Goal: Task Accomplishment & Management: Use online tool/utility

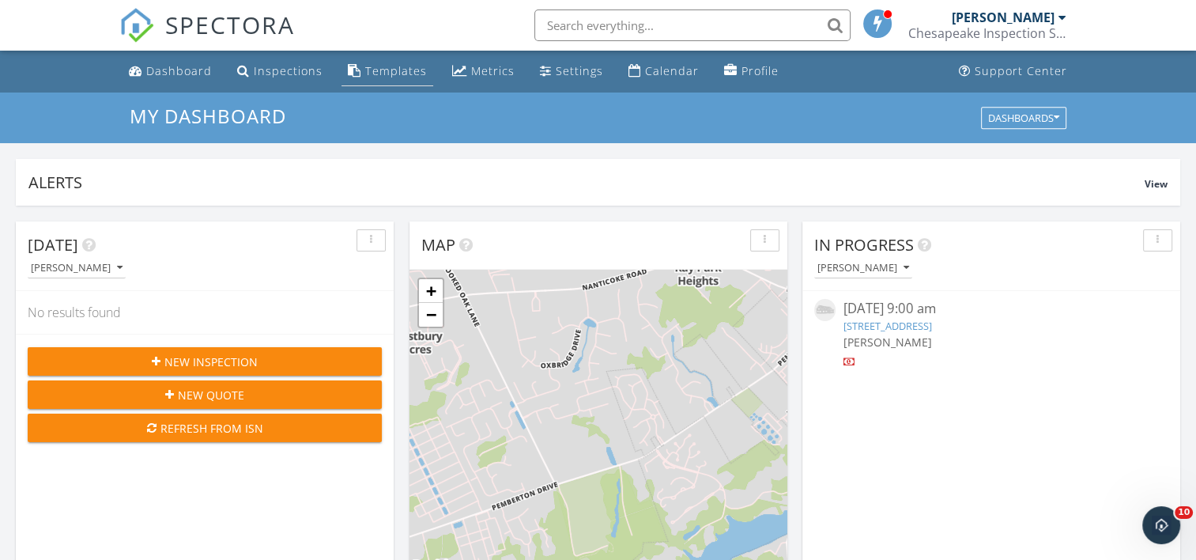
click at [372, 74] on div "Templates" at bounding box center [396, 70] width 62 height 15
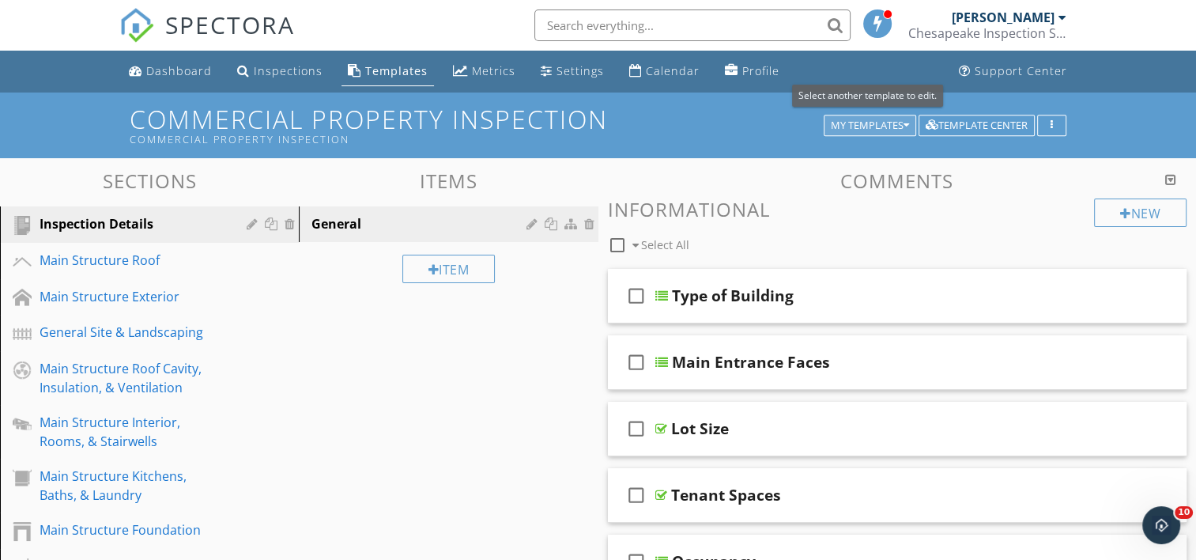
click at [873, 126] on div "My Templates" at bounding box center [870, 125] width 78 height 11
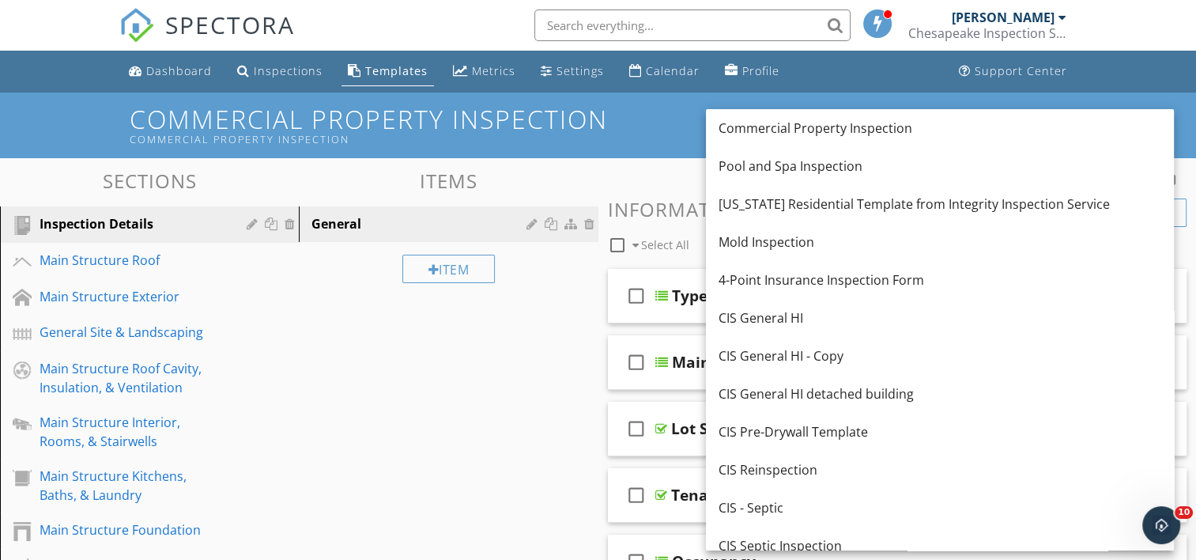
click at [766, 312] on div "CIS General HI" at bounding box center [940, 317] width 443 height 19
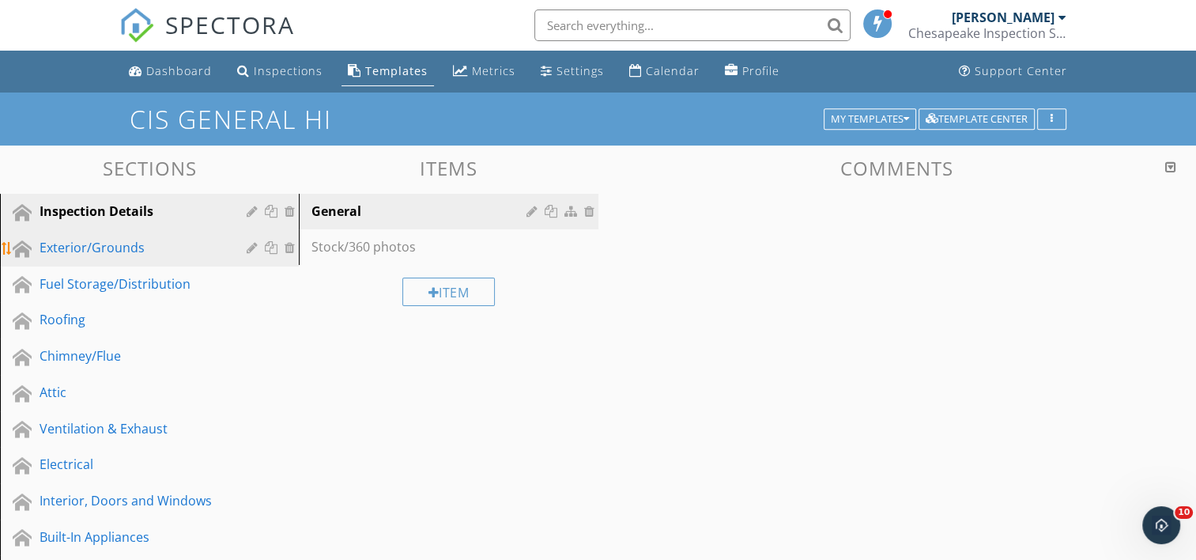
click at [120, 250] on div "Exterior/Grounds" at bounding box center [132, 247] width 184 height 19
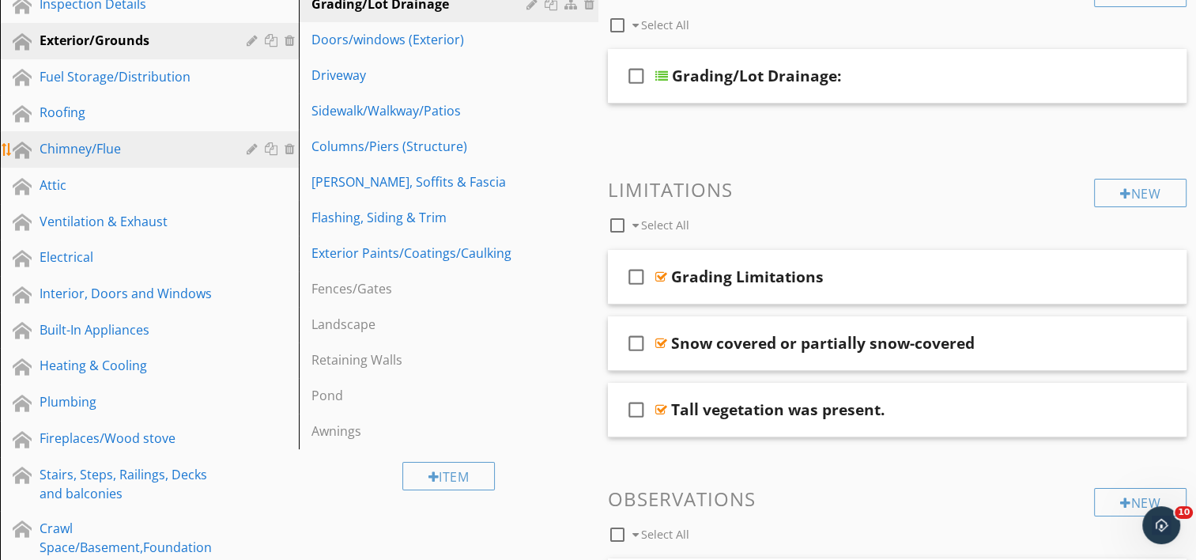
scroll to position [158, 0]
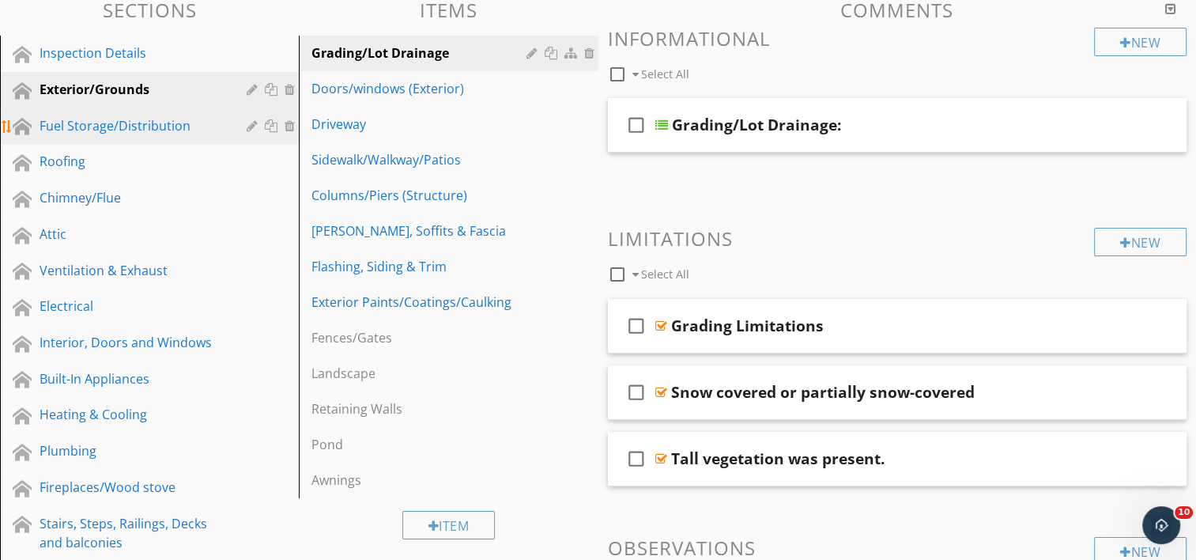
click at [74, 123] on div "Fuel Storage/Distribution" at bounding box center [132, 125] width 184 height 19
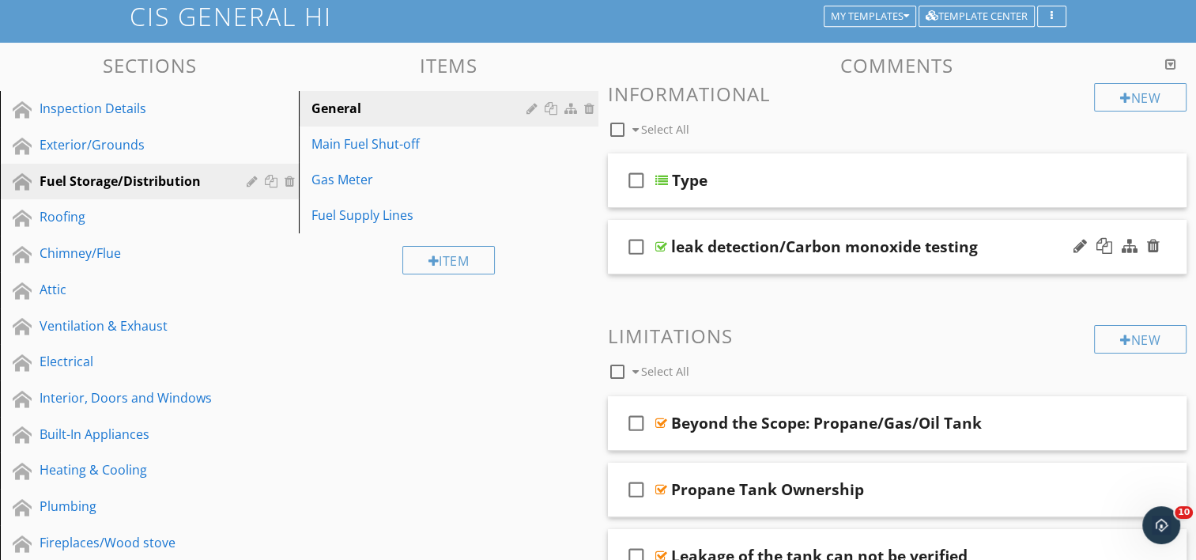
scroll to position [68, 0]
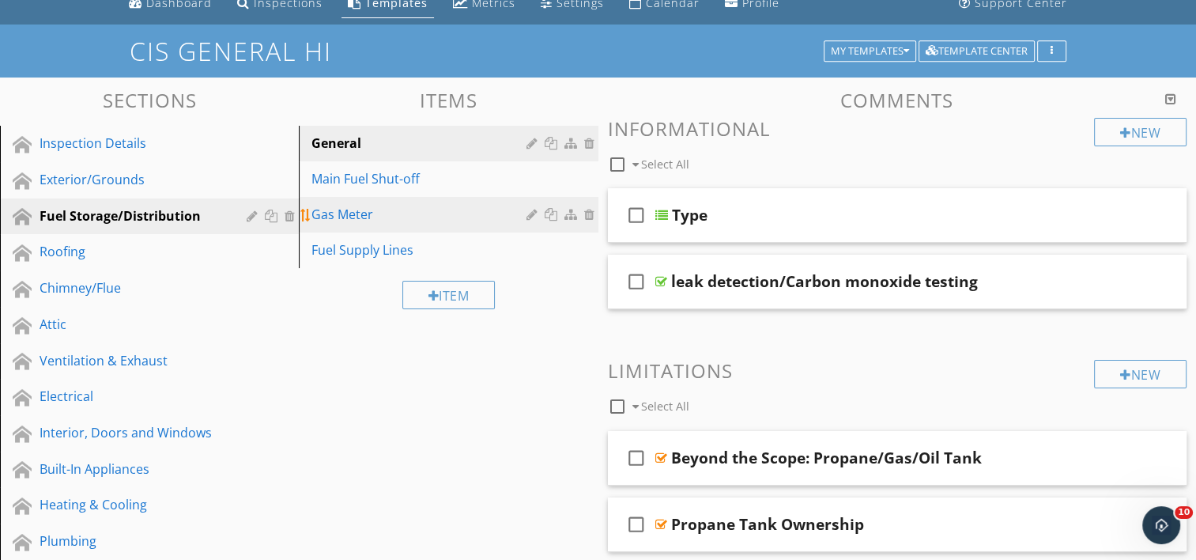
click at [349, 212] on div "Gas Meter" at bounding box center [420, 214] width 219 height 19
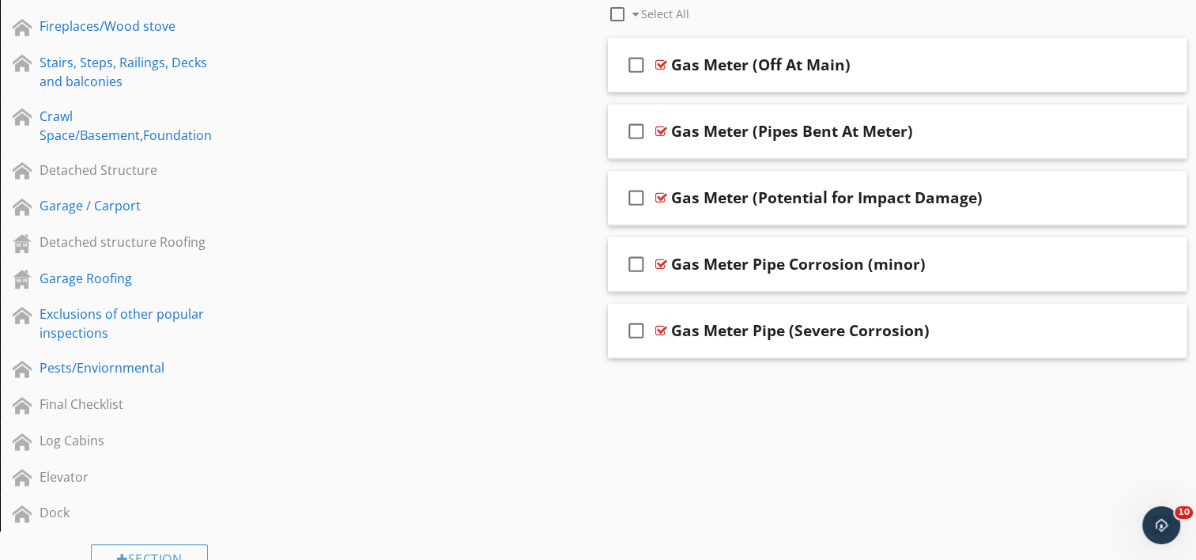
scroll to position [542, 0]
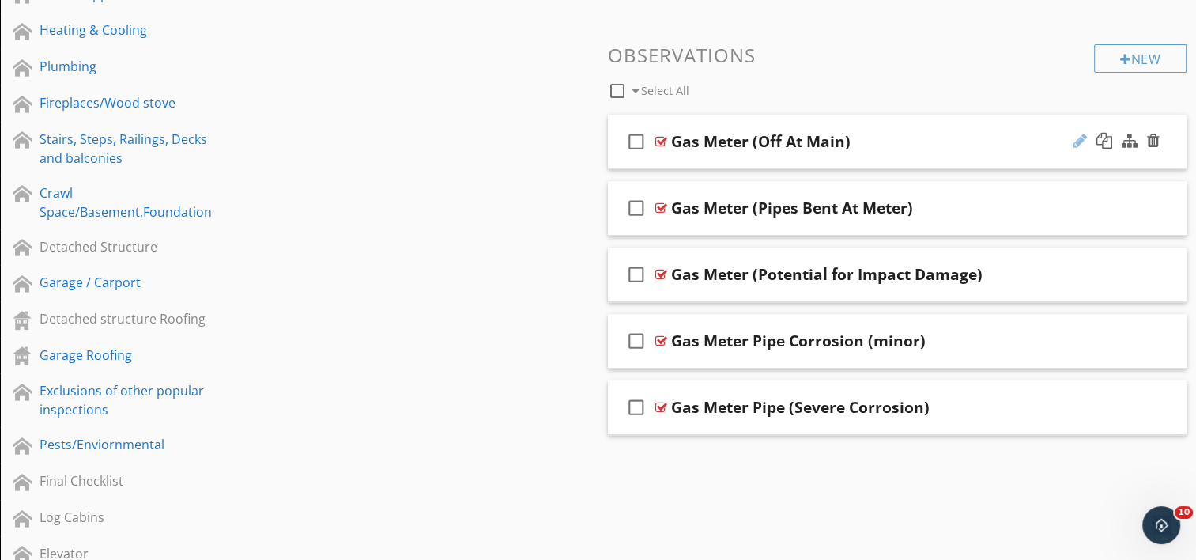
click at [1076, 137] on div at bounding box center [1080, 141] width 13 height 16
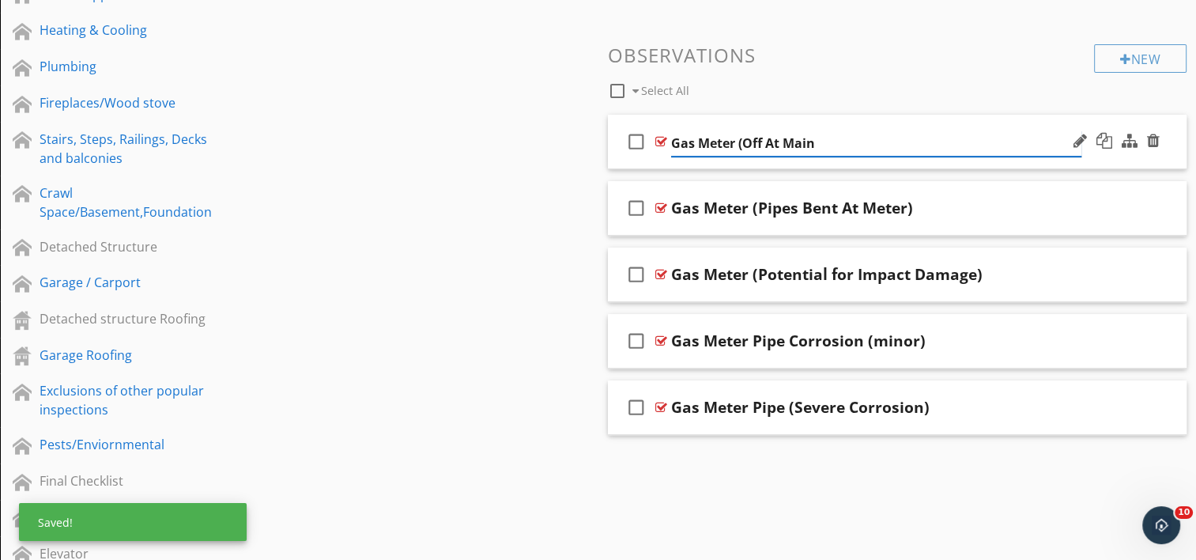
click at [742, 142] on input "Gas Meter (Off At Main" at bounding box center [876, 143] width 410 height 26
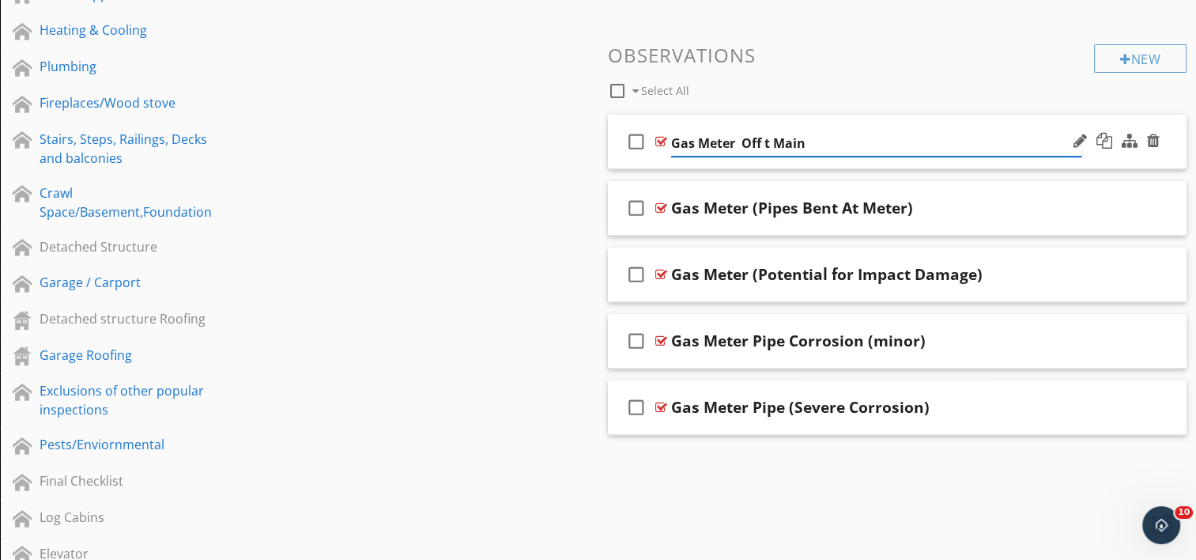
type input "Gas Meter Off at Main"
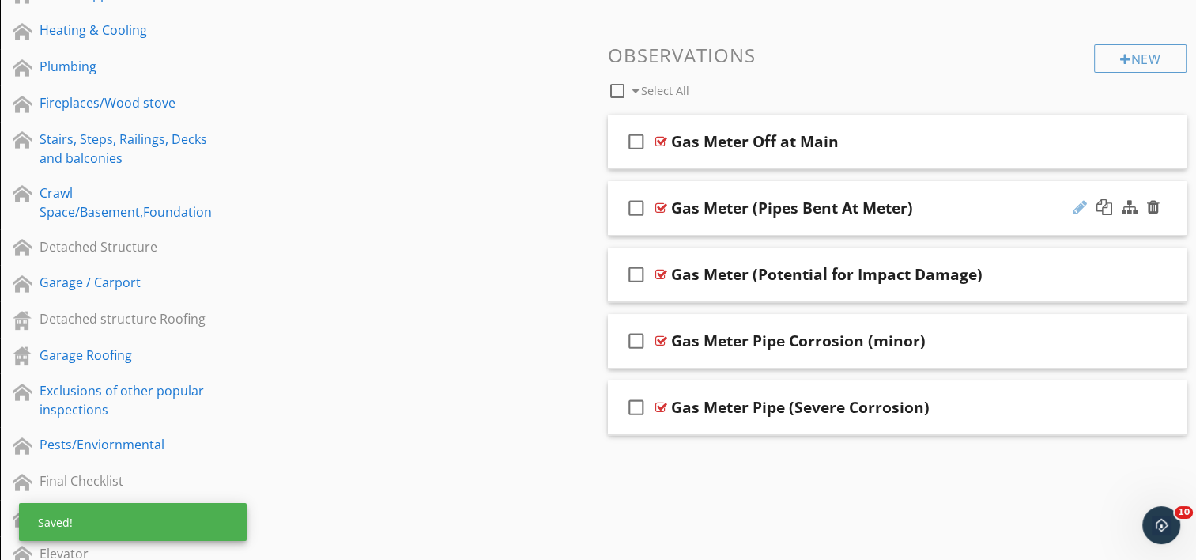
click at [1079, 206] on div at bounding box center [1080, 207] width 13 height 16
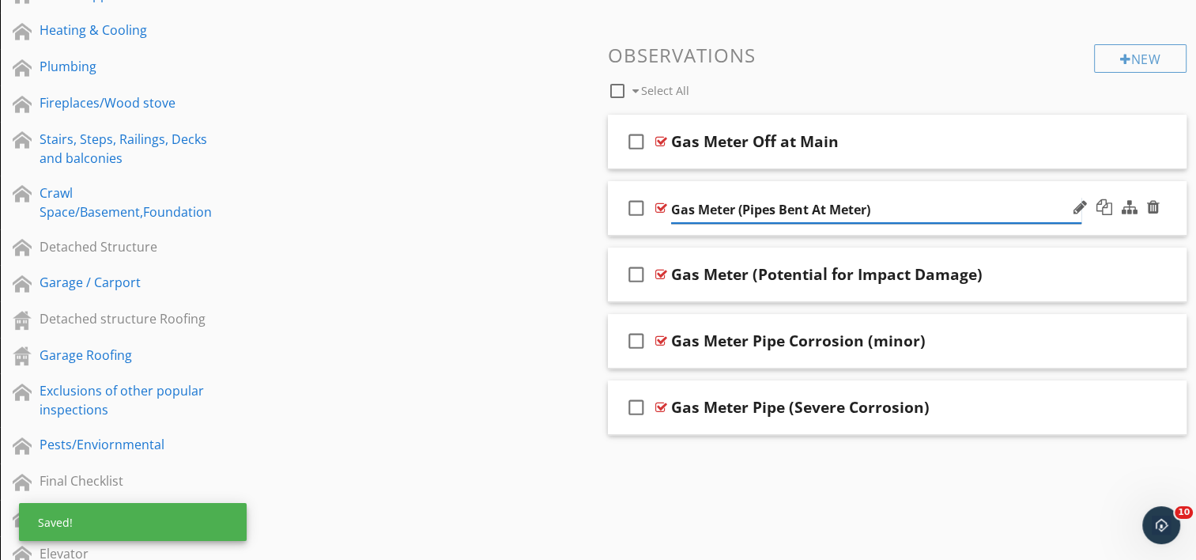
click at [744, 212] on input "Gas Meter (Pipes Bent At Meter)" at bounding box center [876, 210] width 410 height 26
click at [863, 205] on input "Gas Meter Pipes Bent At Meter)" at bounding box center [876, 210] width 410 height 26
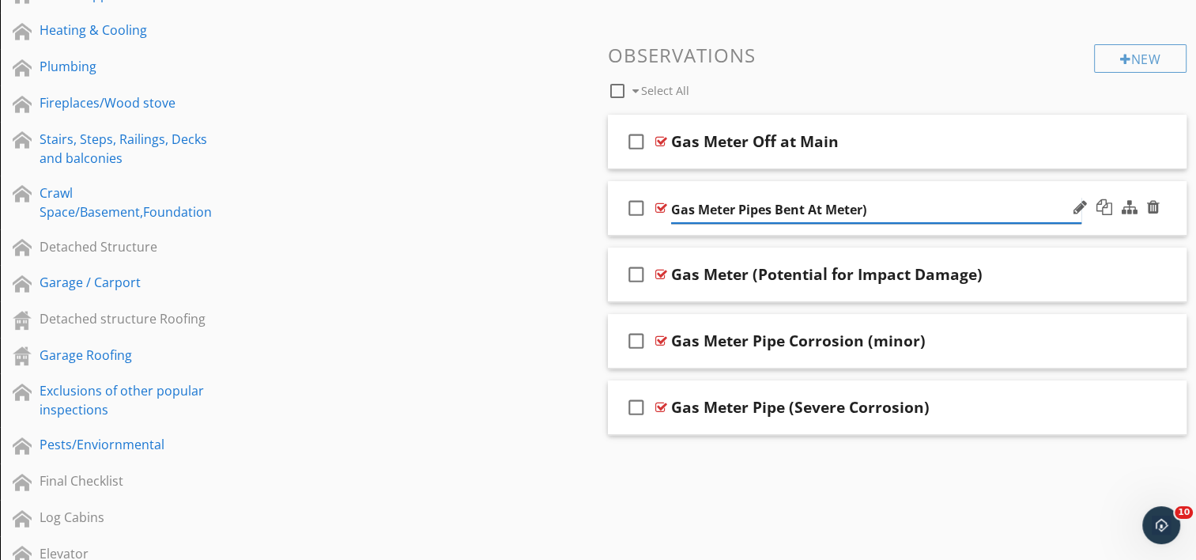
type input "Gas Meter Pipes Bent At Mete)"
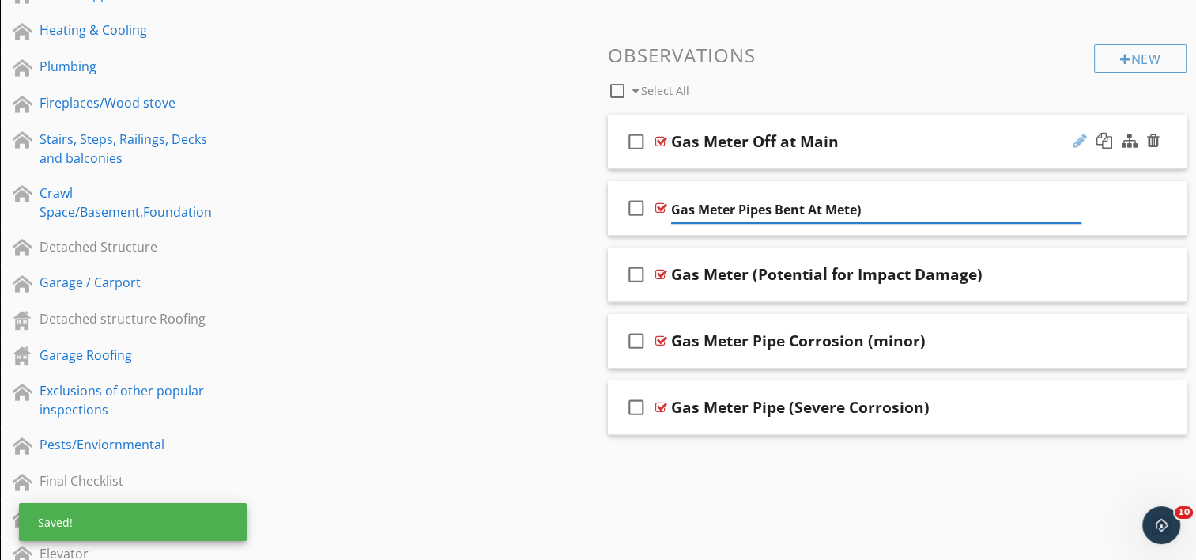
click at [1077, 142] on div at bounding box center [1080, 141] width 13 height 16
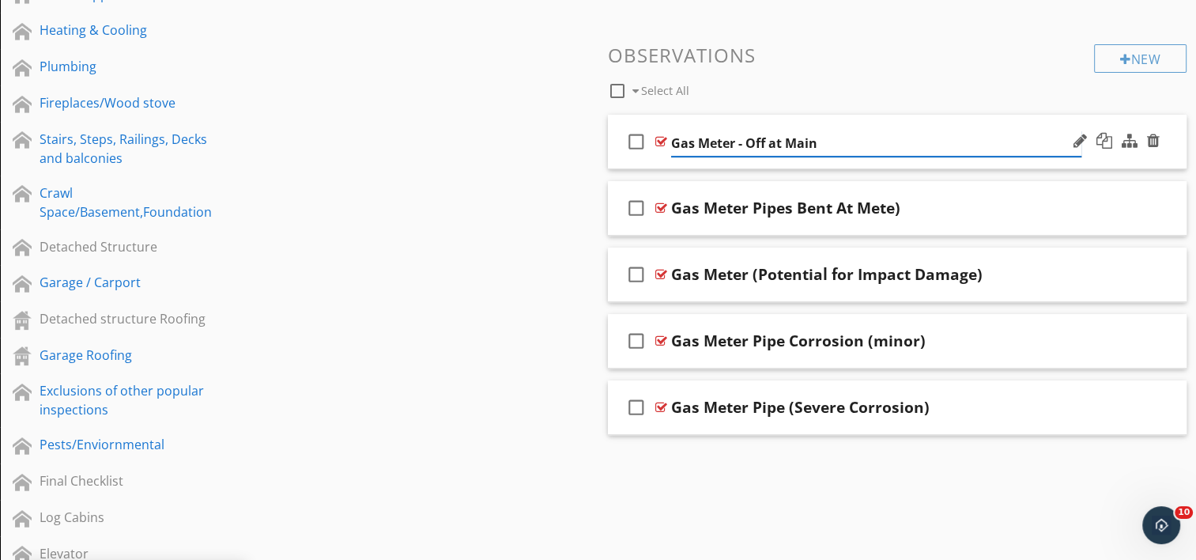
type input "Gas Meter - Off at Main"
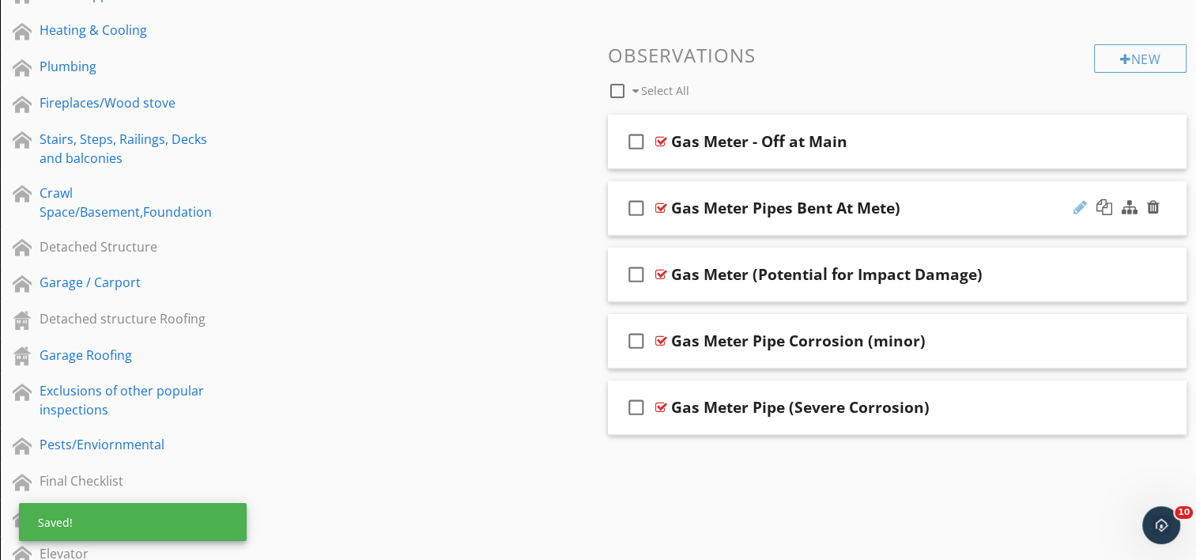
click at [1081, 213] on div at bounding box center [1080, 207] width 13 height 16
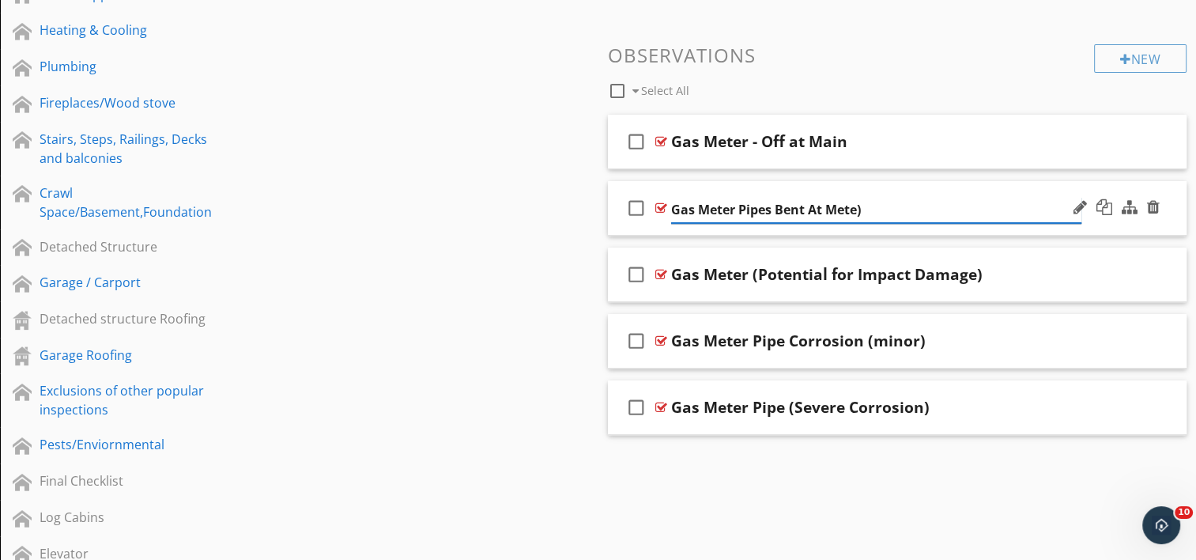
click at [734, 212] on input "Gas Meter Pipes Bent At Mete)" at bounding box center [876, 210] width 410 height 26
type input "Gas Meter - Pipes Bent At Mete)"
click at [1155, 274] on div at bounding box center [1153, 274] width 13 height 16
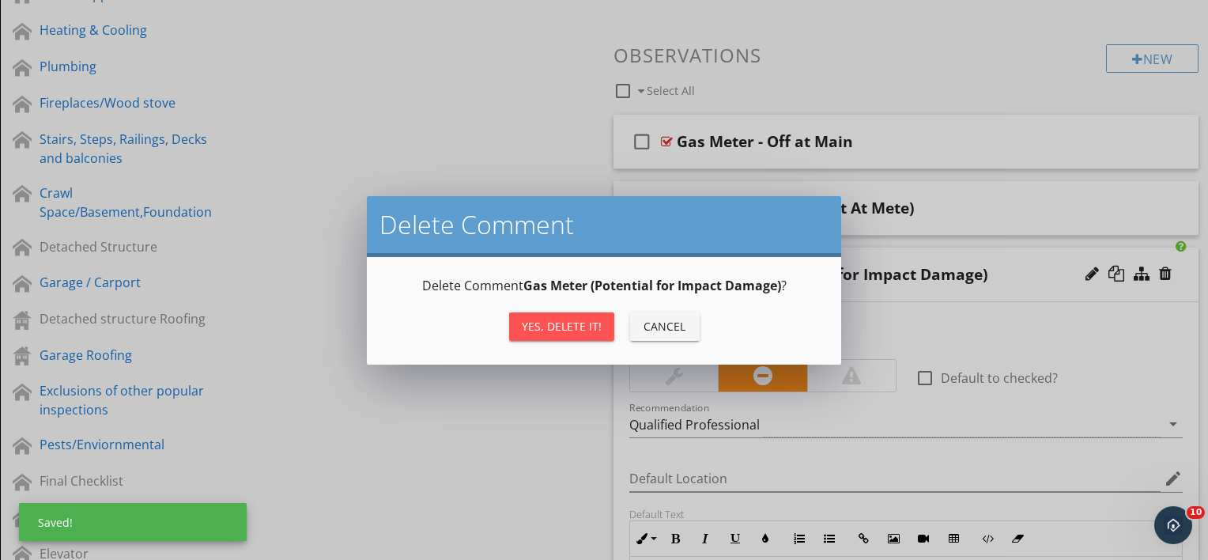
click at [569, 328] on div "Yes, Delete it!" at bounding box center [562, 326] width 80 height 17
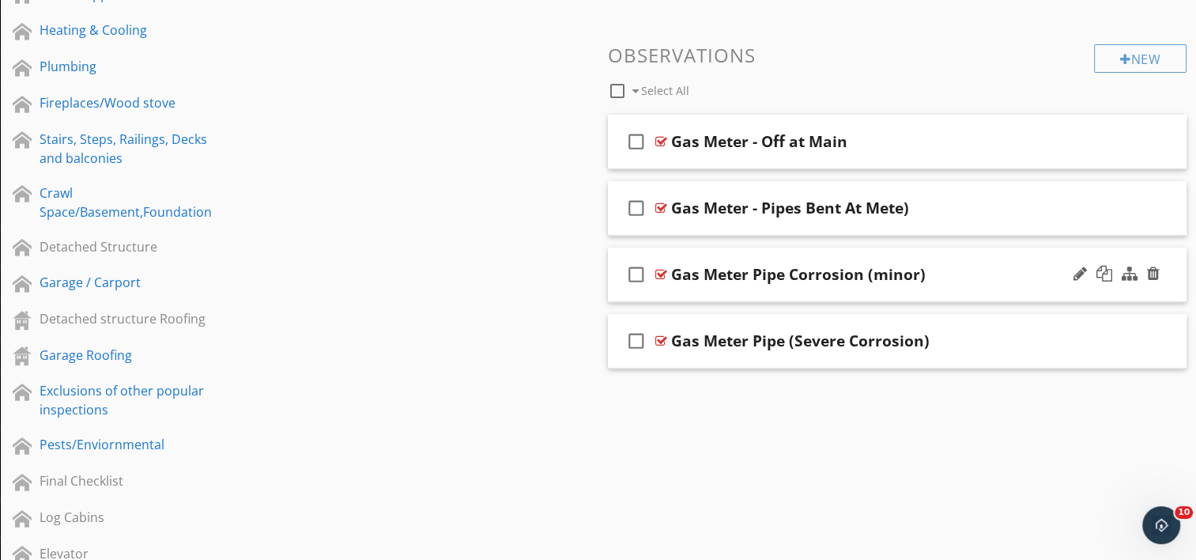
click at [1074, 275] on div at bounding box center [1080, 274] width 13 height 16
click at [734, 275] on input "Gas Meter Pipe Corrosion (minor)" at bounding box center [876, 276] width 410 height 26
type input "Gas Meter - Pipe Corrosion (minor)"
click at [1079, 342] on div at bounding box center [1080, 340] width 13 height 16
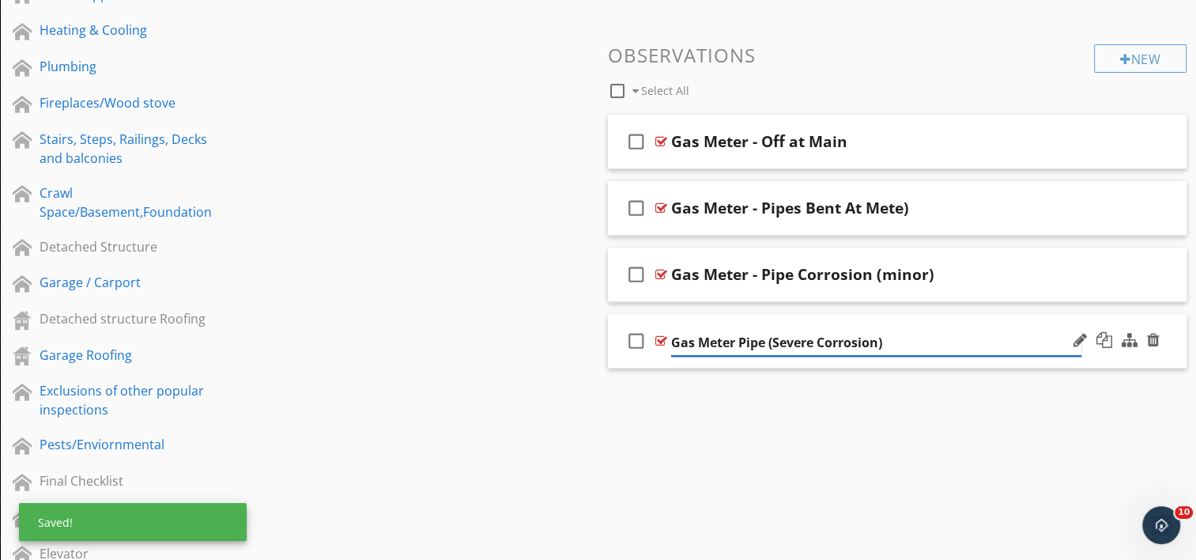
click at [740, 342] on input "Gas Meter Pipe (Severe Corrosion)" at bounding box center [876, 343] width 410 height 26
type input "Gas Meter - Pipe (Severe Corrosion)"
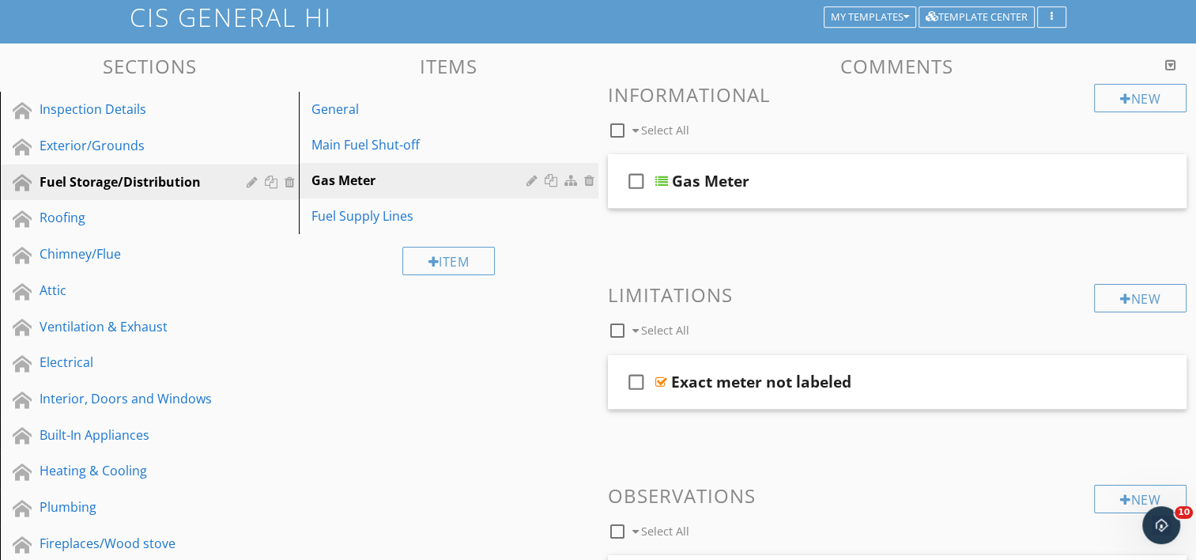
scroll to position [68, 0]
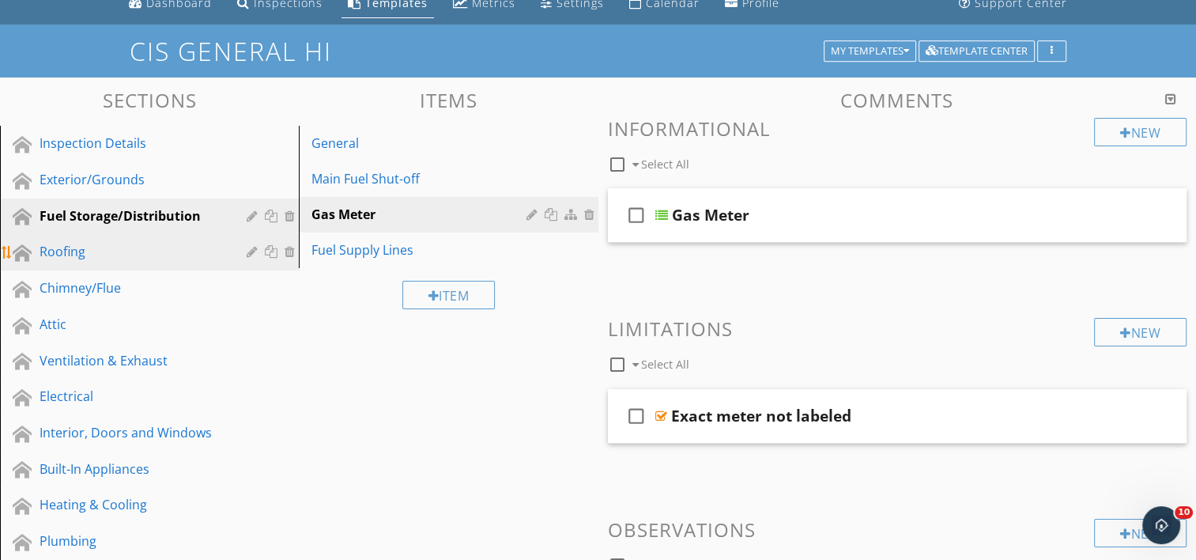
click at [63, 251] on div "Roofing" at bounding box center [132, 251] width 184 height 19
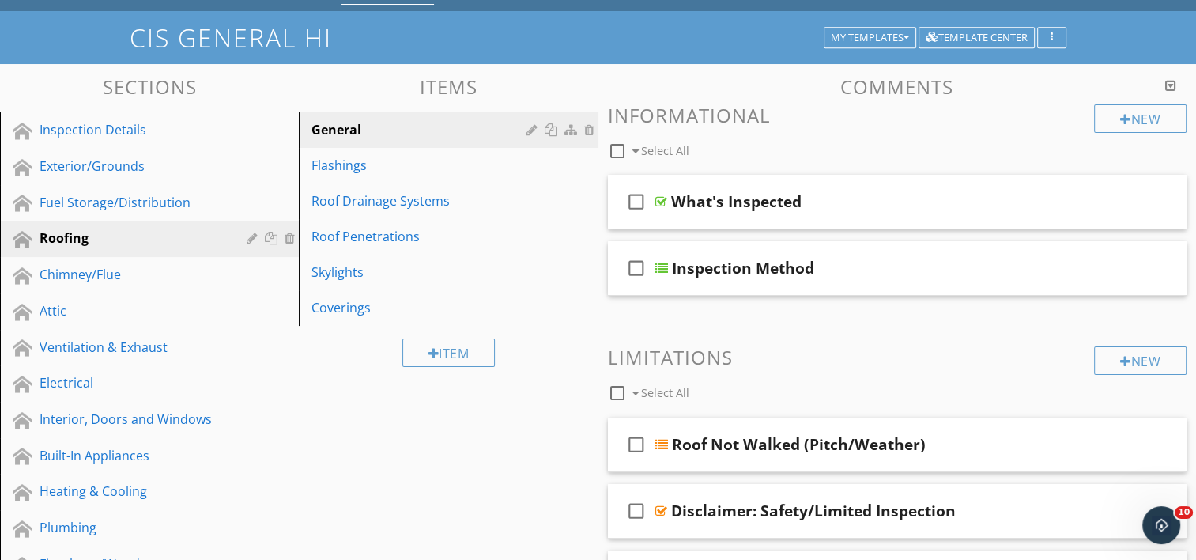
scroll to position [0, 0]
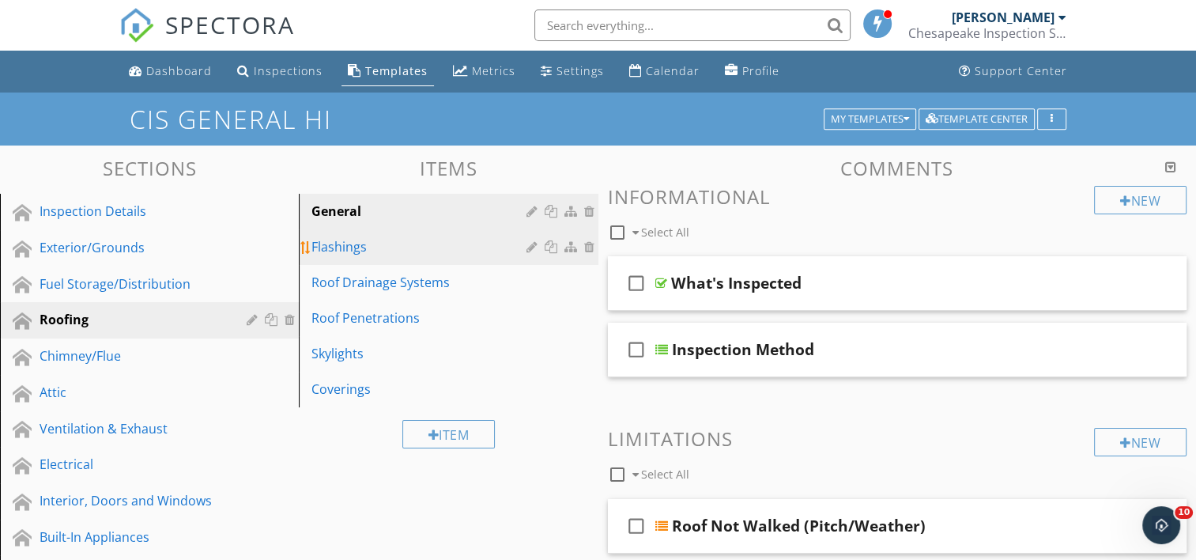
click at [342, 251] on div "Flashings" at bounding box center [420, 246] width 219 height 19
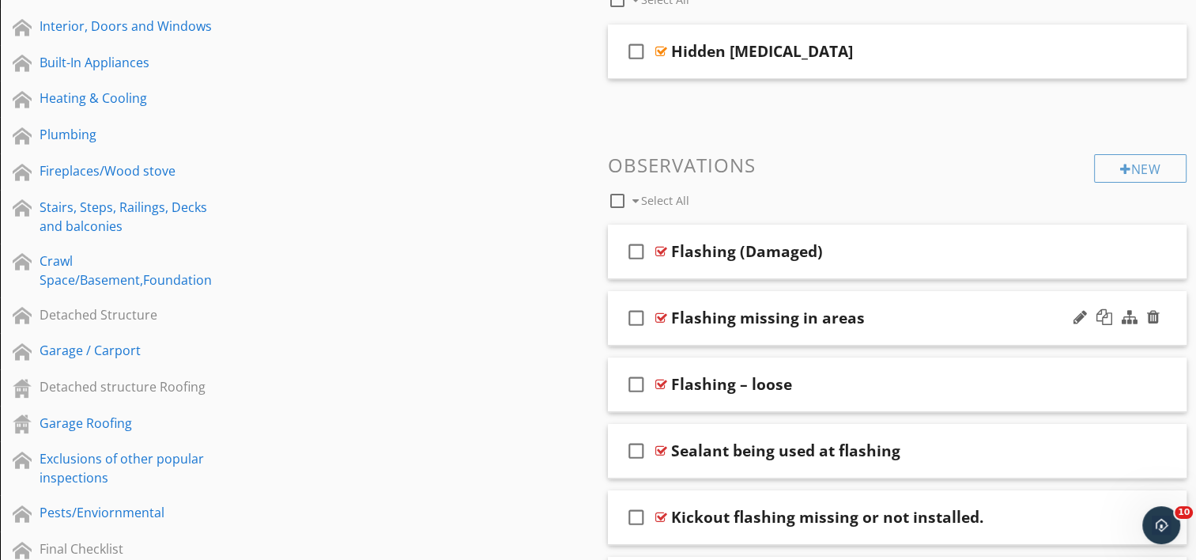
scroll to position [553, 0]
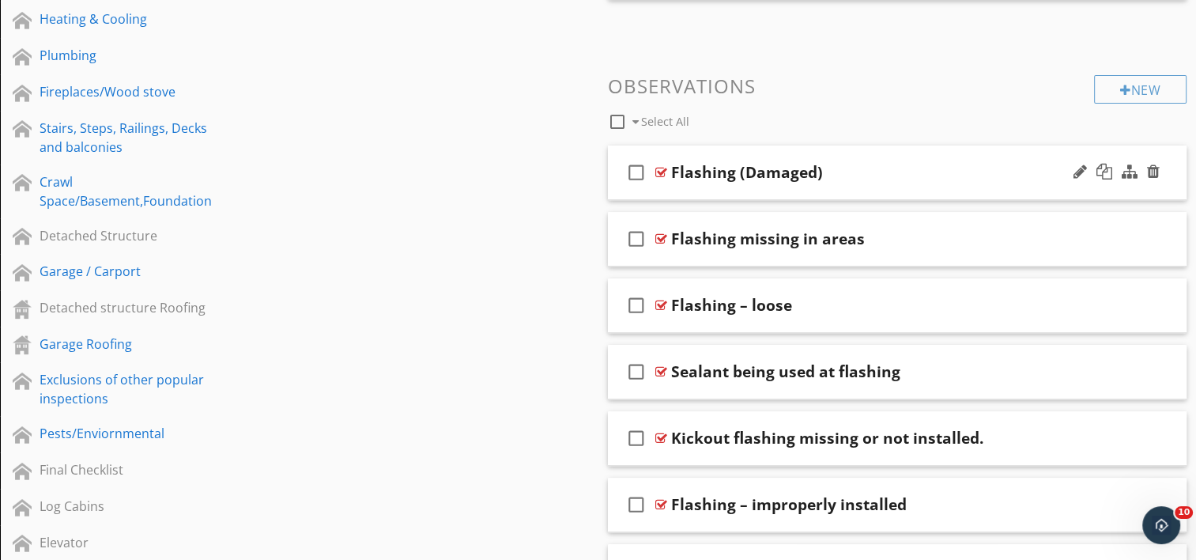
click at [736, 174] on div "Flashing (Damaged)" at bounding box center [747, 172] width 152 height 19
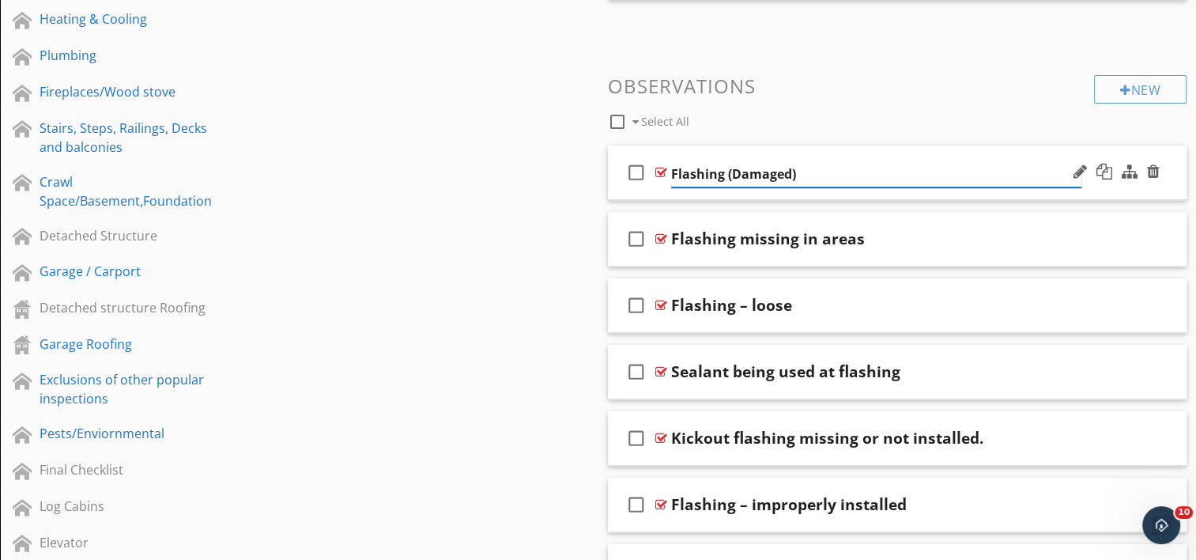
click at [727, 171] on input "Flashing (Damaged)" at bounding box center [876, 174] width 410 height 26
click at [741, 172] on input "Flashing - (Damaged)" at bounding box center [876, 174] width 410 height 26
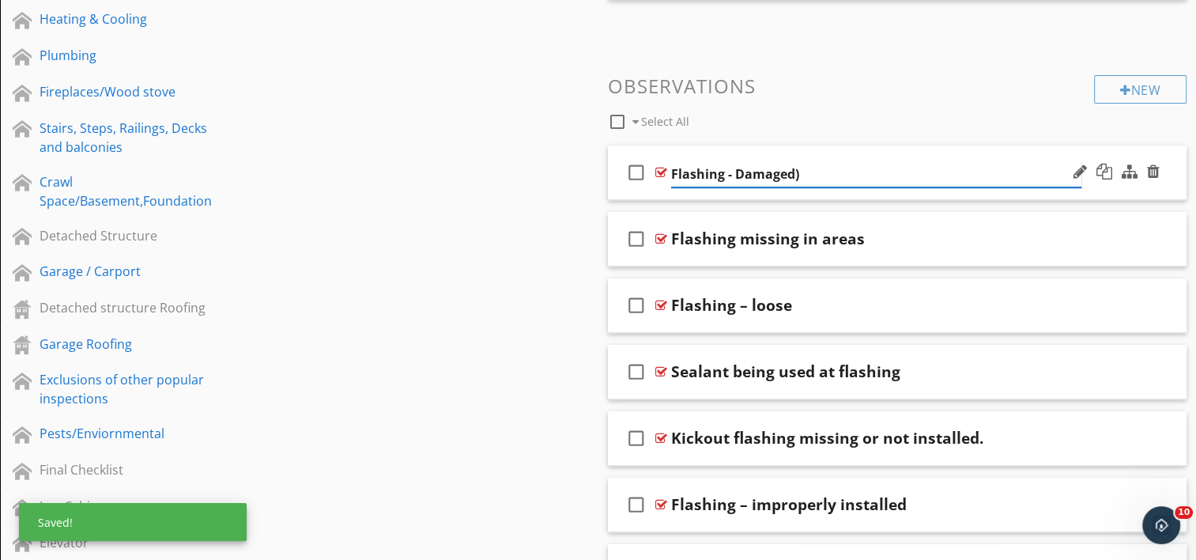
click at [820, 175] on input "Flashing - Damaged)" at bounding box center [876, 174] width 410 height 26
type input "Flashing - Damaged"
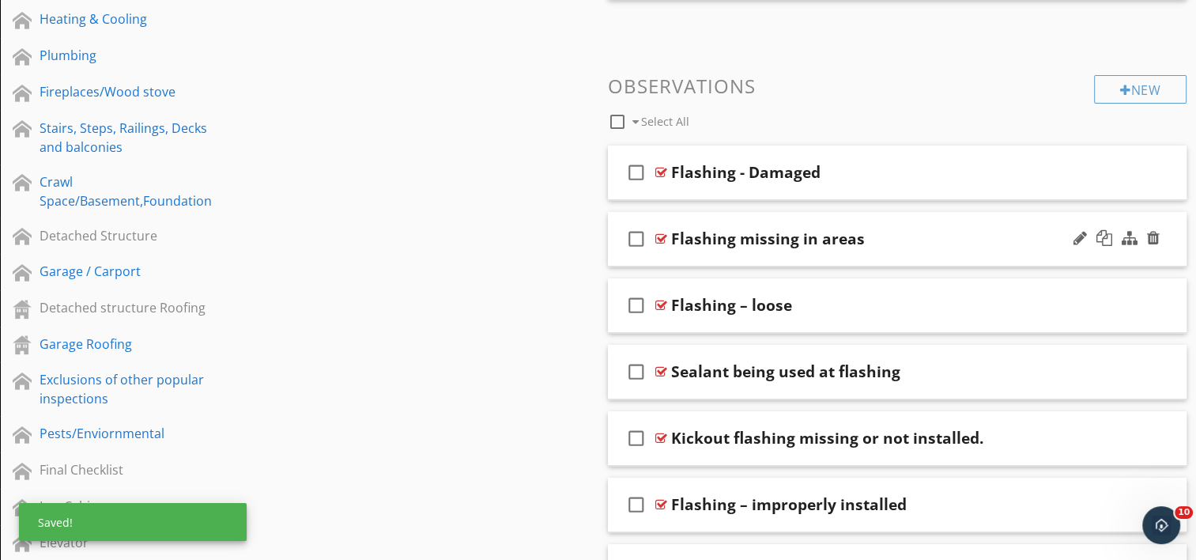
click at [741, 240] on div "Flashing missing in areas" at bounding box center [768, 238] width 194 height 19
click at [723, 244] on input "Flashing missing in areas" at bounding box center [876, 241] width 410 height 26
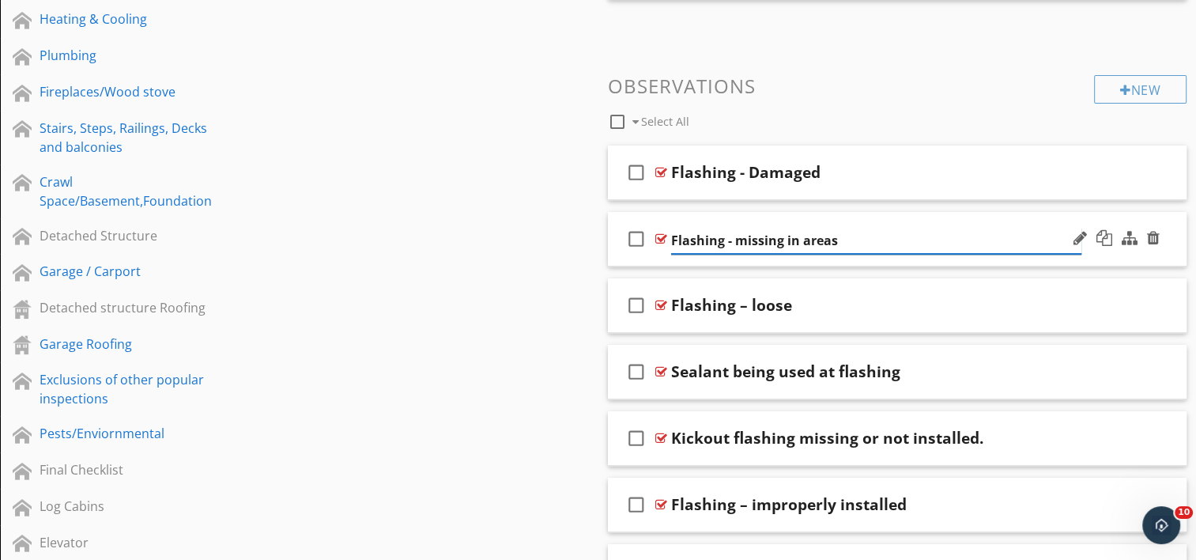
type input "Flashing - missing in areas"
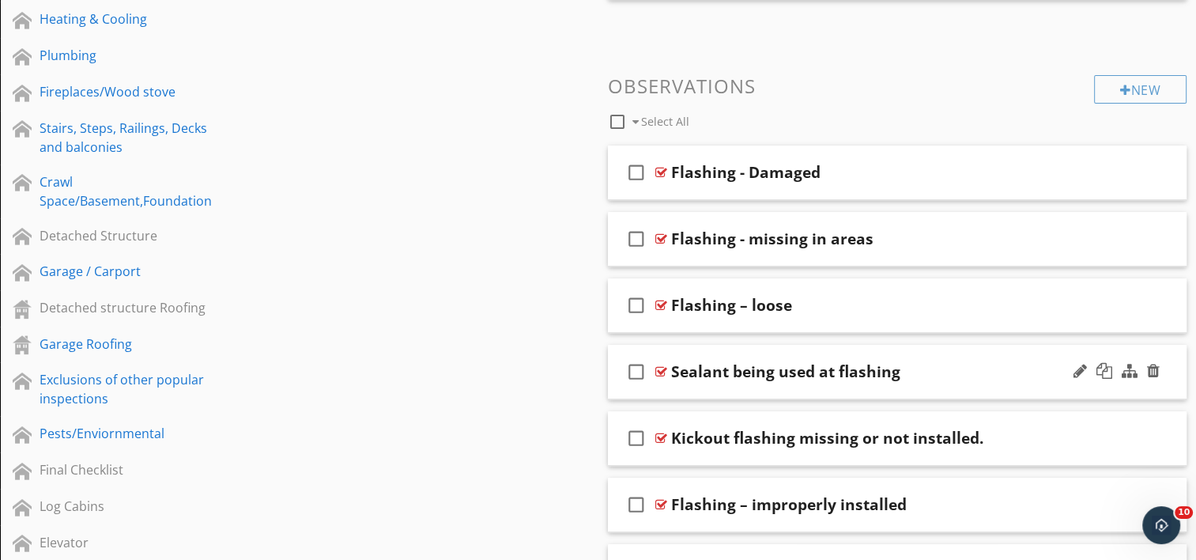
click at [898, 375] on div "Sealant being used at flashing" at bounding box center [876, 371] width 410 height 19
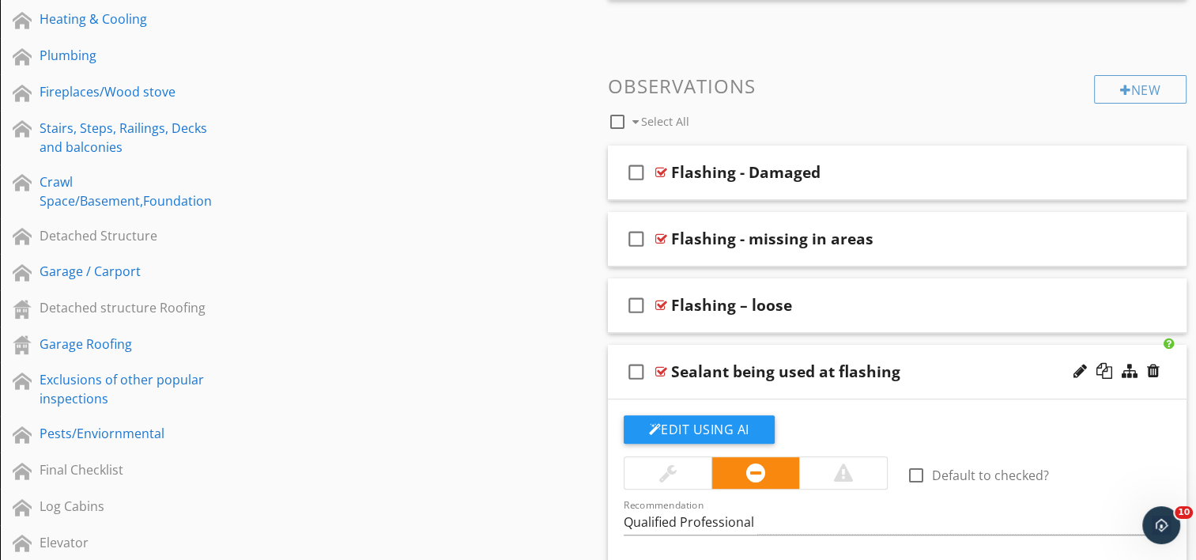
click at [897, 376] on div "Sealant being used at flashing" at bounding box center [785, 371] width 229 height 19
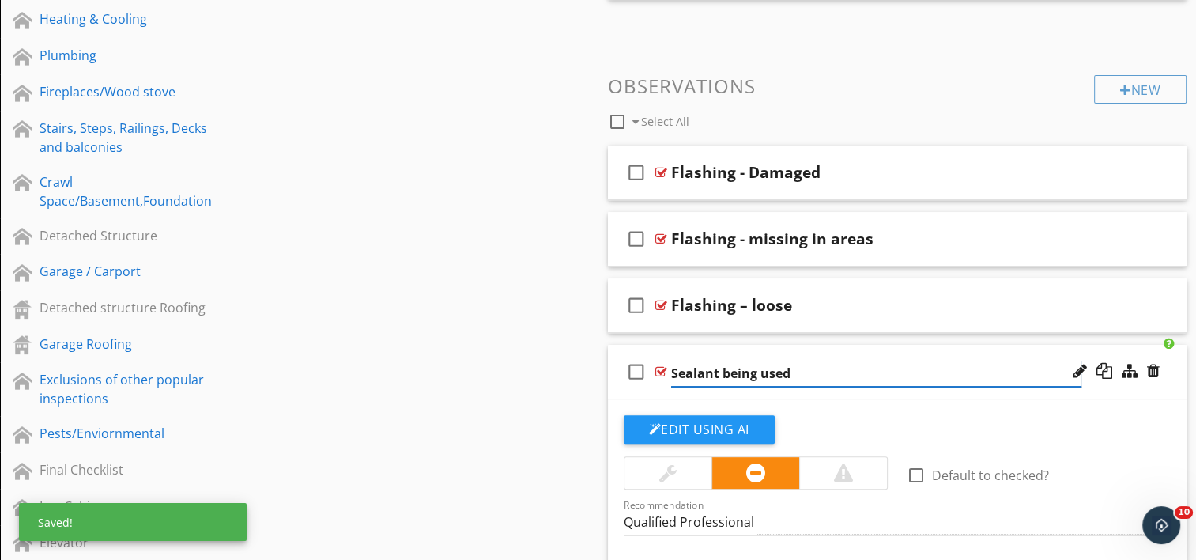
click at [672, 375] on input "Sealant being used" at bounding box center [876, 374] width 410 height 26
type input "flashing - Sealant being used"
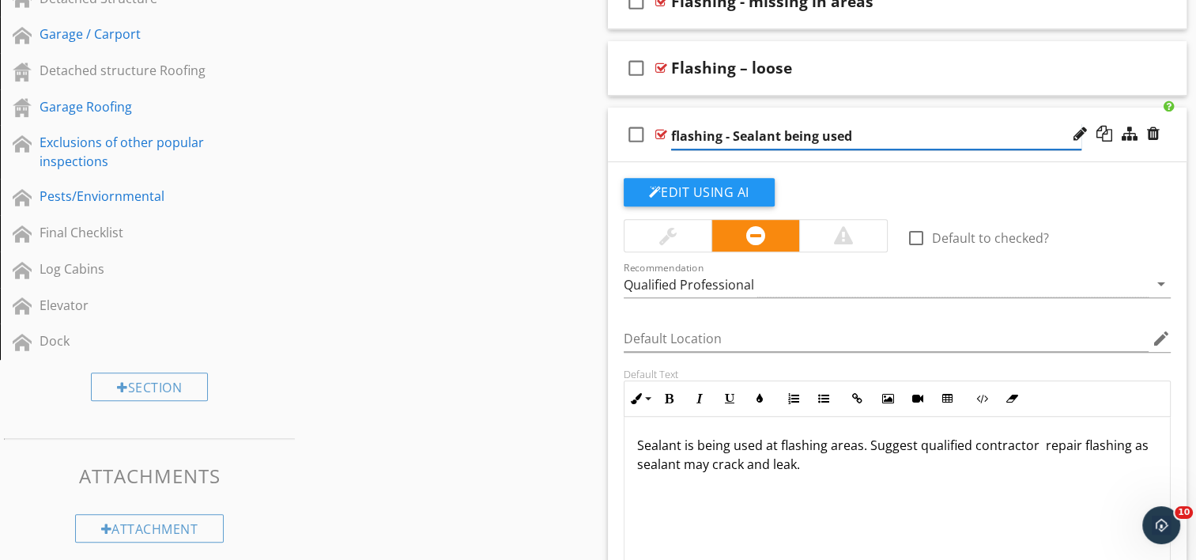
scroll to position [0, 0]
click at [583, 310] on div "Sections Inspection Details Exterior/Grounds Fuel Storage/Distribution Roofing …" at bounding box center [598, 349] width 1196 height 1988
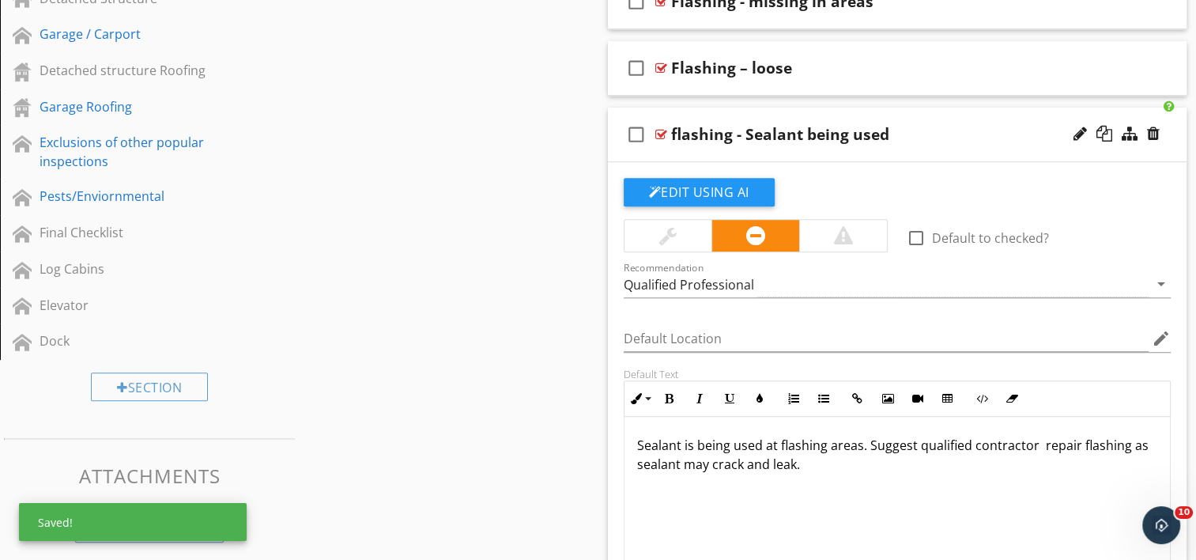
click at [557, 327] on div "Sections Inspection Details Exterior/Grounds Fuel Storage/Distribution Roofing …" at bounding box center [598, 349] width 1196 height 1988
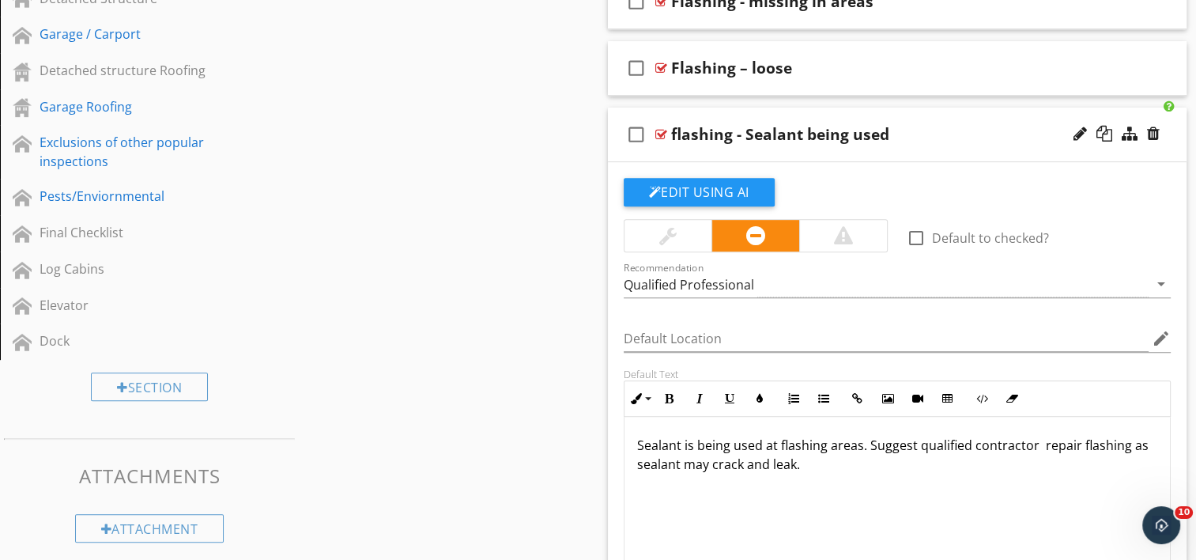
click at [675, 138] on div "flashing - Sealant being used" at bounding box center [780, 134] width 218 height 19
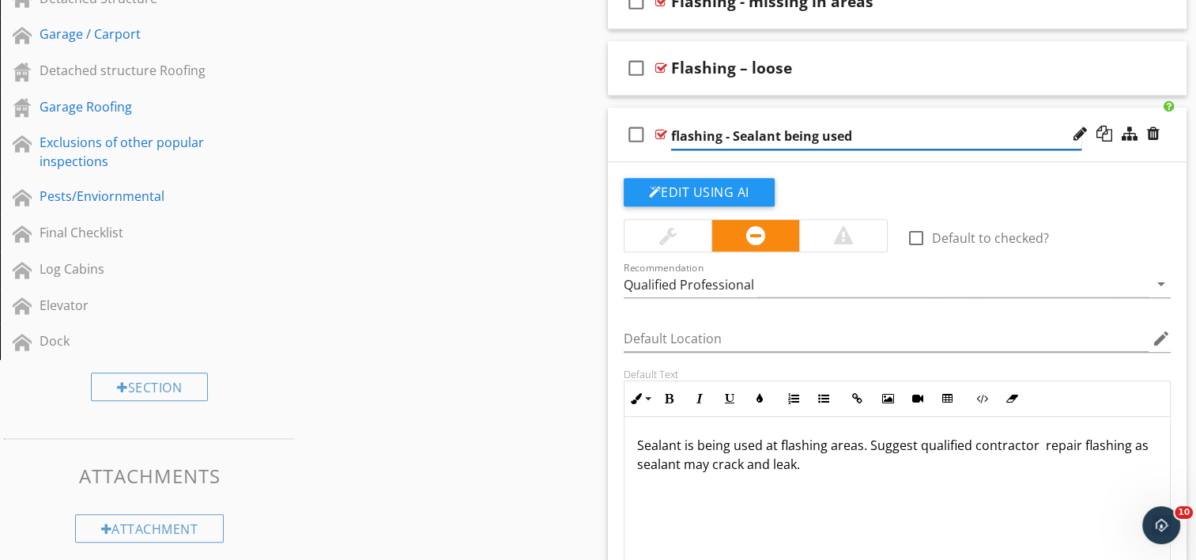
click at [677, 134] on input "flashing - Sealant being used" at bounding box center [876, 136] width 410 height 26
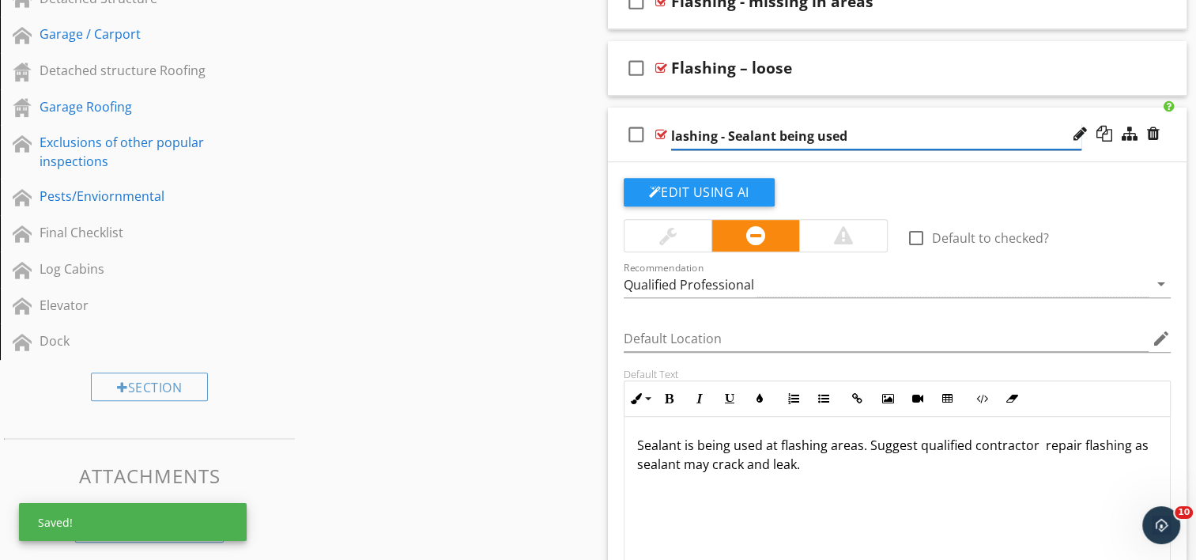
type input "Flashing - Sealant being used"
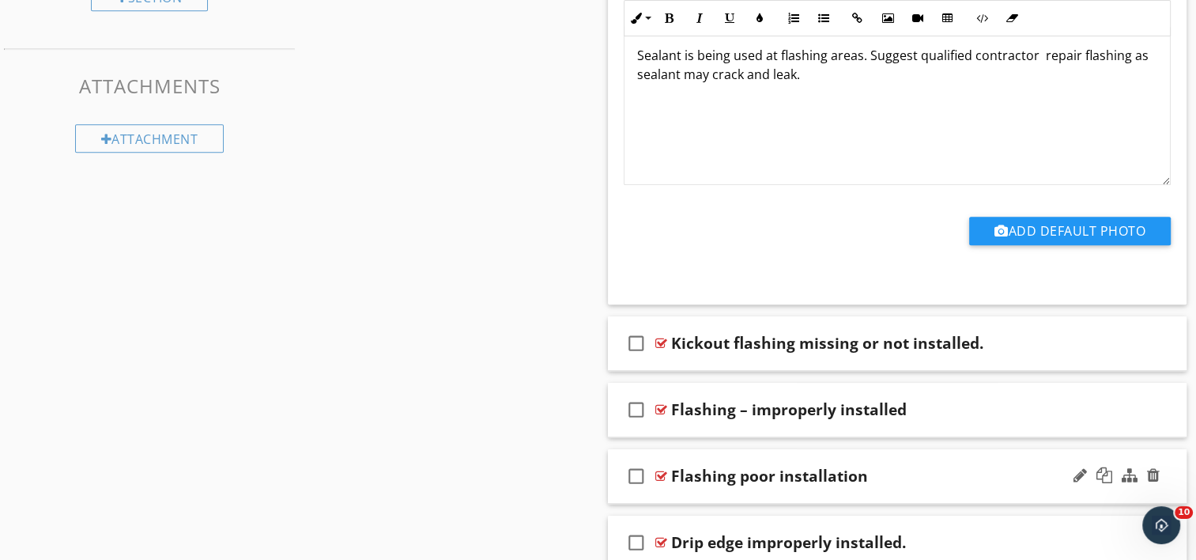
scroll to position [1265, 0]
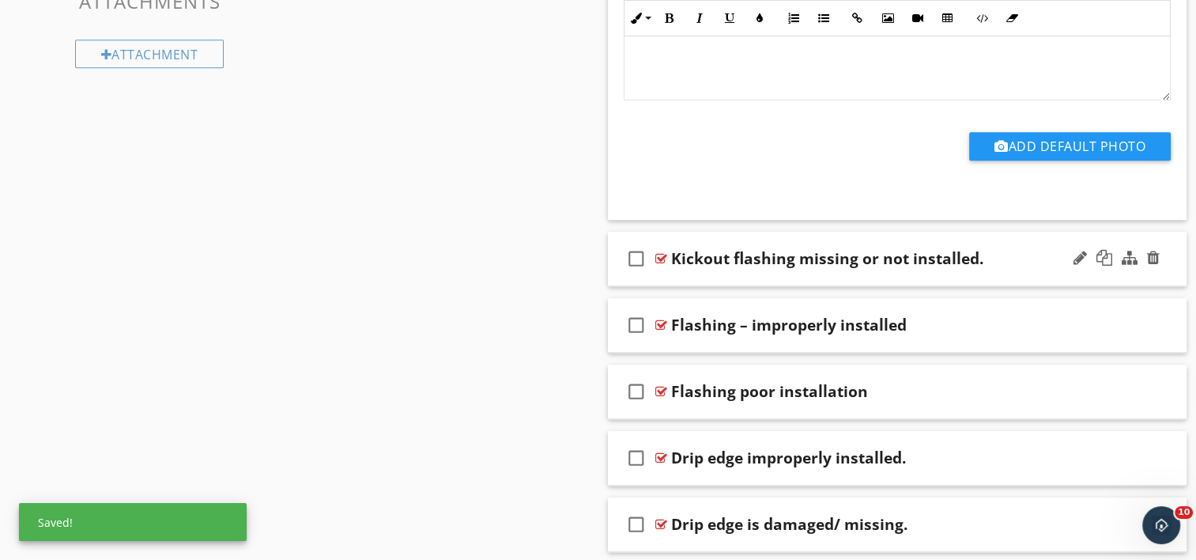
click at [671, 261] on div "Kickout flashing missing or not installed." at bounding box center [827, 258] width 312 height 19
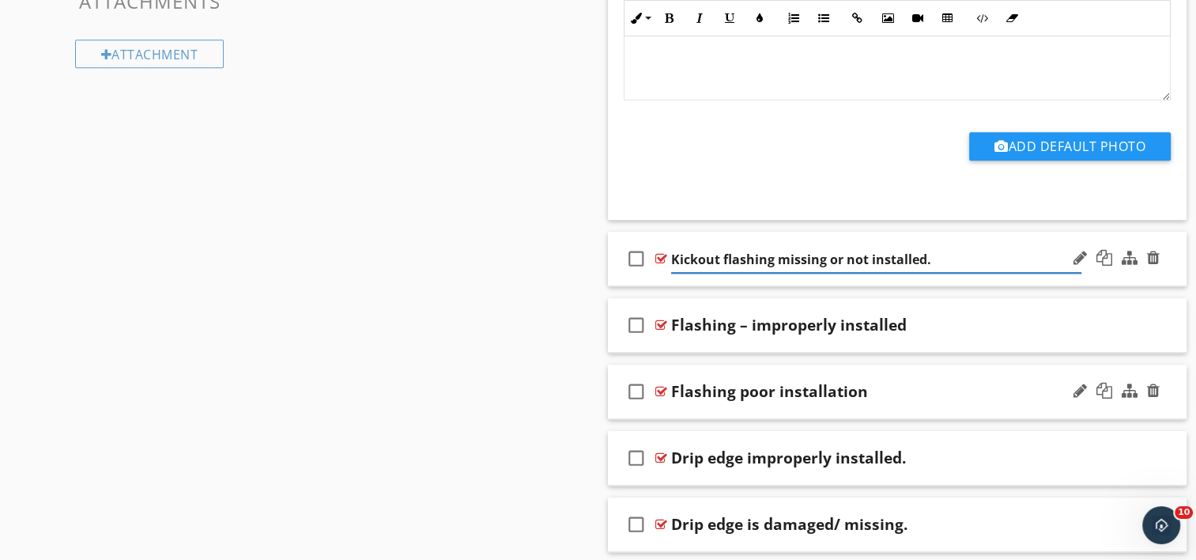
click at [734, 388] on div "Flashing poor installation" at bounding box center [769, 391] width 197 height 19
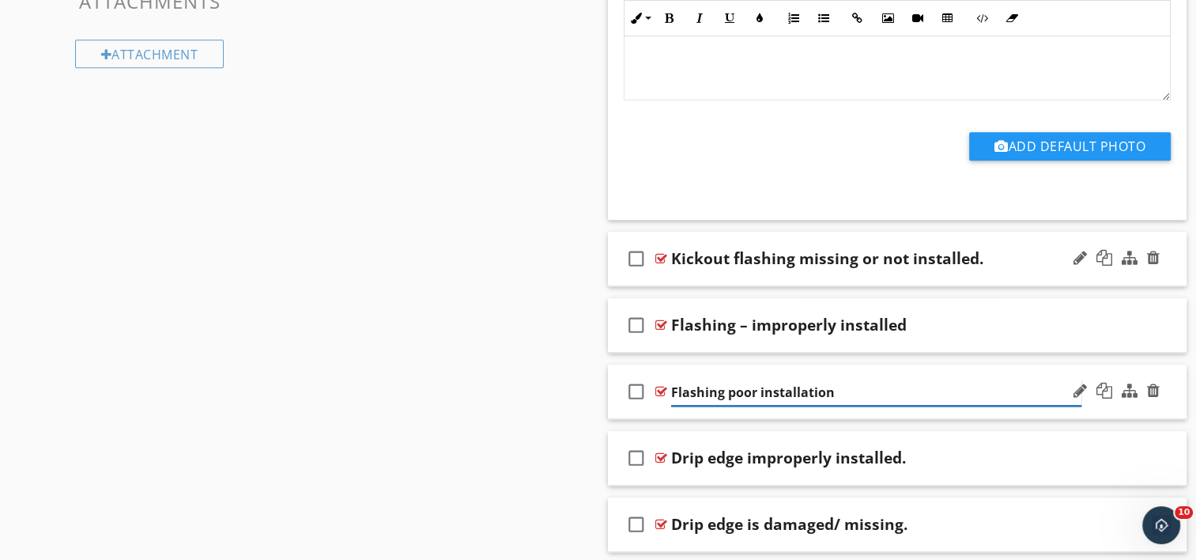
click at [723, 390] on input "Flashing poor installation" at bounding box center [876, 392] width 410 height 26
type input "Flashing - poor installation"
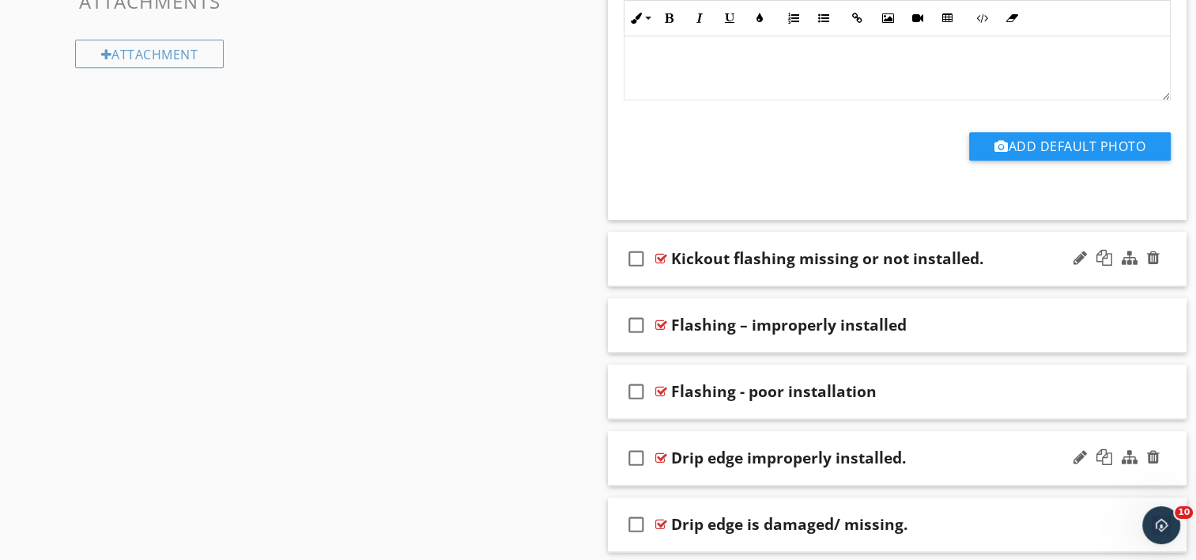
click at [673, 458] on div "Drip edge improperly installed." at bounding box center [788, 457] width 235 height 19
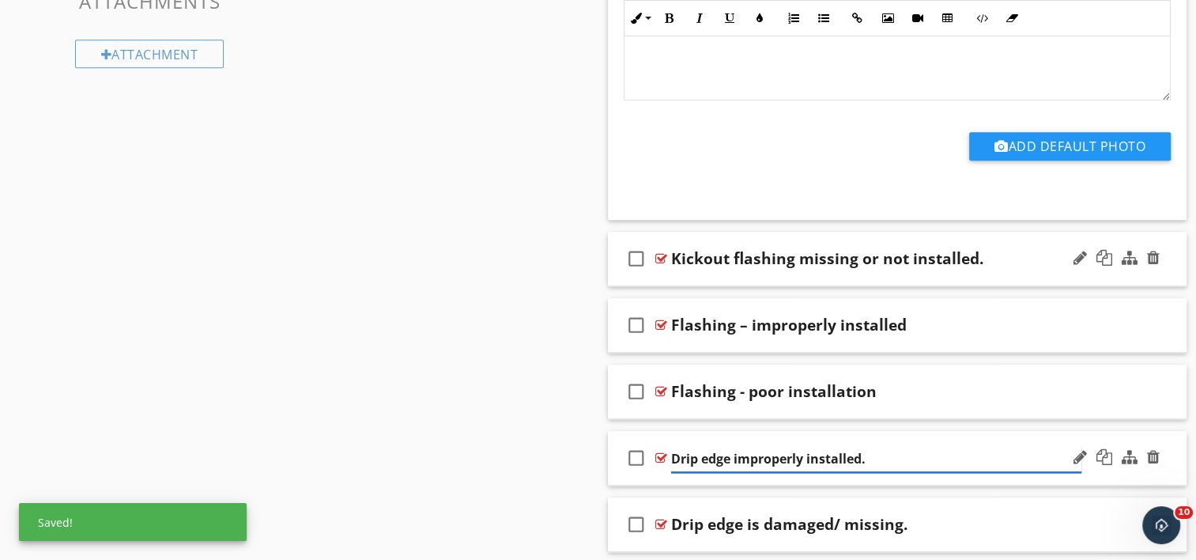
click at [671, 459] on input "Drip edge improperly installed." at bounding box center [876, 459] width 410 height 26
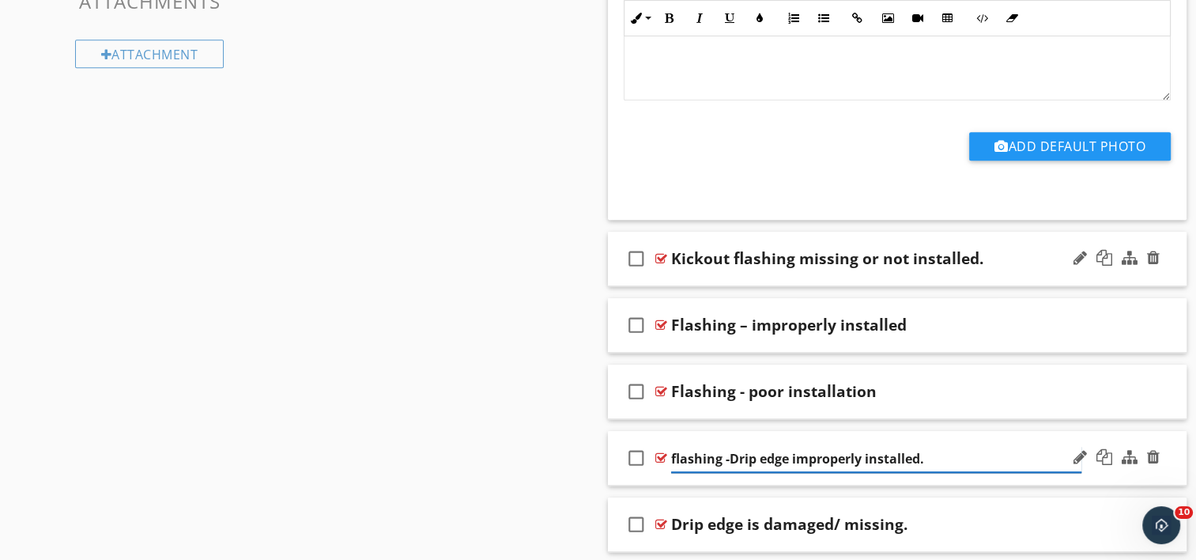
type input "[MEDICAL_DATA] - Drip edge improperly installed."
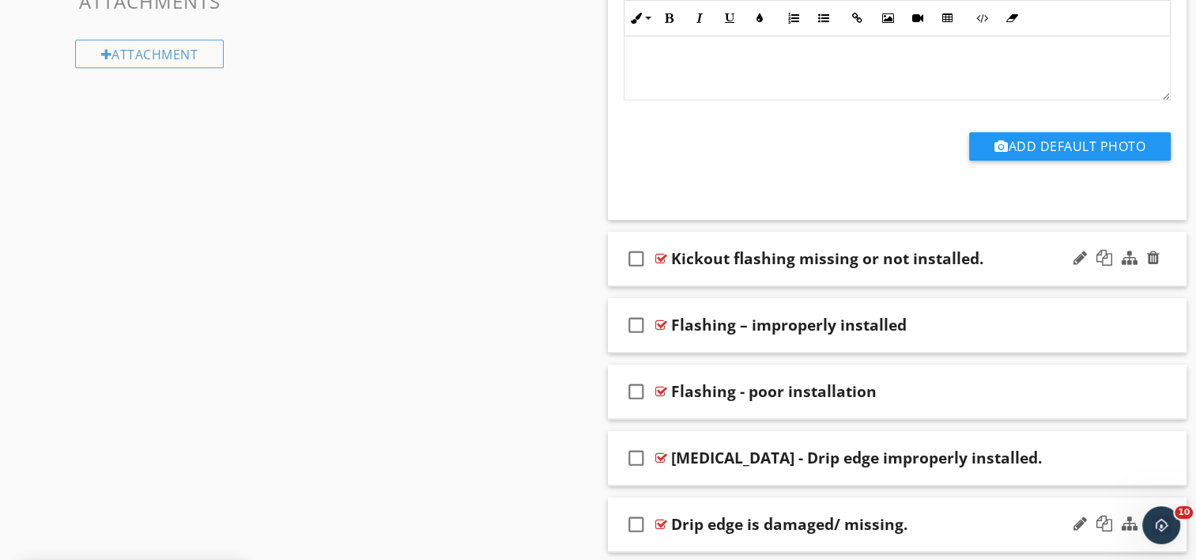
click at [671, 522] on div "Drip edge is damaged/ missing." at bounding box center [789, 524] width 236 height 19
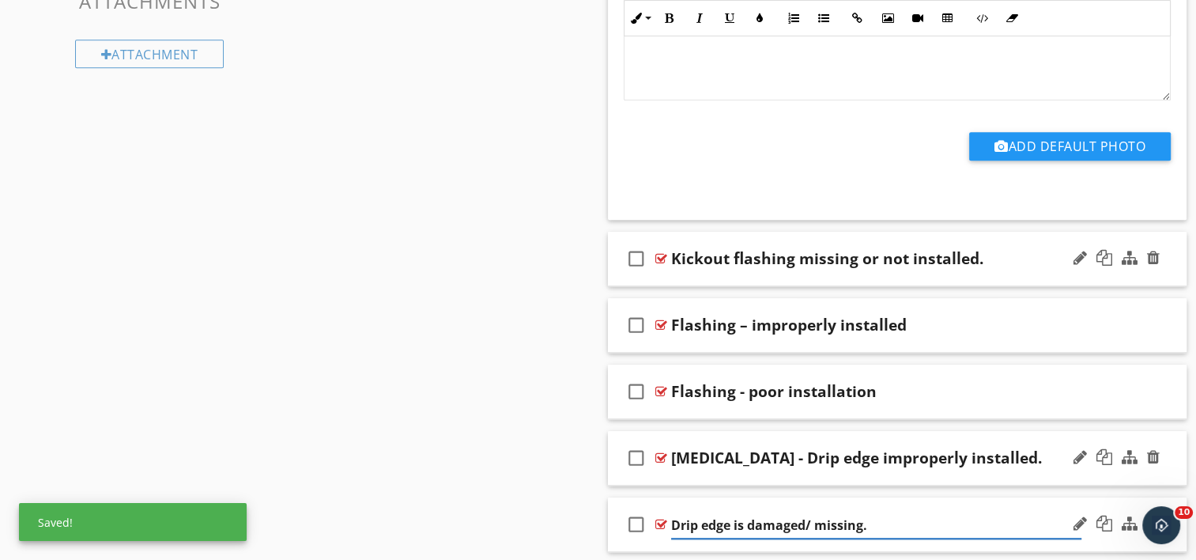
click at [677, 455] on div "[MEDICAL_DATA] - Drip edge improperly installed." at bounding box center [856, 457] width 371 height 19
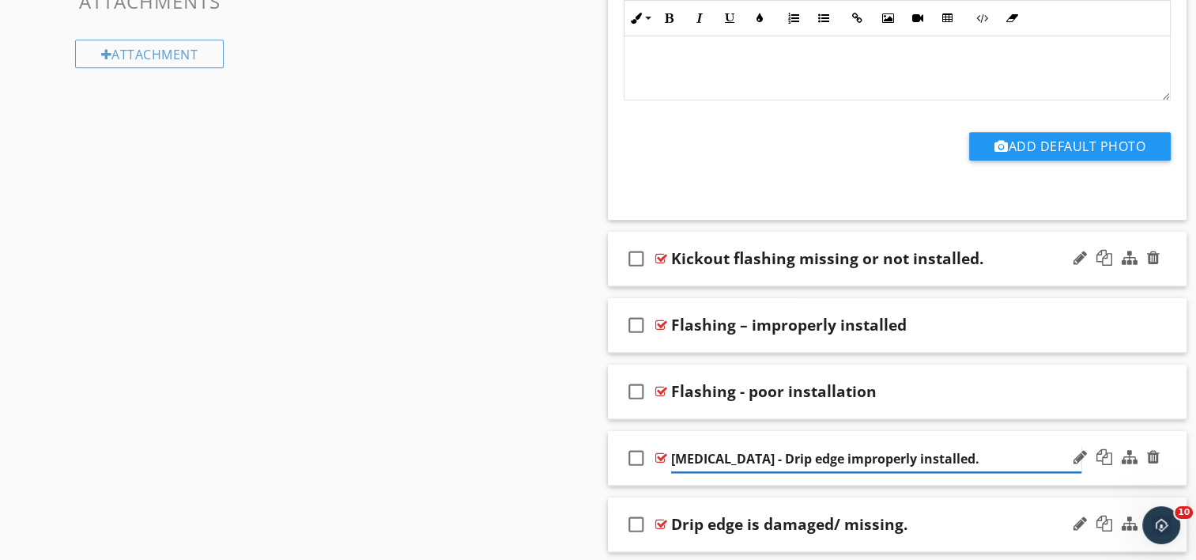
click at [677, 455] on input "[MEDICAL_DATA] - Drip edge improperly installed." at bounding box center [876, 459] width 410 height 26
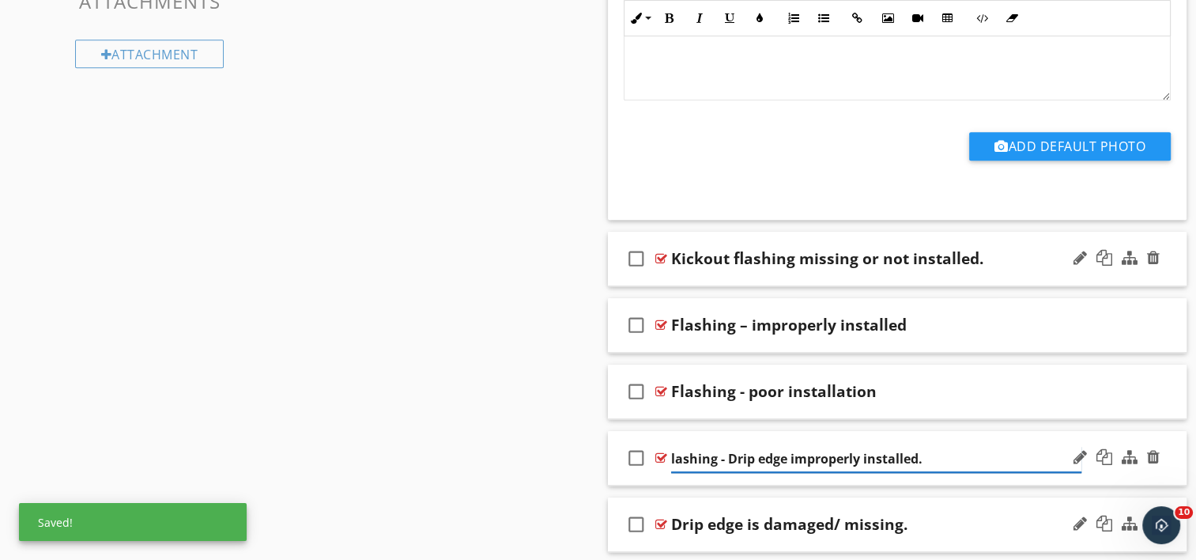
type input "Flashing - Drip edge improperly installed."
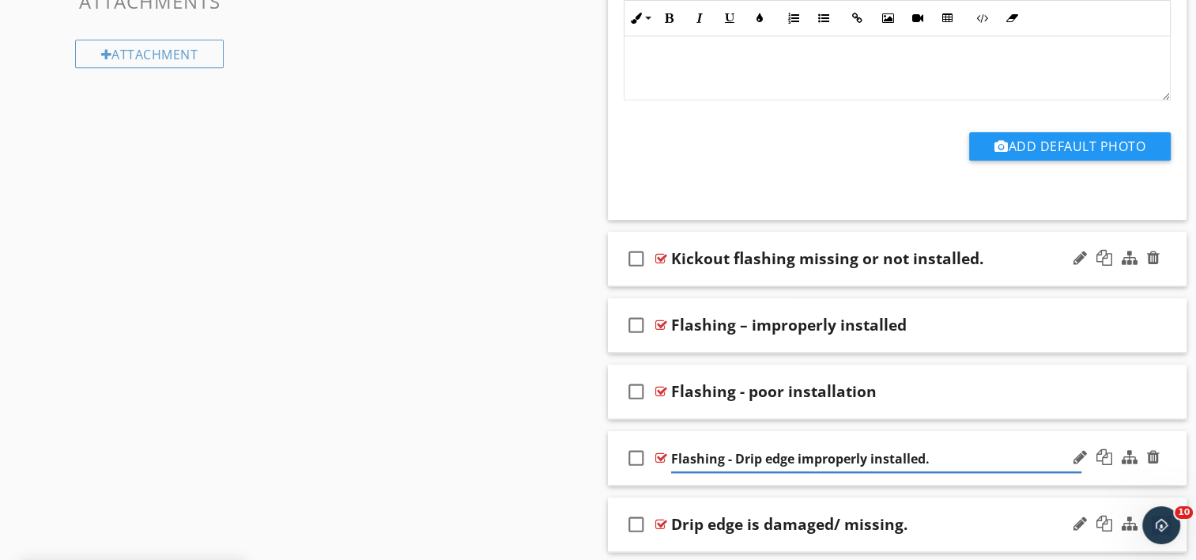
click at [674, 526] on div "Drip edge is damaged/ missing." at bounding box center [789, 524] width 236 height 19
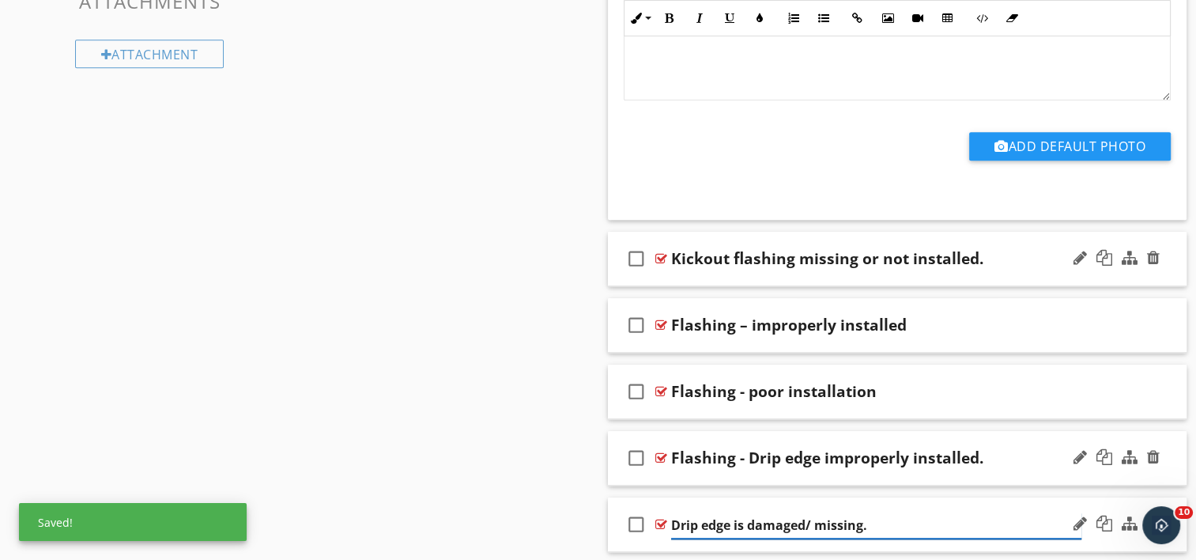
click at [672, 522] on input "Drip edge is damaged/ missing." at bounding box center [876, 525] width 410 height 26
type input "Flashing - Drip edge is damaged/ missing."
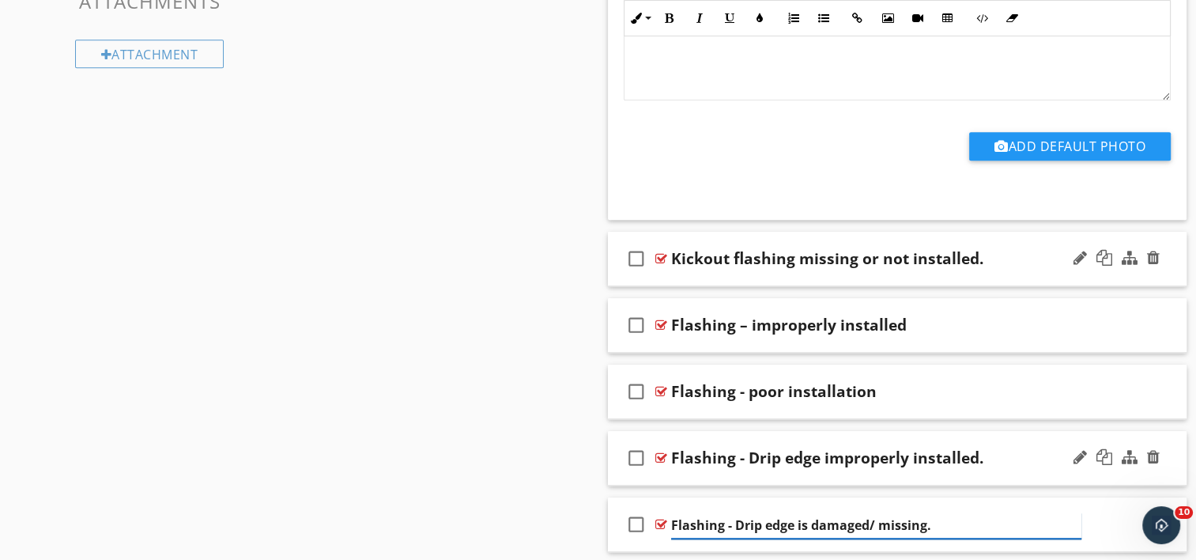
scroll to position [1502, 0]
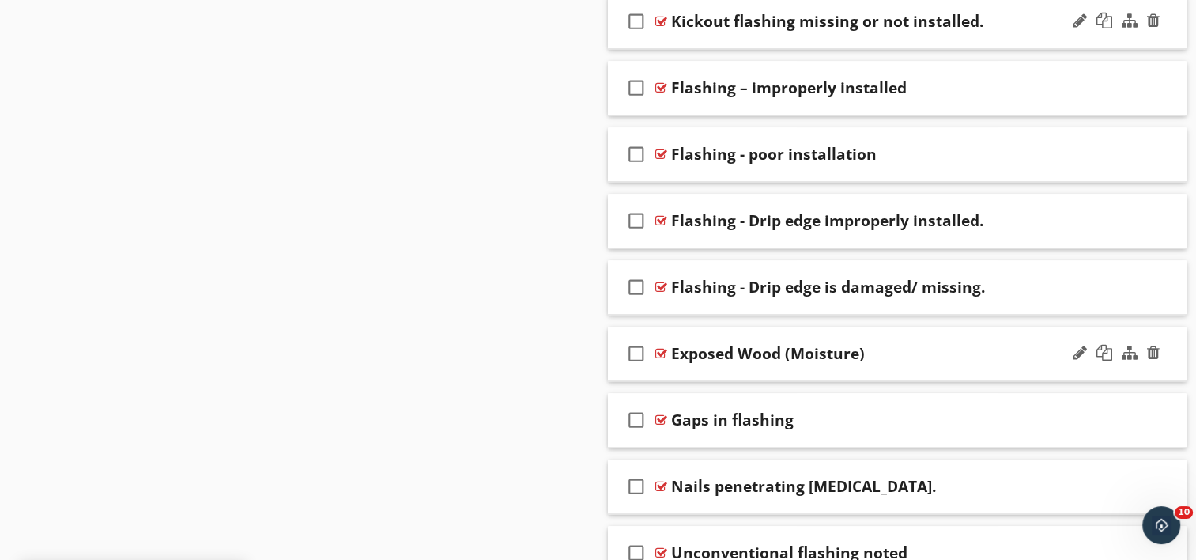
click at [674, 354] on div "Exposed Wood (Moisture)" at bounding box center [768, 353] width 194 height 19
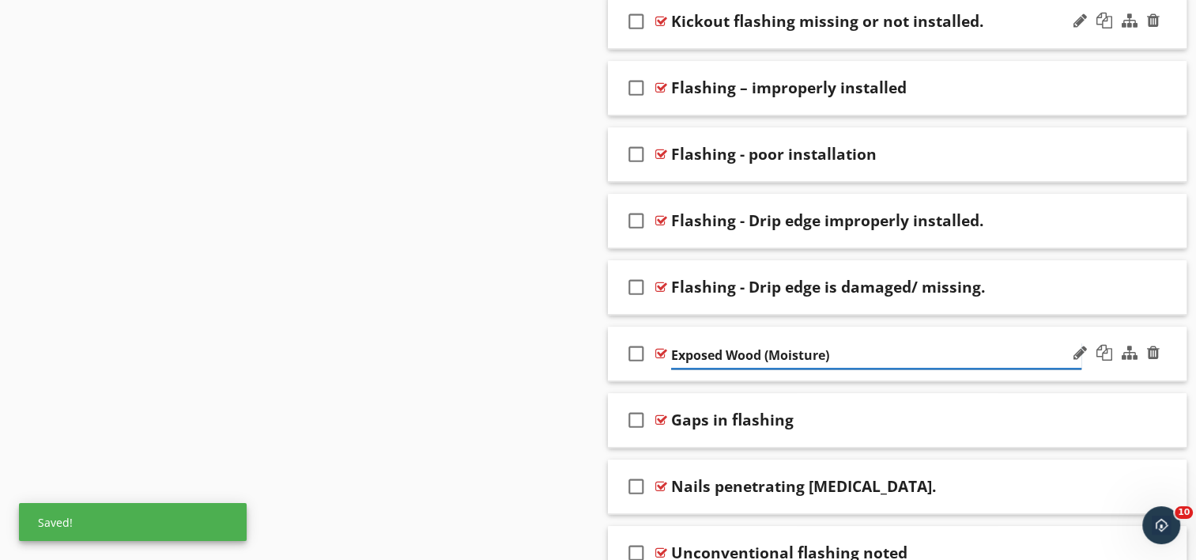
click at [673, 349] on input "Exposed Wood (Moisture)" at bounding box center [876, 355] width 410 height 26
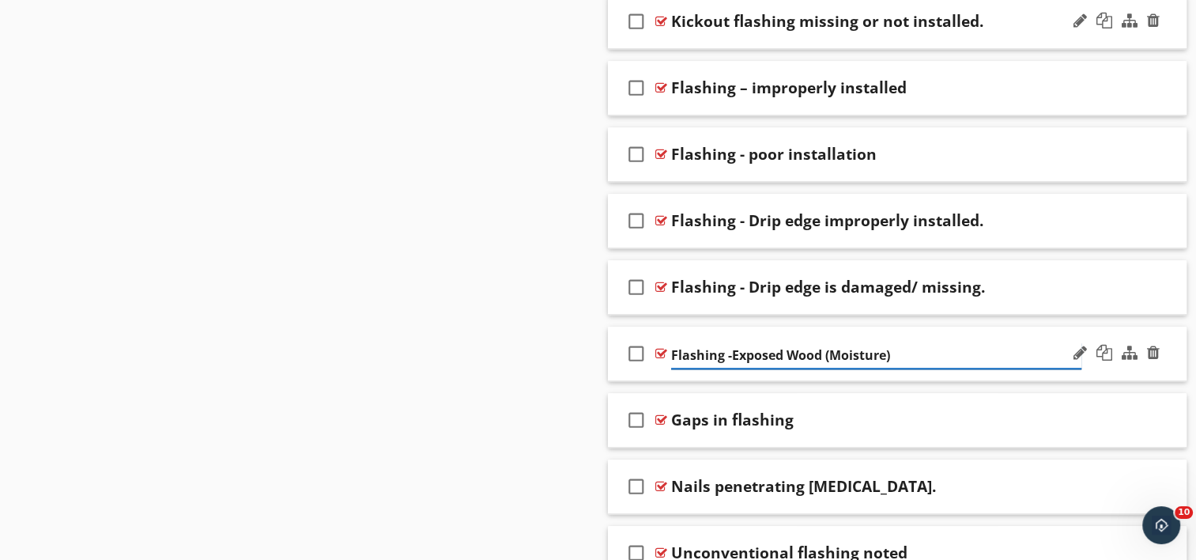
type input "Flashing - Exposed Wood (Moisture)"
click at [673, 487] on div "Nails penetrating [MEDICAL_DATA]." at bounding box center [803, 486] width 265 height 19
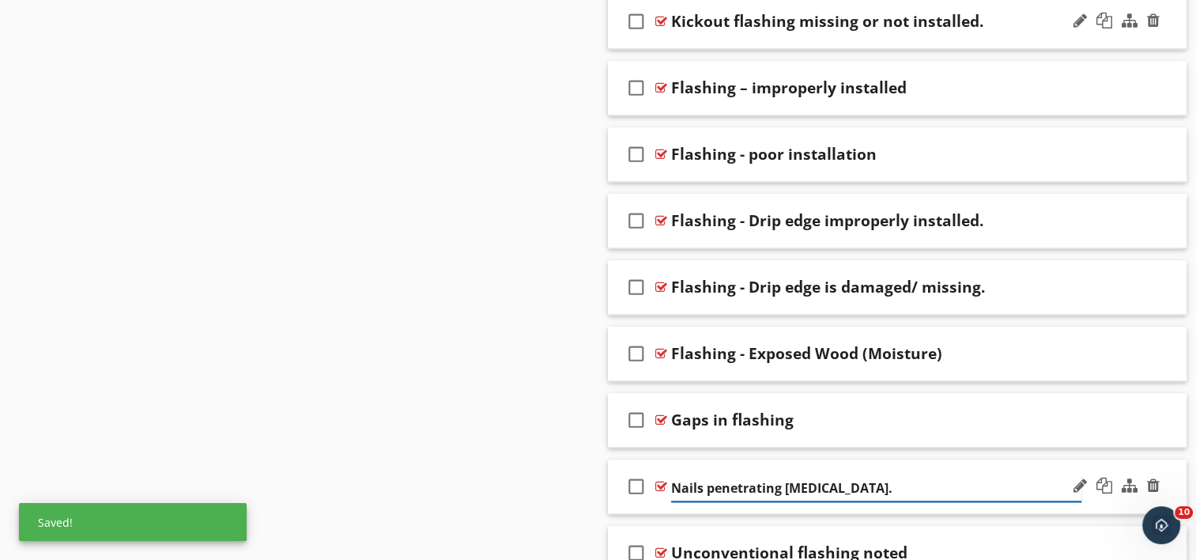
click at [673, 487] on input "Nails penetrating [MEDICAL_DATA]." at bounding box center [876, 488] width 410 height 26
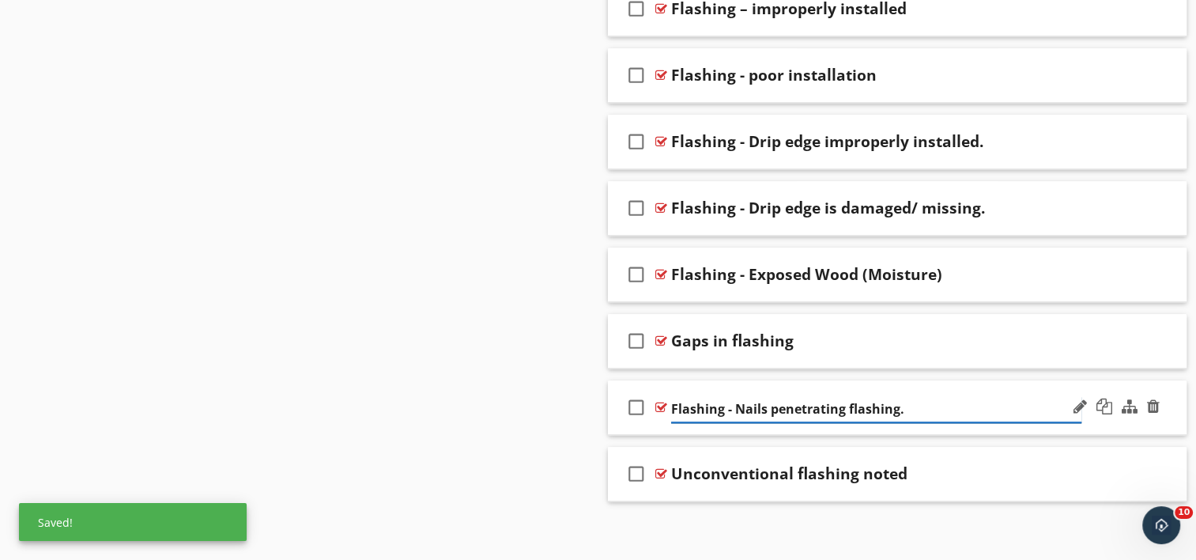
click at [893, 405] on input "Flashing - Nails penetrating flashing." at bounding box center [876, 409] width 410 height 26
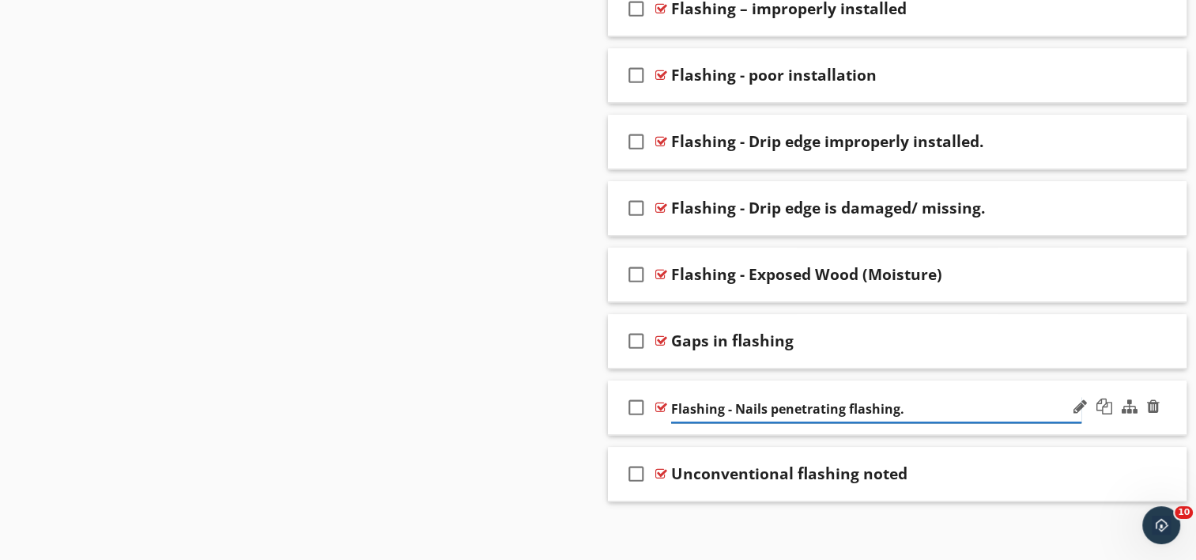
click at [898, 403] on input "Flashing - Nails penetrating flashing." at bounding box center [876, 409] width 410 height 26
type input "Flashing - Nails penetrating."
click at [674, 478] on div "Unconventional flashing noted" at bounding box center [789, 473] width 236 height 19
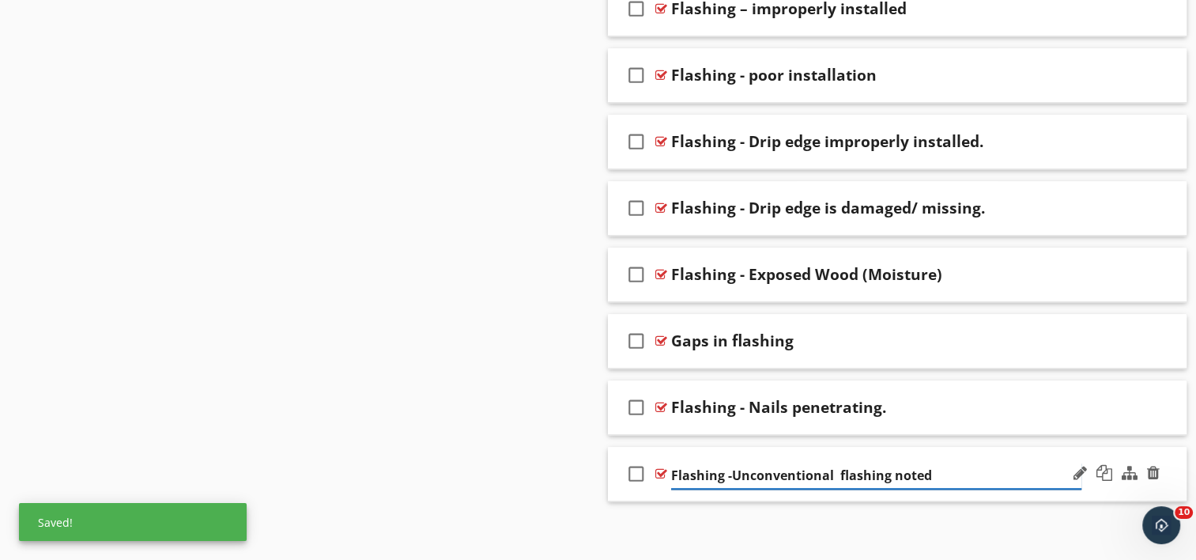
type input "Flashing - Unconventional flashing noted"
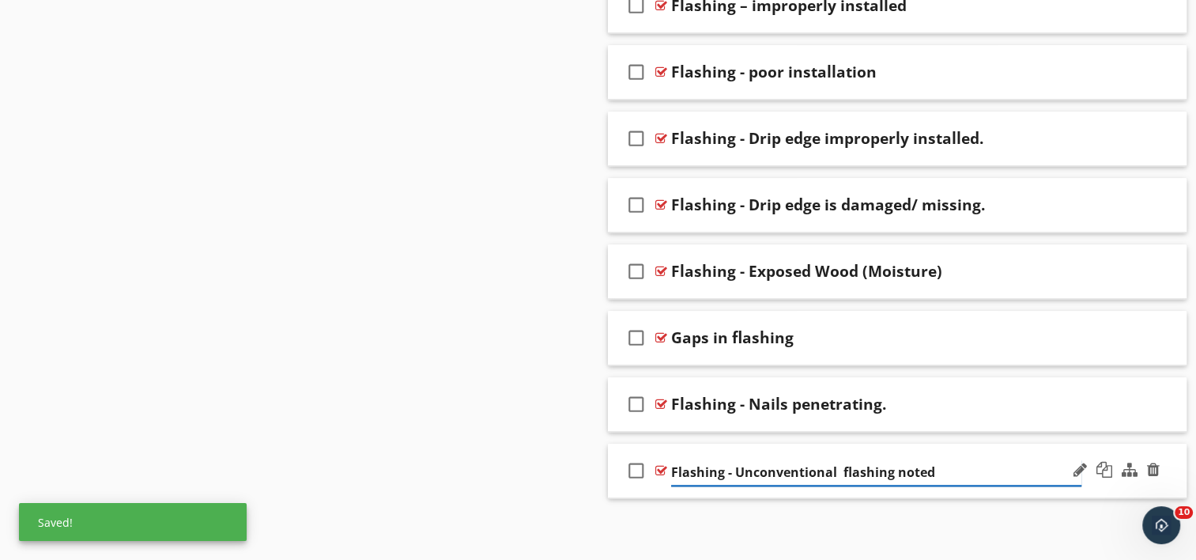
scroll to position [1585, 0]
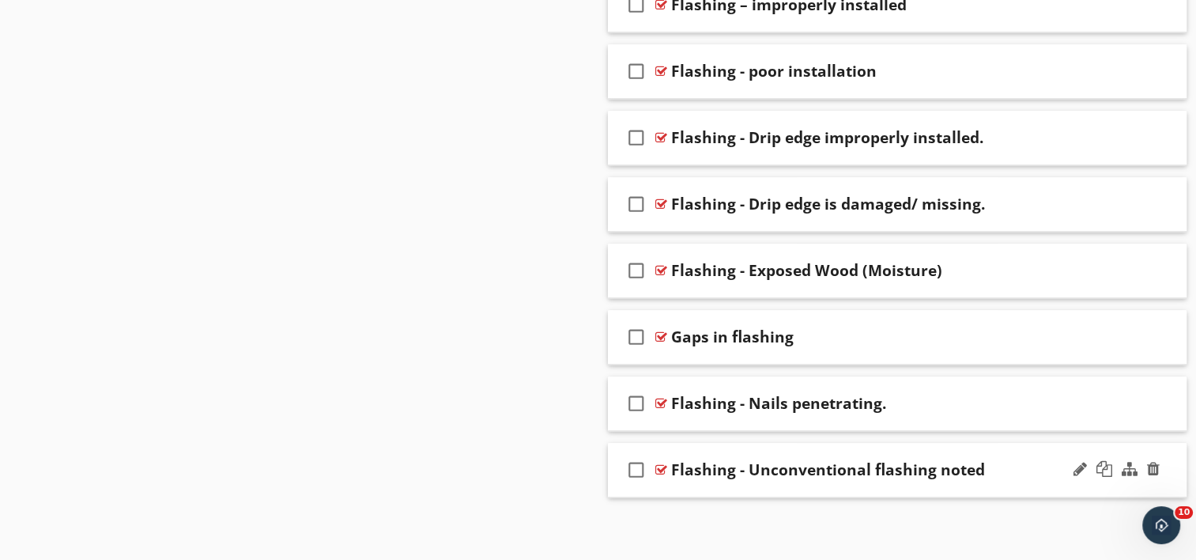
click at [980, 487] on div "check_box_outline_blank Flashing - Unconventional flashing noted" at bounding box center [898, 470] width 580 height 55
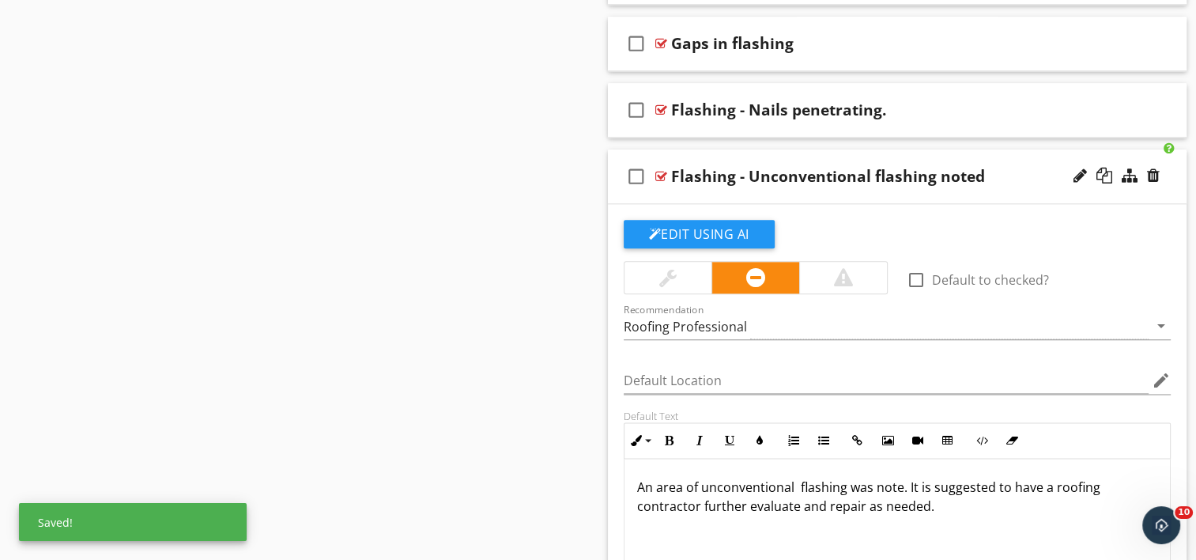
scroll to position [1901, 0]
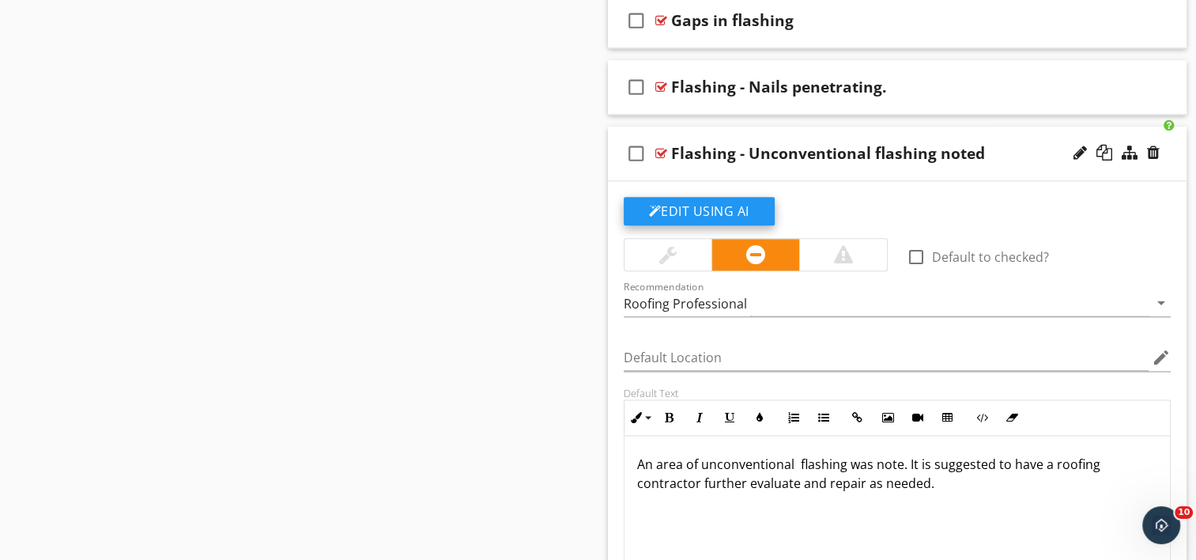
click at [651, 205] on div at bounding box center [655, 211] width 13 height 13
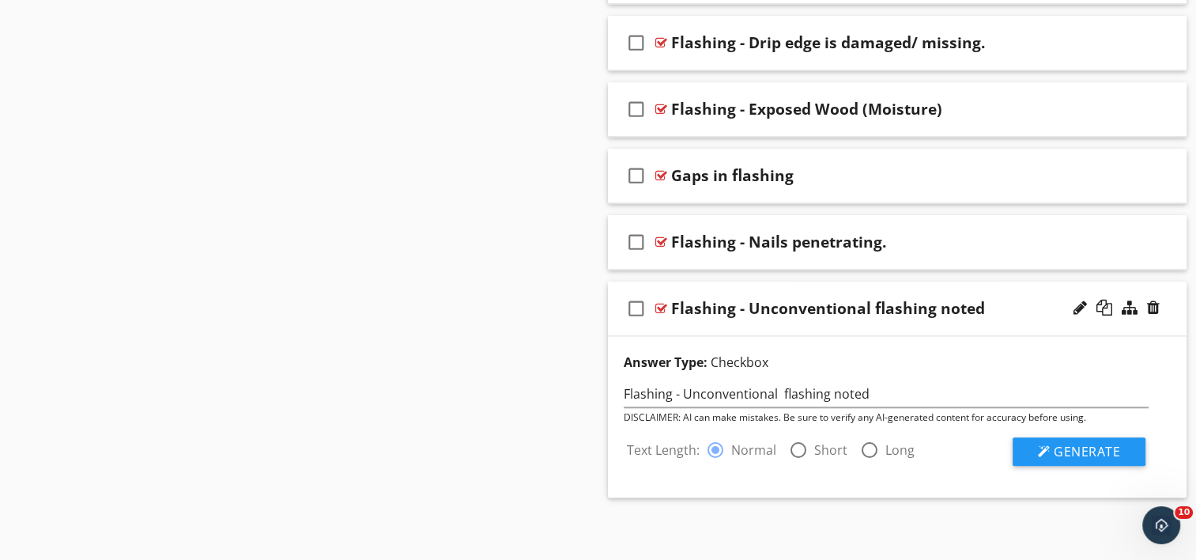
click at [795, 448] on div at bounding box center [798, 449] width 27 height 27
radio input "false"
radio input "true"
click at [1085, 447] on span "Generate" at bounding box center [1087, 451] width 66 height 17
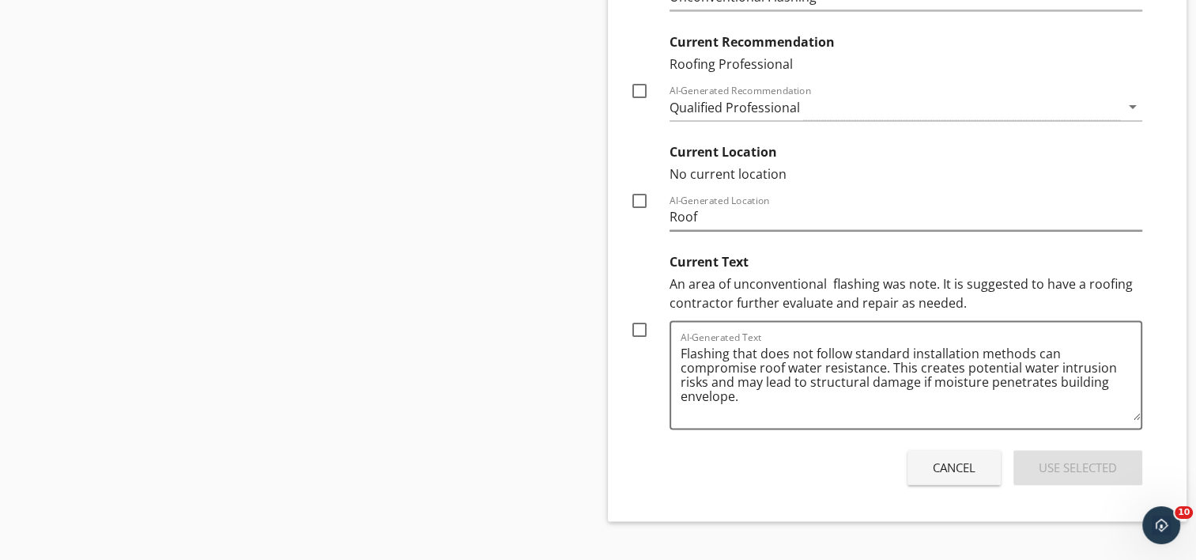
scroll to position [2363, 0]
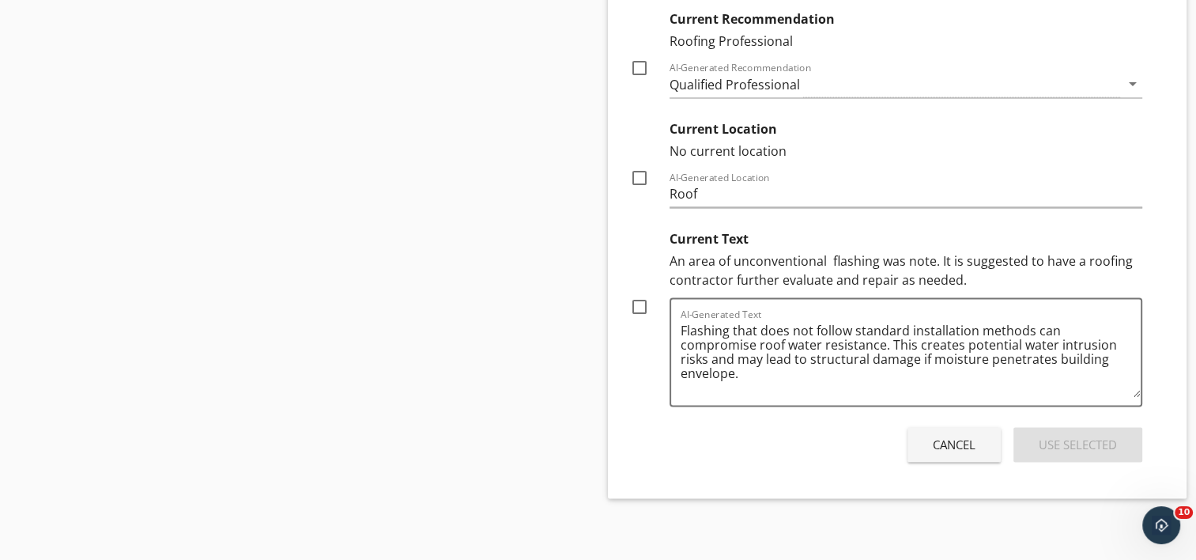
click at [639, 303] on div at bounding box center [639, 306] width 27 height 27
checkbox input "true"
click at [1092, 442] on div "Use Selected" at bounding box center [1078, 445] width 78 height 18
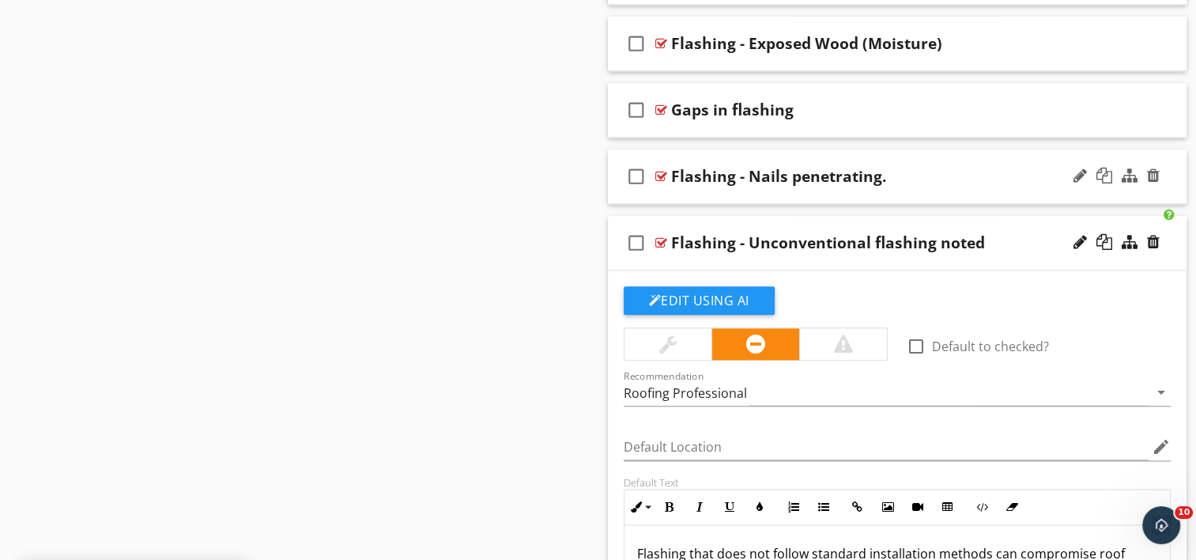
click at [766, 184] on div "check_box_outline_blank Flashing - Nails penetrating." at bounding box center [898, 176] width 580 height 55
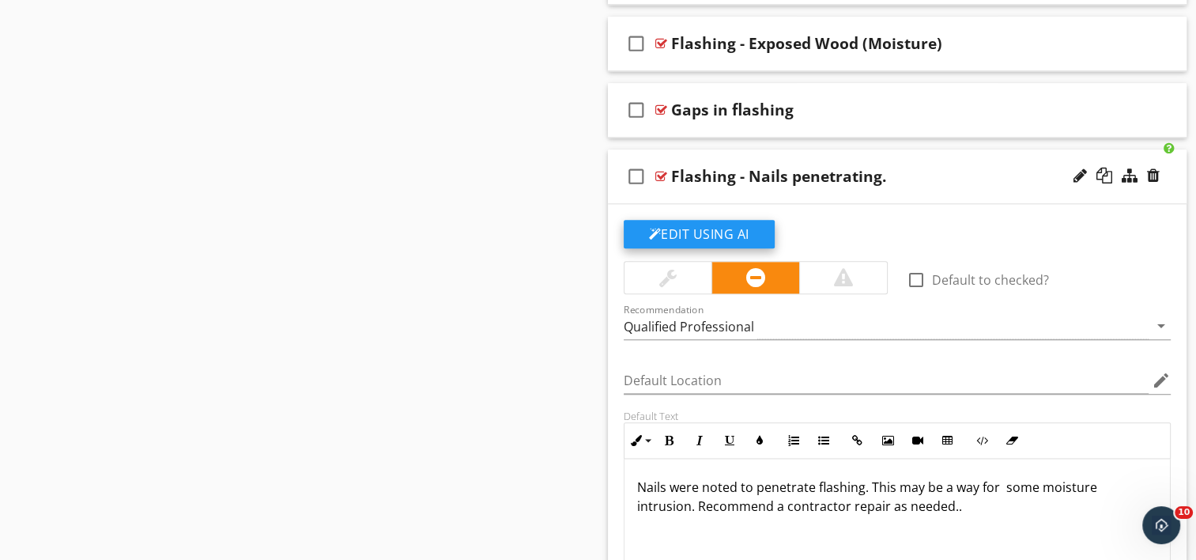
click at [661, 226] on button "Edit Using AI" at bounding box center [699, 234] width 151 height 28
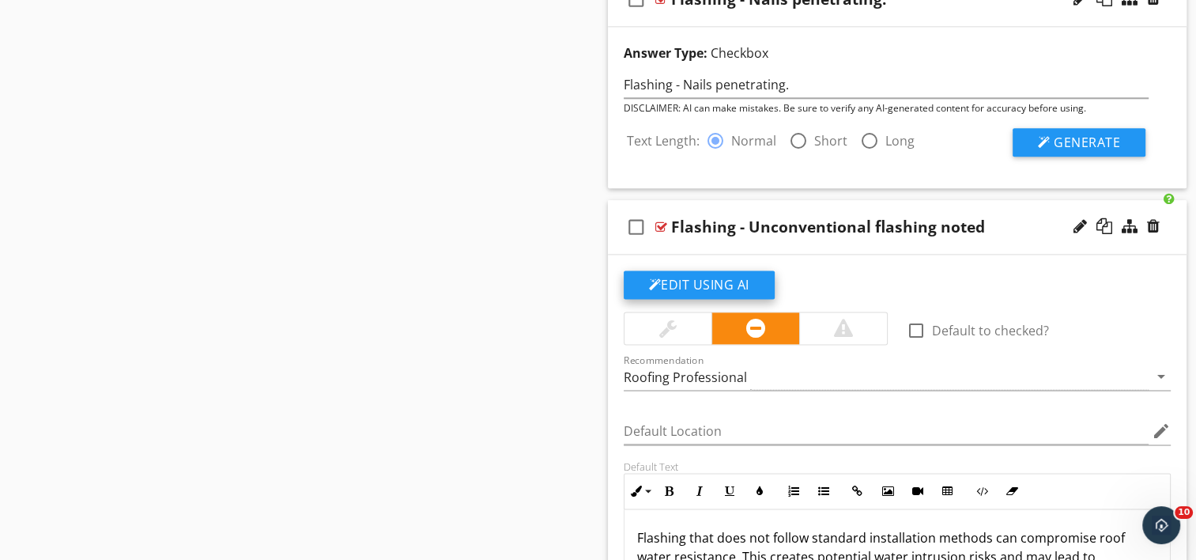
scroll to position [1961, 0]
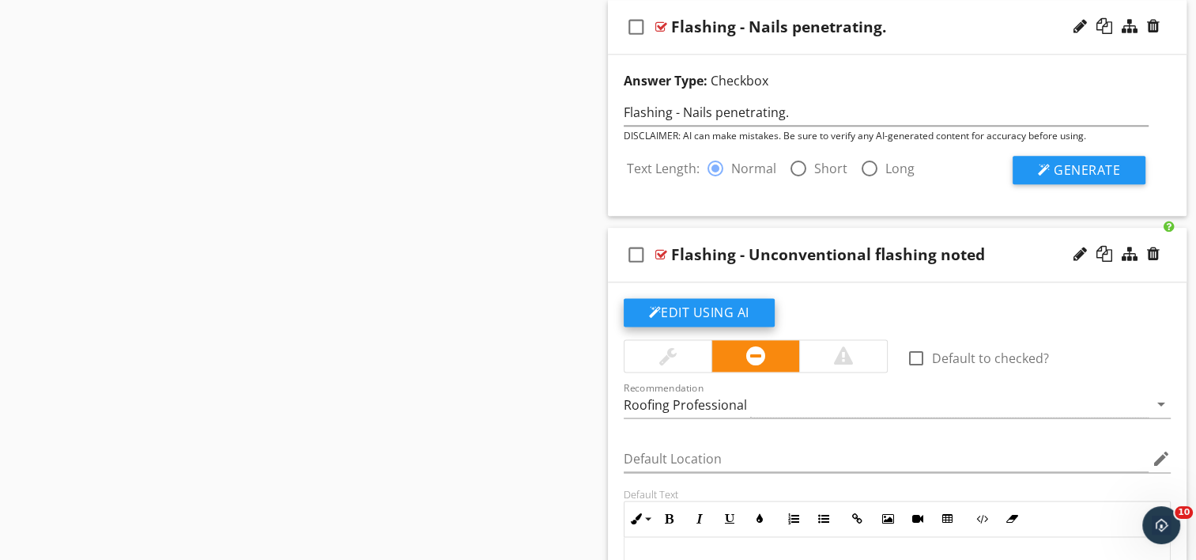
click at [668, 308] on button "Edit Using AI" at bounding box center [699, 312] width 151 height 28
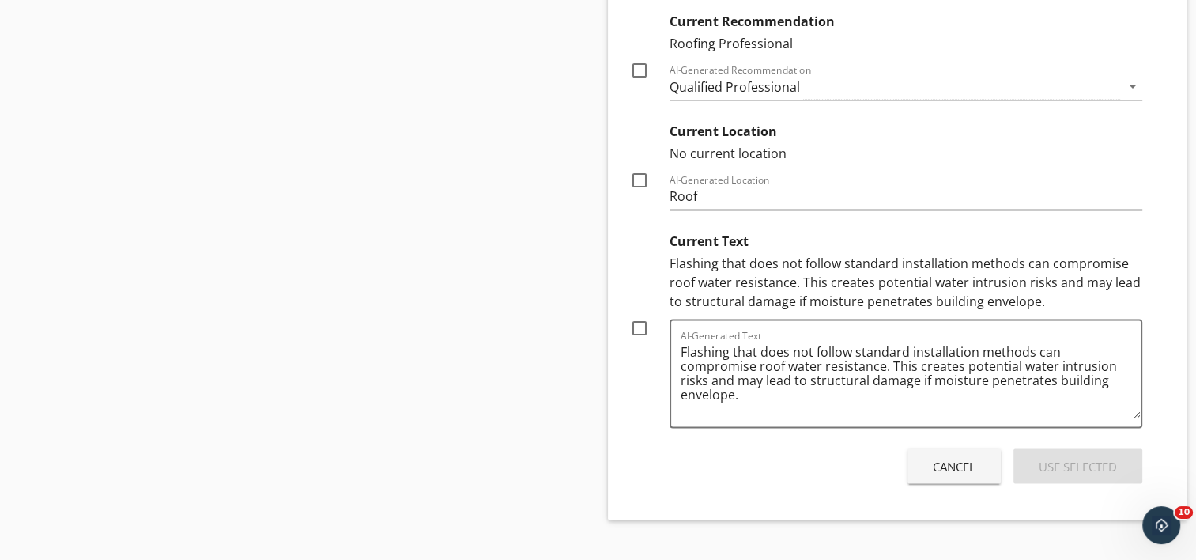
scroll to position [2543, 0]
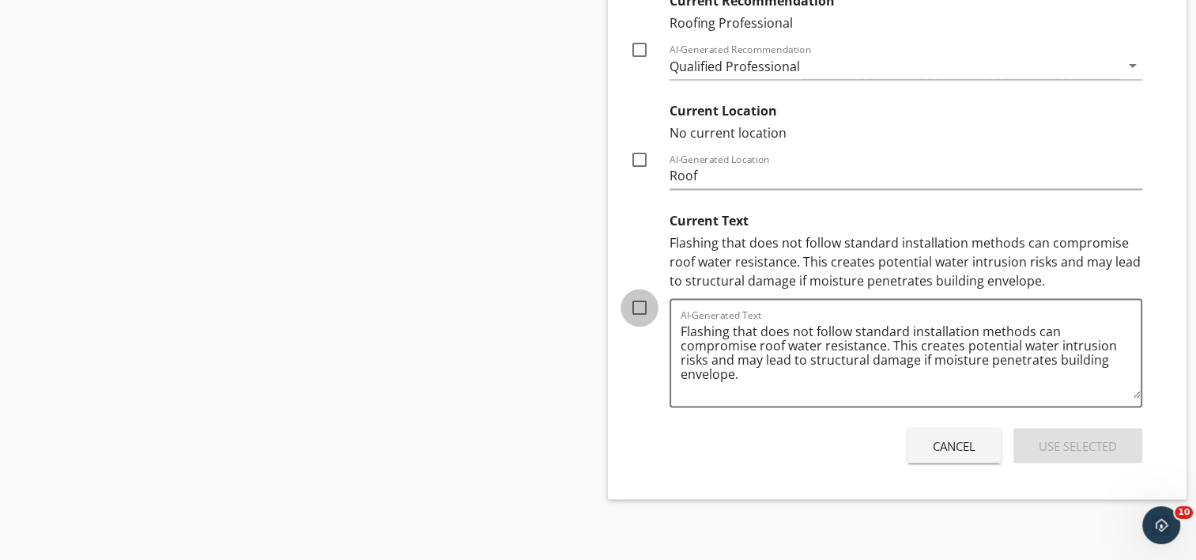
click at [636, 305] on div at bounding box center [639, 307] width 27 height 27
checkbox input "true"
click at [1081, 446] on div "Use Selected" at bounding box center [1078, 445] width 78 height 18
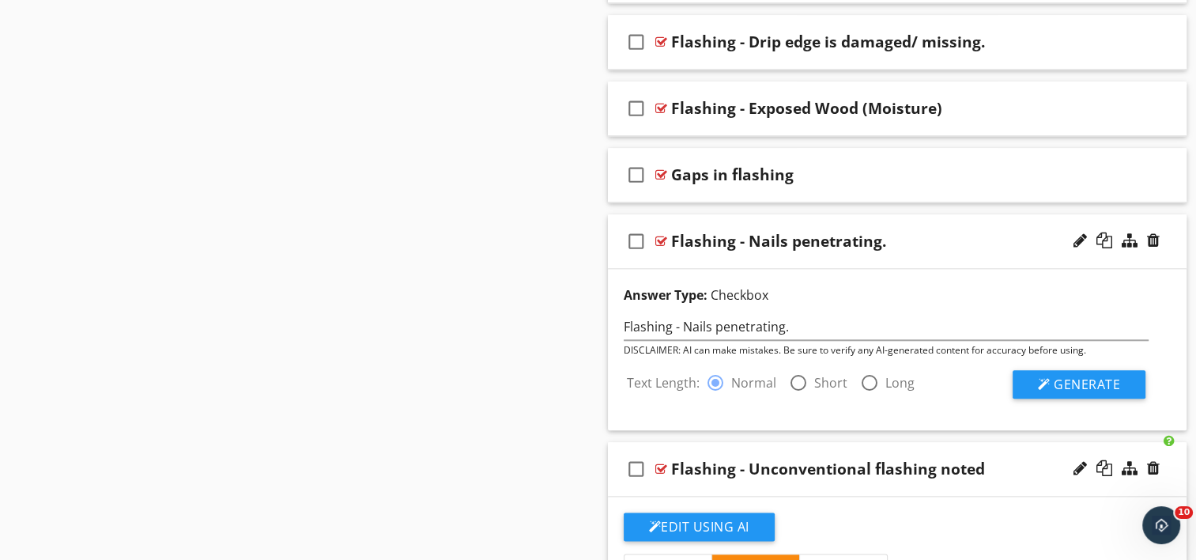
scroll to position [1724, 0]
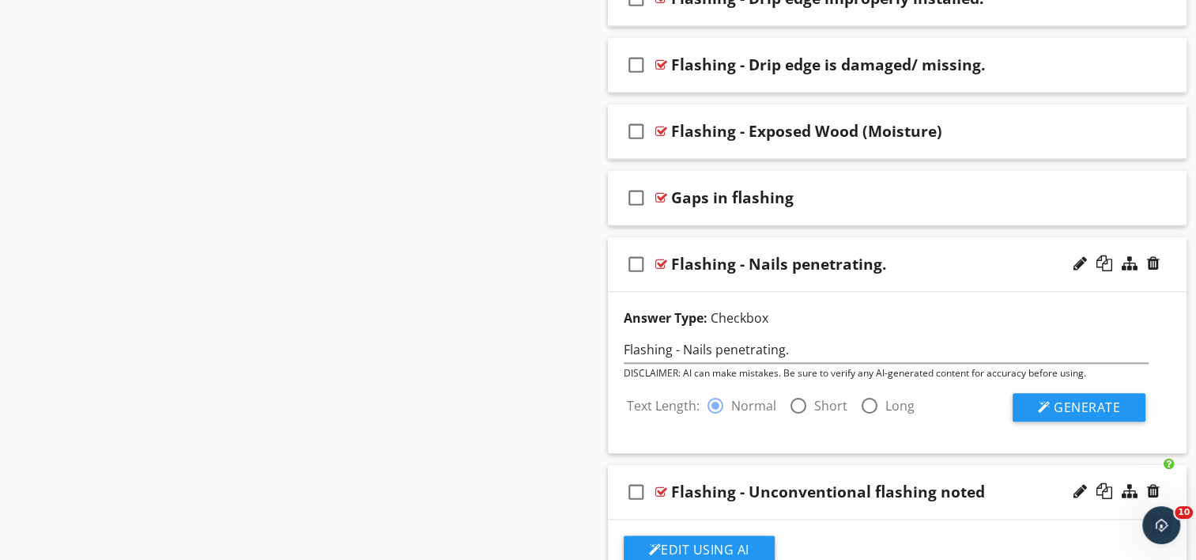
click at [793, 402] on div at bounding box center [798, 405] width 27 height 27
radio input "false"
radio input "true"
click at [1044, 406] on div at bounding box center [1044, 407] width 13 height 13
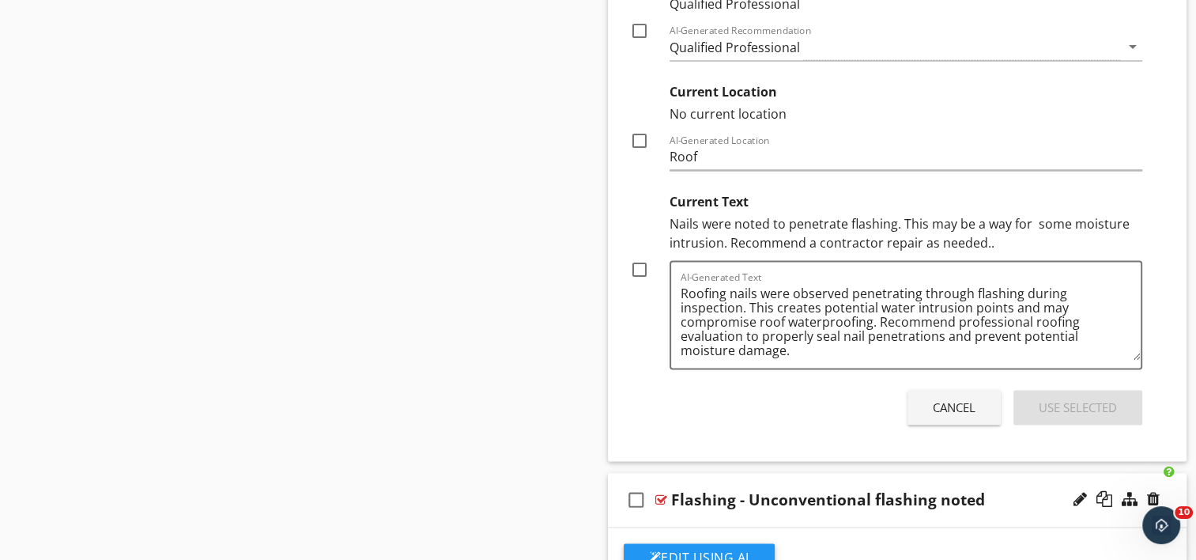
scroll to position [2357, 0]
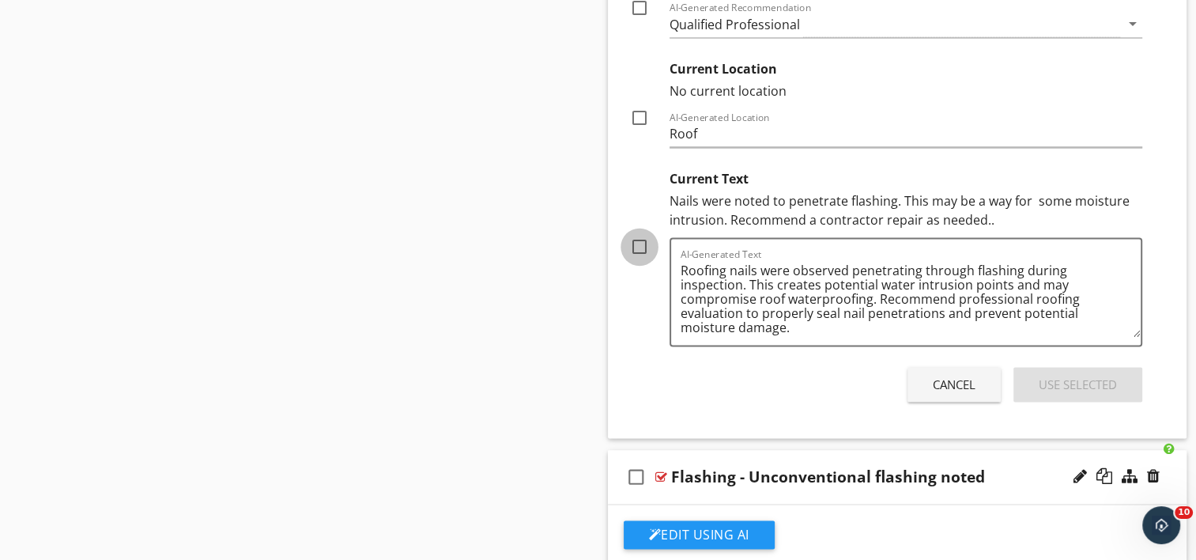
click at [638, 240] on div at bounding box center [639, 246] width 27 height 27
checkbox input "true"
click at [1096, 382] on div "Use Selected" at bounding box center [1078, 385] width 78 height 18
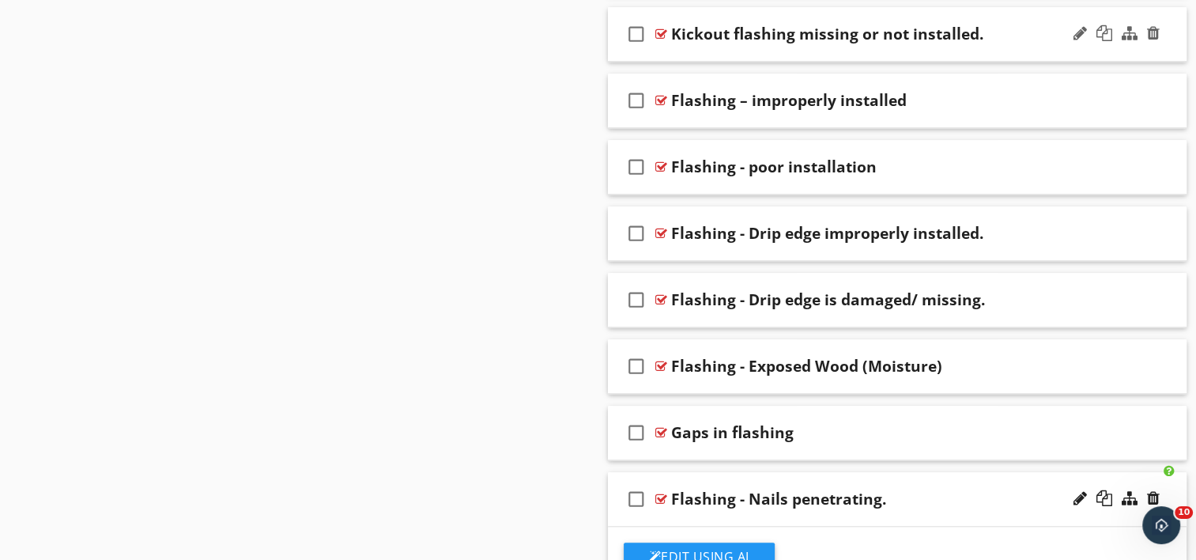
scroll to position [1462, 0]
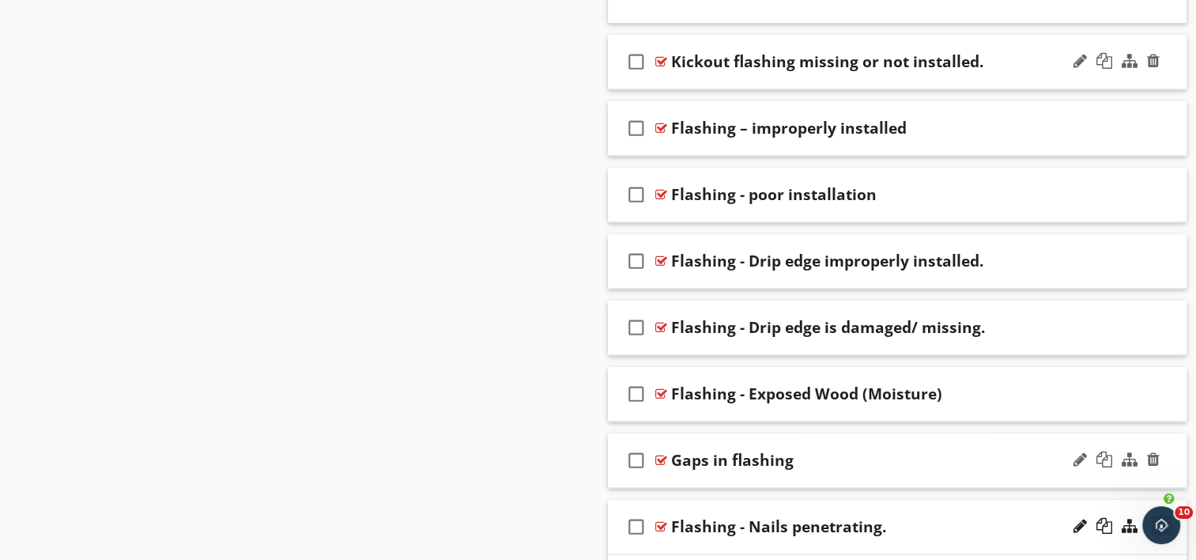
click at [746, 474] on div "check_box_outline_blank Gaps in flashing" at bounding box center [898, 460] width 580 height 55
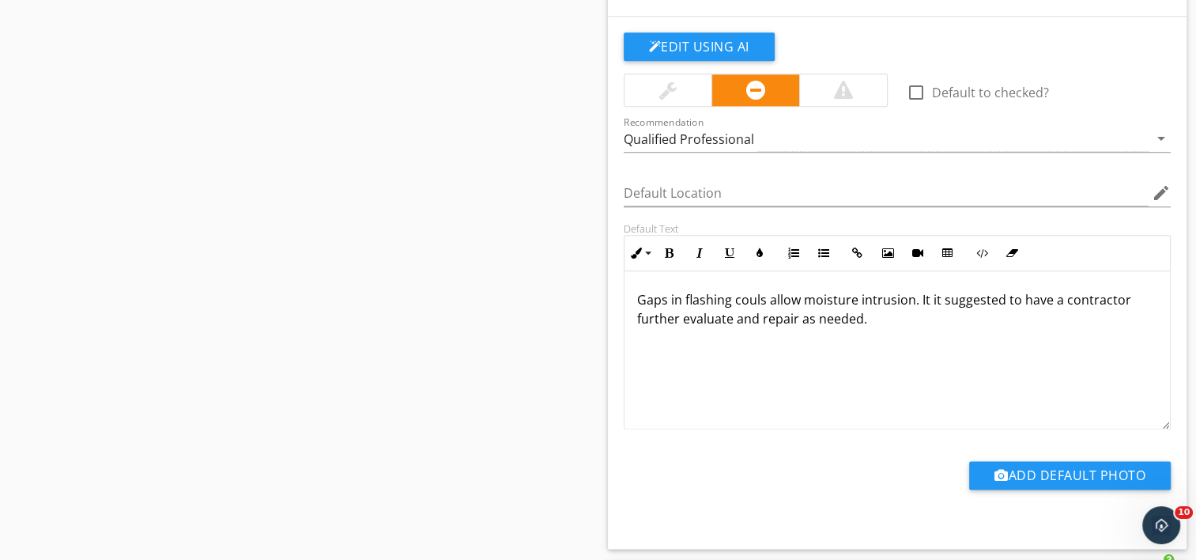
scroll to position [1936, 0]
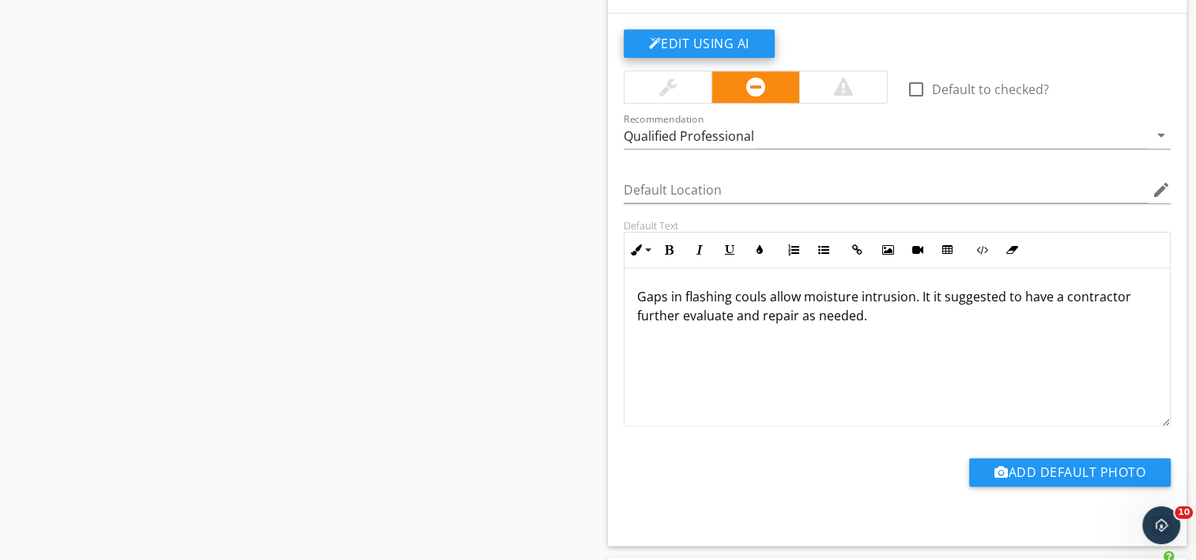
click at [657, 32] on button "Edit Using AI" at bounding box center [699, 43] width 151 height 28
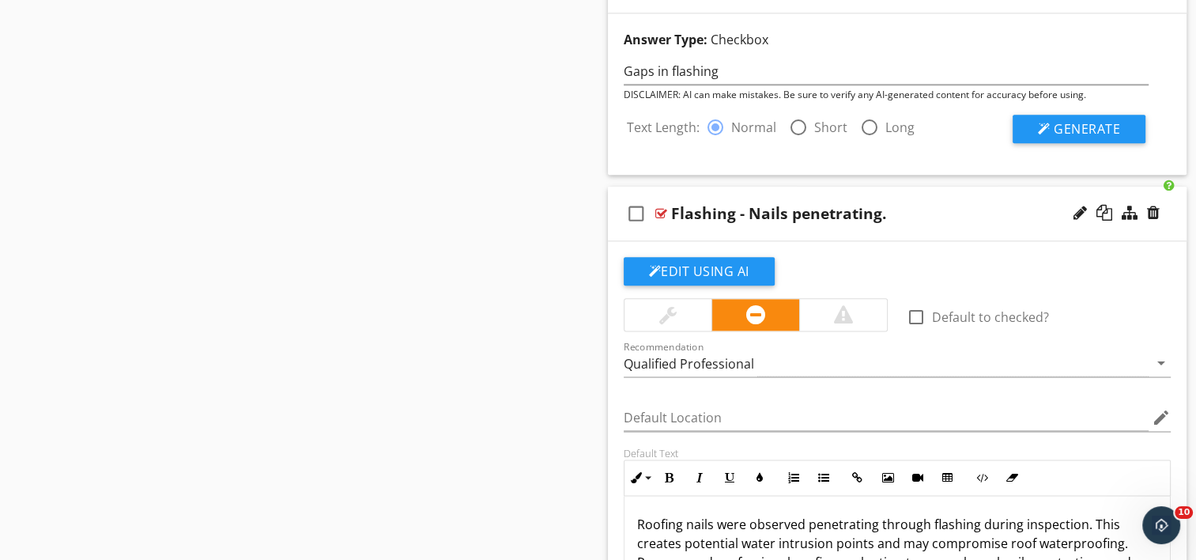
click at [795, 119] on div at bounding box center [798, 127] width 27 height 27
radio input "false"
radio input "true"
click at [1048, 123] on div at bounding box center [1044, 129] width 13 height 13
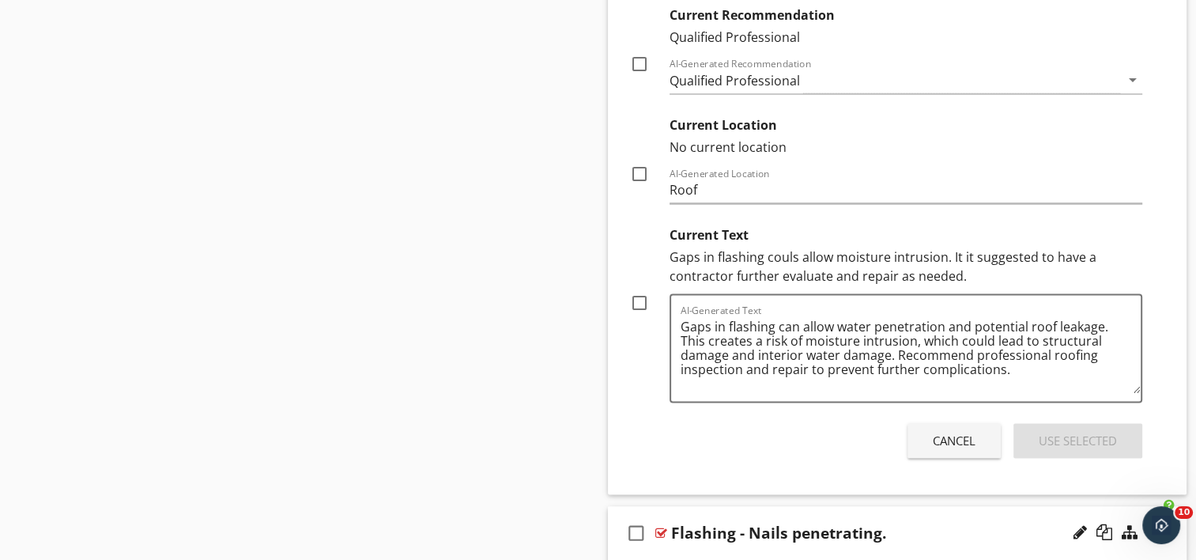
scroll to position [2252, 0]
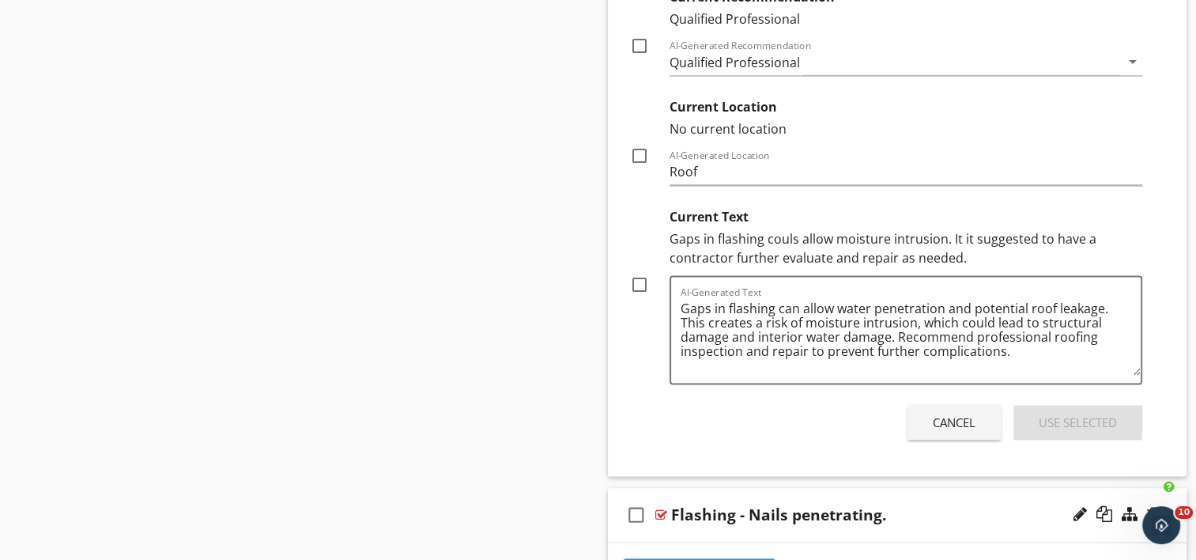
click at [640, 281] on div at bounding box center [639, 284] width 27 height 27
checkbox input "true"
click at [1093, 419] on div "Use Selected" at bounding box center [1078, 422] width 78 height 18
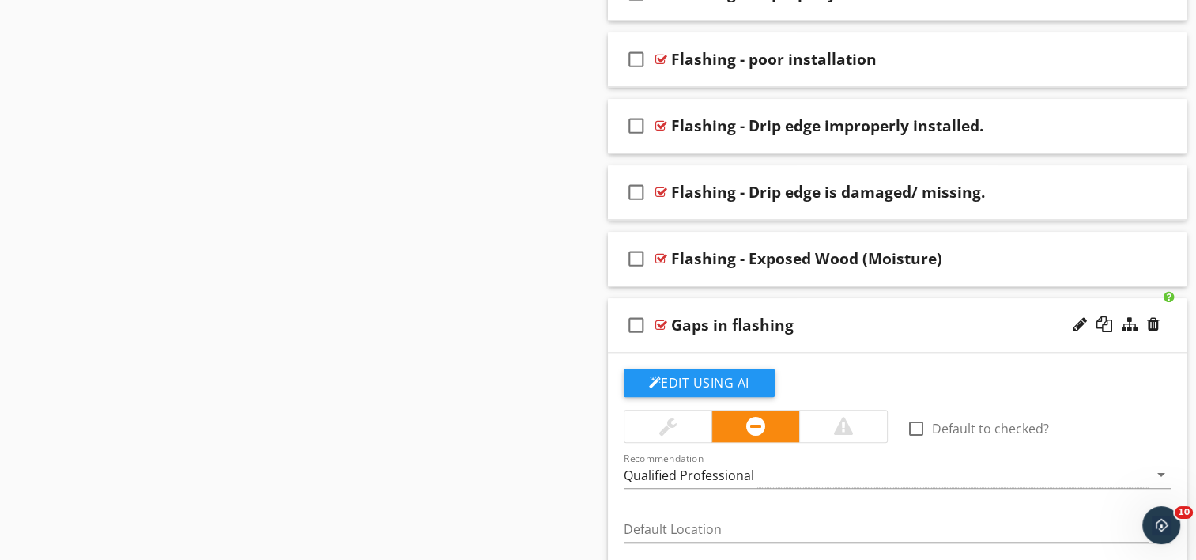
scroll to position [1593, 0]
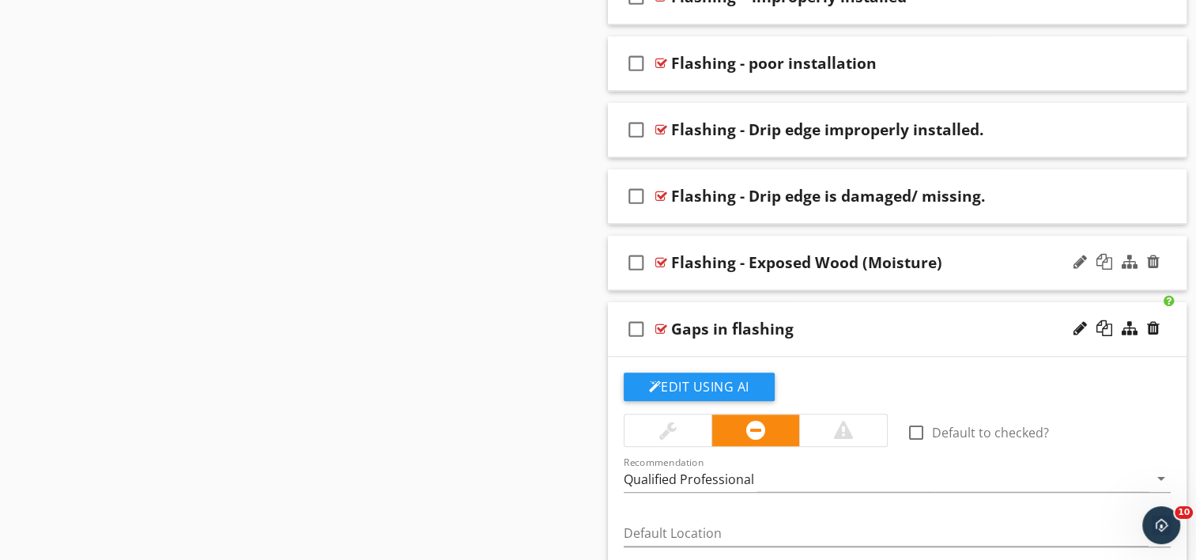
click at [787, 280] on div "check_box_outline_blank Flashing - Exposed Wood (Moisture)" at bounding box center [898, 263] width 580 height 55
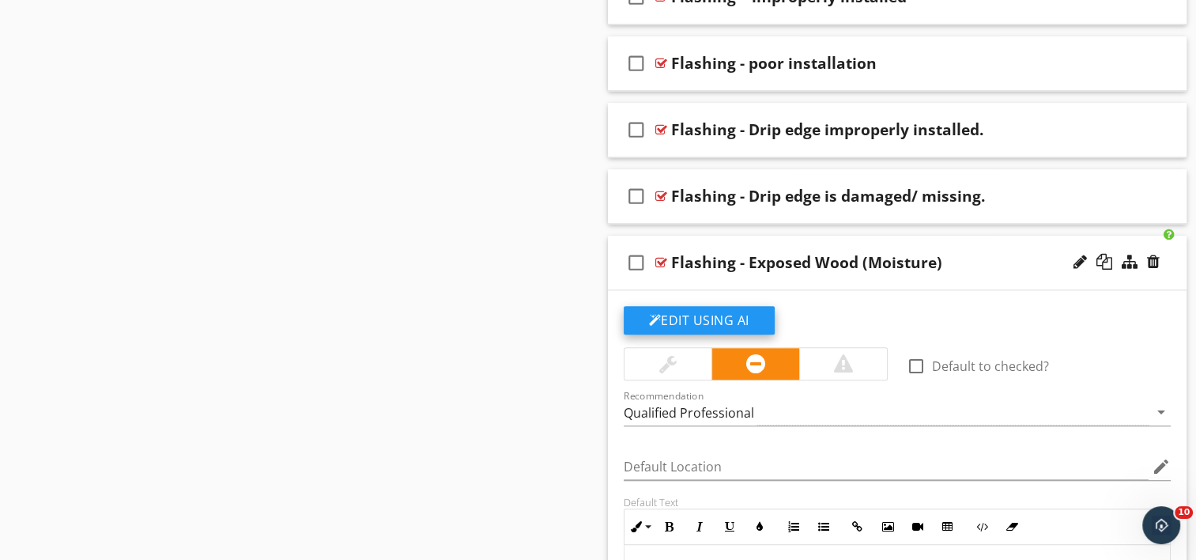
click at [700, 314] on button "Edit Using AI" at bounding box center [699, 320] width 151 height 28
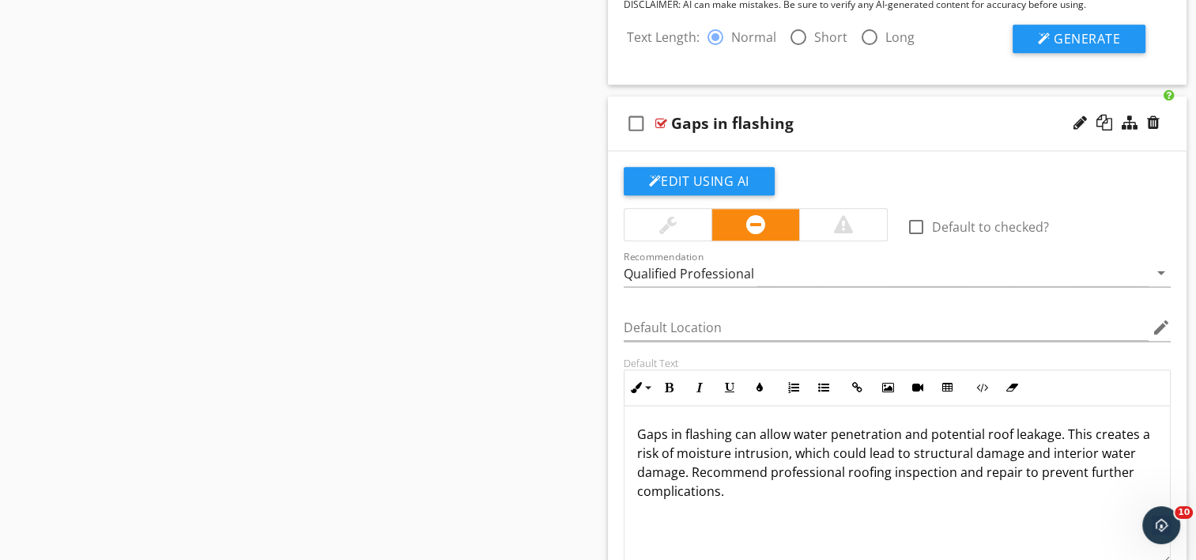
scroll to position [1988, 0]
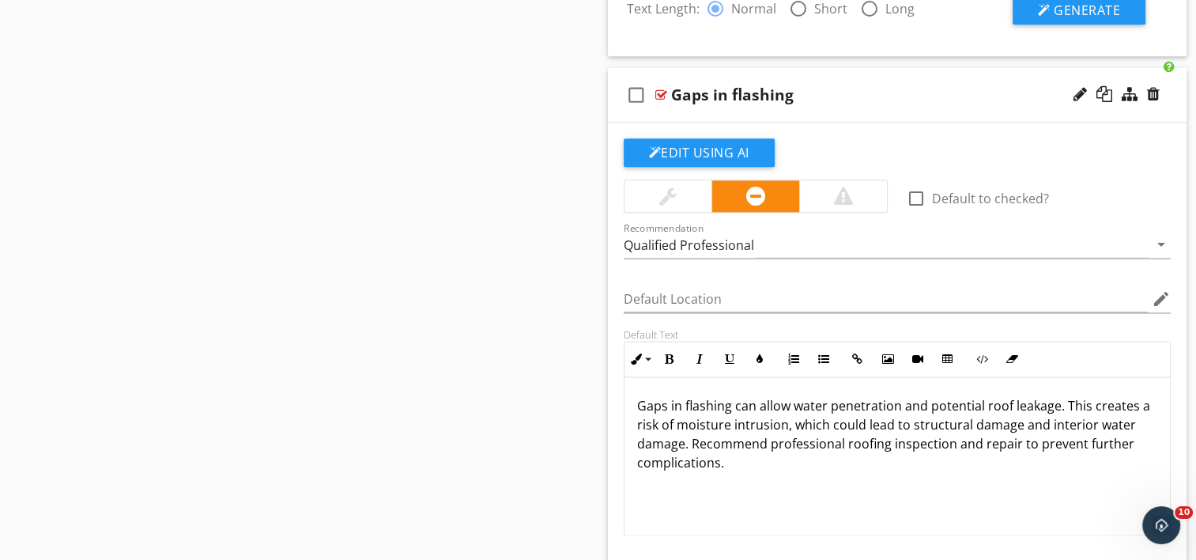
click at [799, 9] on div at bounding box center [798, 8] width 27 height 27
radio input "false"
radio input "true"
click at [1097, 6] on span "Generate" at bounding box center [1087, 10] width 66 height 17
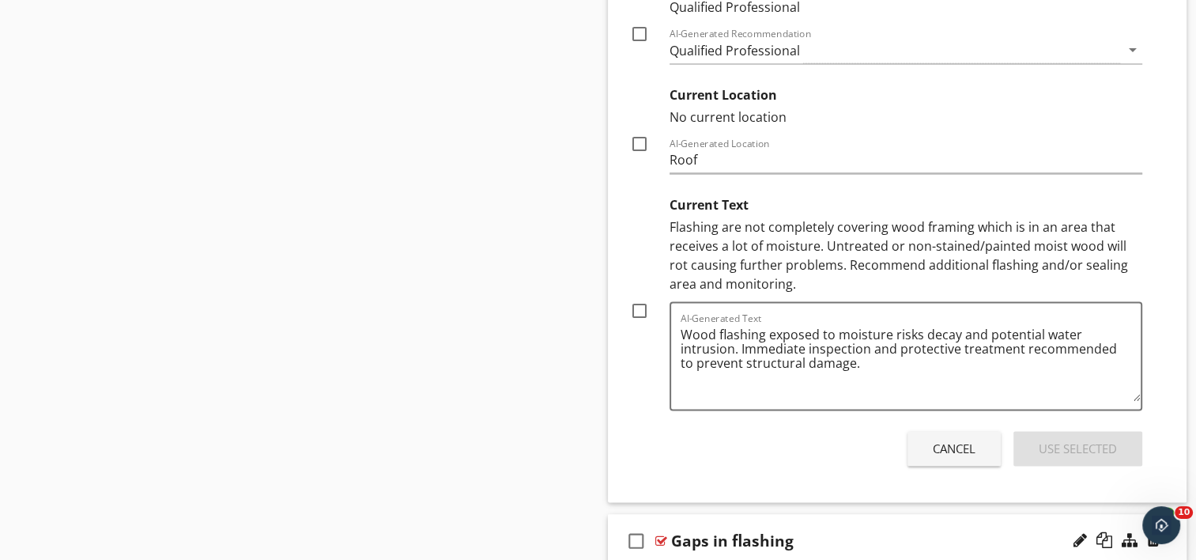
scroll to position [2226, 0]
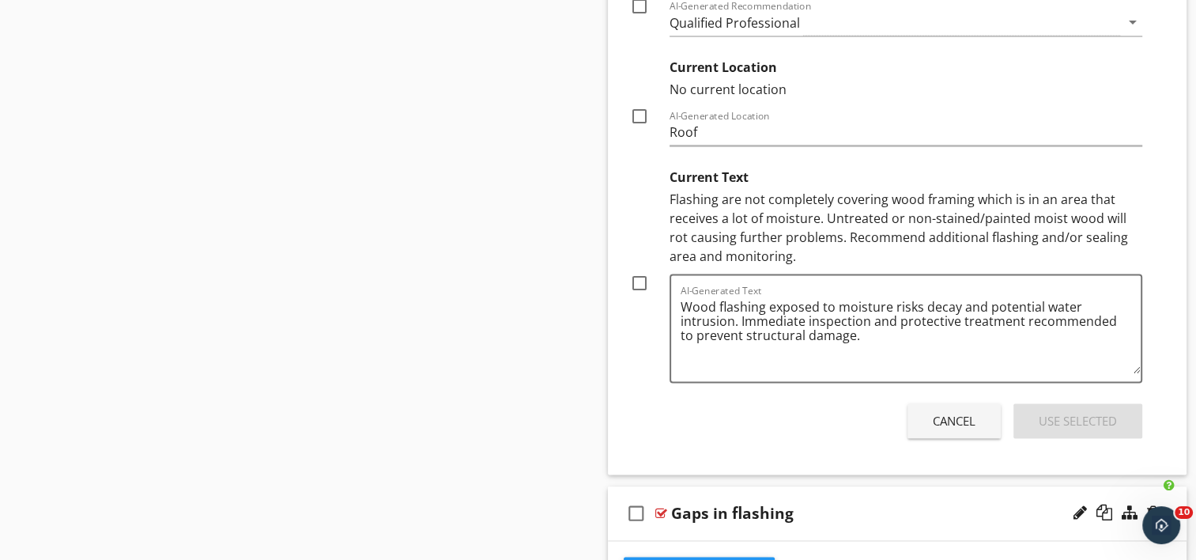
click at [951, 417] on div "Cancel" at bounding box center [954, 421] width 43 height 18
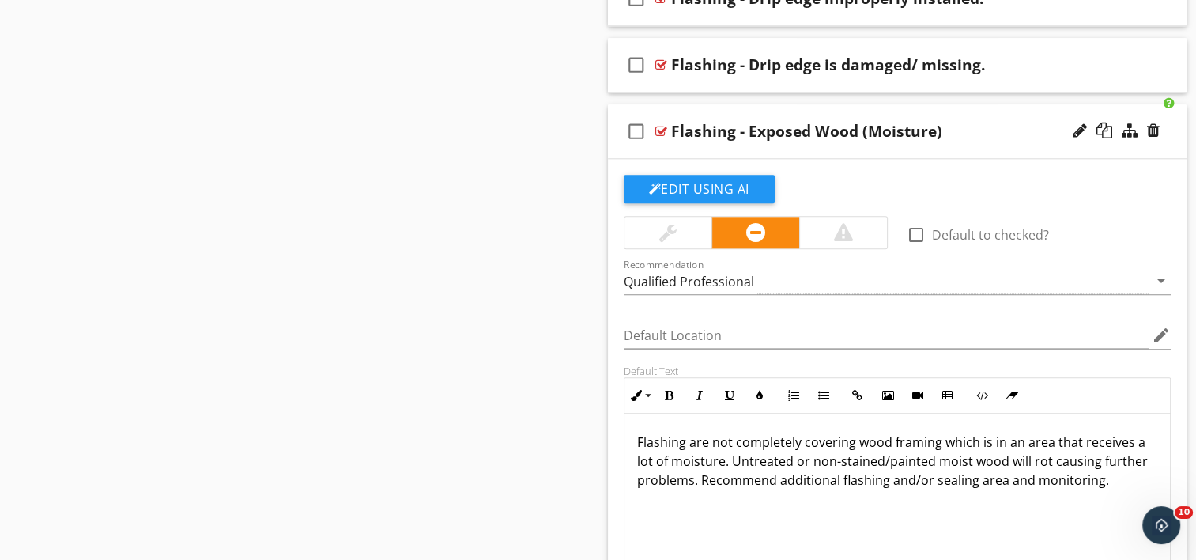
scroll to position [1645, 0]
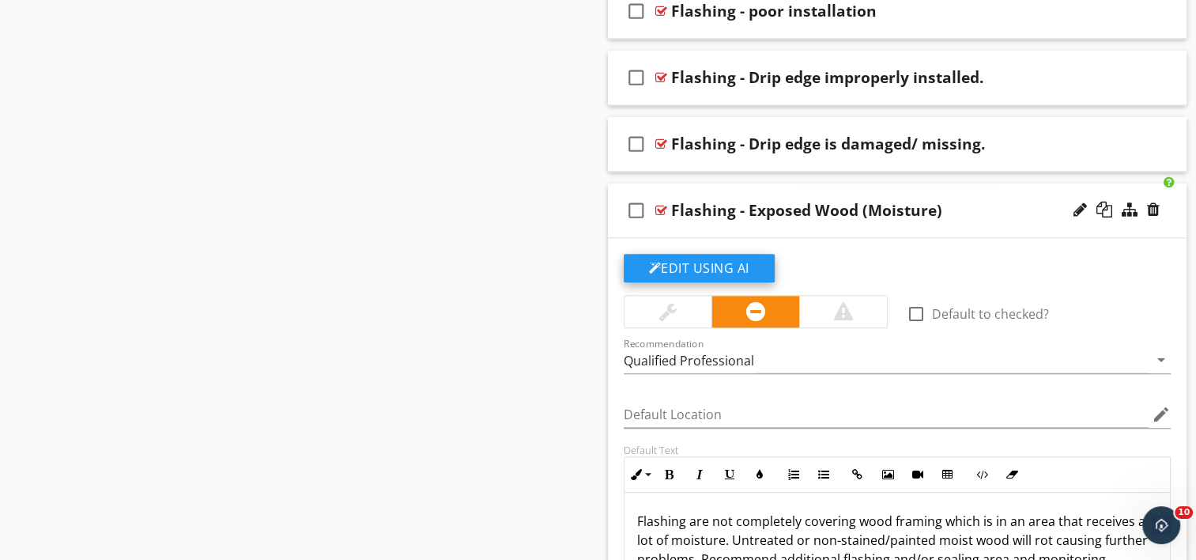
click at [678, 269] on button "Edit Using AI" at bounding box center [699, 268] width 151 height 28
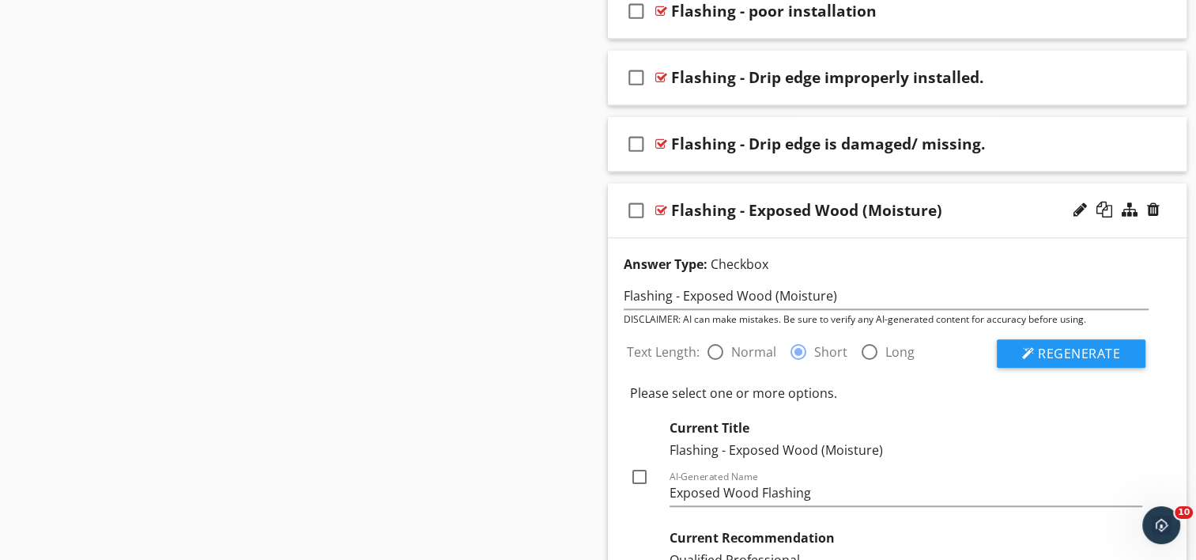
click at [710, 351] on div at bounding box center [715, 351] width 27 height 27
radio input "true"
click at [1044, 353] on span "Regenerate" at bounding box center [1079, 353] width 82 height 17
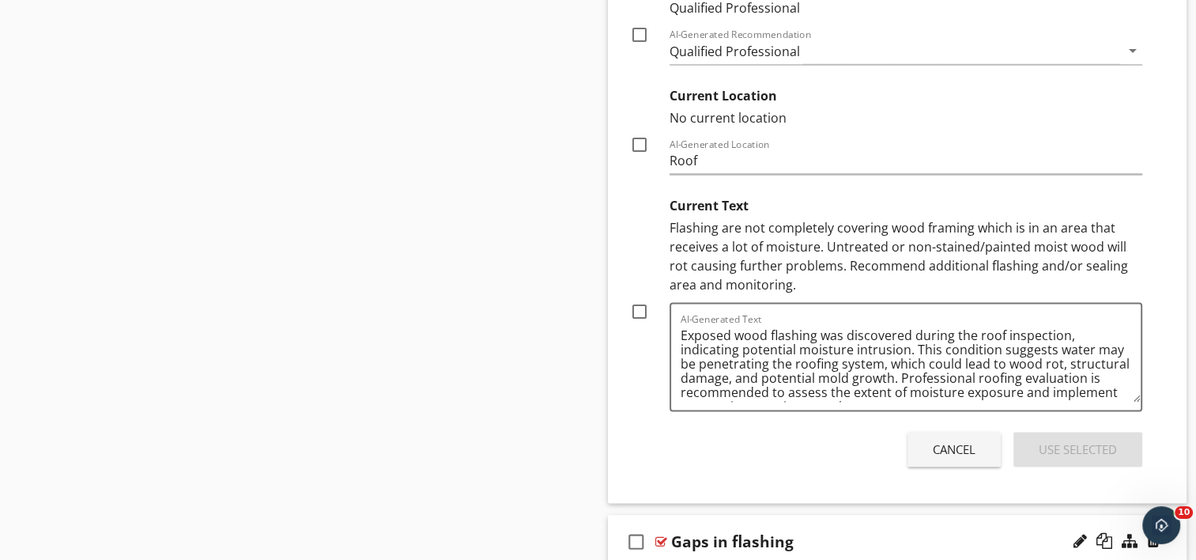
scroll to position [2199, 0]
click at [936, 447] on div "Cancel" at bounding box center [954, 448] width 43 height 18
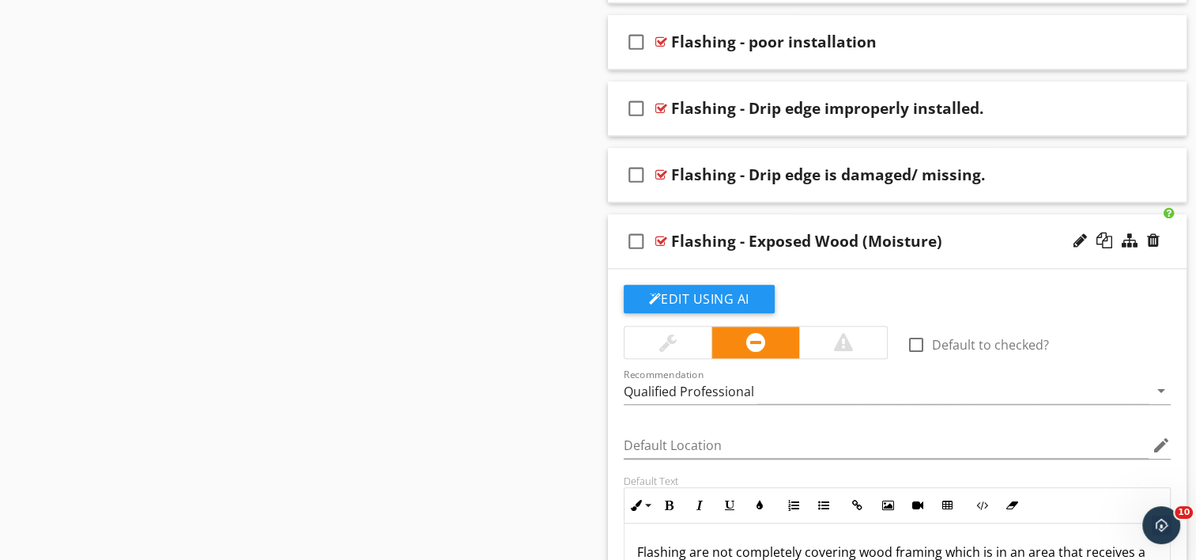
scroll to position [1540, 0]
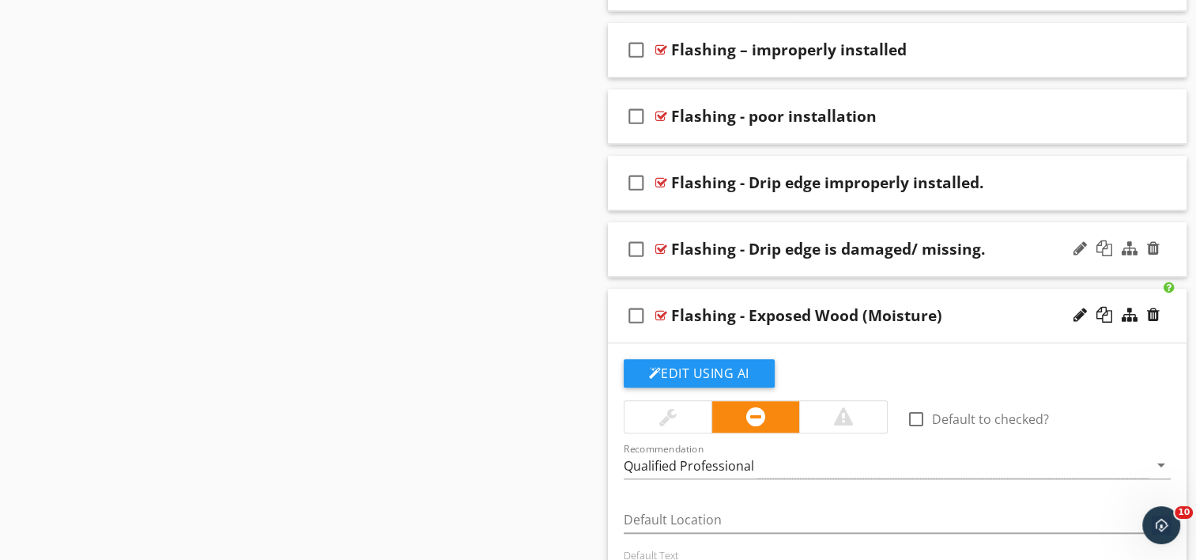
click at [812, 263] on div "check_box_outline_blank [MEDICAL_DATA] - Drip edge is damaged/ missing." at bounding box center [898, 249] width 580 height 55
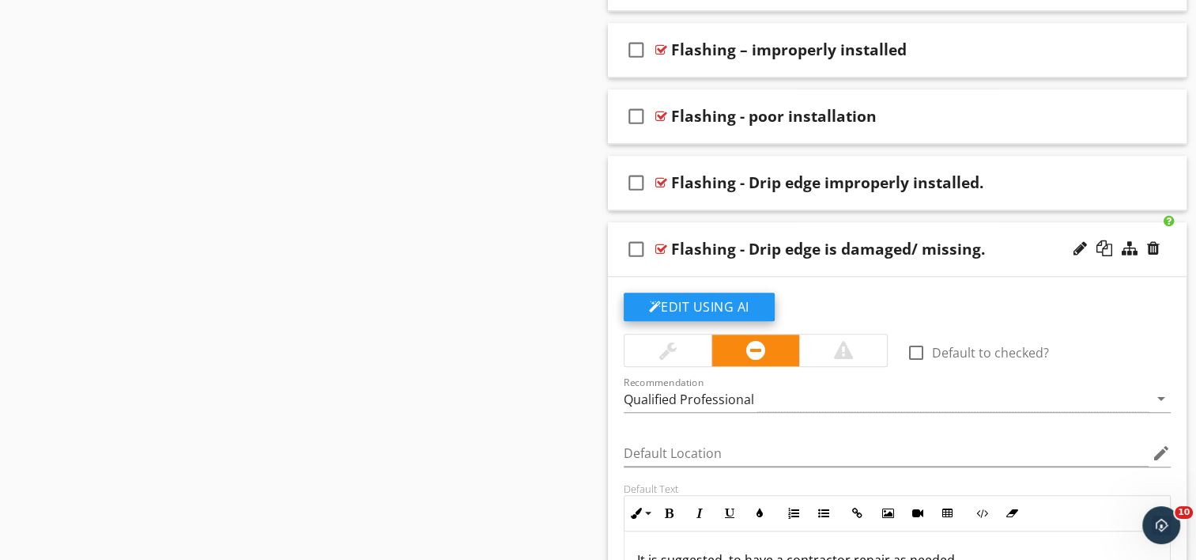
click at [755, 304] on button "Edit Using AI" at bounding box center [699, 307] width 151 height 28
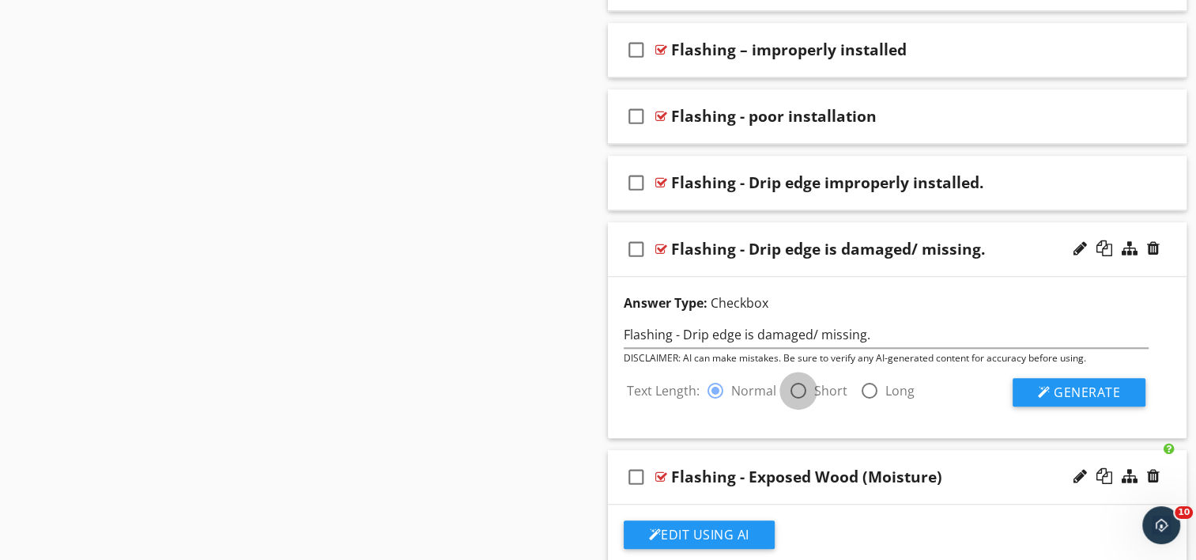
click at [791, 389] on div at bounding box center [798, 390] width 27 height 27
radio input "false"
radio input "true"
click at [1059, 392] on span "Generate" at bounding box center [1087, 391] width 66 height 17
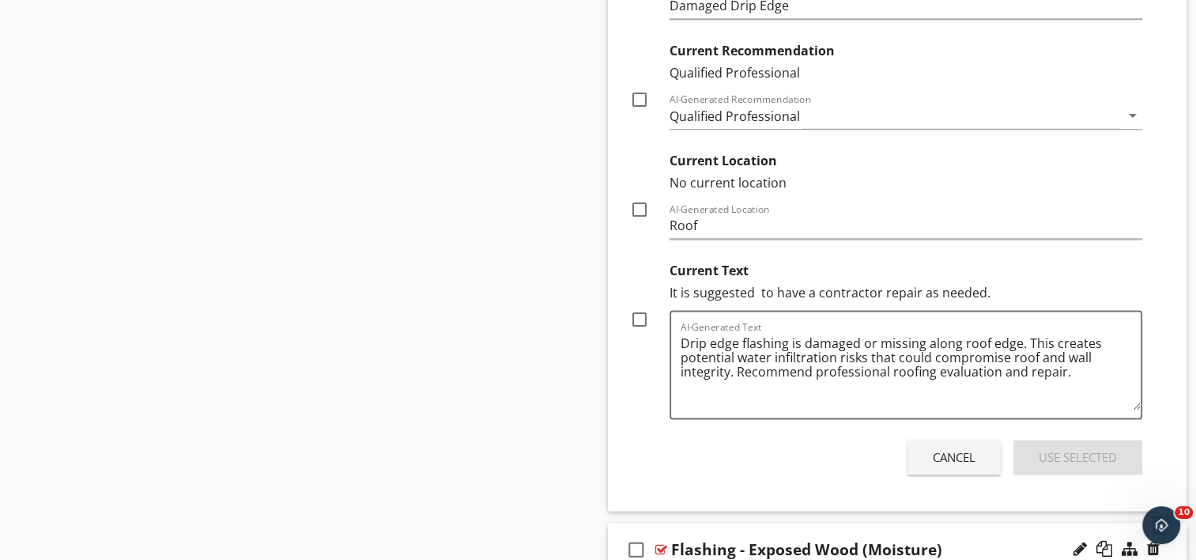
scroll to position [2094, 0]
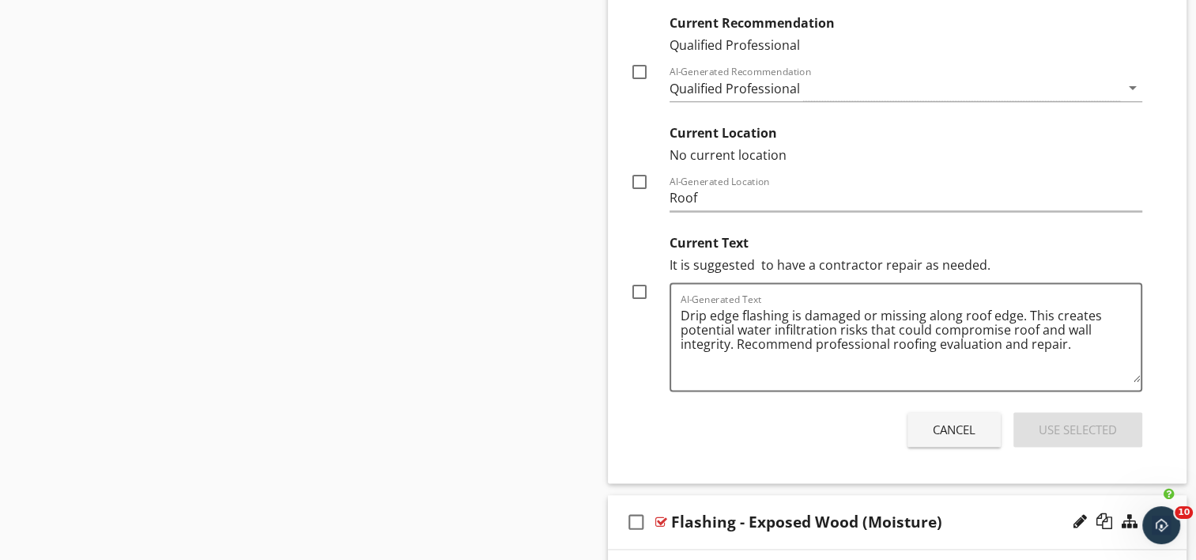
click at [640, 287] on div at bounding box center [639, 291] width 27 height 27
checkbox input "true"
click at [1075, 431] on div "Use Selected" at bounding box center [1078, 430] width 78 height 18
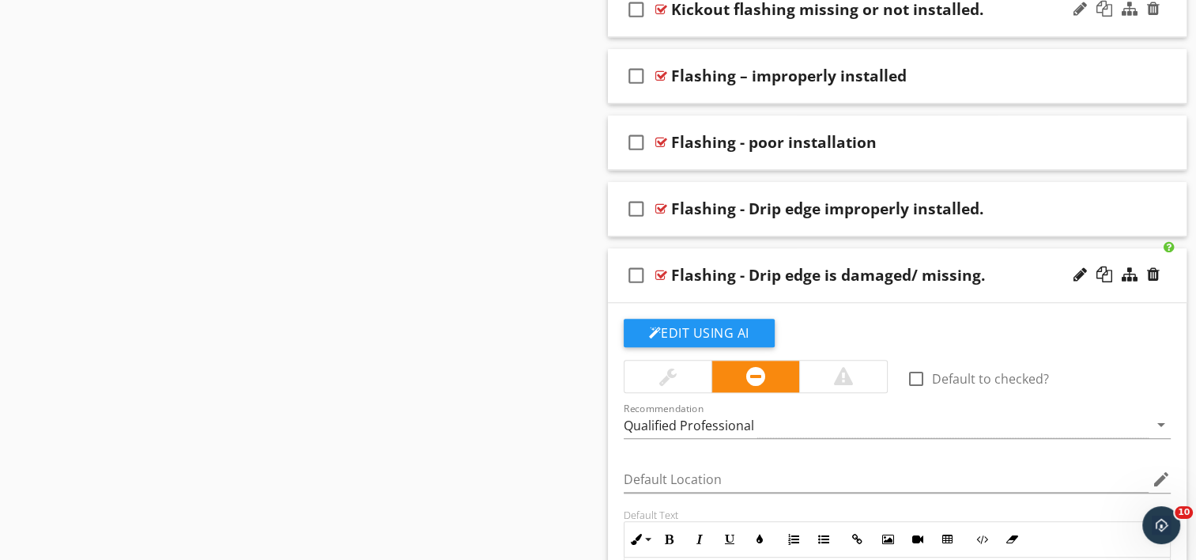
scroll to position [1512, 0]
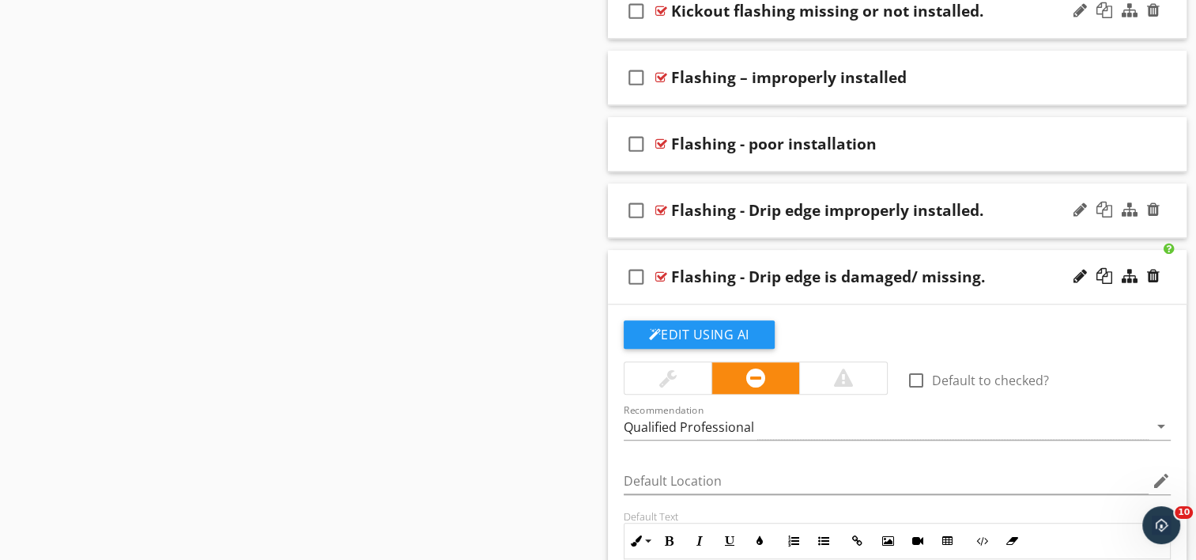
click at [772, 226] on div "check_box_outline_blank Flashing - Drip edge improperly installed." at bounding box center [898, 210] width 580 height 55
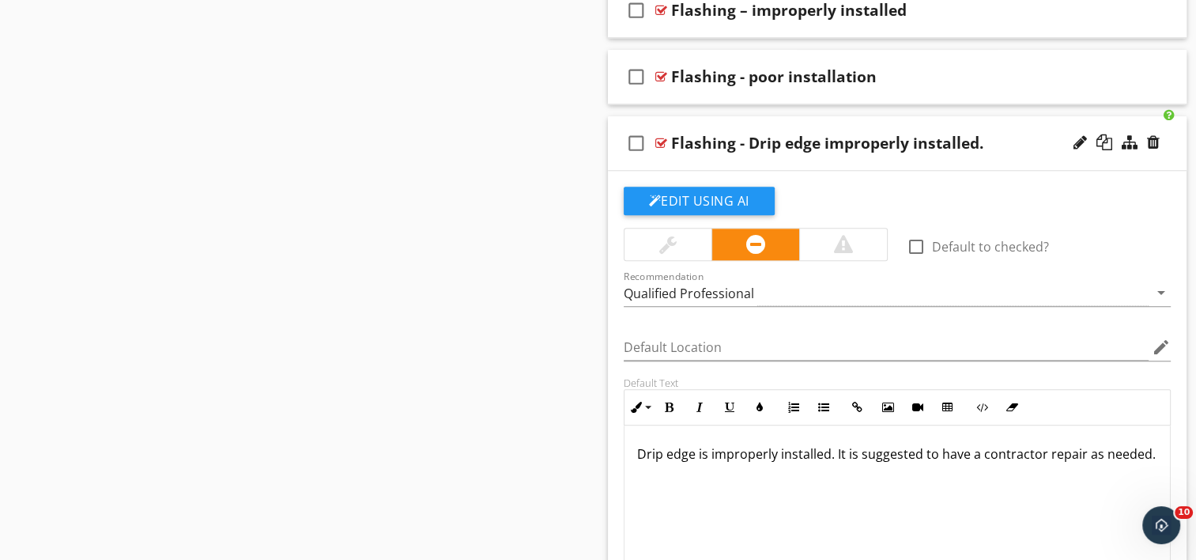
scroll to position [1750, 0]
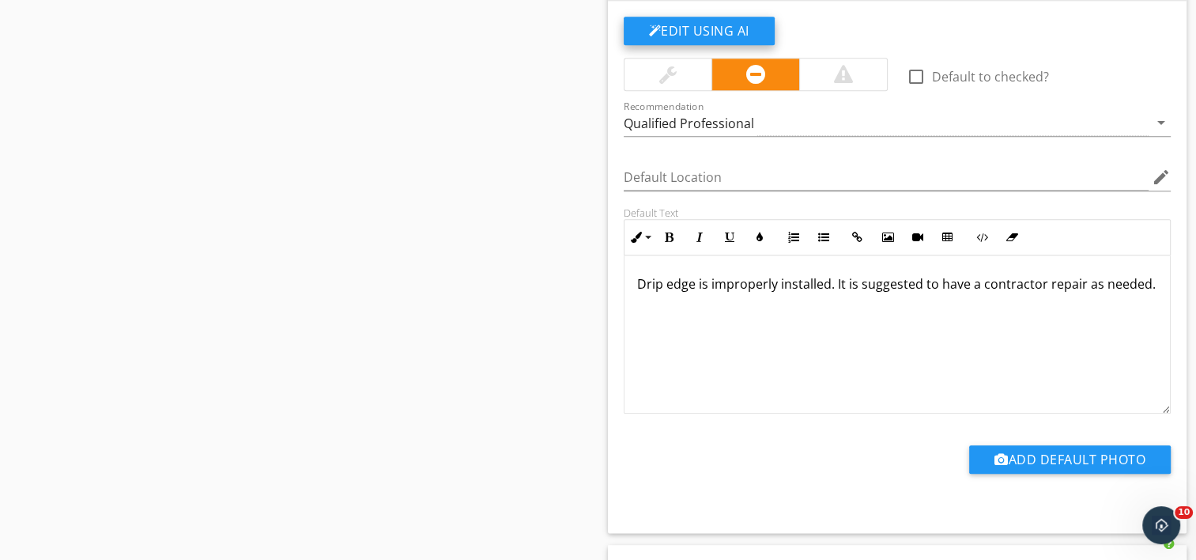
click at [709, 32] on button "Edit Using AI" at bounding box center [699, 31] width 151 height 28
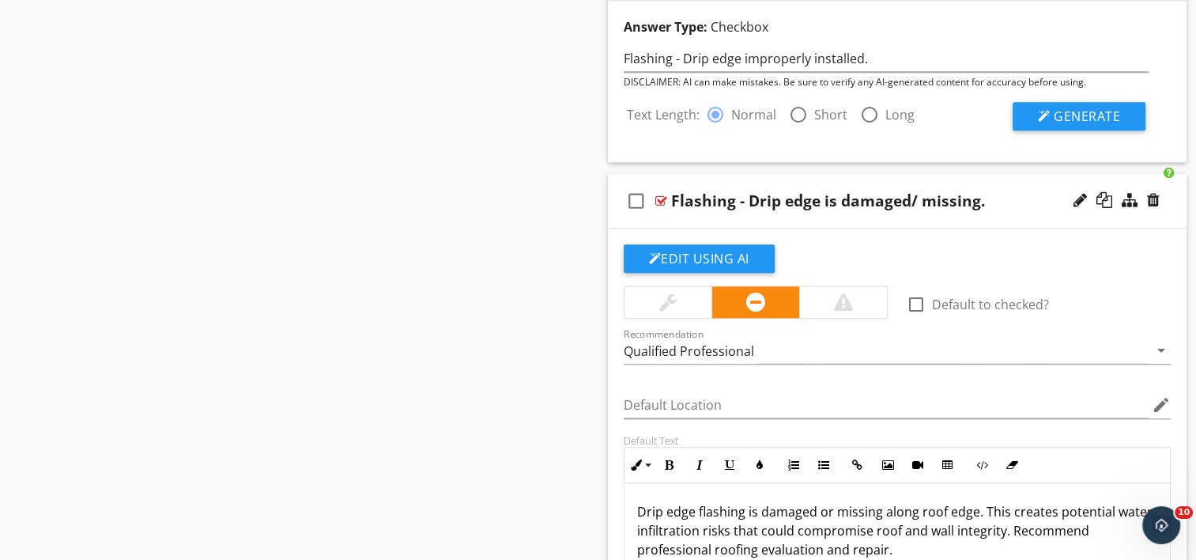
click at [795, 113] on div at bounding box center [798, 114] width 27 height 27
radio input "false"
radio input "true"
click at [1063, 116] on span "Generate" at bounding box center [1087, 116] width 66 height 17
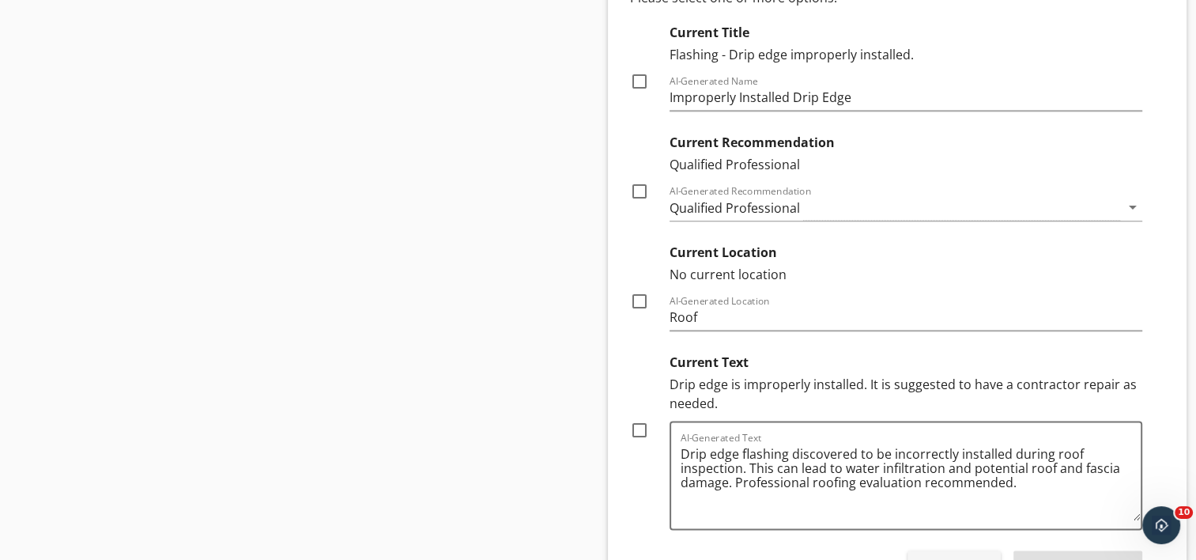
scroll to position [1987, 0]
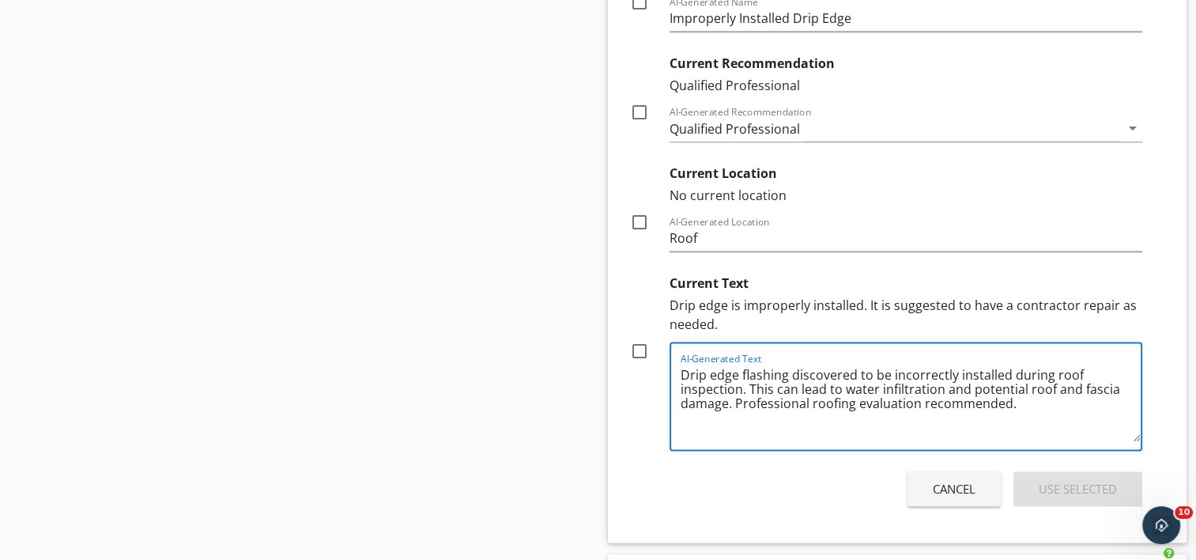
click at [1007, 398] on textarea "Drip edge flashing discovered to be incorrectly installed during roof inspectio…" at bounding box center [911, 401] width 461 height 79
click at [918, 401] on textarea "Drip edge flashing discovered to be incorrectly installed during roof inspectio…" at bounding box center [911, 401] width 461 height 79
type textarea "Drip edge flashing discovered to be incorrectly installed during roof inspectio…"
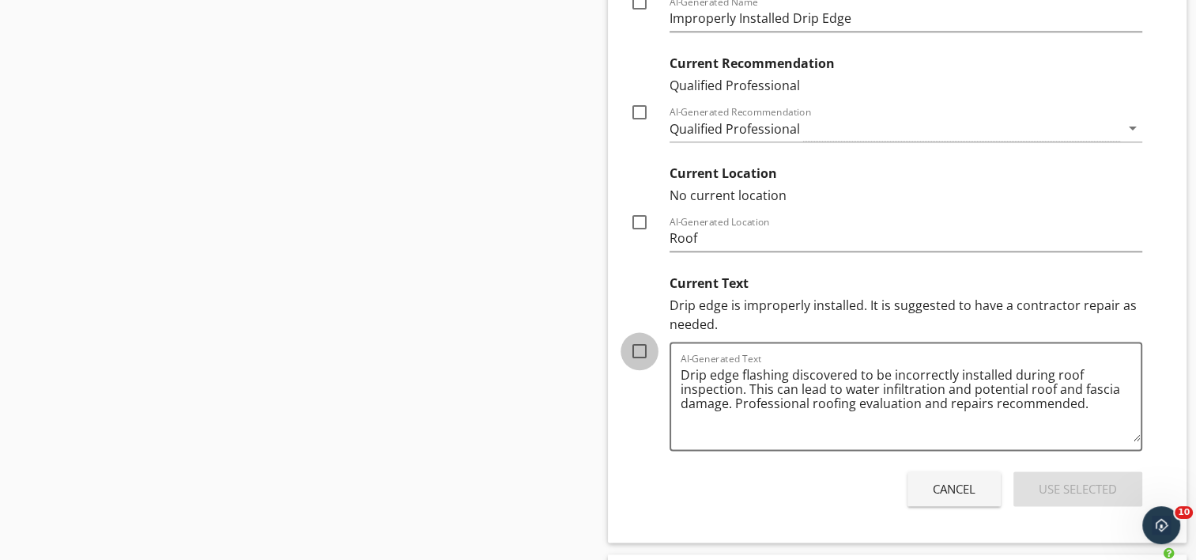
click at [640, 351] on div at bounding box center [639, 351] width 27 height 27
checkbox input "true"
click at [1064, 481] on div "Use Selected" at bounding box center [1078, 489] width 78 height 18
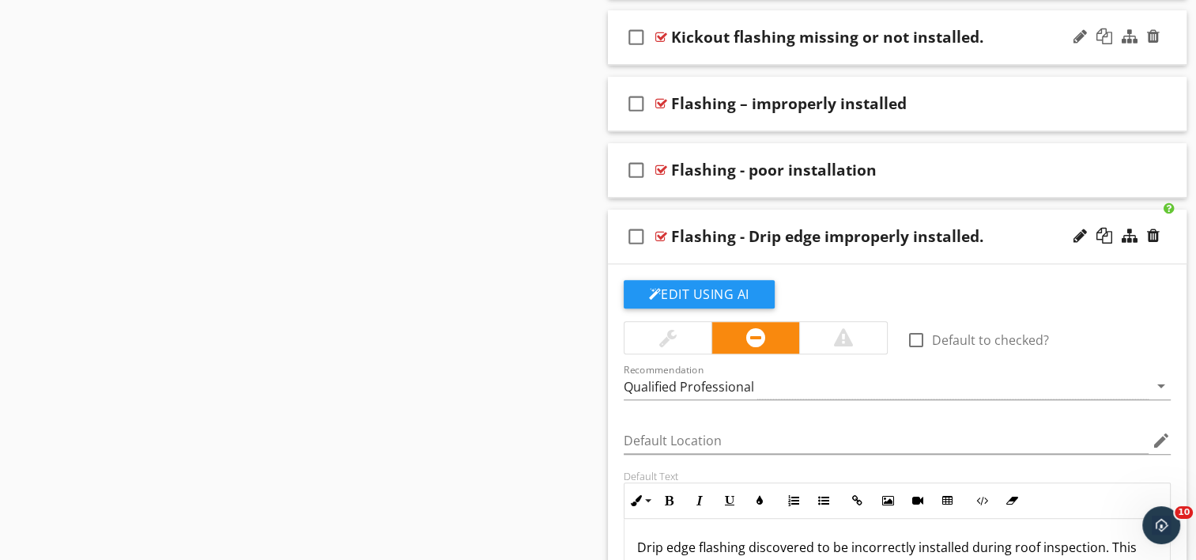
scroll to position [1407, 0]
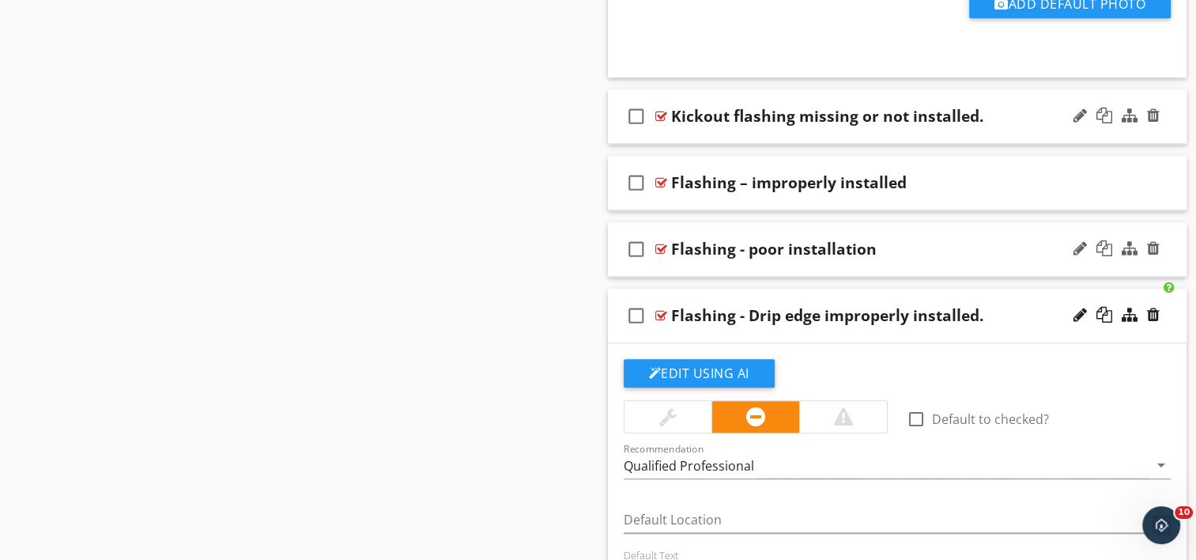
click at [749, 267] on div "check_box_outline_blank Flashing - poor installation" at bounding box center [898, 249] width 580 height 55
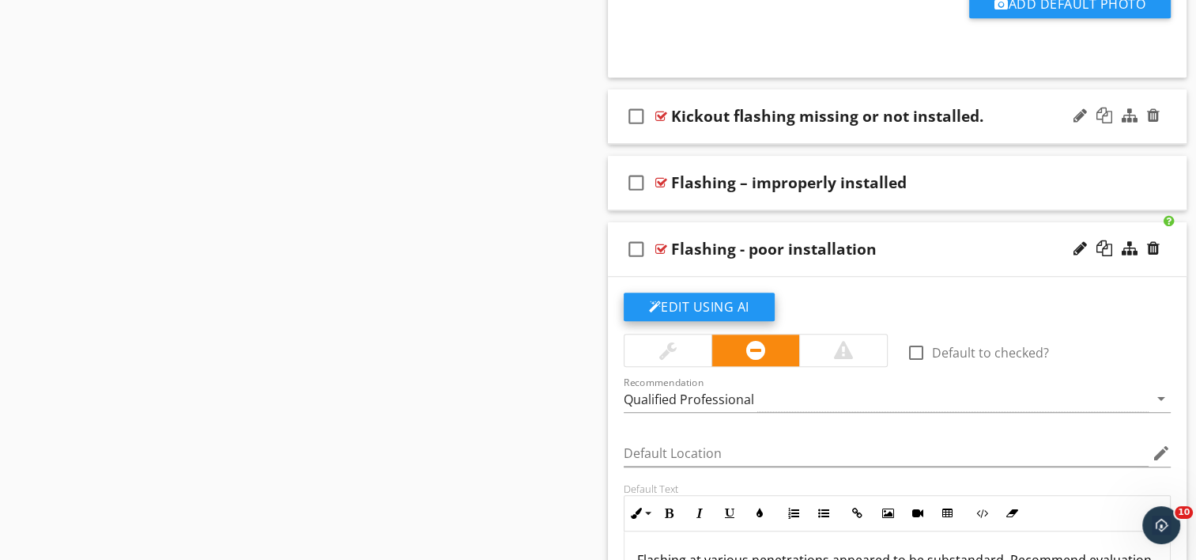
click at [696, 304] on button "Edit Using AI" at bounding box center [699, 307] width 151 height 28
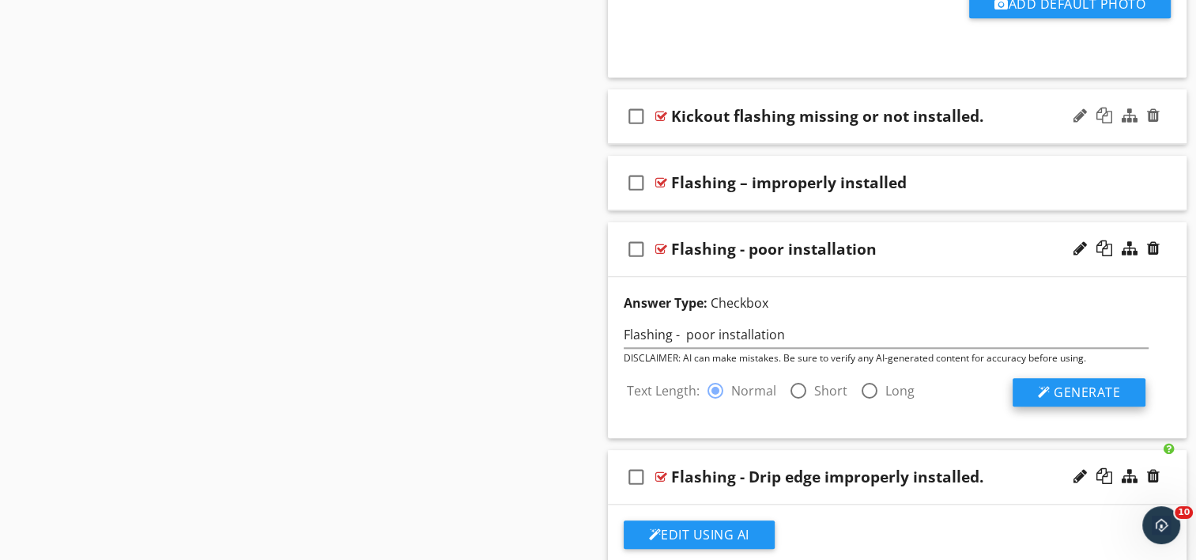
click at [1097, 389] on span "Generate" at bounding box center [1087, 391] width 66 height 17
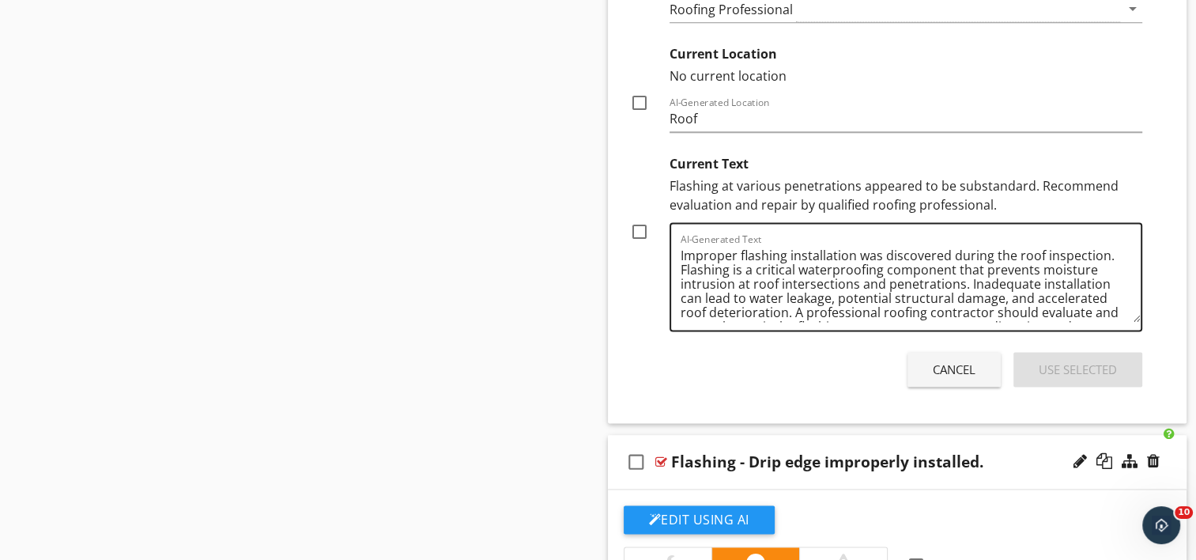
scroll to position [32, 0]
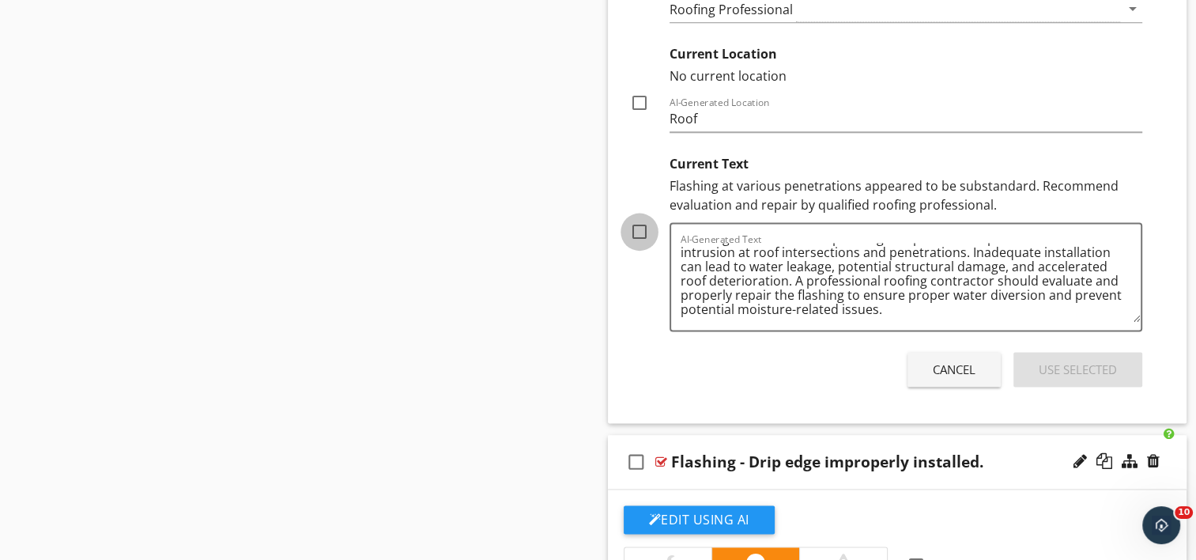
click at [635, 233] on div at bounding box center [639, 231] width 27 height 27
checkbox input "true"
click at [1065, 367] on div "Use Selected" at bounding box center [1078, 370] width 78 height 18
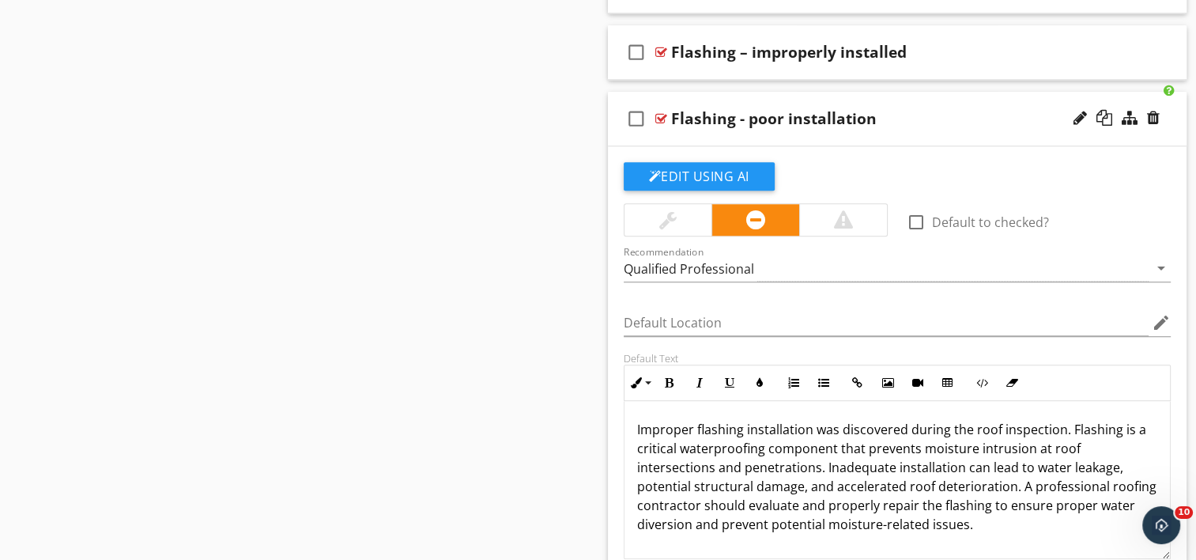
scroll to position [1380, 0]
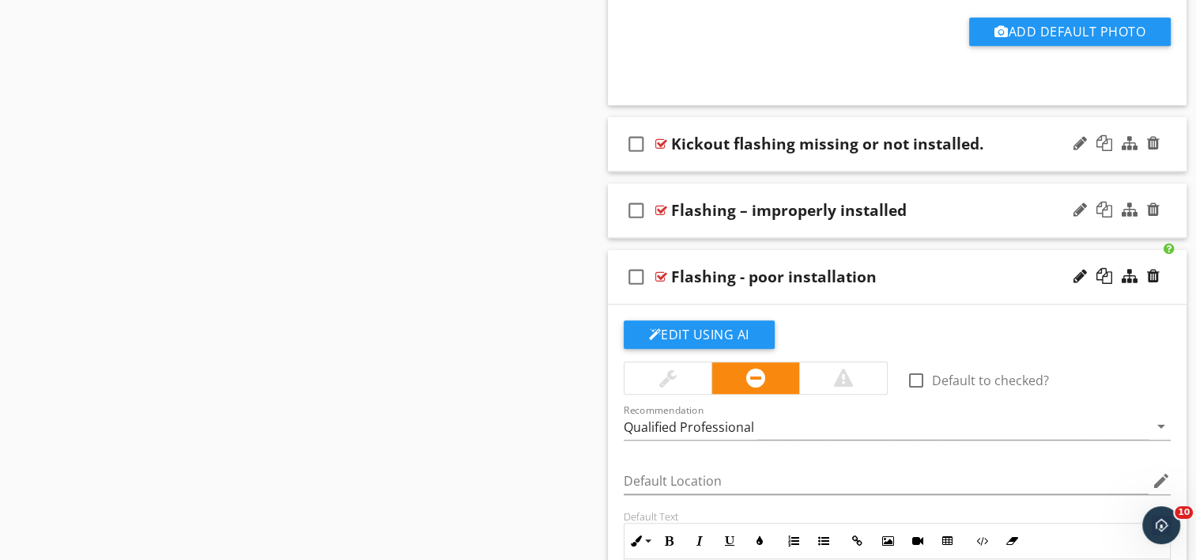
click at [744, 221] on div "check_box_outline_blank Flashing – improperly installed" at bounding box center [898, 210] width 580 height 55
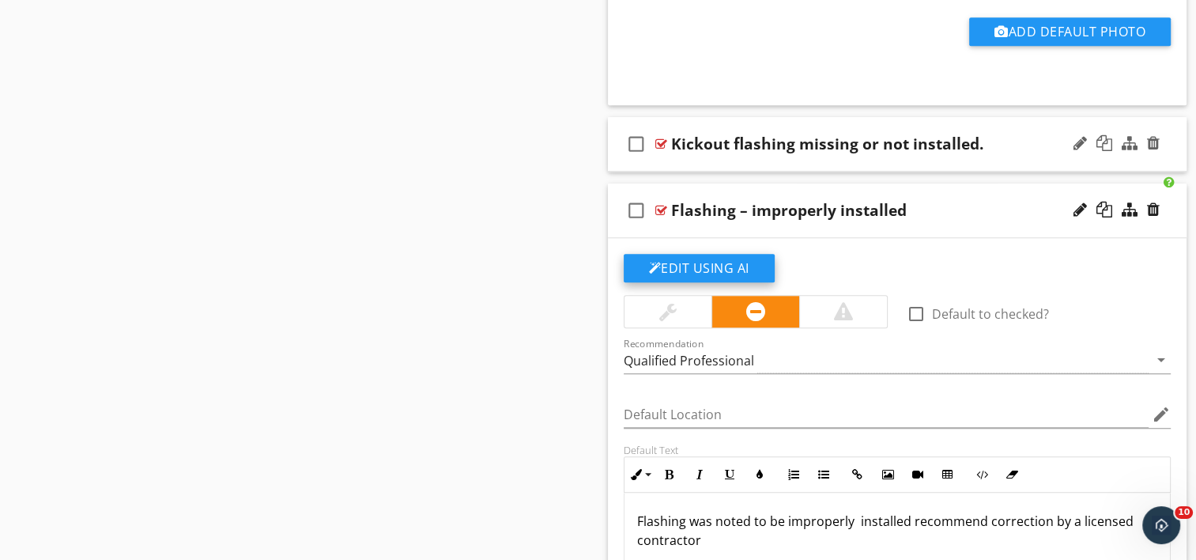
click at [681, 262] on button "Edit Using AI" at bounding box center [699, 268] width 151 height 28
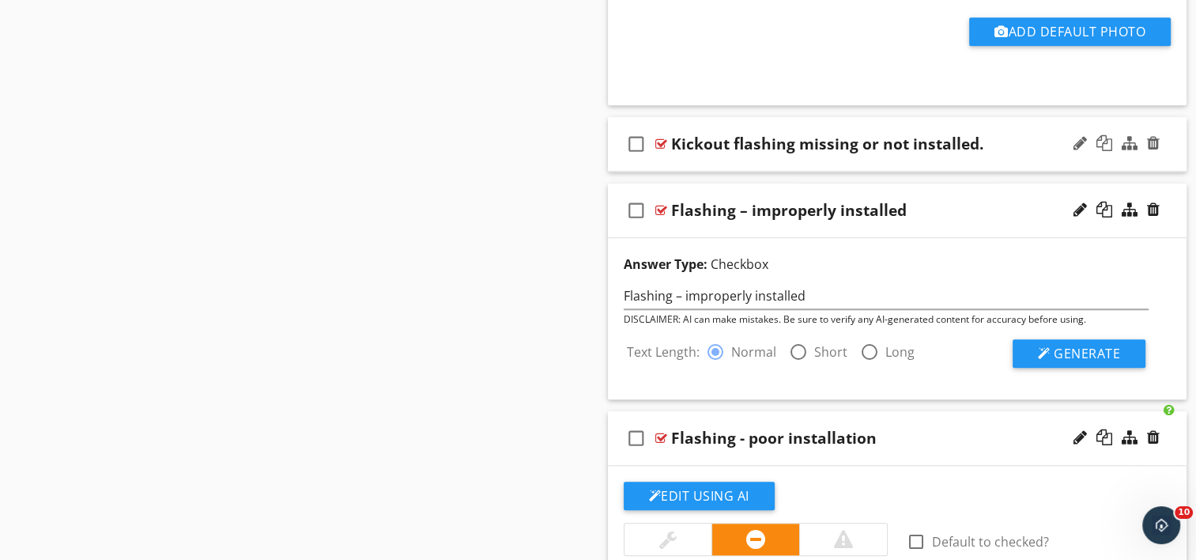
click at [792, 351] on div at bounding box center [798, 351] width 27 height 27
radio input "false"
radio input "true"
click at [1071, 346] on span "Generate" at bounding box center [1087, 353] width 66 height 17
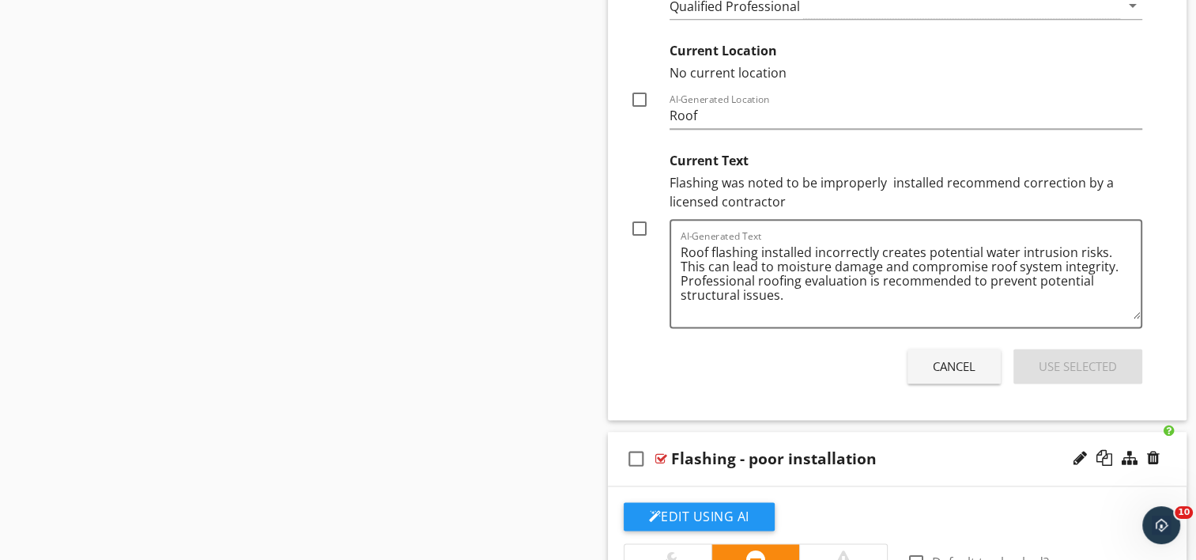
scroll to position [2170, 0]
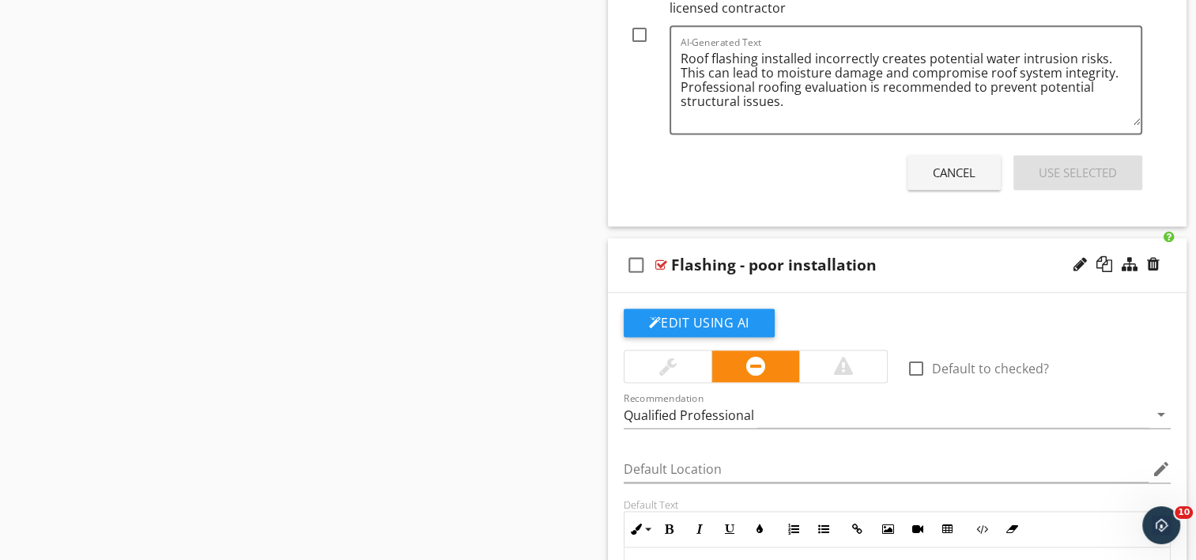
click at [942, 174] on div "Cancel" at bounding box center [954, 173] width 43 height 18
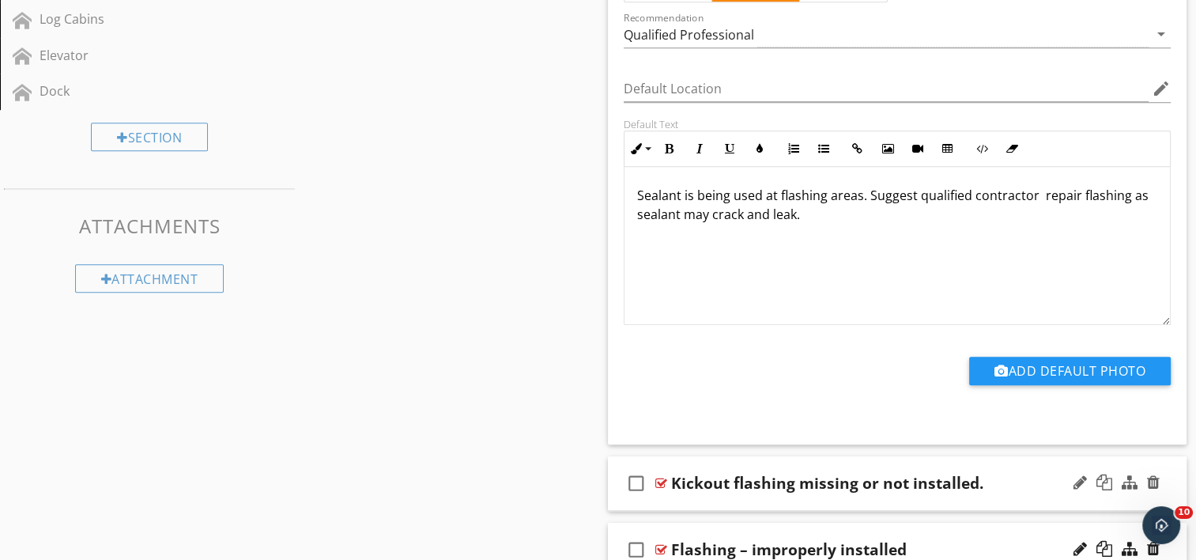
scroll to position [1037, 0]
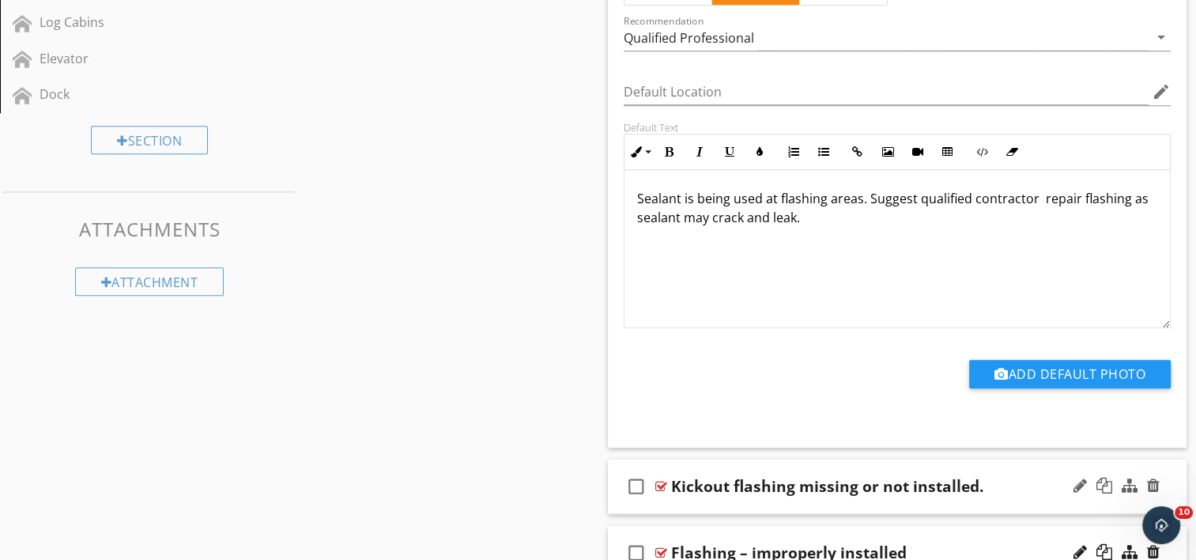
click at [763, 503] on div "check_box_outline_blank Kickout flashing missing or not installed." at bounding box center [898, 486] width 580 height 55
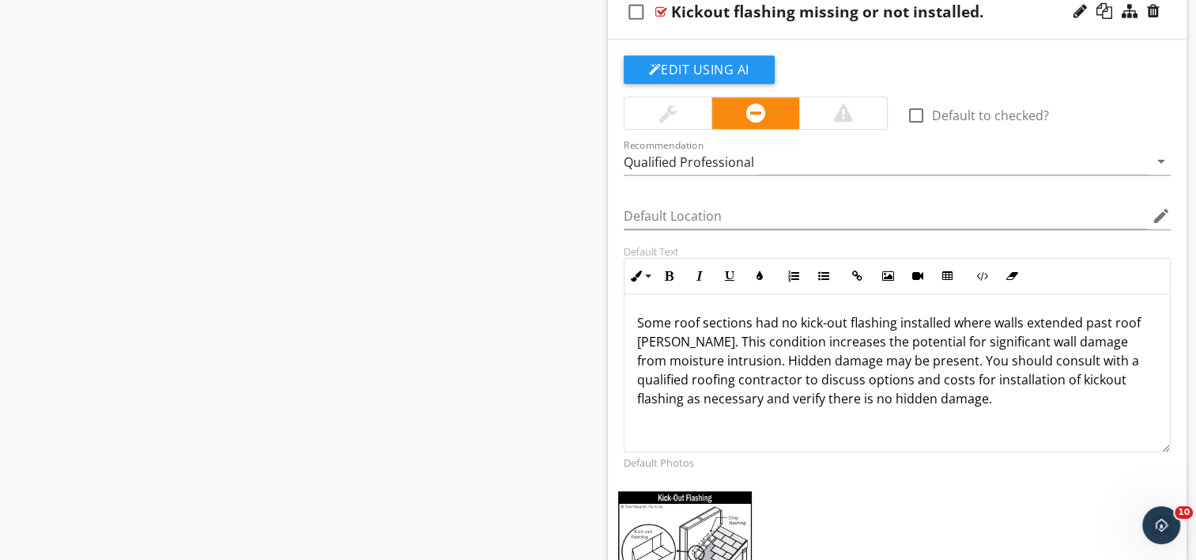
scroll to position [0, 0]
click at [689, 67] on button "Edit Using AI" at bounding box center [699, 69] width 151 height 28
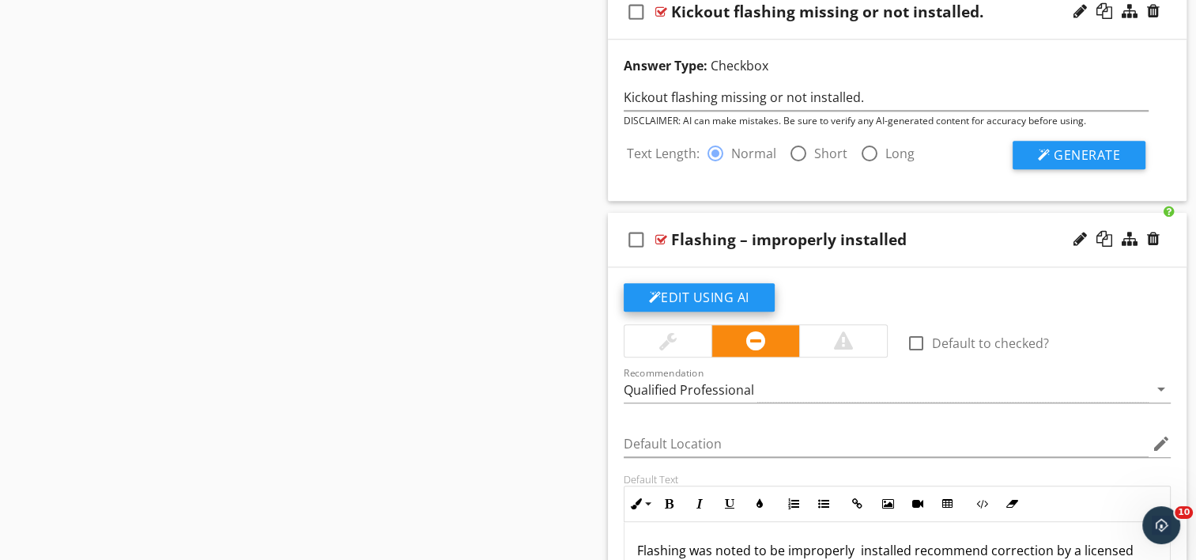
click at [671, 291] on button "Edit Using AI" at bounding box center [699, 297] width 151 height 28
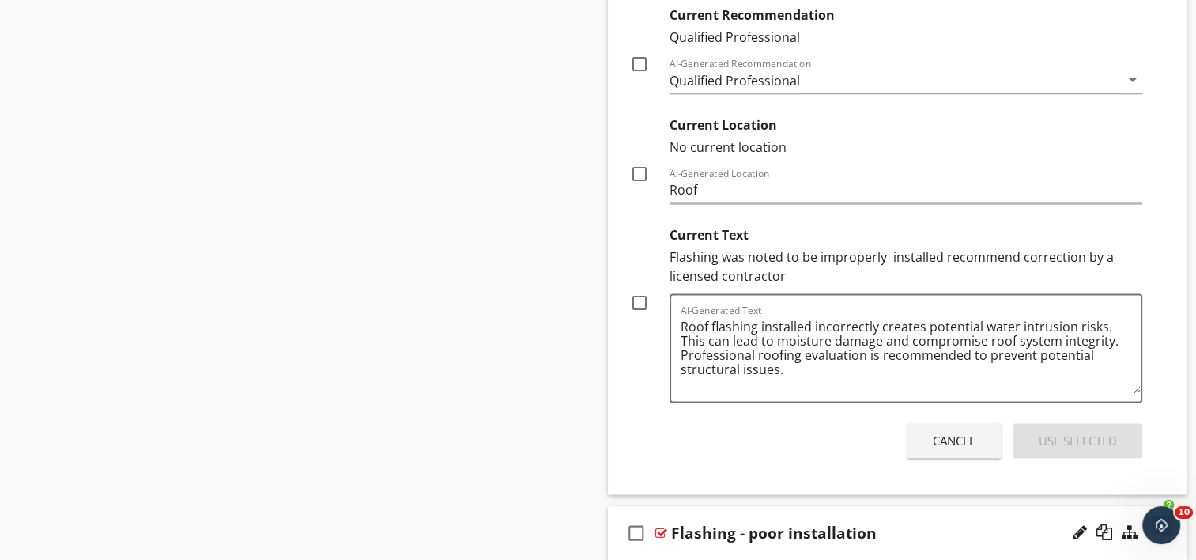
scroll to position [2065, 0]
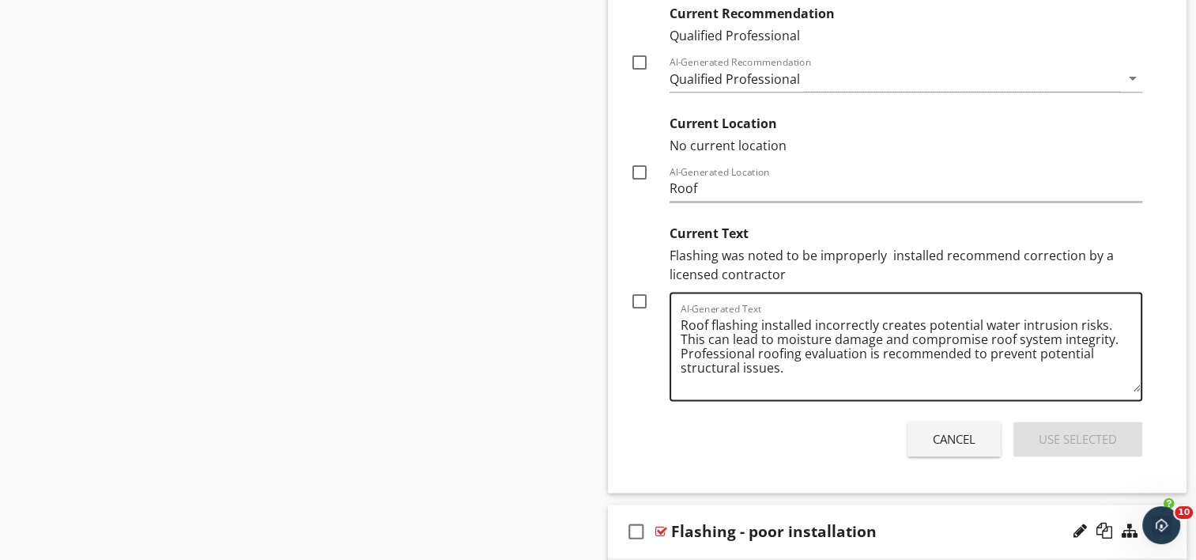
click at [708, 322] on textarea "Roof flashing installed incorrectly creates potential water intrusion risks. Th…" at bounding box center [911, 351] width 461 height 79
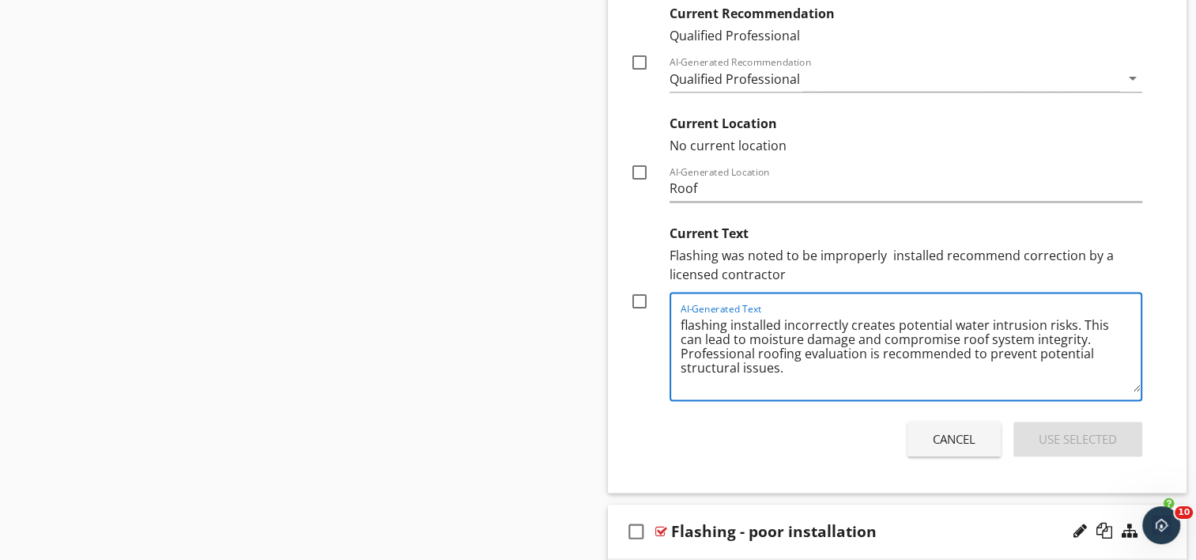
click at [686, 319] on textarea "flashing installed incorrectly creates potential water intrusion risks. This ca…" at bounding box center [911, 351] width 461 height 79
click at [867, 349] on textarea "Flashing installed incorrectly creates potential water intrusion risks. This ca…" at bounding box center [911, 351] width 461 height 79
click at [944, 352] on textarea "Flashing installed incorrectly creates potential water intrusion risks. This ca…" at bounding box center [911, 351] width 461 height 79
type textarea "Flashing installed incorrectly creates potential water intrusion risks. This ca…"
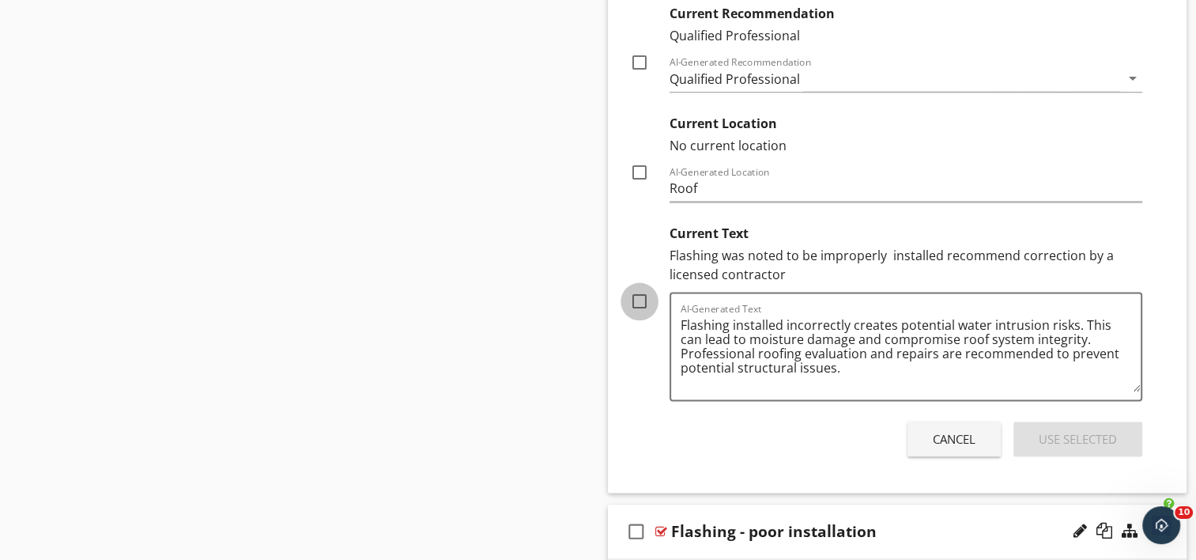
click at [642, 297] on div at bounding box center [639, 301] width 27 height 27
checkbox input "true"
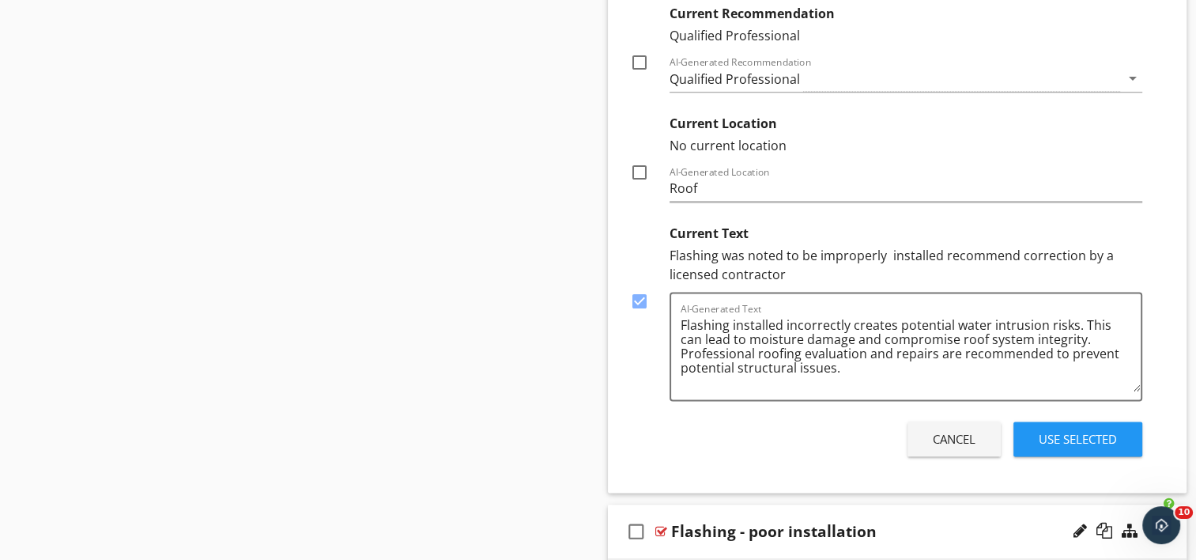
click at [1077, 437] on div "Use Selected" at bounding box center [1078, 439] width 78 height 18
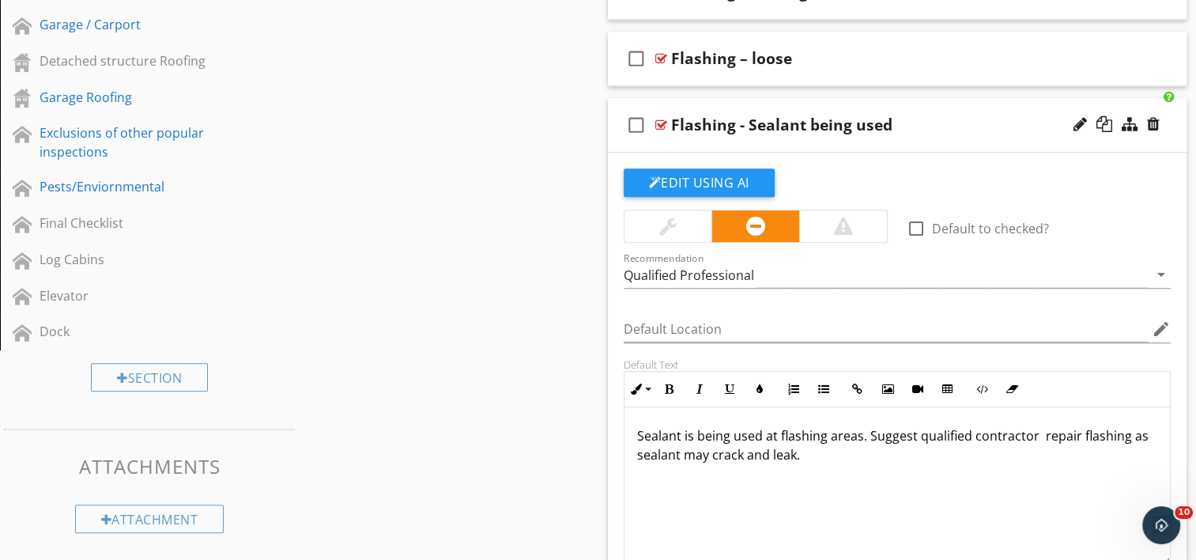
scroll to position [772, 0]
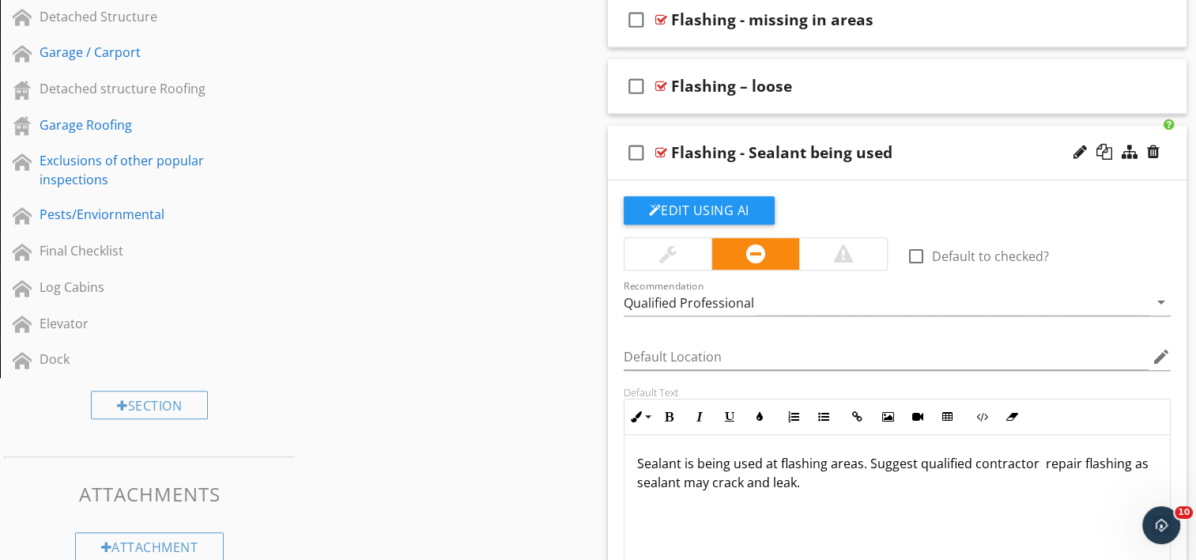
click at [775, 166] on div "check_box_outline_blank Flashing - Sealant being used" at bounding box center [898, 153] width 580 height 55
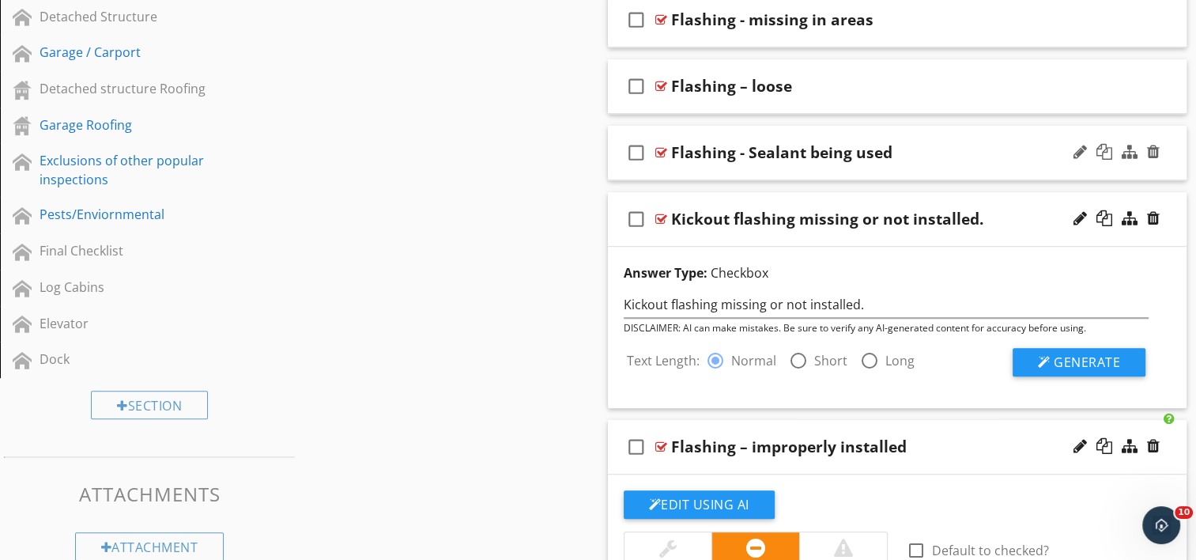
click at [696, 165] on div "check_box_outline_blank Flashing - Sealant being used" at bounding box center [898, 153] width 580 height 55
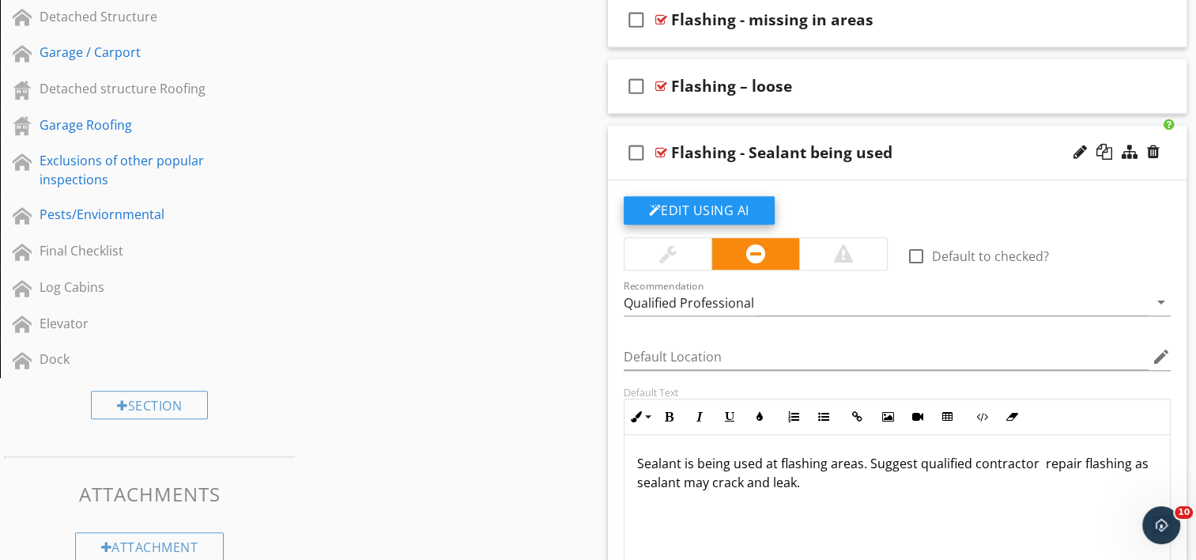
click at [685, 211] on button "Edit Using AI" at bounding box center [699, 210] width 151 height 28
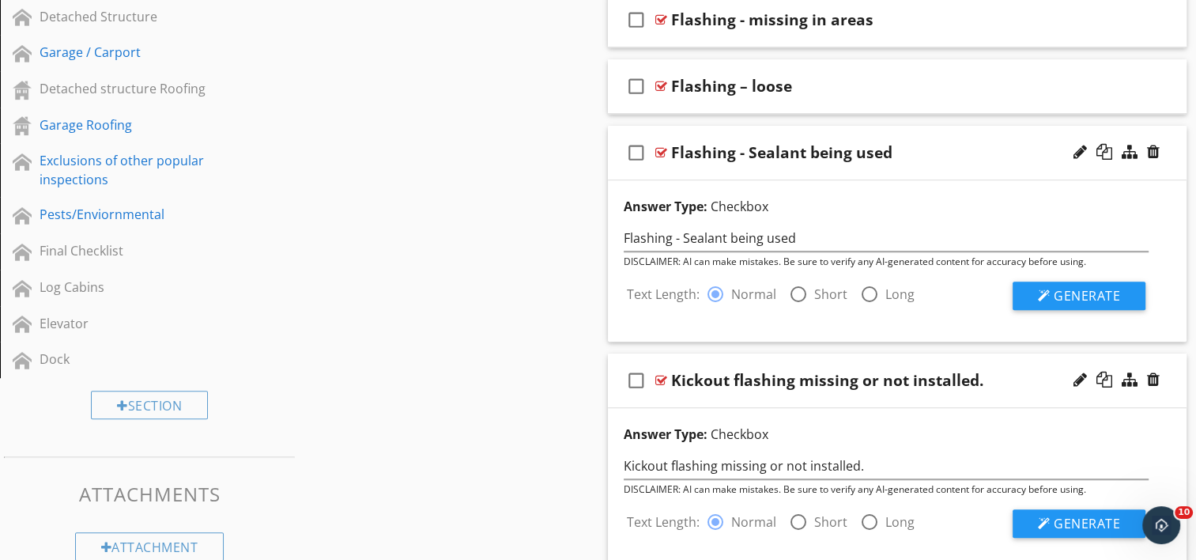
click at [794, 297] on div at bounding box center [798, 294] width 27 height 27
radio input "false"
radio input "true"
click at [1094, 291] on span "Generate" at bounding box center [1087, 295] width 66 height 17
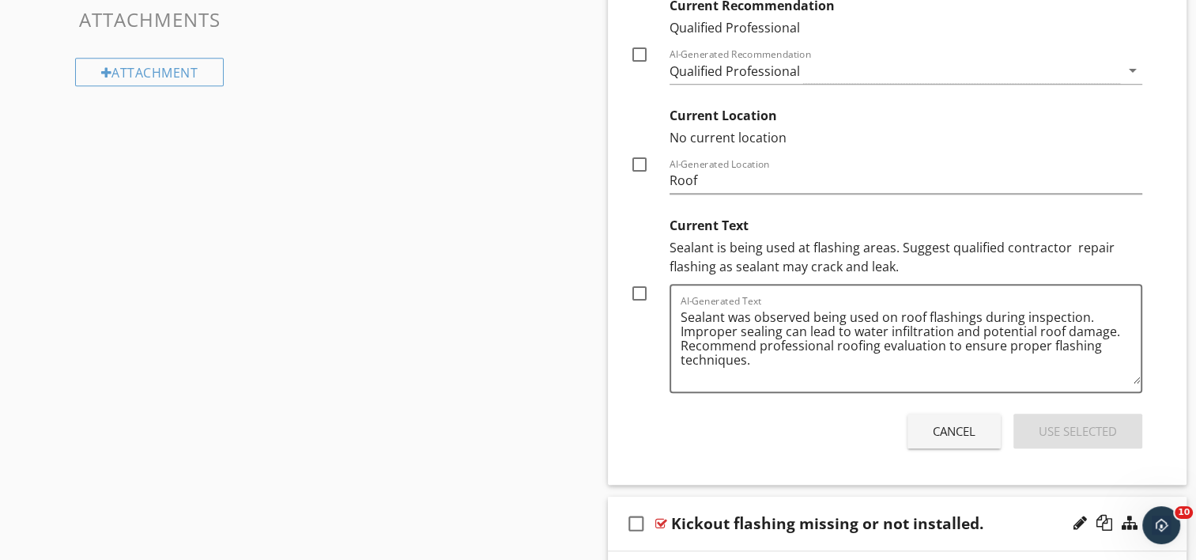
scroll to position [1326, 0]
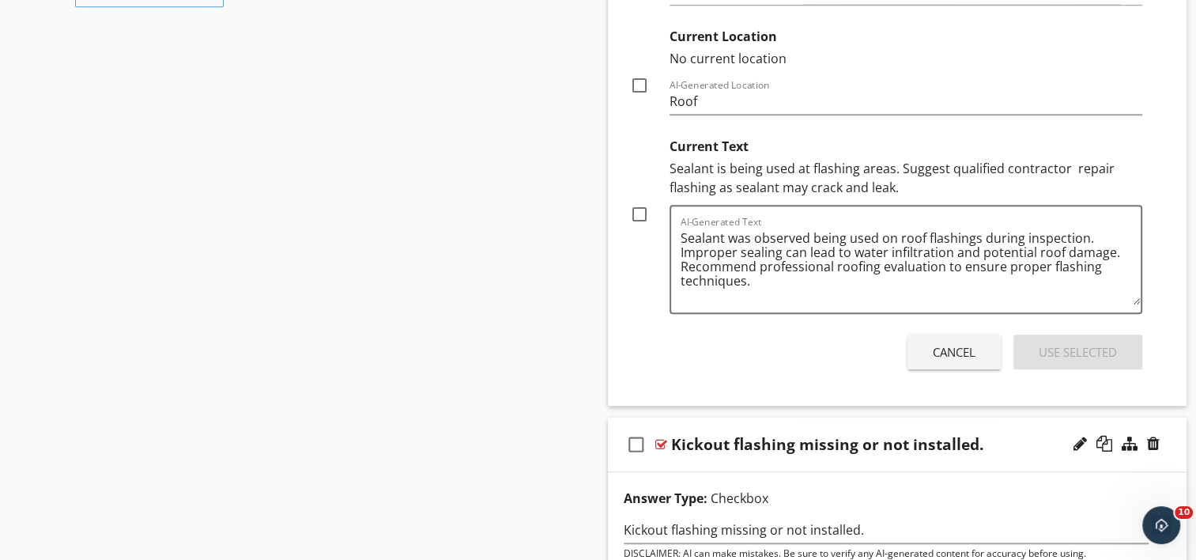
click at [636, 212] on div at bounding box center [639, 214] width 27 height 27
checkbox input "true"
click at [1062, 351] on div "Use Selected" at bounding box center [1078, 352] width 78 height 18
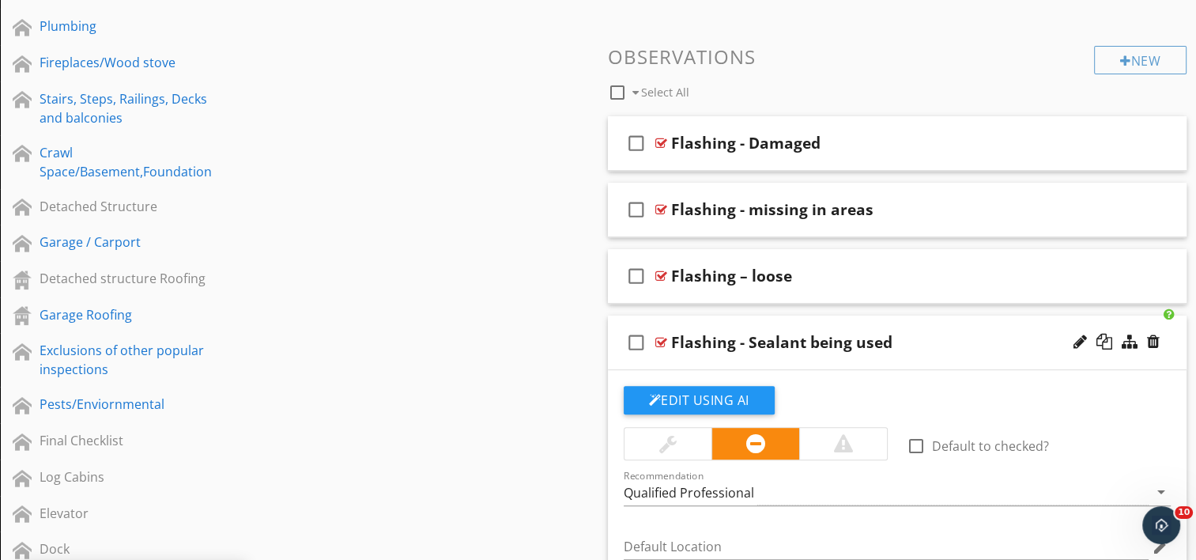
scroll to position [535, 0]
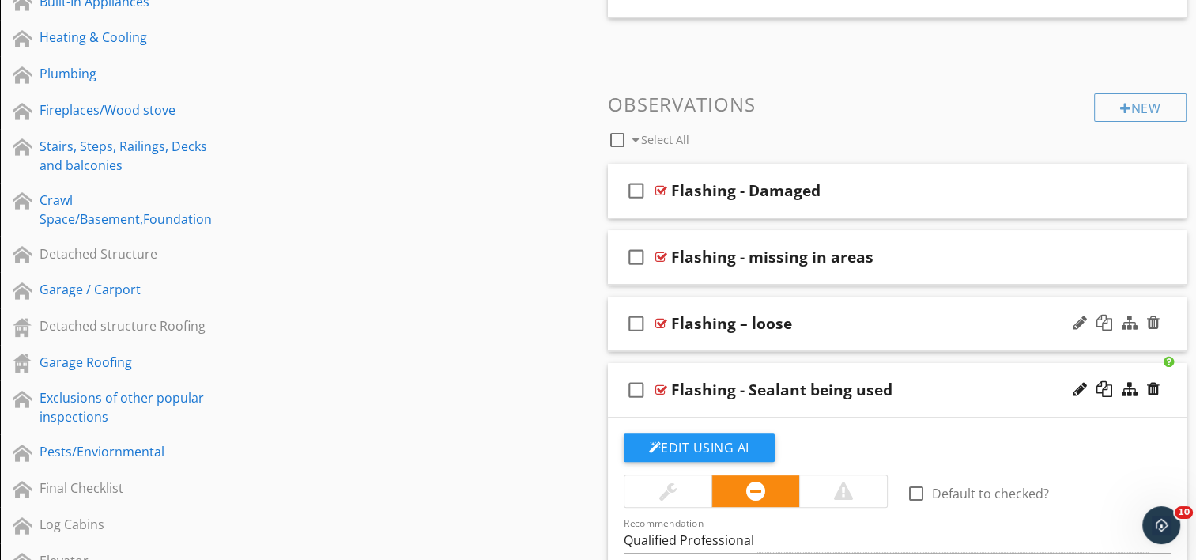
click at [732, 334] on div "check_box_outline_blank Flashing – loose" at bounding box center [898, 323] width 580 height 55
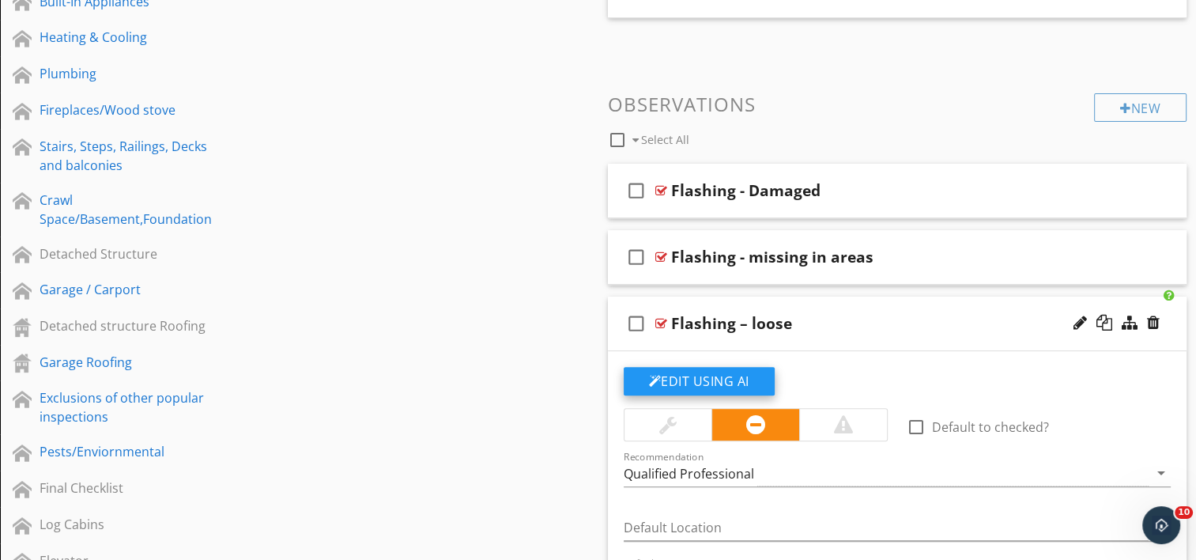
click at [719, 376] on button "Edit Using AI" at bounding box center [699, 381] width 151 height 28
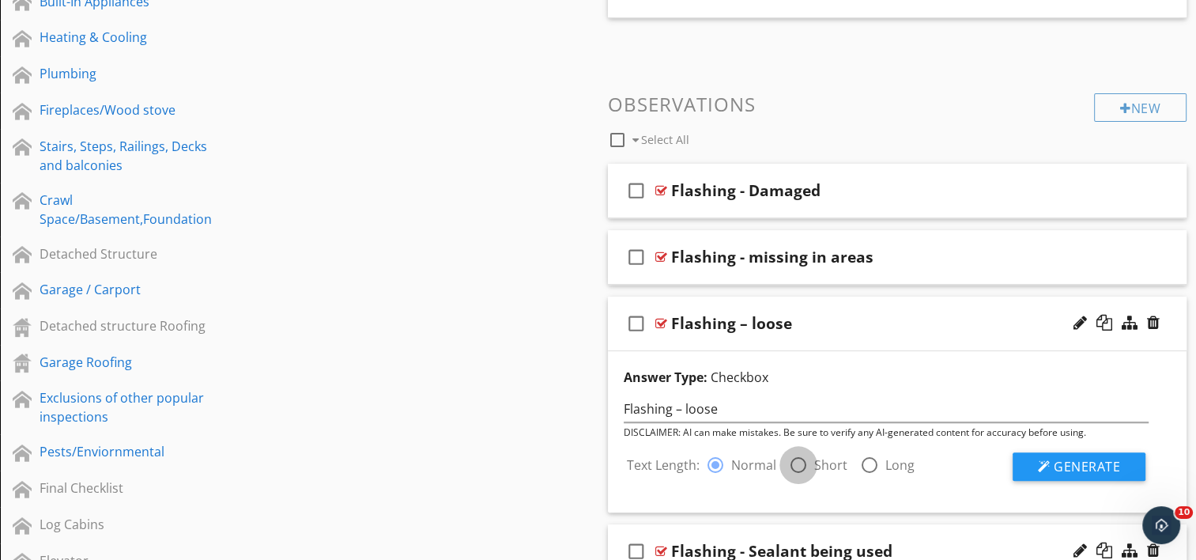
click at [796, 462] on div at bounding box center [798, 464] width 27 height 27
radio input "false"
radio input "true"
click at [1049, 466] on div at bounding box center [1044, 466] width 13 height 13
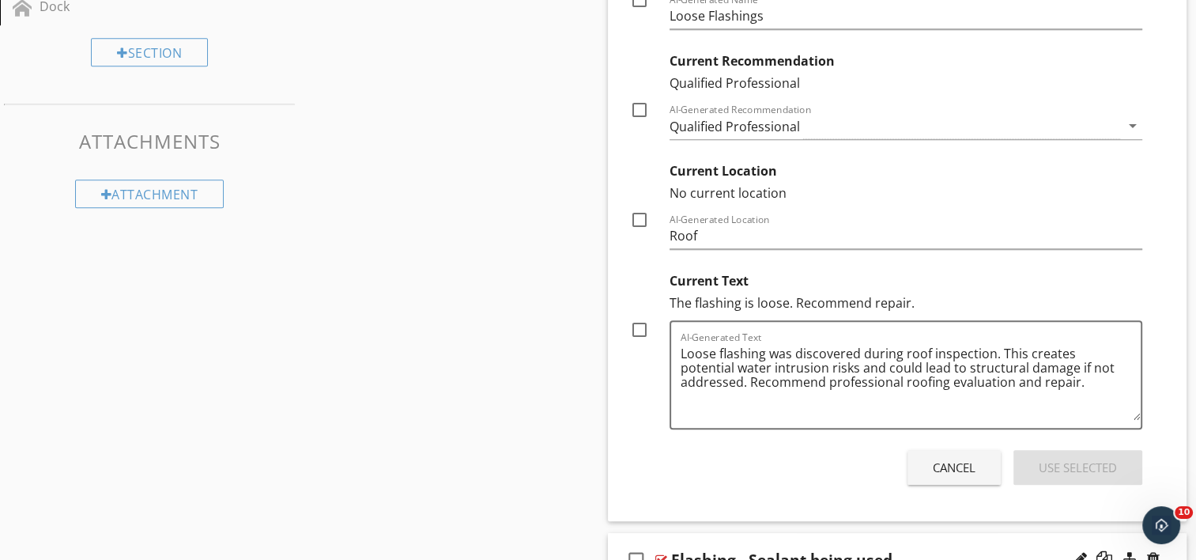
scroll to position [1168, 0]
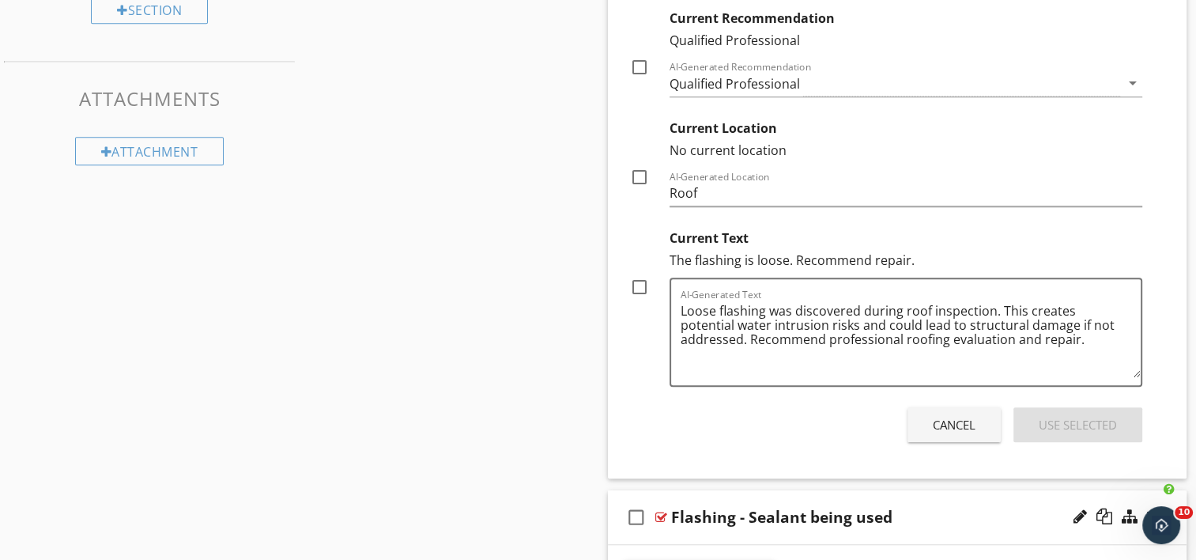
click at [639, 288] on div at bounding box center [639, 287] width 27 height 27
checkbox input "true"
click at [1063, 425] on div "Use Selected" at bounding box center [1078, 425] width 78 height 18
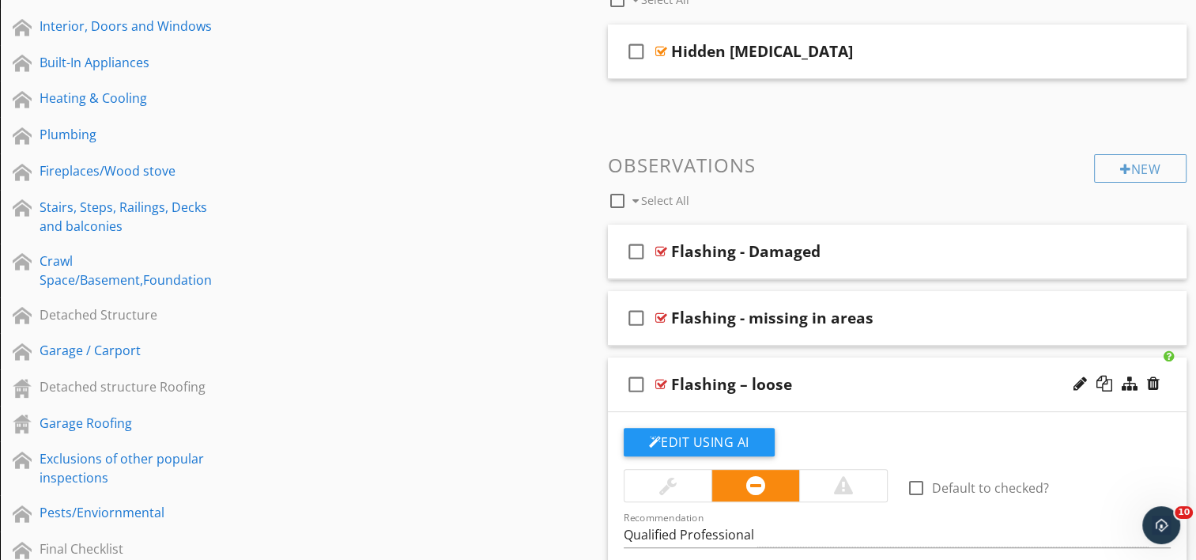
scroll to position [456, 0]
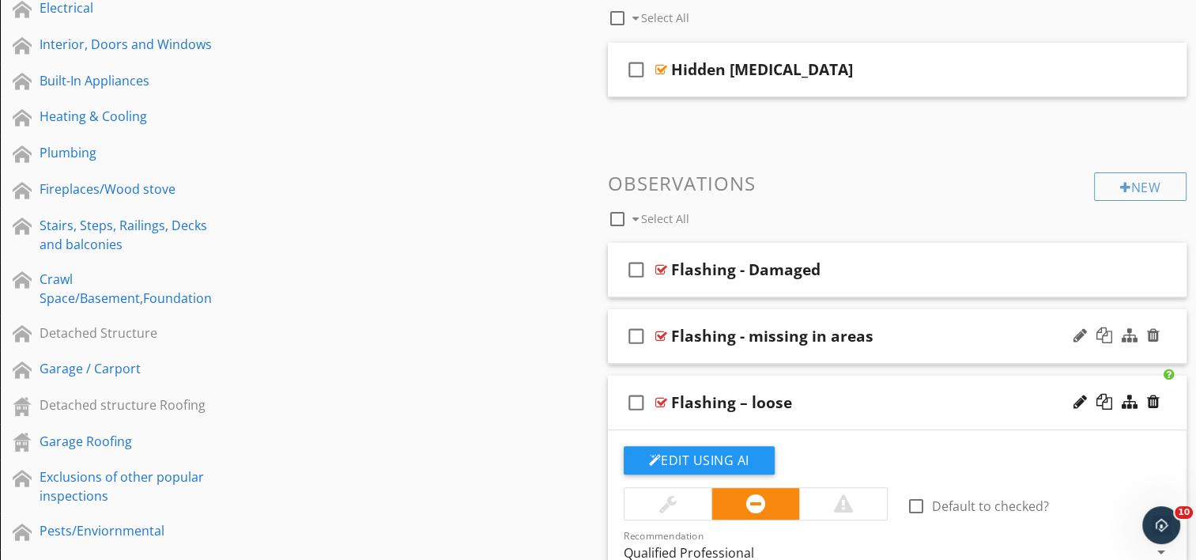
click at [742, 350] on div "check_box_outline_blank Flashing - missing in areas" at bounding box center [898, 336] width 580 height 55
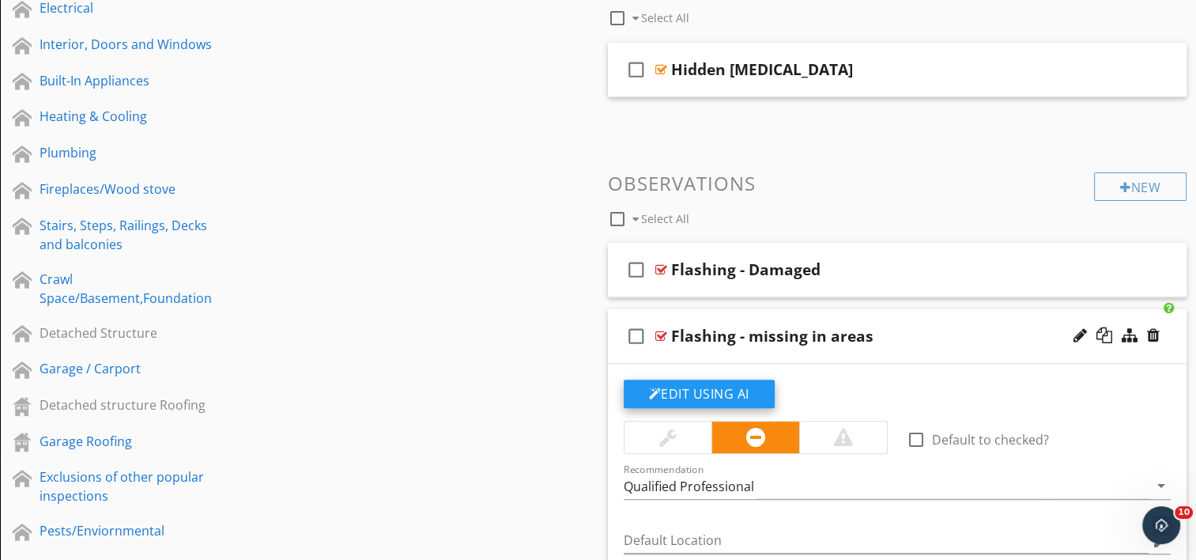
click at [677, 395] on button "Edit Using AI" at bounding box center [699, 393] width 151 height 28
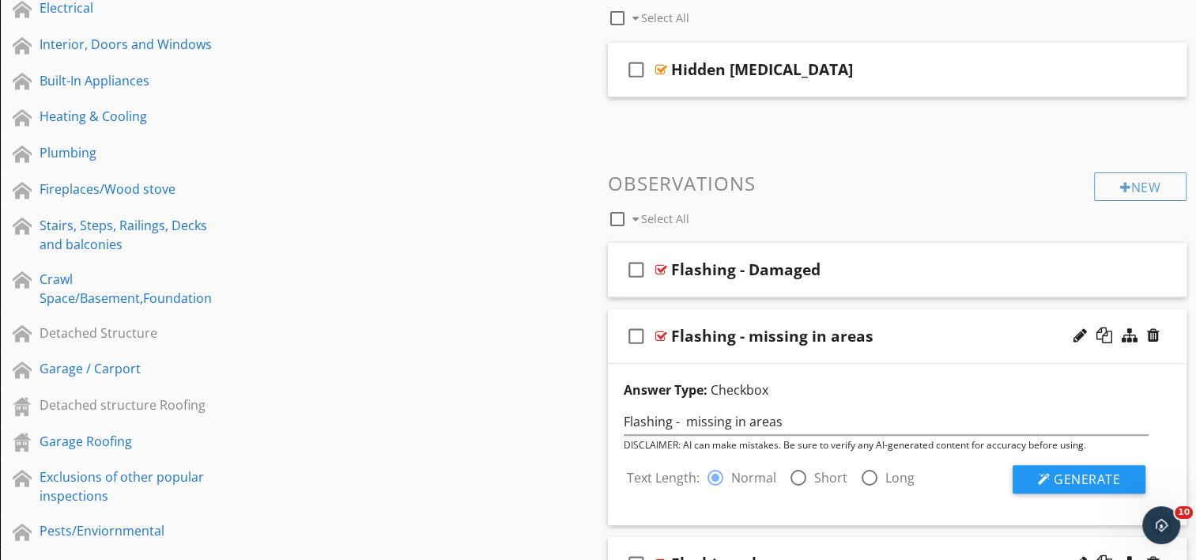
click at [795, 478] on div at bounding box center [798, 477] width 27 height 27
radio input "false"
radio input "true"
click at [1076, 479] on span "Generate" at bounding box center [1087, 478] width 66 height 17
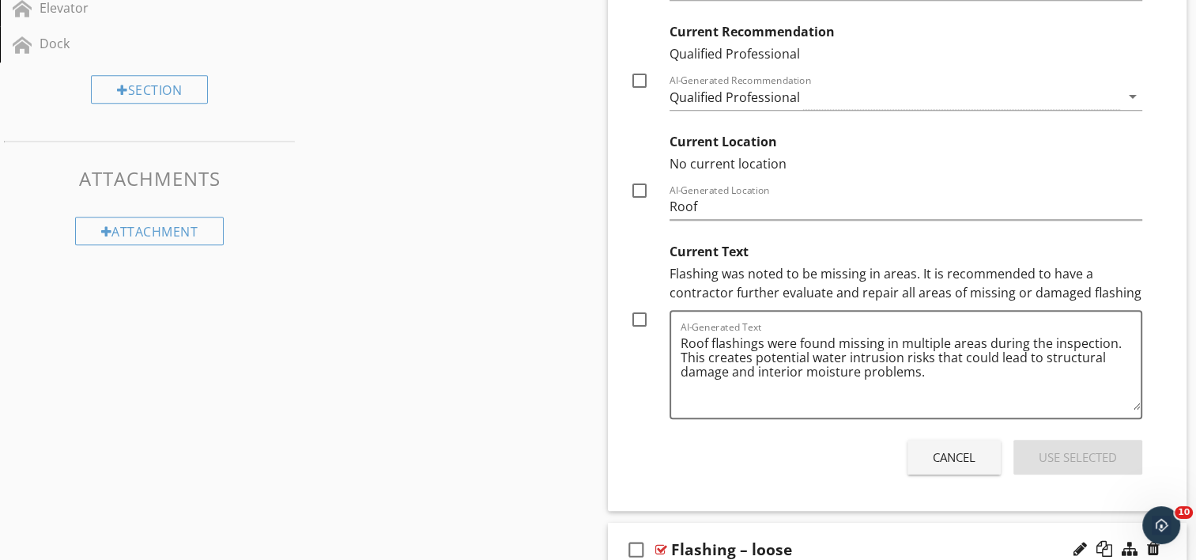
scroll to position [1089, 0]
click at [923, 372] on textarea "Roof flashings were found missing in multiple areas during the inspection. This…" at bounding box center [911, 369] width 461 height 79
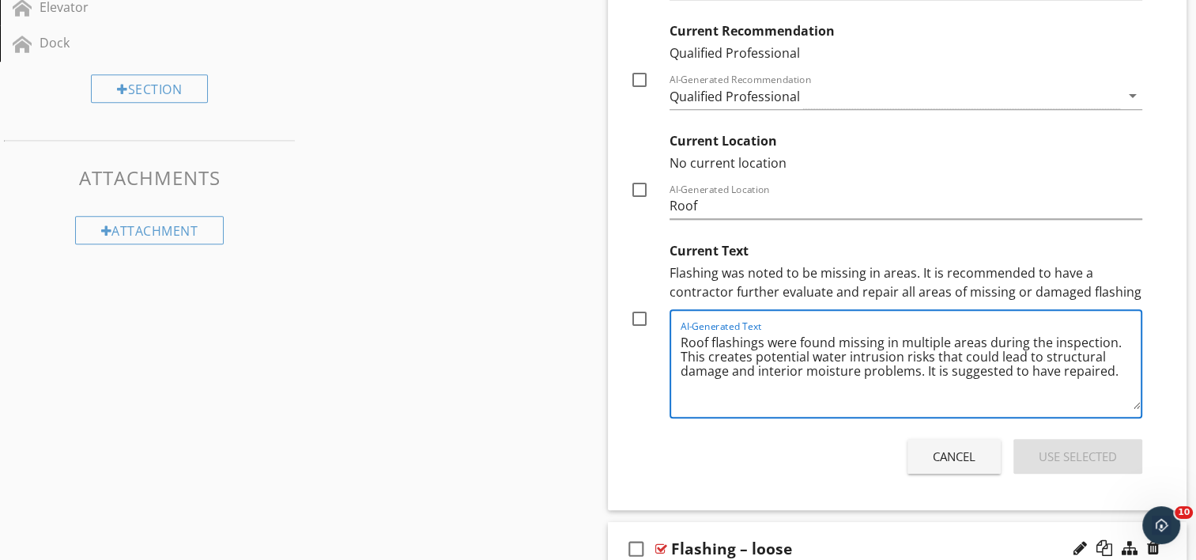
type textarea "Roof flashings were found missing in multiple areas during the inspection. This…"
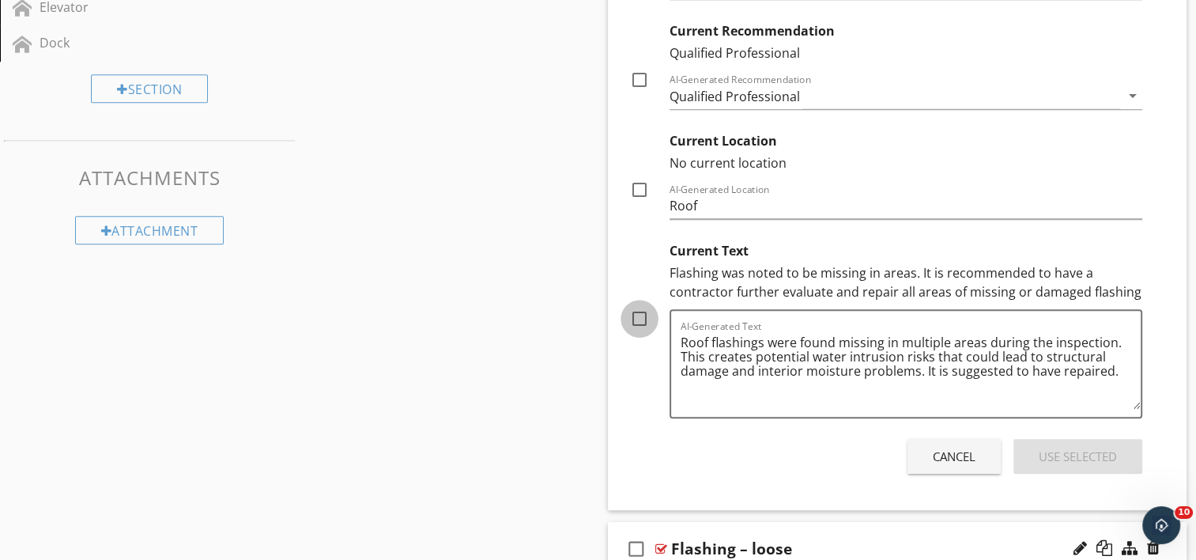
click at [640, 320] on div at bounding box center [639, 318] width 27 height 27
checkbox input "true"
click at [1116, 455] on button "Use Selected" at bounding box center [1078, 456] width 129 height 35
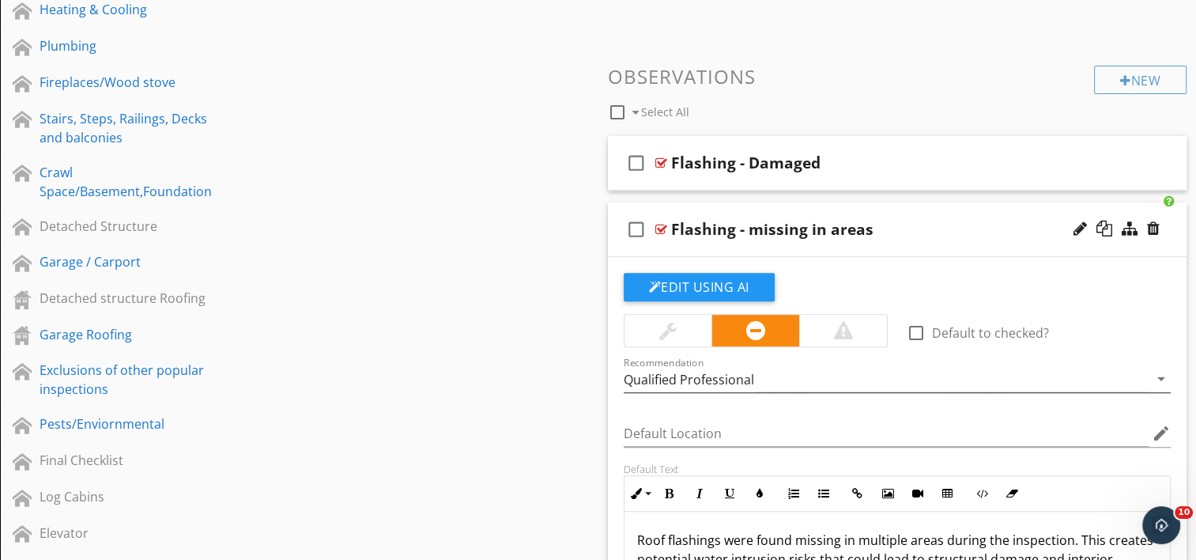
scroll to position [535, 0]
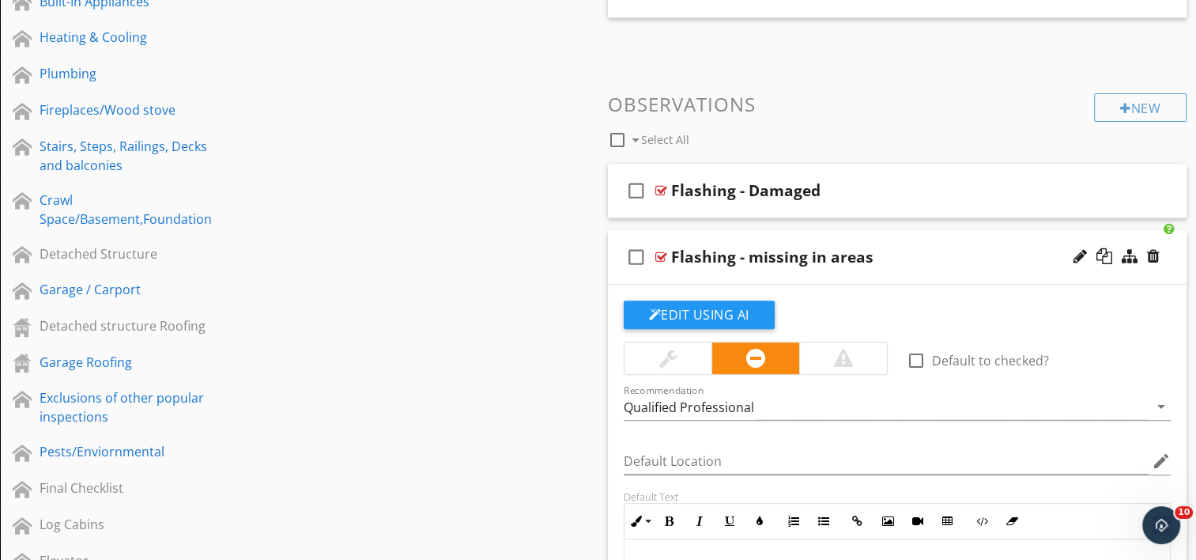
click at [791, 276] on div "check_box_outline_blank Flashing - missing in areas" at bounding box center [898, 257] width 580 height 55
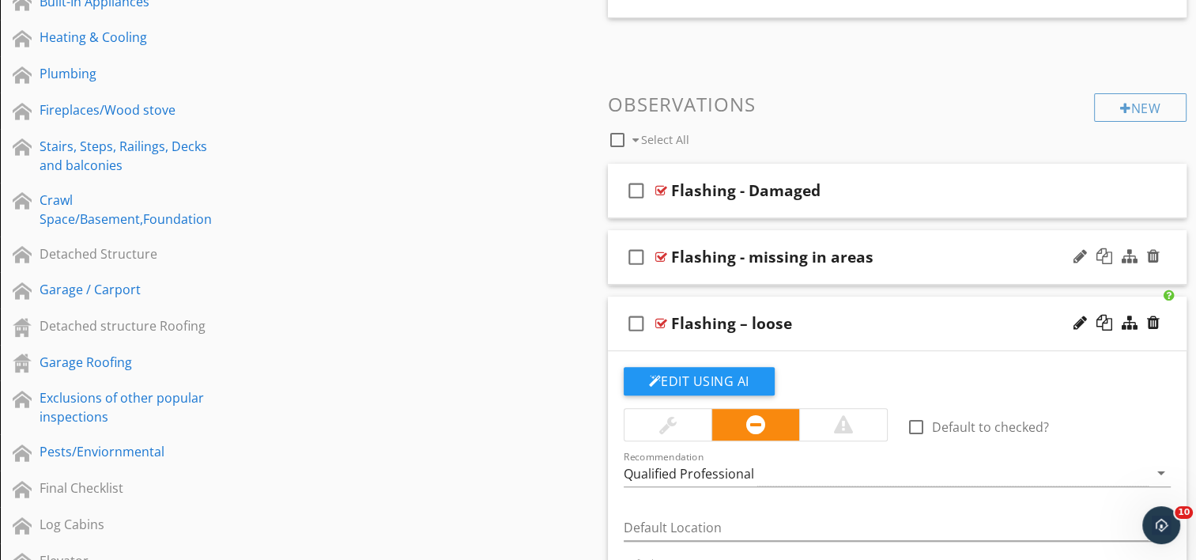
click at [791, 276] on div "check_box_outline_blank Flashing - missing in areas" at bounding box center [898, 257] width 580 height 55
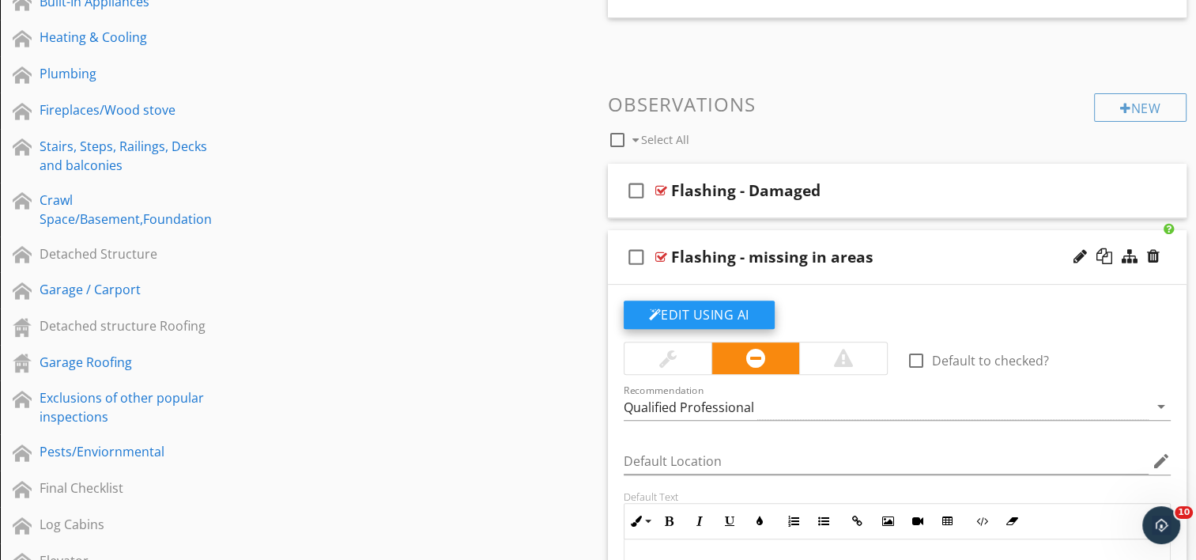
click at [690, 311] on button "Edit Using AI" at bounding box center [699, 314] width 151 height 28
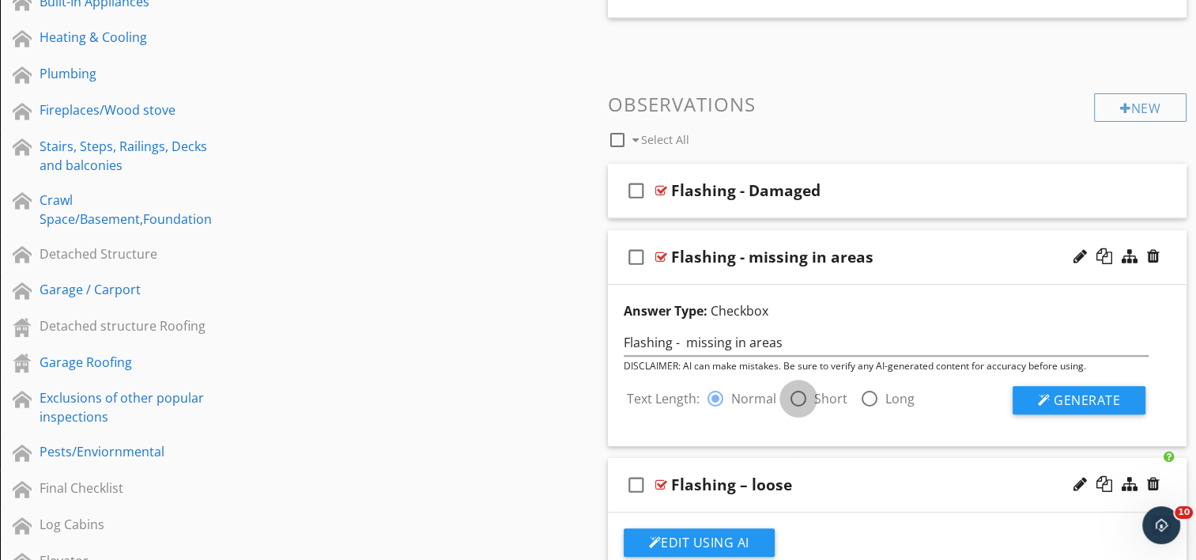
click at [794, 402] on div at bounding box center [798, 398] width 27 height 27
radio input "false"
radio input "true"
click at [1055, 406] on span "Generate" at bounding box center [1087, 399] width 66 height 17
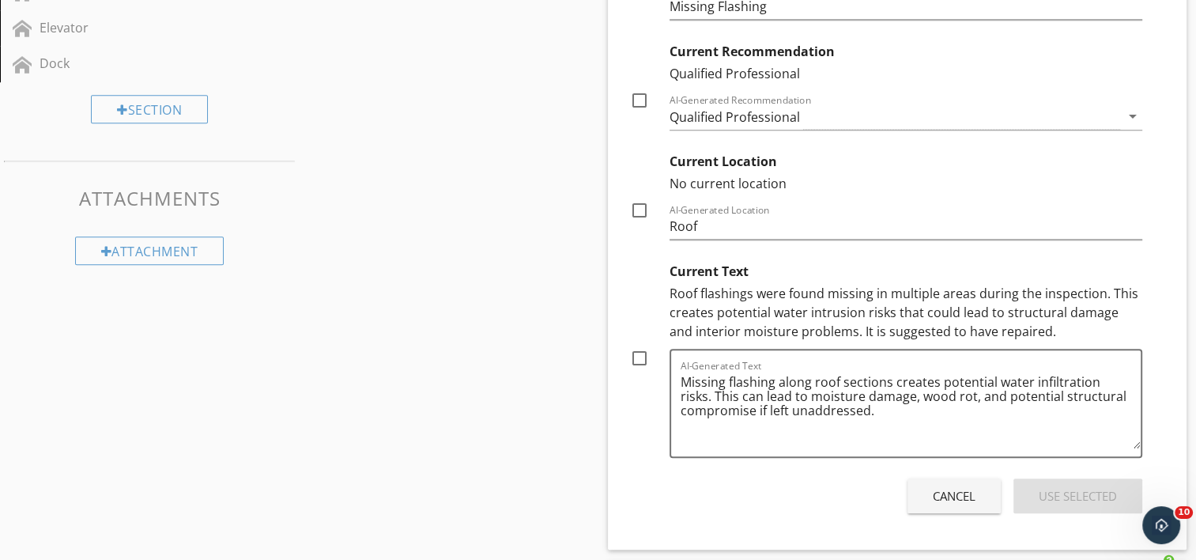
scroll to position [1089, 0]
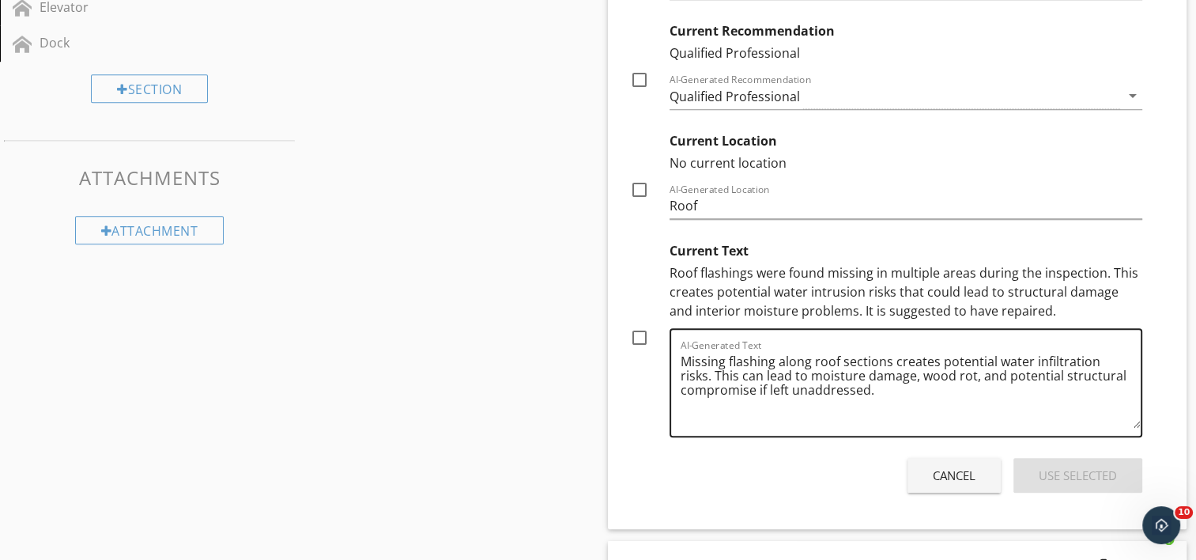
click at [878, 389] on textarea "Missing flashing along roof sections creates potential water infiltration risks…" at bounding box center [911, 388] width 461 height 79
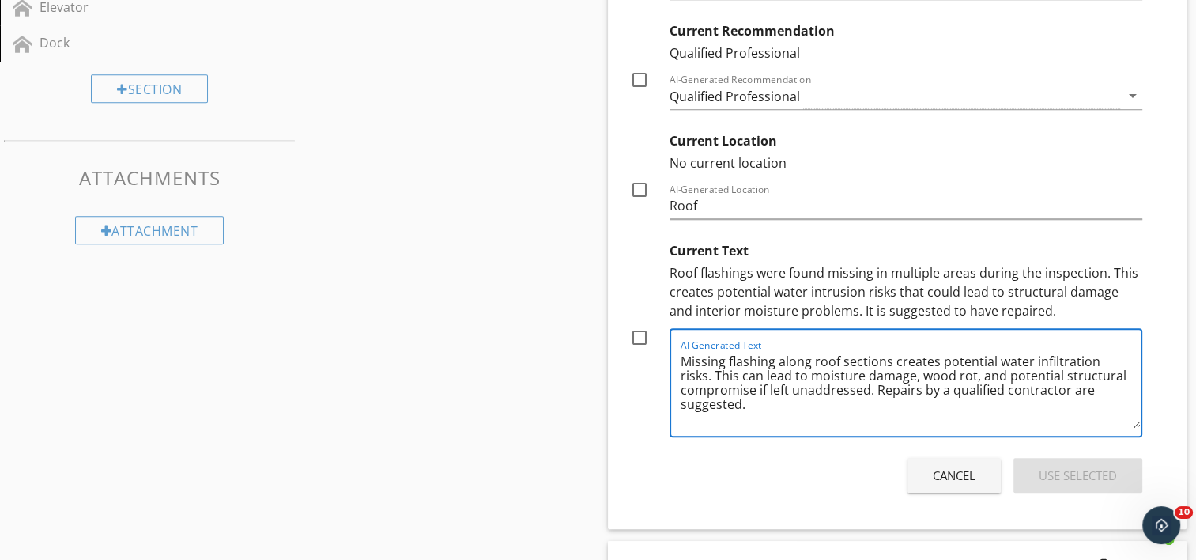
type textarea "Missing flashing along roof sections creates potential water infiltration risks…"
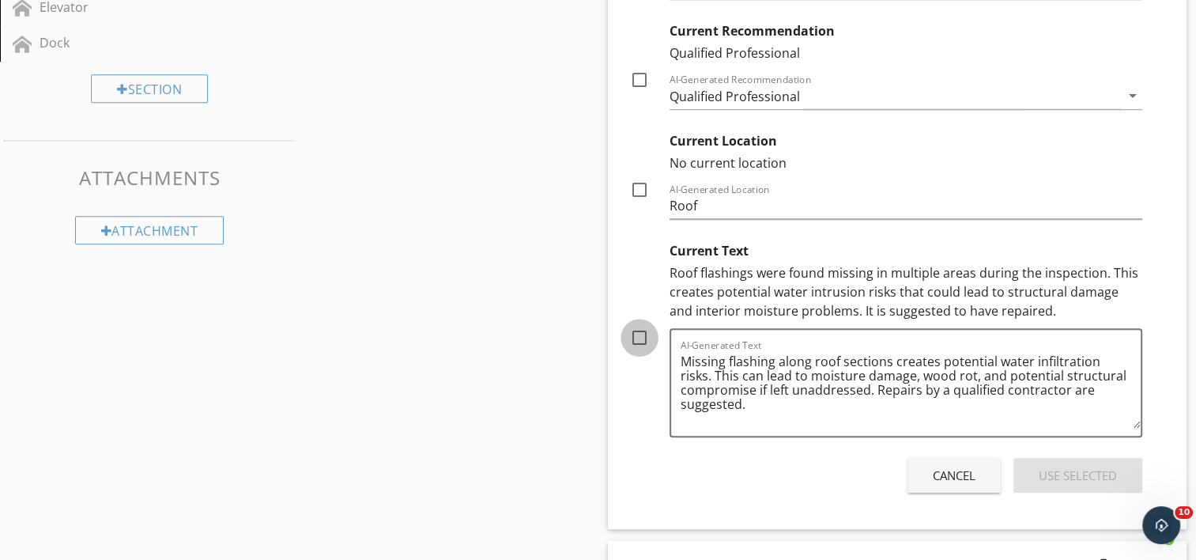
click at [639, 334] on div at bounding box center [639, 337] width 27 height 27
checkbox input "true"
click at [1067, 475] on div "Use Selected" at bounding box center [1078, 475] width 78 height 18
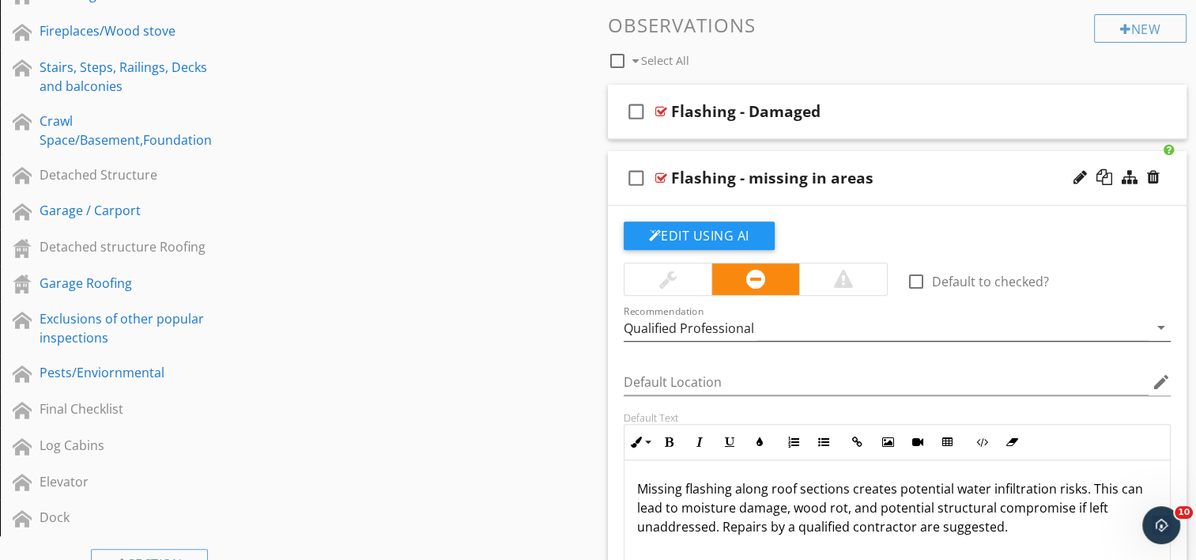
scroll to position [535, 0]
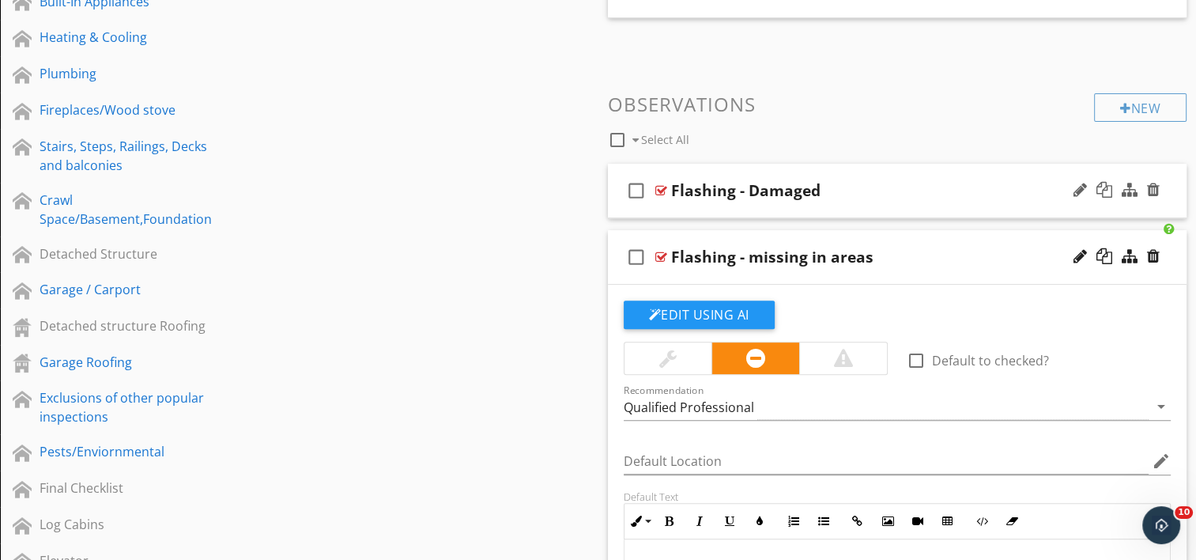
click at [747, 199] on div "check_box_outline_blank Flashing - Damaged" at bounding box center [898, 191] width 580 height 55
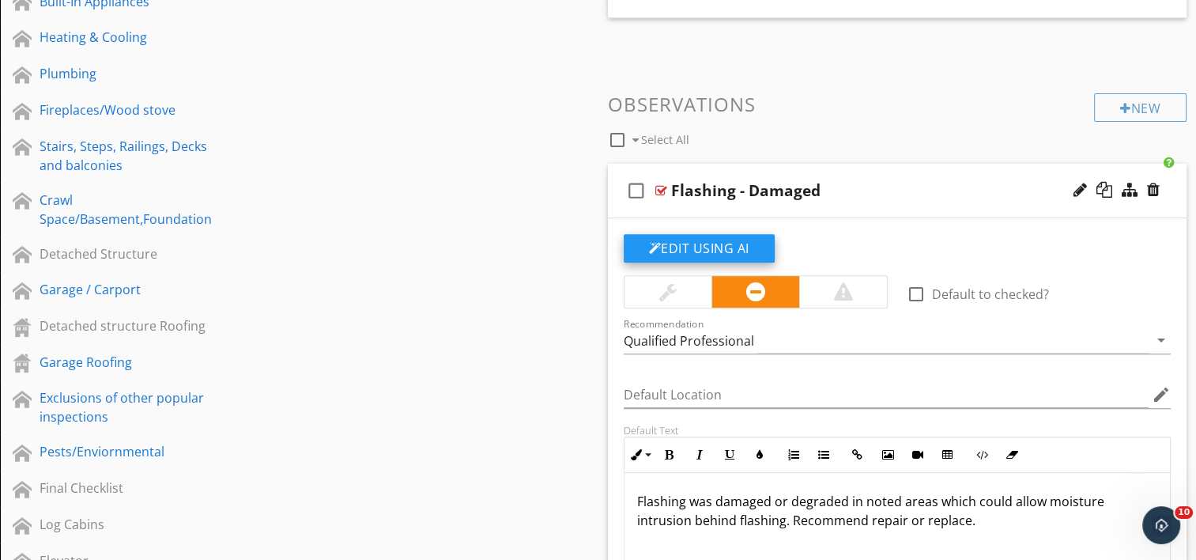
click at [682, 247] on button "Edit Using AI" at bounding box center [699, 248] width 151 height 28
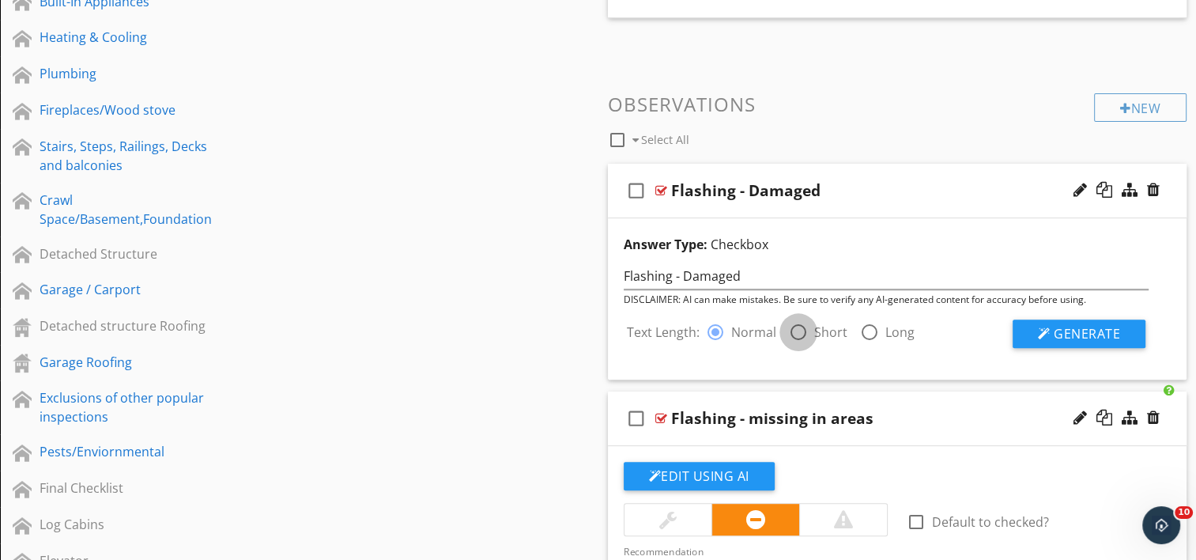
click at [799, 333] on div at bounding box center [798, 332] width 27 height 27
radio input "false"
radio input "true"
click at [1052, 336] on button "Generate" at bounding box center [1079, 333] width 133 height 28
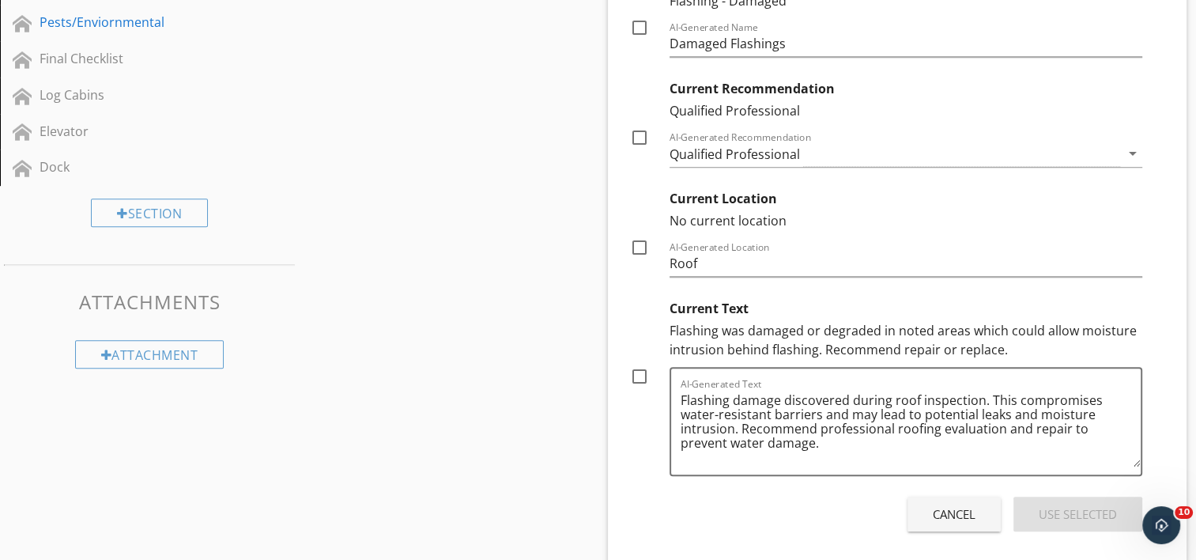
scroll to position [1010, 0]
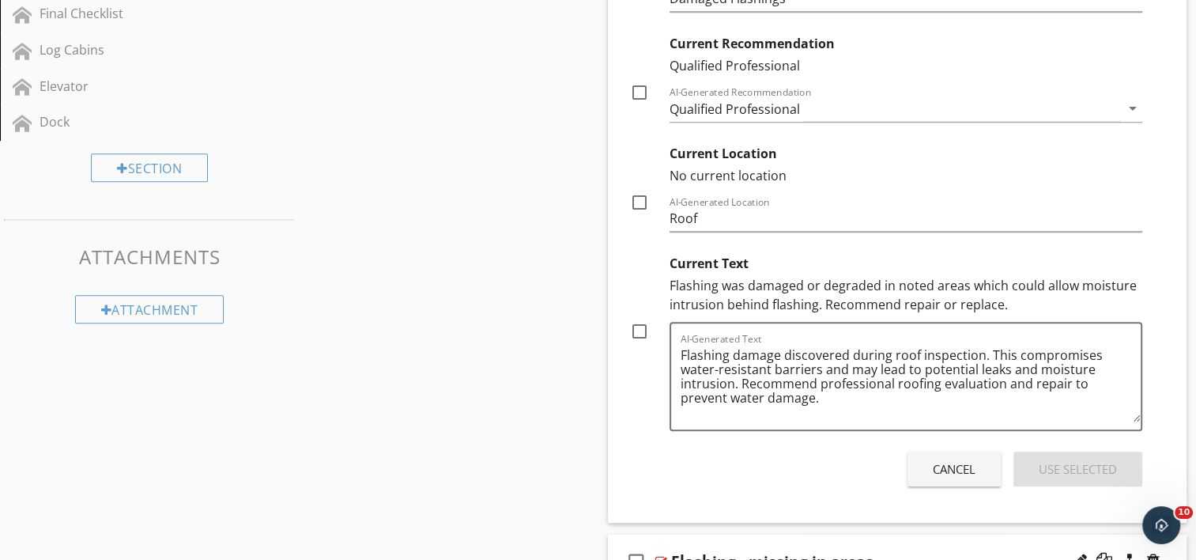
click at [638, 332] on div at bounding box center [639, 331] width 27 height 27
checkbox input "true"
click at [1093, 465] on div "Use Selected" at bounding box center [1078, 469] width 78 height 18
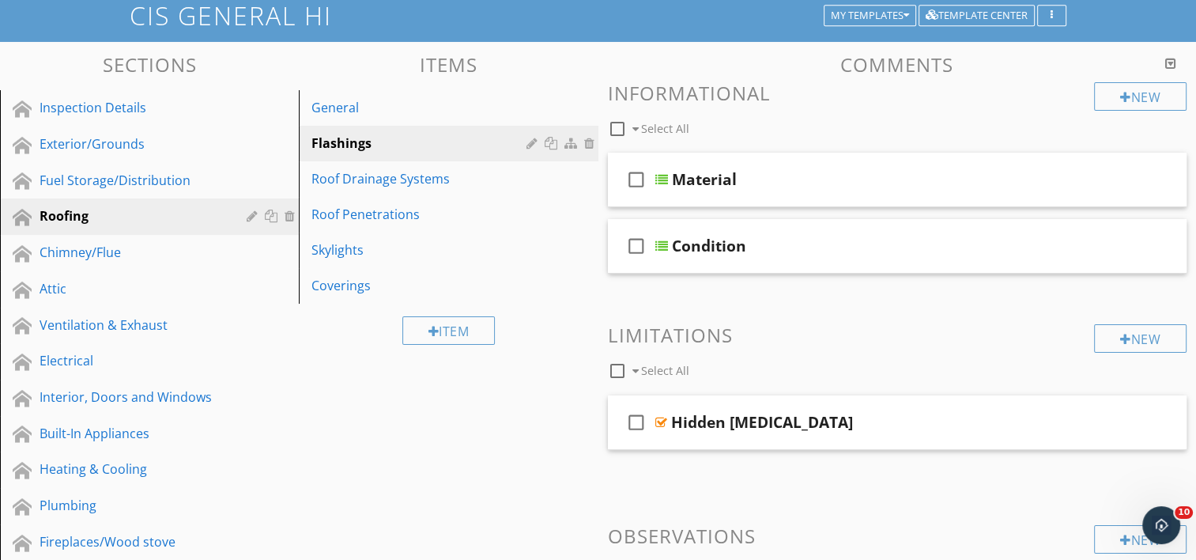
scroll to position [78, 0]
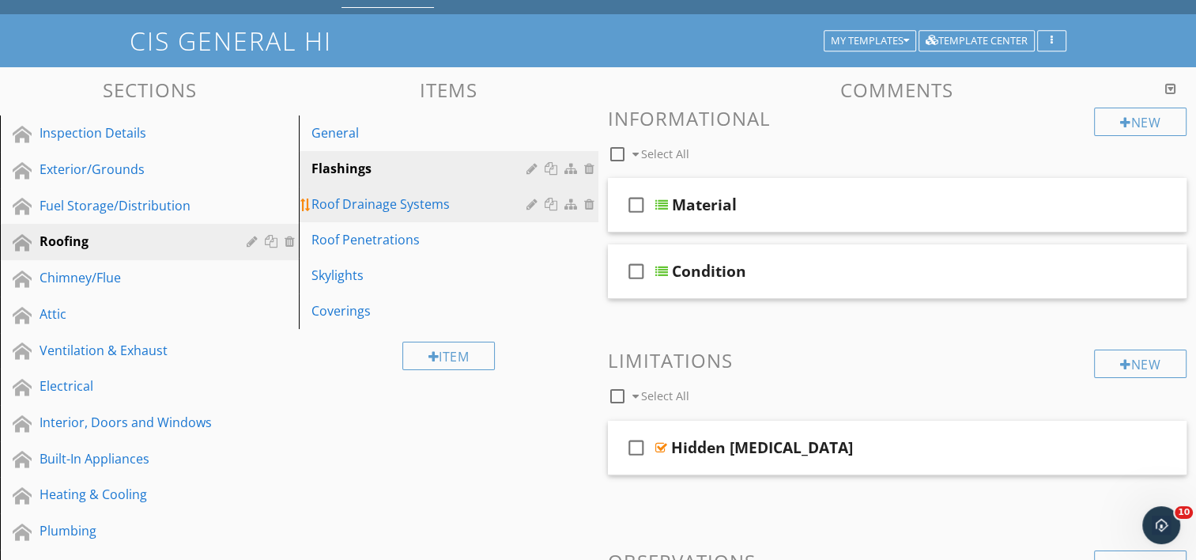
click at [335, 208] on div "Roof Drainage Systems" at bounding box center [420, 203] width 219 height 19
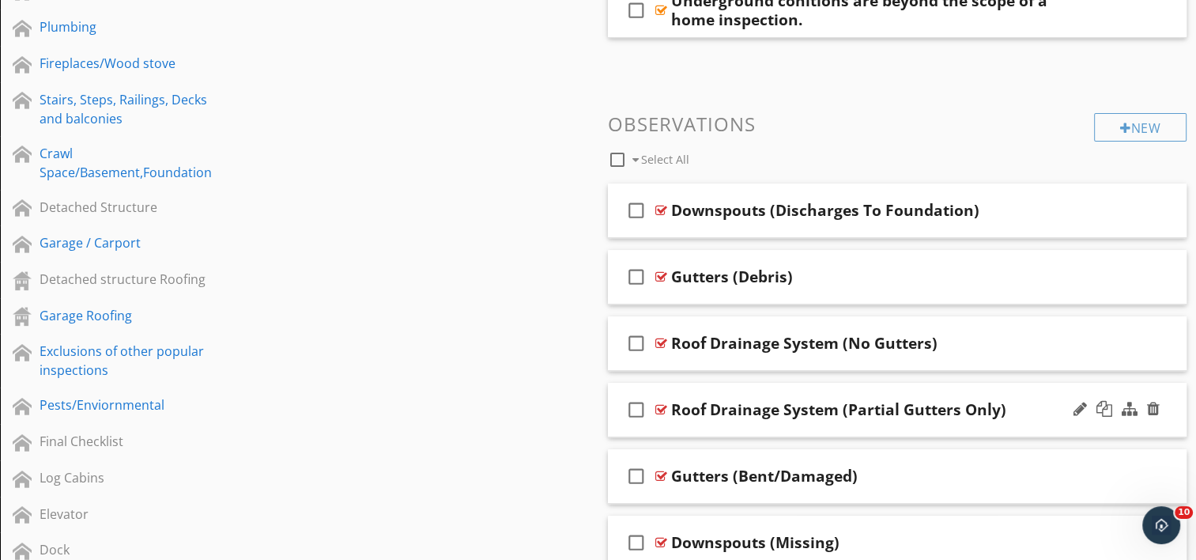
scroll to position [632, 0]
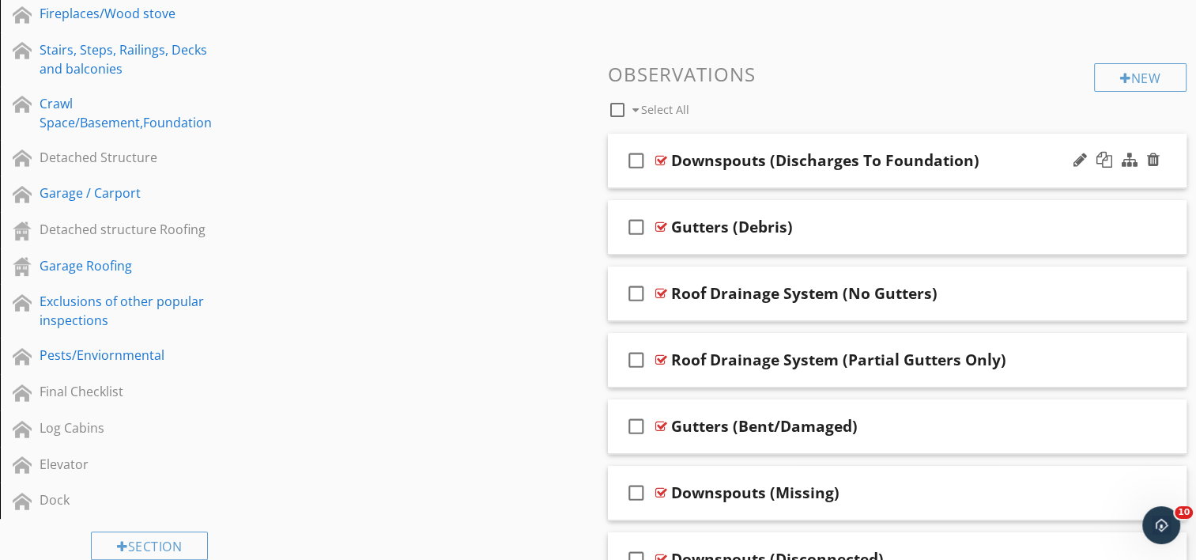
click at [765, 162] on div "Downspouts (Discharges To Foundation)" at bounding box center [825, 160] width 308 height 19
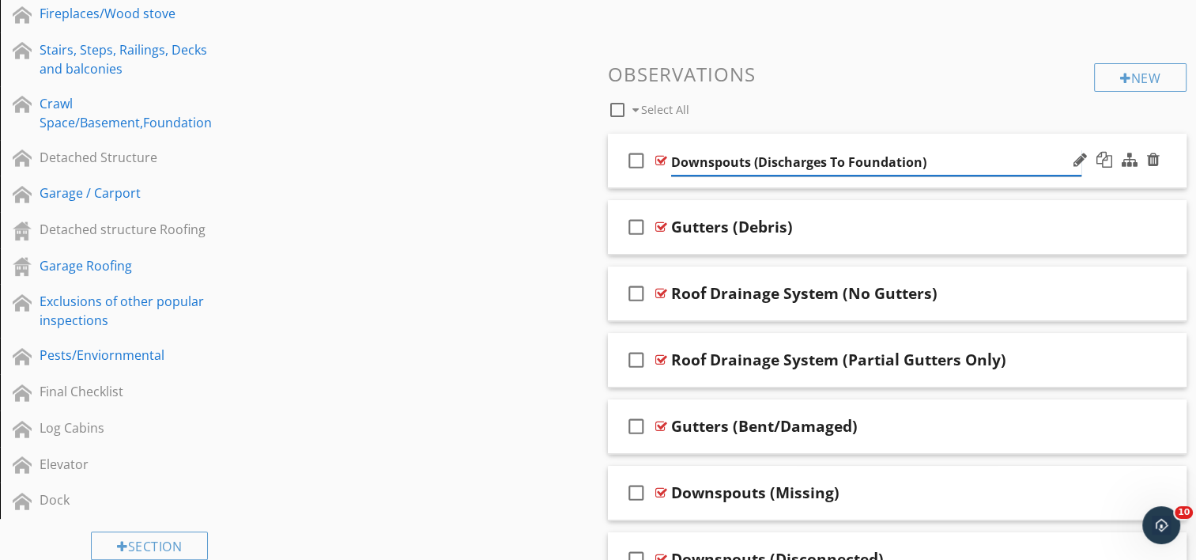
click at [746, 161] on input "Downspouts (Discharges To Foundation)" at bounding box center [876, 162] width 410 height 26
click at [750, 161] on input "Downspouts (Discharges To Foundation)" at bounding box center [876, 162] width 410 height 26
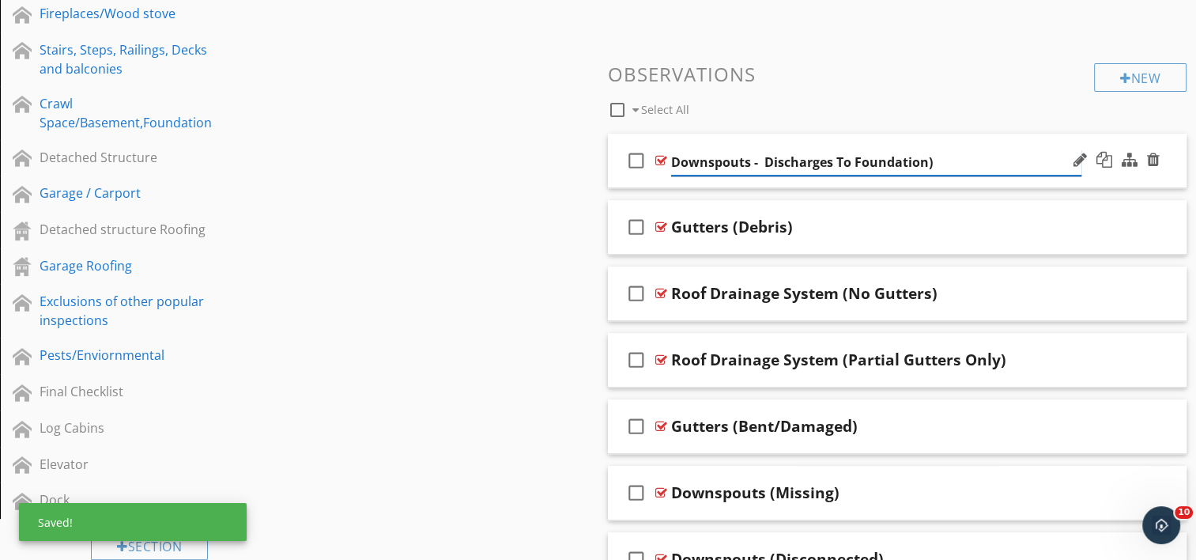
click at [930, 161] on input "Downspouts - Discharges To Foundation)" at bounding box center [876, 162] width 410 height 26
type input "Downspouts - Discharges To Foundation"
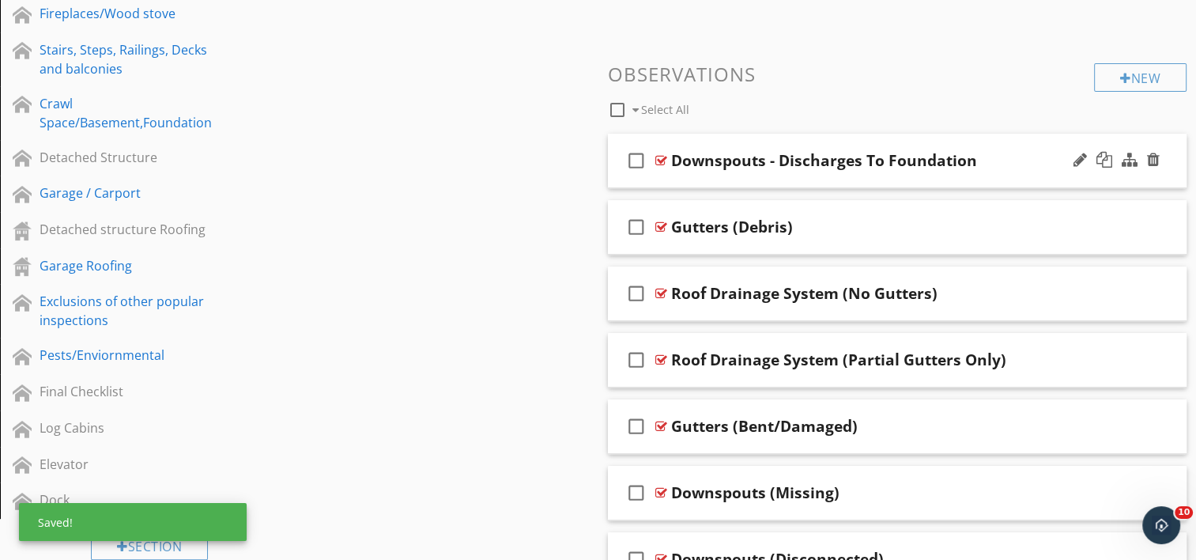
click at [1017, 177] on div "check_box_outline_blank Downspouts - Discharges To Foundation" at bounding box center [898, 161] width 580 height 55
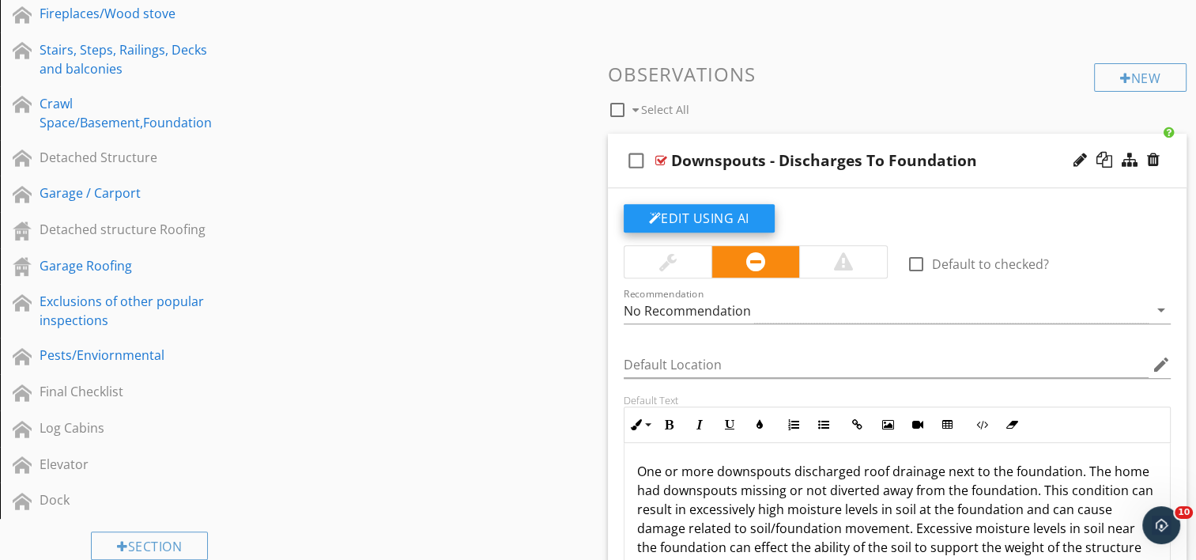
click at [693, 214] on button "Edit Using AI" at bounding box center [699, 218] width 151 height 28
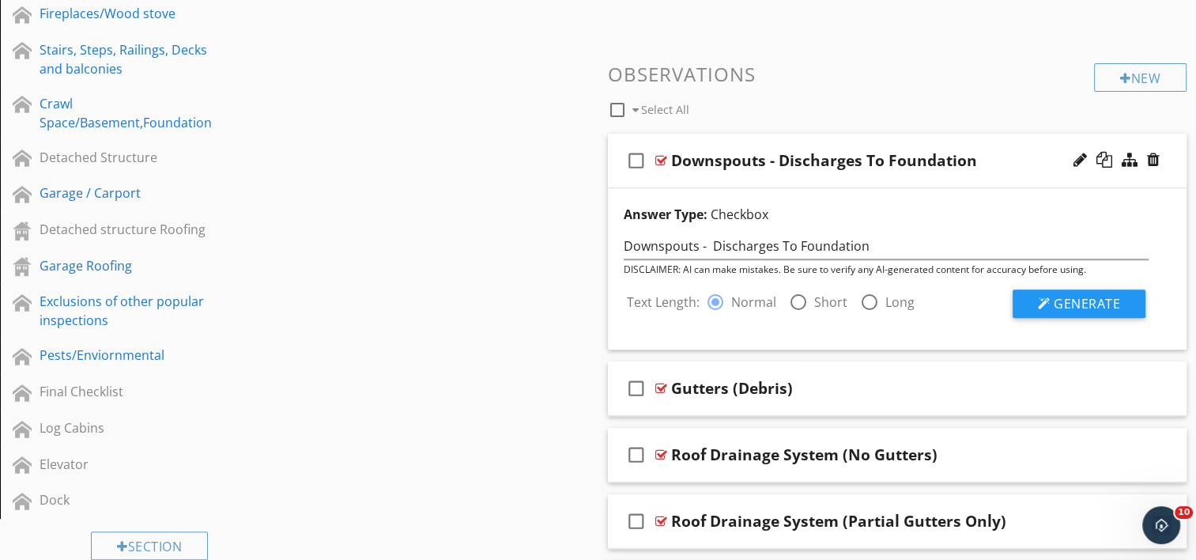
click at [799, 303] on div at bounding box center [798, 302] width 27 height 27
radio input "false"
radio input "true"
click at [1074, 306] on span "Generate" at bounding box center [1087, 303] width 66 height 17
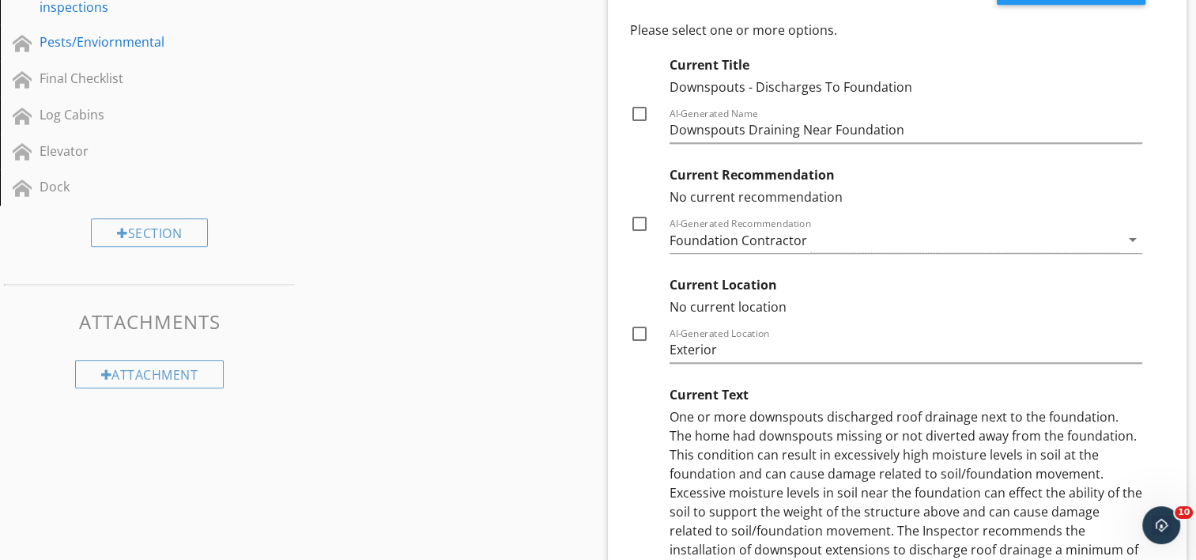
scroll to position [948, 0]
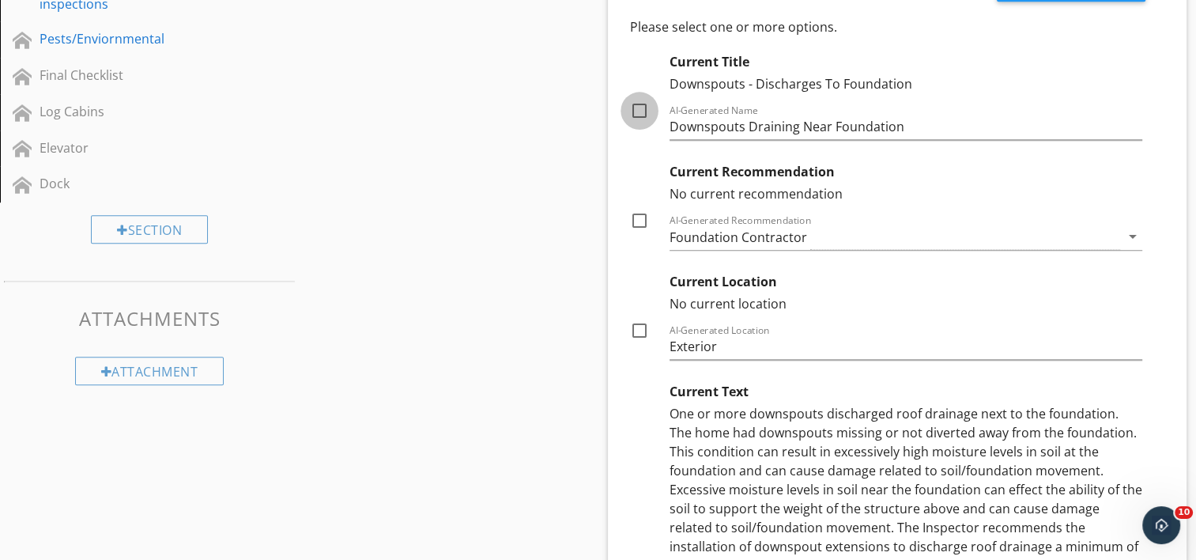
click at [642, 114] on div at bounding box center [639, 110] width 27 height 27
checkbox input "true"
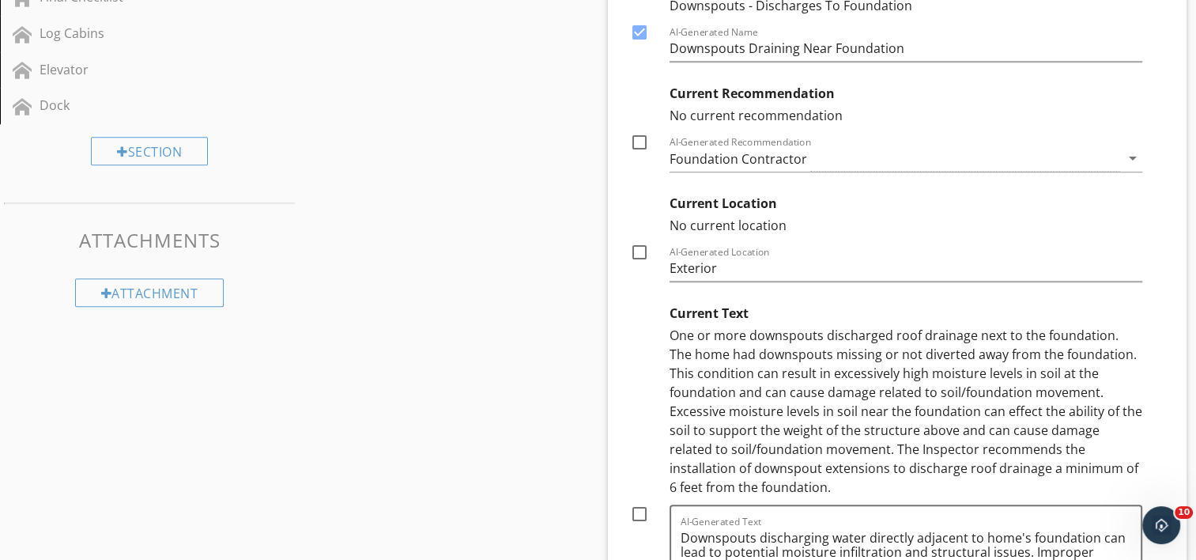
scroll to position [1027, 0]
click at [685, 115] on div "No current recommendation" at bounding box center [907, 114] width 474 height 19
click at [800, 115] on div "No current recommendation" at bounding box center [907, 114] width 474 height 19
click at [641, 253] on div at bounding box center [639, 251] width 27 height 27
checkbox input "true"
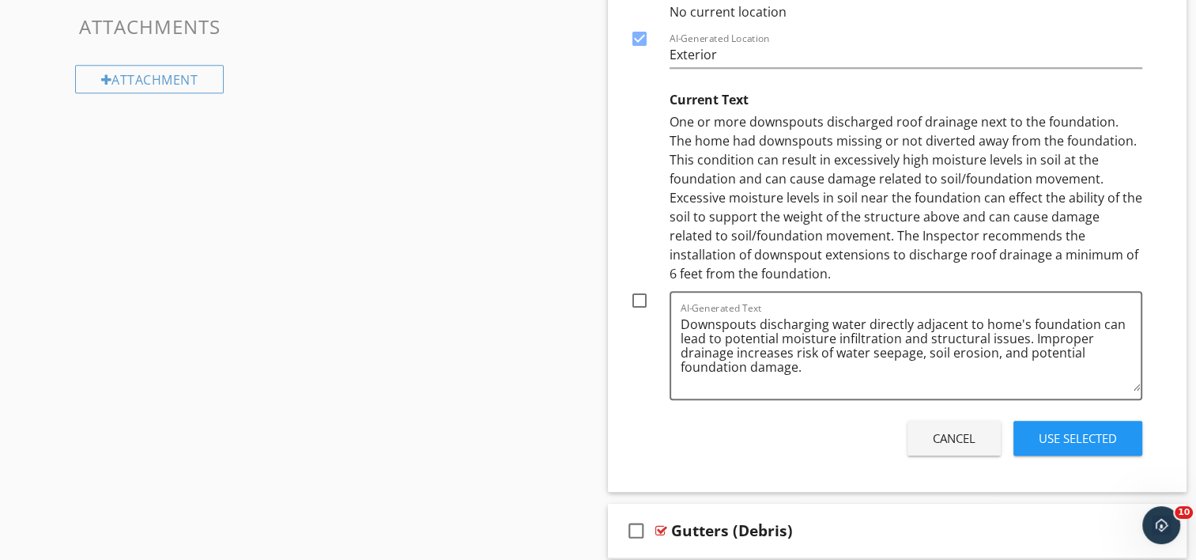
scroll to position [1264, 0]
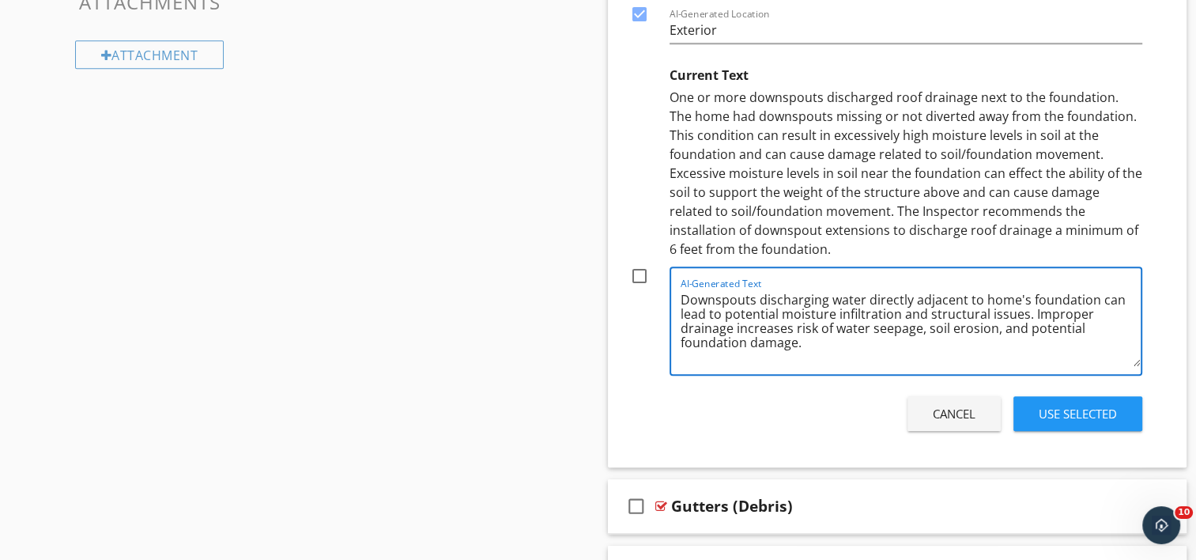
click at [804, 338] on textarea "Downspouts discharging water directly adjacent to home's foundation can lead to…" at bounding box center [911, 326] width 461 height 79
click at [749, 354] on textarea "Downspouts discharging water directly adjacent to home's foundation can lead to…" at bounding box center [911, 326] width 461 height 79
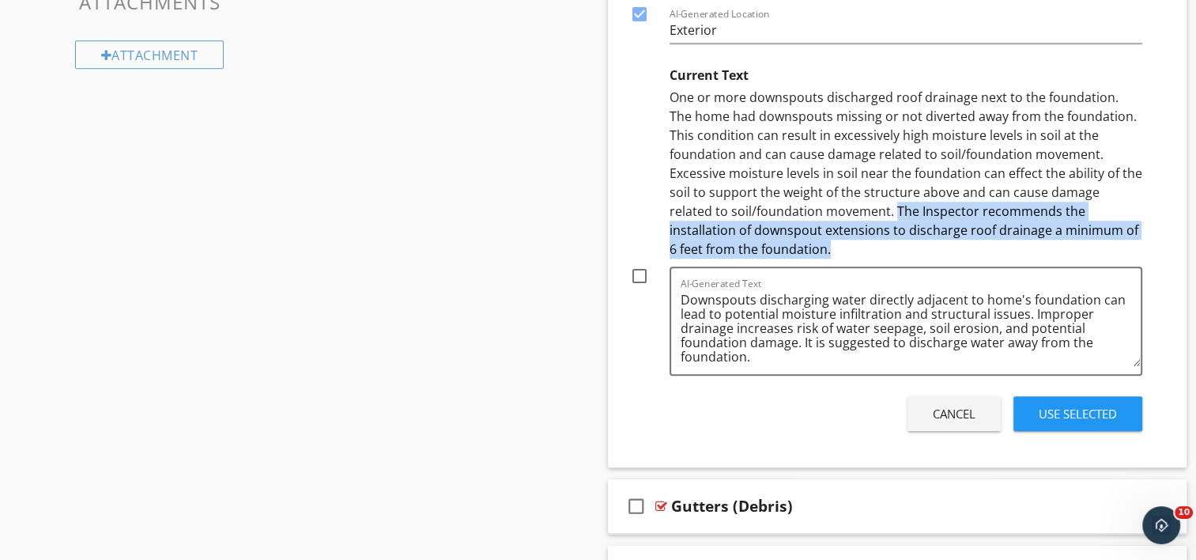
drag, startPoint x: 832, startPoint y: 209, endPoint x: 848, endPoint y: 246, distance: 40.4
click at [848, 246] on div "One or more downspouts discharged roof drainage next to the foundation. The hom…" at bounding box center [907, 173] width 474 height 171
drag, startPoint x: 848, startPoint y: 246, endPoint x: 844, endPoint y: 227, distance: 19.4
copy div "The Inspector recommends the installation of downspout extensions to discharge …"
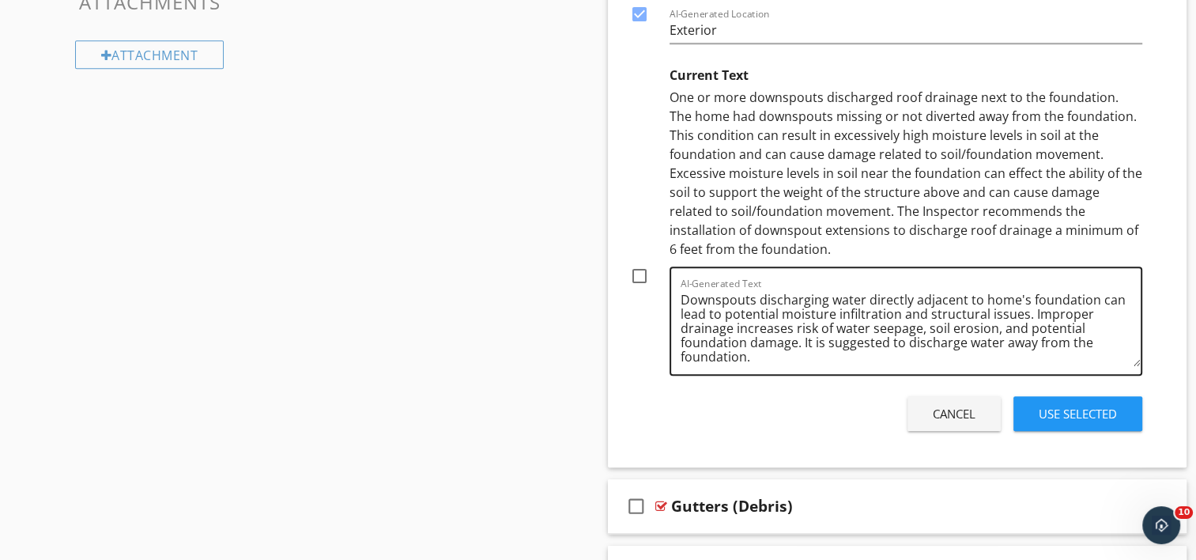
click at [753, 361] on textarea "Downspouts discharging water directly adjacent to home's foundation can lead to…" at bounding box center [911, 326] width 461 height 79
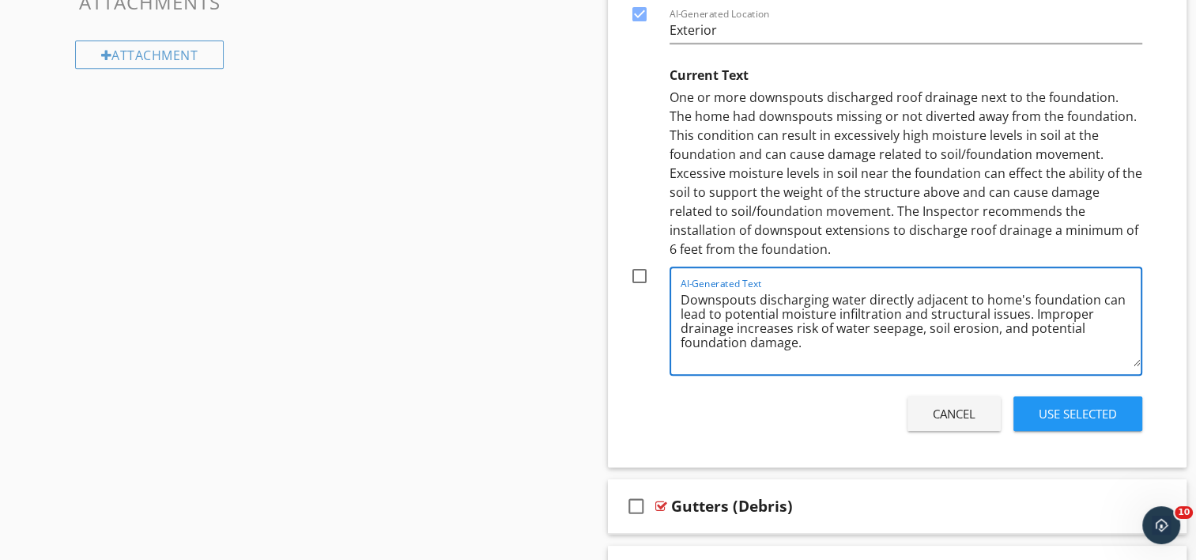
paste textarea "The Inspector recommends the installation of downspout extensions to discharge …"
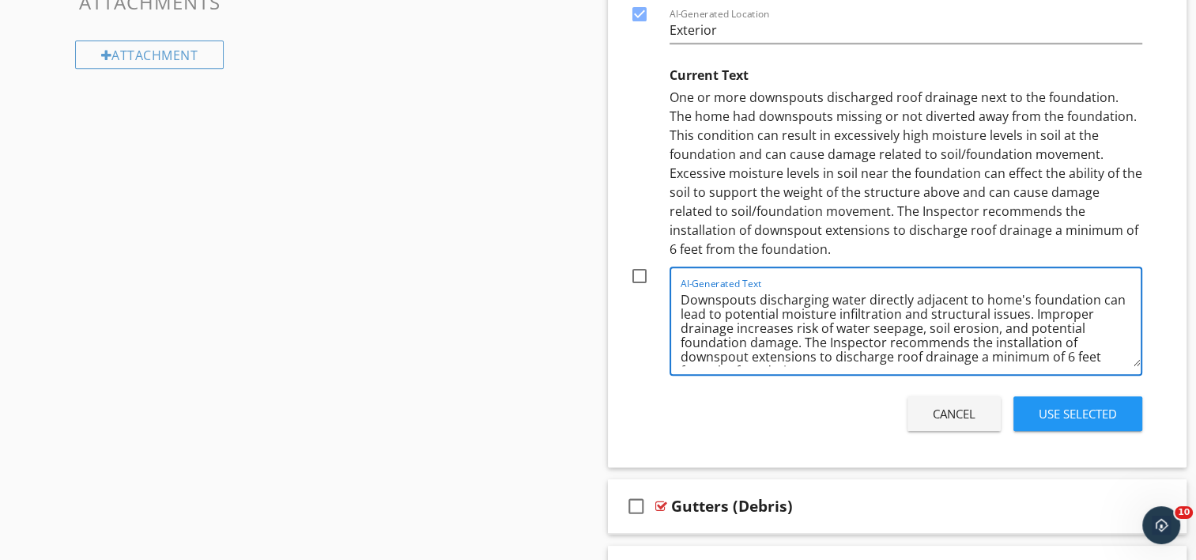
scroll to position [13, 0]
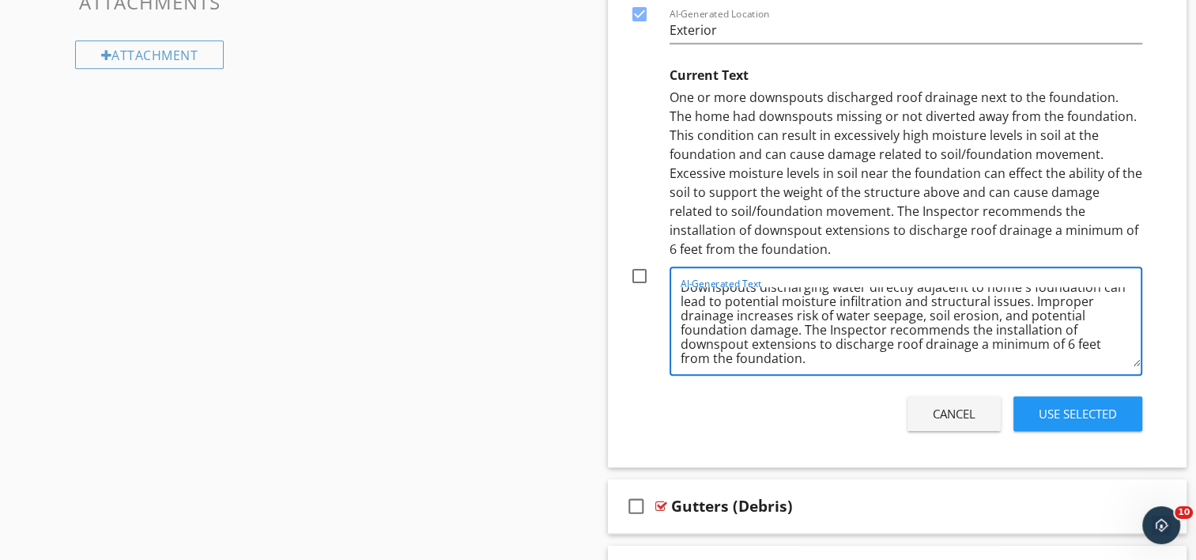
type textarea "Downspouts discharging water directly adjacent to home's foundation can lead to…"
click at [1061, 410] on div "Use Selected" at bounding box center [1078, 414] width 78 height 18
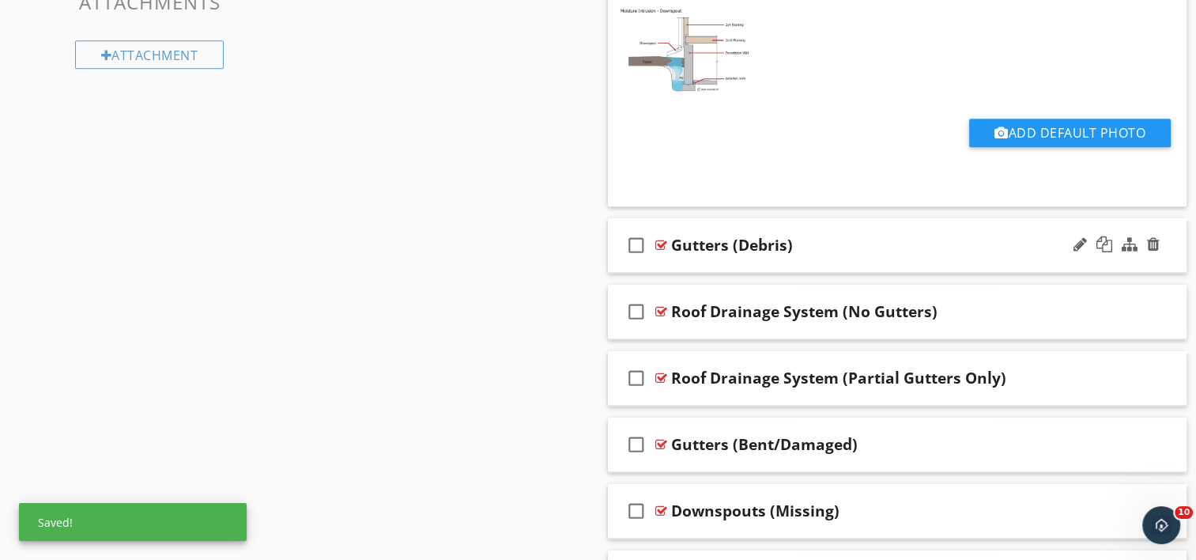
click at [699, 258] on div "check_box_outline_blank Gutters (Debris)" at bounding box center [898, 245] width 580 height 55
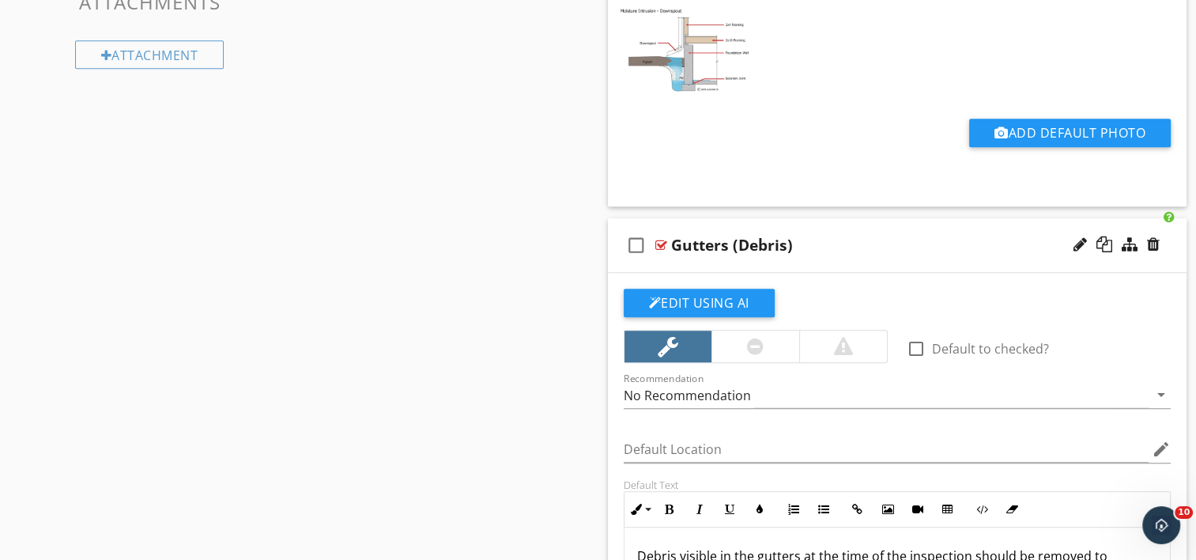
click at [734, 244] on div "Gutters (Debris)" at bounding box center [732, 245] width 122 height 19
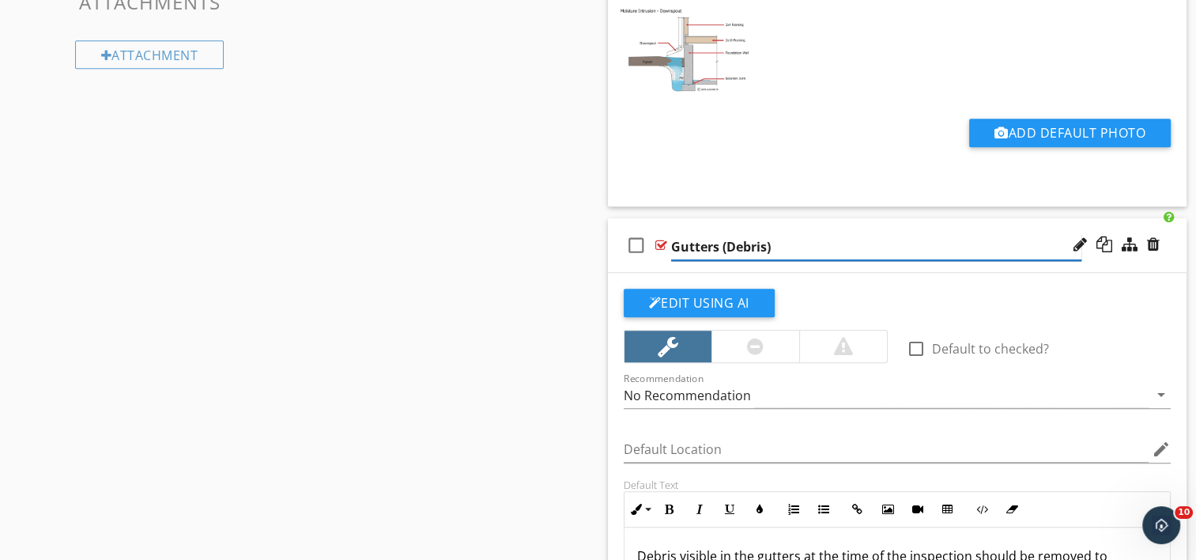
click at [724, 247] on input "Gutters (Debris)" at bounding box center [876, 247] width 410 height 26
click at [777, 243] on input "Gutters - Debris)" at bounding box center [876, 247] width 410 height 26
type input "Gutters - Debris"
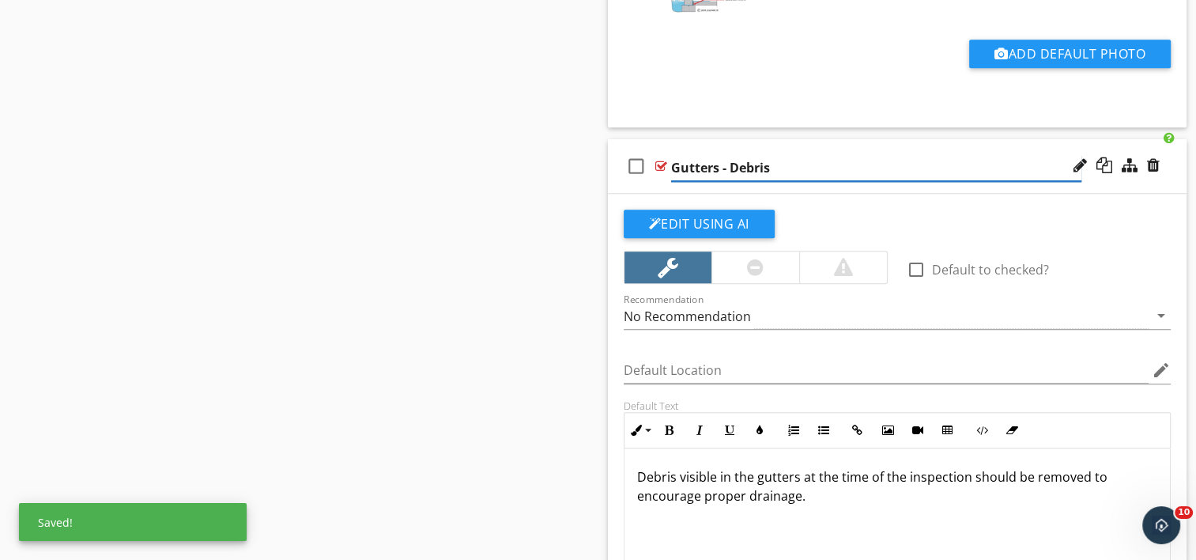
scroll to position [1422, 0]
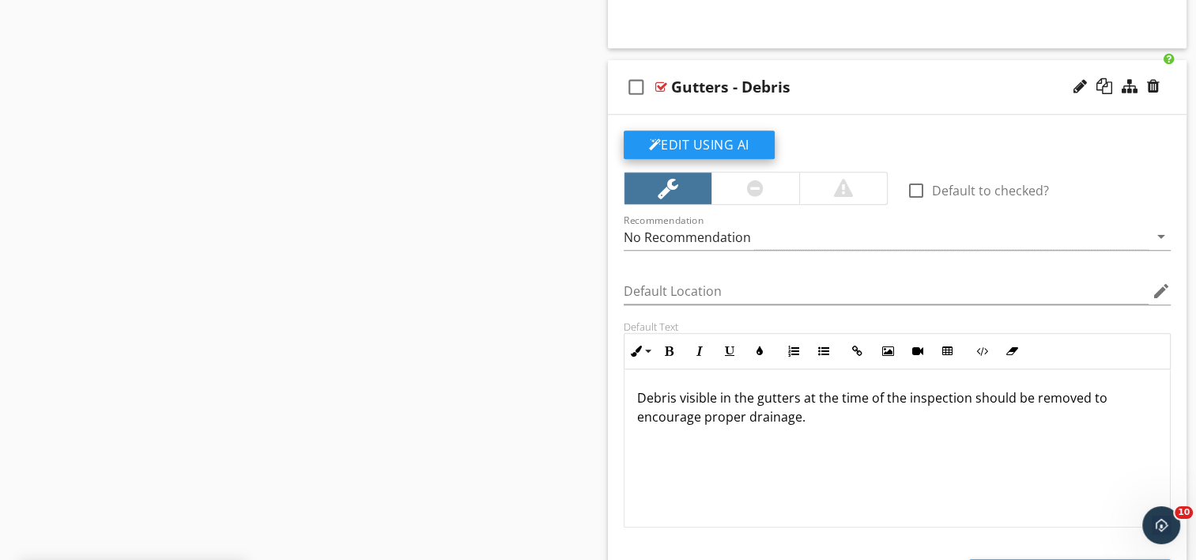
click at [710, 141] on button "Edit Using AI" at bounding box center [699, 144] width 151 height 28
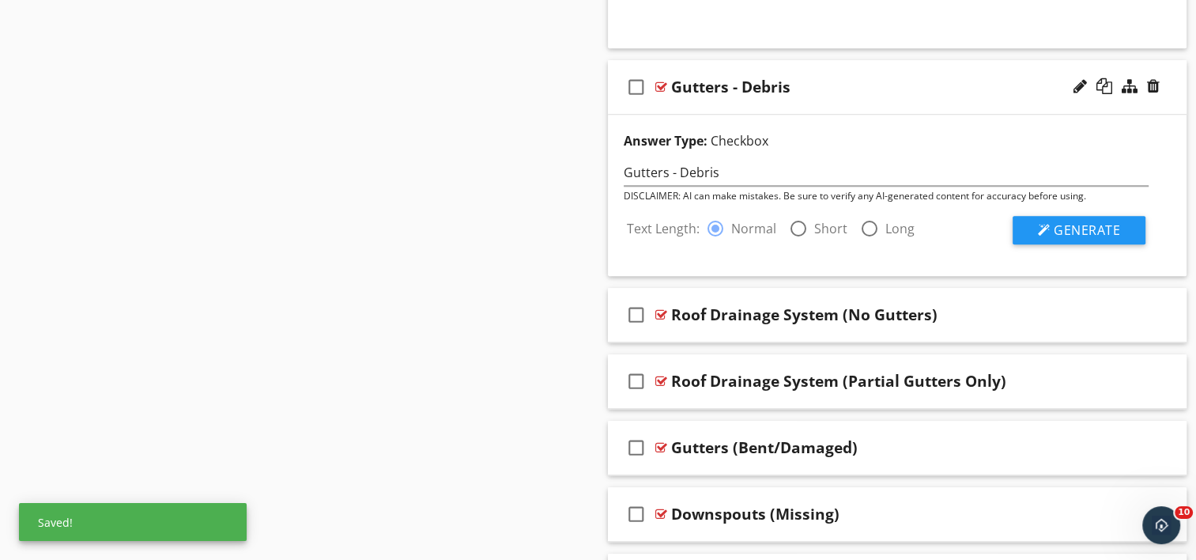
click at [791, 228] on div at bounding box center [798, 228] width 27 height 27
radio input "false"
radio input "true"
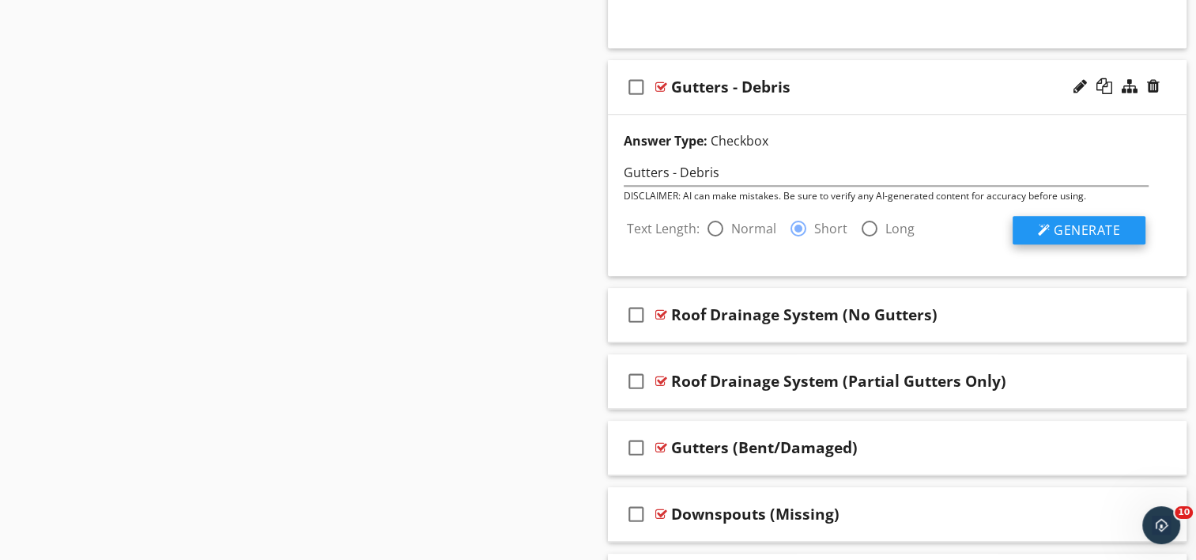
click at [1093, 227] on span "Generate" at bounding box center [1087, 229] width 66 height 17
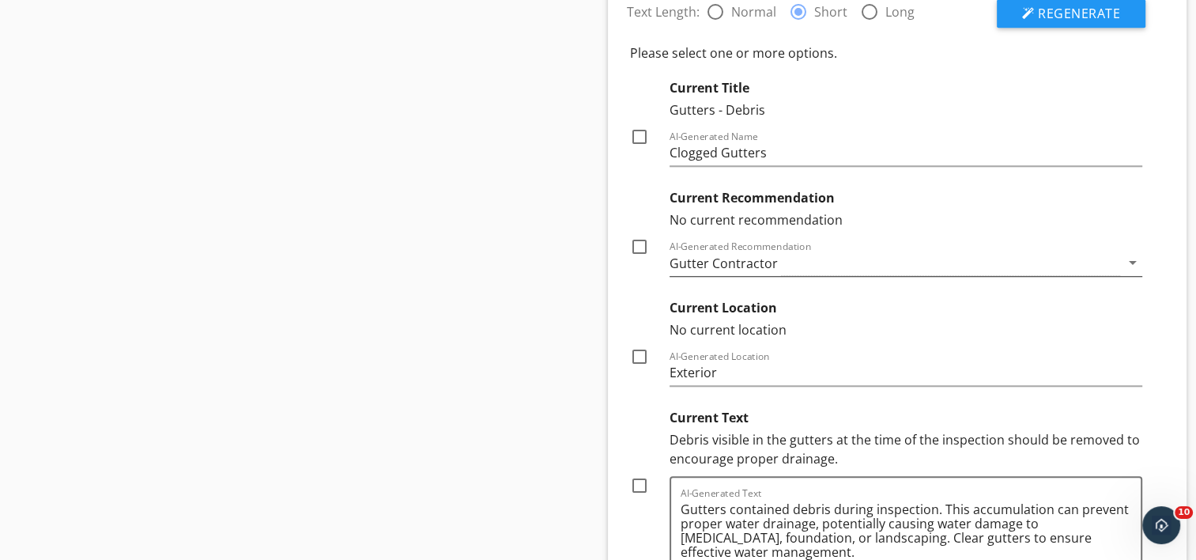
scroll to position [1659, 0]
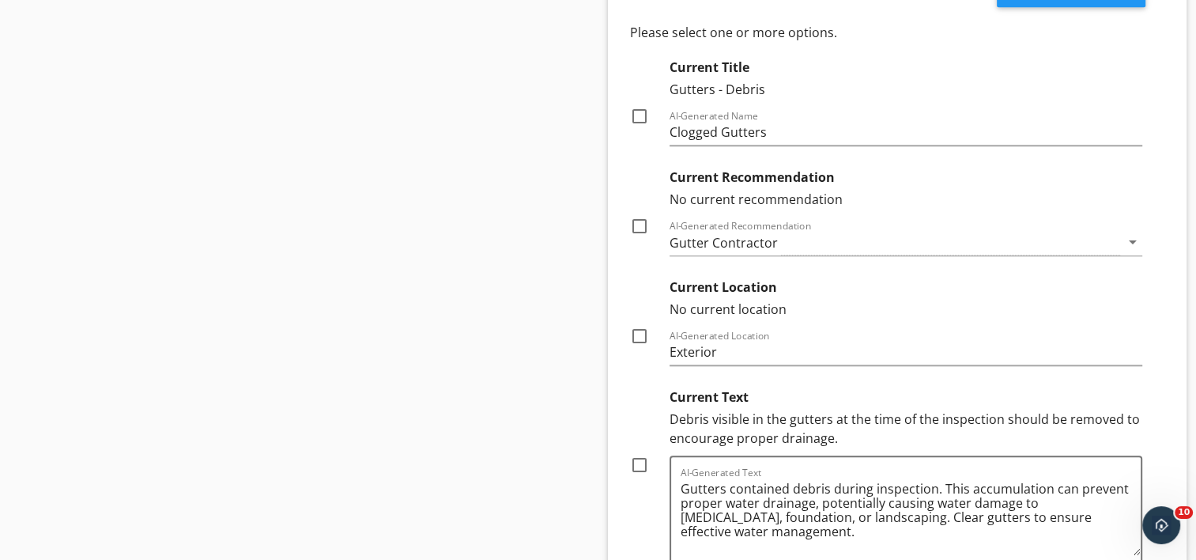
click at [640, 335] on div at bounding box center [639, 336] width 27 height 27
checkbox input "true"
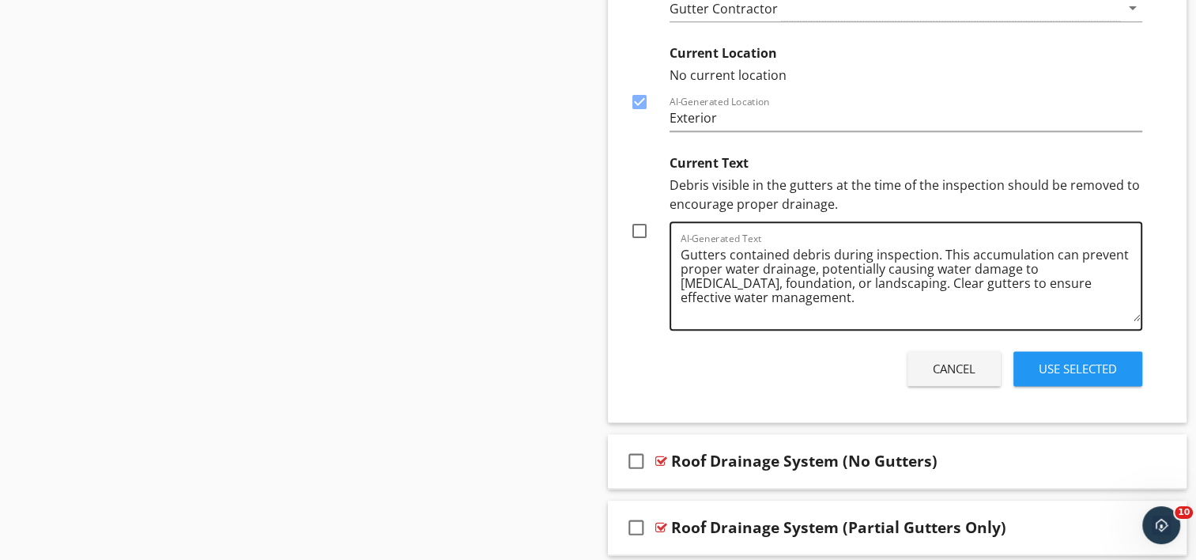
scroll to position [1897, 0]
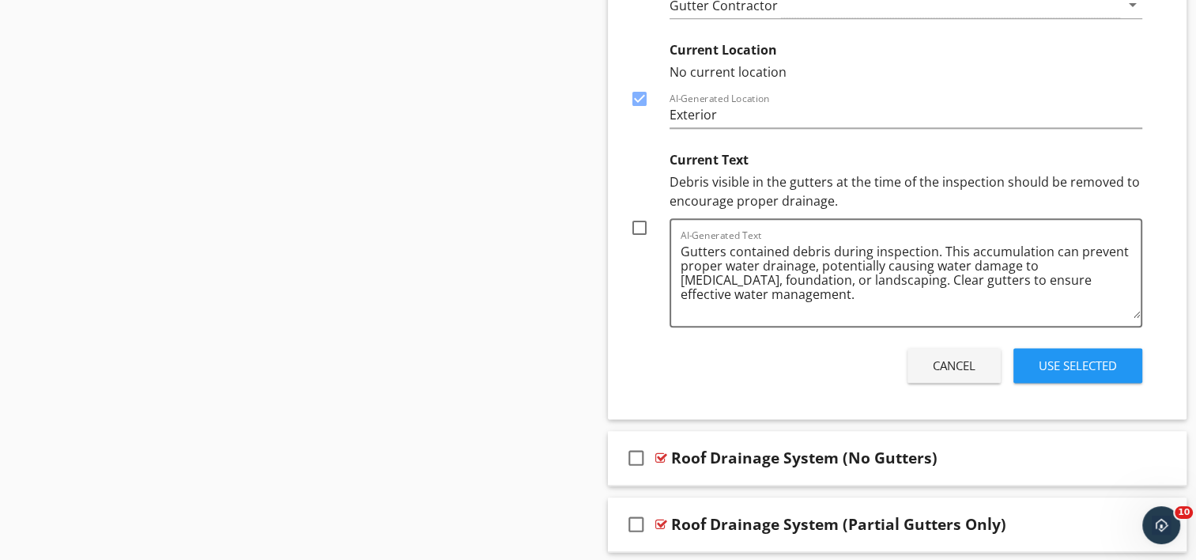
click at [639, 221] on div at bounding box center [639, 227] width 27 height 27
checkbox input "true"
click at [1067, 361] on div "Use Selected" at bounding box center [1078, 366] width 78 height 18
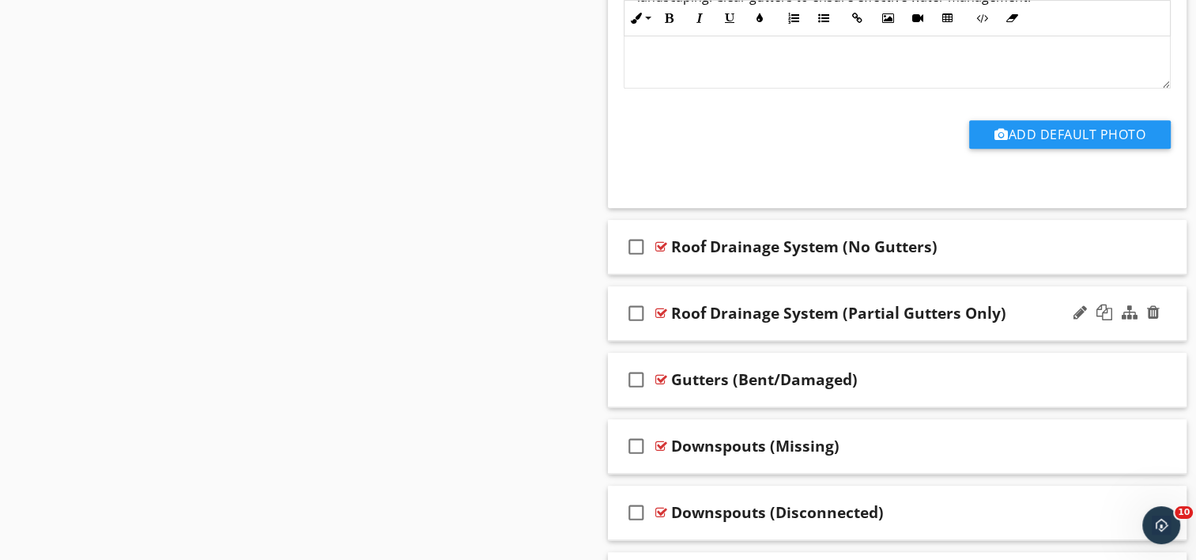
scroll to position [1869, 0]
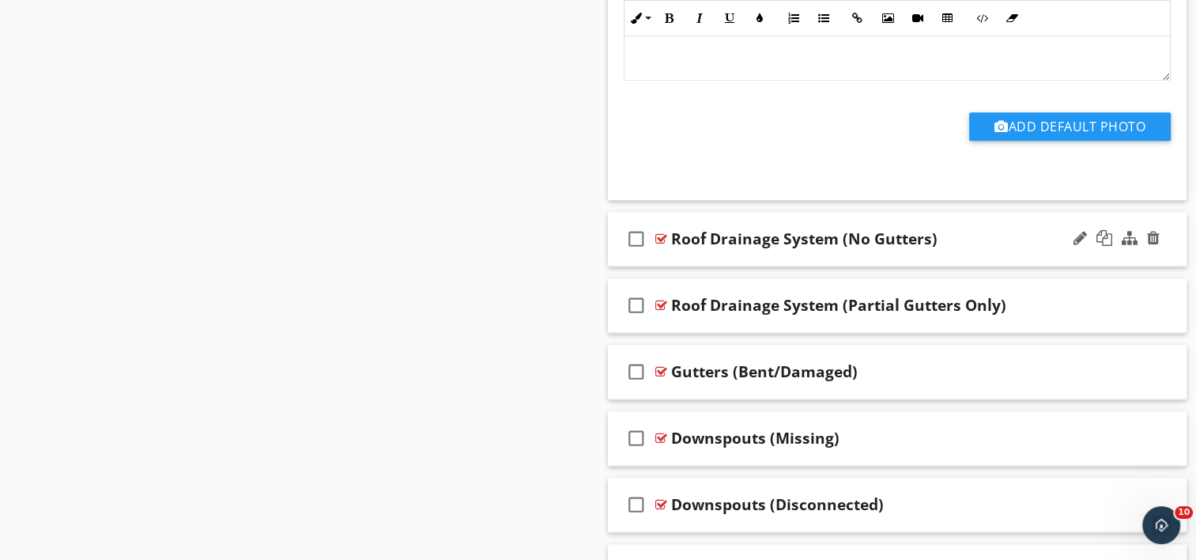
click at [741, 255] on div "check_box_outline_blank Roof Drainage System (No Gutters)" at bounding box center [898, 239] width 580 height 55
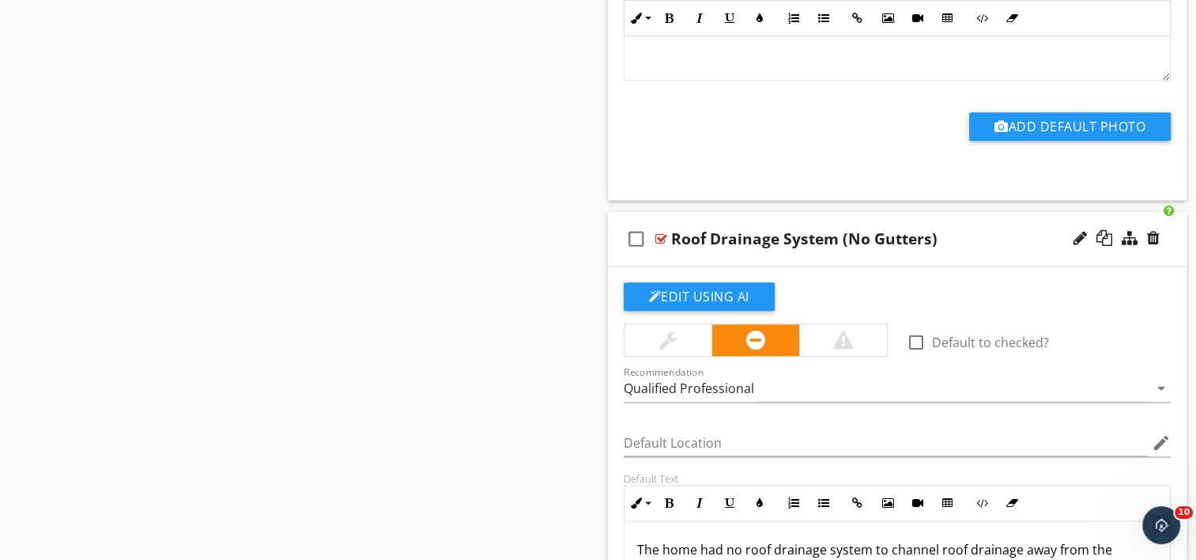
click at [845, 239] on div "Roof Drainage System (No Gutters)" at bounding box center [804, 238] width 266 height 19
click at [816, 236] on input "Roof Drainage System (No Gutters)" at bounding box center [876, 240] width 410 height 26
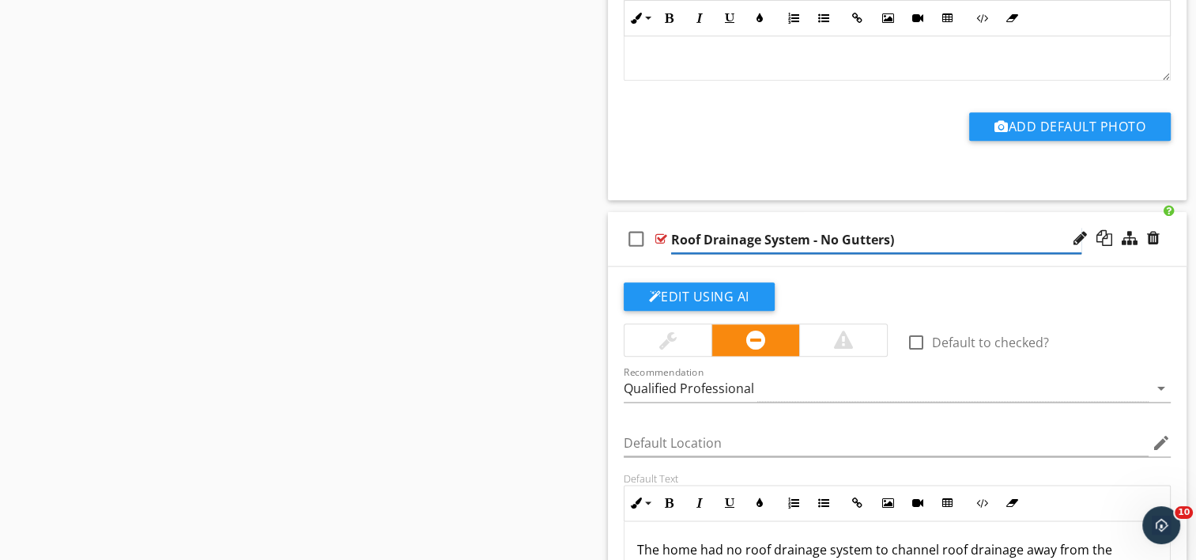
click at [902, 242] on input "Roof Drainage System - No Gutters)" at bounding box center [876, 240] width 410 height 26
type input "Roof Drainage System - No Gutters"
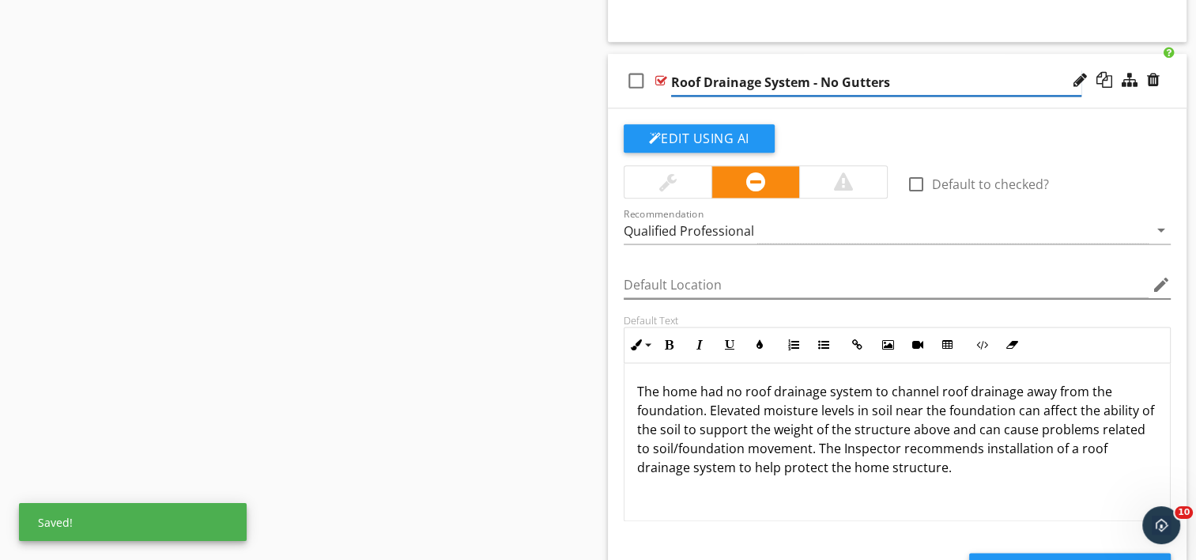
scroll to position [2027, 0]
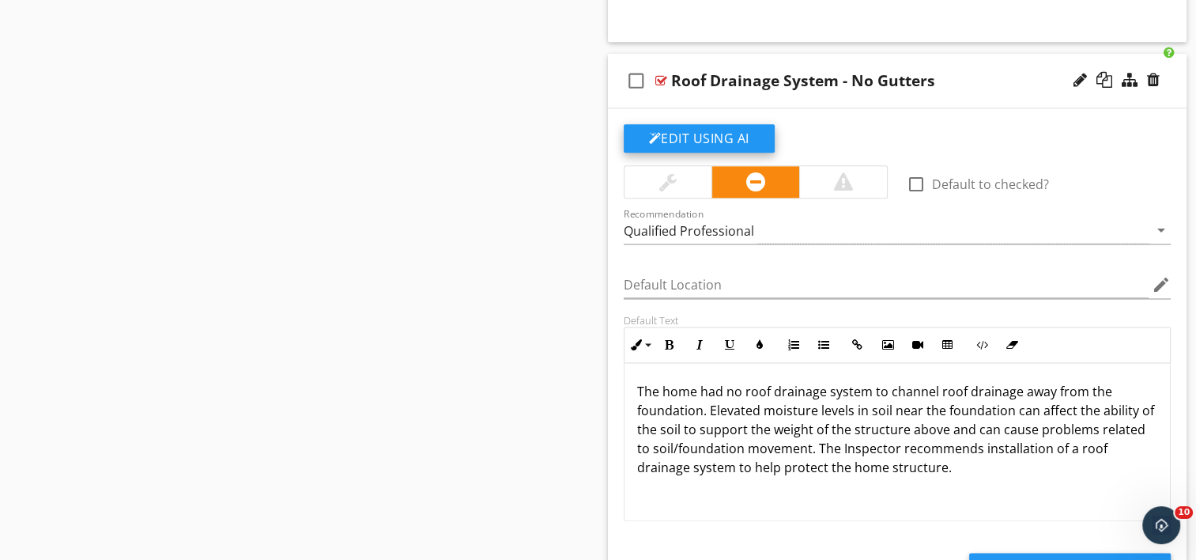
click at [687, 138] on button "Edit Using AI" at bounding box center [699, 138] width 151 height 28
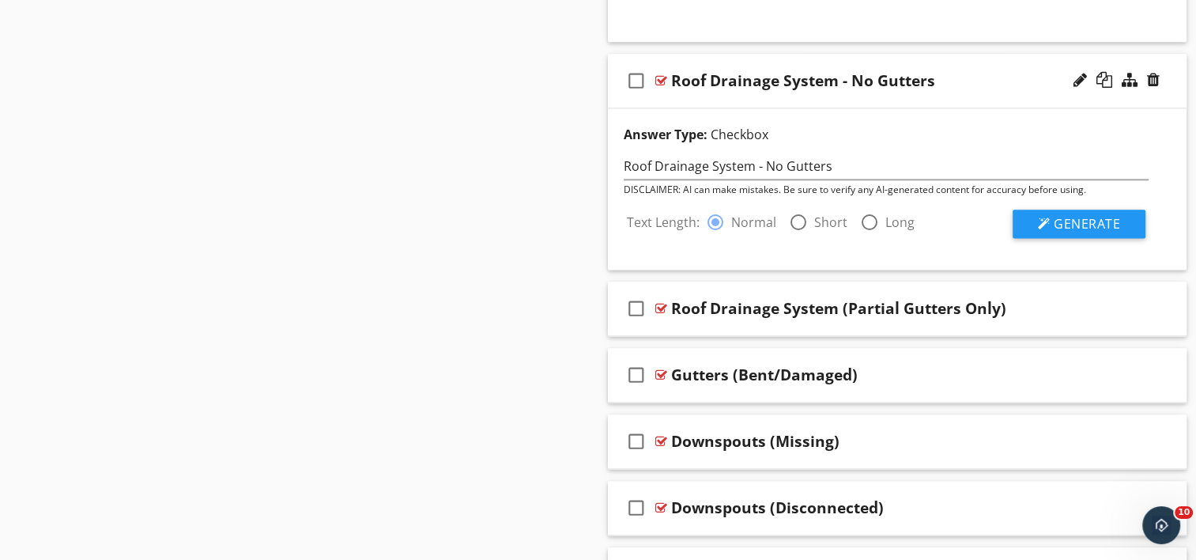
click at [797, 223] on div at bounding box center [798, 222] width 27 height 27
radio input "false"
radio input "true"
click at [1097, 227] on span "Generate" at bounding box center [1087, 223] width 66 height 17
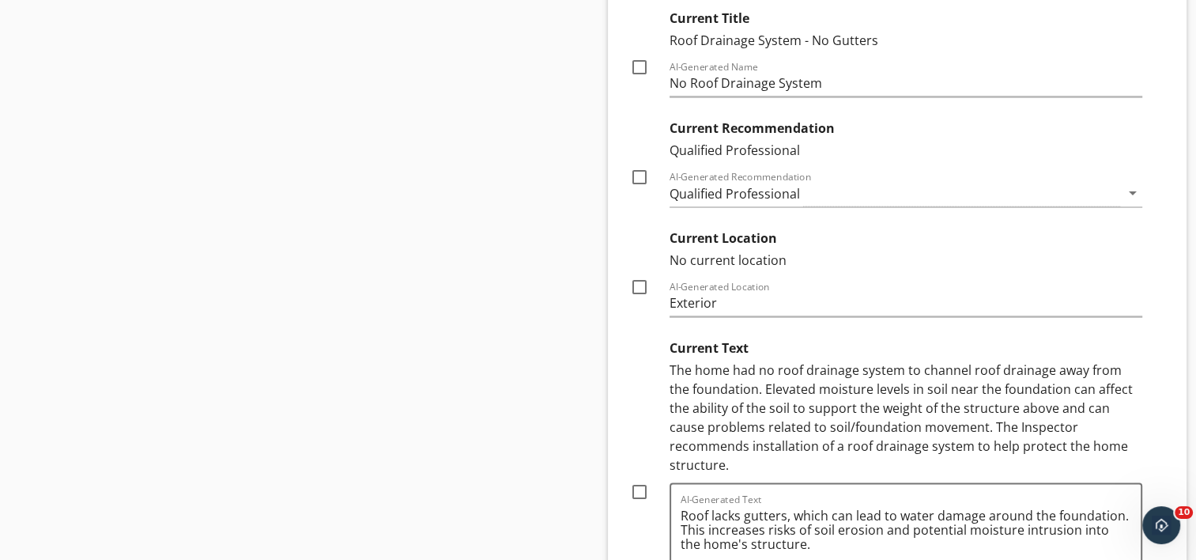
scroll to position [2343, 0]
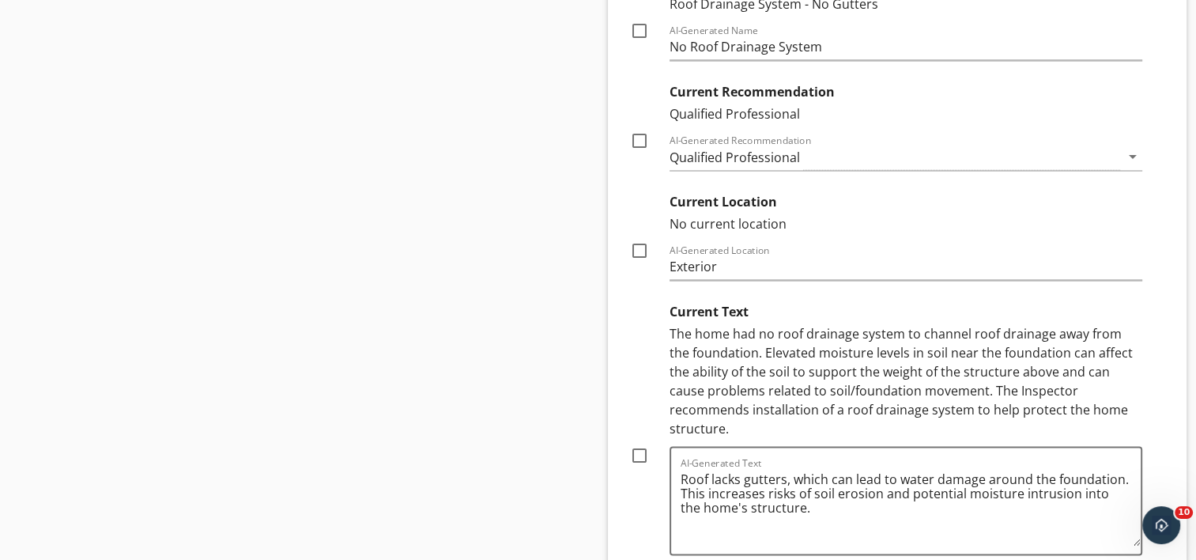
click at [632, 251] on div at bounding box center [639, 250] width 27 height 27
checkbox input "true"
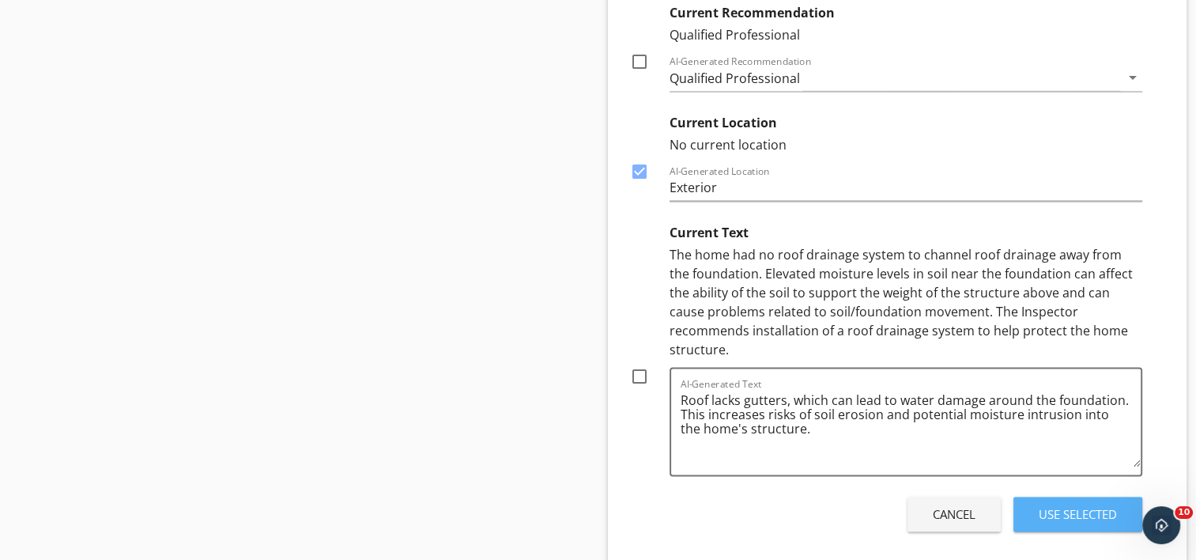
click at [1097, 505] on div "Use Selected" at bounding box center [1078, 514] width 78 height 18
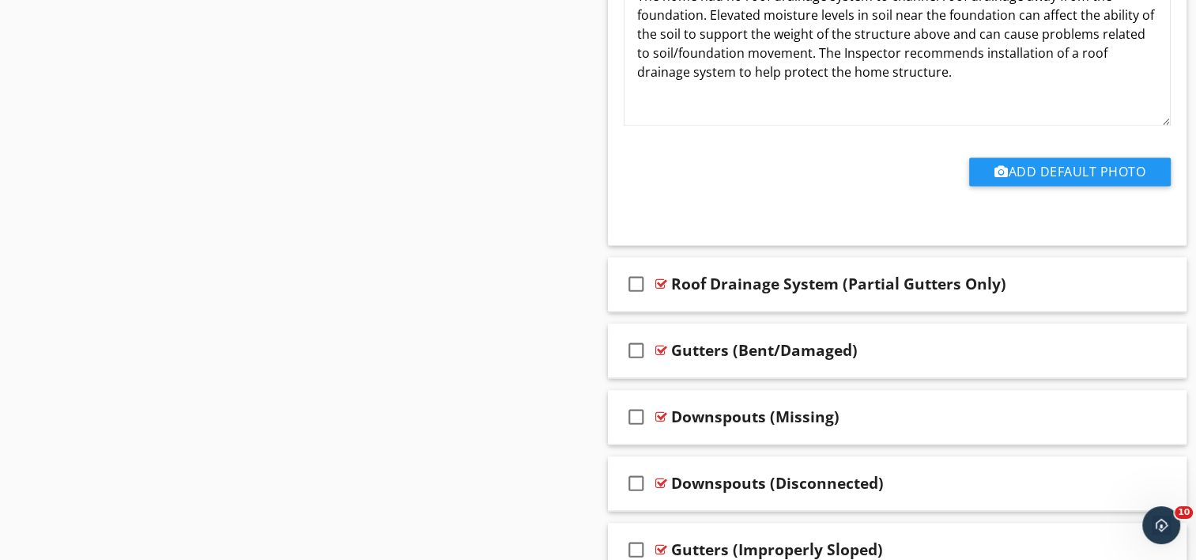
scroll to position [2451, 0]
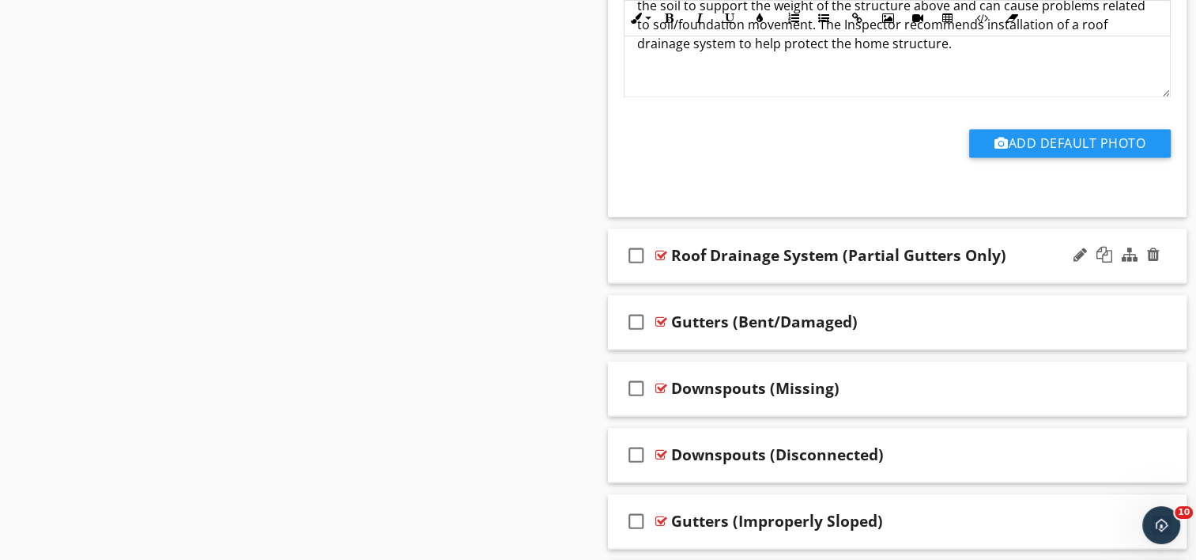
click at [831, 273] on div "check_box_outline_blank Roof Drainage System (Partial Gutters Only)" at bounding box center [898, 255] width 580 height 55
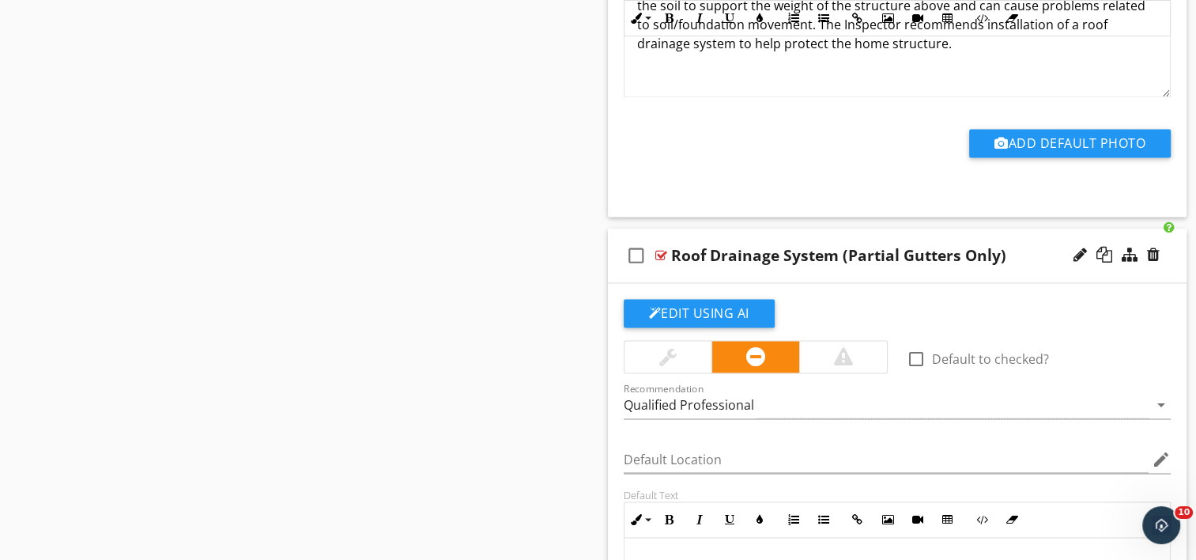
click at [847, 252] on div "Roof Drainage System (Partial Gutters Only)" at bounding box center [838, 255] width 335 height 19
click at [814, 252] on input "Roof Drainage System (Partial Gutters Only)" at bounding box center [876, 257] width 410 height 26
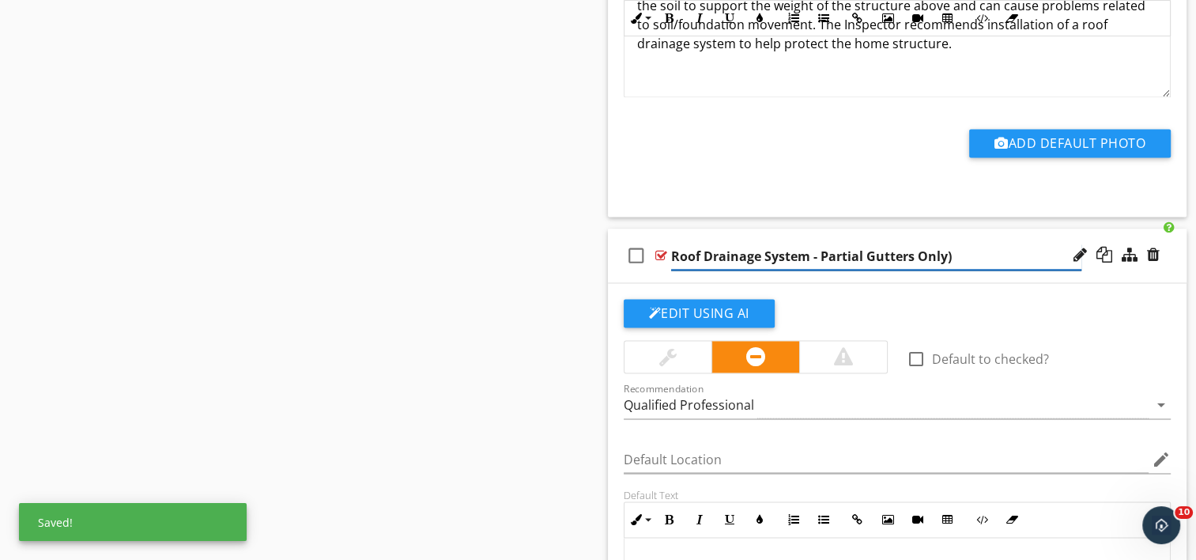
click at [955, 256] on input "Roof Drainage System - Partial Gutters Only)" at bounding box center [876, 257] width 410 height 26
type input "Roof Drainage System - Partial Gutters Only"
click at [684, 311] on button "Edit Using AI" at bounding box center [699, 313] width 151 height 28
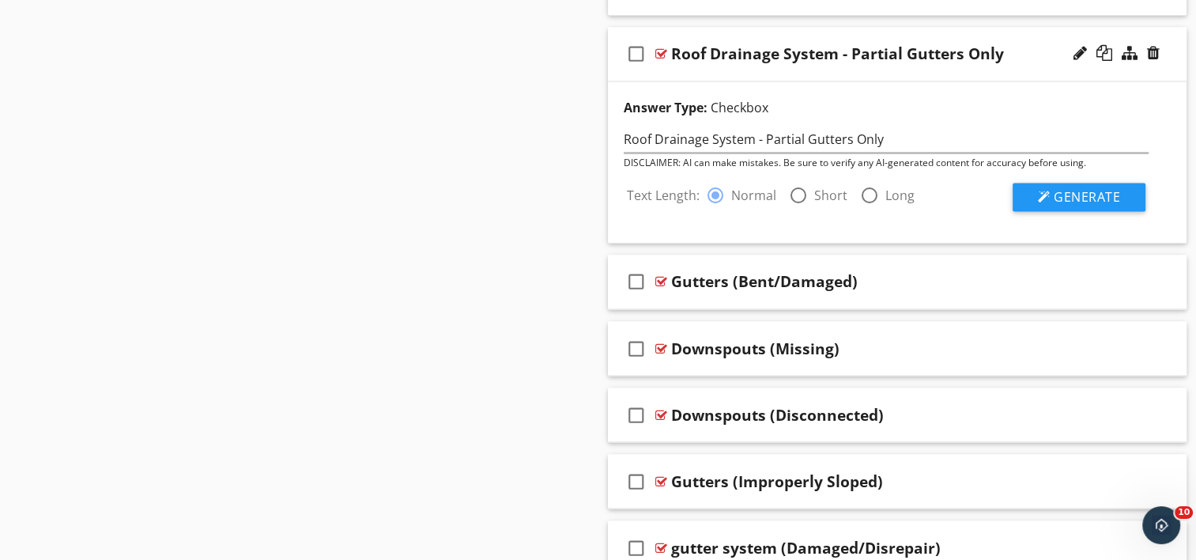
scroll to position [2688, 0]
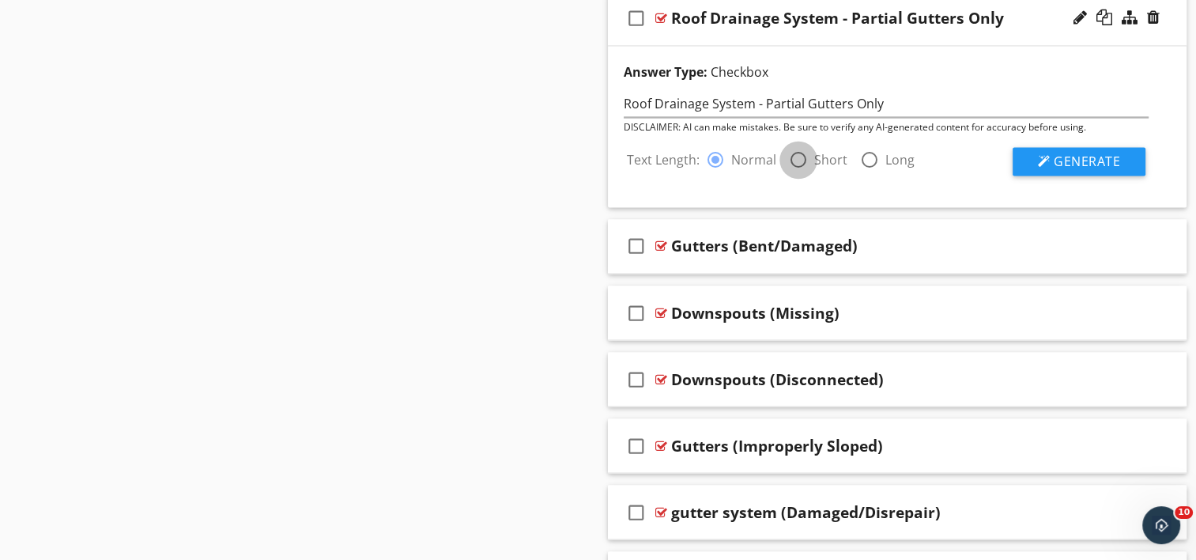
click at [797, 160] on div at bounding box center [798, 159] width 27 height 27
radio input "false"
radio input "true"
click at [1064, 159] on span "Generate" at bounding box center [1087, 161] width 66 height 17
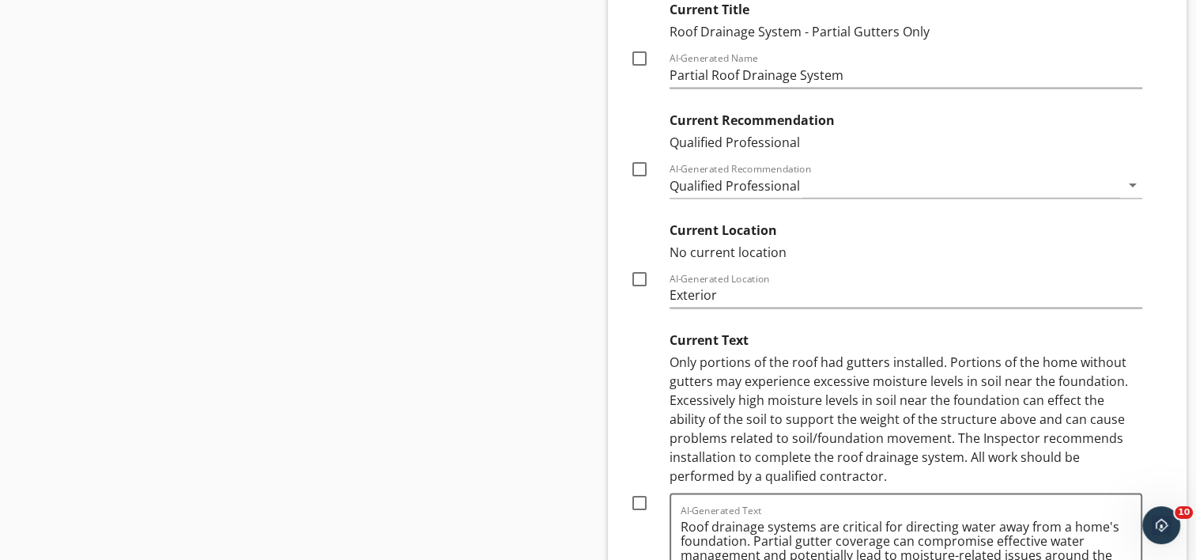
scroll to position [2925, 0]
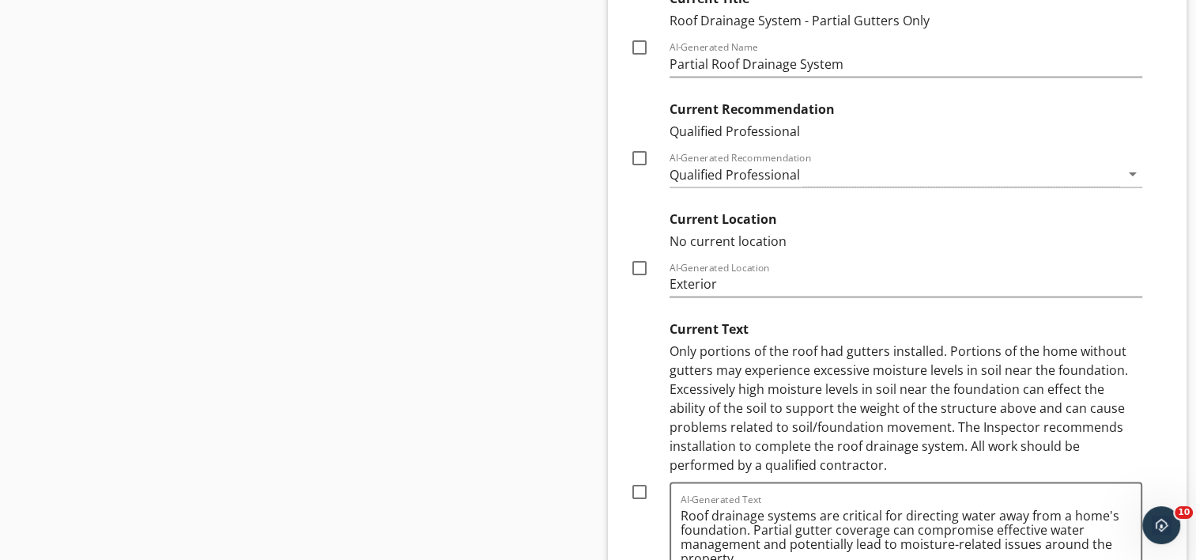
click at [638, 268] on div at bounding box center [639, 267] width 27 height 27
checkbox input "true"
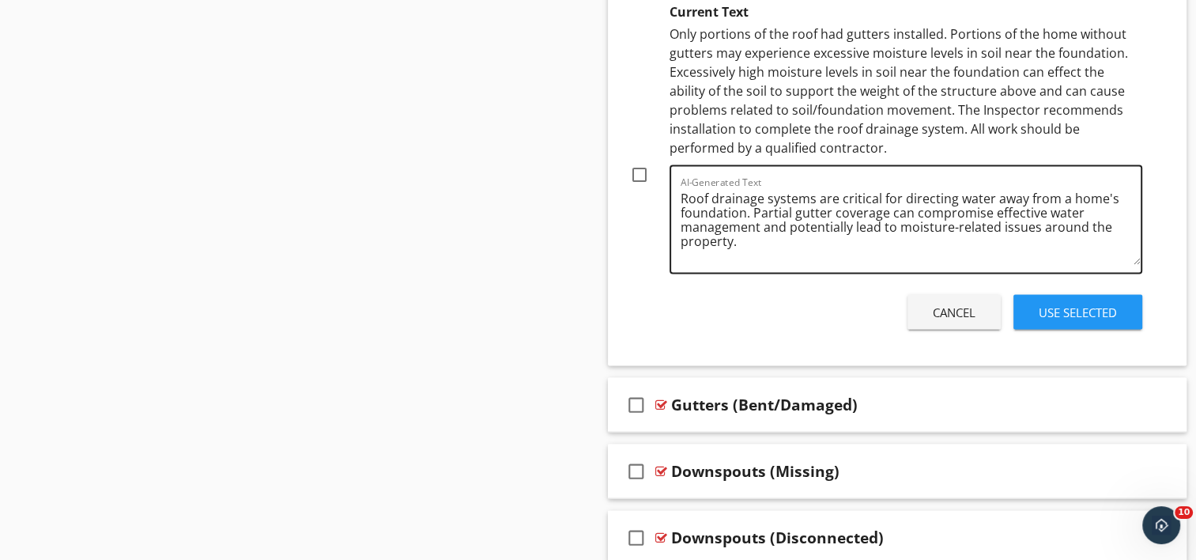
scroll to position [3162, 0]
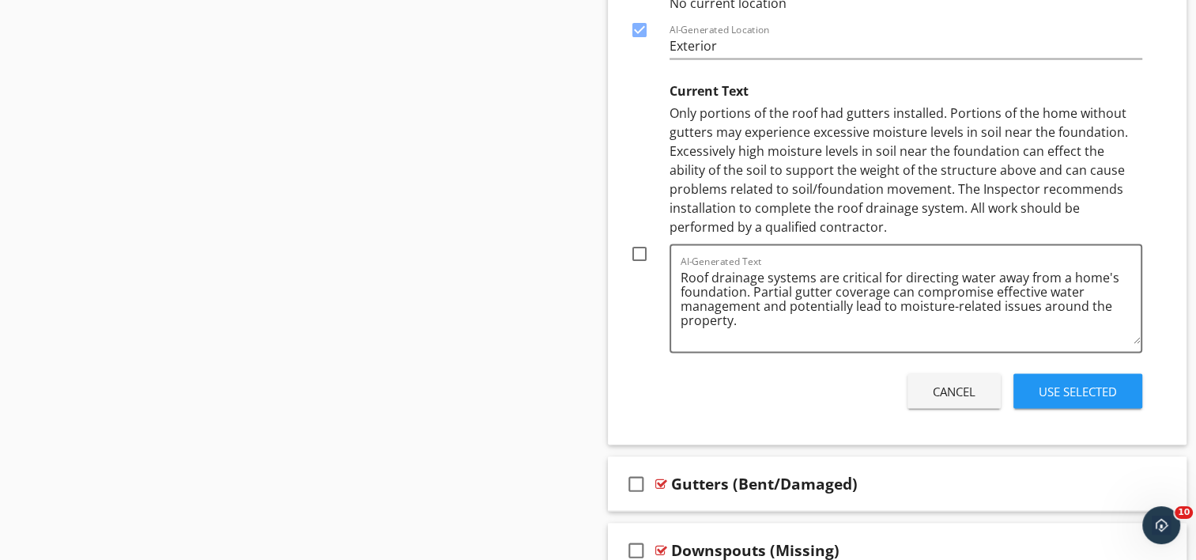
click at [1076, 391] on div "Use Selected" at bounding box center [1078, 392] width 78 height 18
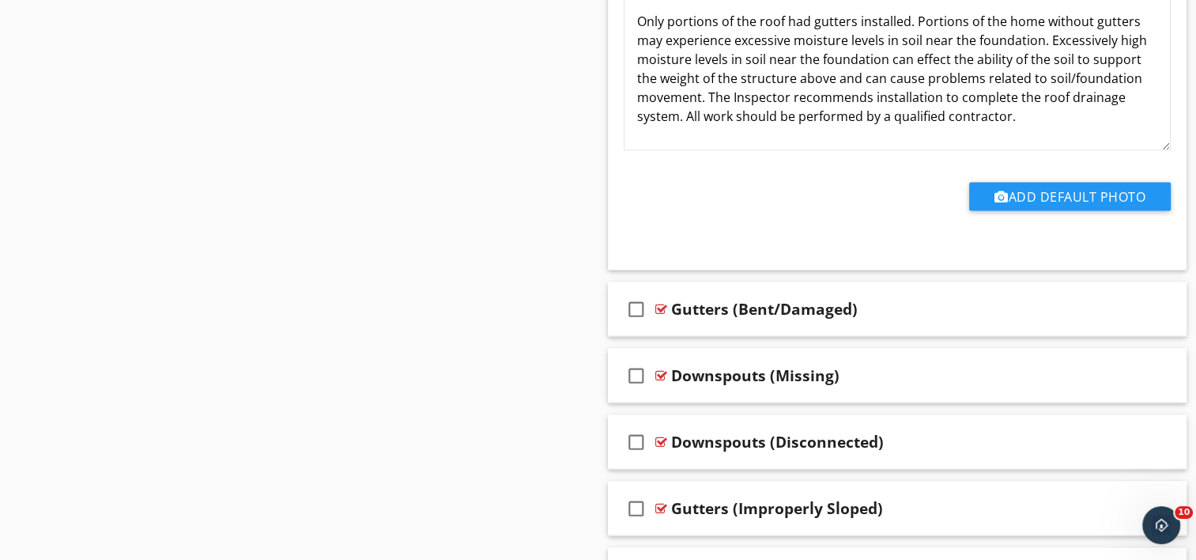
scroll to position [3056, 0]
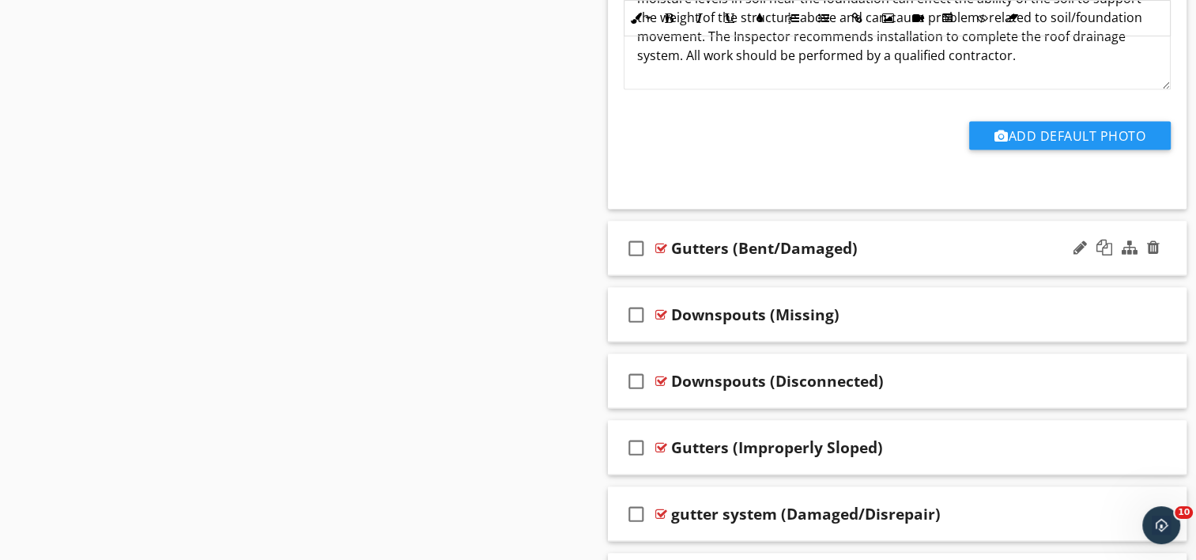
click at [737, 264] on div "check_box_outline_blank Gutters (Bent/Damaged)" at bounding box center [898, 248] width 580 height 55
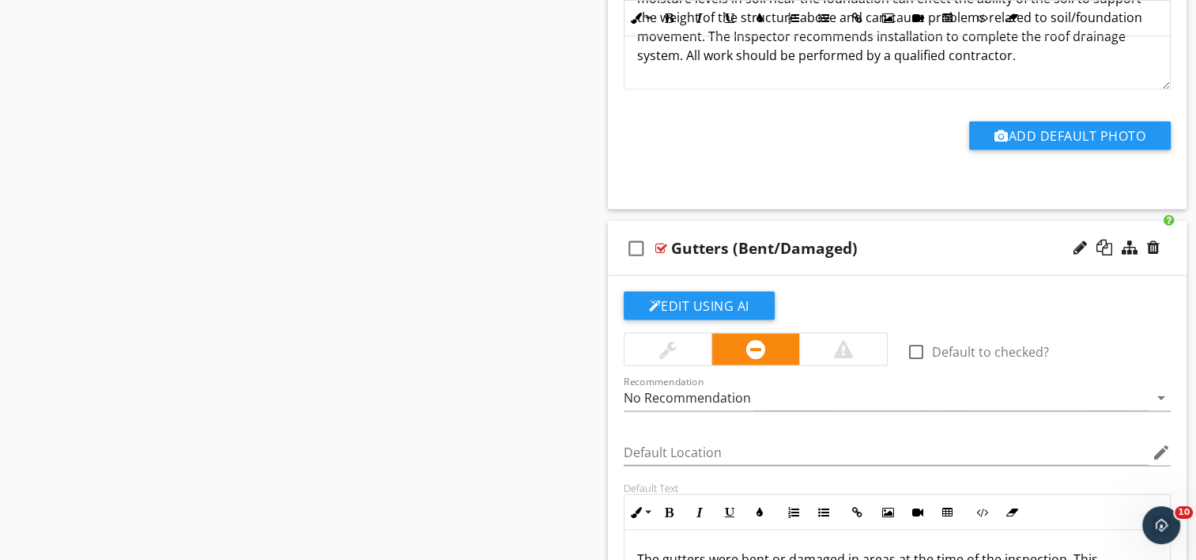
click at [737, 276] on div "Edit Using AI check_box_outline_blank Default to checked? Recommendation No Rec…" at bounding box center [898, 542] width 580 height 532
click at [734, 244] on div "Gutters (Bent/Damaged)" at bounding box center [764, 248] width 187 height 19
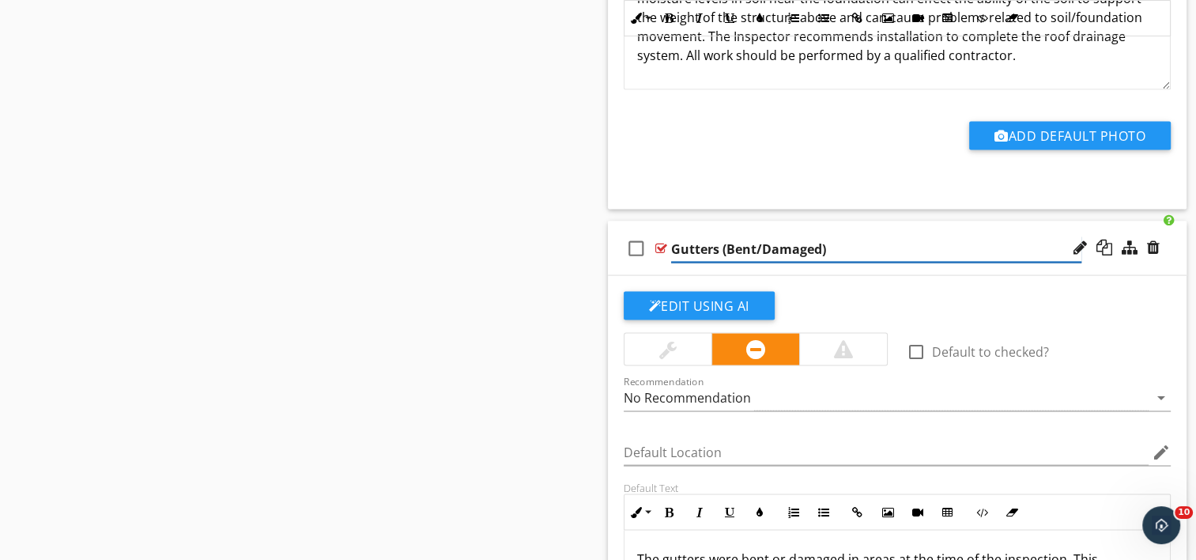
click at [725, 244] on input "Gutters (Bent/Damaged)" at bounding box center [876, 249] width 410 height 26
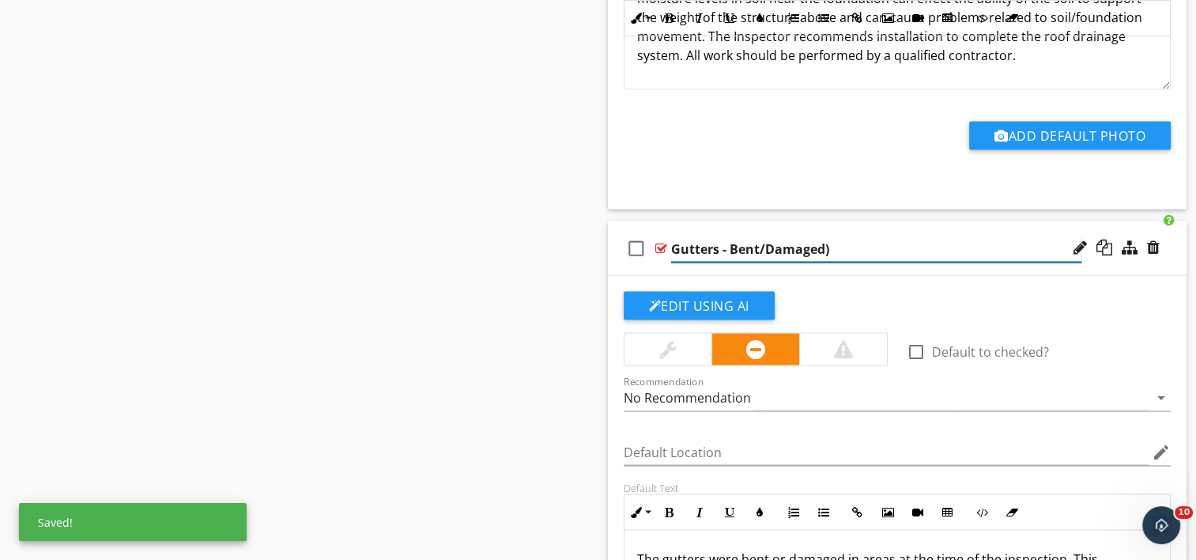
click at [828, 244] on input "Gutters - Bent/Damaged)" at bounding box center [876, 249] width 410 height 26
type input "Gutters - Bent/Damaged"
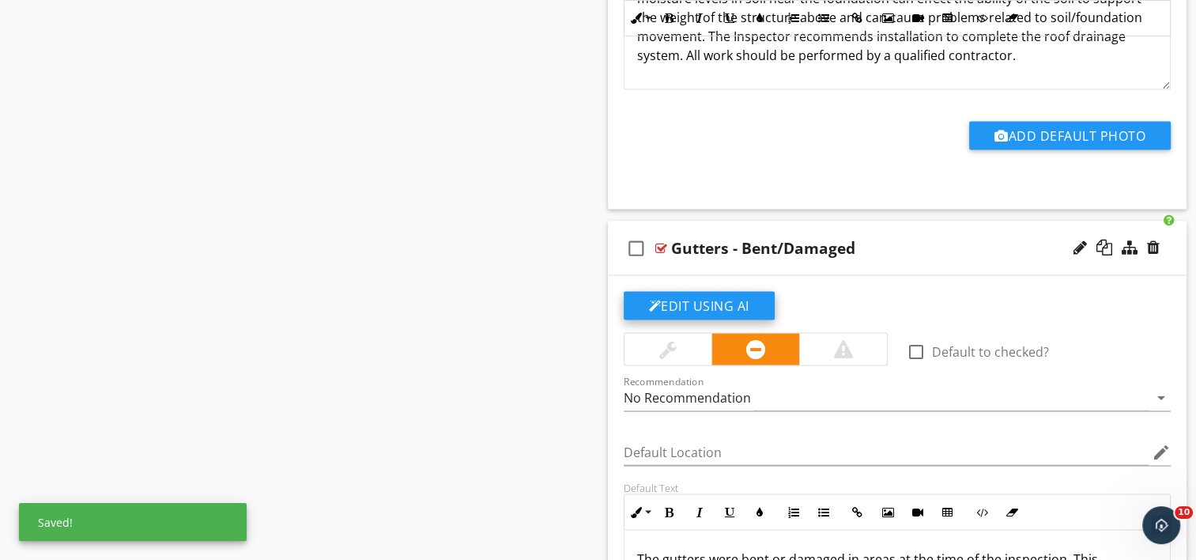
click at [686, 300] on button "Edit Using AI" at bounding box center [699, 306] width 151 height 28
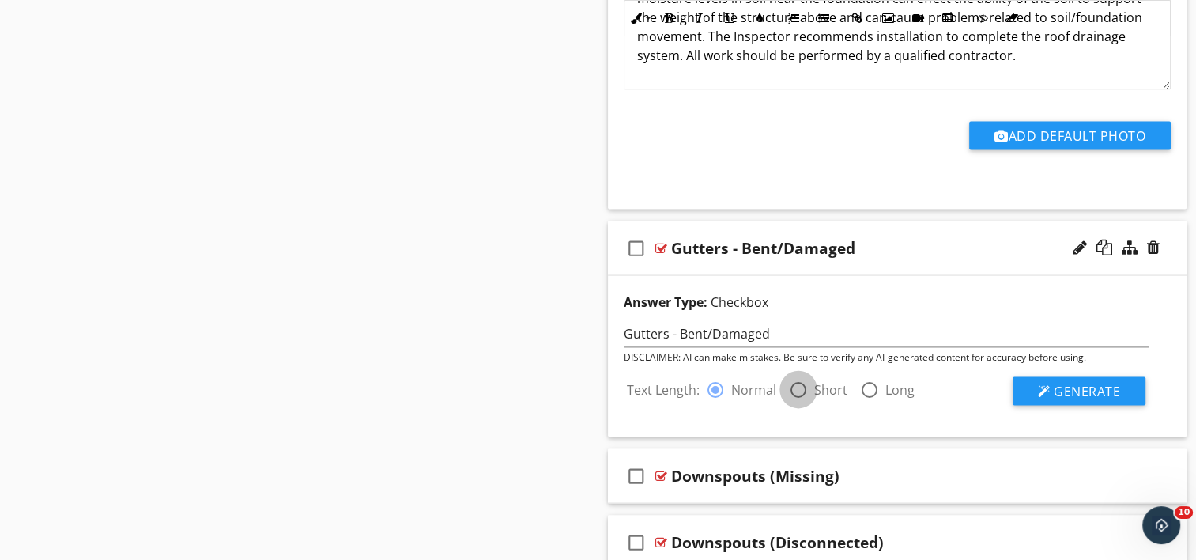
click at [797, 386] on div at bounding box center [798, 389] width 27 height 27
radio input "false"
radio input "true"
click at [1029, 381] on button "Generate" at bounding box center [1079, 391] width 133 height 28
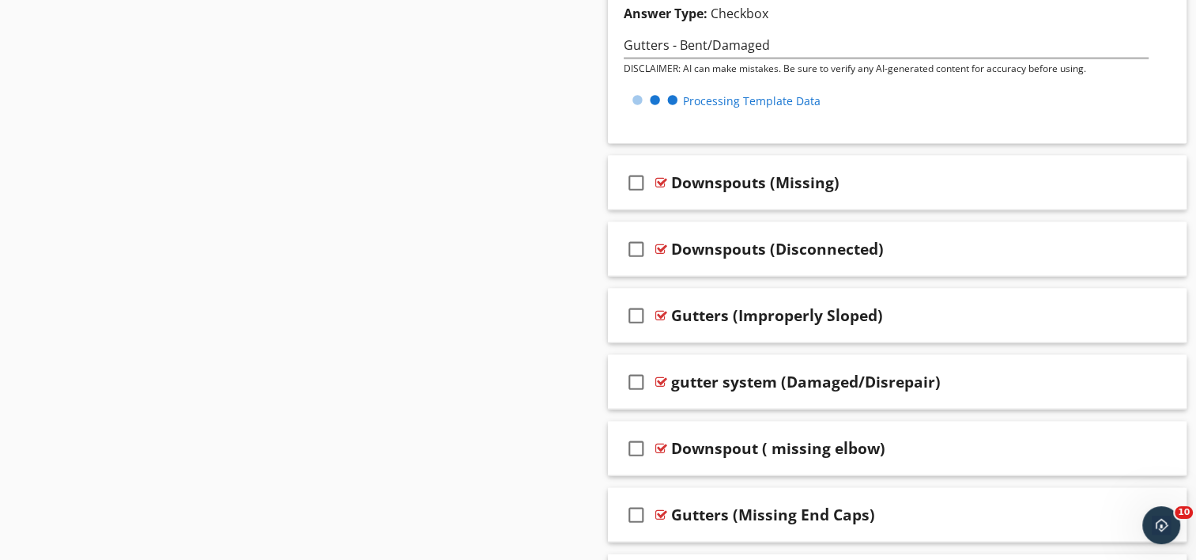
scroll to position [3373, 0]
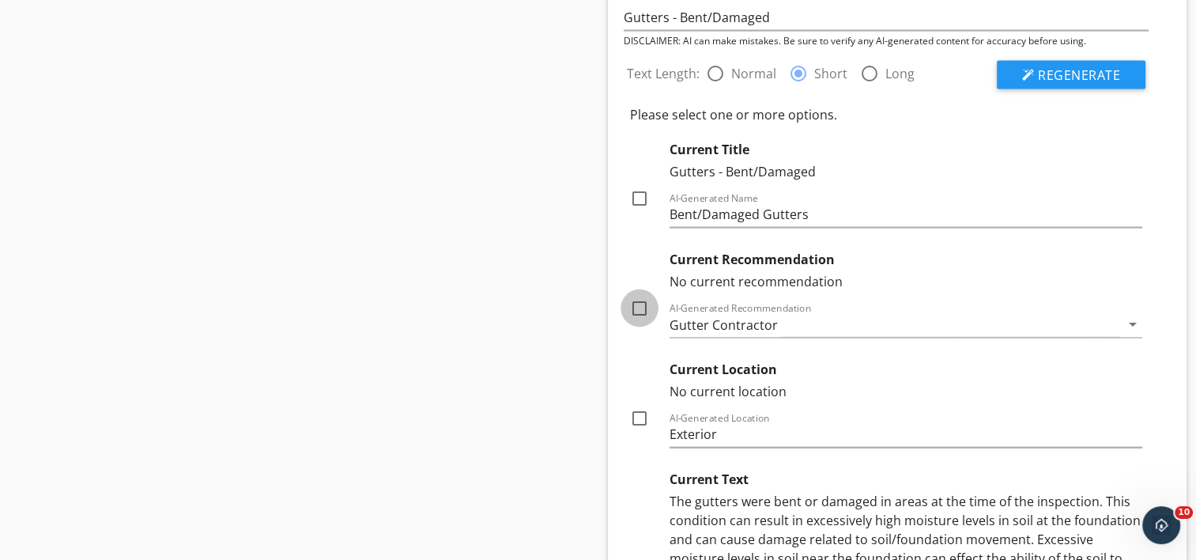
click at [639, 305] on div at bounding box center [639, 308] width 27 height 27
checkbox input "true"
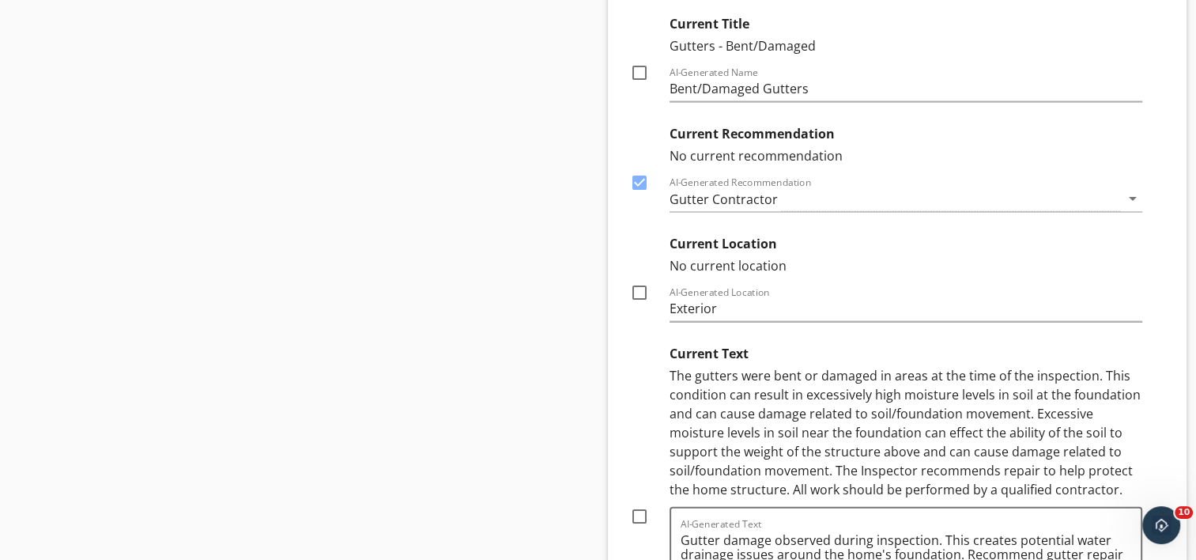
scroll to position [3531, 0]
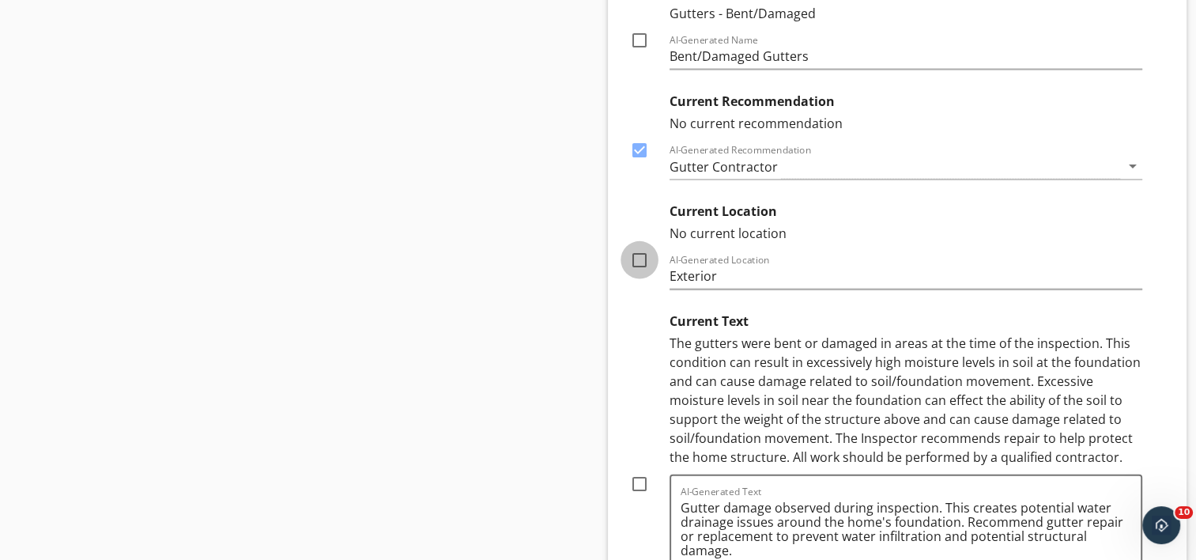
click at [636, 257] on div at bounding box center [639, 260] width 27 height 27
checkbox input "true"
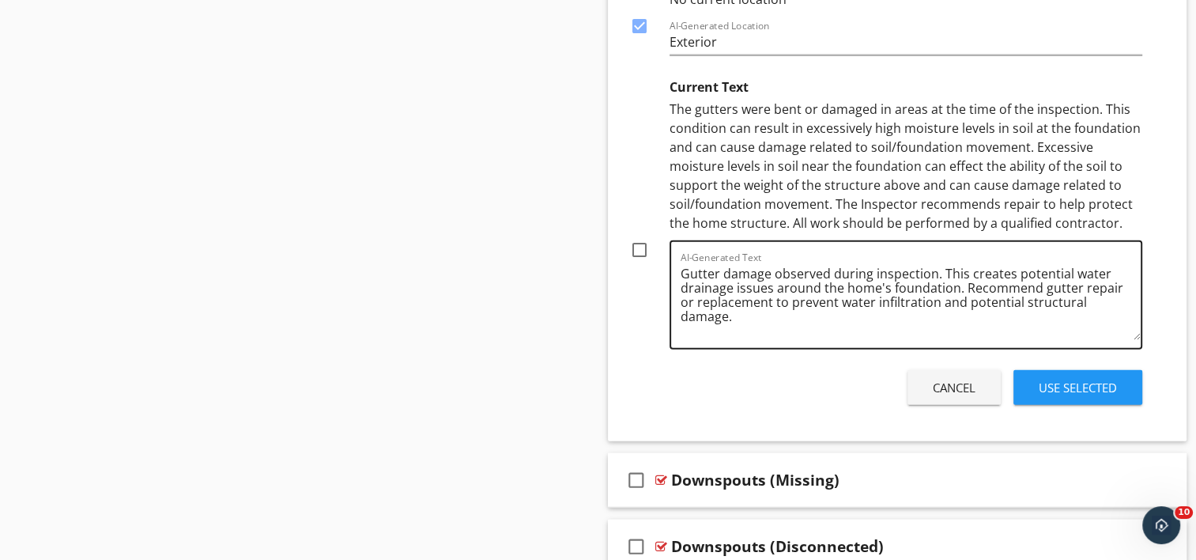
scroll to position [3768, 0]
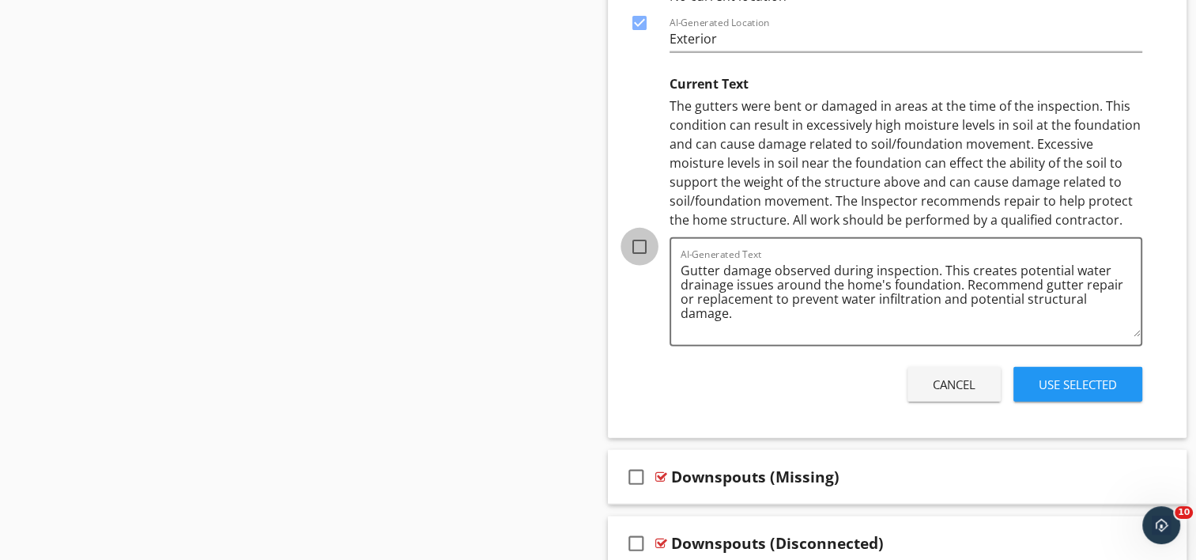
click at [642, 241] on div at bounding box center [639, 246] width 27 height 27
checkbox input "true"
click at [1072, 376] on div "Use Selected" at bounding box center [1078, 385] width 78 height 18
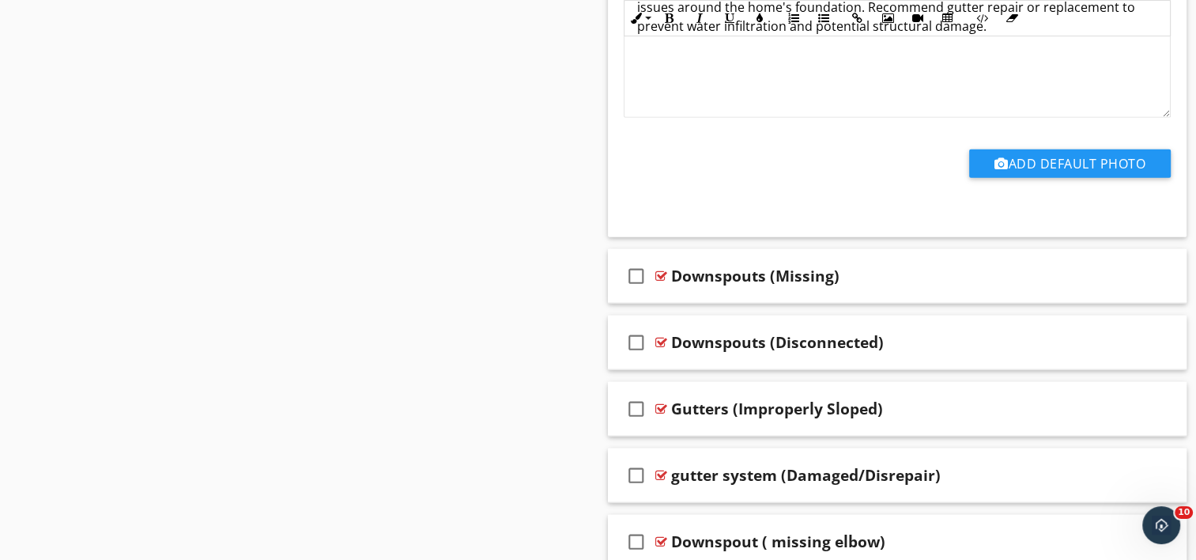
scroll to position [3741, 0]
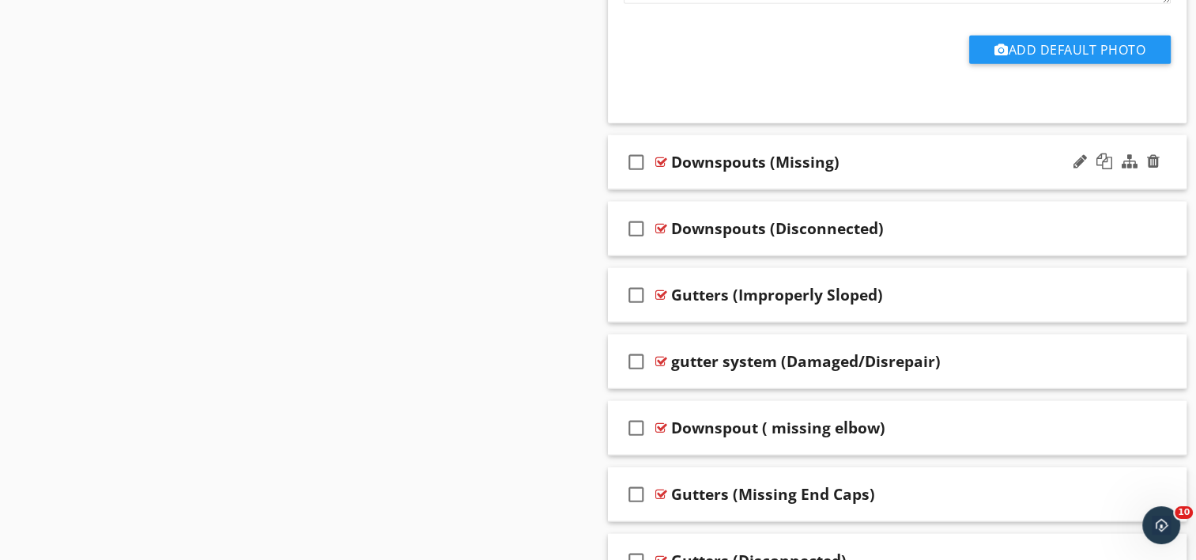
click at [753, 176] on div "check_box_outline_blank Downspouts (Missing)" at bounding box center [898, 162] width 580 height 55
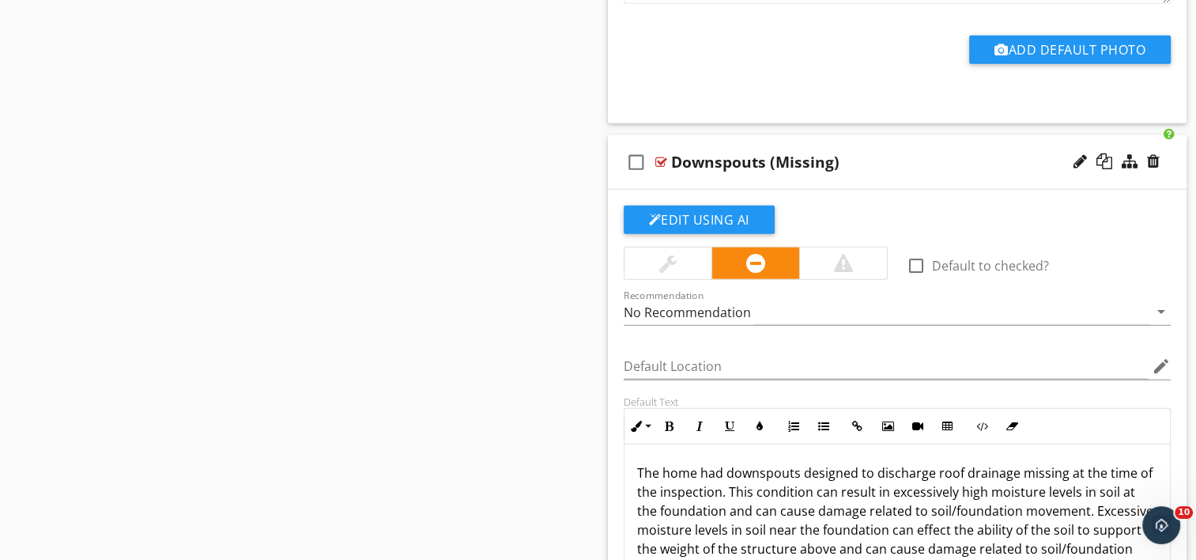
click at [775, 153] on div "Downspouts (Missing)" at bounding box center [755, 162] width 168 height 19
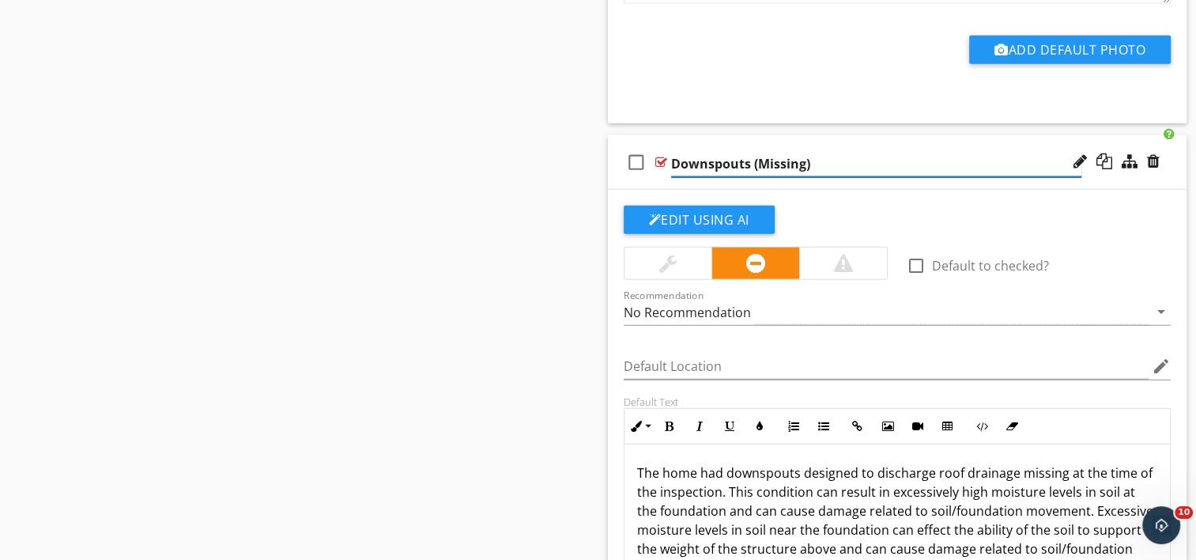
click at [757, 159] on input "Downspouts (Missing)" at bounding box center [876, 164] width 410 height 26
click at [819, 158] on input "Downspouts - Missing)" at bounding box center [876, 164] width 410 height 26
type input "Downspouts - Missing"
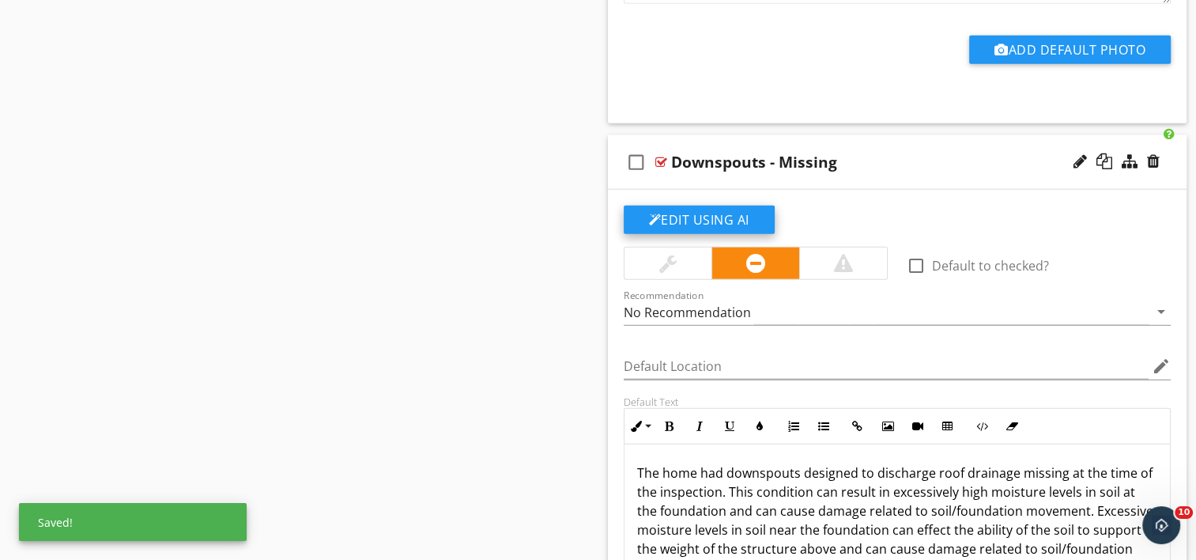
click at [673, 214] on button "Edit Using AI" at bounding box center [699, 220] width 151 height 28
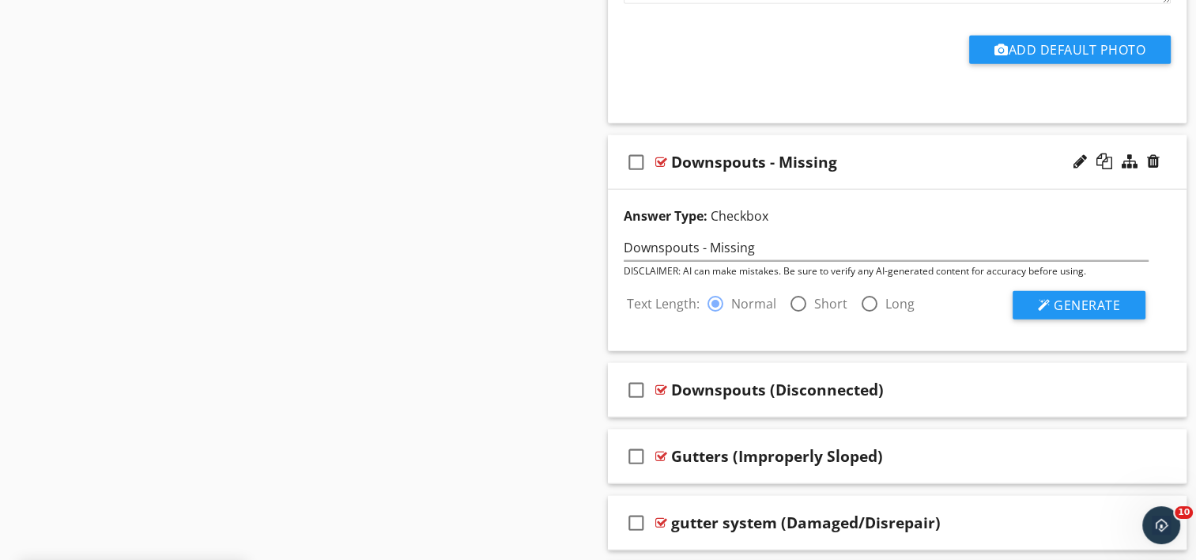
click at [800, 300] on div at bounding box center [798, 303] width 27 height 27
radio input "false"
radio input "true"
click at [1070, 296] on span "Generate" at bounding box center [1087, 304] width 66 height 17
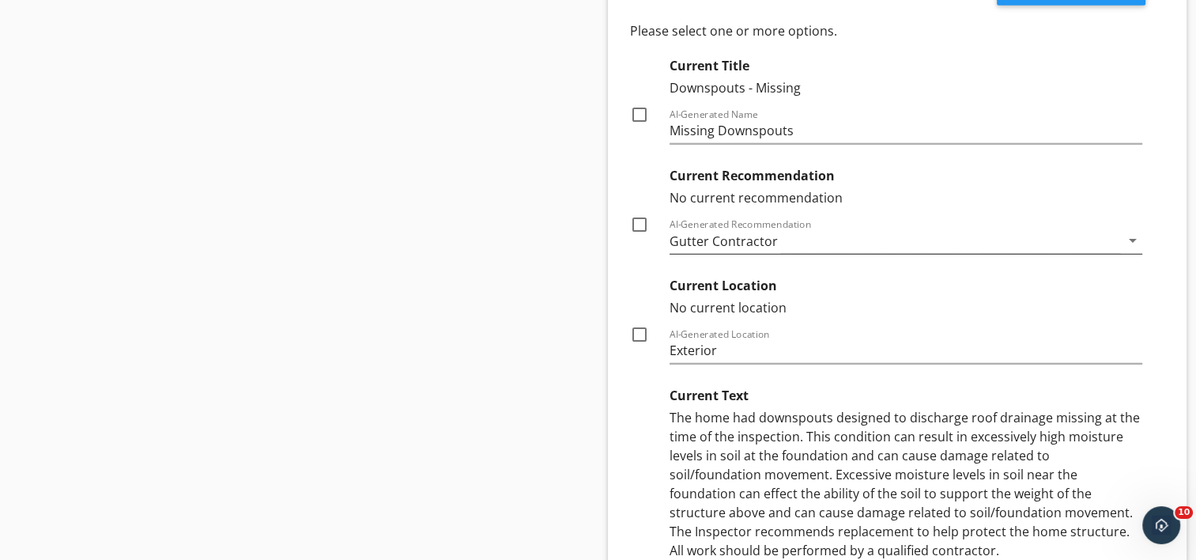
scroll to position [4057, 0]
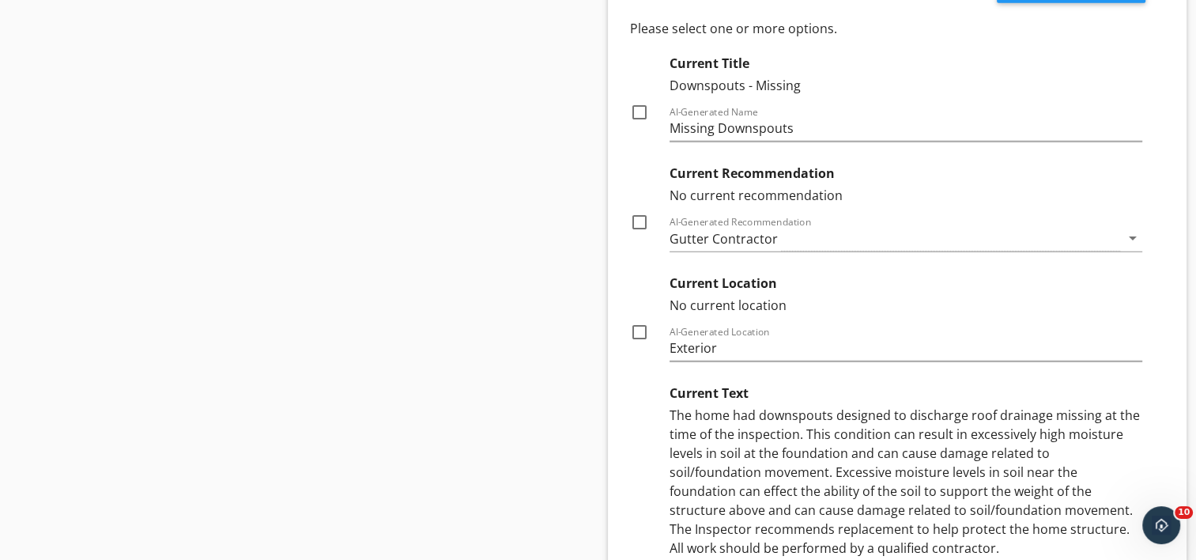
click at [632, 212] on div at bounding box center [639, 222] width 27 height 27
checkbox input "true"
click at [636, 322] on div at bounding box center [639, 332] width 27 height 27
checkbox input "true"
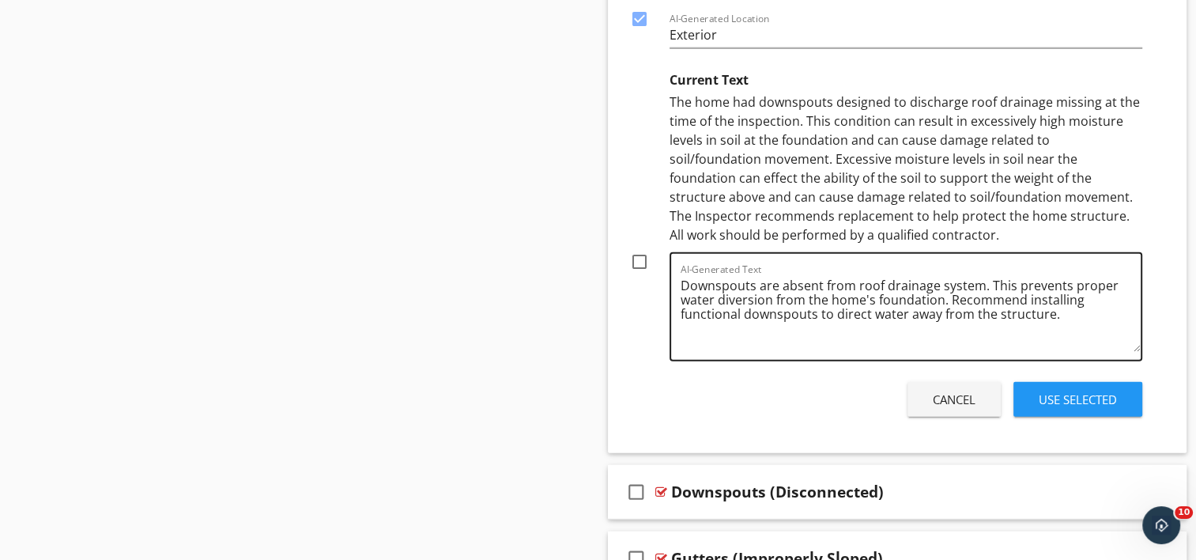
scroll to position [4374, 0]
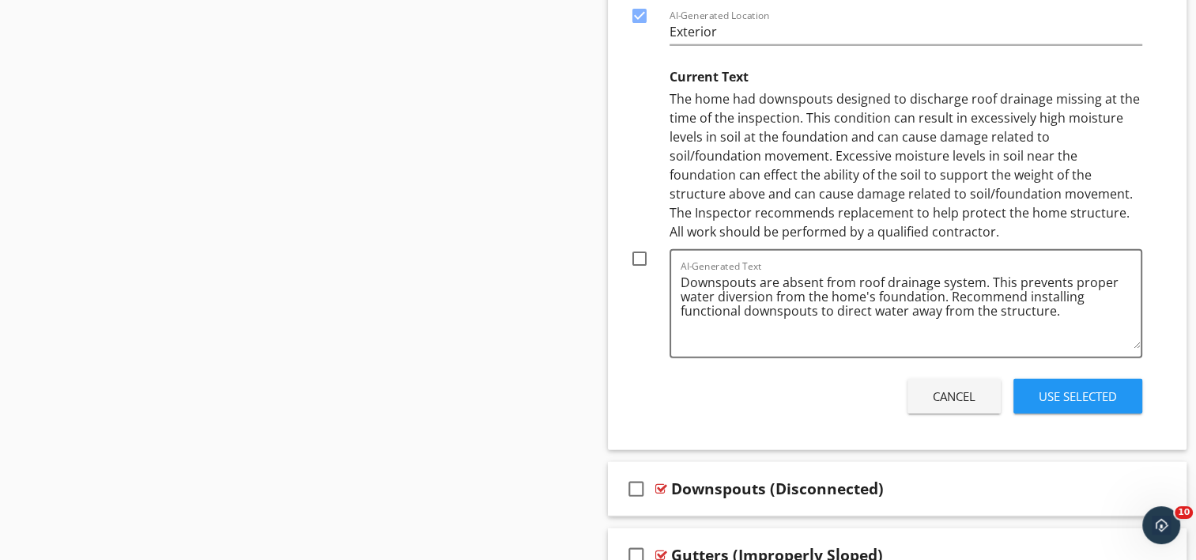
click at [628, 253] on div at bounding box center [639, 258] width 27 height 27
checkbox input "true"
click at [1105, 387] on div "Use Selected" at bounding box center [1078, 396] width 78 height 18
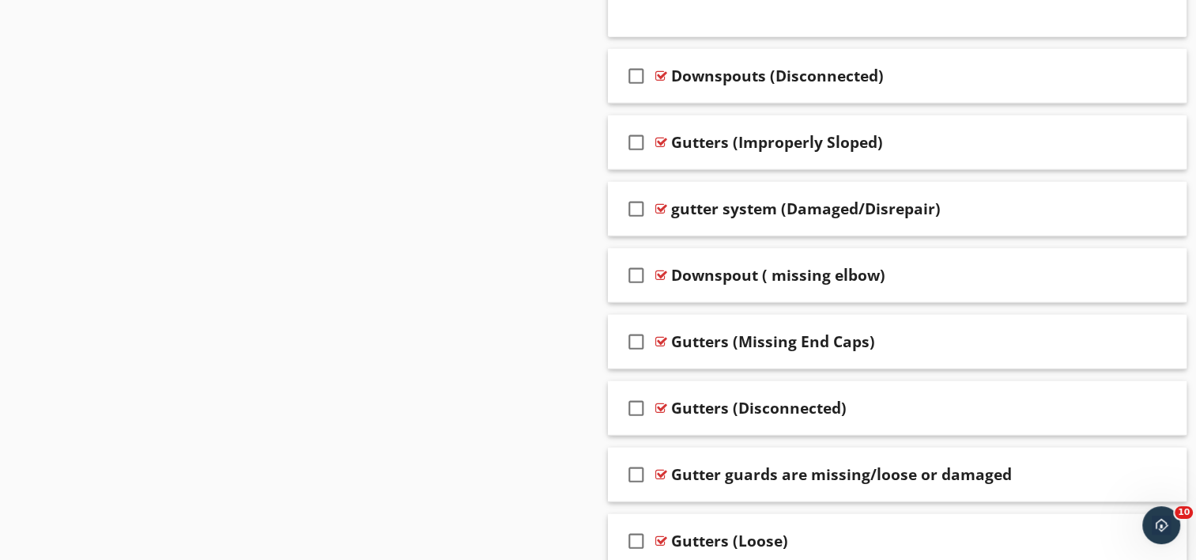
scroll to position [4268, 0]
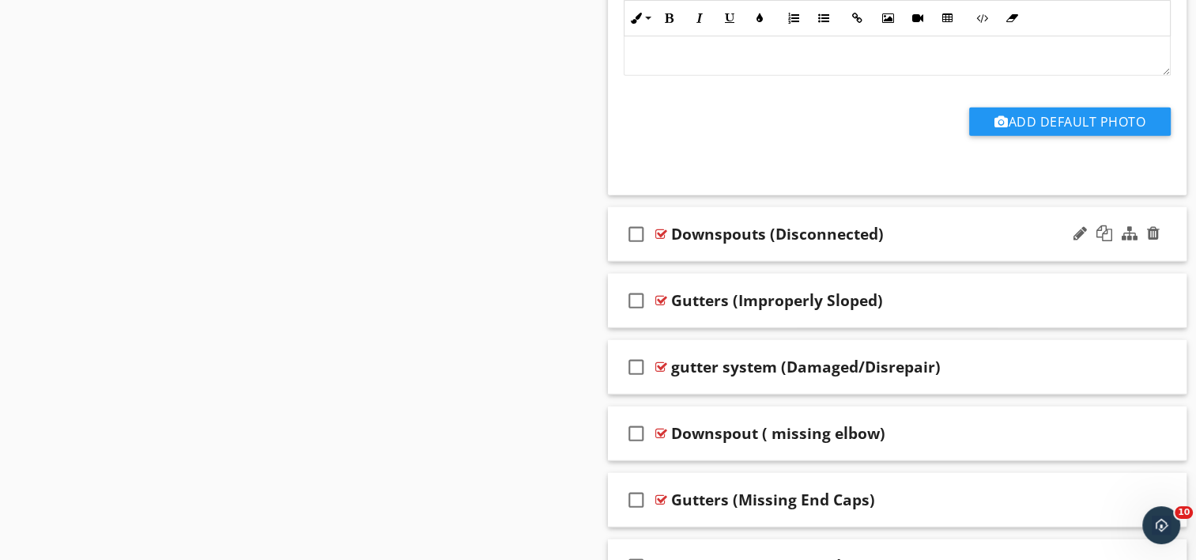
click at [749, 247] on div "check_box_outline_blank Downspouts (Disconnected)" at bounding box center [898, 234] width 580 height 55
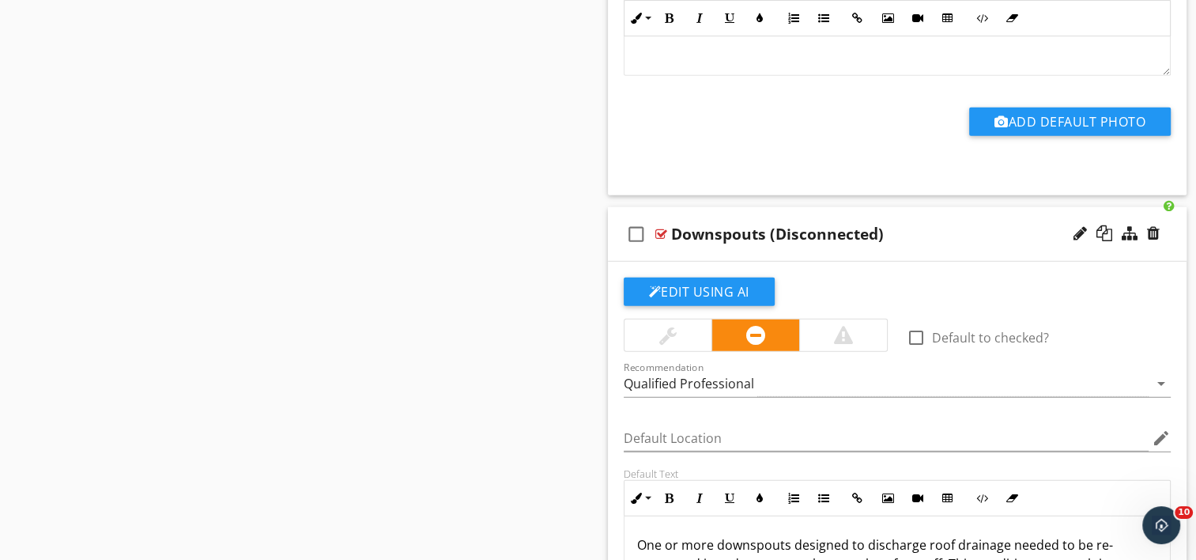
click at [775, 225] on div "Downspouts (Disconnected)" at bounding box center [777, 234] width 213 height 19
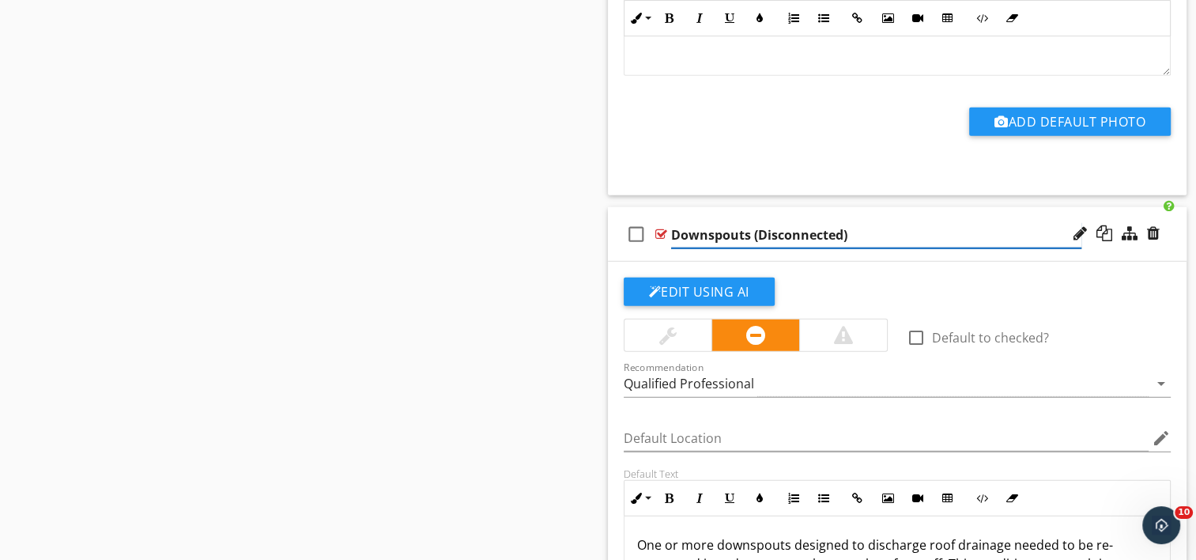
click at [759, 228] on input "Downspouts (Disconnected)" at bounding box center [876, 235] width 410 height 26
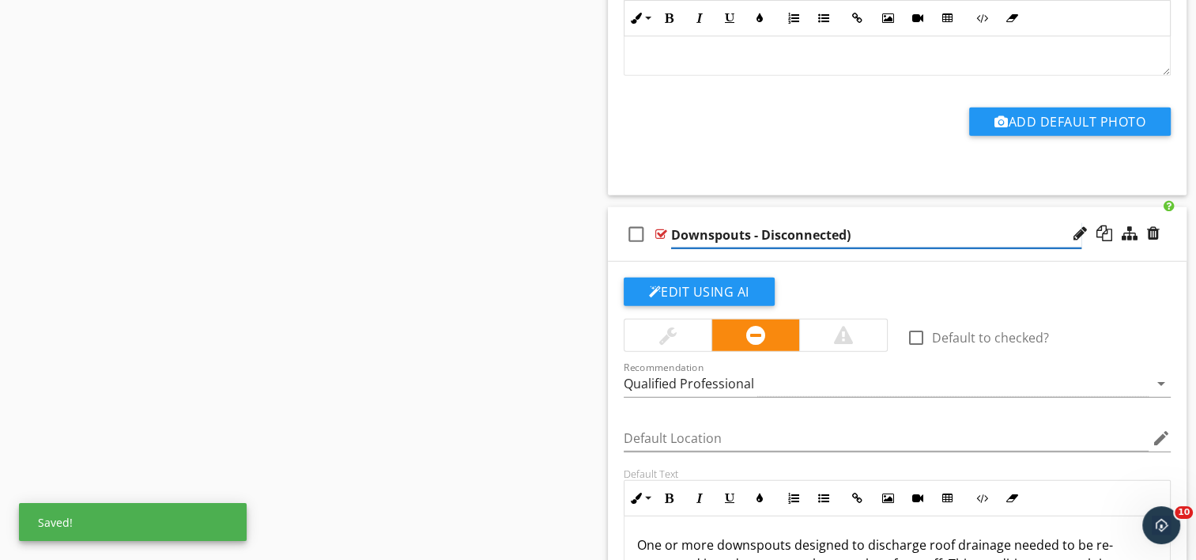
click at [854, 227] on input "Downspouts - Disconnected)" at bounding box center [876, 235] width 410 height 26
type input "Downspouts - Disconnected"
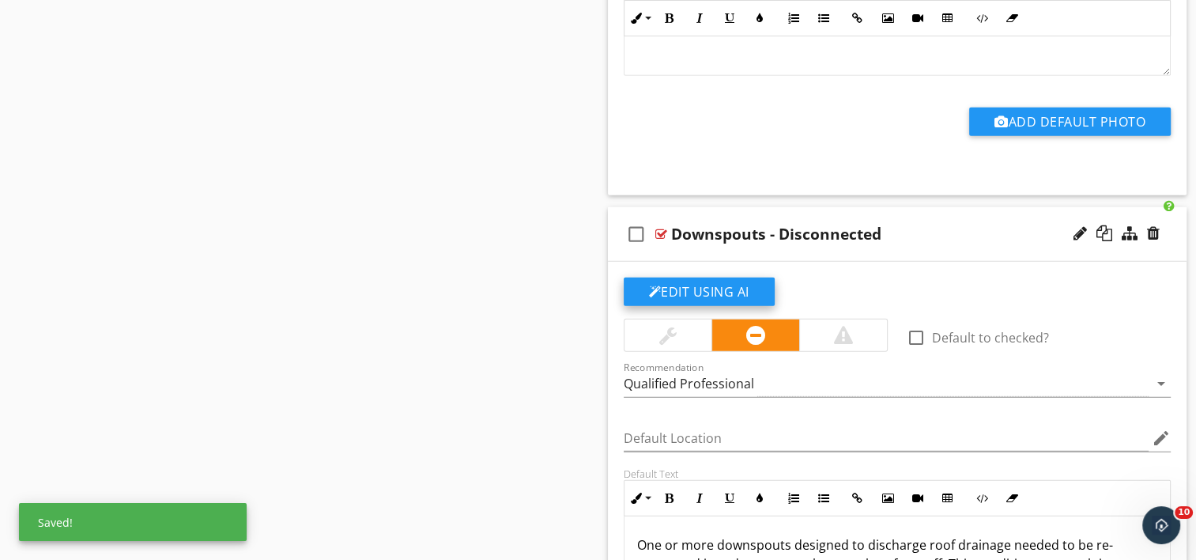
click at [659, 285] on div at bounding box center [655, 291] width 13 height 13
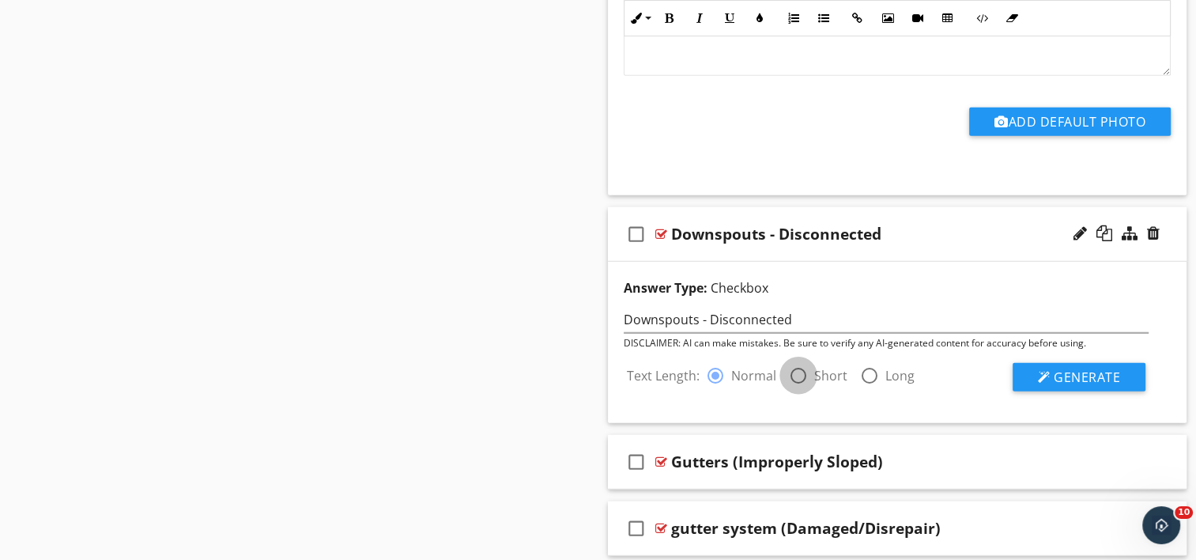
click at [796, 370] on div at bounding box center [798, 375] width 27 height 27
radio input "false"
radio input "true"
click at [1068, 370] on span "Generate" at bounding box center [1087, 376] width 66 height 17
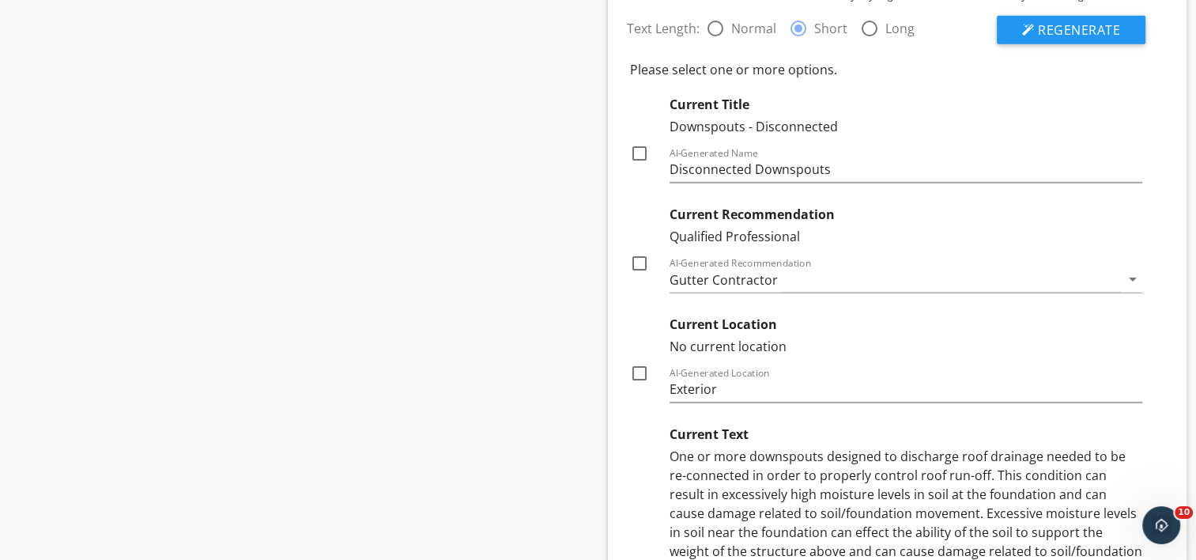
scroll to position [4663, 0]
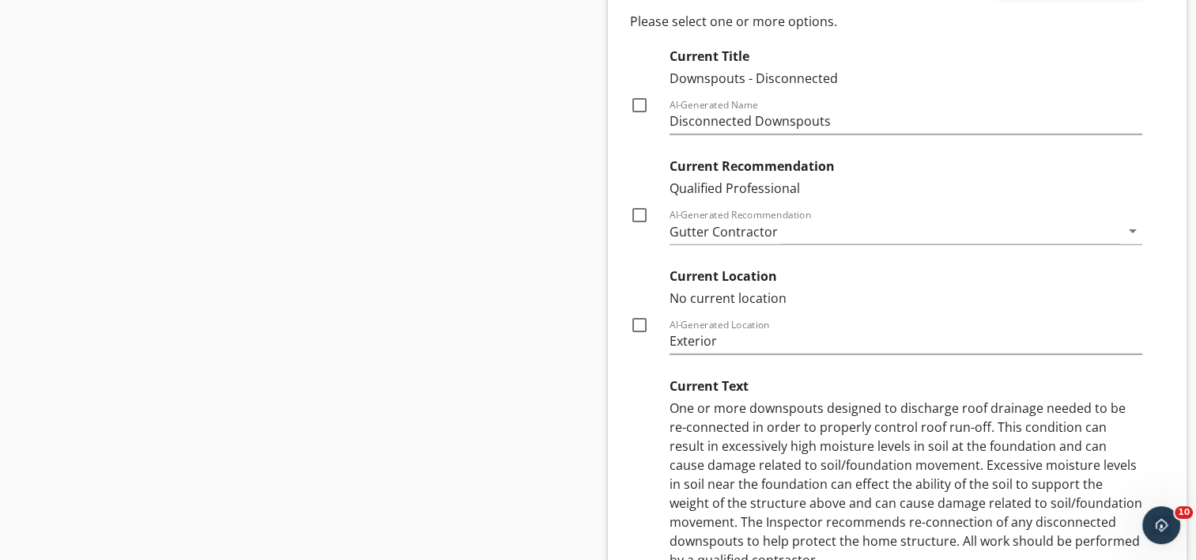
click at [636, 206] on div at bounding box center [639, 215] width 27 height 27
checkbox input "true"
click at [636, 321] on div at bounding box center [639, 324] width 27 height 27
checkbox input "true"
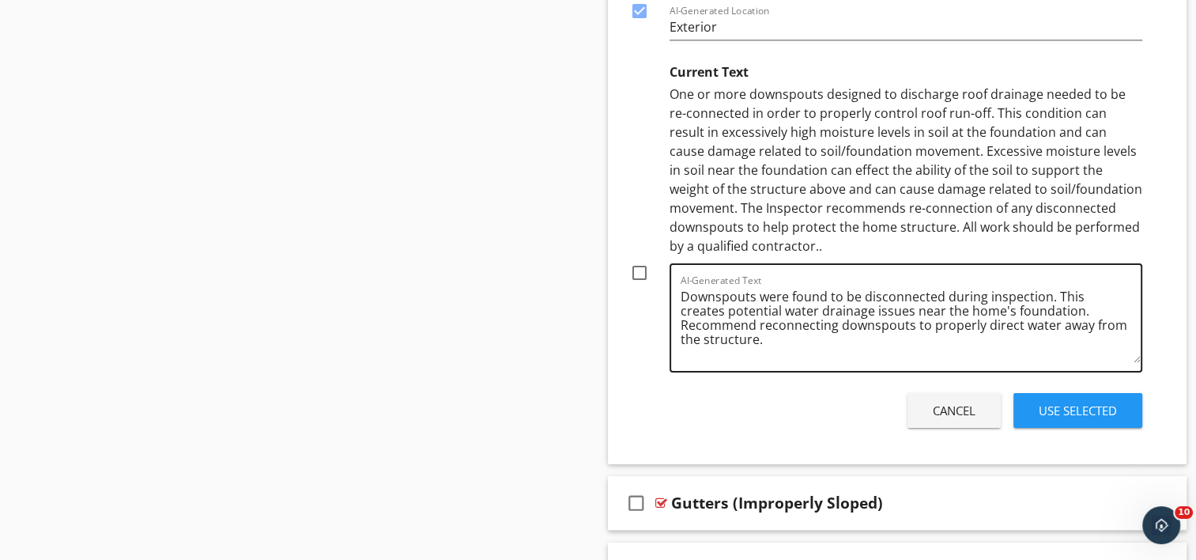
scroll to position [4979, 0]
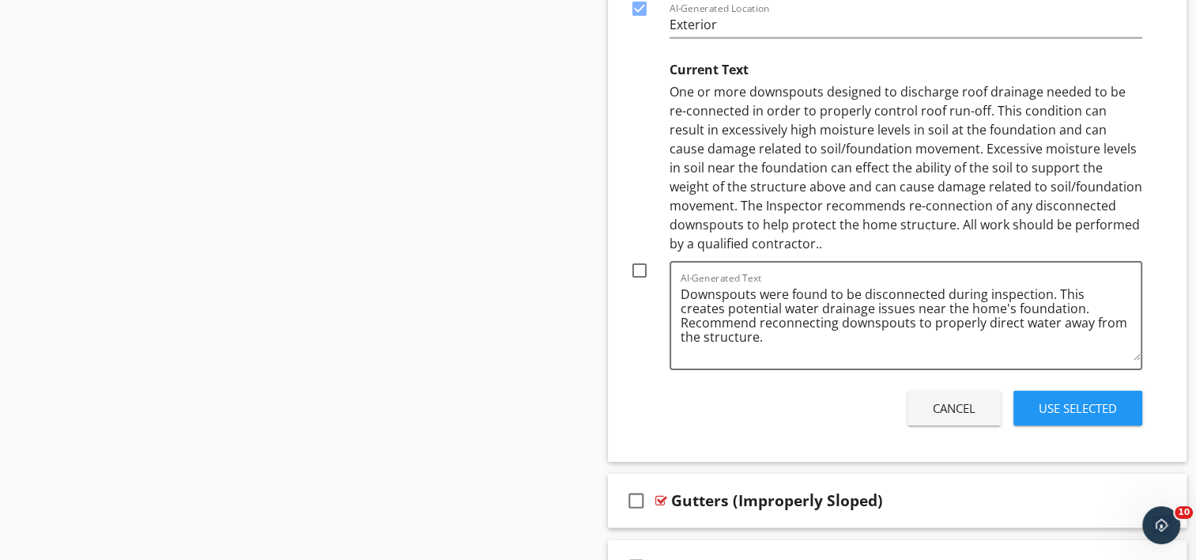
click at [636, 259] on div at bounding box center [639, 270] width 27 height 27
checkbox input "true"
click at [1073, 399] on div "Use Selected" at bounding box center [1078, 408] width 78 height 18
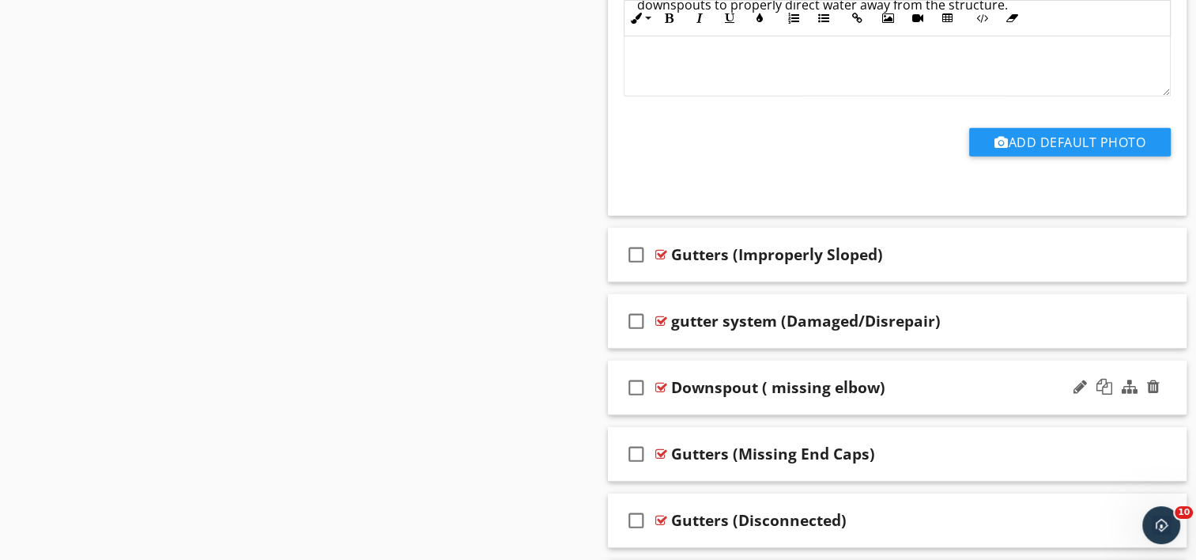
scroll to position [4873, 0]
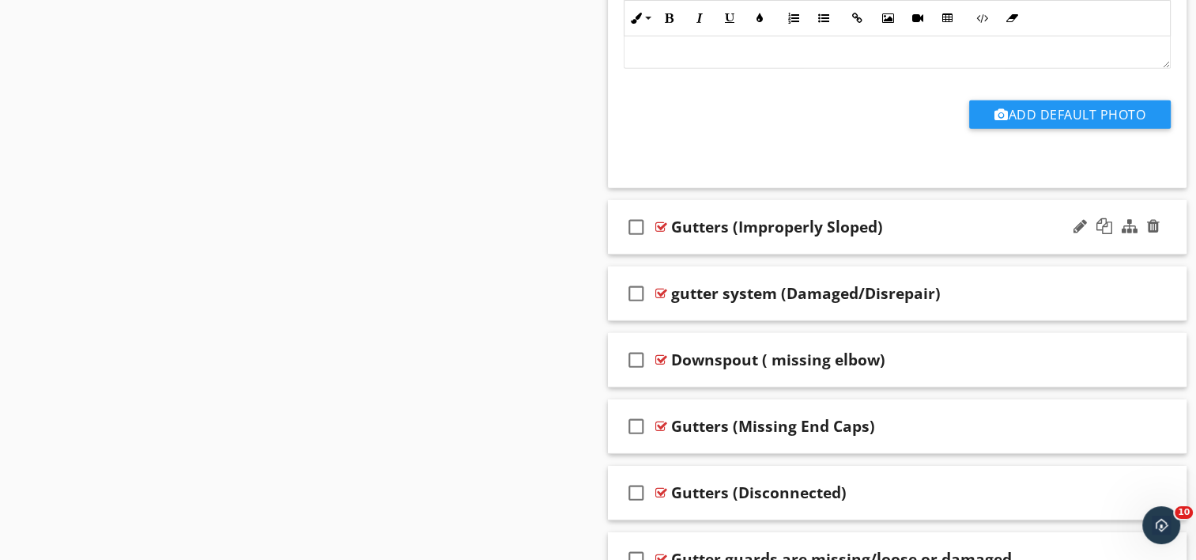
click at [737, 239] on div "check_box_outline_blank Gutters (Improperly Sloped)" at bounding box center [898, 227] width 580 height 55
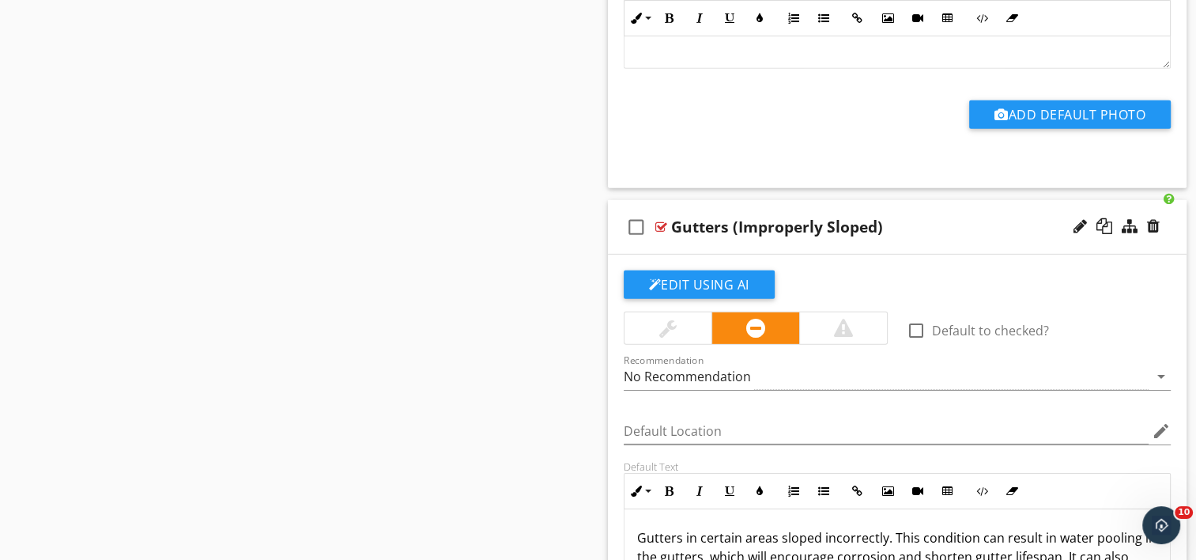
click at [731, 236] on div "check_box_outline_blank Gutters (Improperly Sloped)" at bounding box center [898, 227] width 580 height 55
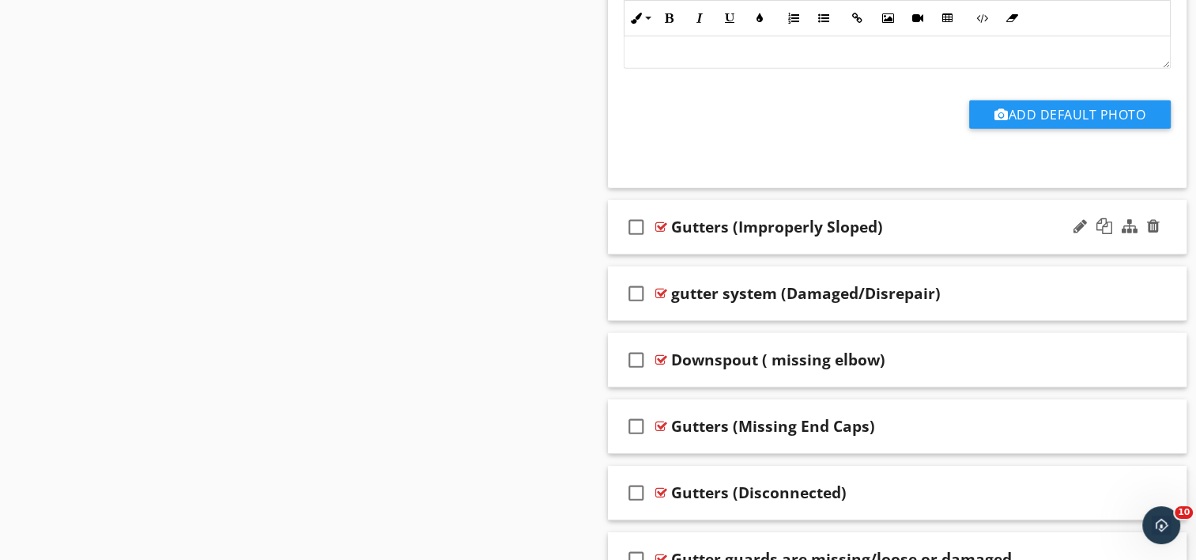
click at [736, 219] on div "Gutters (Improperly Sloped)" at bounding box center [777, 226] width 212 height 19
click at [725, 219] on input "Gutters (Improperly Sloped)" at bounding box center [876, 228] width 410 height 26
click at [858, 220] on input "Gutters - Improperly Sloped)" at bounding box center [876, 228] width 410 height 26
type input "Gutters - Improperly Sloped"
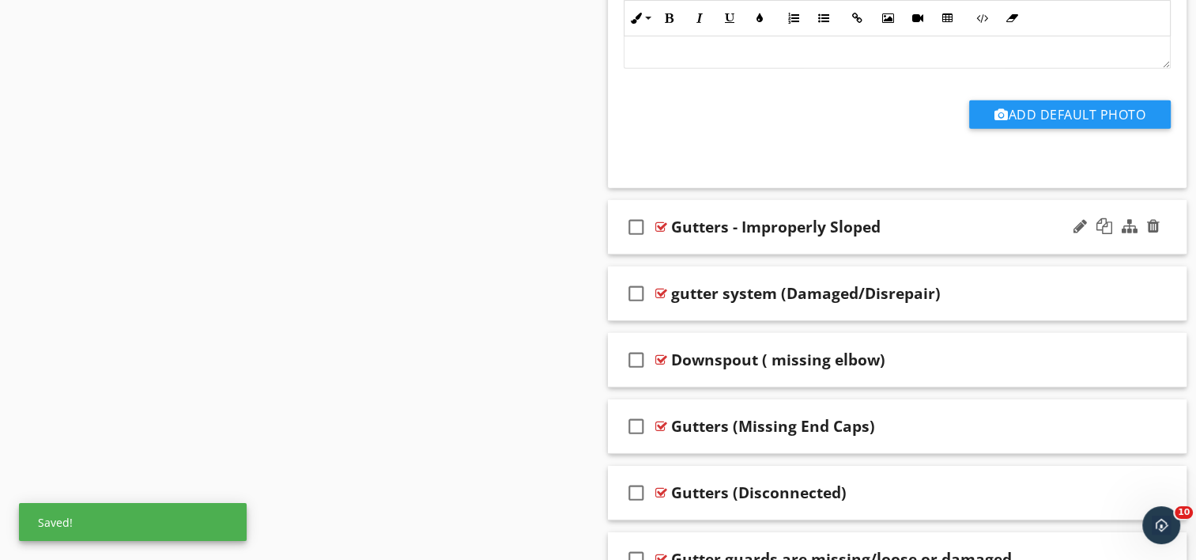
click at [743, 240] on div "check_box_outline_blank Gutters - Improperly Sloped" at bounding box center [898, 227] width 580 height 55
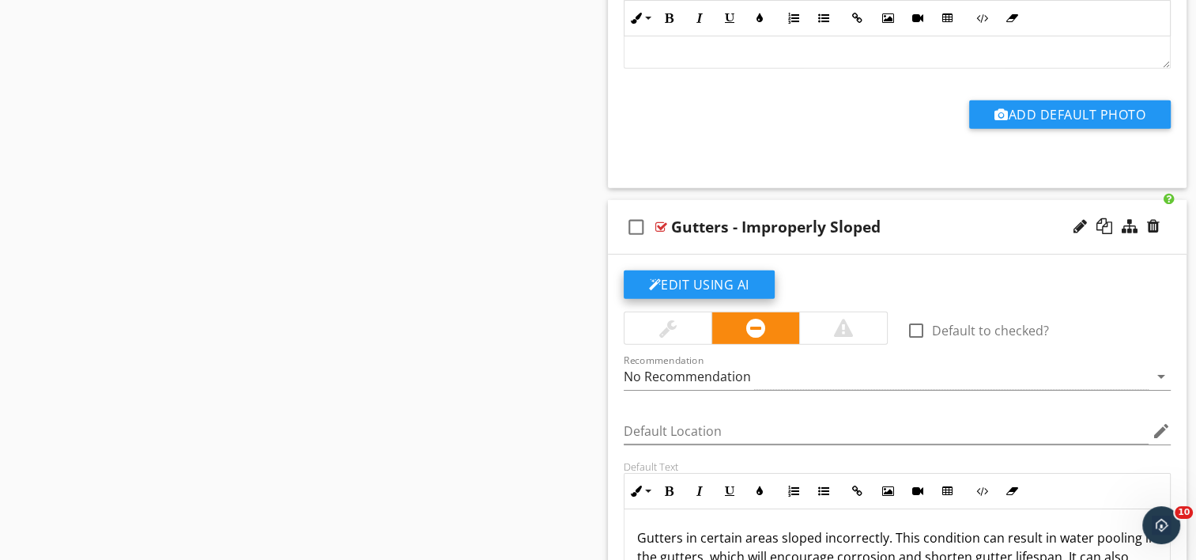
click at [730, 272] on button "Edit Using AI" at bounding box center [699, 284] width 151 height 28
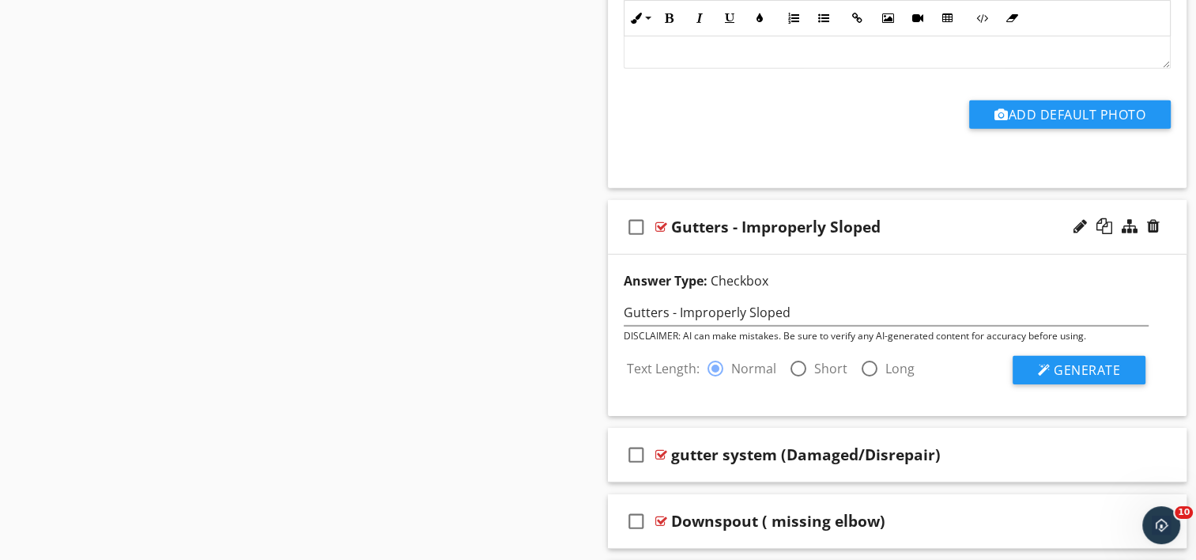
click at [800, 367] on div at bounding box center [798, 368] width 27 height 27
radio input "false"
radio input "true"
click at [1078, 364] on span "Generate" at bounding box center [1087, 369] width 66 height 17
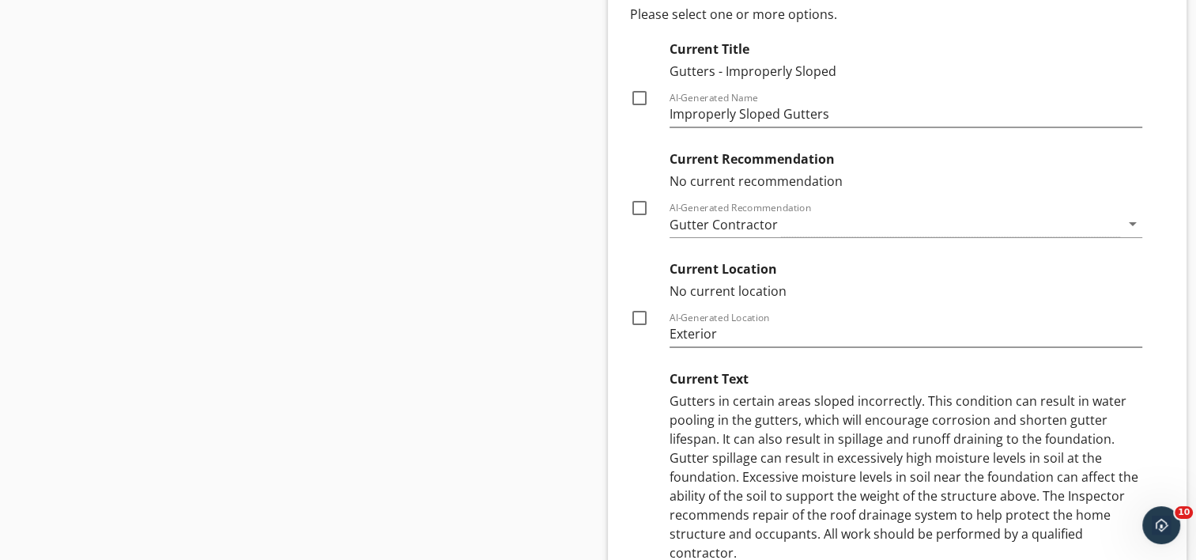
scroll to position [5269, 0]
click at [633, 200] on div at bounding box center [639, 207] width 27 height 27
checkbox input "true"
click at [636, 311] on div at bounding box center [639, 317] width 27 height 27
checkbox input "true"
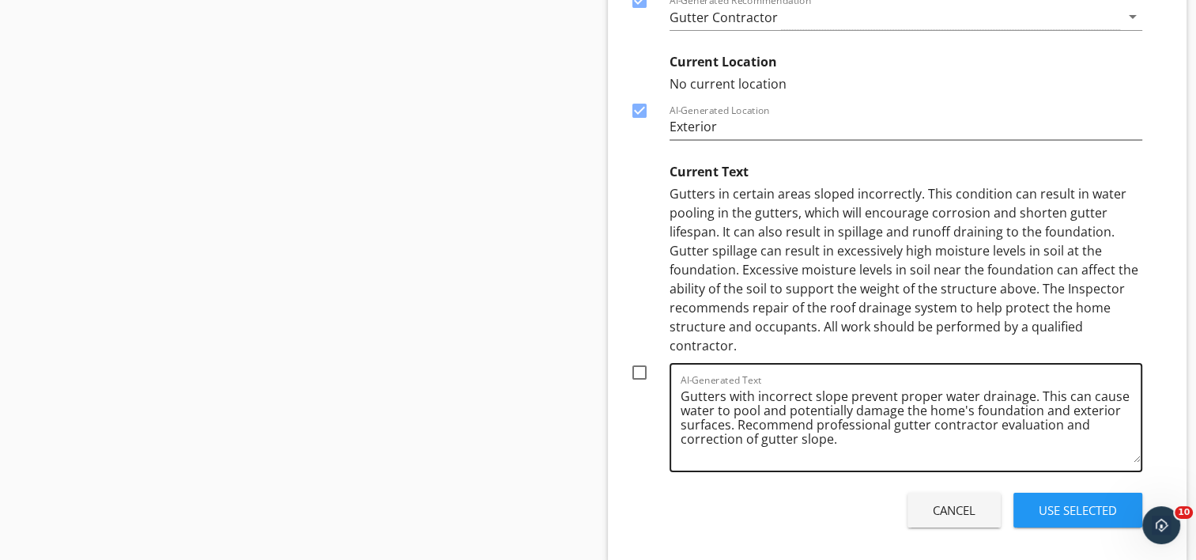
scroll to position [5506, 0]
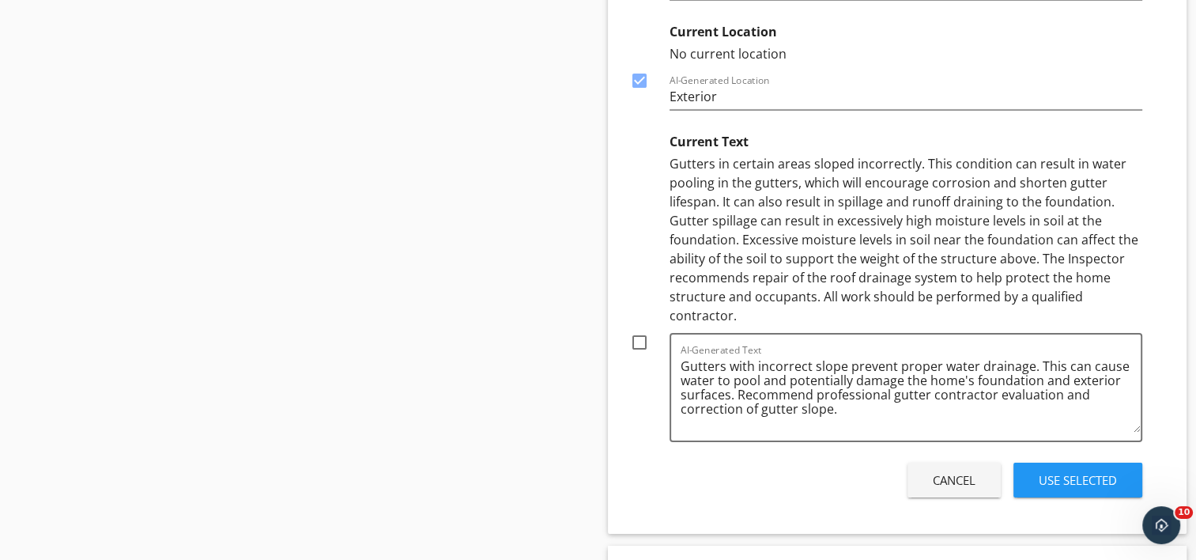
click at [632, 334] on div at bounding box center [639, 342] width 27 height 27
checkbox input "true"
click at [1089, 471] on div "Use Selected" at bounding box center [1078, 480] width 78 height 18
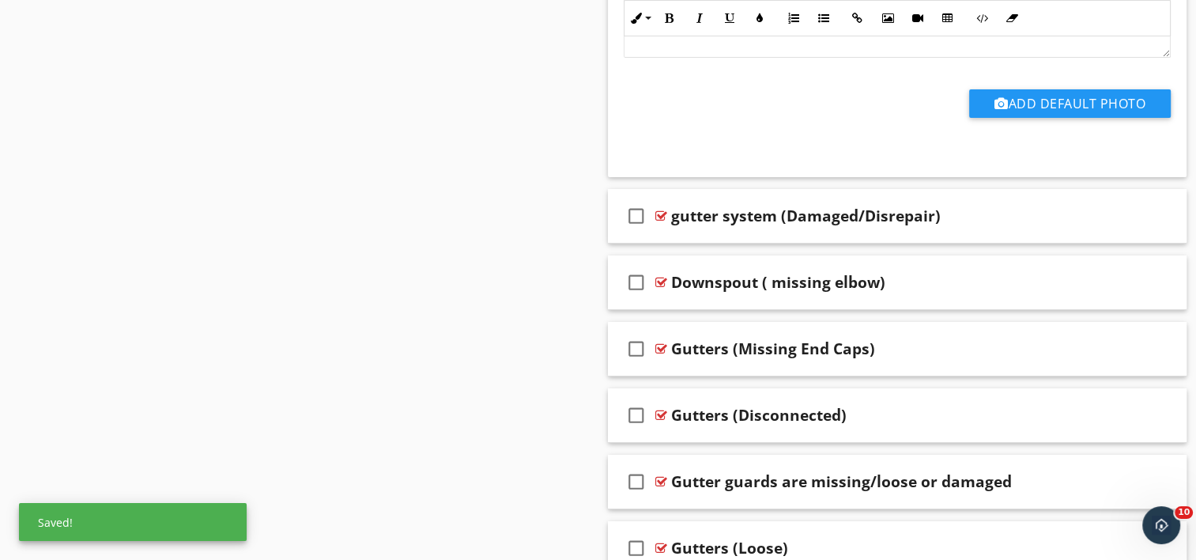
scroll to position [5480, 0]
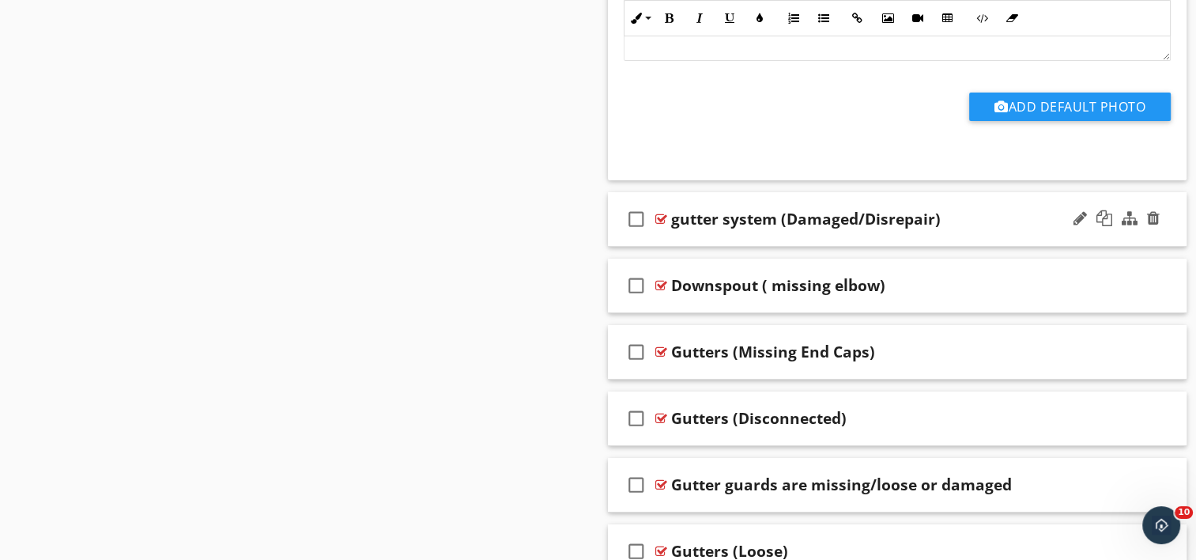
click at [723, 227] on div "check_box_outline_blank gutter system (Damaged/Disrepair)" at bounding box center [898, 219] width 580 height 55
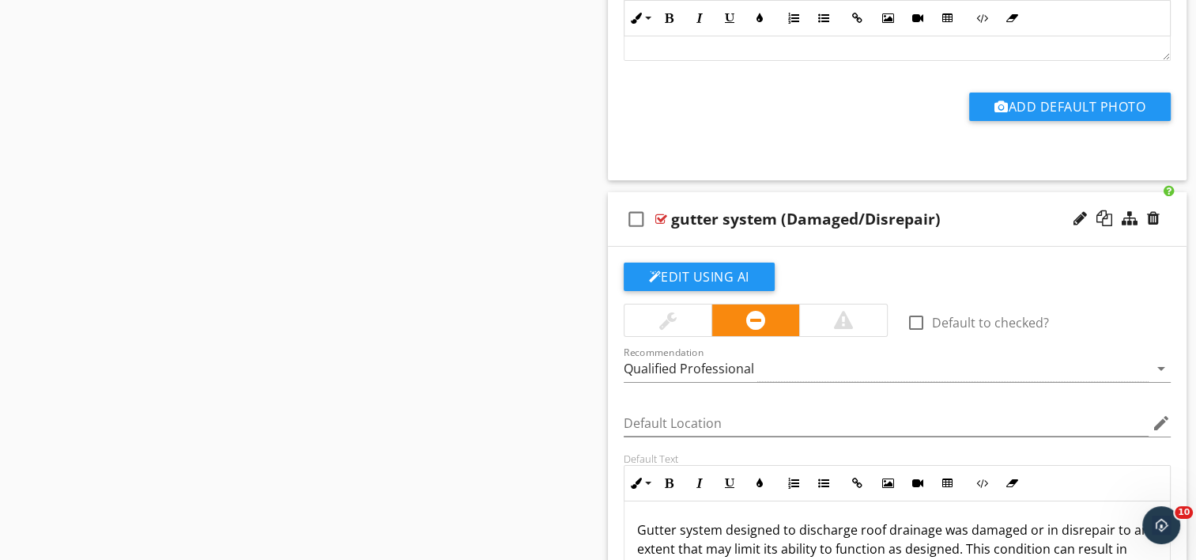
click at [786, 210] on div "gutter system (Damaged/Disrepair)" at bounding box center [806, 219] width 270 height 19
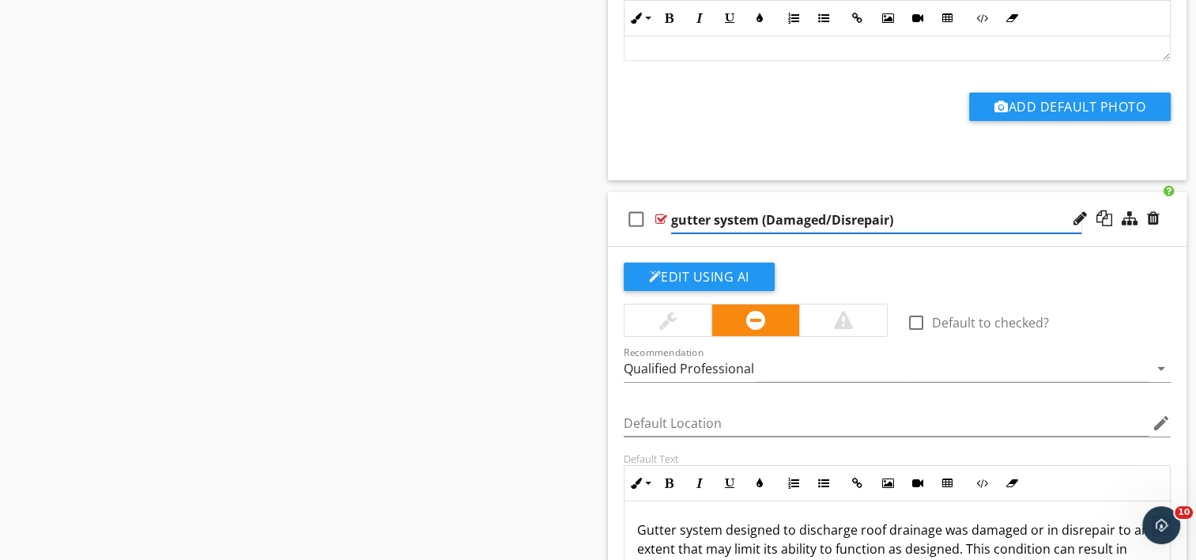
click at [766, 210] on input "gutter system (Damaged/Disrepair)" at bounding box center [876, 220] width 410 height 26
click at [901, 208] on input "gutter system - Damaged/Disrepair)" at bounding box center [876, 220] width 410 height 26
type input "gutter system - Damaged/Disrepair"
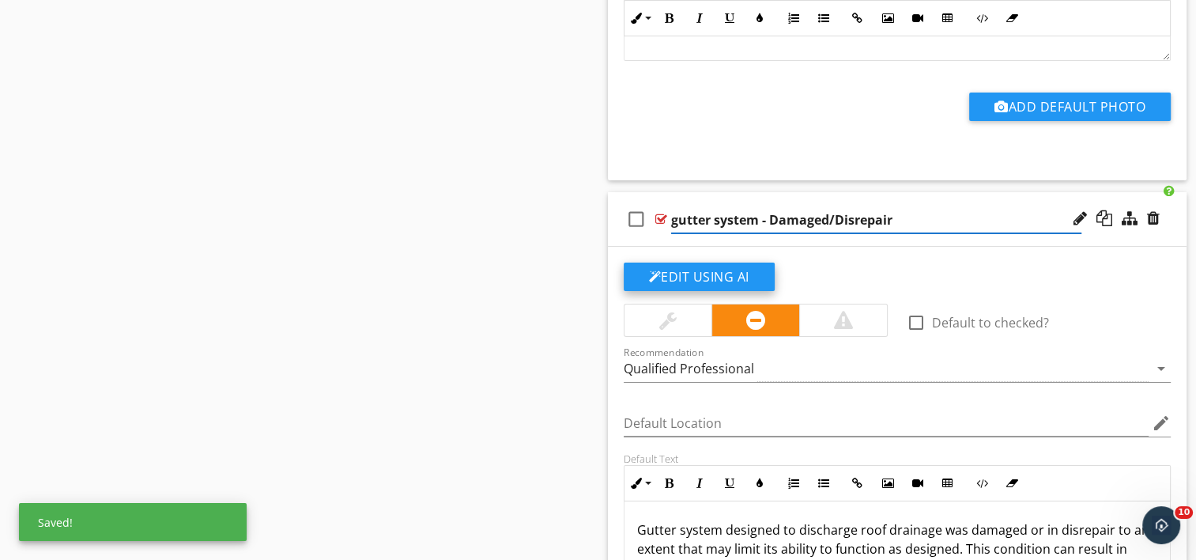
click at [683, 274] on button "Edit Using AI" at bounding box center [699, 276] width 151 height 28
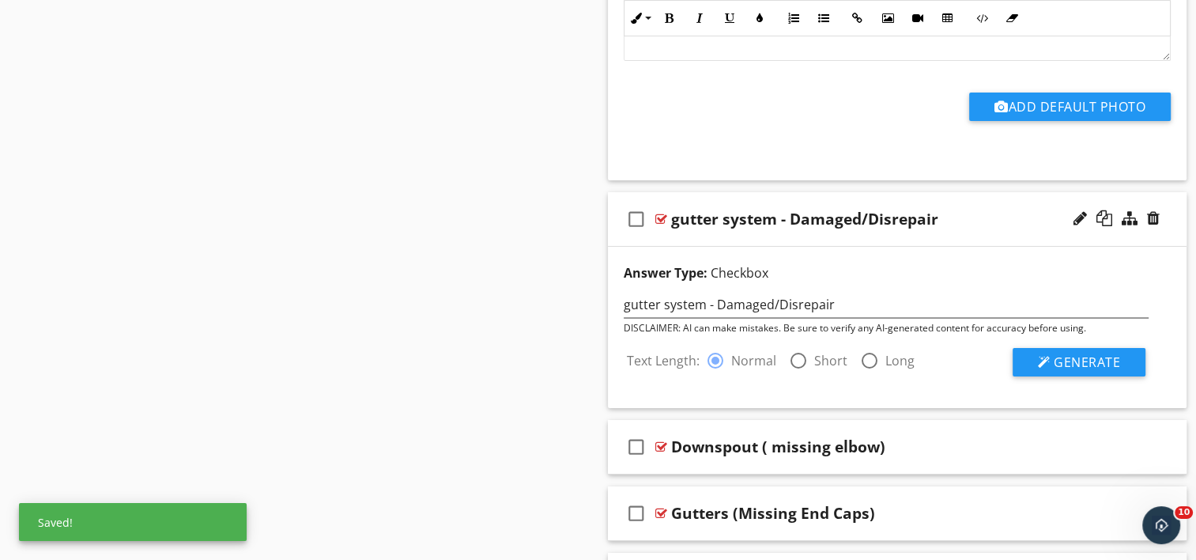
click at [797, 353] on div at bounding box center [798, 360] width 27 height 27
radio input "false"
radio input "true"
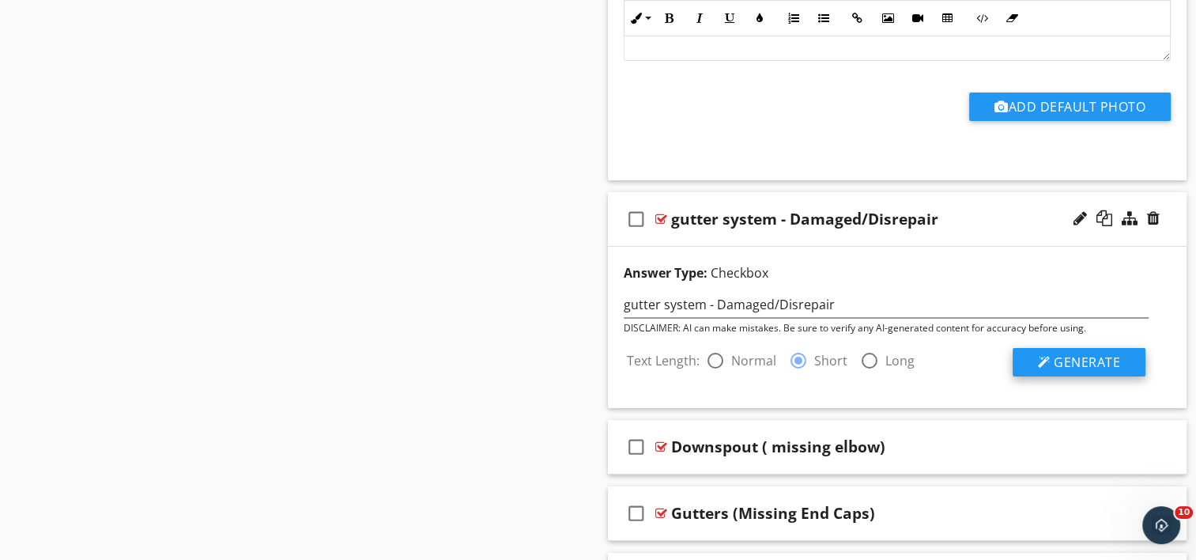
click at [1093, 353] on span "Generate" at bounding box center [1087, 361] width 66 height 17
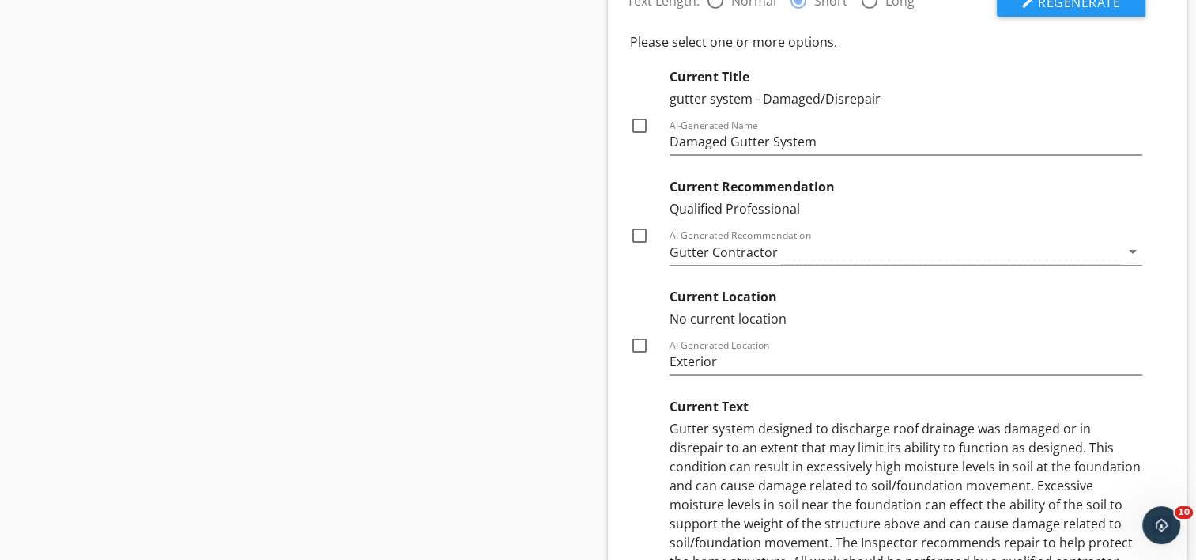
scroll to position [5875, 0]
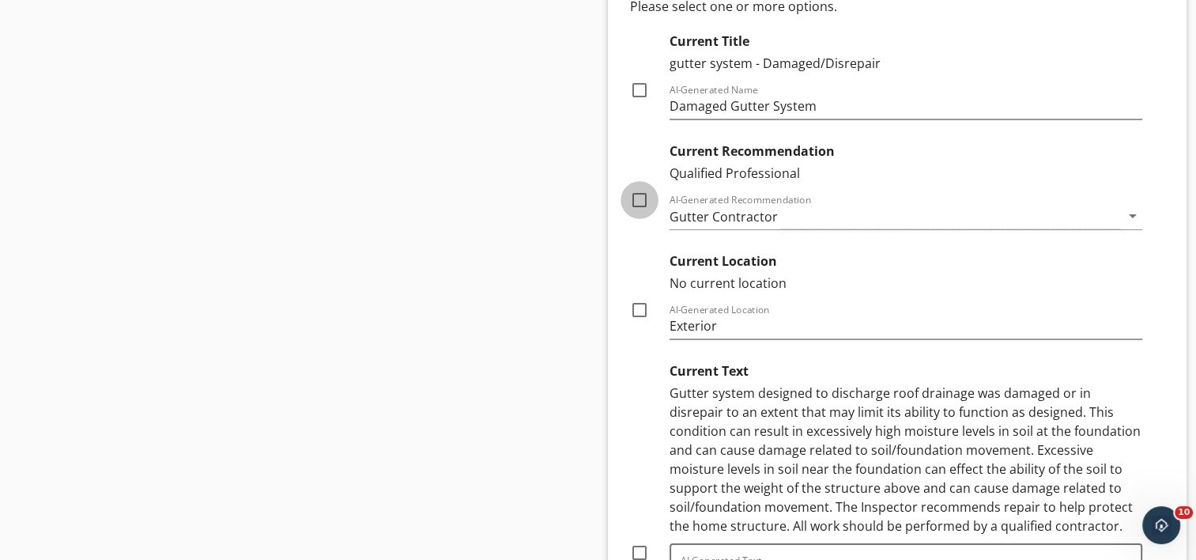
click at [636, 187] on div at bounding box center [639, 200] width 27 height 27
checkbox input "true"
click at [640, 304] on div at bounding box center [639, 309] width 27 height 27
checkbox input "true"
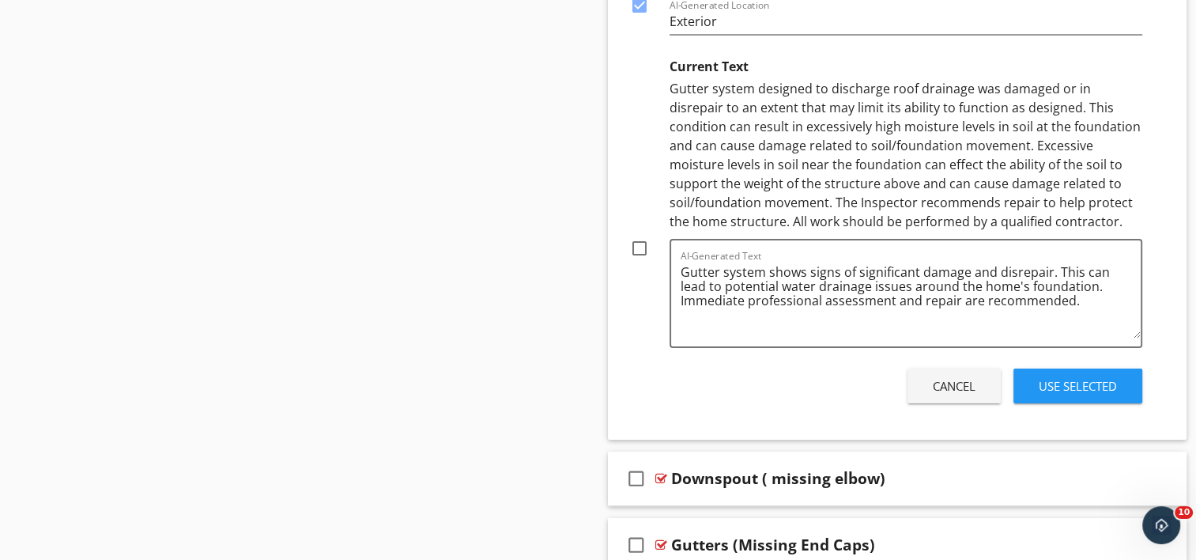
scroll to position [6191, 0]
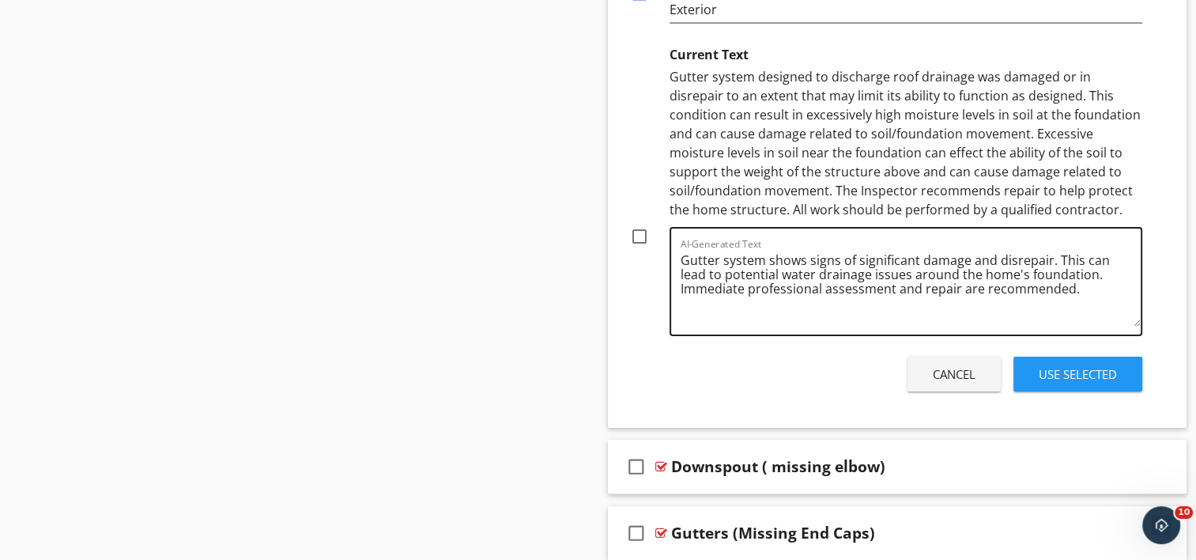
click at [916, 250] on textarea "Gutter system shows signs of significant damage and disrepair. This can lead to…" at bounding box center [911, 286] width 461 height 79
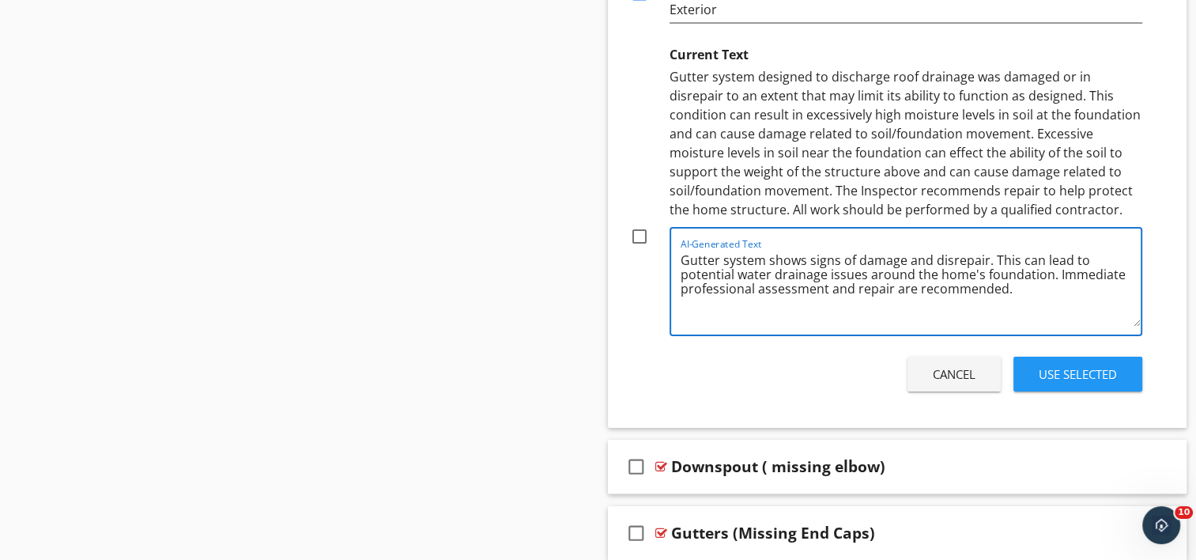
click at [829, 281] on textarea "Gutter system shows signs of damage and disrepair. This can lead to potential w…" at bounding box center [911, 286] width 461 height 79
click at [771, 296] on textarea "Gutter system shows signs of damage and disrepair. This can lead to potential w…" at bounding box center [911, 286] width 461 height 79
type textarea "Gutter system shows signs of damage and disrepair. This can lead to potential w…"
click at [641, 228] on div at bounding box center [639, 236] width 27 height 27
checkbox input "true"
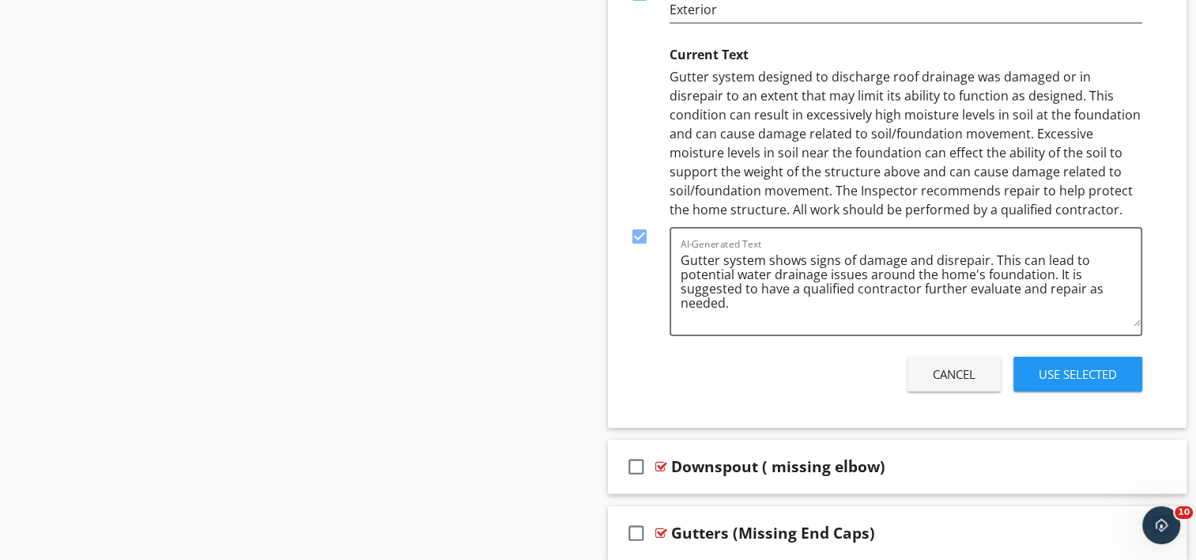
click at [1077, 369] on div "Use Selected" at bounding box center [1078, 374] width 78 height 18
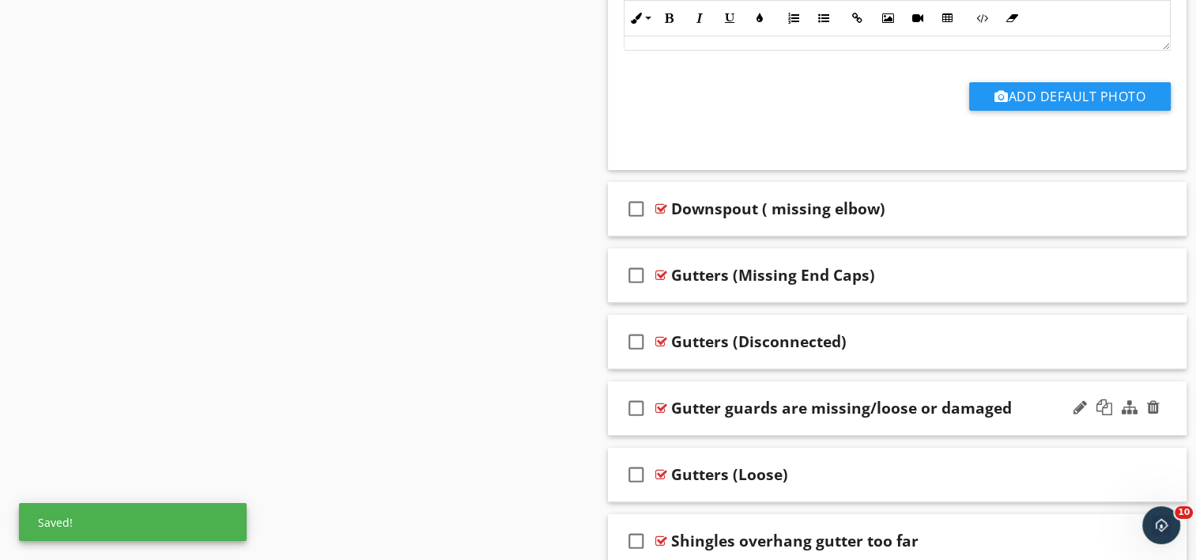
scroll to position [6085, 0]
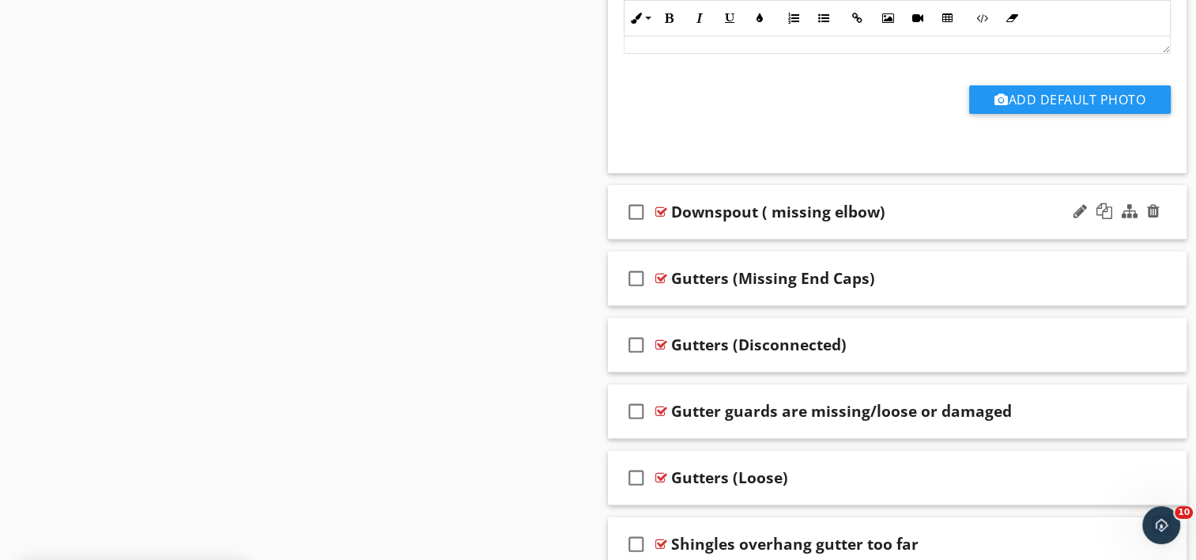
click at [755, 221] on div "check_box_outline_blank Downspout ( missing elbow)" at bounding box center [898, 212] width 580 height 55
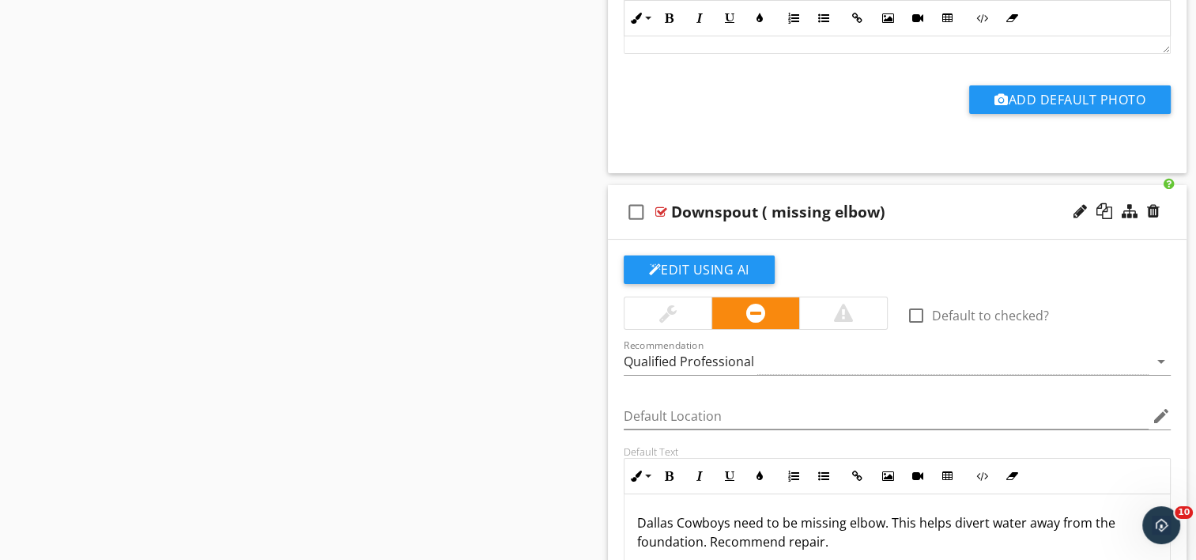
click at [770, 202] on div "Downspout ( missing elbow)" at bounding box center [778, 211] width 214 height 19
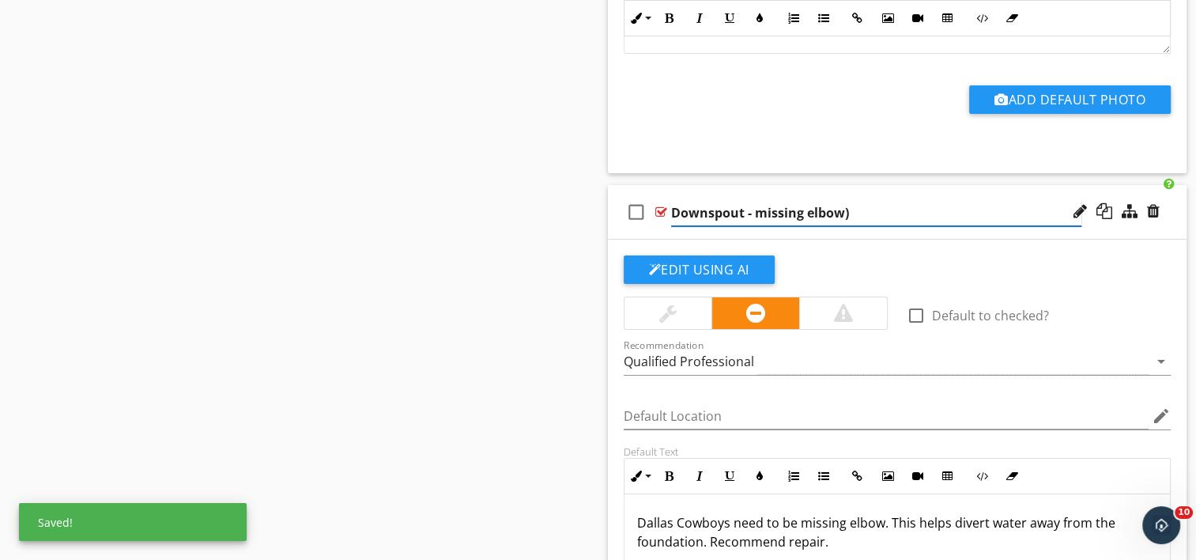
click at [850, 203] on input "Downspout - missing elbow)" at bounding box center [876, 213] width 410 height 26
type input "Downspout - missing elbow"
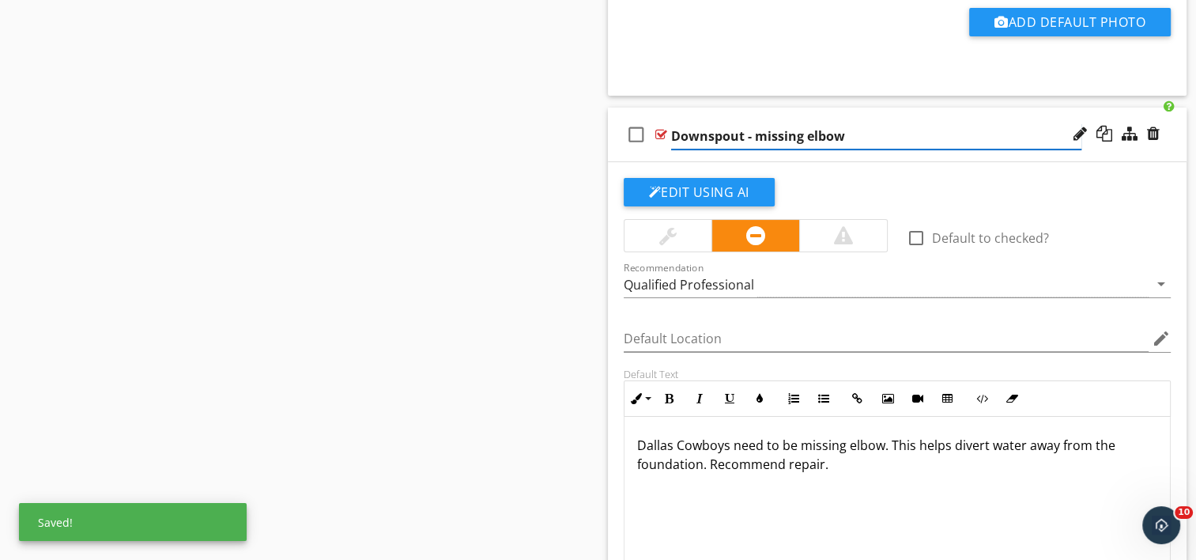
scroll to position [6164, 0]
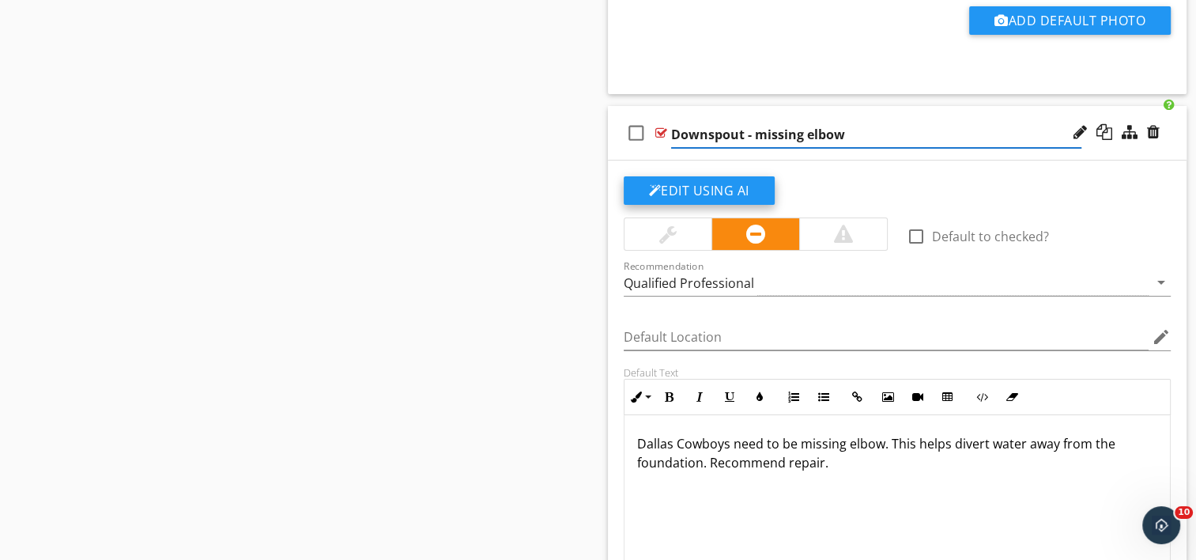
click at [704, 176] on button "Edit Using AI" at bounding box center [699, 190] width 151 height 28
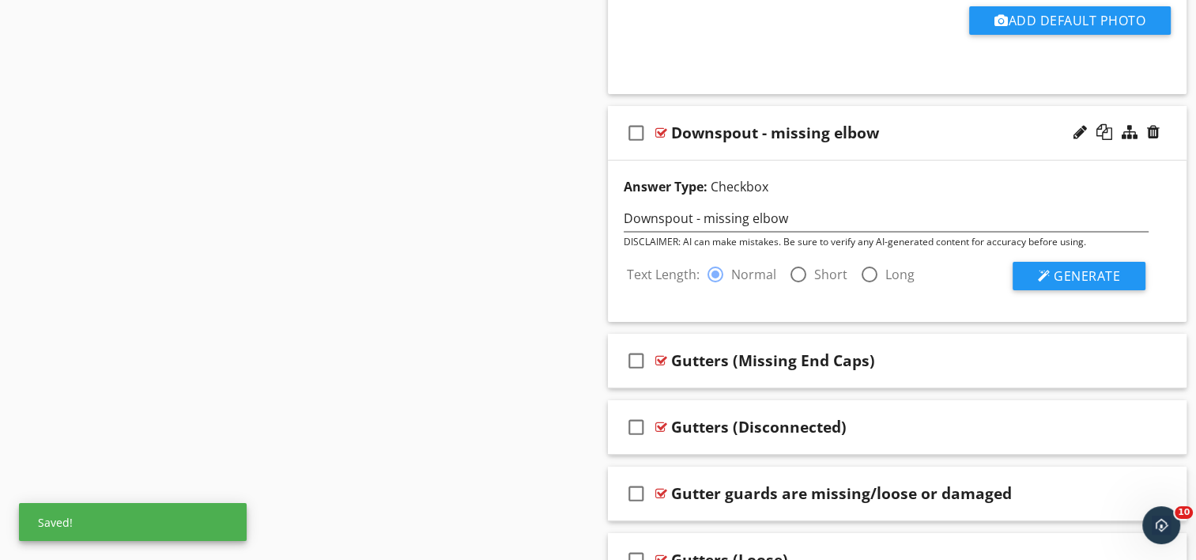
click at [799, 261] on div at bounding box center [798, 274] width 27 height 27
radio input "false"
radio input "true"
click at [1051, 264] on button "Generate" at bounding box center [1079, 276] width 133 height 28
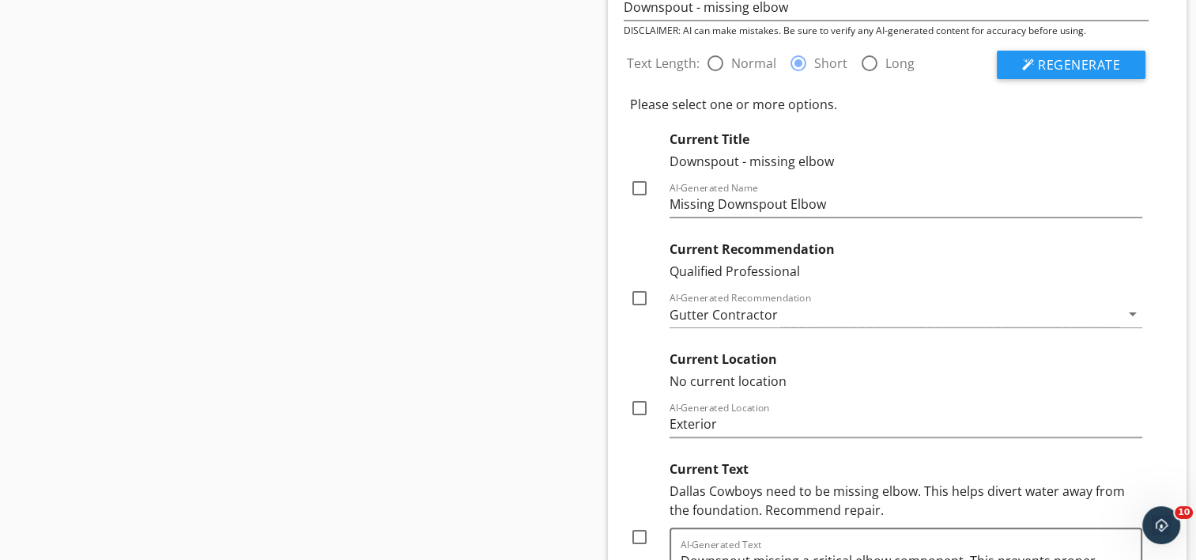
scroll to position [6402, 0]
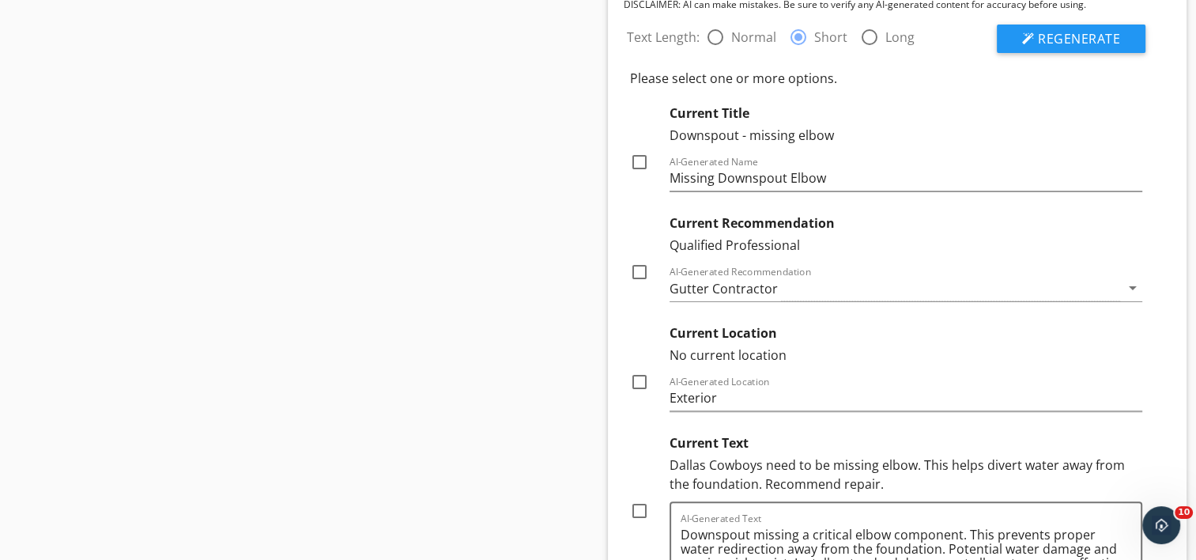
click at [636, 259] on div at bounding box center [639, 272] width 27 height 27
checkbox input "true"
click at [636, 369] on div at bounding box center [639, 381] width 27 height 27
checkbox input "true"
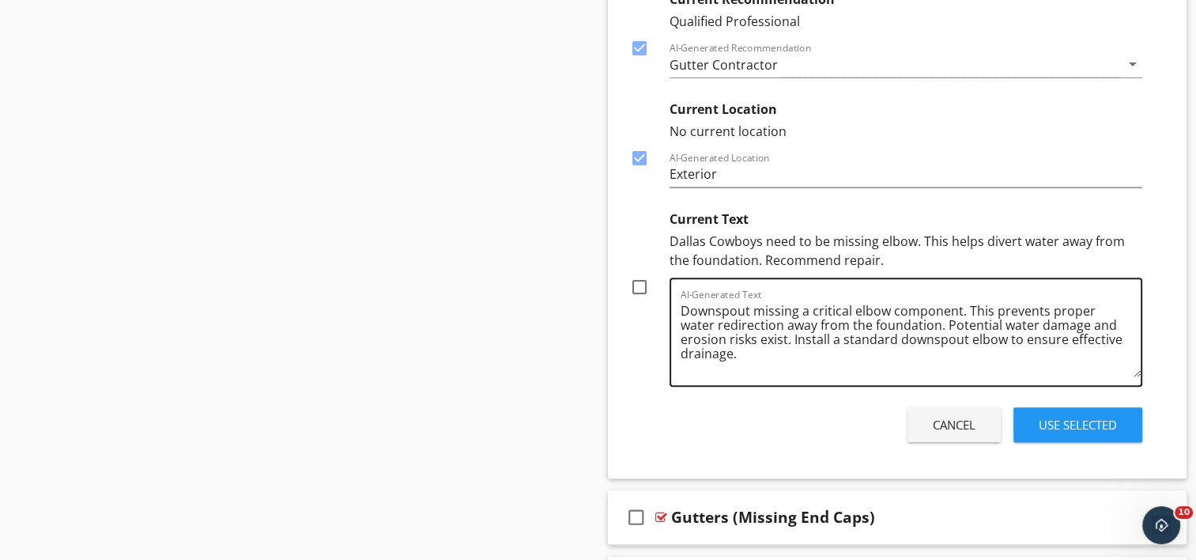
scroll to position [6639, 0]
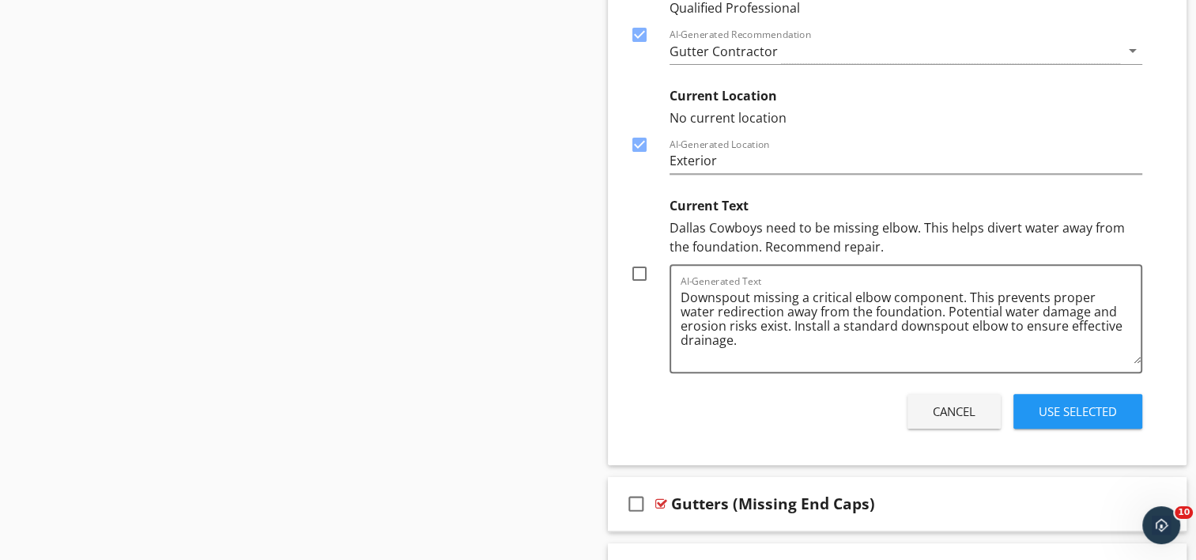
click at [634, 260] on div at bounding box center [639, 273] width 27 height 27
checkbox input "true"
click at [1075, 402] on div "Use Selected" at bounding box center [1078, 411] width 78 height 18
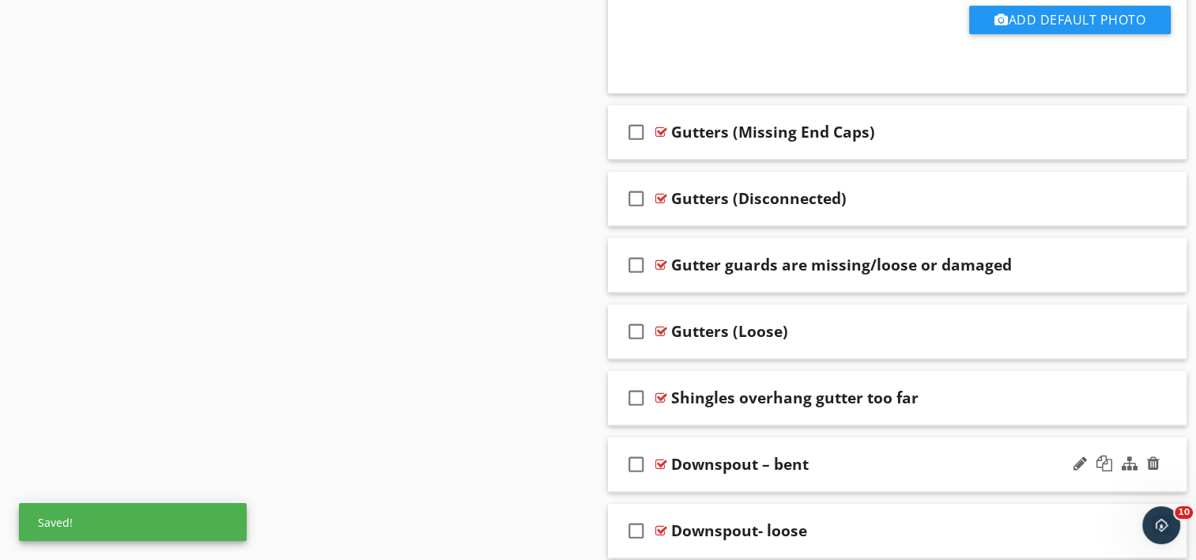
scroll to position [6613, 0]
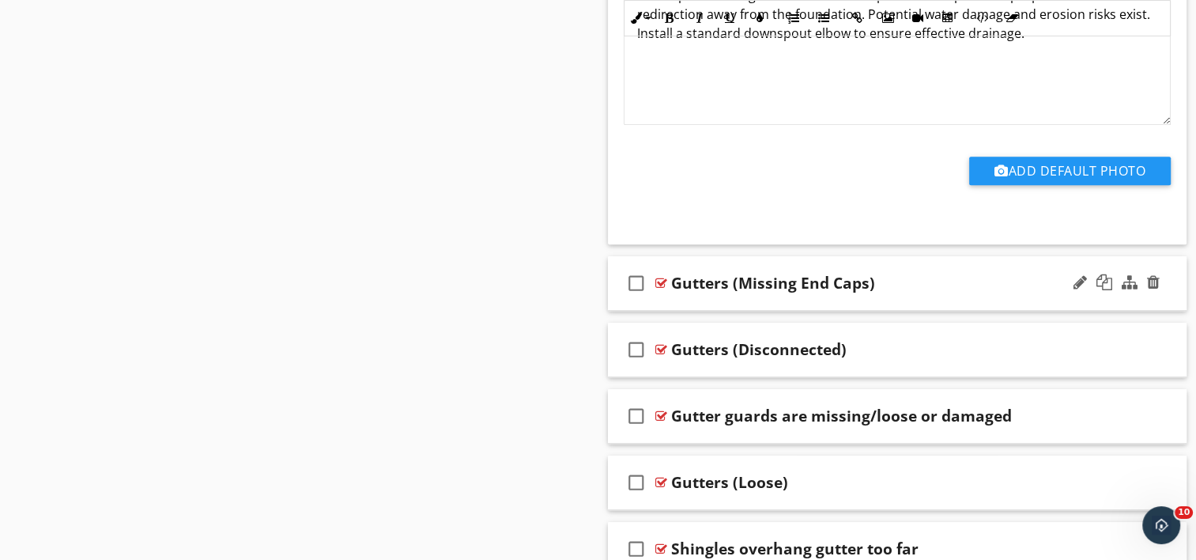
click at [775, 288] on div "check_box_outline_blank Gutters (Missing End Caps)" at bounding box center [898, 283] width 580 height 55
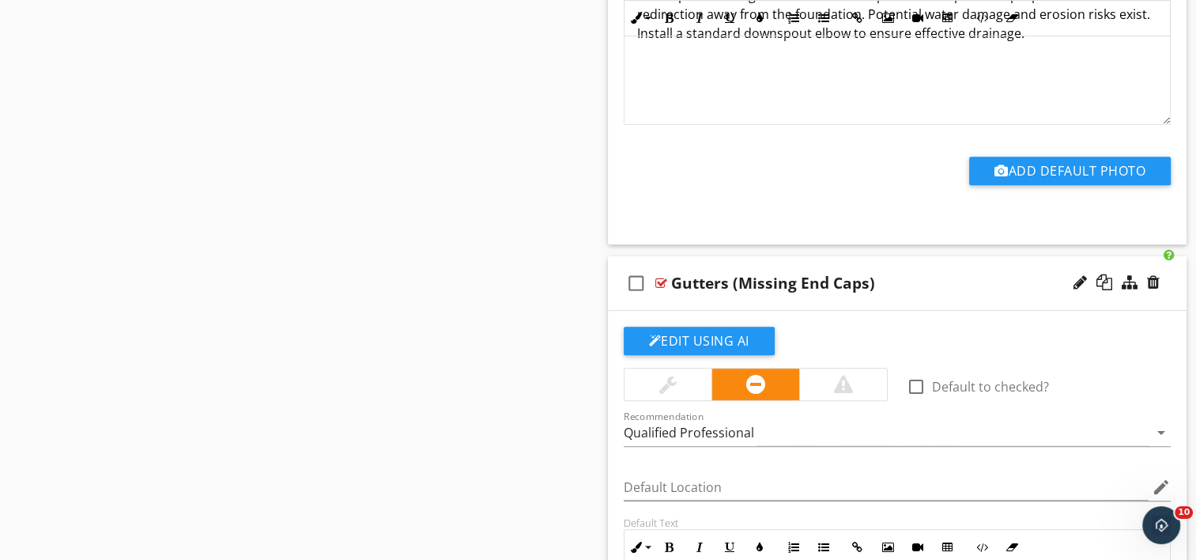
click at [735, 275] on div "Gutters (Missing End Caps)" at bounding box center [773, 283] width 204 height 19
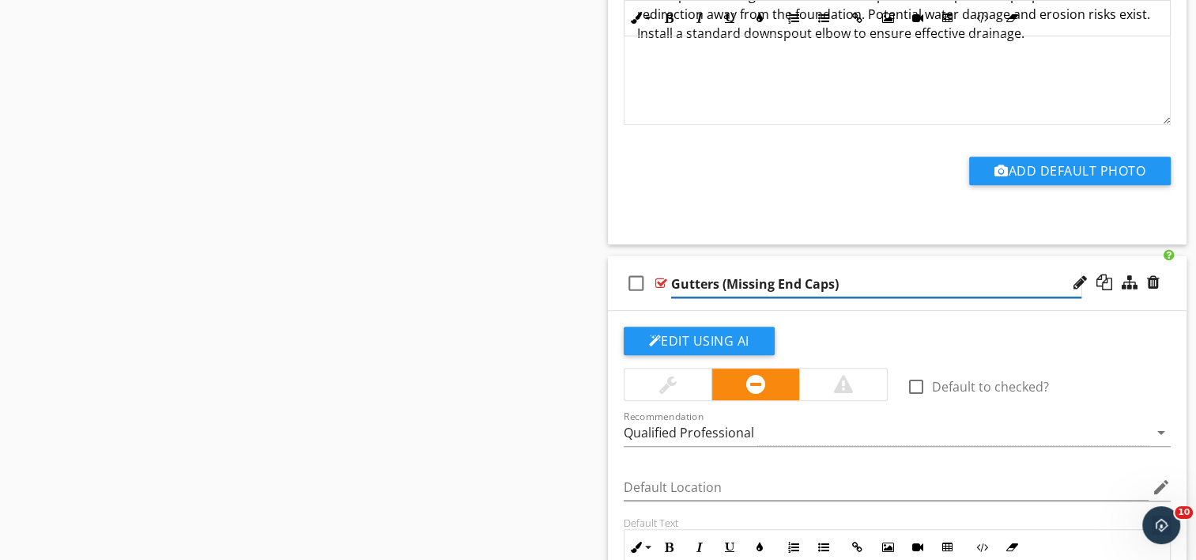
click at [726, 272] on input "Gutters (Missing End Caps)" at bounding box center [876, 284] width 410 height 26
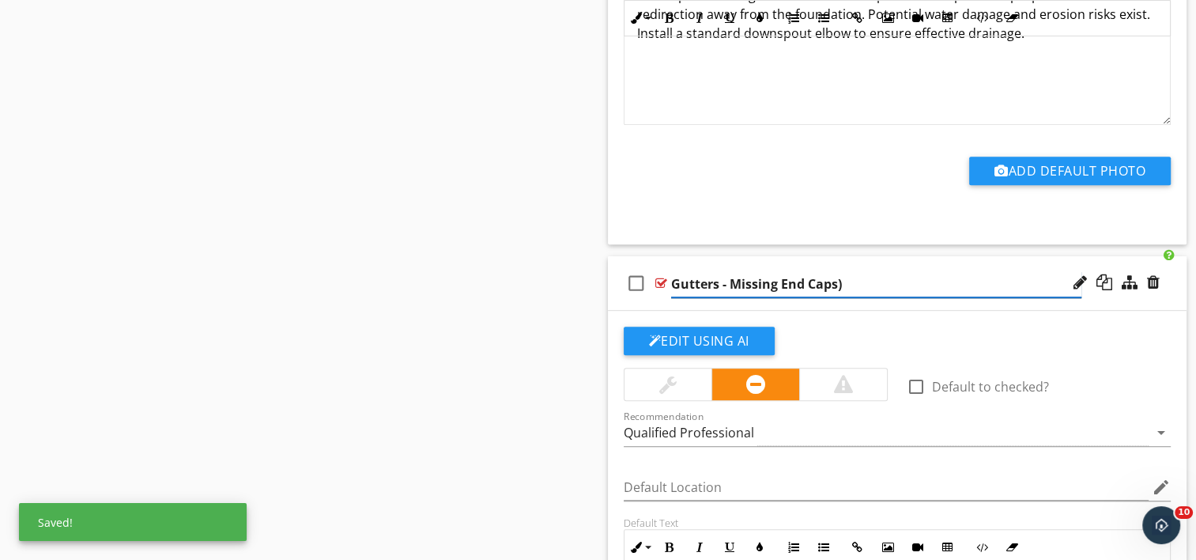
click at [851, 275] on input "Gutters - Missing End Caps)" at bounding box center [876, 284] width 410 height 26
type input "Gutters - Missing End Caps"
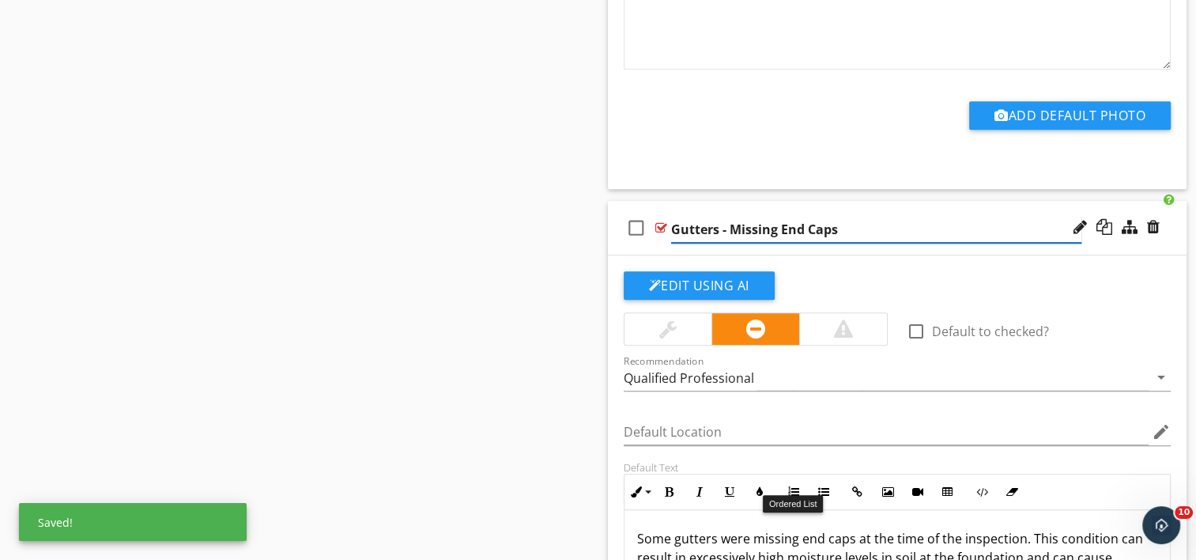
scroll to position [6850, 0]
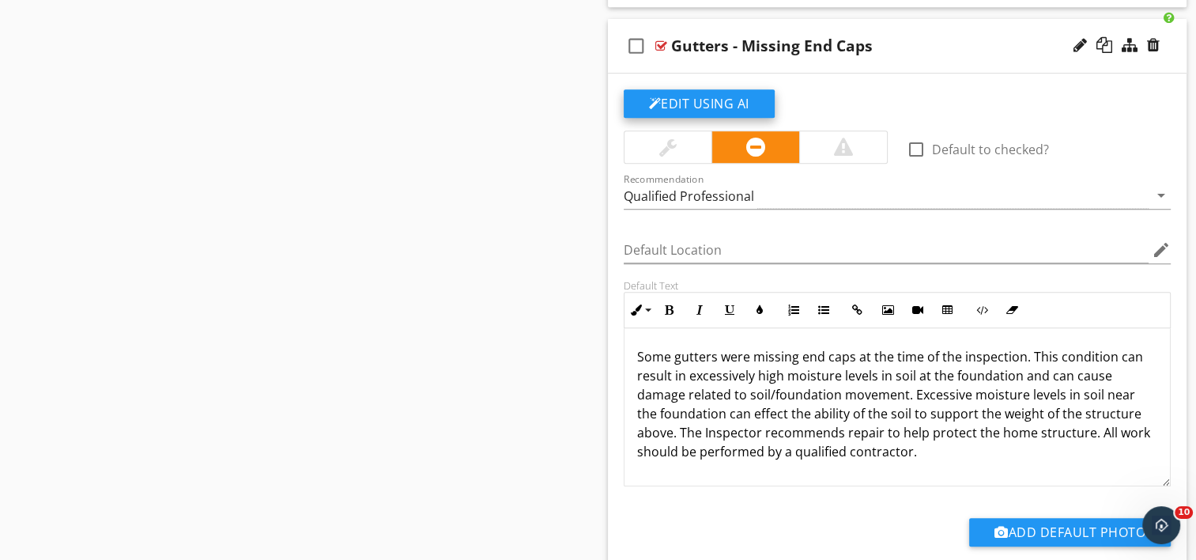
click at [669, 93] on button "Edit Using AI" at bounding box center [699, 103] width 151 height 28
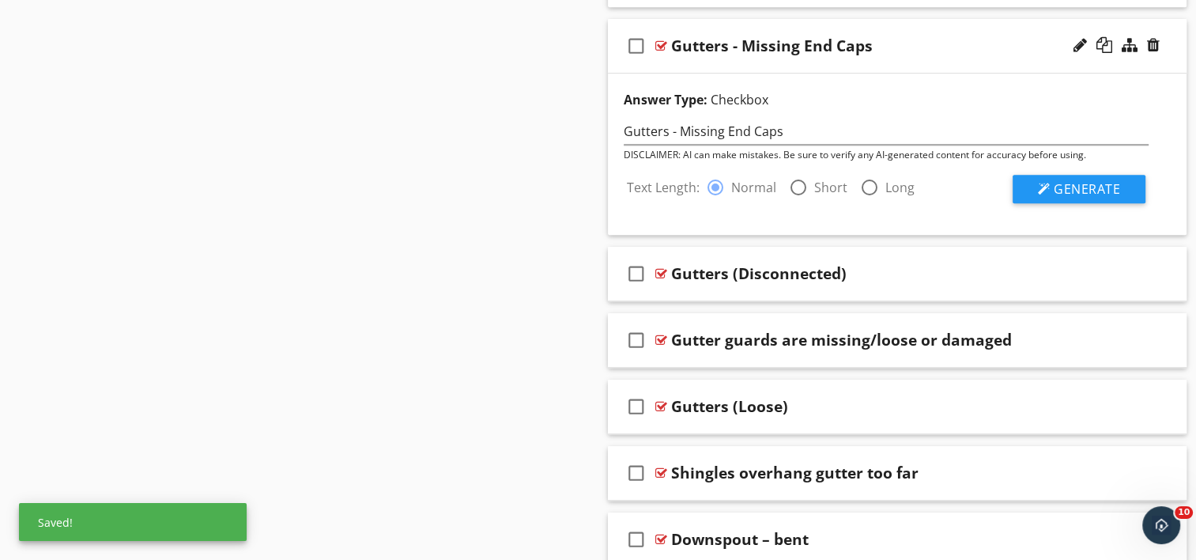
click at [801, 177] on div at bounding box center [798, 187] width 27 height 27
radio input "false"
radio input "true"
click at [1074, 180] on span "Generate" at bounding box center [1087, 188] width 66 height 17
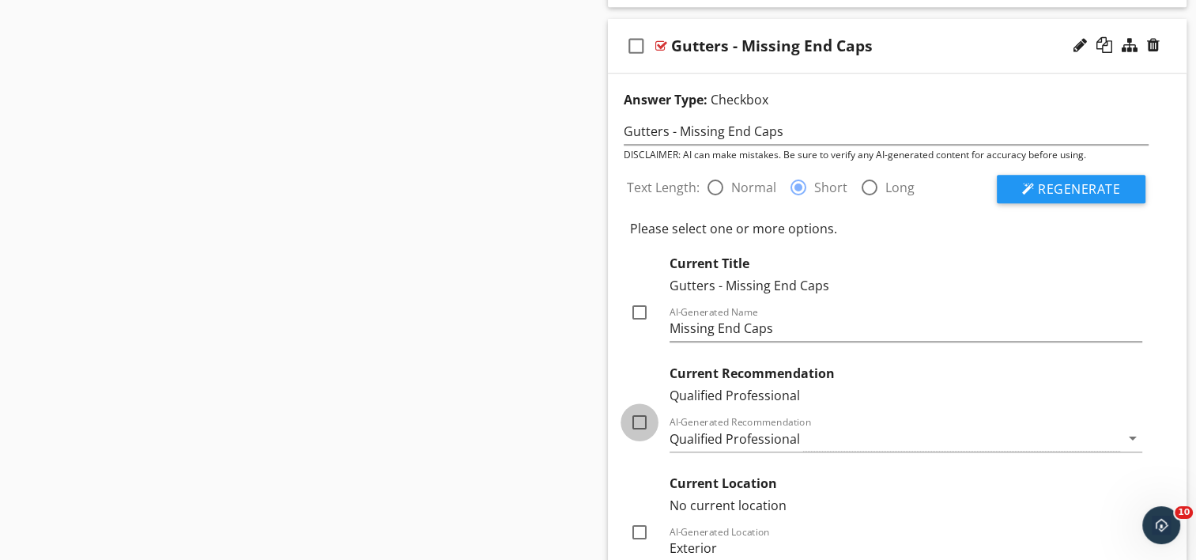
click at [635, 413] on div at bounding box center [639, 422] width 27 height 27
checkbox input "true"
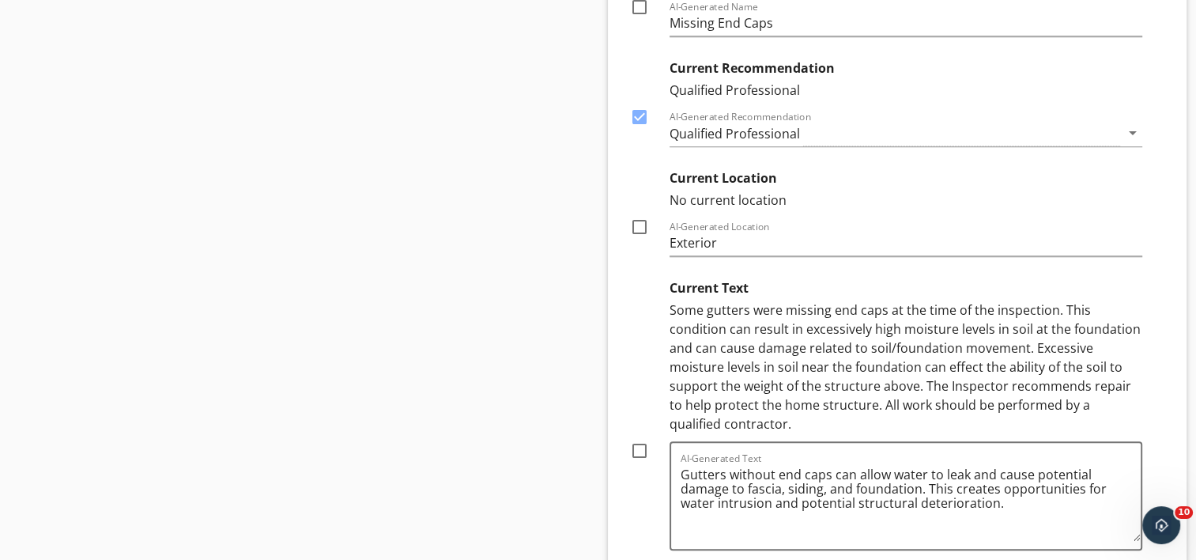
scroll to position [7166, 0]
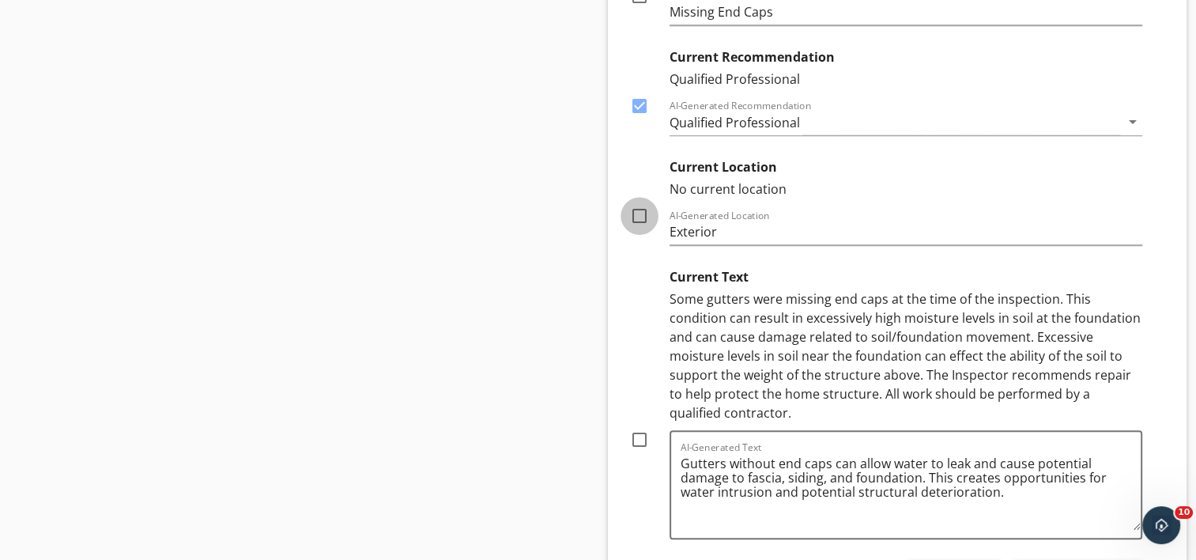
click at [636, 202] on div at bounding box center [639, 215] width 27 height 27
checkbox input "true"
click at [637, 429] on div at bounding box center [639, 439] width 27 height 27
checkbox input "true"
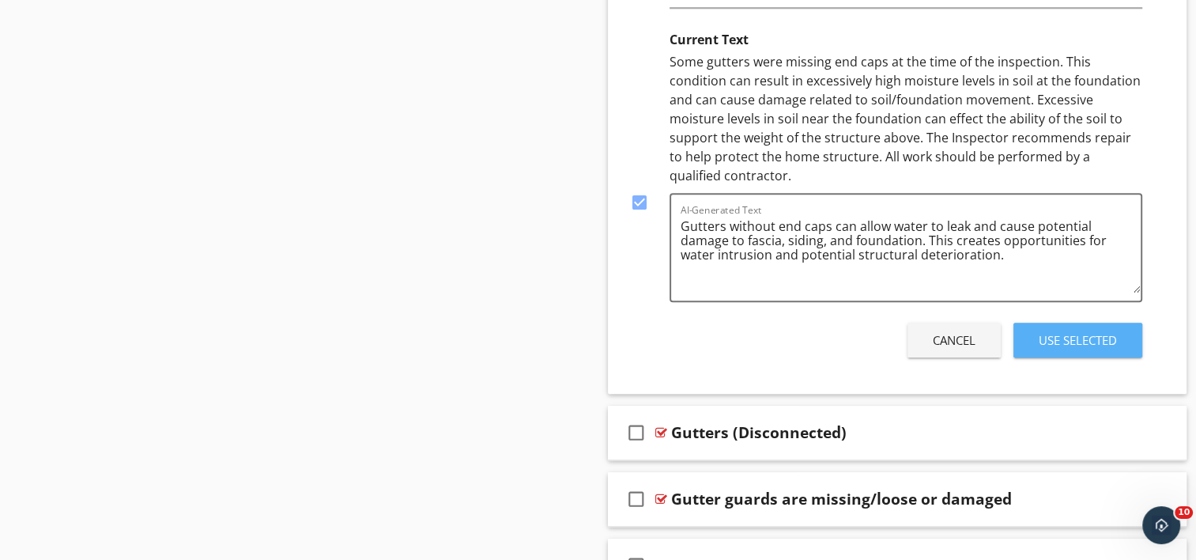
click at [1066, 331] on div "Use Selected" at bounding box center [1078, 340] width 78 height 18
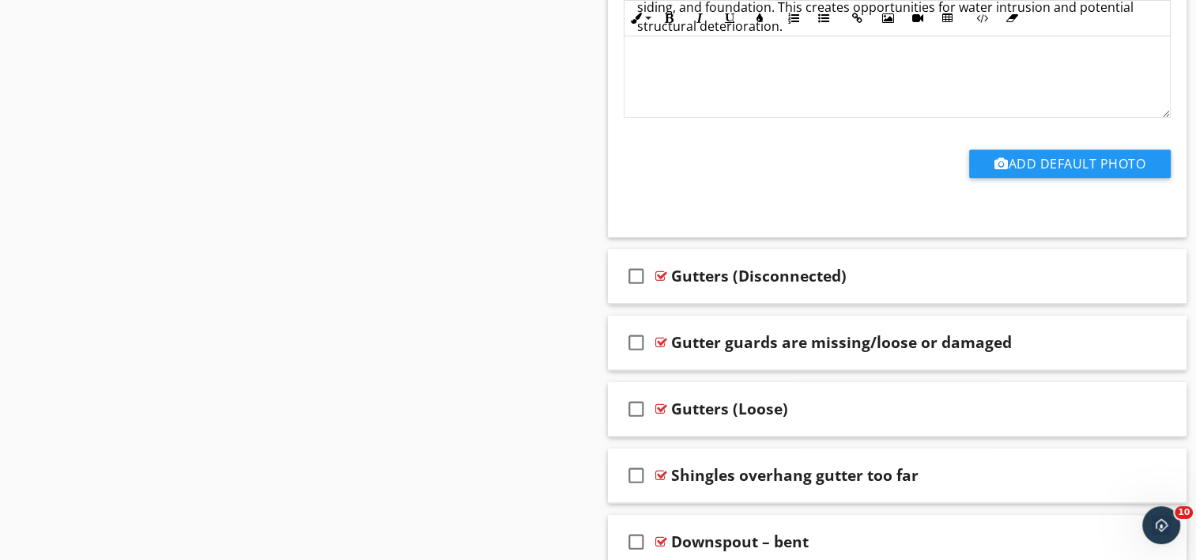
scroll to position [7217, 0]
click at [733, 281] on div "check_box_outline_blank Gutters (Disconnected)" at bounding box center [898, 277] width 580 height 55
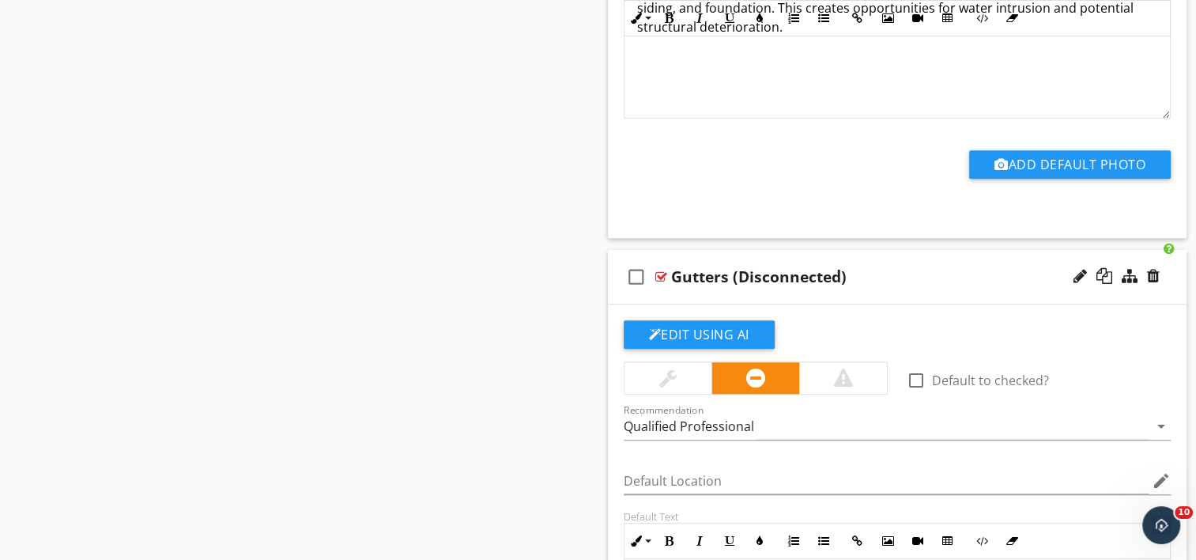
click at [739, 267] on div "Gutters (Disconnected)" at bounding box center [759, 276] width 176 height 19
click at [727, 265] on input "Gutters (Disconnected)" at bounding box center [876, 278] width 410 height 26
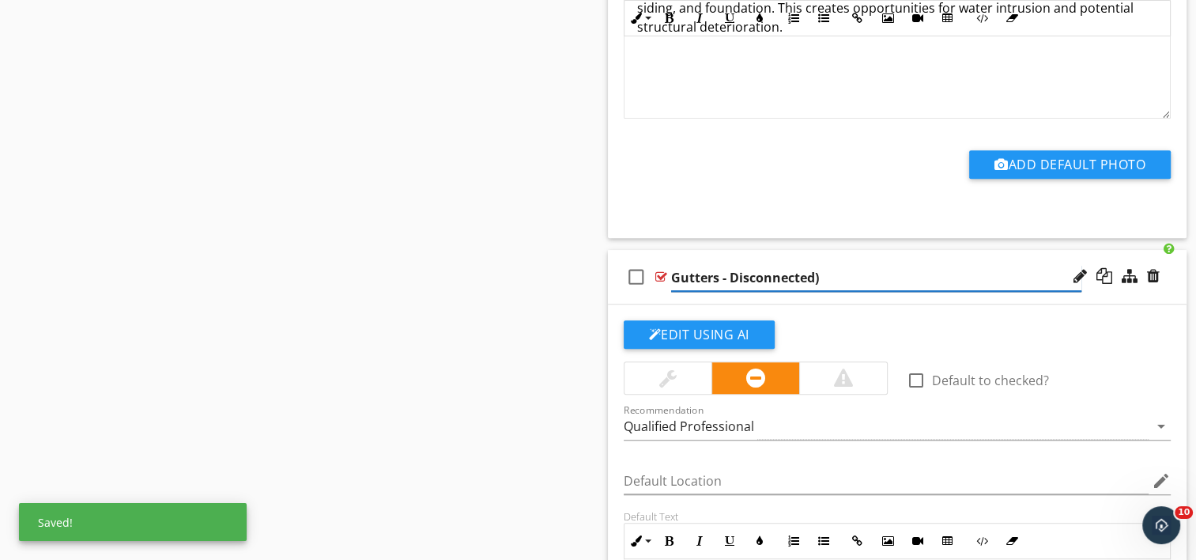
click at [824, 267] on input "Gutters - Disconnected)" at bounding box center [876, 278] width 410 height 26
type input "Gutters - Disconnected"
click at [686, 323] on button "Edit Using AI" at bounding box center [699, 334] width 151 height 28
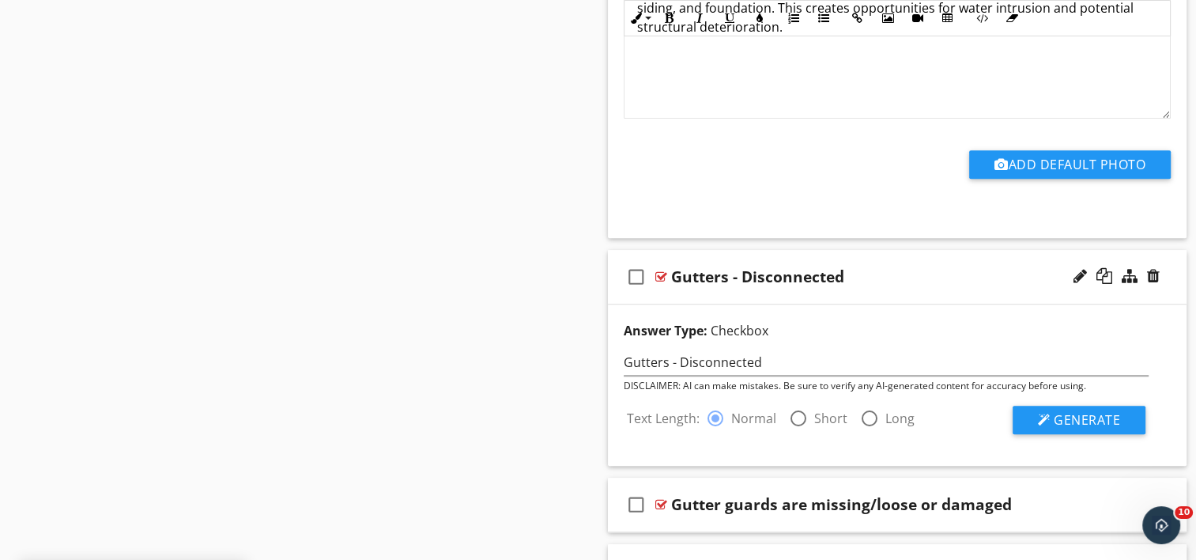
click at [794, 406] on div at bounding box center [798, 418] width 27 height 27
radio input "false"
radio input "true"
click at [1097, 411] on span "Generate" at bounding box center [1087, 419] width 66 height 17
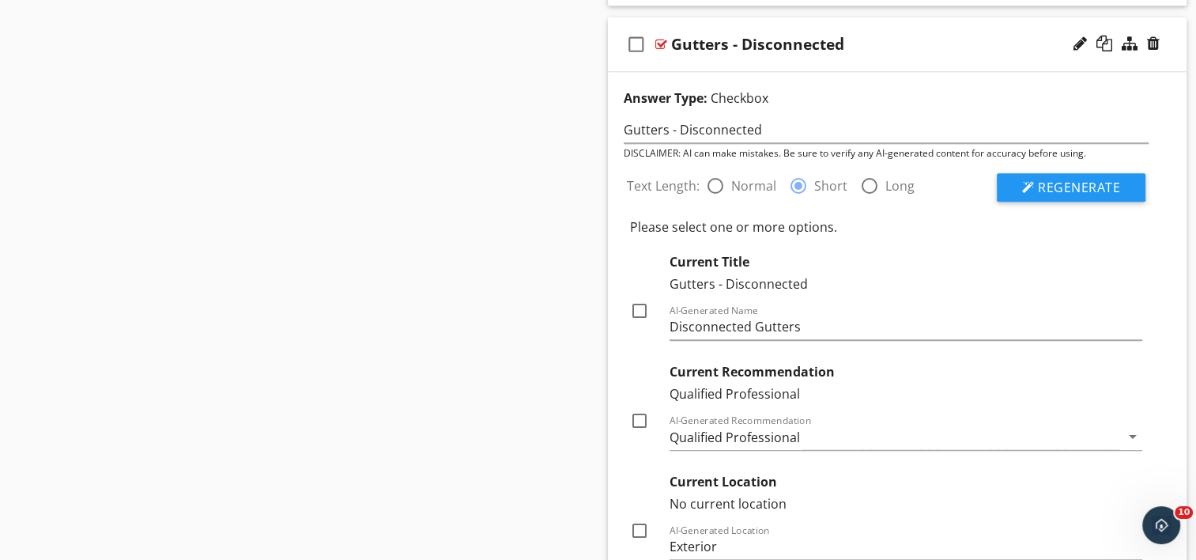
scroll to position [7455, 0]
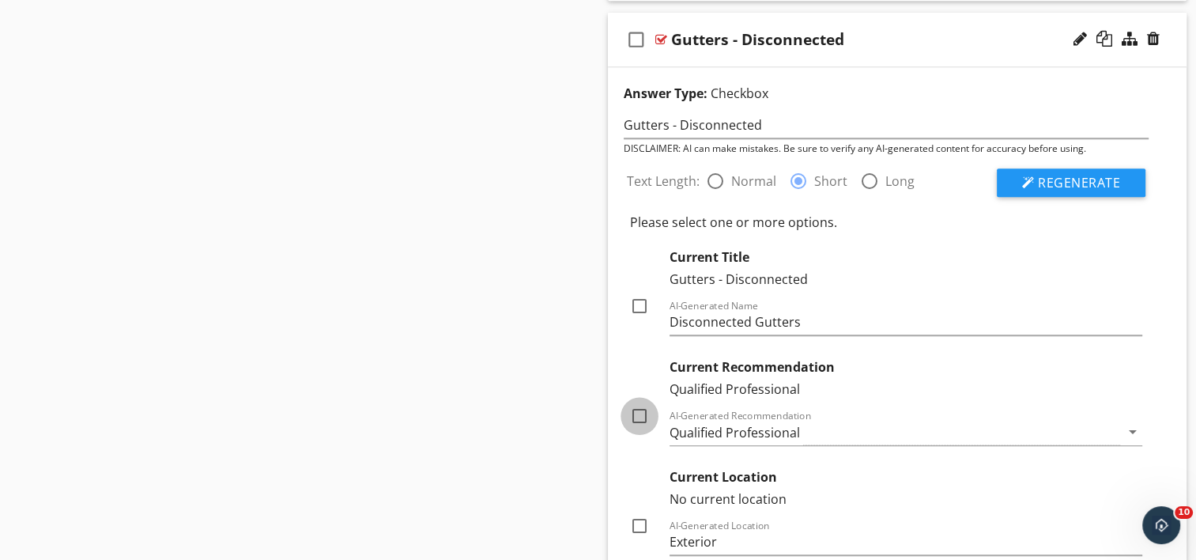
click at [639, 402] on div at bounding box center [639, 415] width 27 height 27
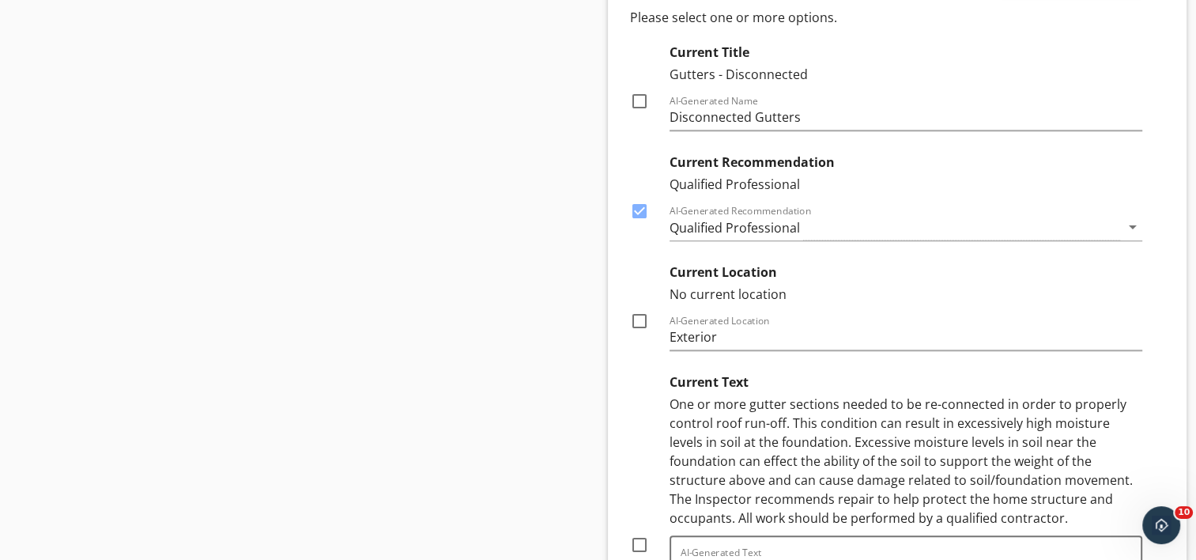
scroll to position [7692, 0]
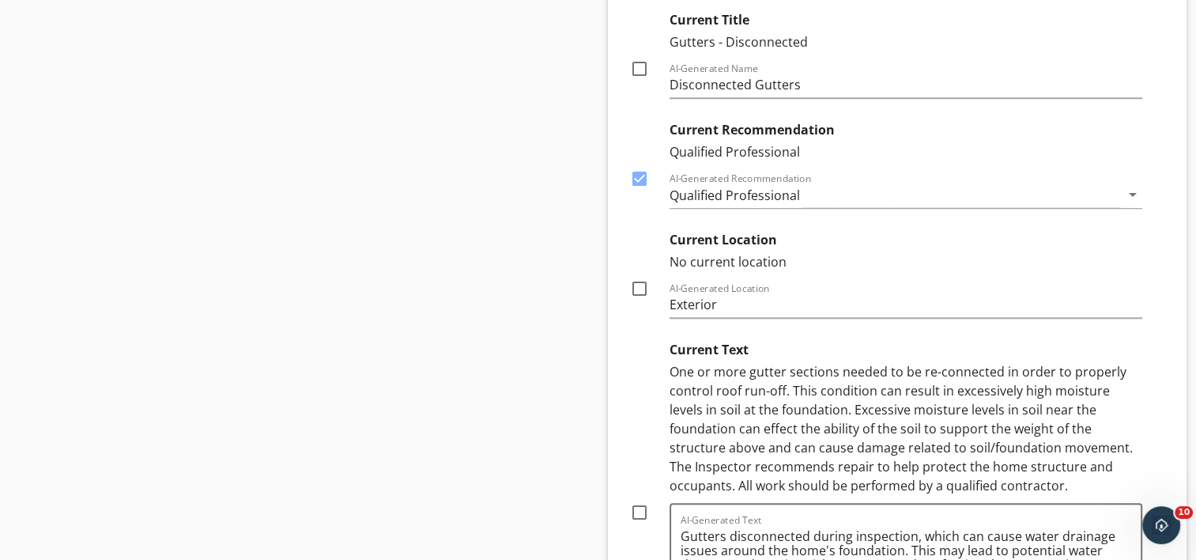
click at [641, 165] on div at bounding box center [639, 178] width 27 height 27
checkbox input "false"
click at [1125, 185] on icon "arrow_drop_down" at bounding box center [1132, 194] width 19 height 19
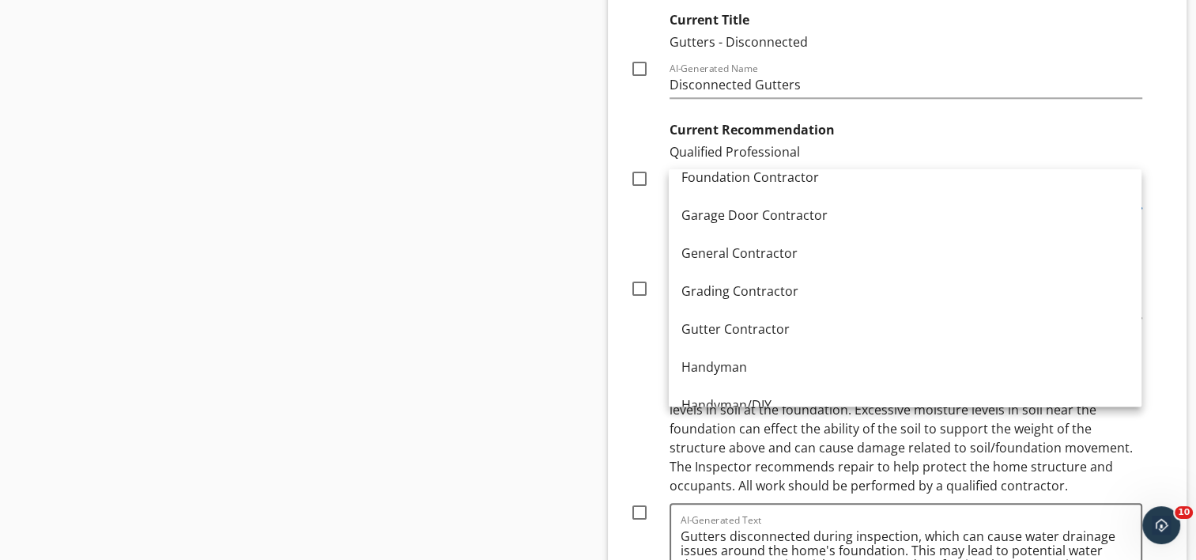
scroll to position [870, 0]
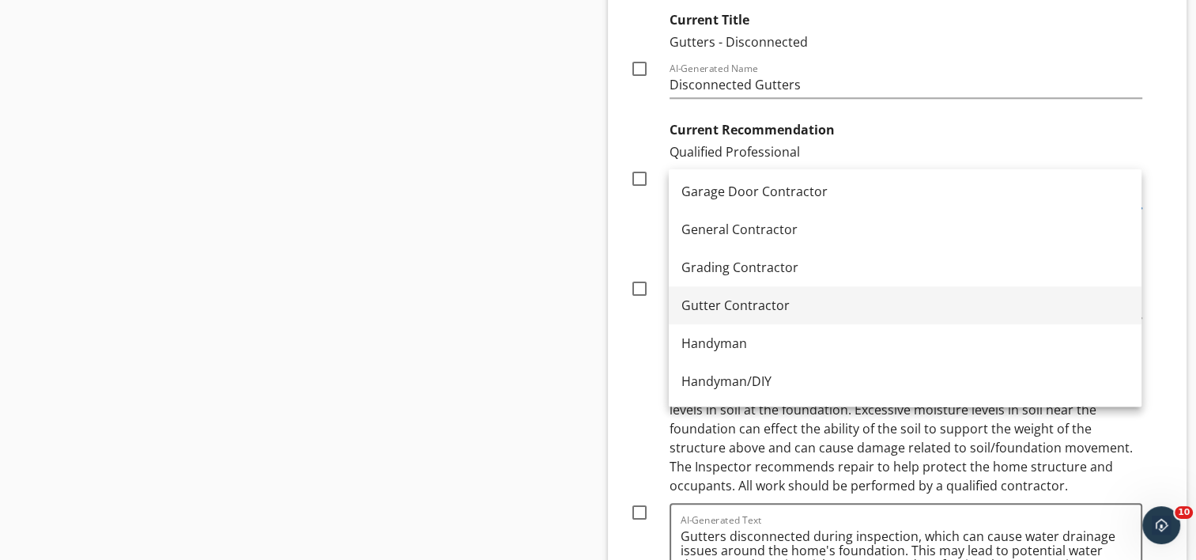
click at [752, 304] on div "Gutter Contractor" at bounding box center [905, 305] width 447 height 19
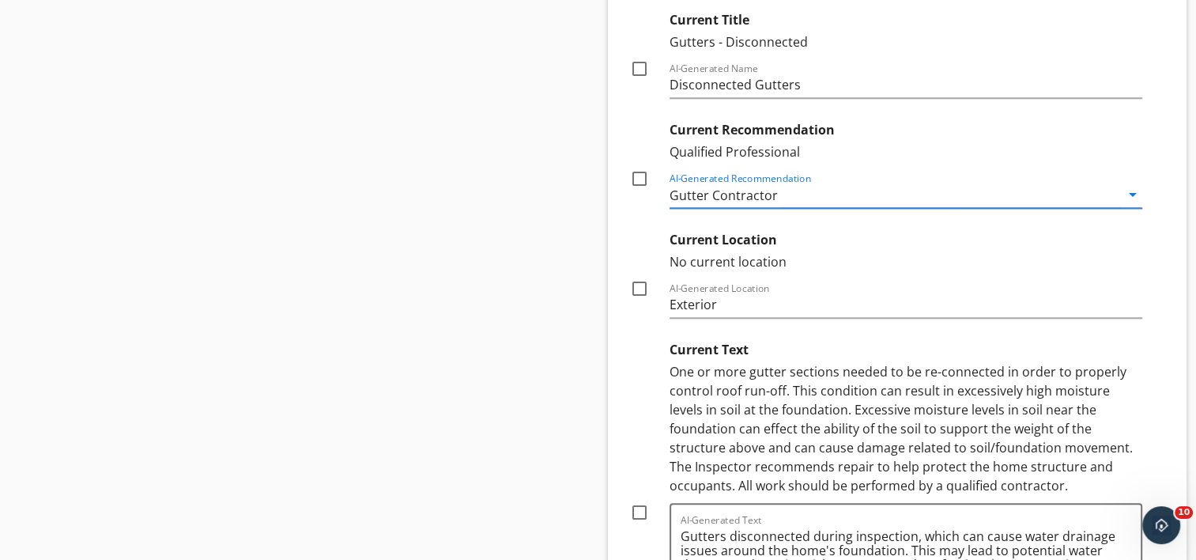
click at [642, 275] on div at bounding box center [639, 288] width 27 height 27
checkbox input "true"
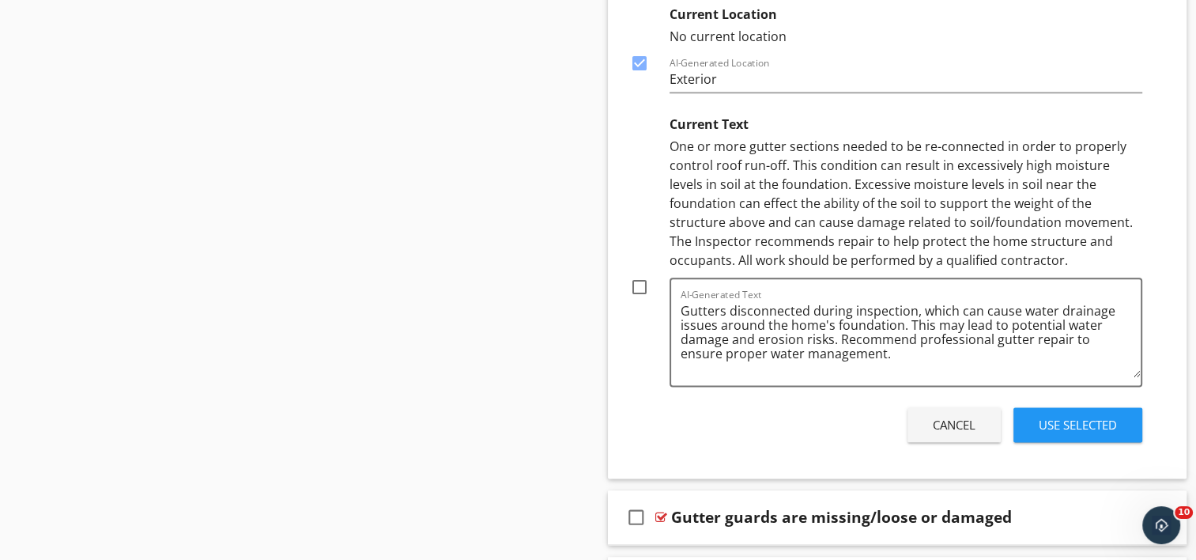
scroll to position [7929, 0]
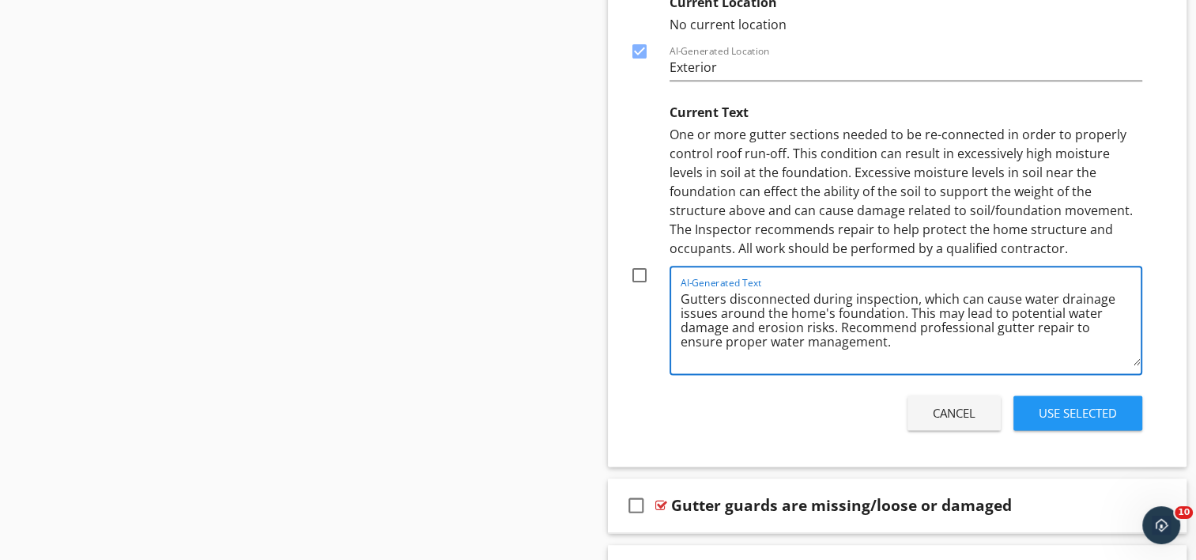
click at [1026, 316] on textarea "Gutters disconnected during inspection, which can cause water drainage issues a…" at bounding box center [911, 325] width 461 height 79
type textarea "Gutters disconnected during inspection, which can cause water drainage issues a…"
click at [640, 262] on div at bounding box center [639, 275] width 27 height 27
checkbox input "true"
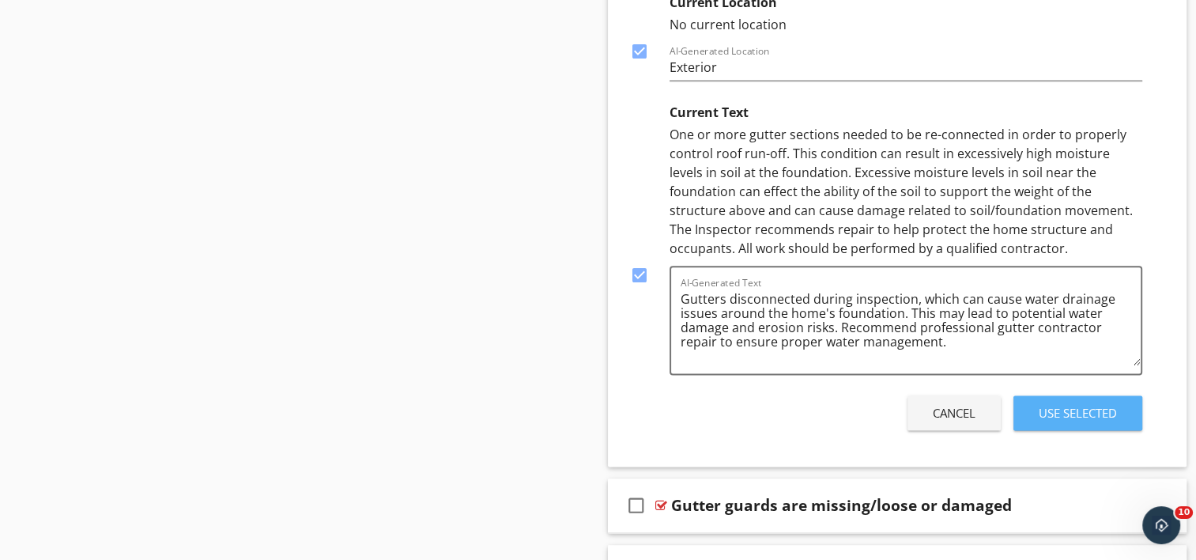
click at [1077, 404] on div "Use Selected" at bounding box center [1078, 413] width 78 height 18
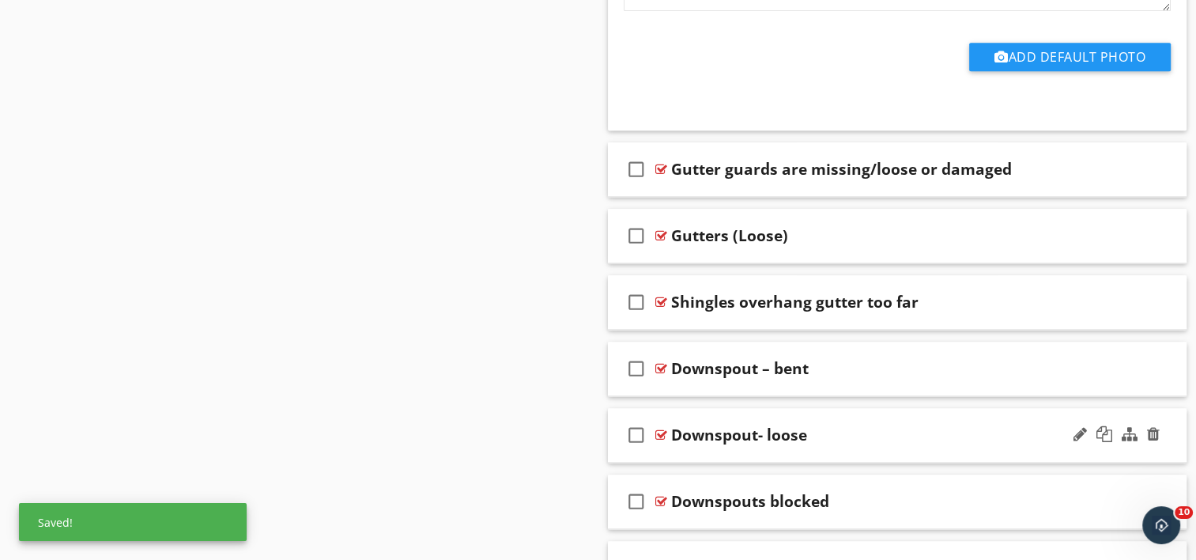
scroll to position [7902, 0]
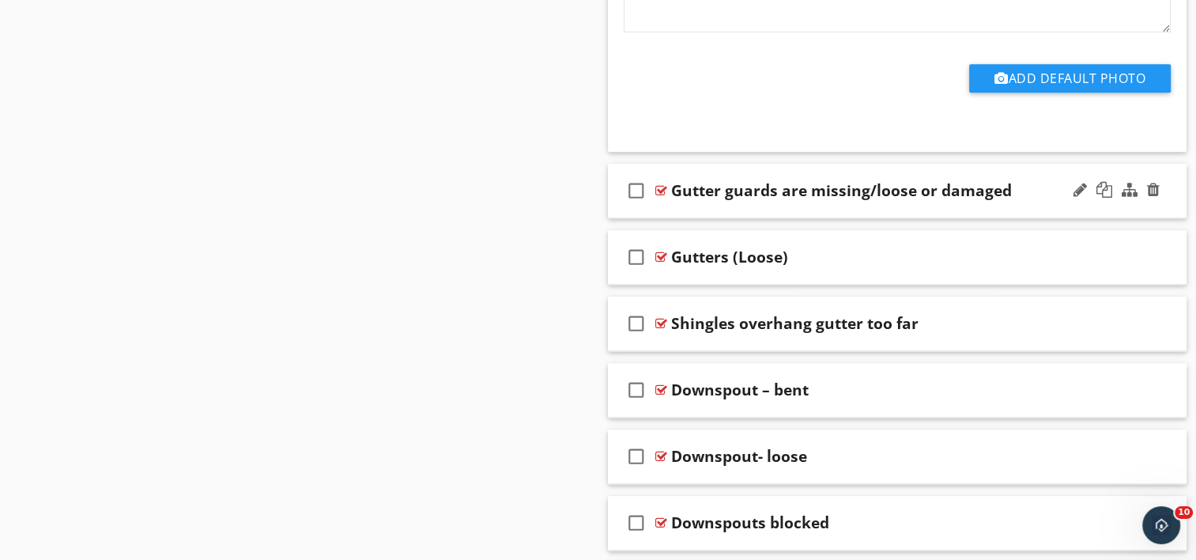
click at [763, 195] on div "check_box_outline_blank Gutter guards are missing/loose or damaged" at bounding box center [898, 191] width 580 height 55
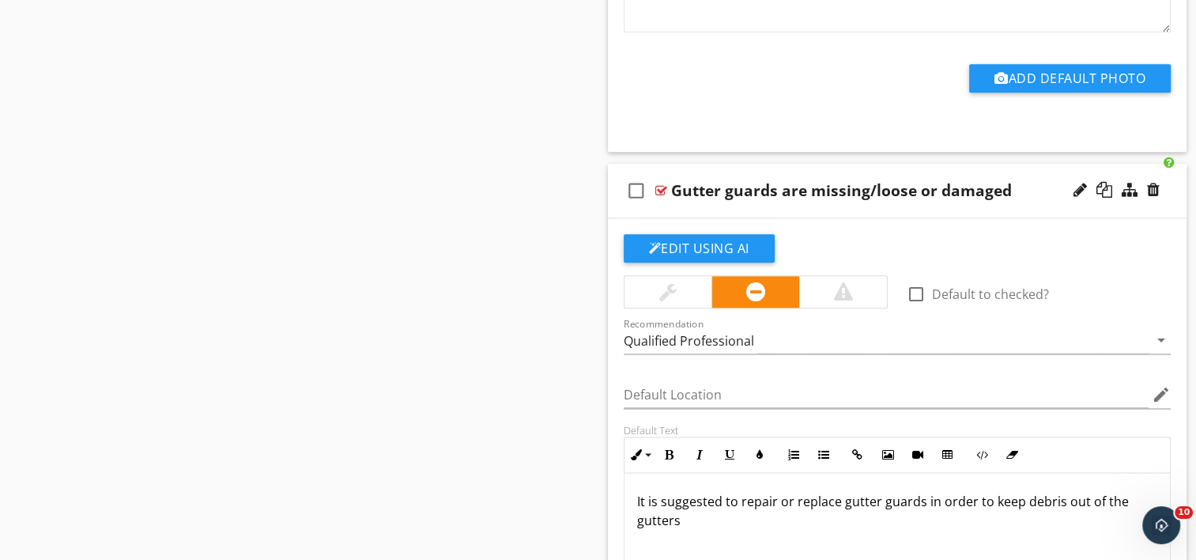
click at [813, 183] on div "Gutter guards are missing/loose or damaged" at bounding box center [841, 190] width 341 height 19
click at [779, 180] on input "Gutter guards are missing/loose or damaged" at bounding box center [876, 192] width 410 height 26
click at [825, 179] on input "Gutter guards - missing/loose or damaged" at bounding box center [876, 192] width 410 height 26
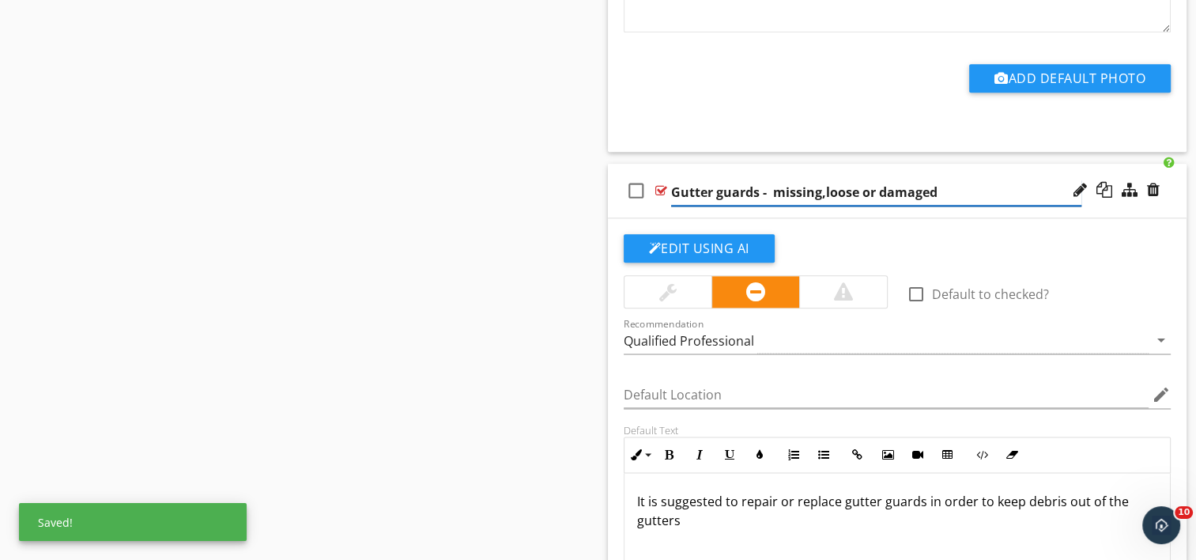
type input "Gutter guards - missing, loose or damaged"
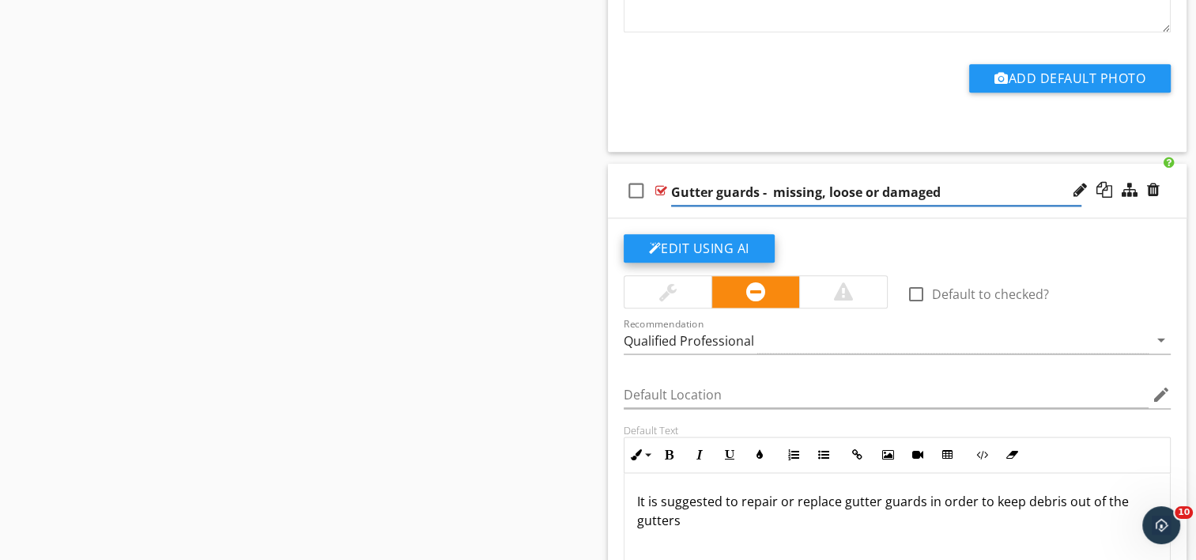
click at [676, 234] on button "Edit Using AI" at bounding box center [699, 248] width 151 height 28
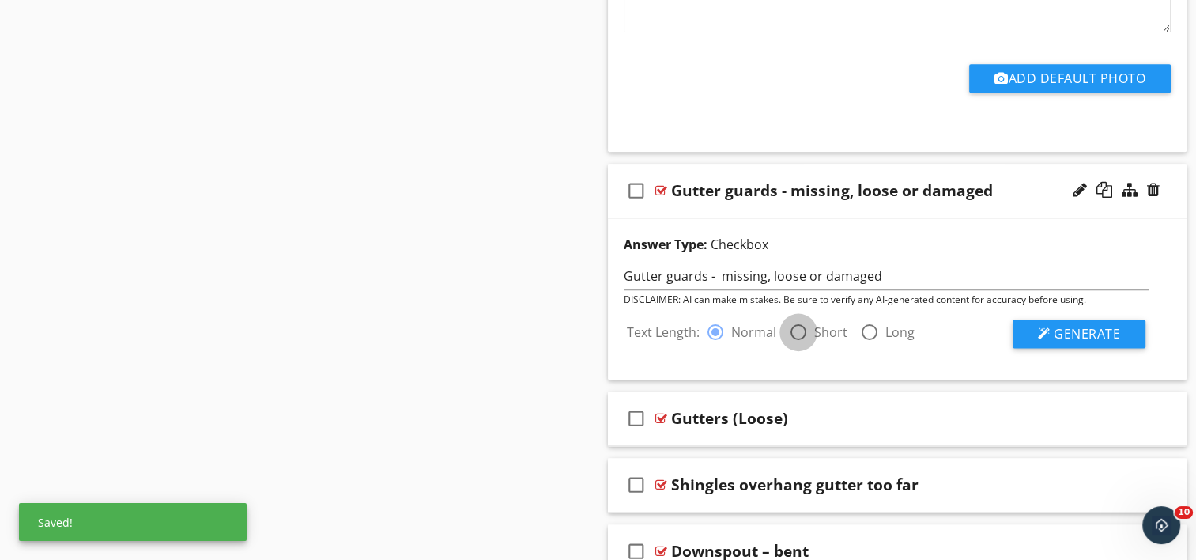
click at [796, 319] on div at bounding box center [798, 332] width 27 height 27
radio input "false"
radio input "true"
click at [1060, 325] on span "Generate" at bounding box center [1087, 333] width 66 height 17
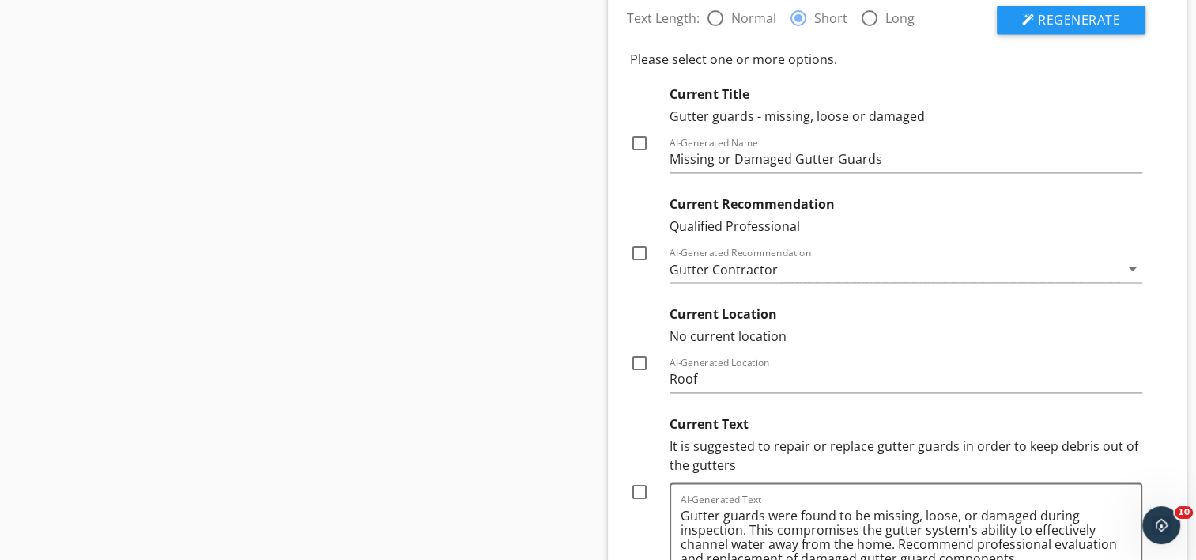
scroll to position [8218, 0]
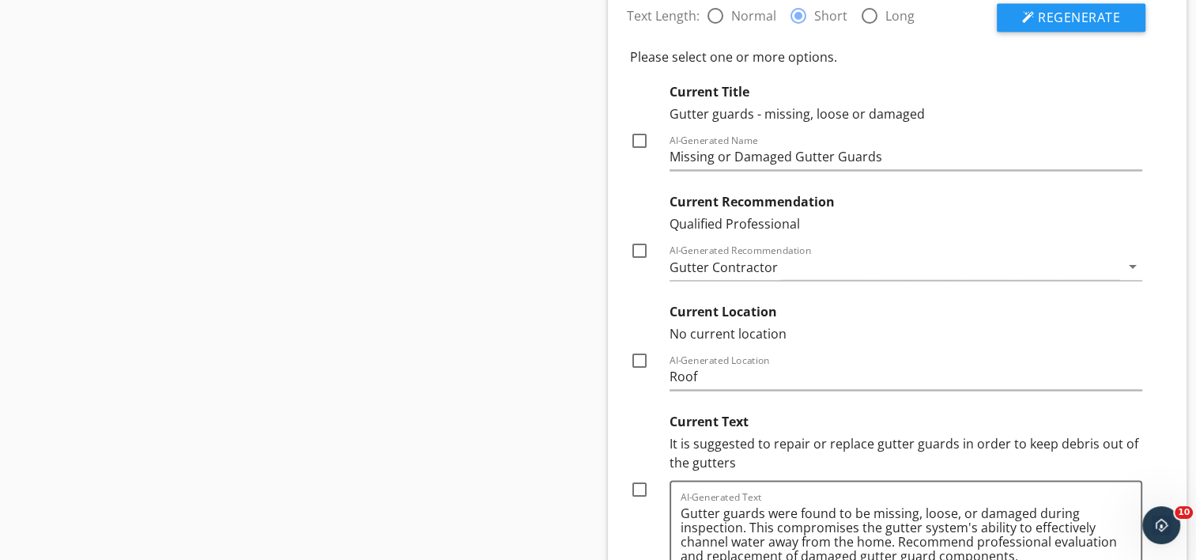
click at [635, 237] on div at bounding box center [639, 250] width 27 height 27
checkbox input "true"
click at [709, 366] on input "Roof" at bounding box center [907, 377] width 474 height 26
type input "R"
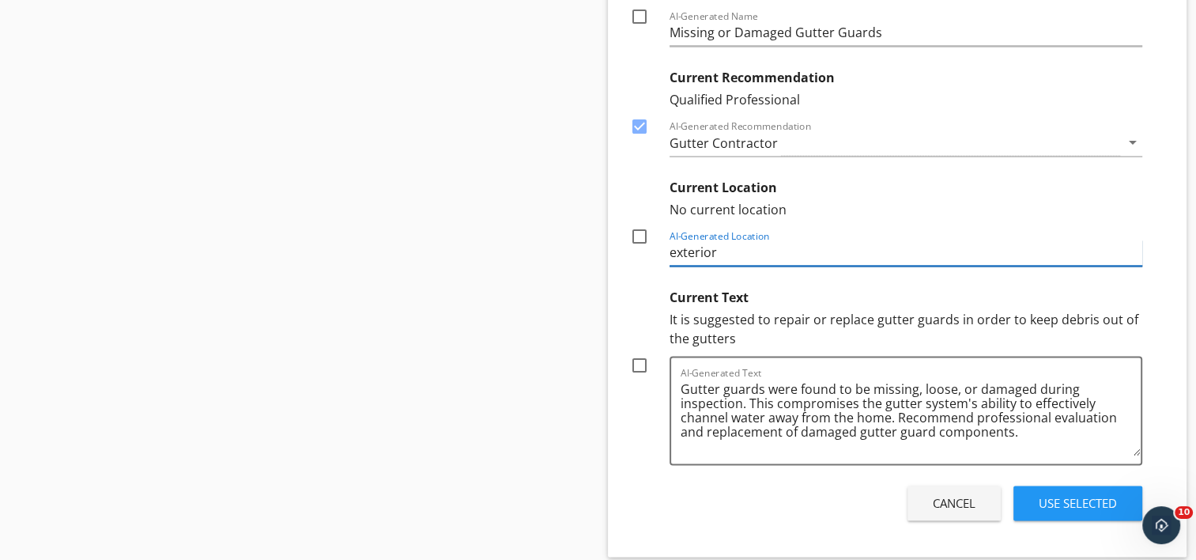
scroll to position [8456, 0]
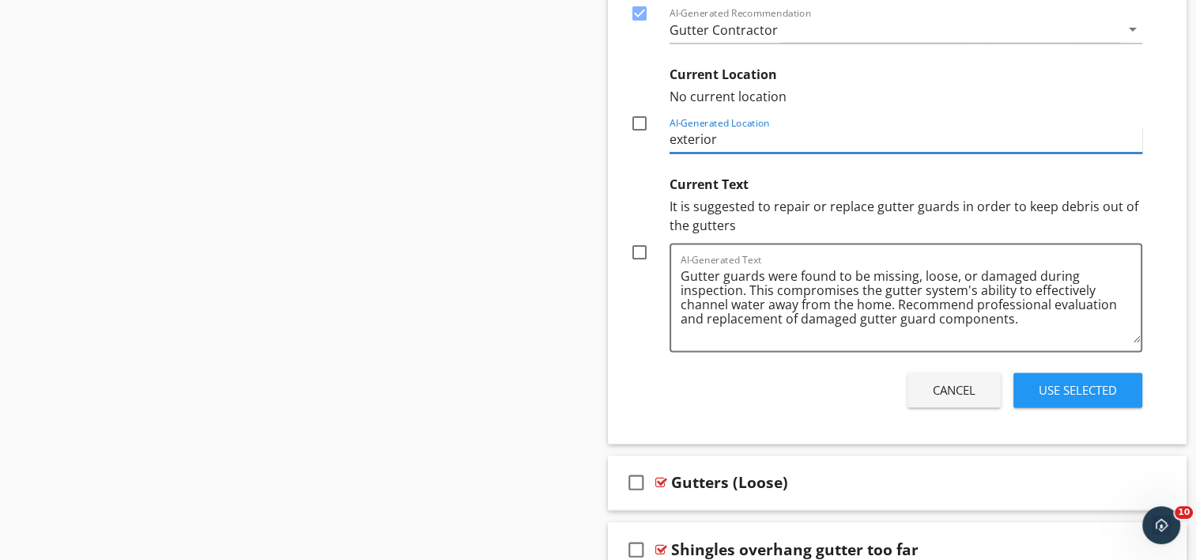
type input "exterior"
click at [635, 239] on div at bounding box center [639, 252] width 27 height 27
checkbox input "true"
click at [639, 110] on div at bounding box center [639, 123] width 27 height 27
checkbox input "true"
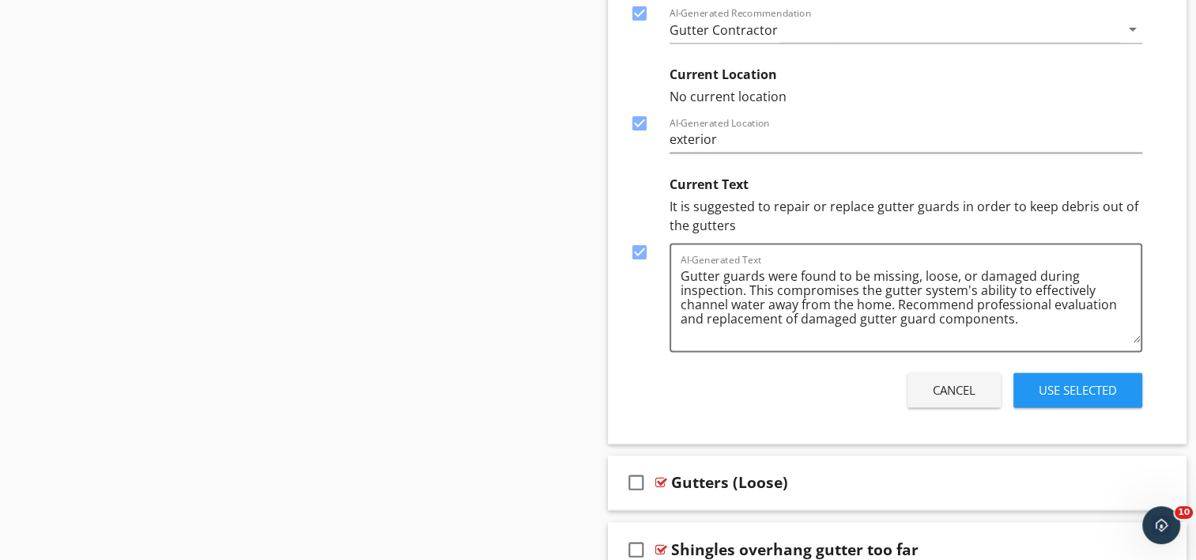
click at [1053, 381] on div "Use Selected" at bounding box center [1078, 390] width 78 height 18
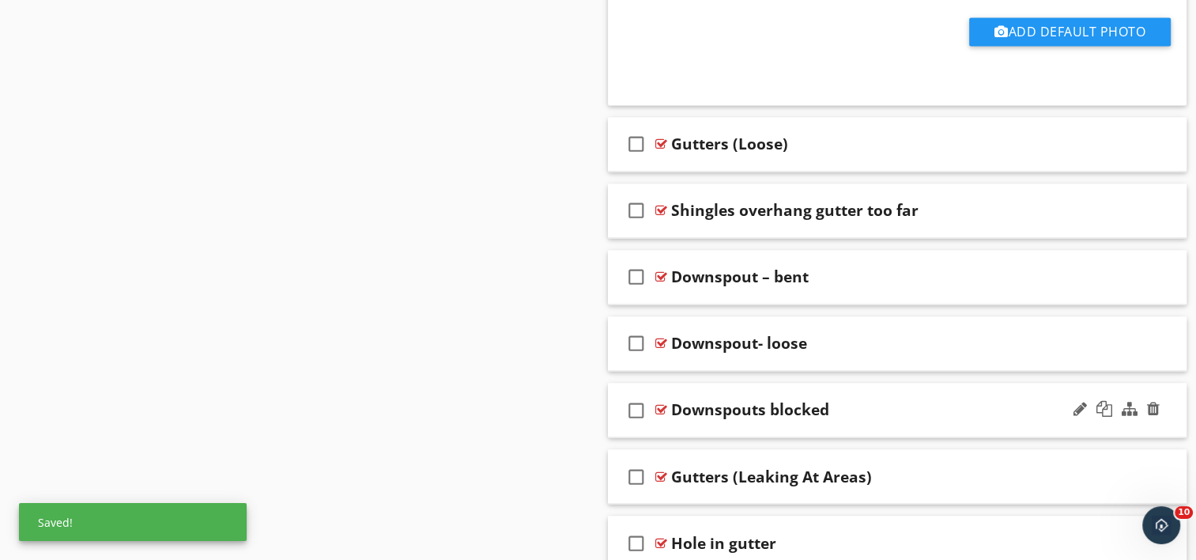
scroll to position [8507, 0]
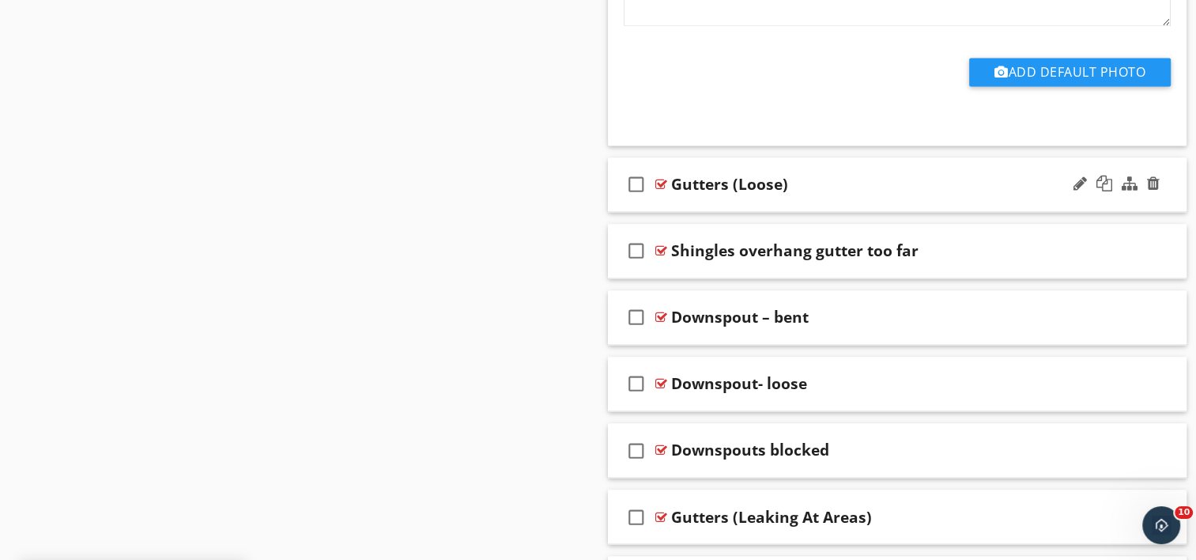
click at [703, 179] on div "check_box_outline_blank Gutters (Loose)" at bounding box center [898, 184] width 580 height 55
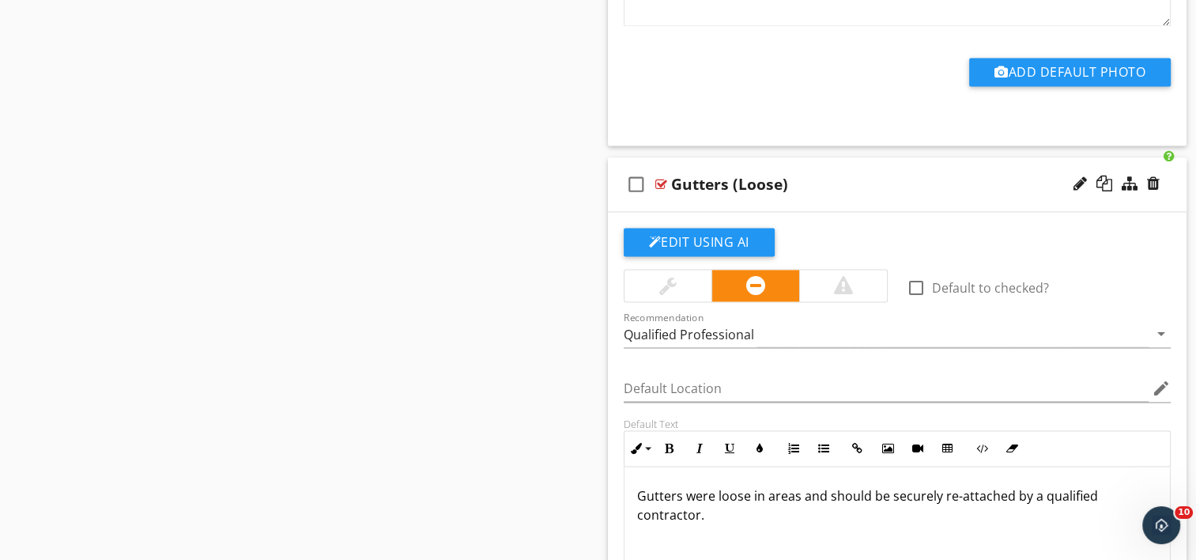
click at [738, 175] on div "Gutters (Loose)" at bounding box center [729, 184] width 117 height 19
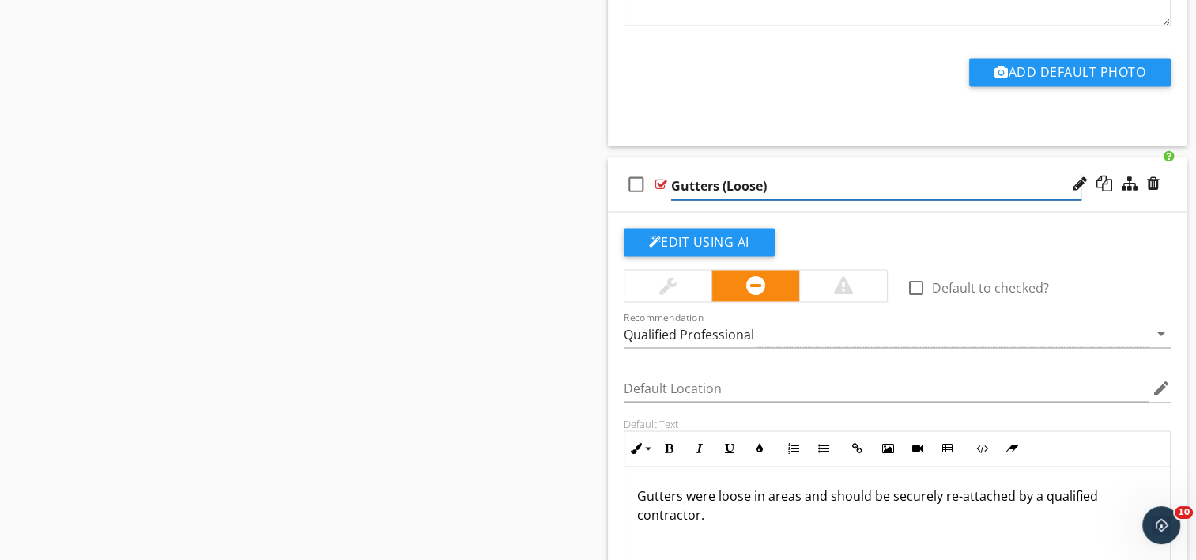
click at [724, 173] on input "Gutters (Loose)" at bounding box center [876, 186] width 410 height 26
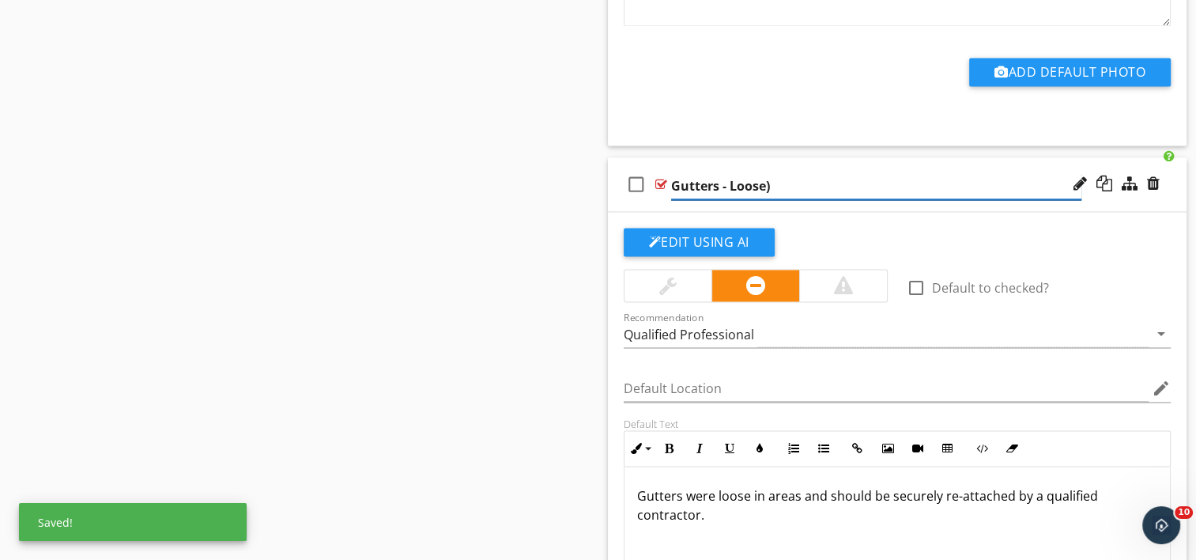
click at [774, 173] on input "Gutters - Loose)" at bounding box center [876, 186] width 410 height 26
type input "Gutters - Loose"
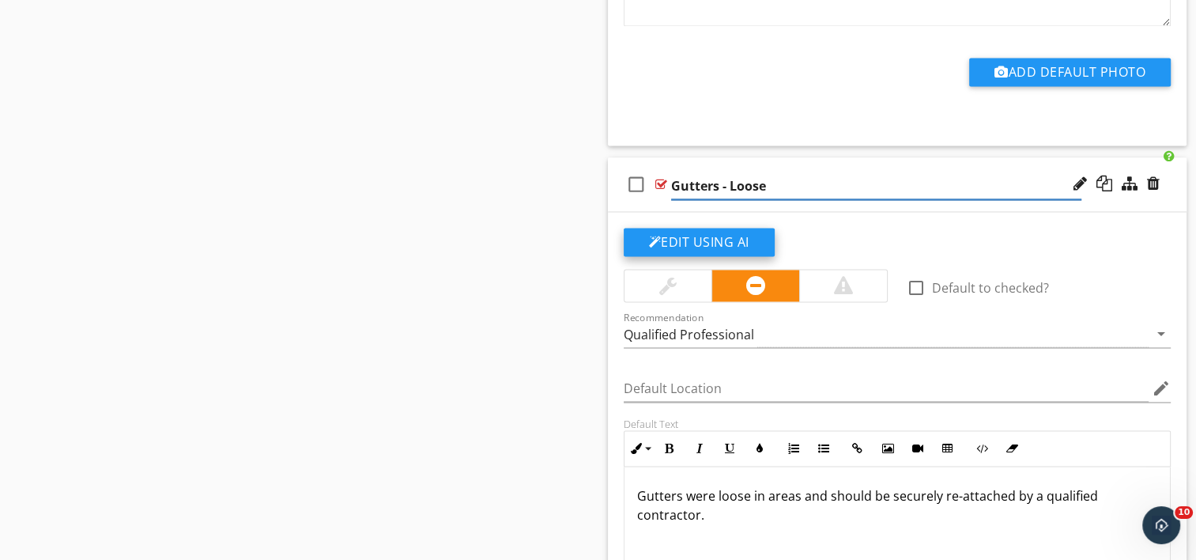
click at [670, 228] on button "Edit Using AI" at bounding box center [699, 242] width 151 height 28
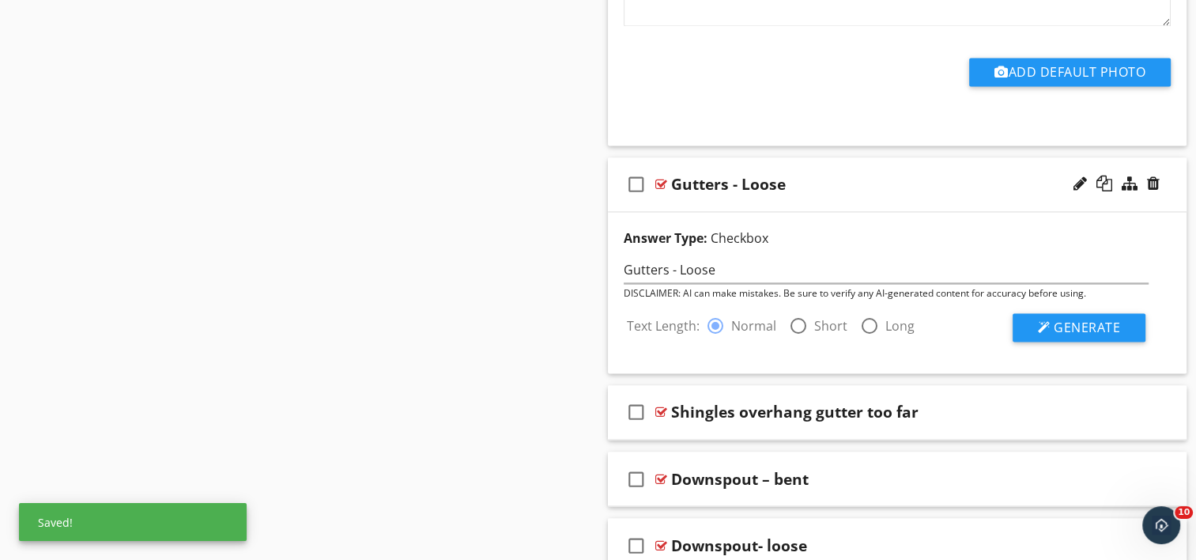
click at [806, 312] on div at bounding box center [798, 325] width 27 height 27
radio input "false"
radio input "true"
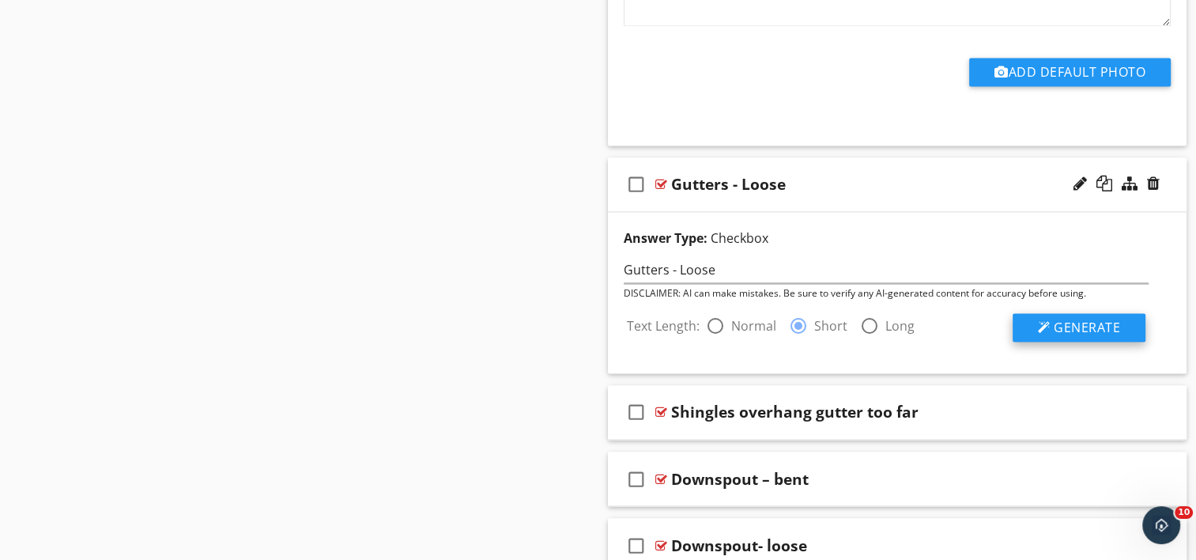
click at [1097, 319] on span "Generate" at bounding box center [1087, 327] width 66 height 17
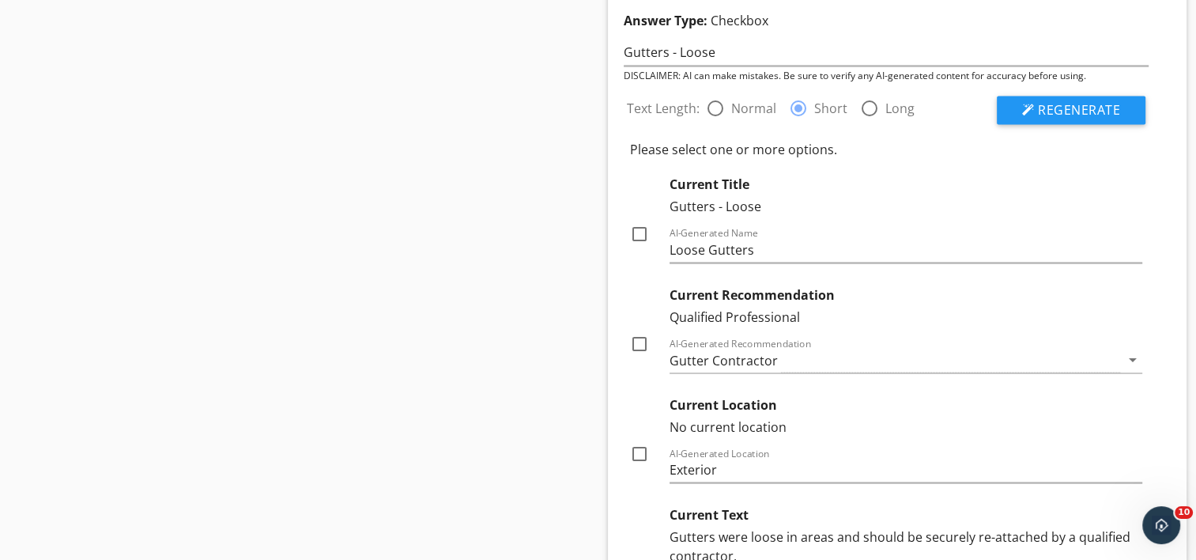
scroll to position [8744, 0]
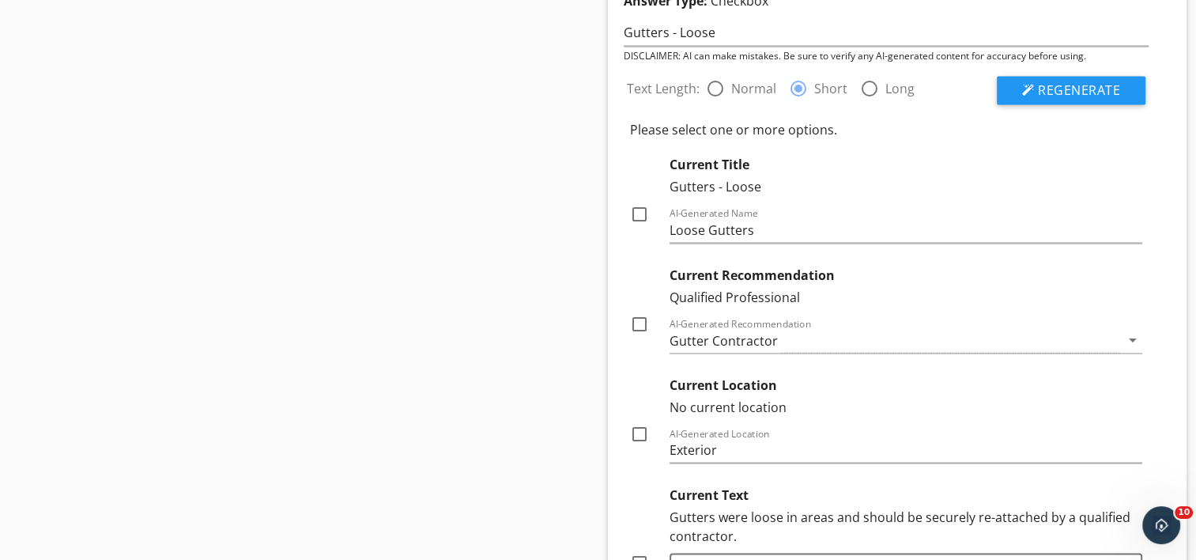
click at [639, 311] on div at bounding box center [639, 323] width 27 height 27
checkbox input "true"
click at [635, 420] on div at bounding box center [639, 433] width 27 height 27
checkbox input "true"
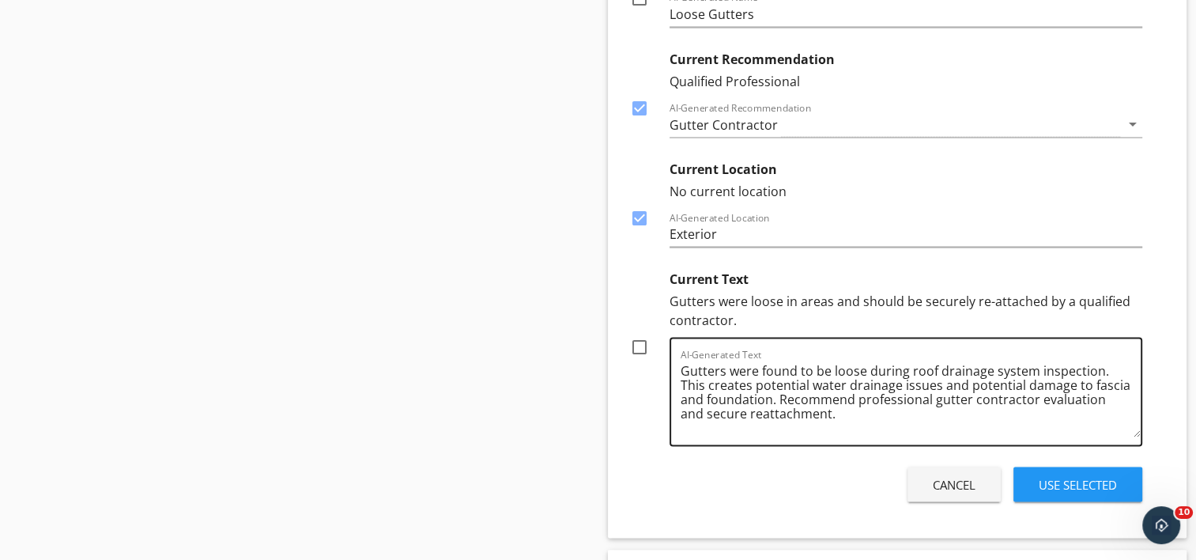
scroll to position [8981, 0]
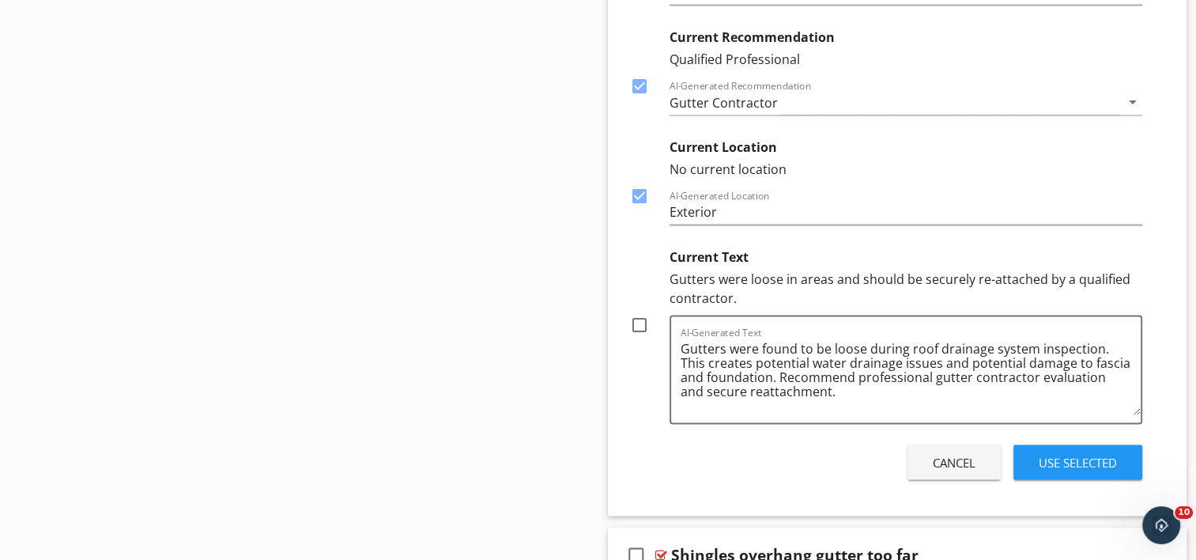
click at [642, 311] on div at bounding box center [639, 324] width 27 height 27
checkbox input "true"
click at [1103, 454] on div "Use Selected" at bounding box center [1078, 463] width 78 height 18
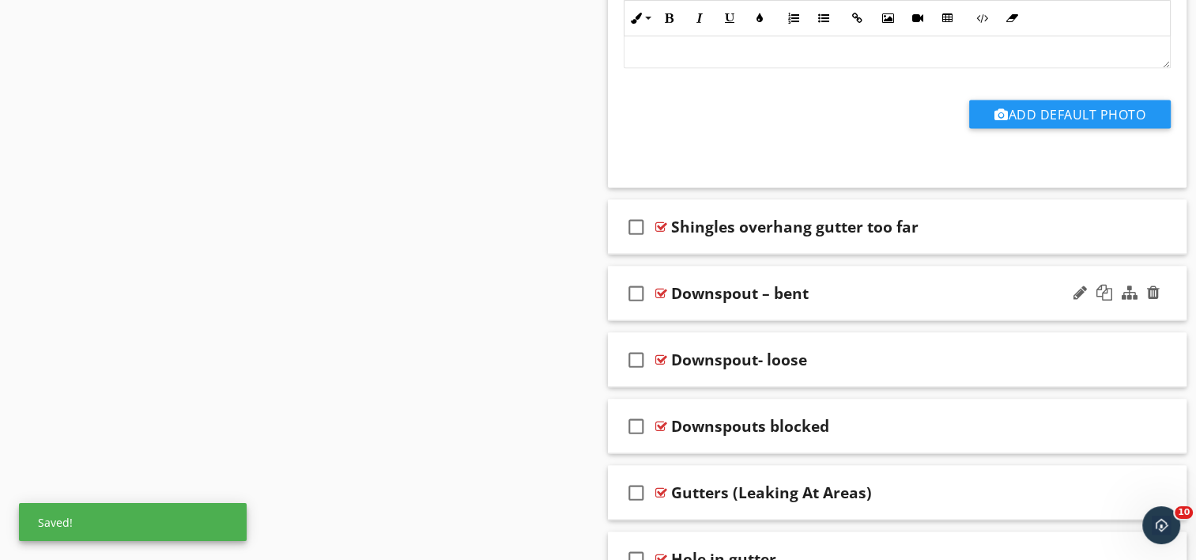
scroll to position [9033, 0]
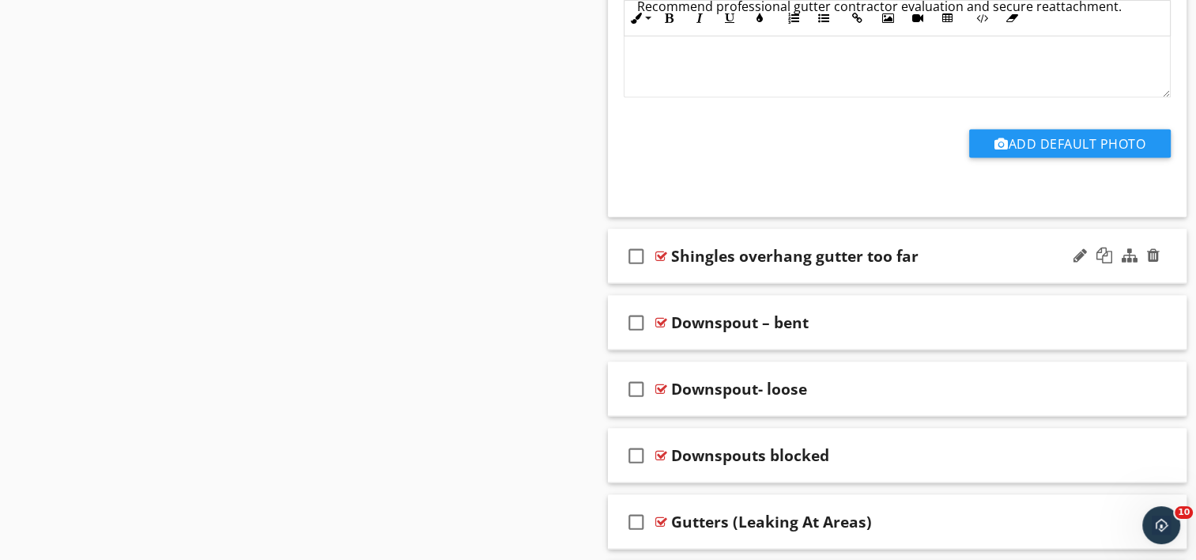
click at [775, 256] on div "check_box_outline_blank Shingles overhang gutter too far" at bounding box center [898, 256] width 580 height 55
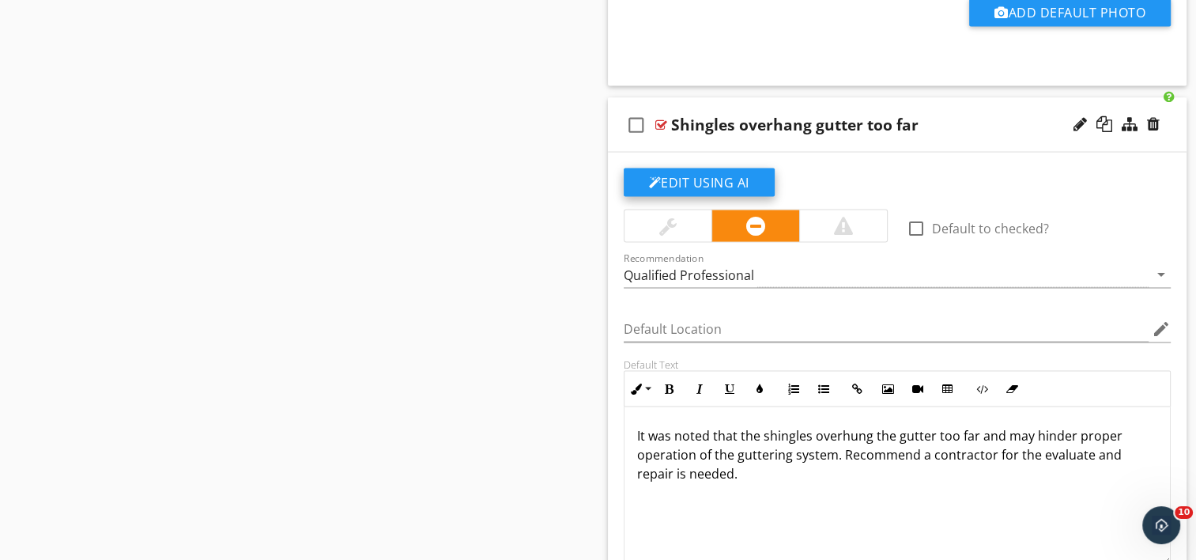
scroll to position [9192, 0]
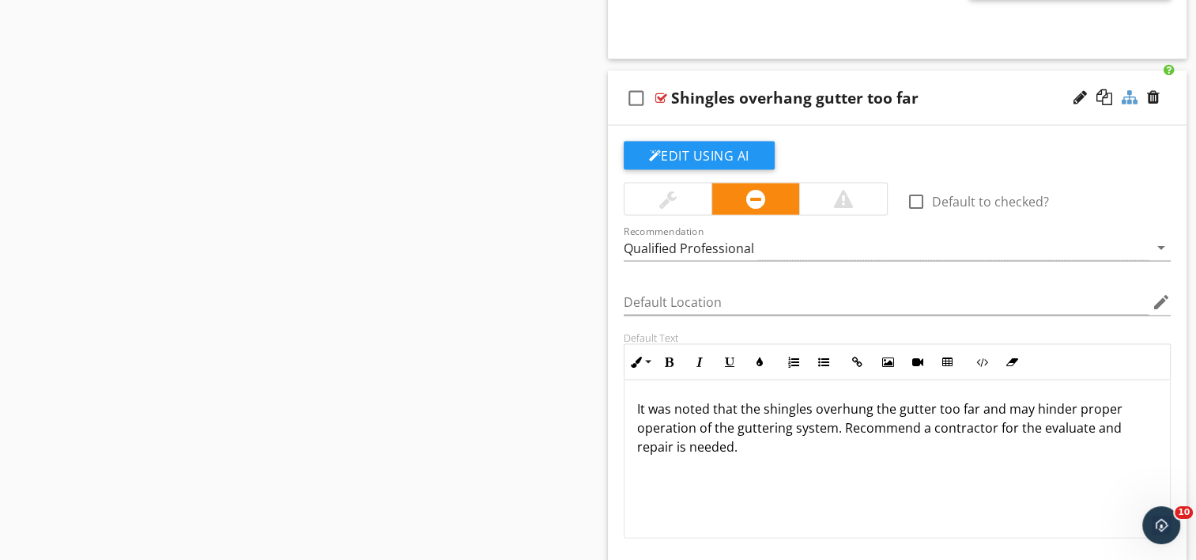
click at [1127, 89] on div at bounding box center [1130, 97] width 16 height 16
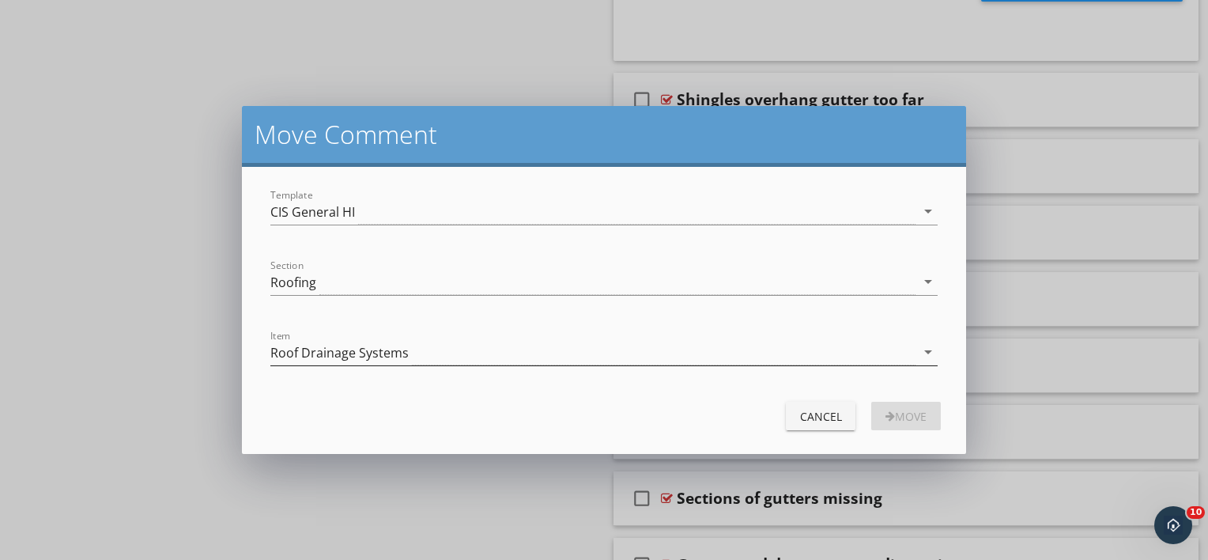
click at [931, 354] on icon "arrow_drop_down" at bounding box center [928, 351] width 19 height 19
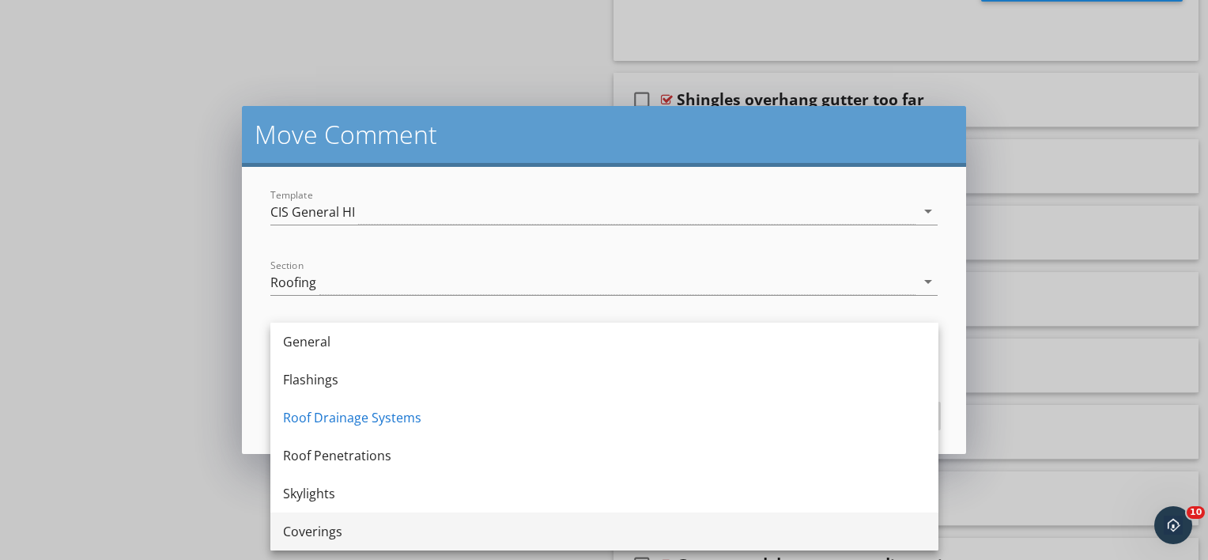
click at [370, 534] on div "Coverings" at bounding box center [604, 531] width 643 height 19
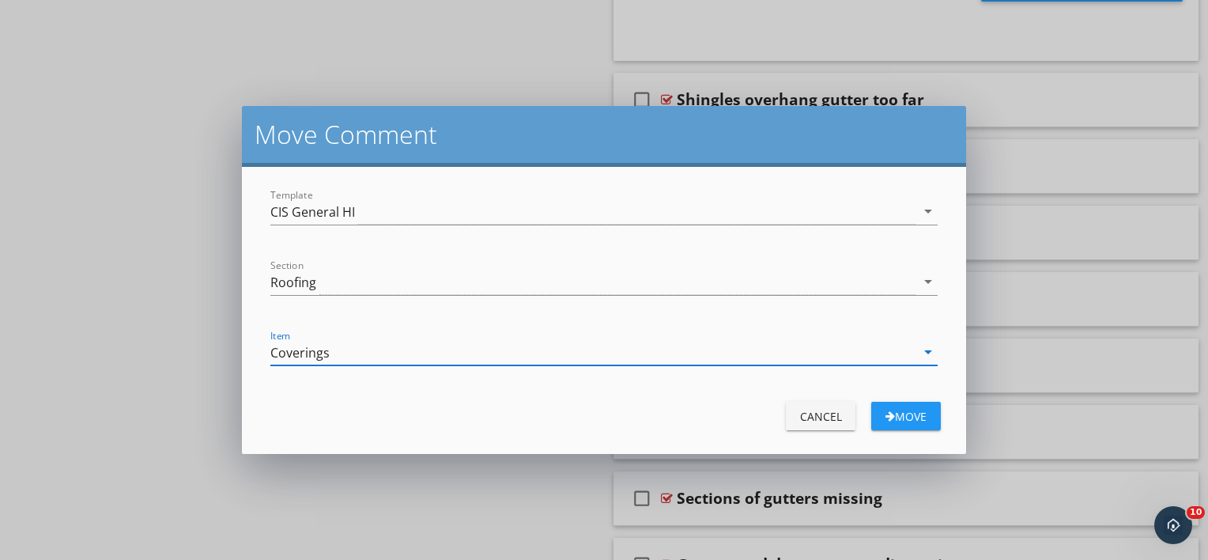
click at [908, 421] on div "Move" at bounding box center [906, 416] width 44 height 17
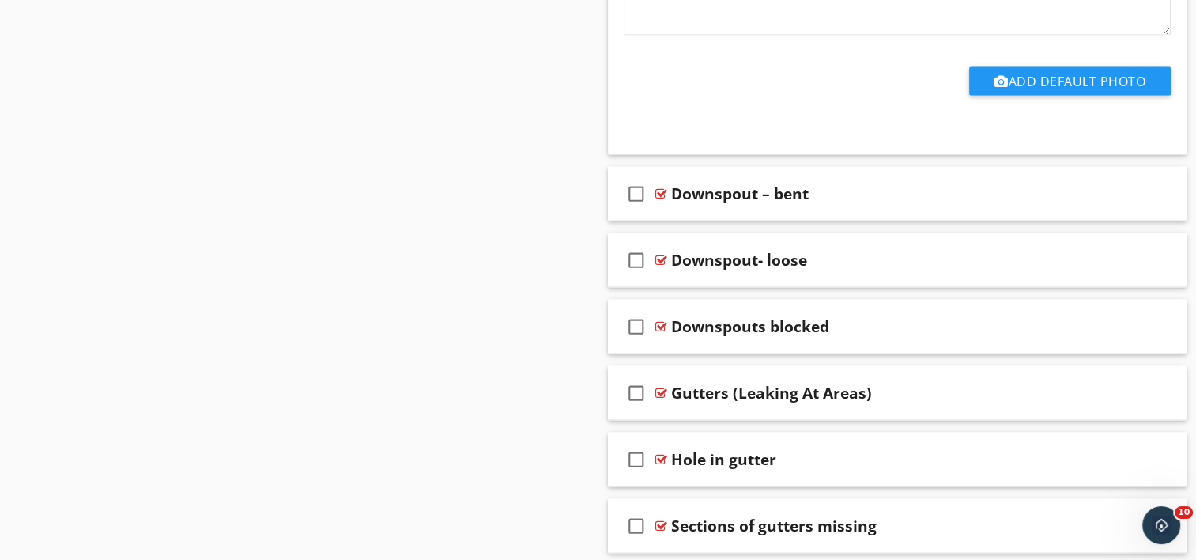
scroll to position [9113, 0]
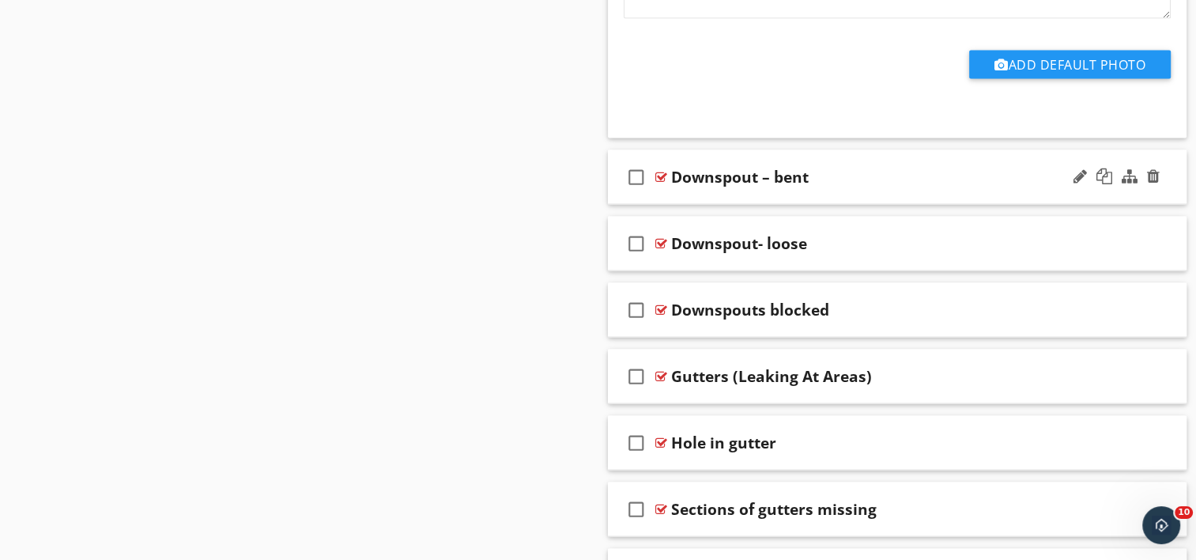
click at [776, 181] on div "check_box_outline_blank Downspout – bent" at bounding box center [898, 177] width 580 height 55
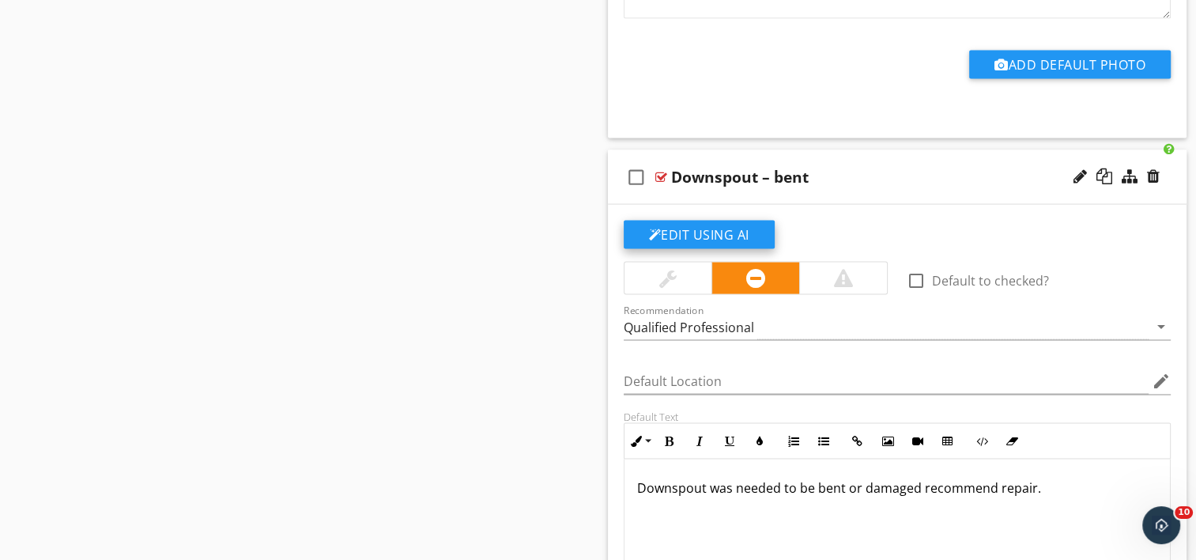
click at [697, 221] on button "Edit Using AI" at bounding box center [699, 235] width 151 height 28
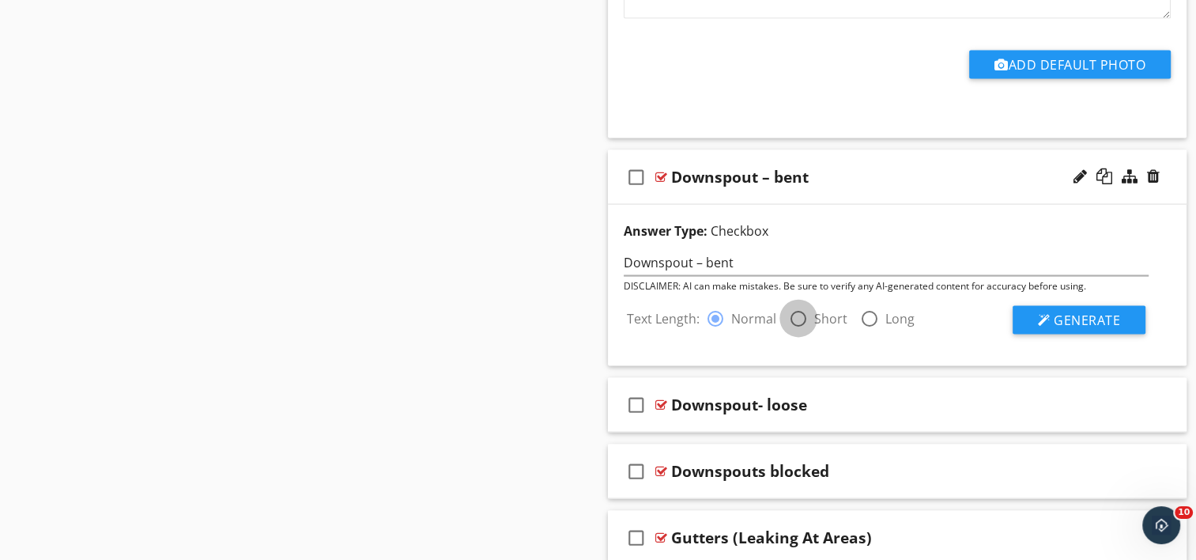
click at [794, 307] on div at bounding box center [798, 318] width 27 height 27
radio input "false"
radio input "true"
click at [1054, 311] on span "Generate" at bounding box center [1087, 319] width 66 height 17
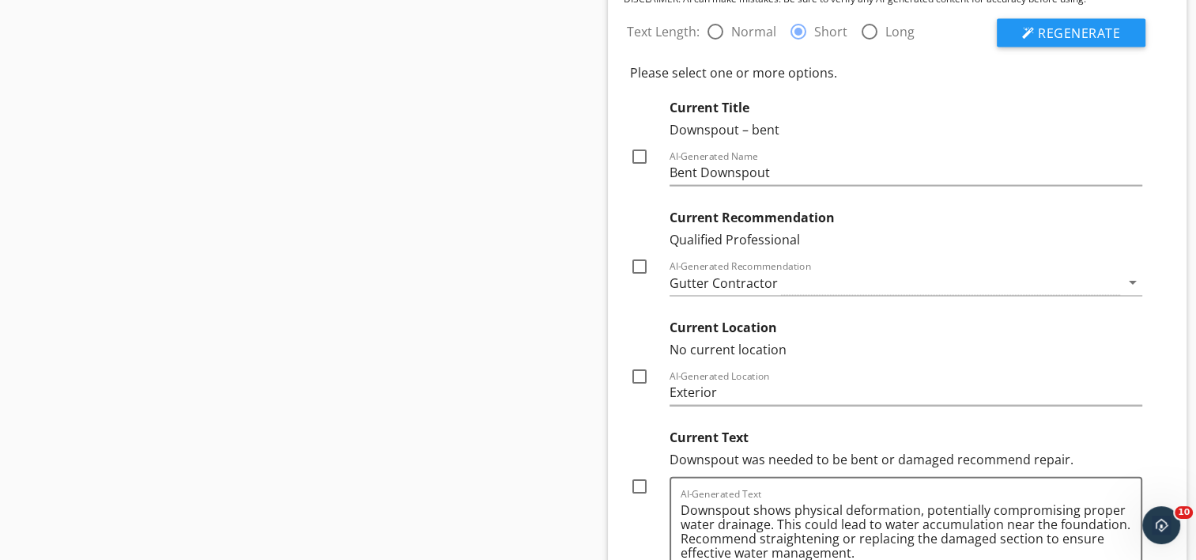
scroll to position [9429, 0]
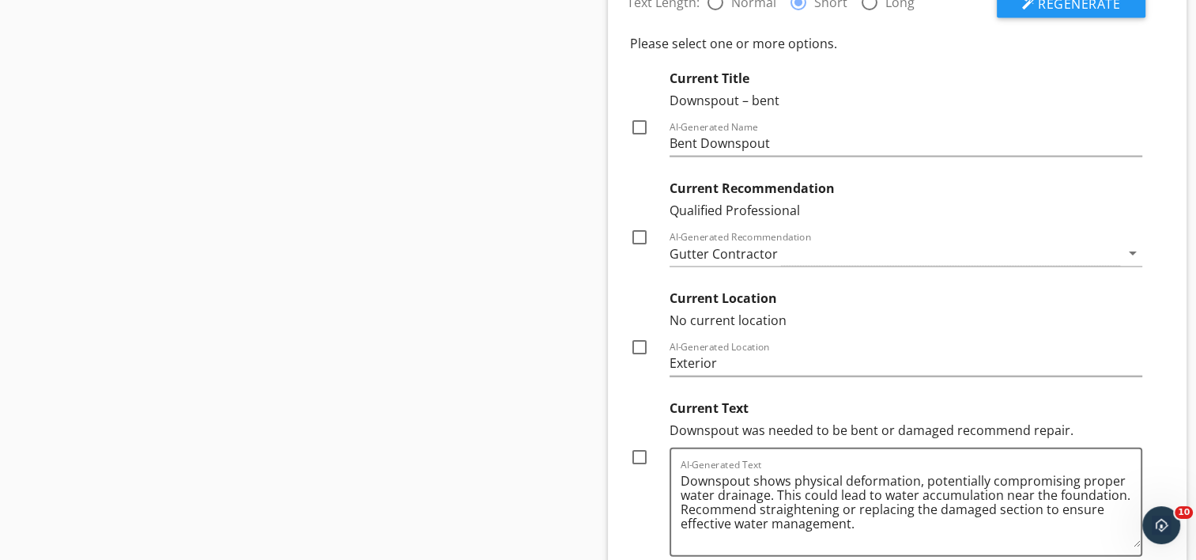
click at [636, 224] on div at bounding box center [639, 237] width 27 height 27
checkbox input "true"
click at [636, 334] on div at bounding box center [639, 347] width 27 height 27
checkbox input "true"
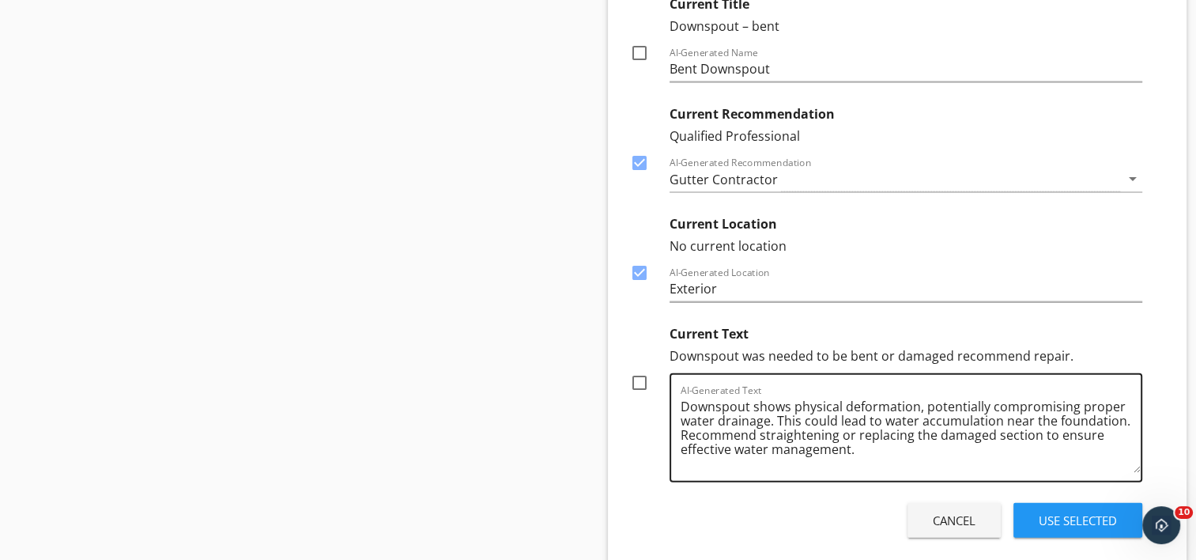
scroll to position [9587, 0]
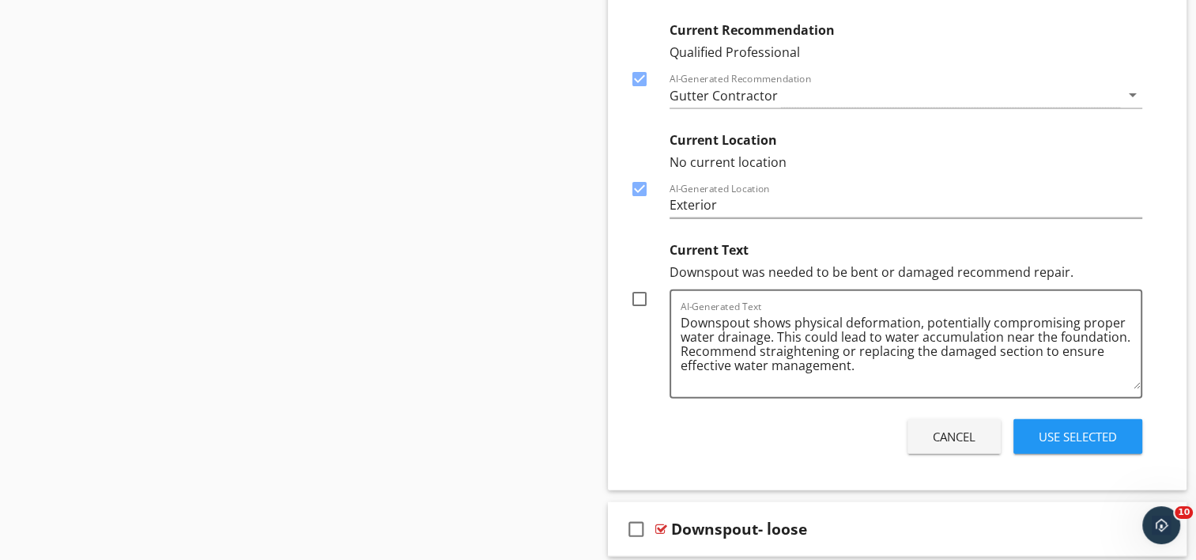
click at [634, 285] on div at bounding box center [639, 298] width 27 height 27
checkbox input "true"
click at [1069, 428] on div "Use Selected" at bounding box center [1078, 437] width 78 height 18
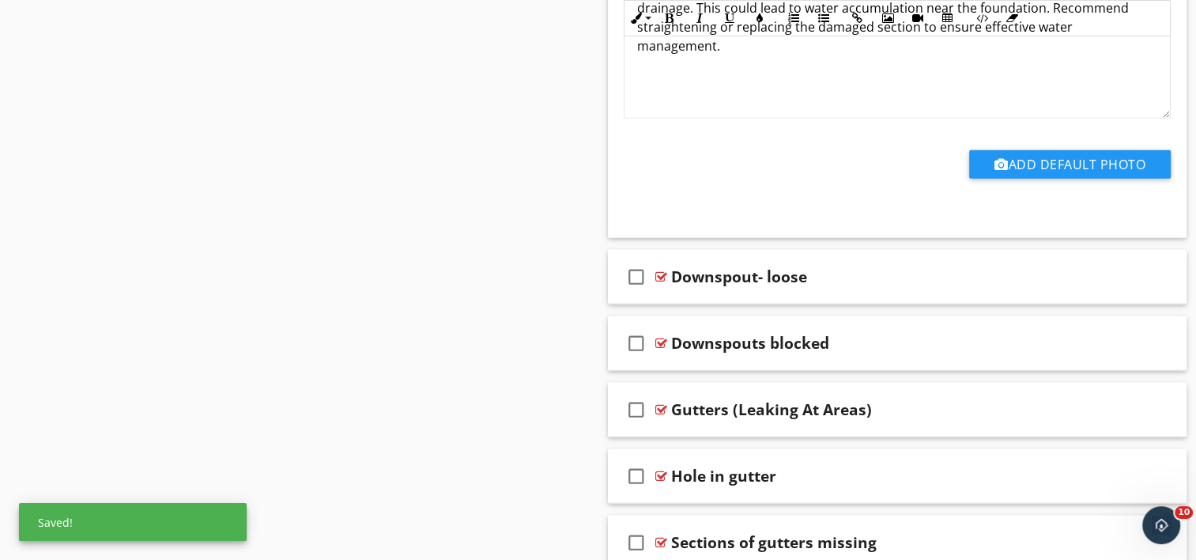
scroll to position [9560, 0]
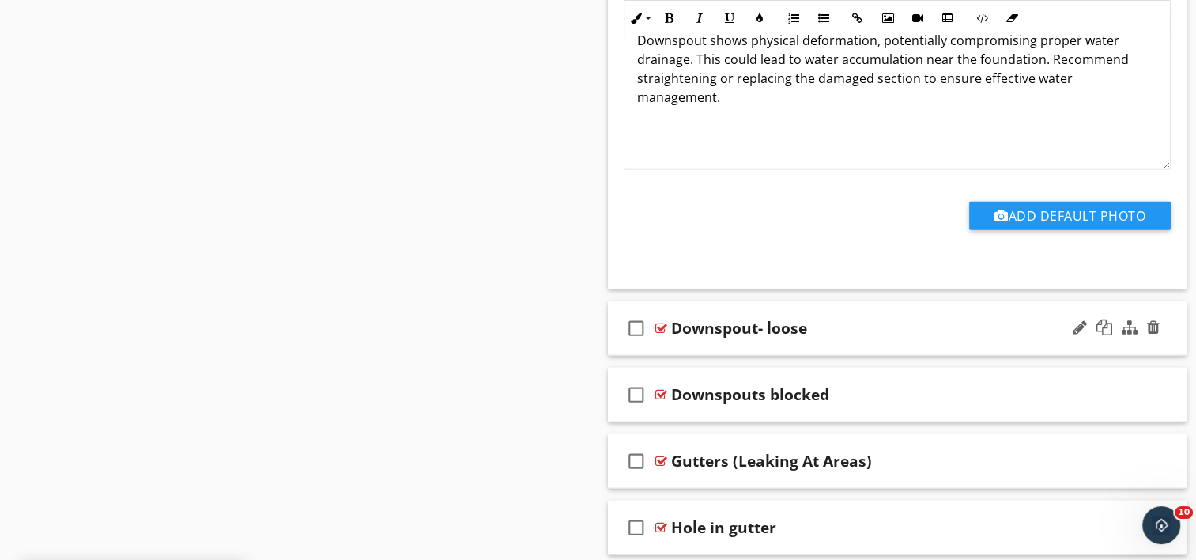
click at [723, 324] on div "check_box_outline_blank Downspout- loose" at bounding box center [898, 328] width 580 height 55
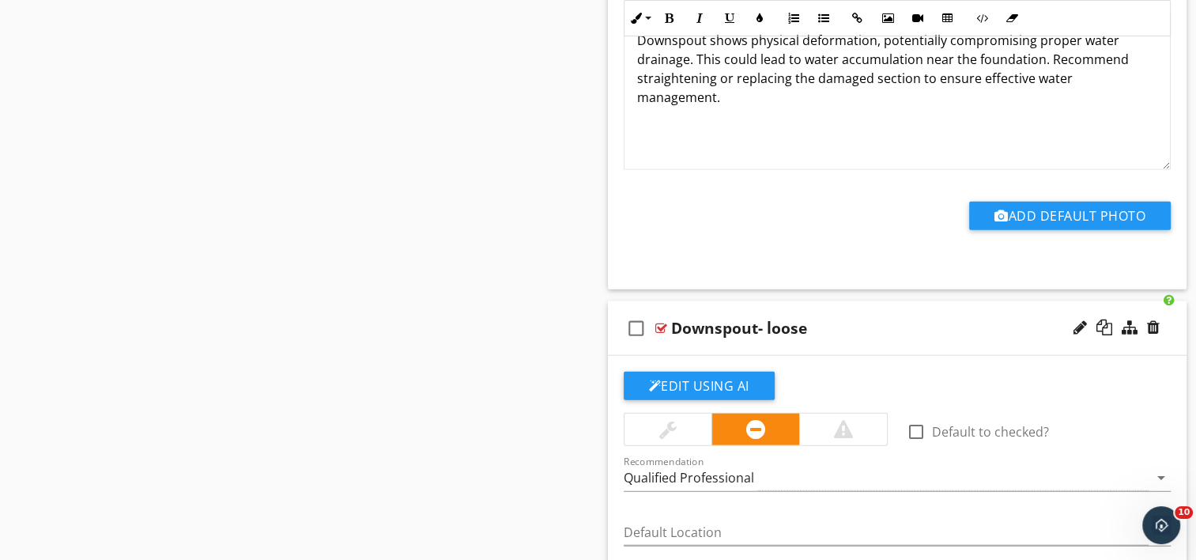
click at [757, 319] on div "Downspout- loose" at bounding box center [739, 328] width 136 height 19
click at [740, 316] on input "Downspout- loose" at bounding box center [876, 329] width 410 height 26
type input "Downspout - loose"
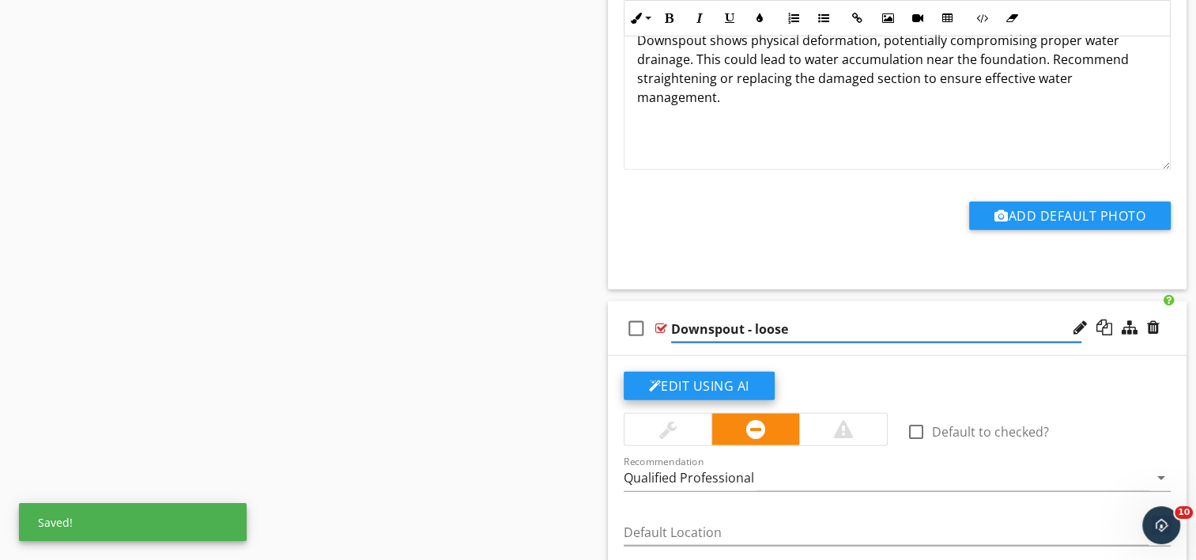
click at [702, 372] on button "Edit Using AI" at bounding box center [699, 386] width 151 height 28
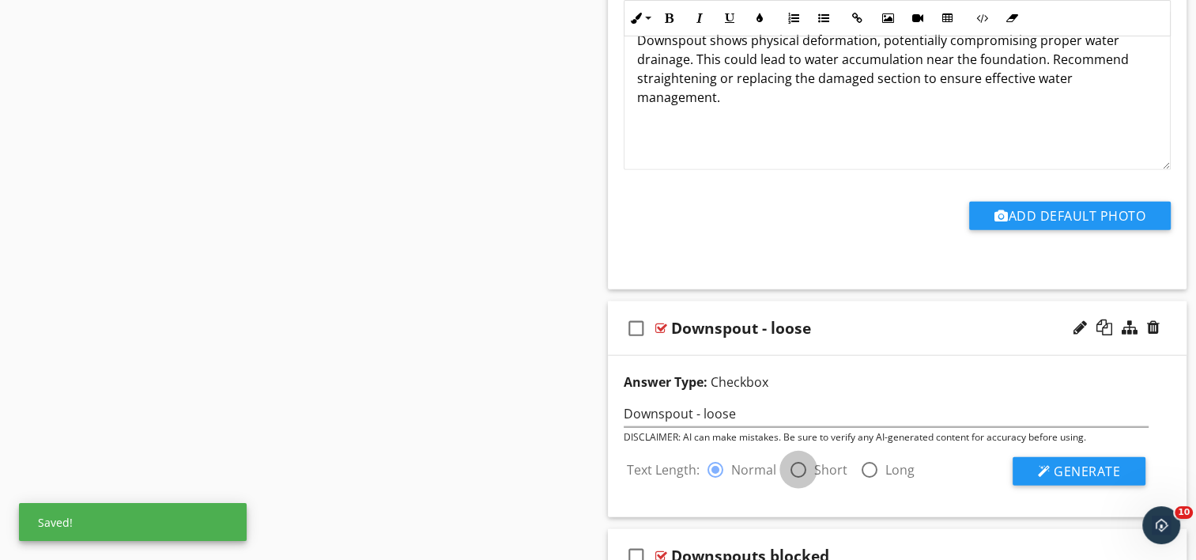
click at [798, 456] on div at bounding box center [798, 469] width 27 height 27
radio input "false"
radio input "true"
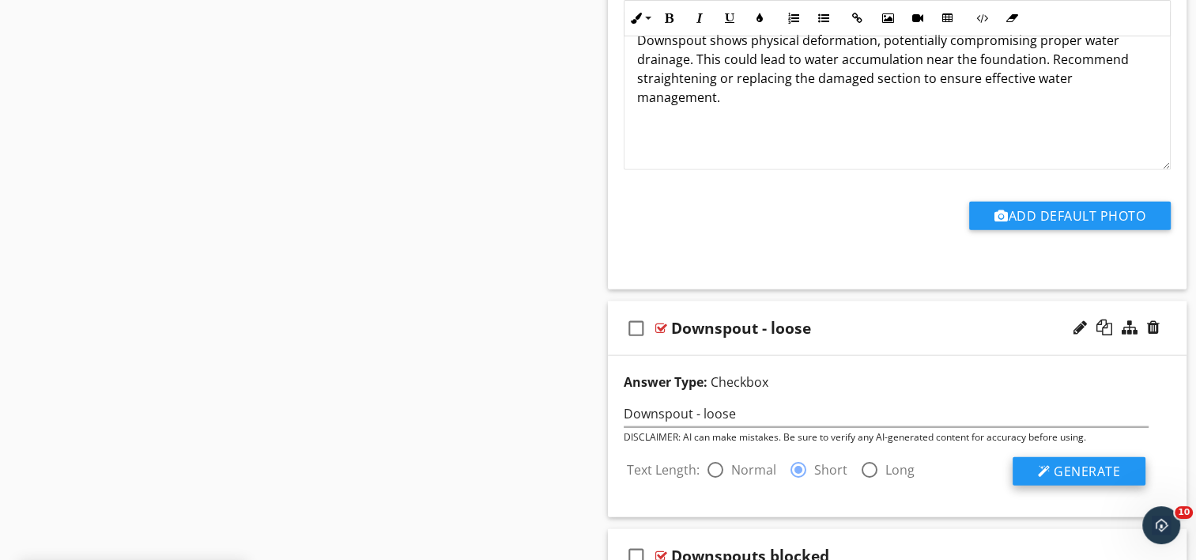
click at [1056, 463] on span "Generate" at bounding box center [1087, 471] width 66 height 17
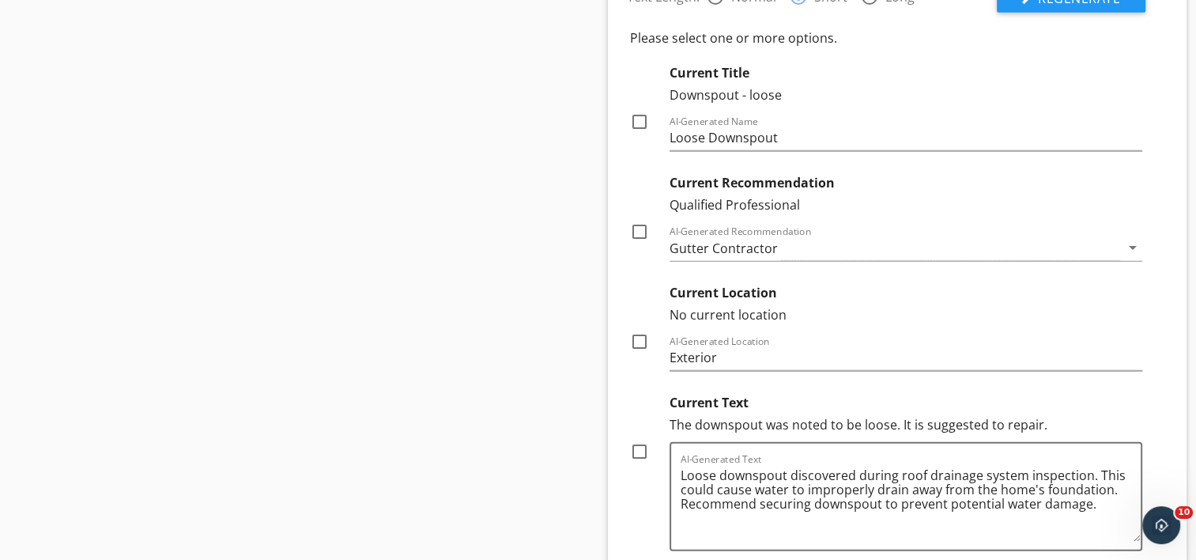
scroll to position [10034, 0]
click at [635, 217] on div at bounding box center [639, 230] width 27 height 27
checkbox input "true"
click at [640, 327] on div at bounding box center [639, 340] width 27 height 27
checkbox input "true"
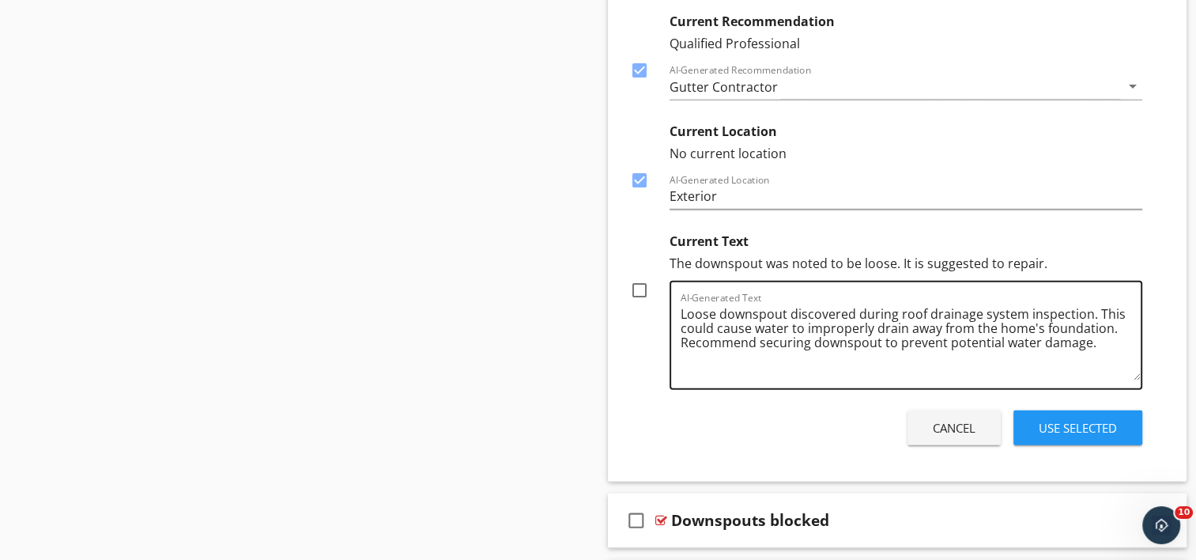
scroll to position [10272, 0]
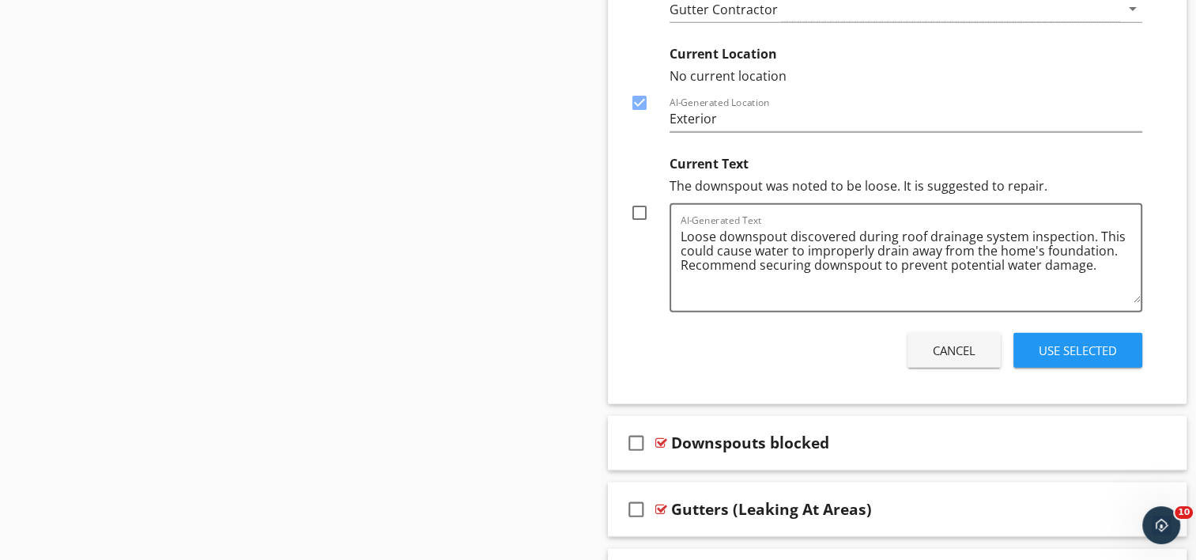
click at [644, 199] on div at bounding box center [639, 212] width 27 height 27
checkbox input "true"
click at [1107, 342] on div "Use Selected" at bounding box center [1078, 351] width 78 height 18
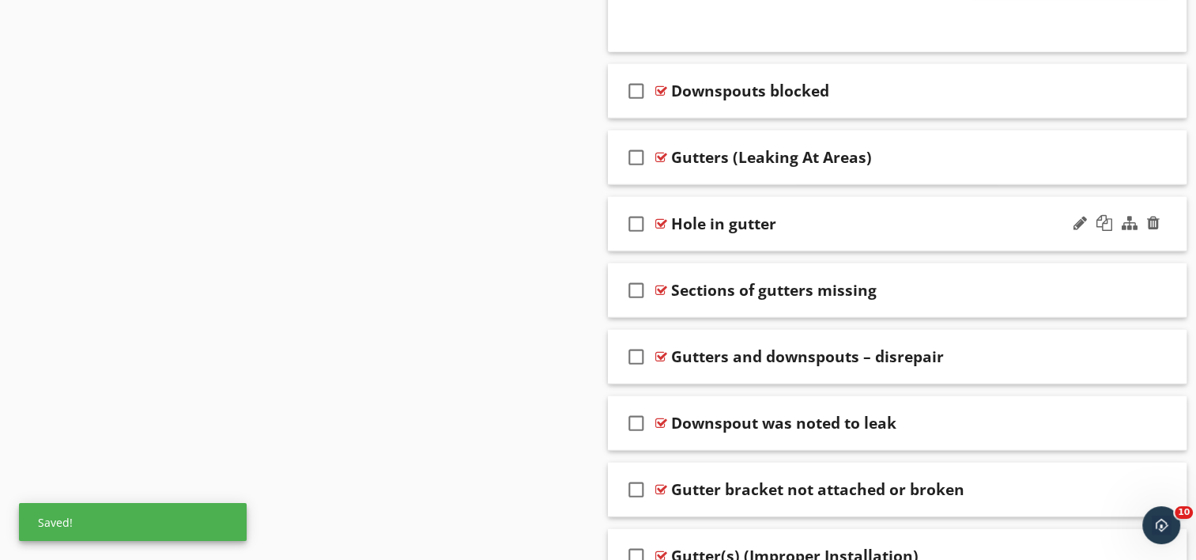
scroll to position [10324, 0]
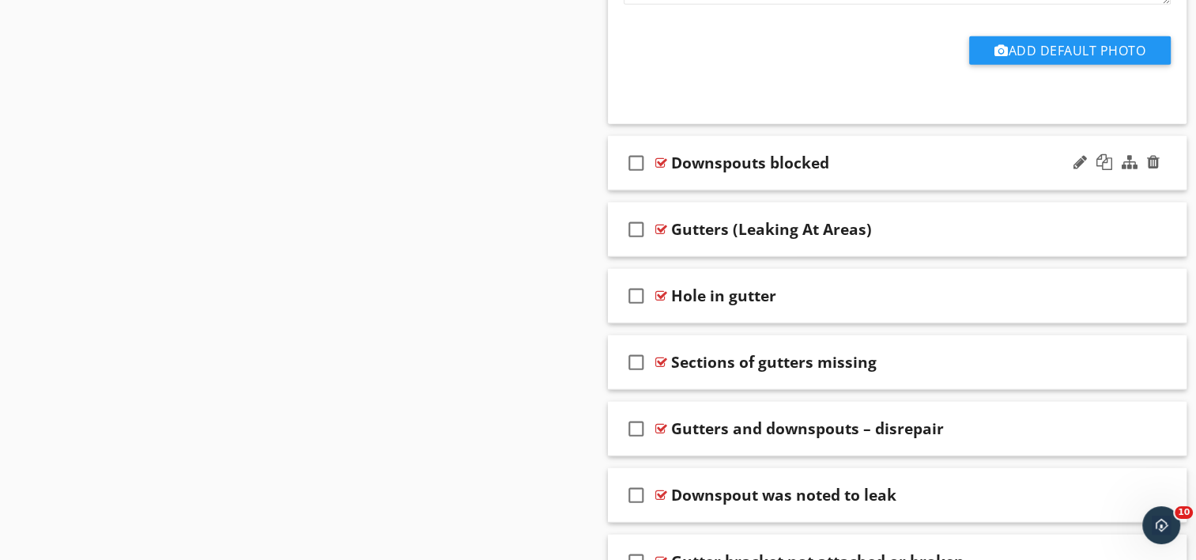
click at [736, 162] on div "check_box_outline_blank Downspouts blocked" at bounding box center [898, 163] width 580 height 55
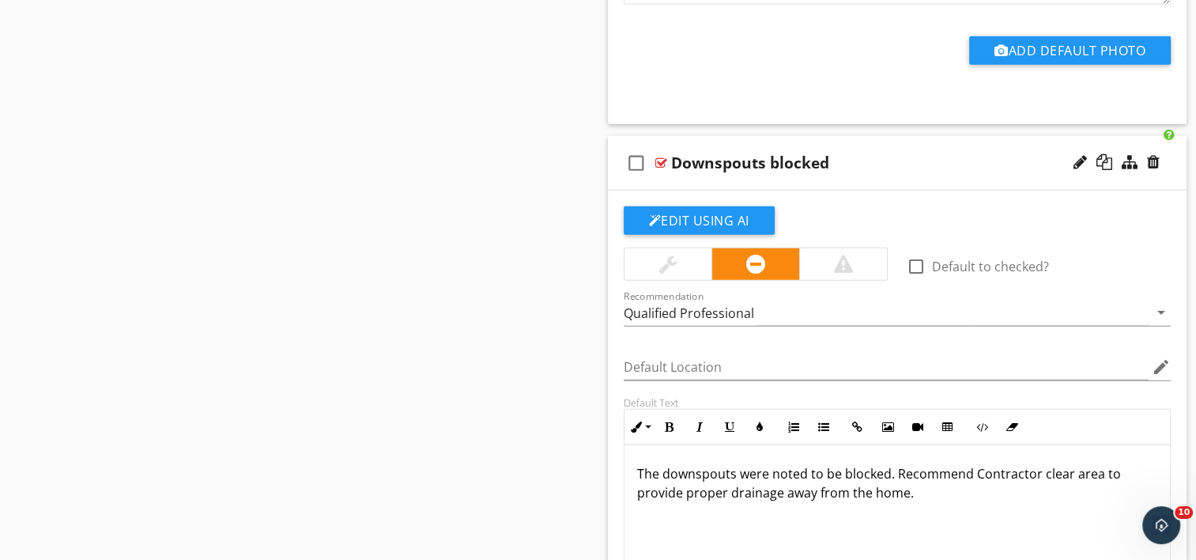
click at [765, 153] on div "Downspouts blocked" at bounding box center [750, 162] width 158 height 19
click at [749, 152] on input "Downspouts blocked" at bounding box center [876, 165] width 410 height 26
type input "Downspouts - blocked"
click at [705, 206] on button "Edit Using AI" at bounding box center [699, 220] width 151 height 28
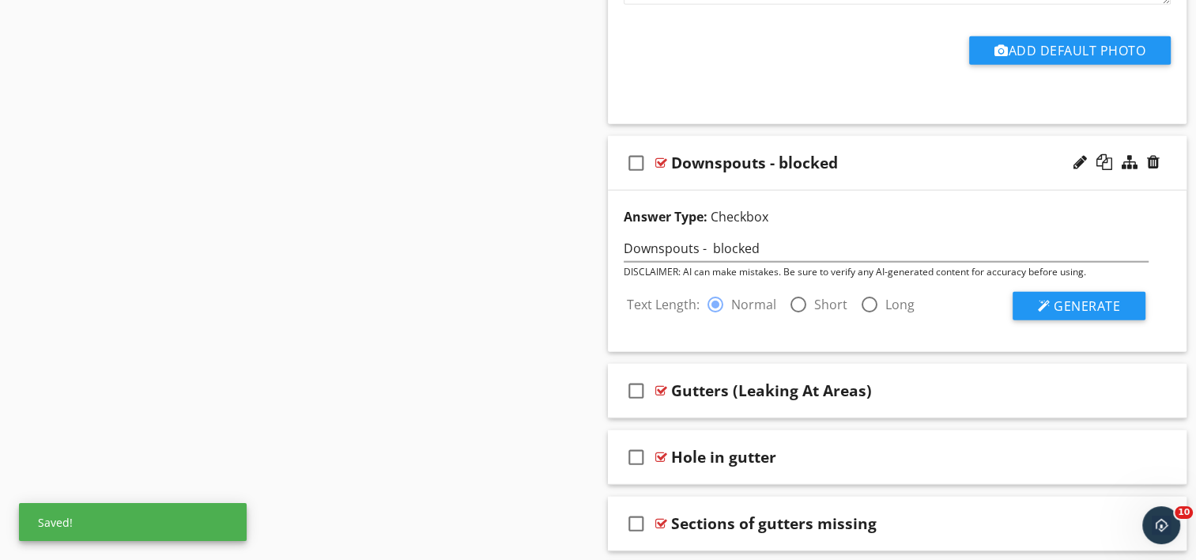
click at [798, 293] on div at bounding box center [798, 304] width 27 height 27
radio input "false"
radio input "true"
click at [1080, 297] on span "Generate" at bounding box center [1087, 305] width 66 height 17
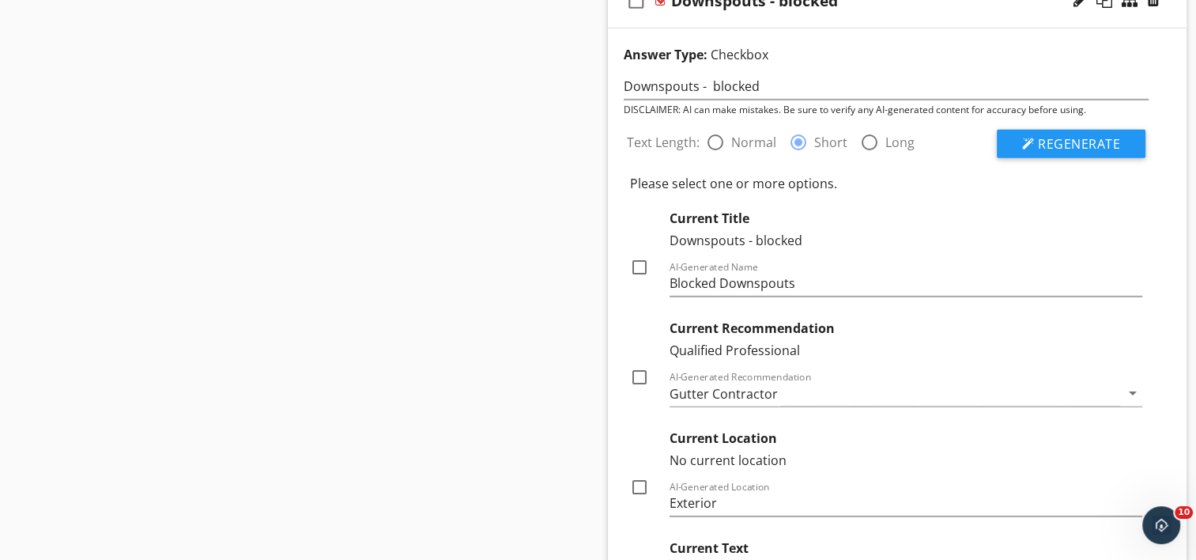
scroll to position [10561, 0]
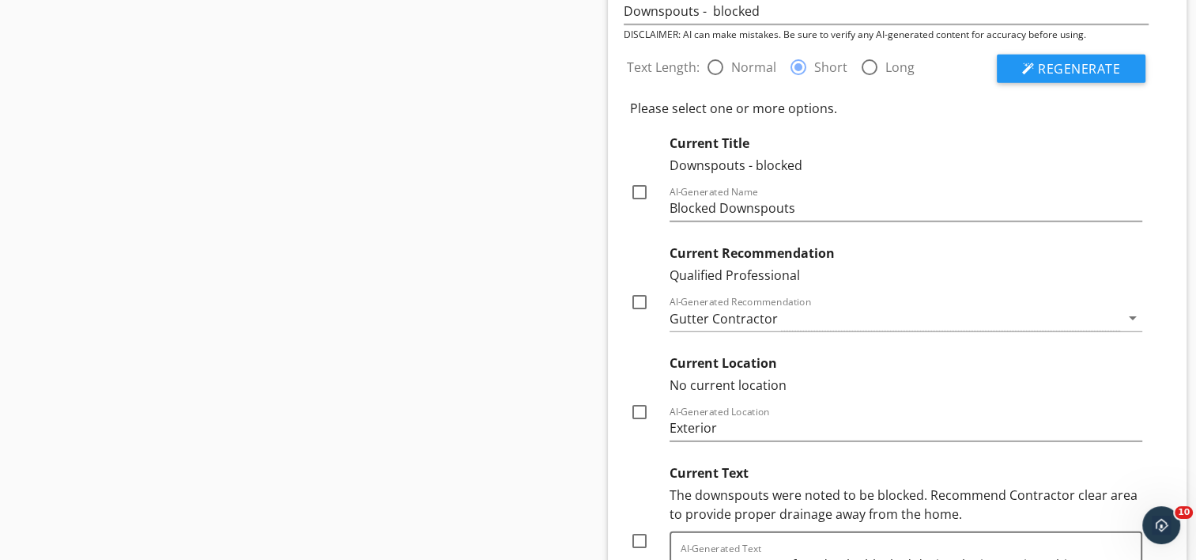
click at [641, 289] on div at bounding box center [639, 302] width 27 height 27
checkbox input "true"
click at [642, 398] on div at bounding box center [639, 411] width 27 height 27
checkbox input "true"
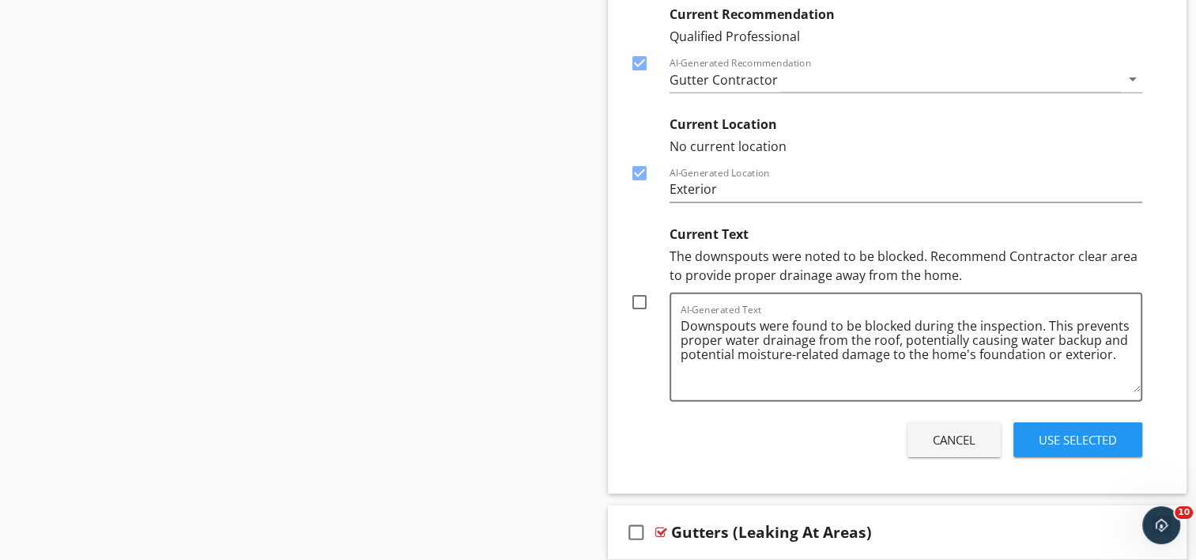
scroll to position [10877, 0]
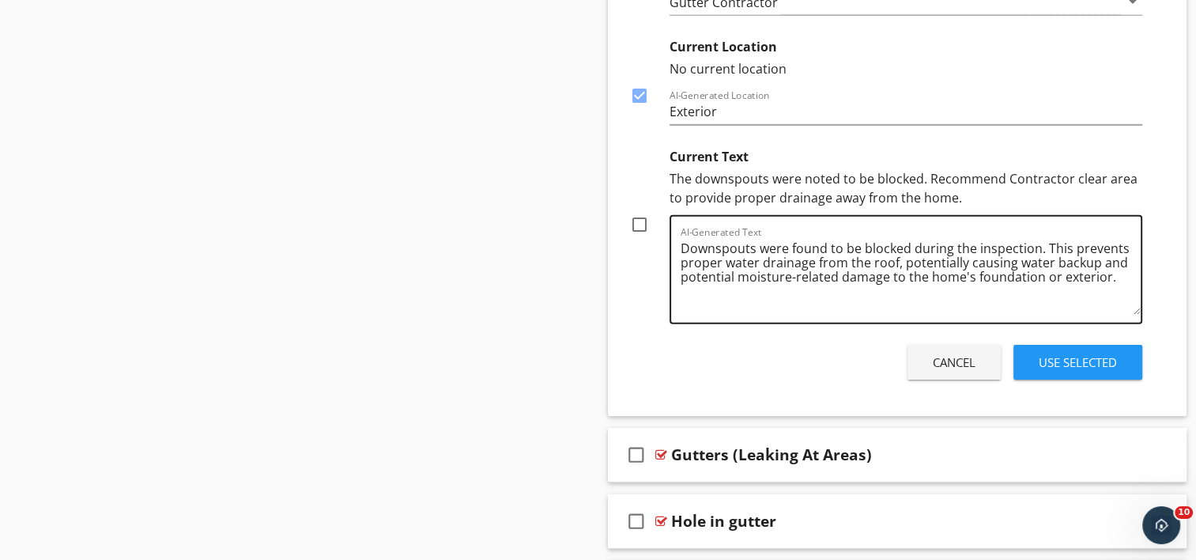
drag, startPoint x: 639, startPoint y: 212, endPoint x: 678, endPoint y: 218, distance: 39.3
click at [639, 212] on div at bounding box center [639, 224] width 27 height 27
checkbox input "true"
click at [1071, 353] on div "Use Selected" at bounding box center [1078, 362] width 78 height 18
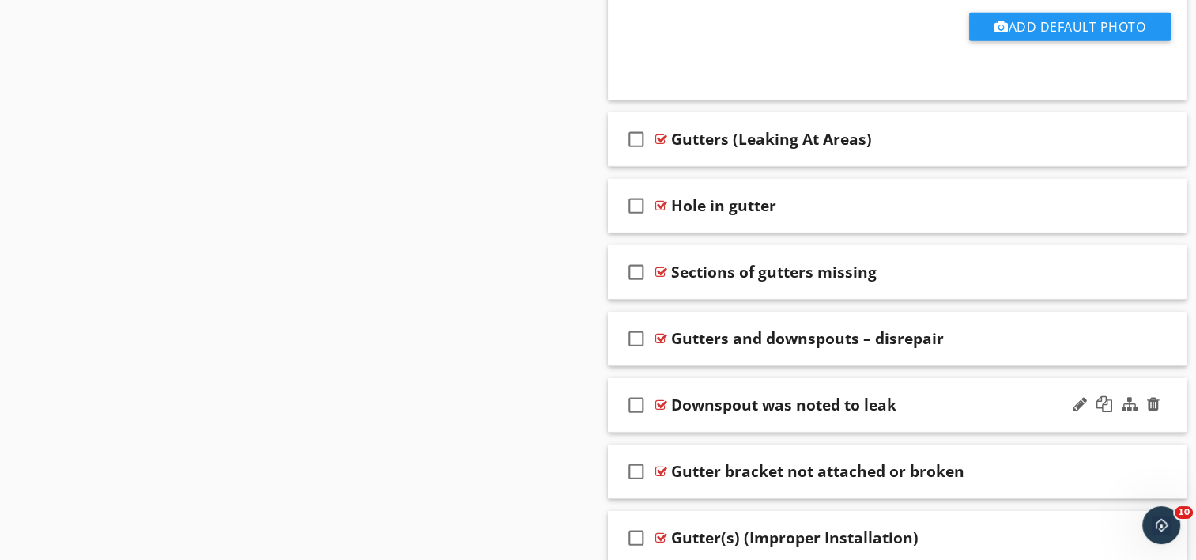
scroll to position [10850, 0]
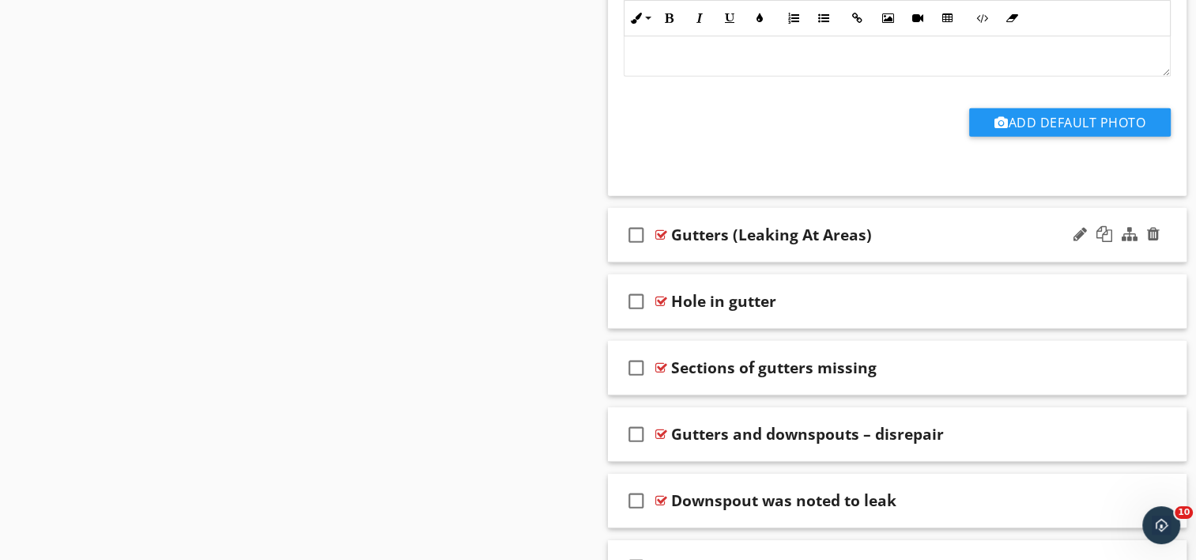
click at [800, 234] on div "check_box_outline_blank Gutters (Leaking At Areas)" at bounding box center [898, 235] width 580 height 55
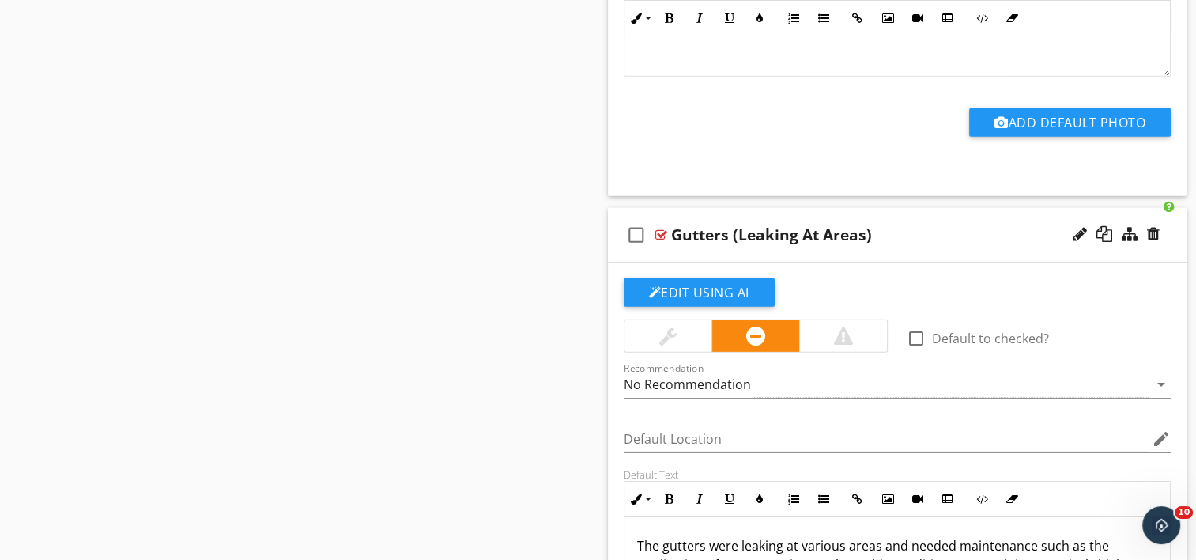
click at [737, 225] on div "Gutters (Leaking At Areas)" at bounding box center [771, 234] width 201 height 19
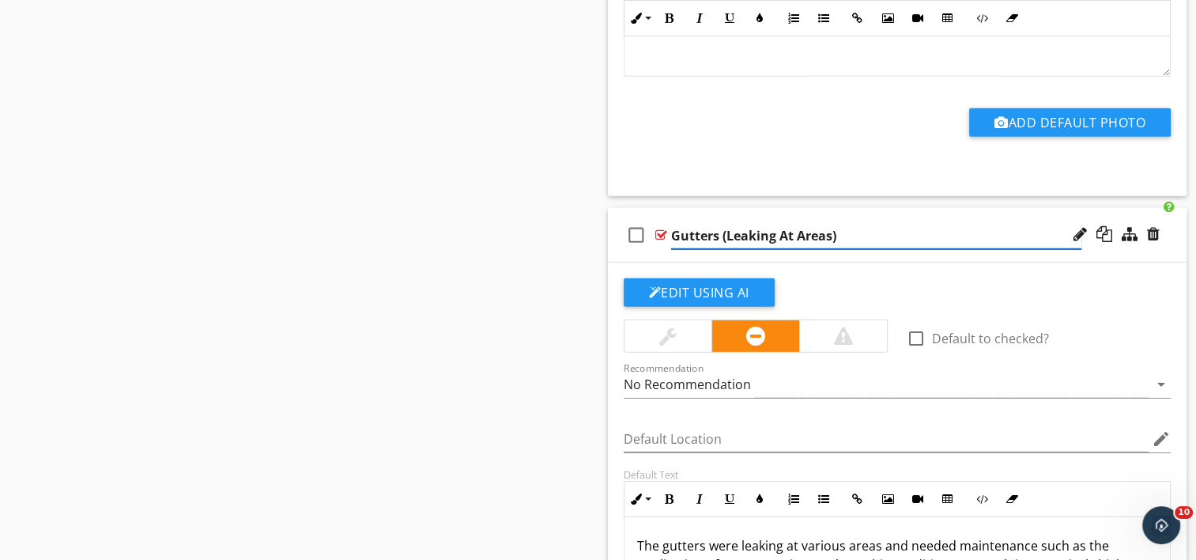
click at [727, 223] on input "Gutters (Leaking At Areas)" at bounding box center [876, 236] width 410 height 26
click at [848, 223] on input "Gutters - Leaking in Areas)" at bounding box center [876, 236] width 410 height 26
type input "Gutters - Leaking"
click at [677, 278] on button "Edit Using AI" at bounding box center [699, 292] width 151 height 28
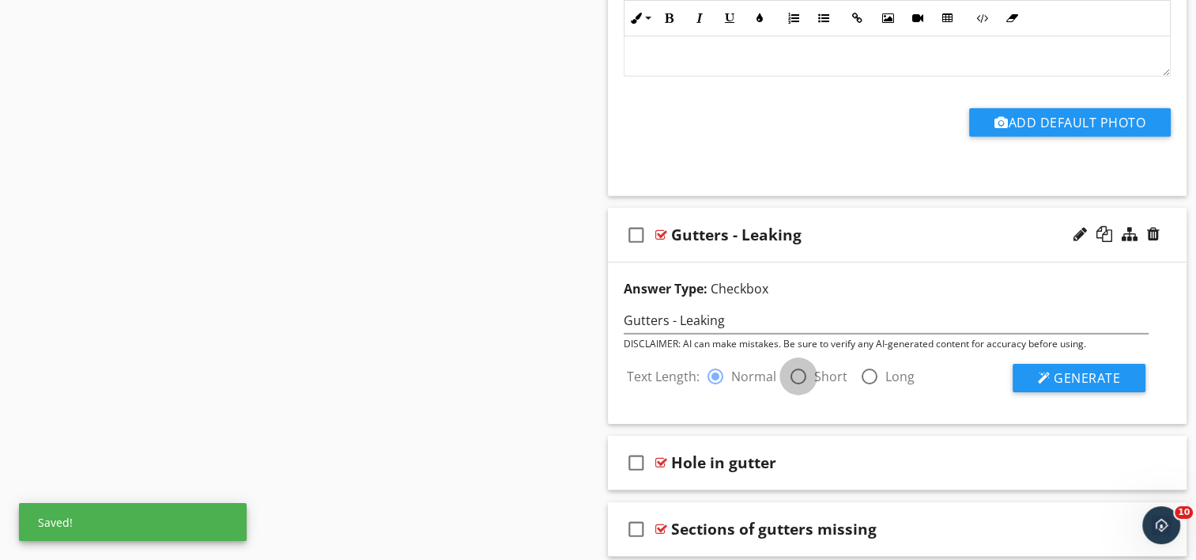
click at [797, 363] on div at bounding box center [798, 376] width 27 height 27
radio input "false"
radio input "true"
click at [1082, 369] on span "Generate" at bounding box center [1087, 377] width 66 height 17
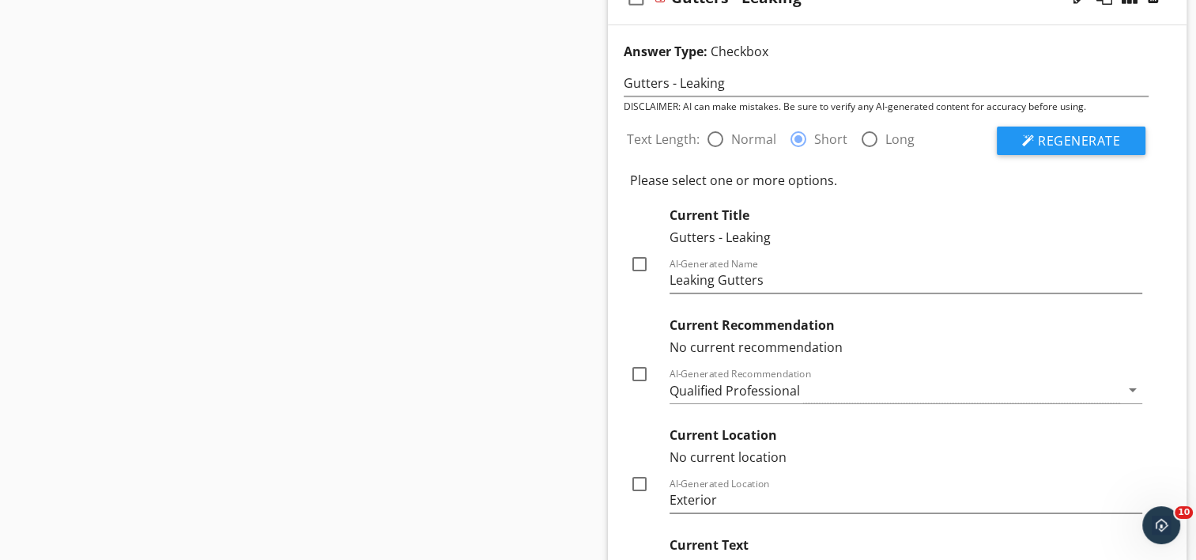
scroll to position [11167, 0]
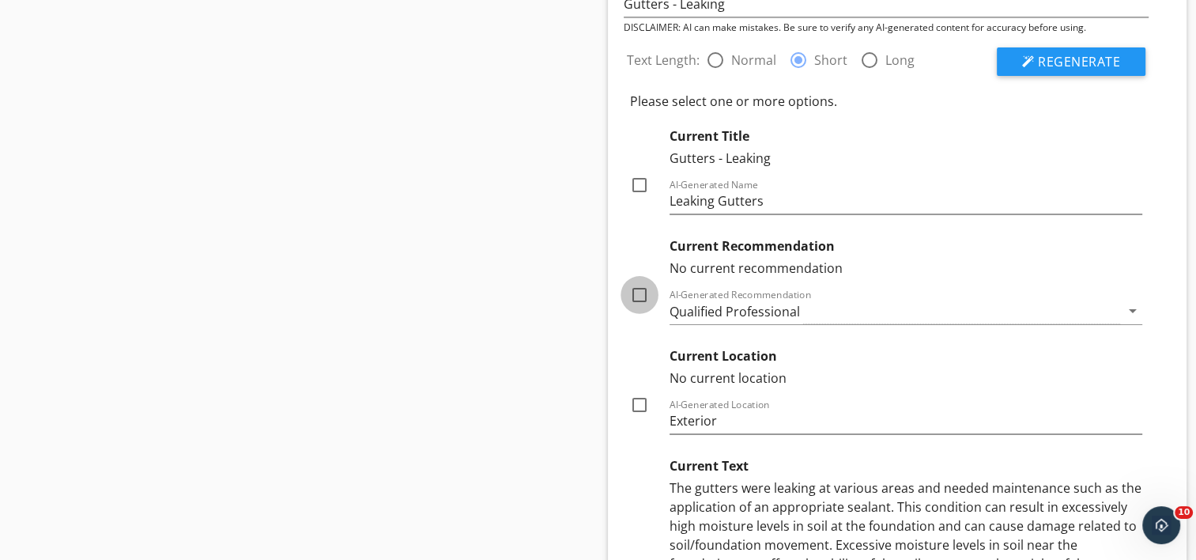
click at [635, 281] on div at bounding box center [639, 294] width 27 height 27
checkbox input "true"
click at [634, 391] on div at bounding box center [639, 404] width 27 height 27
checkbox input "true"
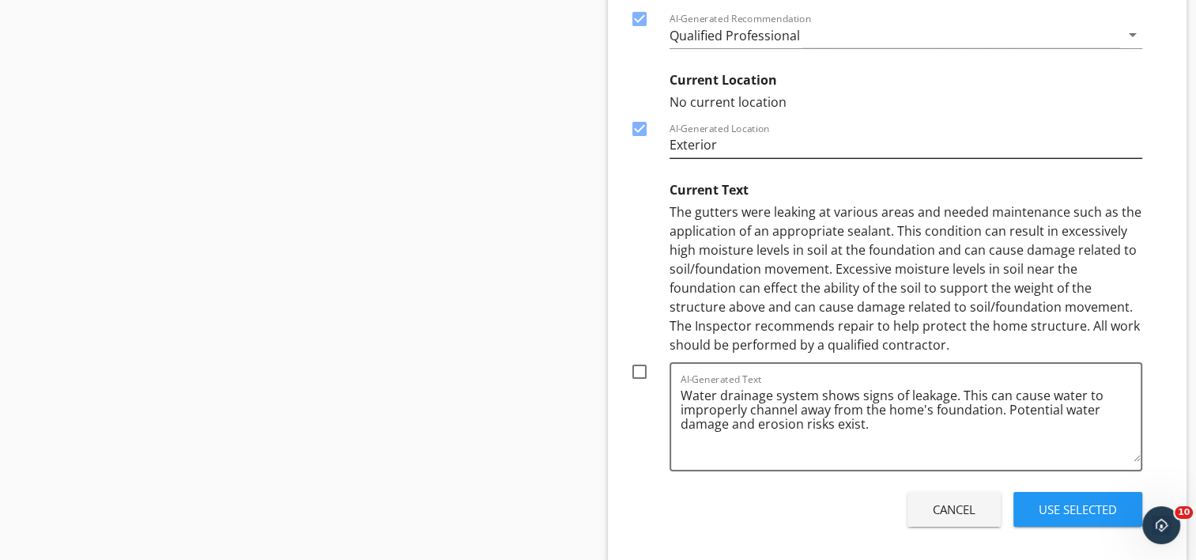
scroll to position [11483, 0]
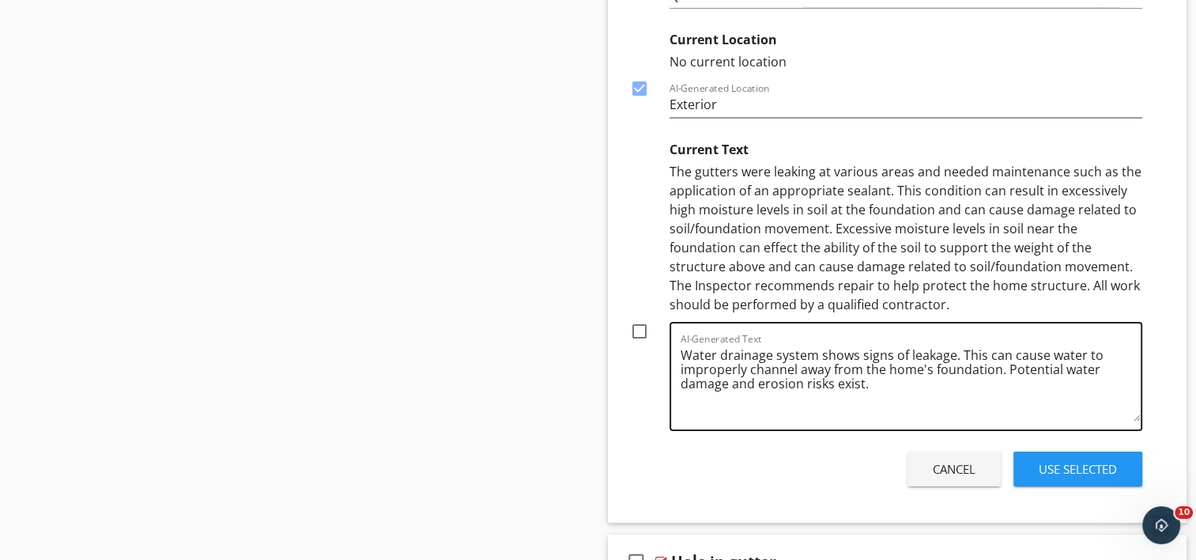
click at [873, 367] on textarea "Water drainage system shows signs of leakage. This can cause water to improperl…" at bounding box center [911, 381] width 461 height 79
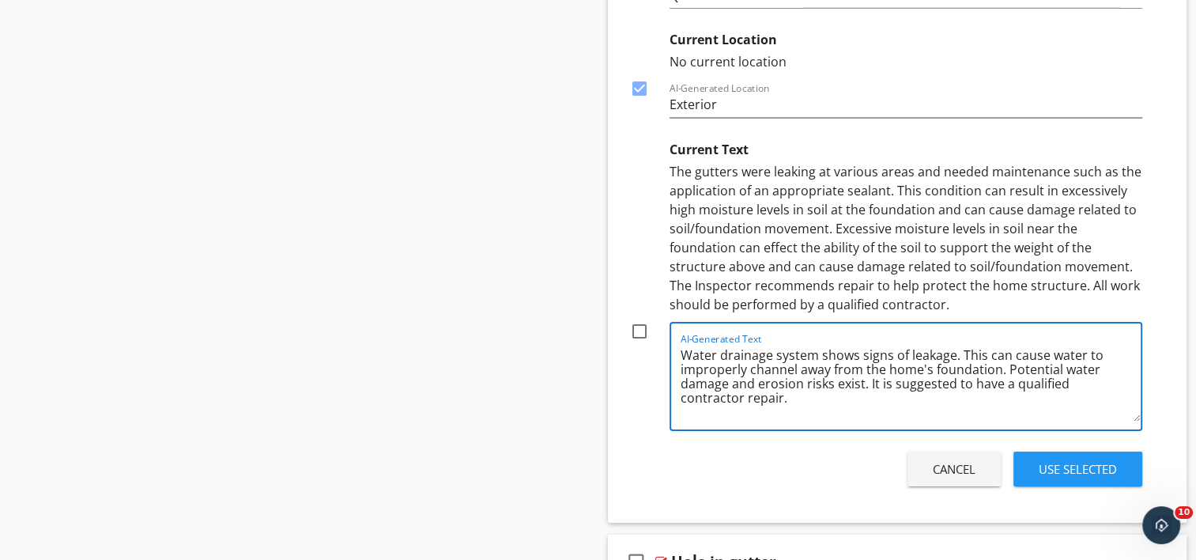
type textarea "Water drainage system shows signs of leakage. This can cause water to improperl…"
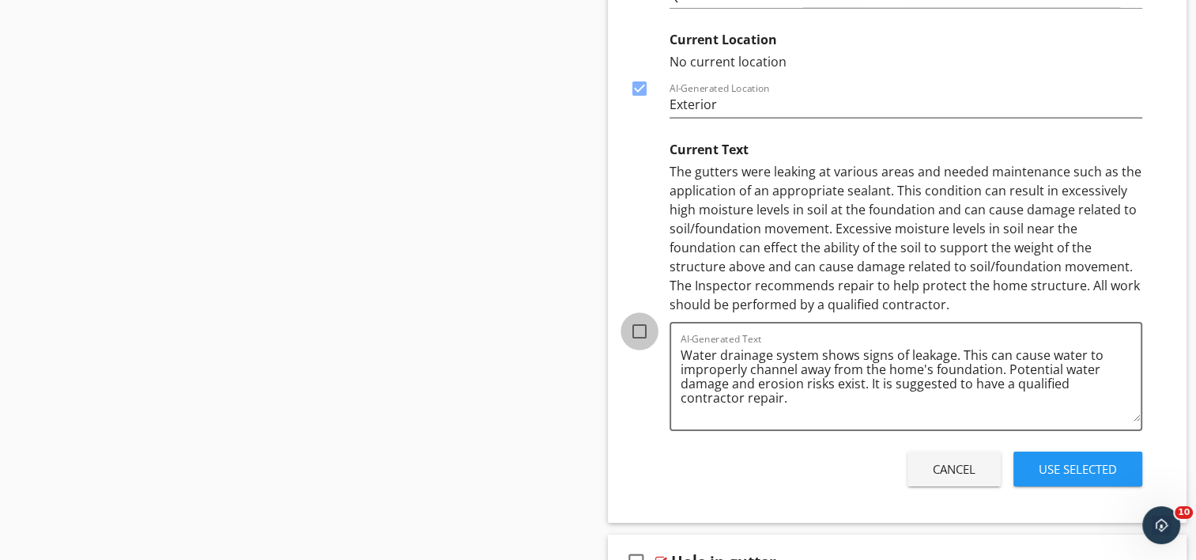
click at [640, 318] on div at bounding box center [639, 331] width 27 height 27
checkbox input "true"
click at [1058, 451] on button "Use Selected" at bounding box center [1078, 468] width 129 height 35
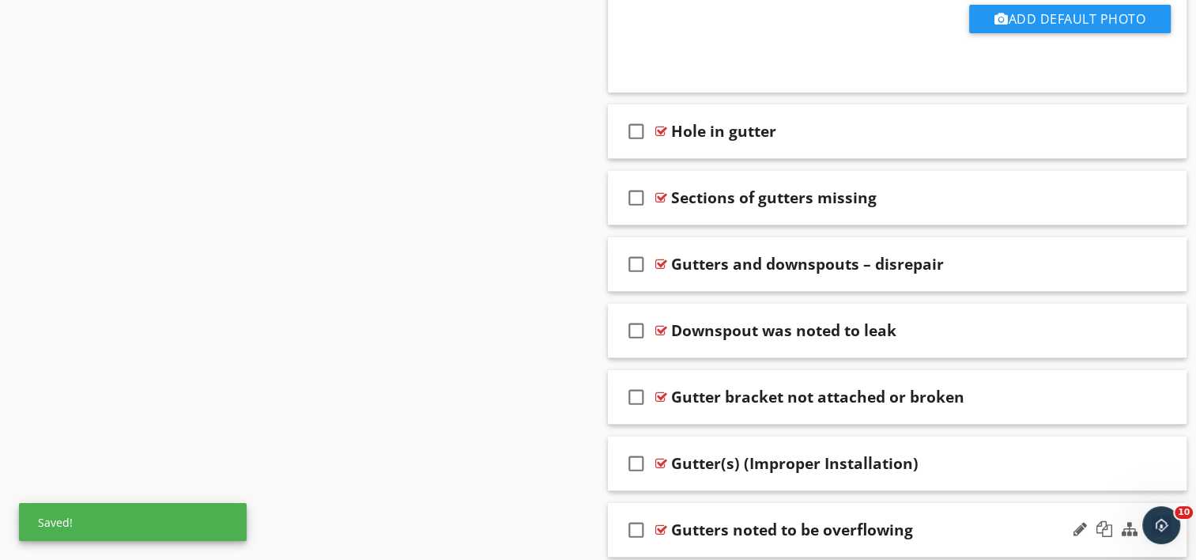
scroll to position [11535, 0]
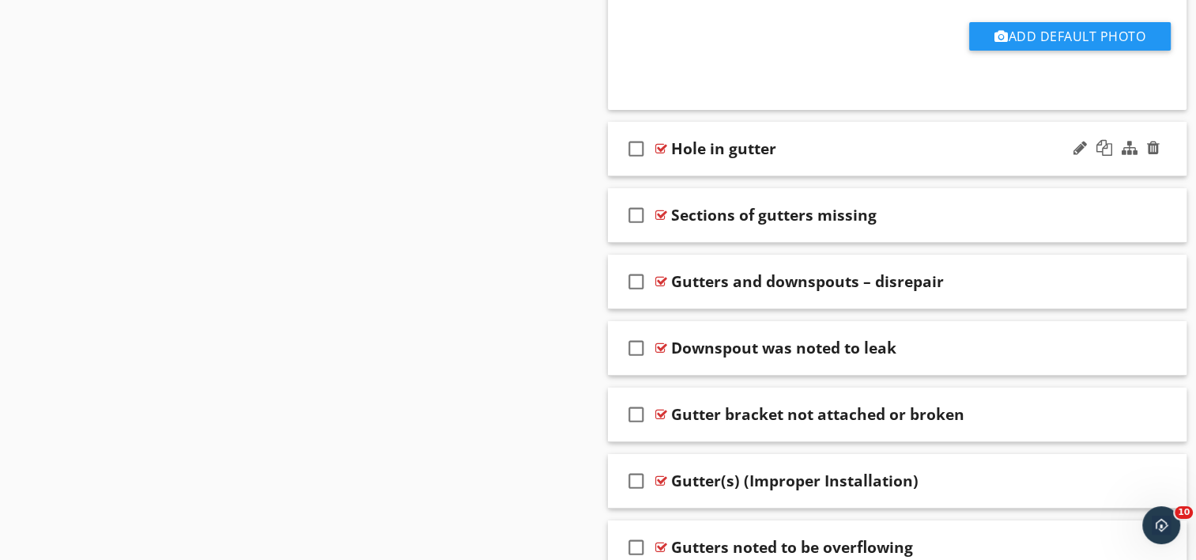
click at [742, 142] on div "check_box_outline_blank Hole in gutter" at bounding box center [898, 149] width 580 height 55
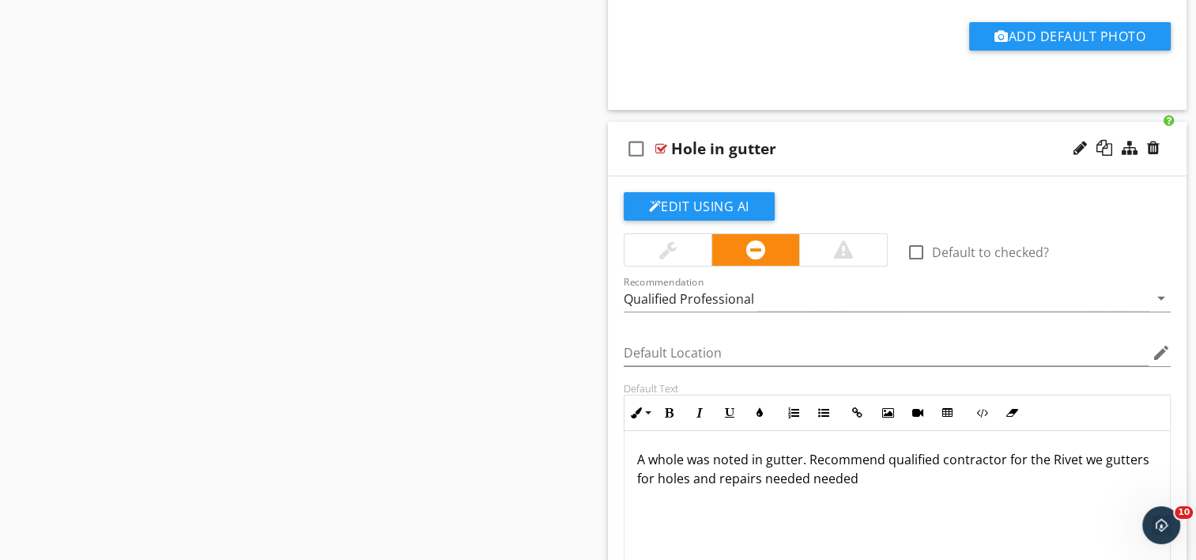
click at [777, 139] on div "Hole in gutter" at bounding box center [876, 148] width 410 height 19
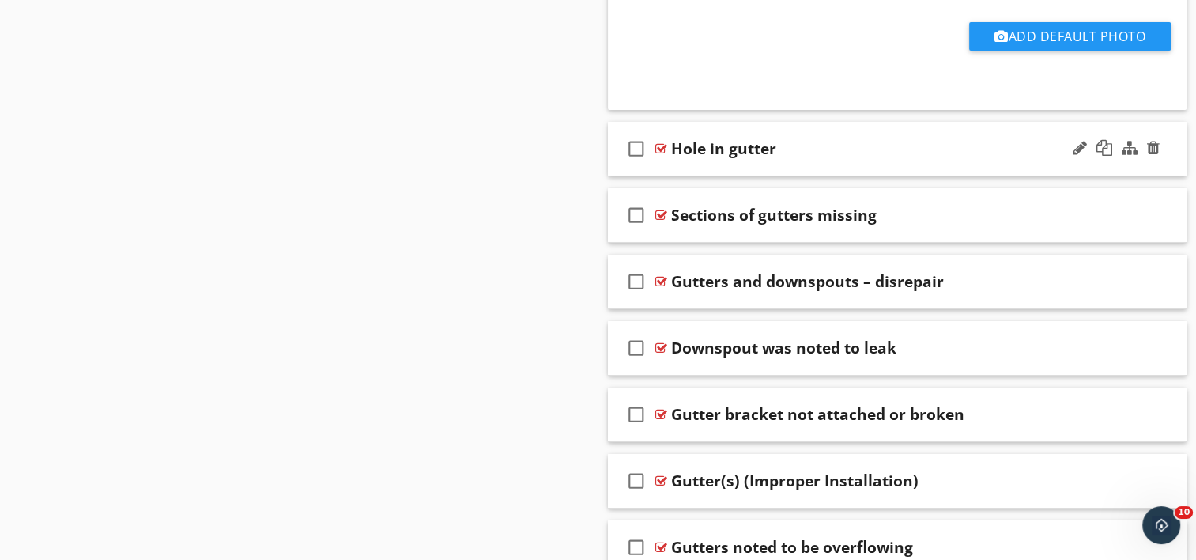
click at [776, 139] on div "Hole in gutter" at bounding box center [876, 148] width 410 height 19
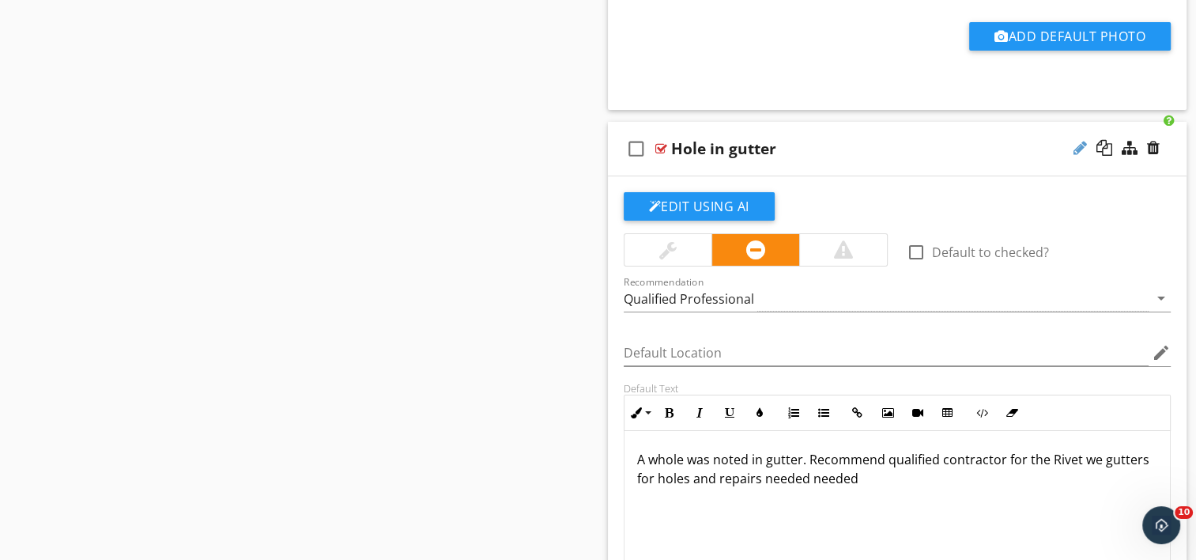
click at [1082, 140] on div at bounding box center [1080, 148] width 13 height 16
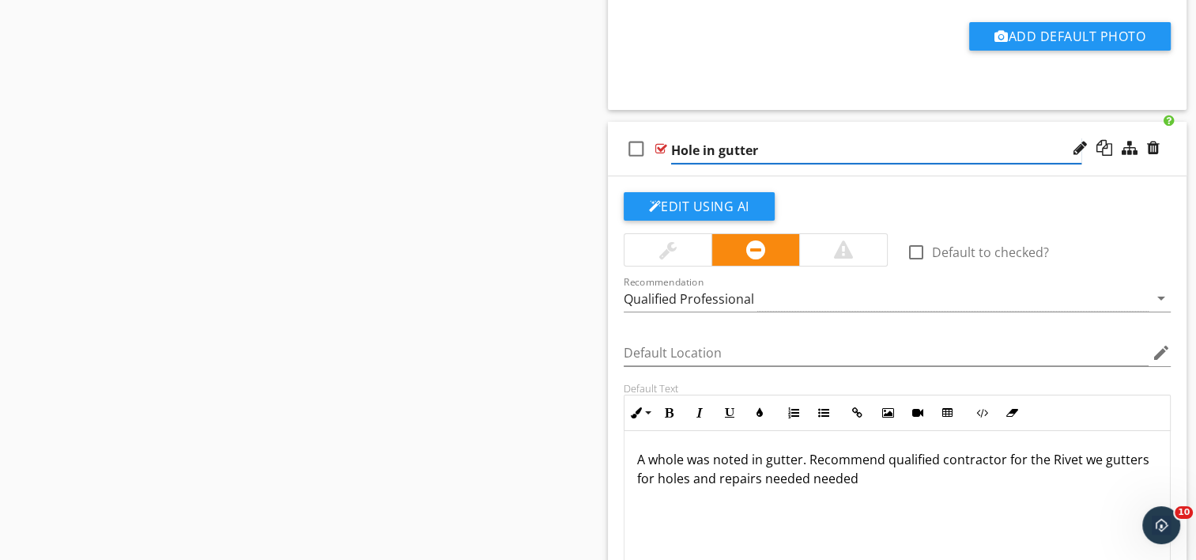
click at [765, 138] on input "Hole in gutter" at bounding box center [876, 151] width 410 height 26
type input "H"
type input "Gutter - hole noted"
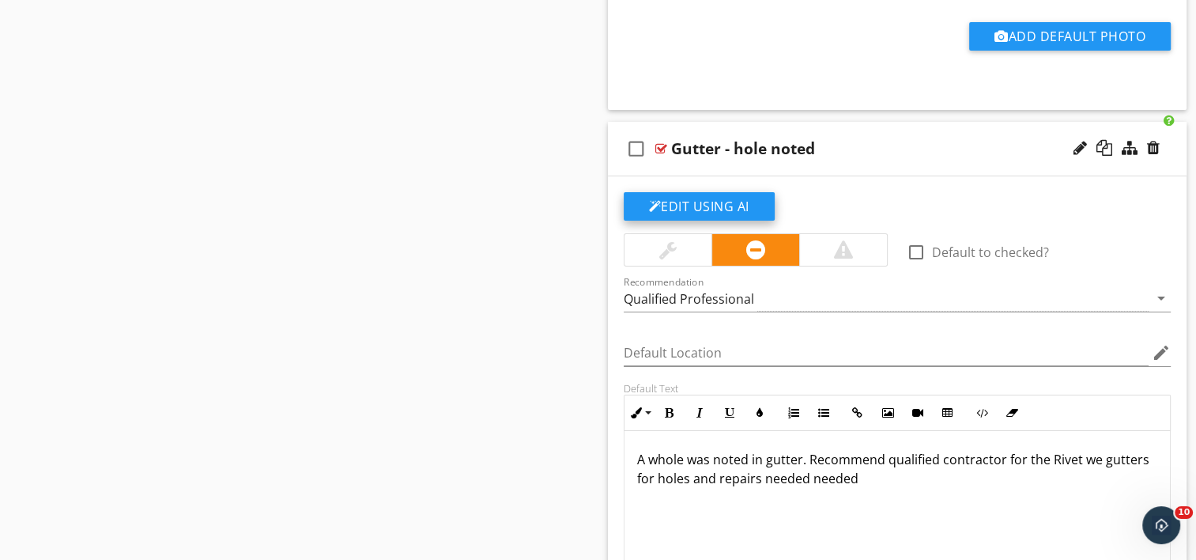
click at [685, 192] on button "Edit Using AI" at bounding box center [699, 206] width 151 height 28
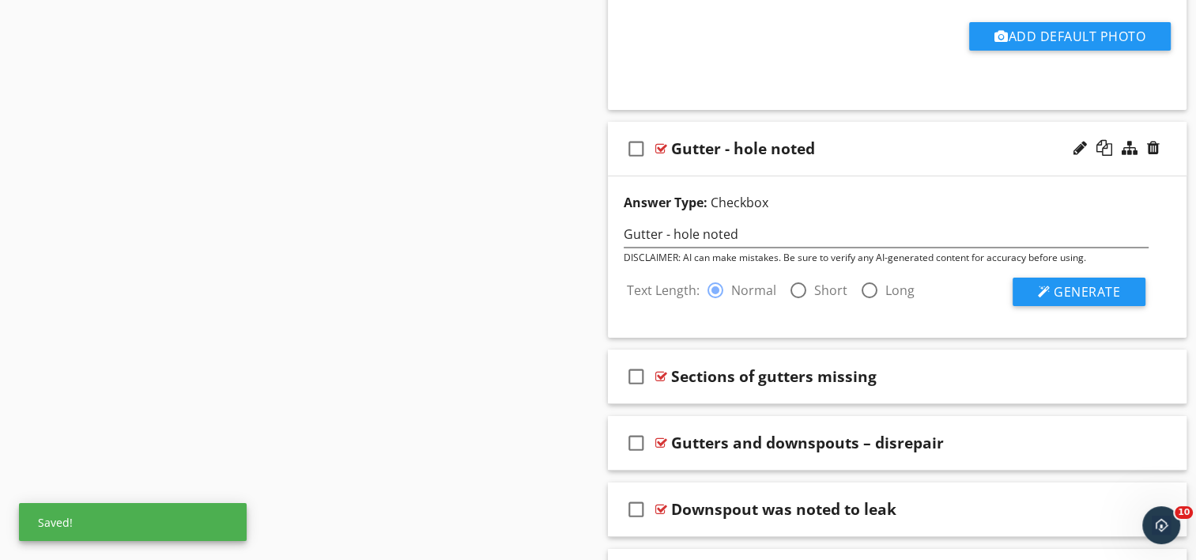
drag, startPoint x: 791, startPoint y: 272, endPoint x: 858, endPoint y: 262, distance: 67.9
click at [791, 277] on div at bounding box center [798, 290] width 27 height 27
radio input "false"
radio input "true"
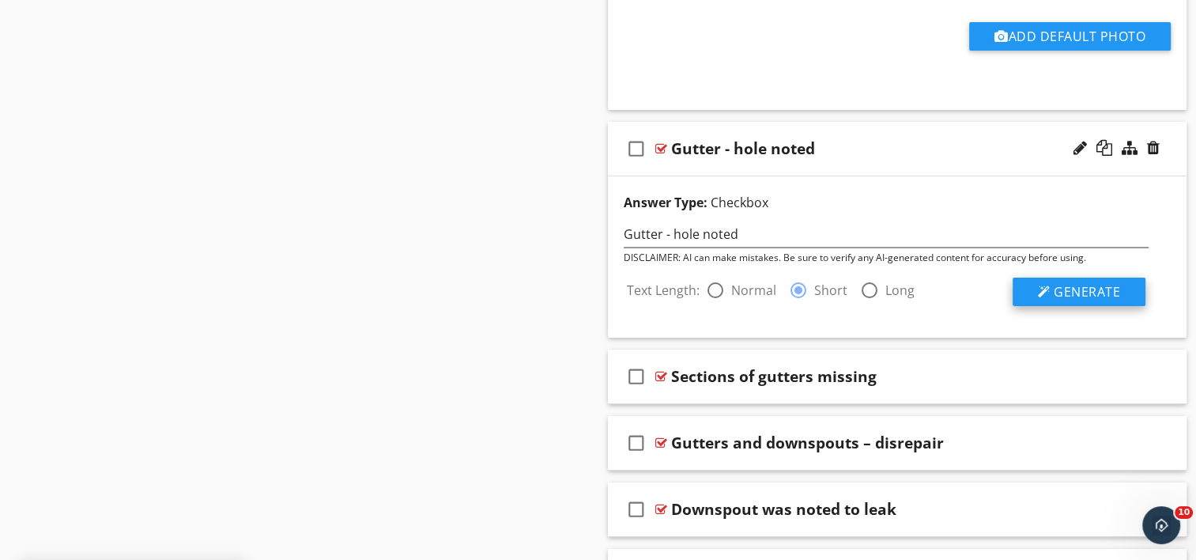
click at [1103, 283] on span "Generate" at bounding box center [1087, 291] width 66 height 17
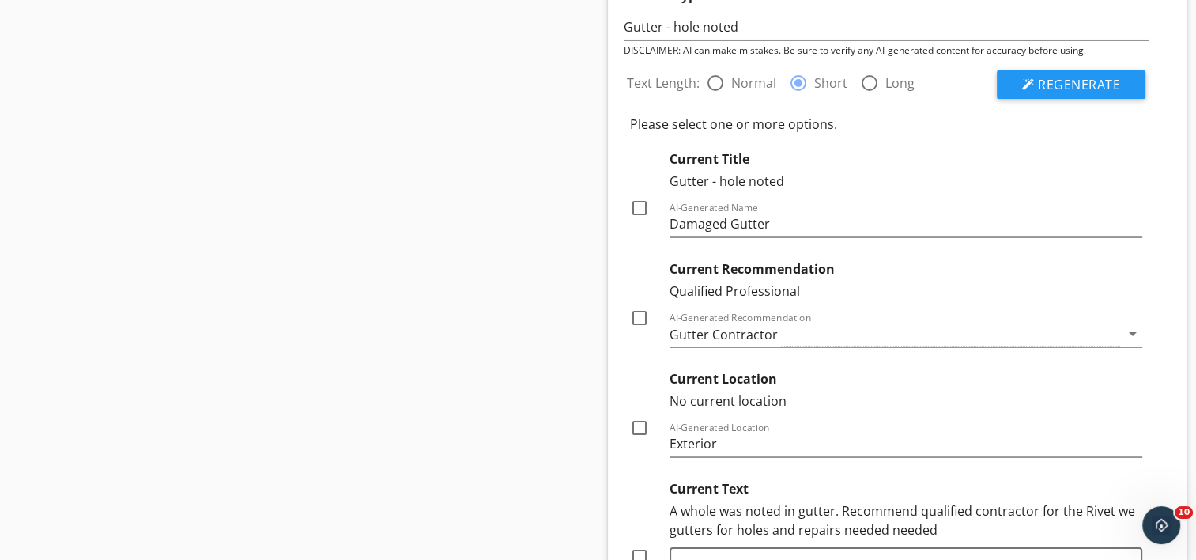
scroll to position [11772, 0]
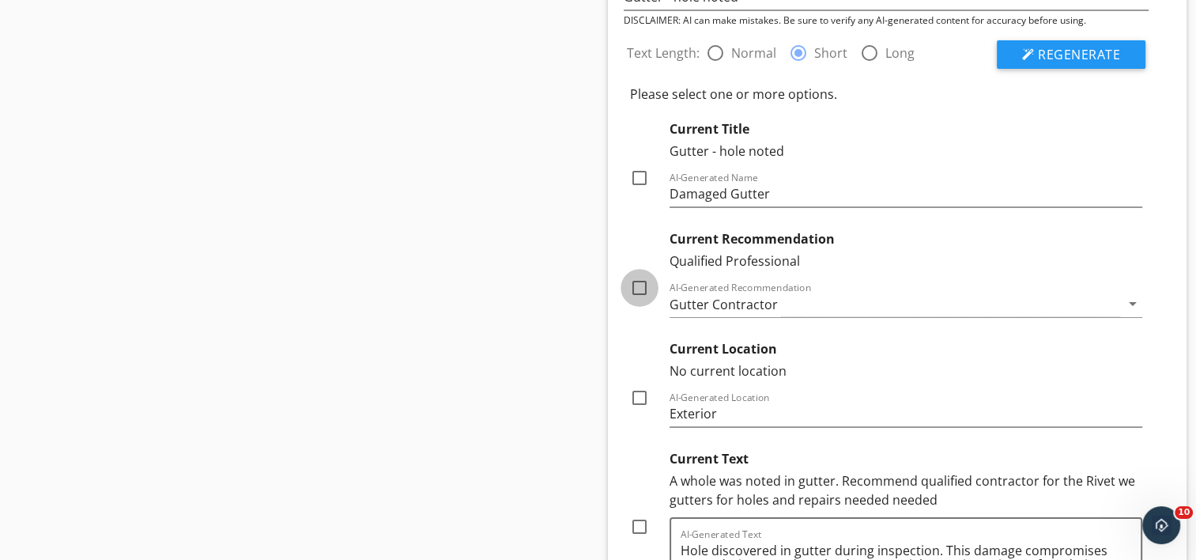
click at [636, 274] on div at bounding box center [639, 287] width 27 height 27
checkbox input "true"
click at [635, 384] on div at bounding box center [639, 397] width 27 height 27
checkbox input "true"
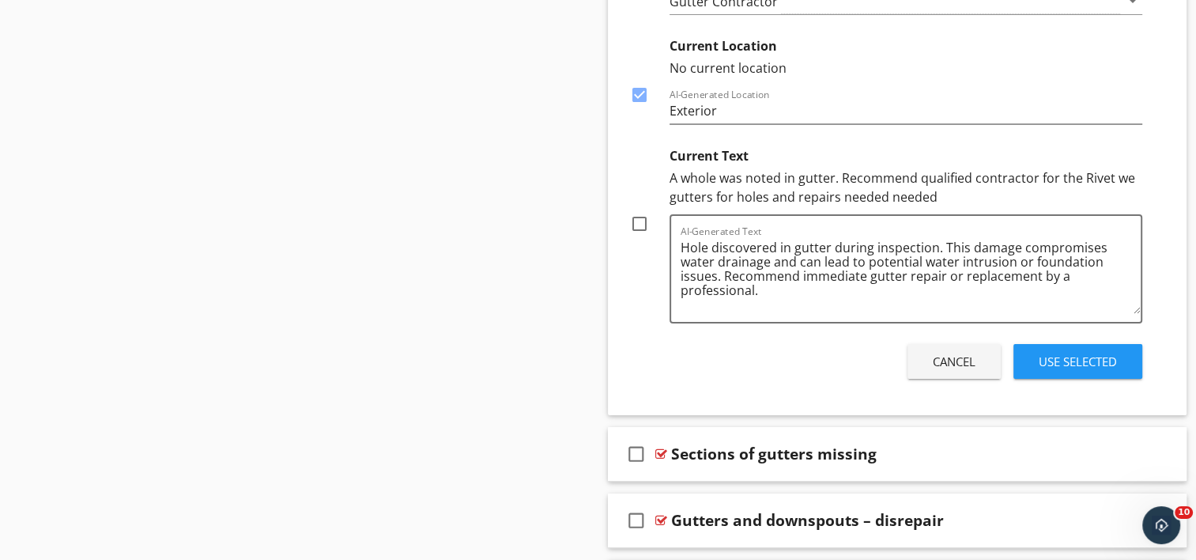
scroll to position [12088, 0]
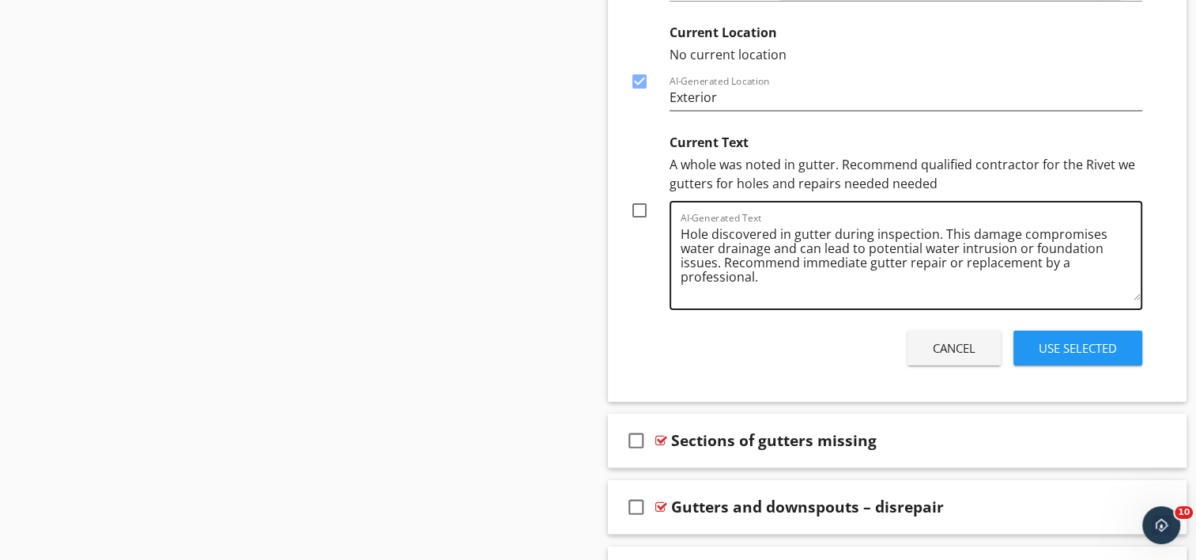
click at [864, 240] on textarea "Hole discovered in gutter during inspection. This damage compromises water drai…" at bounding box center [911, 260] width 461 height 79
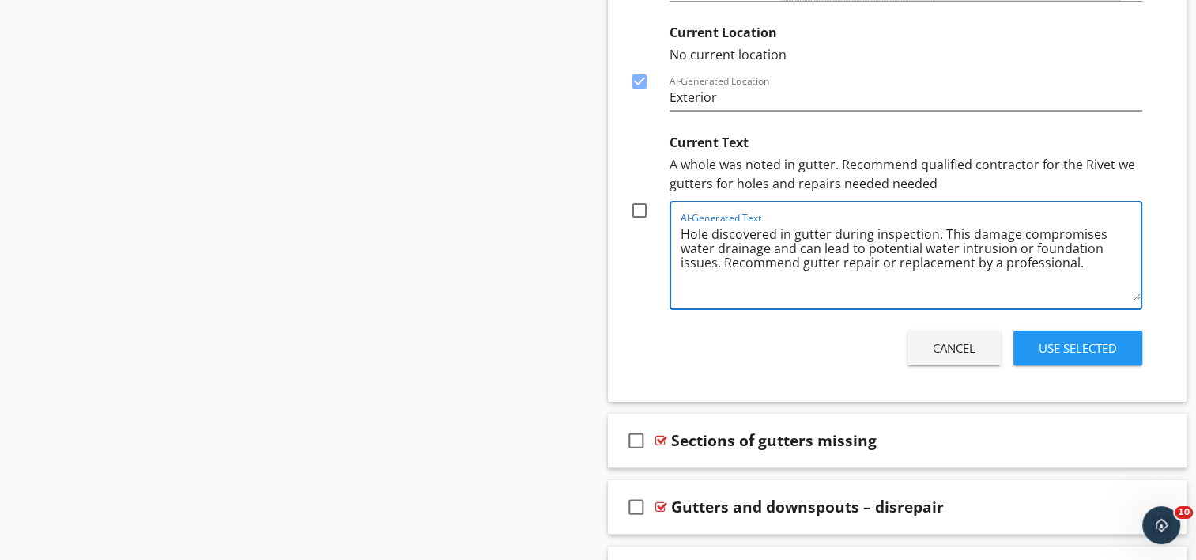
click at [969, 241] on textarea "Hole discovered in gutter during inspection. This damage compromises water drai…" at bounding box center [911, 260] width 461 height 79
type textarea "Hole discovered in gutter during inspection. This damage compromises water drai…"
click at [642, 197] on div at bounding box center [639, 210] width 27 height 27
checkbox input "true"
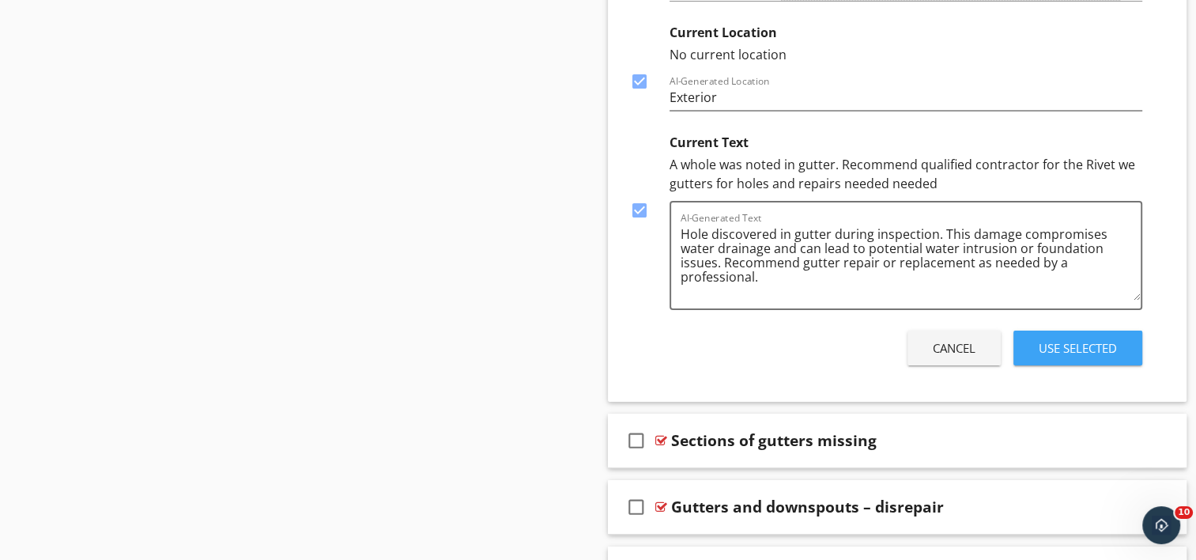
click at [1067, 339] on div "Use Selected" at bounding box center [1078, 348] width 78 height 18
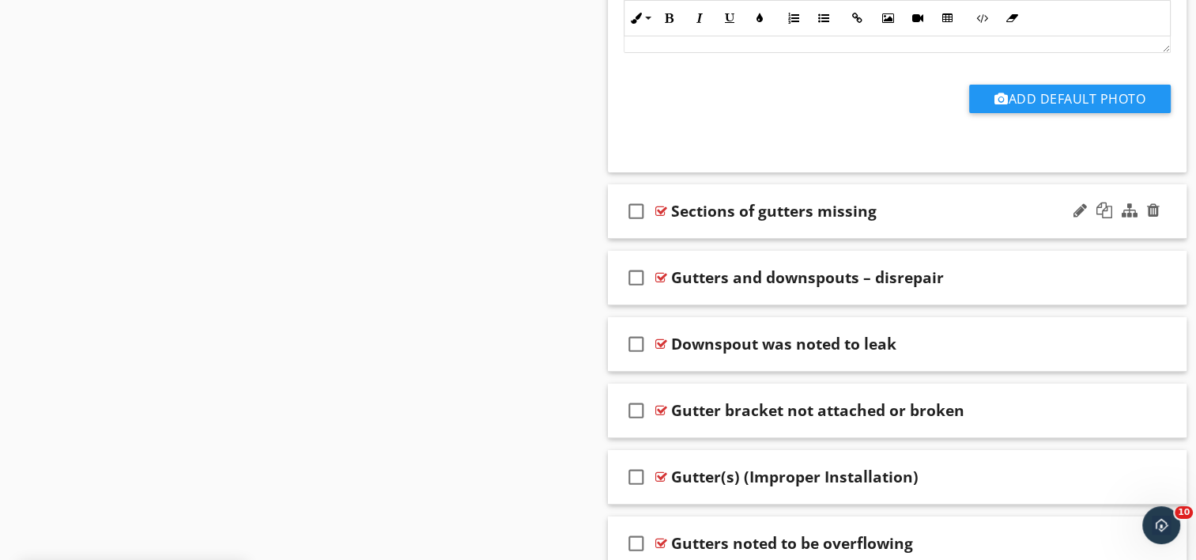
scroll to position [12062, 0]
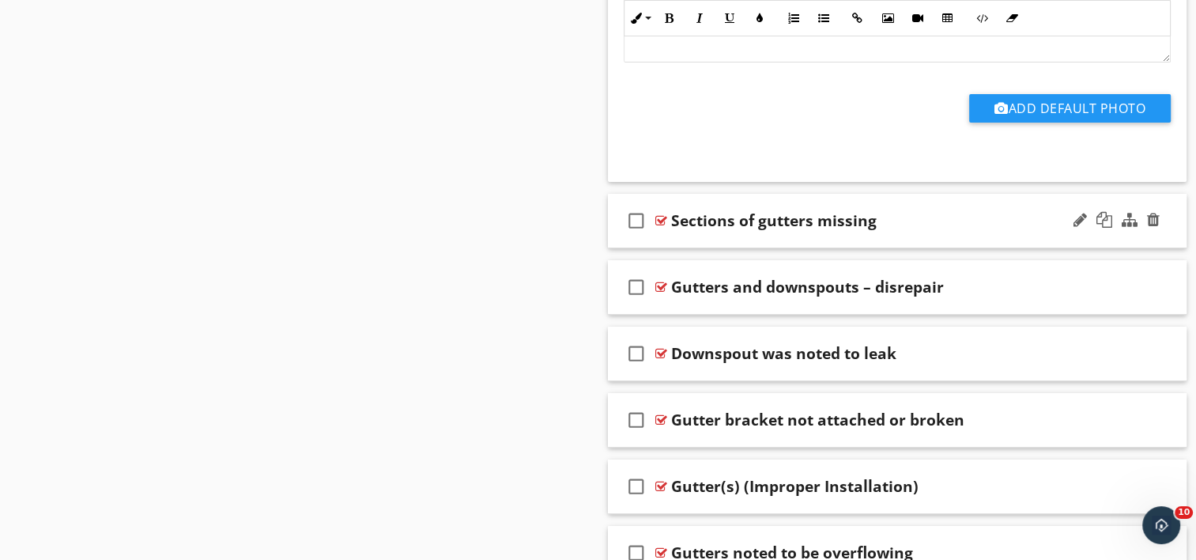
click at [762, 212] on div "check_box_outline_blank Sections of gutters missing" at bounding box center [898, 221] width 580 height 55
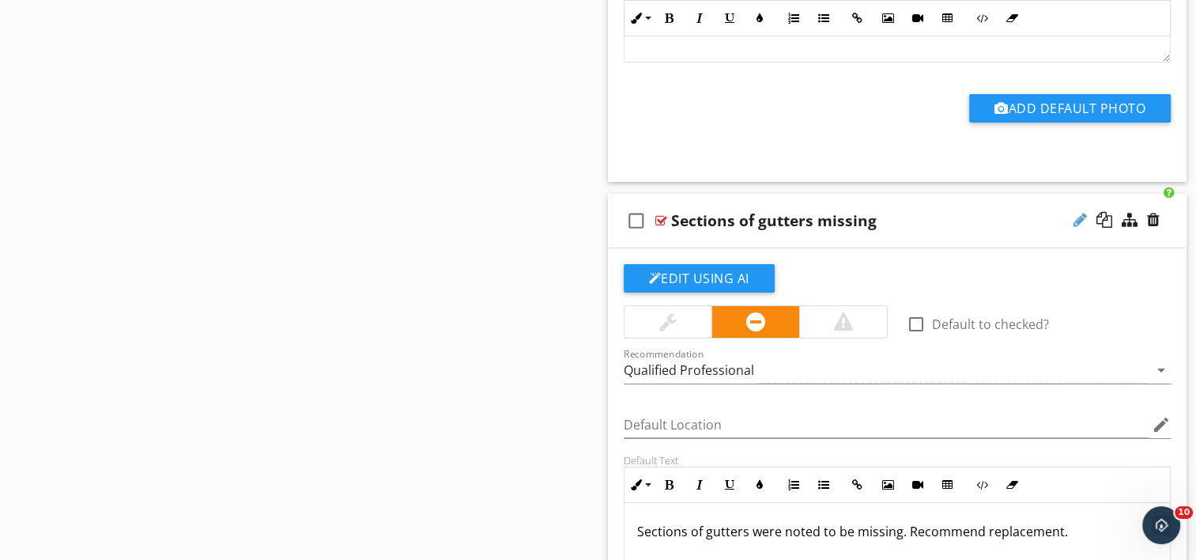
click at [1078, 212] on div at bounding box center [1080, 220] width 13 height 16
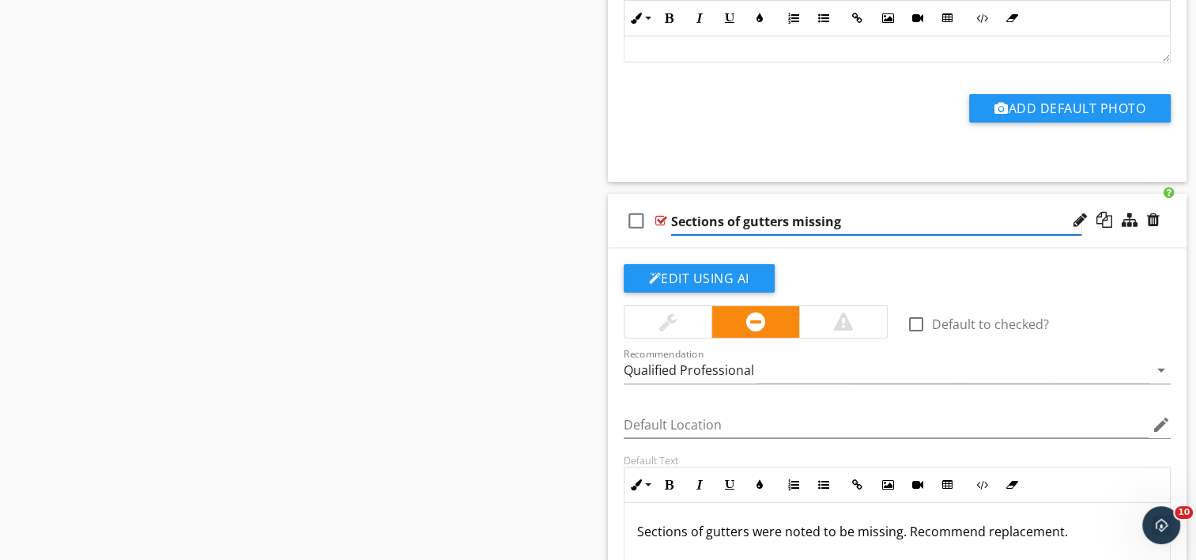
click at [672, 209] on input "Sections of gutters missing" at bounding box center [876, 222] width 410 height 26
click at [848, 209] on input "Gutters - Sections of gutters missing" at bounding box center [876, 222] width 410 height 26
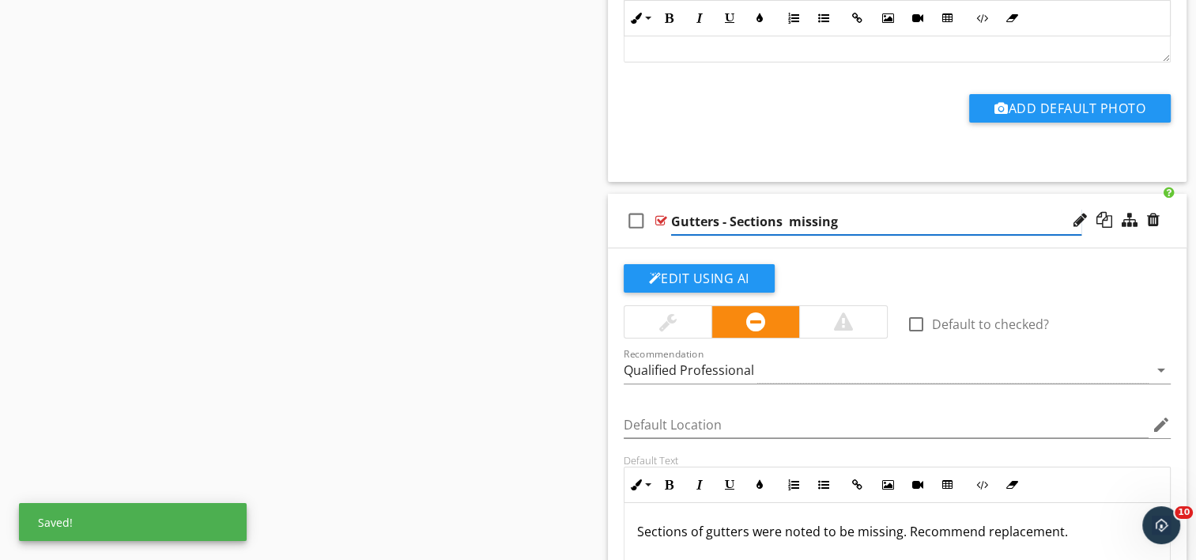
type input "Gutters - Sections missing"
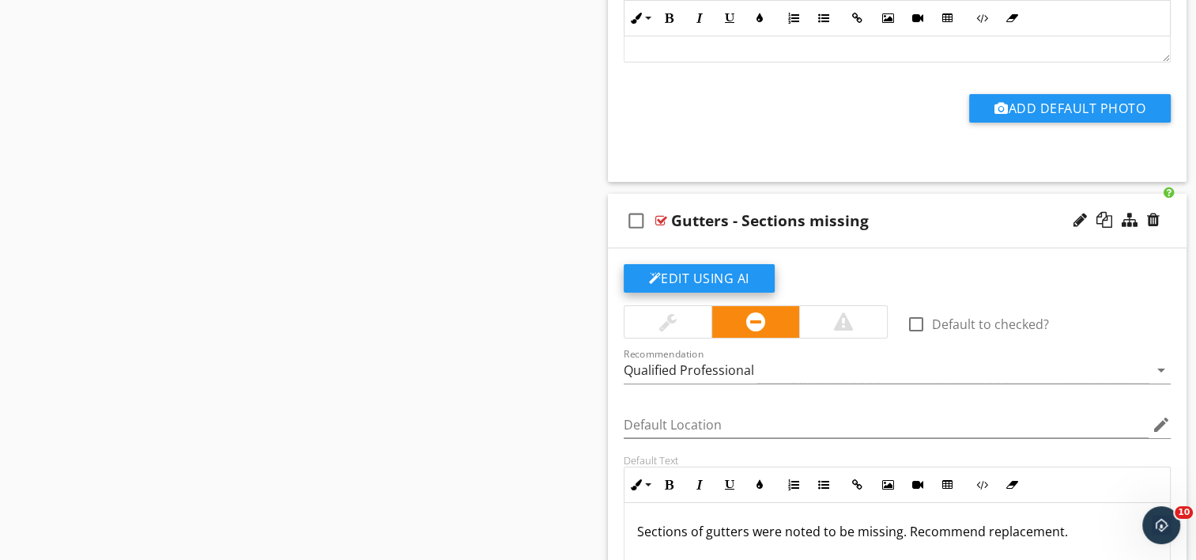
click at [700, 264] on button "Edit Using AI" at bounding box center [699, 278] width 151 height 28
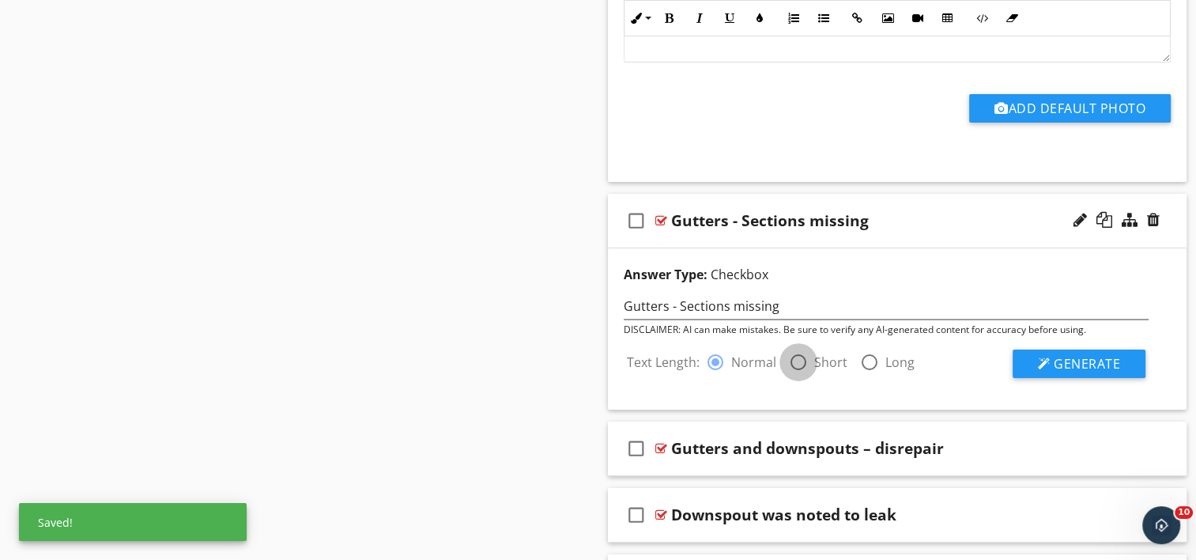
click at [796, 349] on div at bounding box center [798, 362] width 27 height 27
radio input "false"
radio input "true"
click at [1038, 357] on div at bounding box center [1044, 363] width 13 height 13
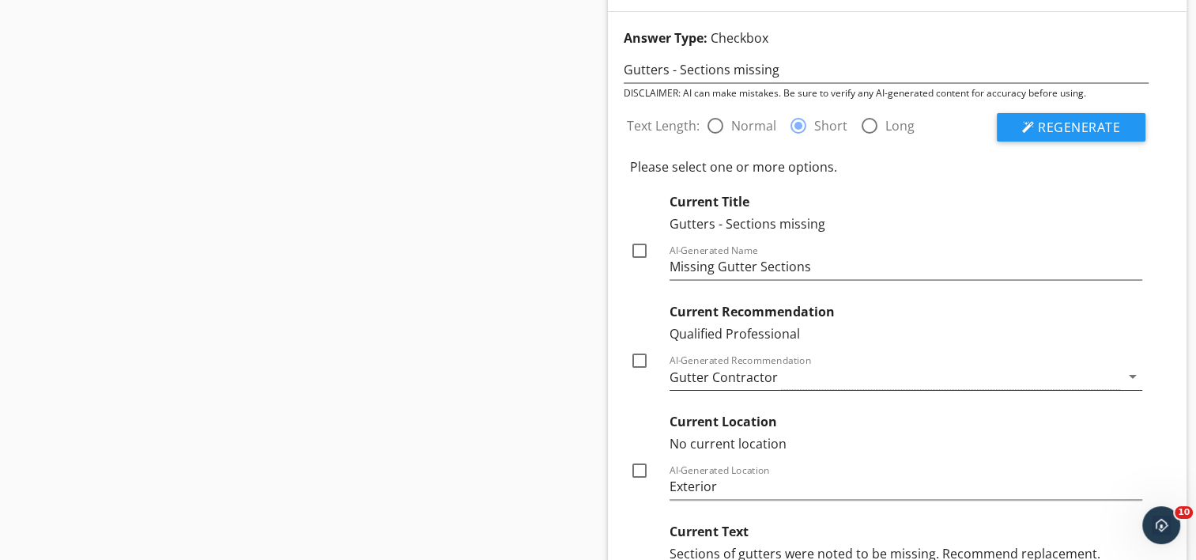
scroll to position [12299, 0]
click at [642, 346] on div at bounding box center [639, 359] width 27 height 27
checkbox input "true"
click at [644, 456] on div at bounding box center [639, 469] width 27 height 27
checkbox input "true"
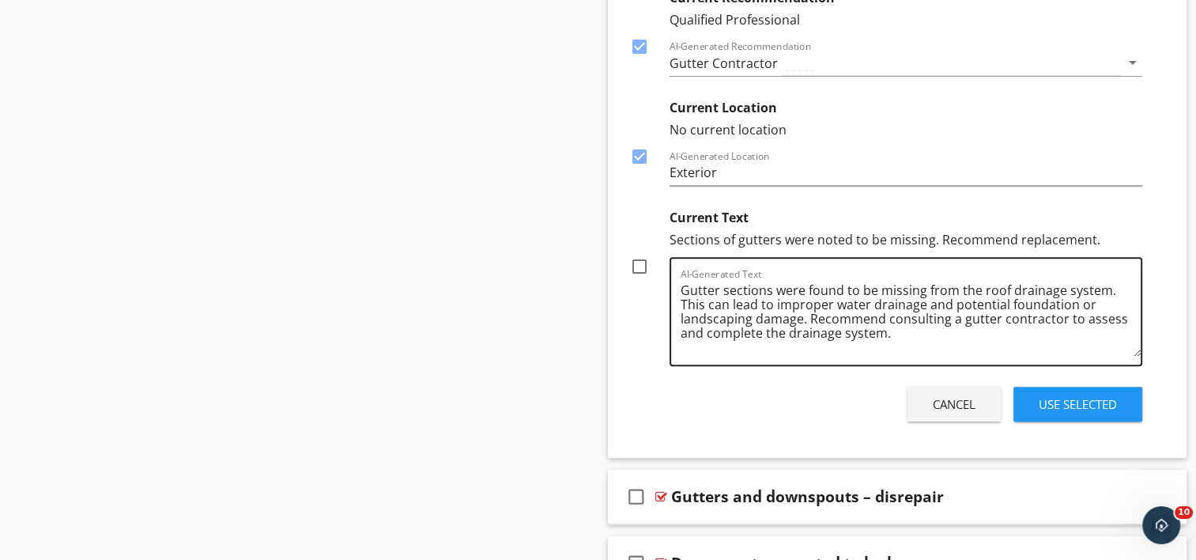
scroll to position [12615, 0]
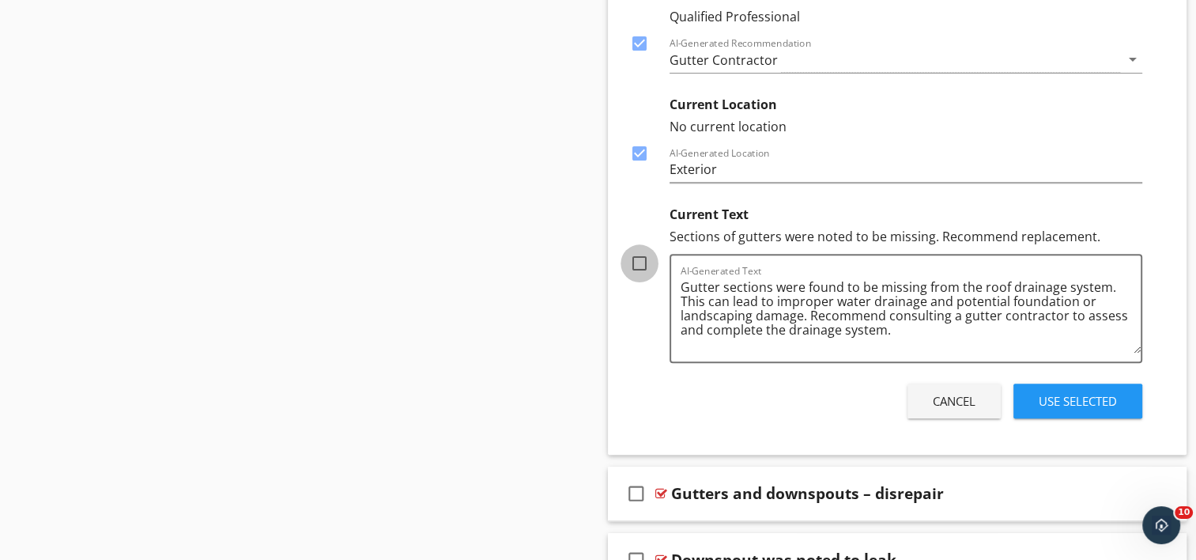
click at [632, 250] on div at bounding box center [639, 263] width 27 height 27
checkbox input "true"
click at [1078, 392] on div "Use Selected" at bounding box center [1078, 401] width 78 height 18
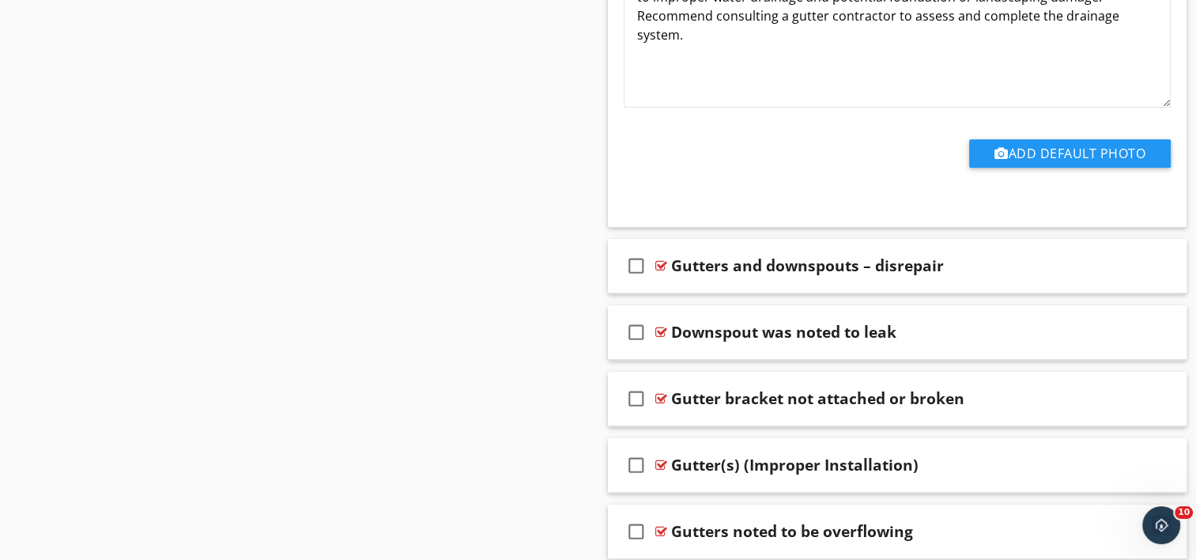
scroll to position [12825, 0]
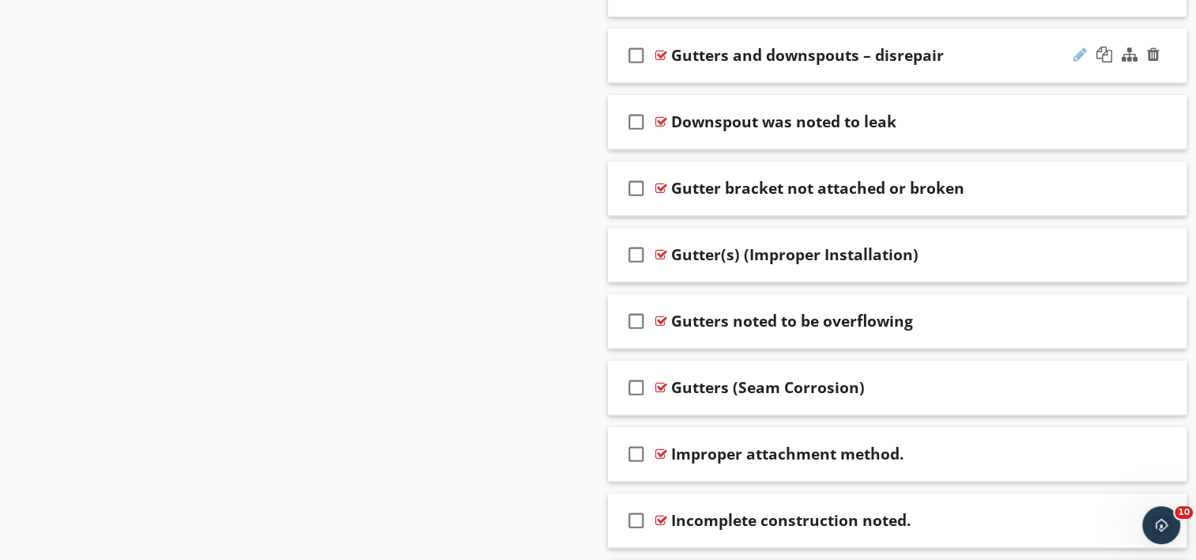
click at [1078, 47] on div at bounding box center [1080, 55] width 13 height 16
click at [745, 53] on div "check_box_outline_blank Gutters and downspouts – disrepair" at bounding box center [898, 55] width 580 height 55
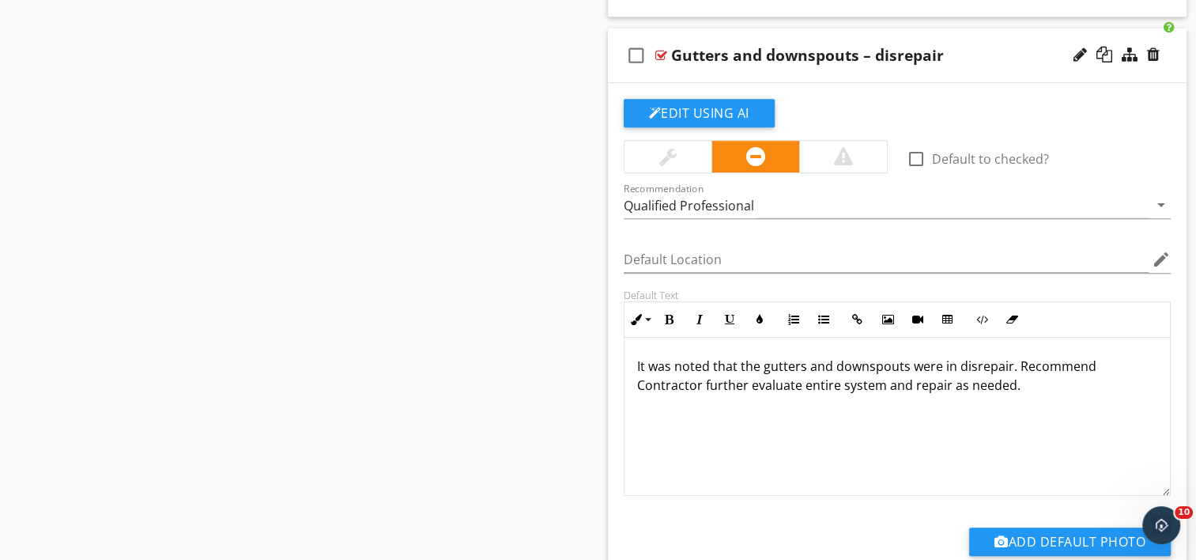
click at [857, 46] on div "Gutters and downspouts – disrepair" at bounding box center [807, 55] width 273 height 19
click at [825, 44] on input "Gutters and downspouts – disrepair" at bounding box center [876, 57] width 410 height 26
type input "Gutter system – disrepair"
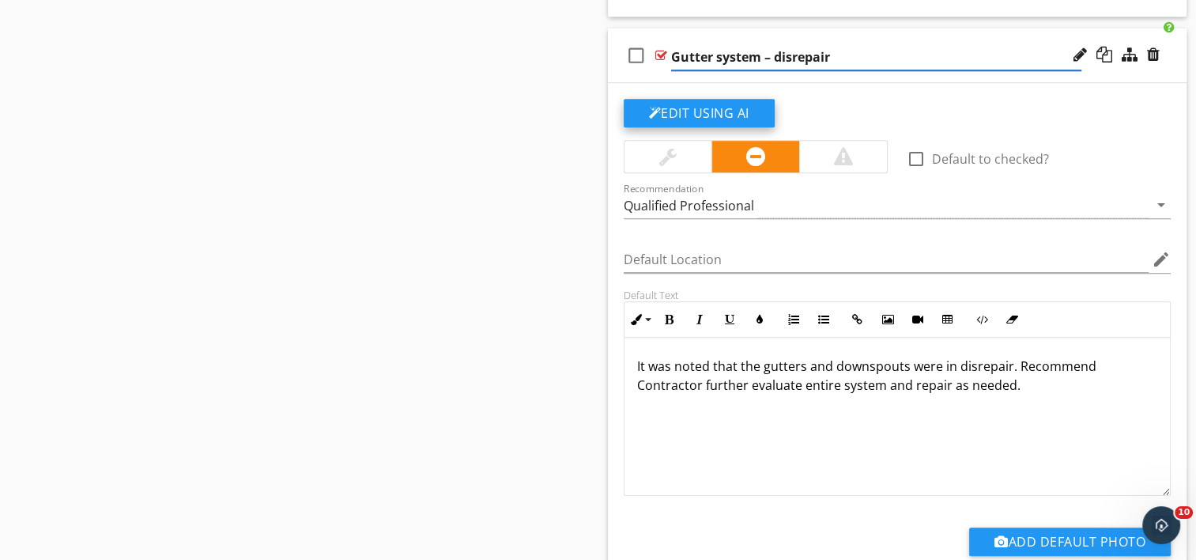
click at [693, 99] on button "Edit Using AI" at bounding box center [699, 113] width 151 height 28
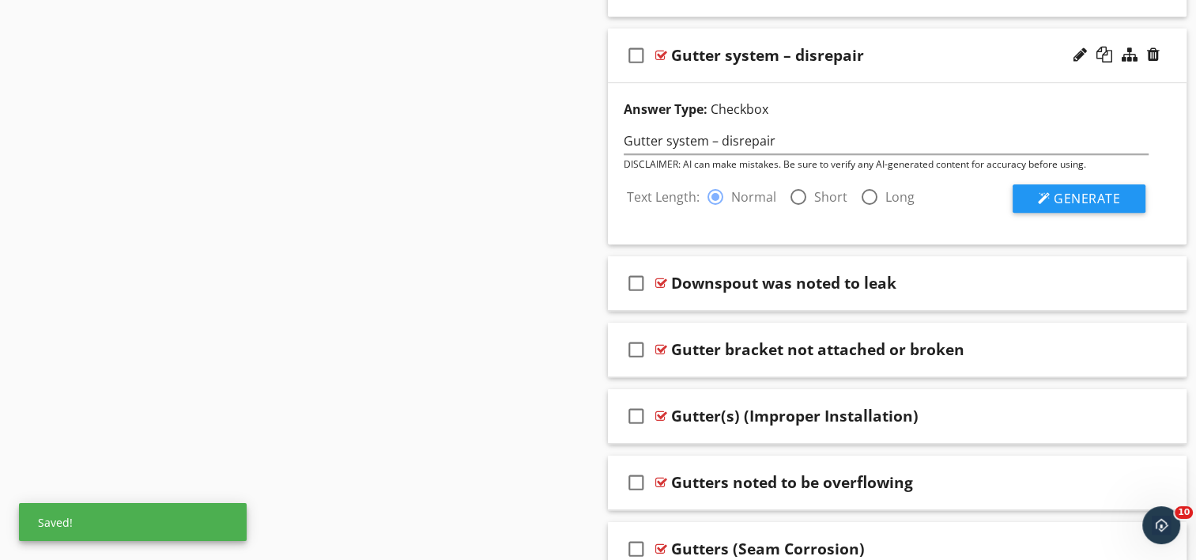
click at [796, 183] on div at bounding box center [798, 196] width 27 height 27
radio input "false"
radio input "true"
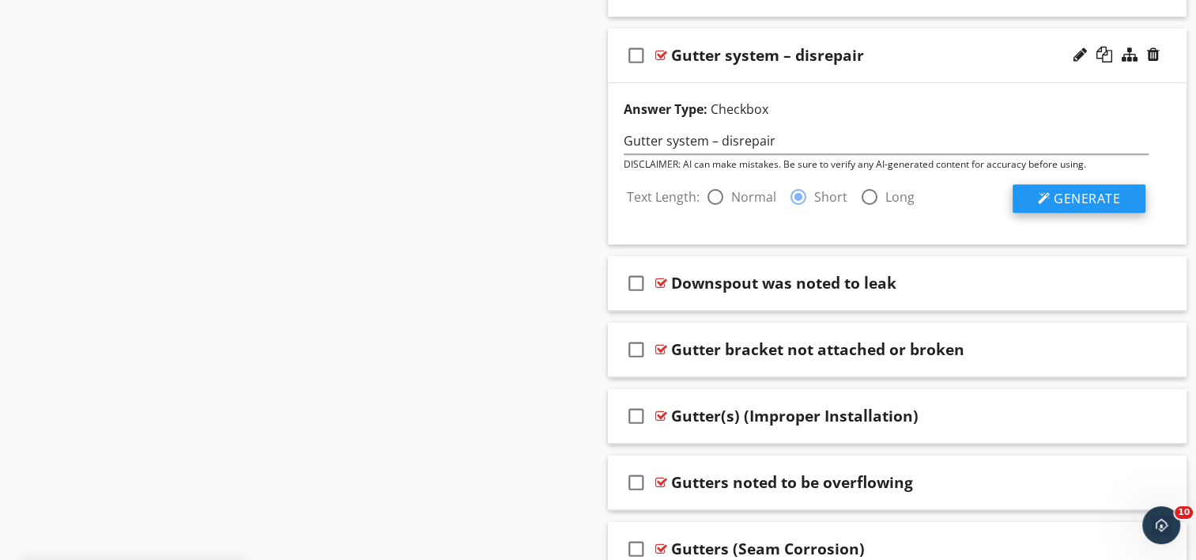
click at [1082, 190] on span "Generate" at bounding box center [1087, 198] width 66 height 17
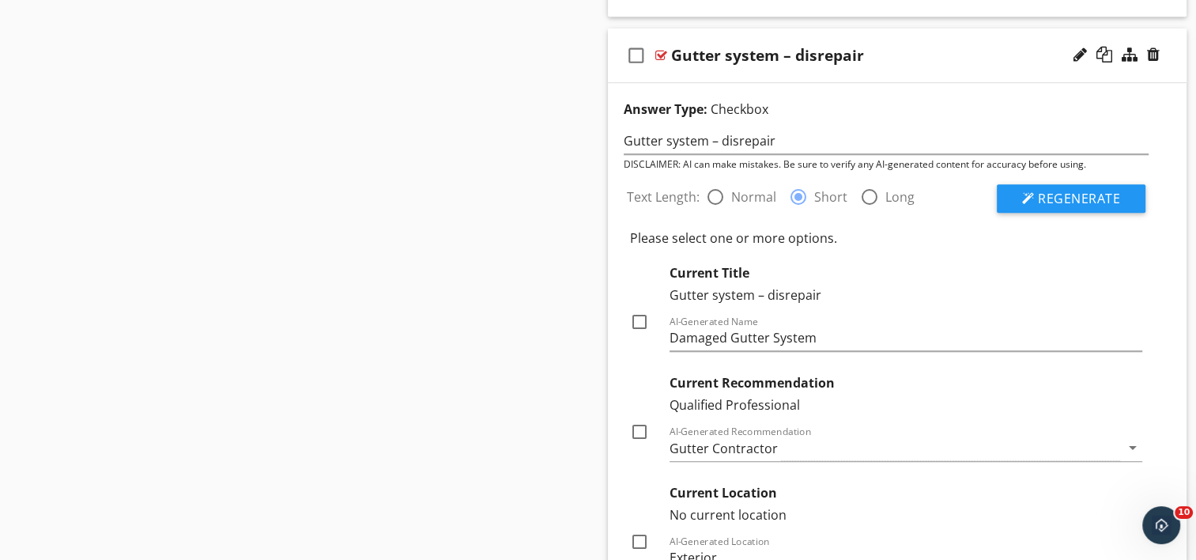
click at [644, 418] on div at bounding box center [639, 431] width 27 height 27
checkbox input "true"
click at [642, 528] on div at bounding box center [639, 541] width 27 height 27
checkbox input "true"
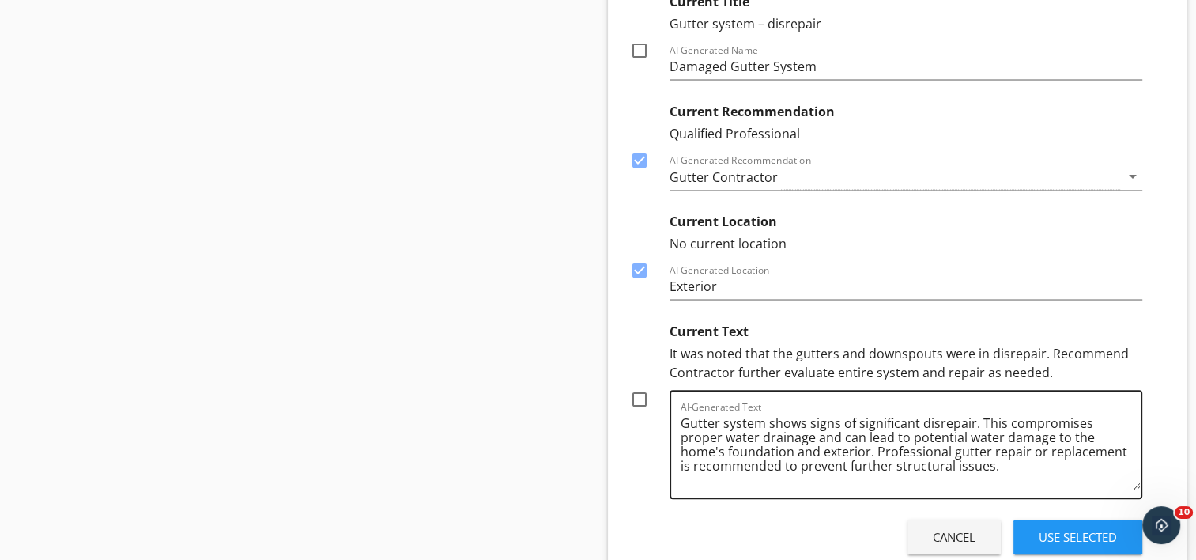
scroll to position [13141, 0]
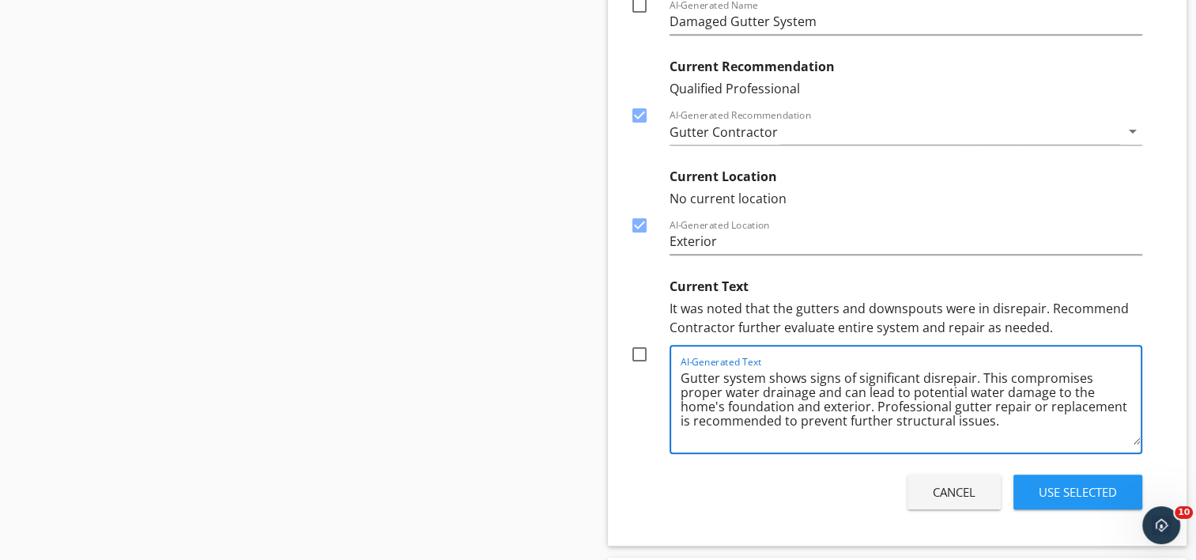
click at [913, 365] on textarea "Gutter system shows signs of significant disrepair. This compromises proper wat…" at bounding box center [911, 404] width 461 height 79
click at [1002, 383] on textarea "Gutter system shows signs of disrepair. This compromises proper water drainage …" at bounding box center [911, 404] width 461 height 79
click at [975, 401] on textarea "Gutter system shows signs of disrepair. This compromises proper water drainage …" at bounding box center [911, 404] width 461 height 79
type textarea "Gutter system shows signs of disrepair. This compromises proper water drainage …"
click at [632, 341] on div at bounding box center [639, 354] width 27 height 27
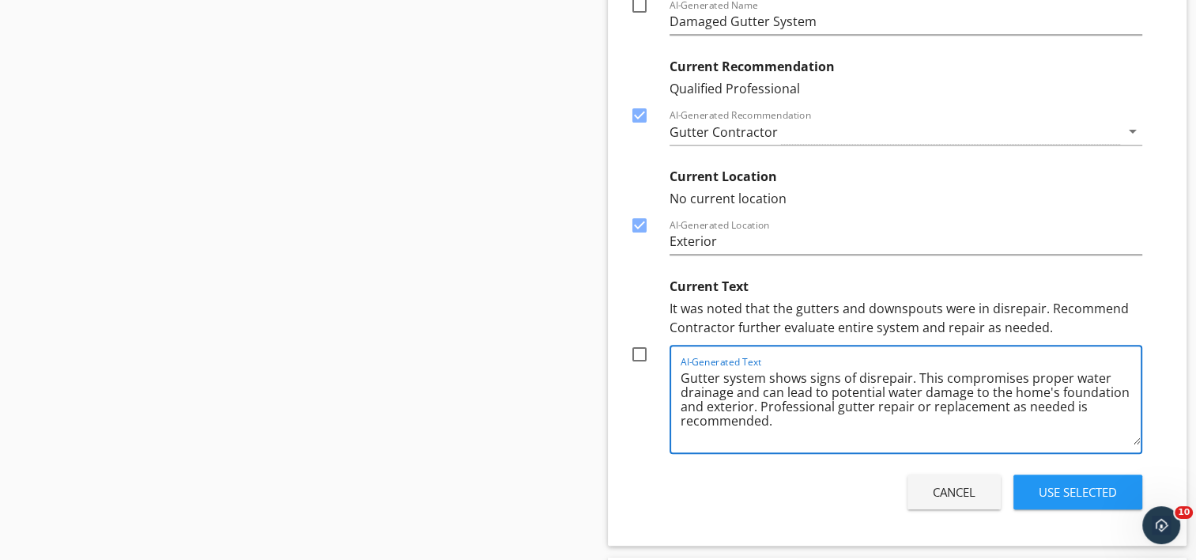
checkbox input "true"
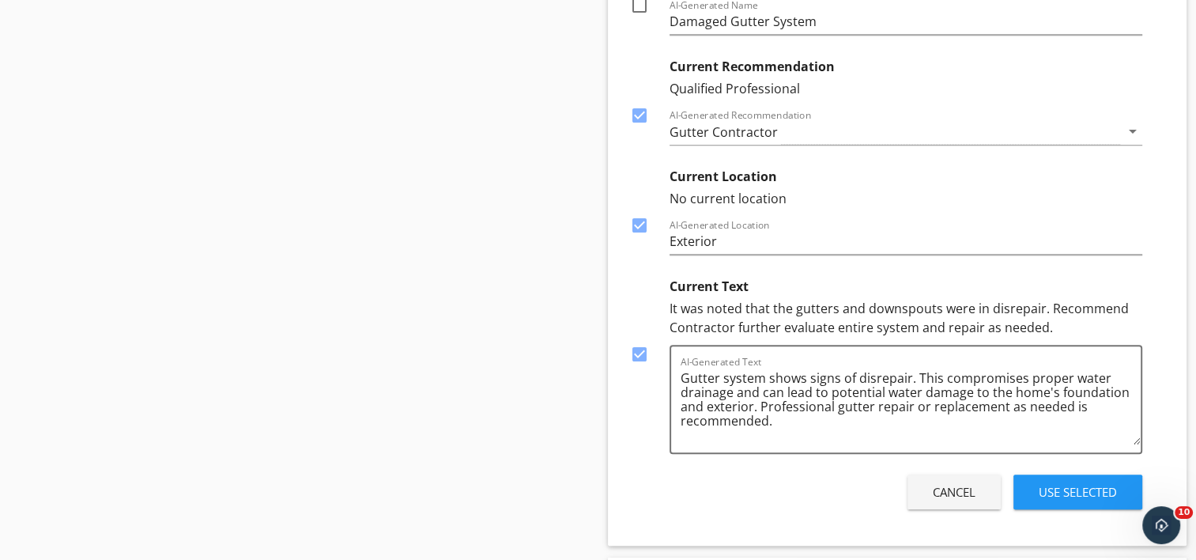
click at [1055, 483] on div "Use Selected" at bounding box center [1078, 492] width 78 height 18
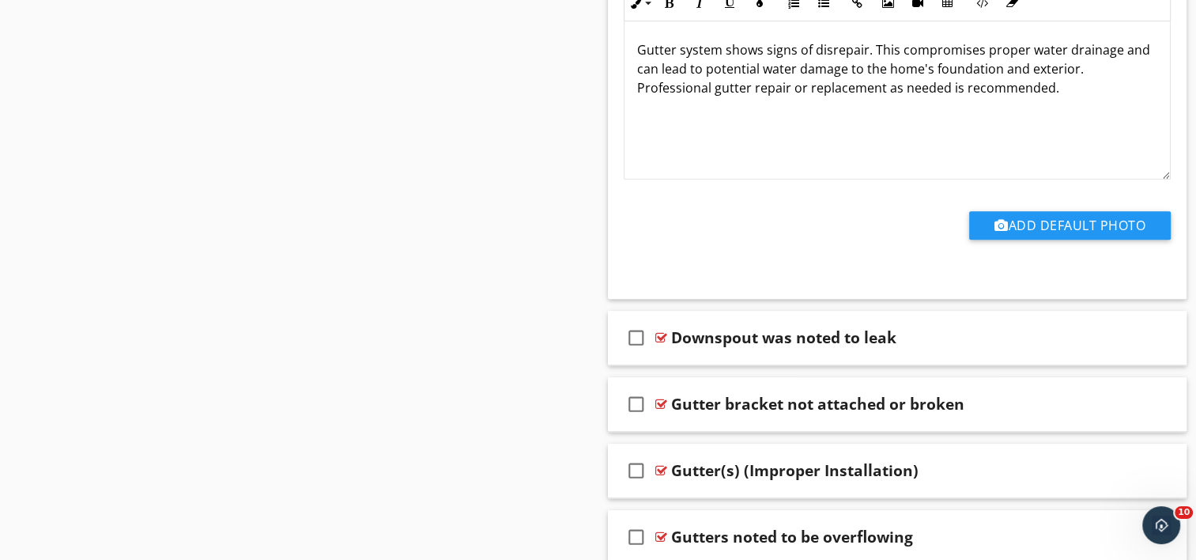
scroll to position [13352, 0]
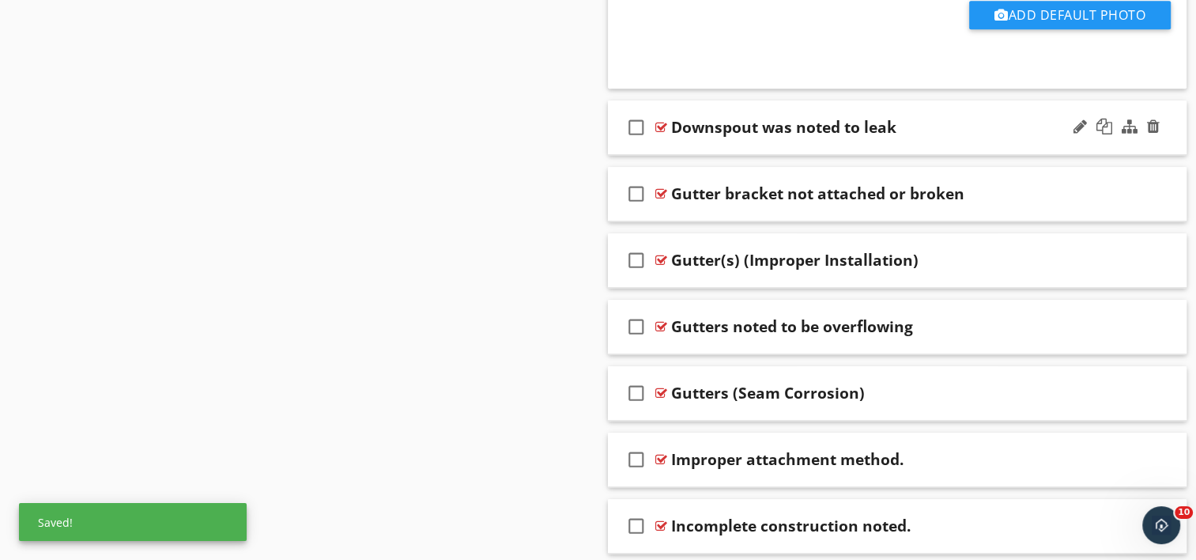
click at [775, 114] on div "check_box_outline_blank Downspout was noted to leak" at bounding box center [898, 127] width 580 height 55
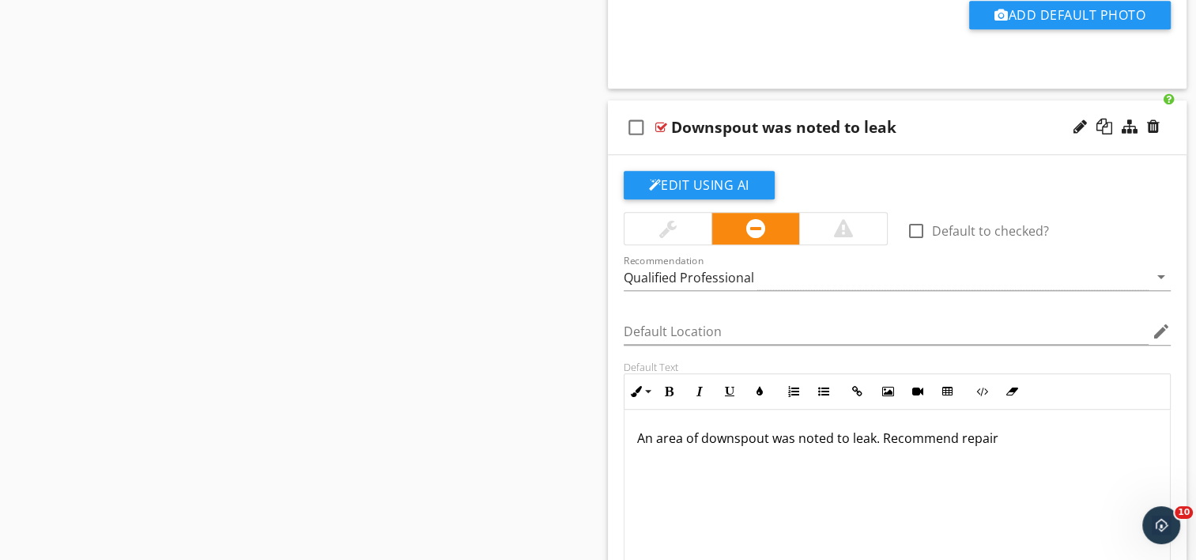
click at [776, 118] on div "Downspout was noted to leak" at bounding box center [783, 127] width 225 height 19
click at [828, 116] on input "Downspout was noted to leak" at bounding box center [876, 129] width 410 height 26
type input "Downspout - leak noted"
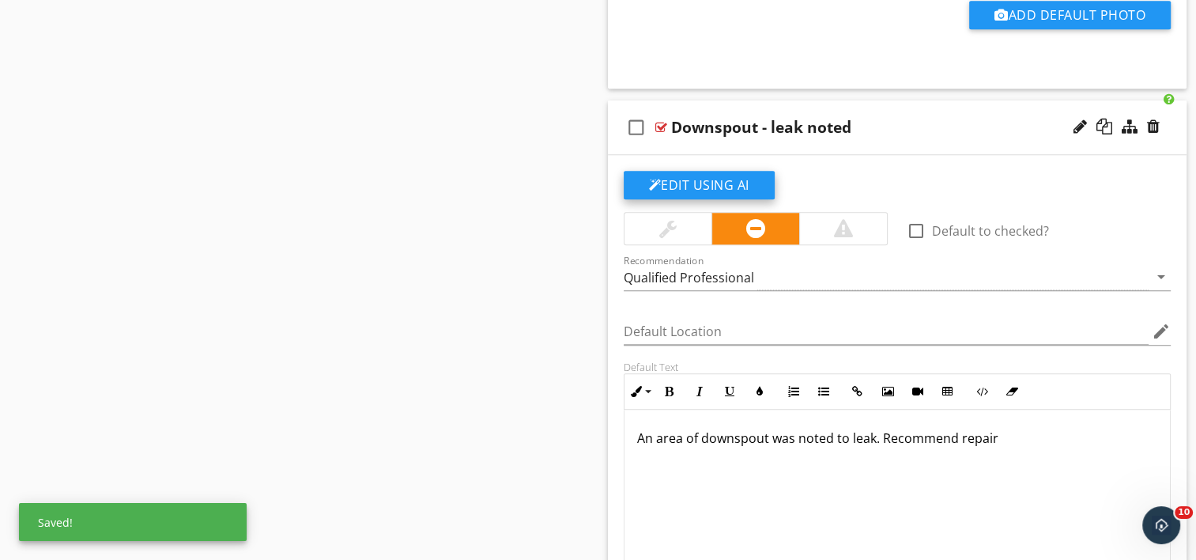
click at [691, 171] on button "Edit Using AI" at bounding box center [699, 185] width 151 height 28
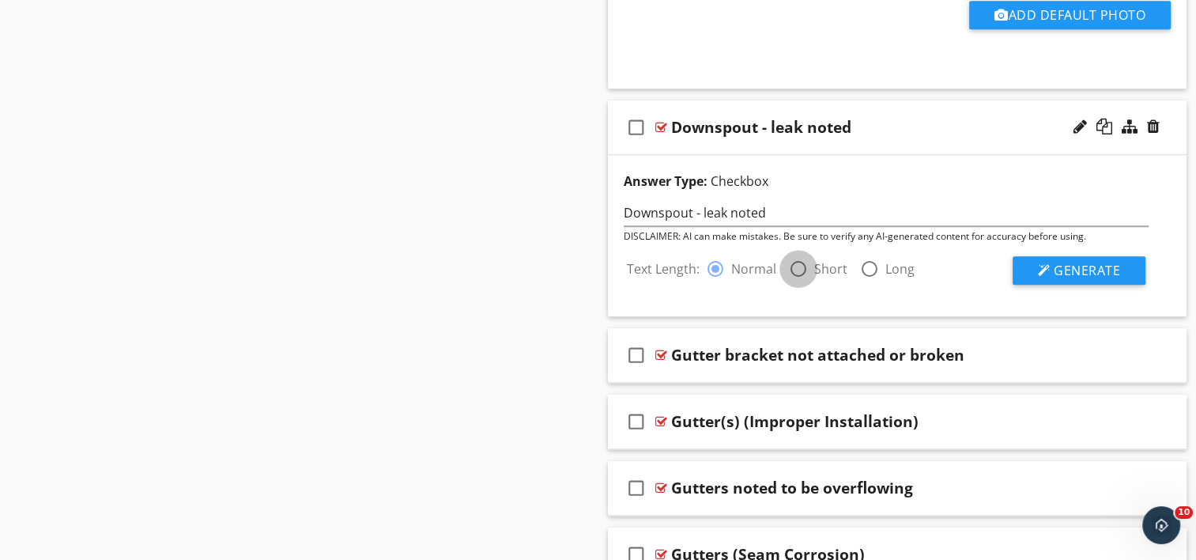
click at [794, 255] on div at bounding box center [798, 268] width 27 height 27
radio input "false"
radio input "true"
click at [1073, 257] on button "Generate" at bounding box center [1079, 270] width 133 height 28
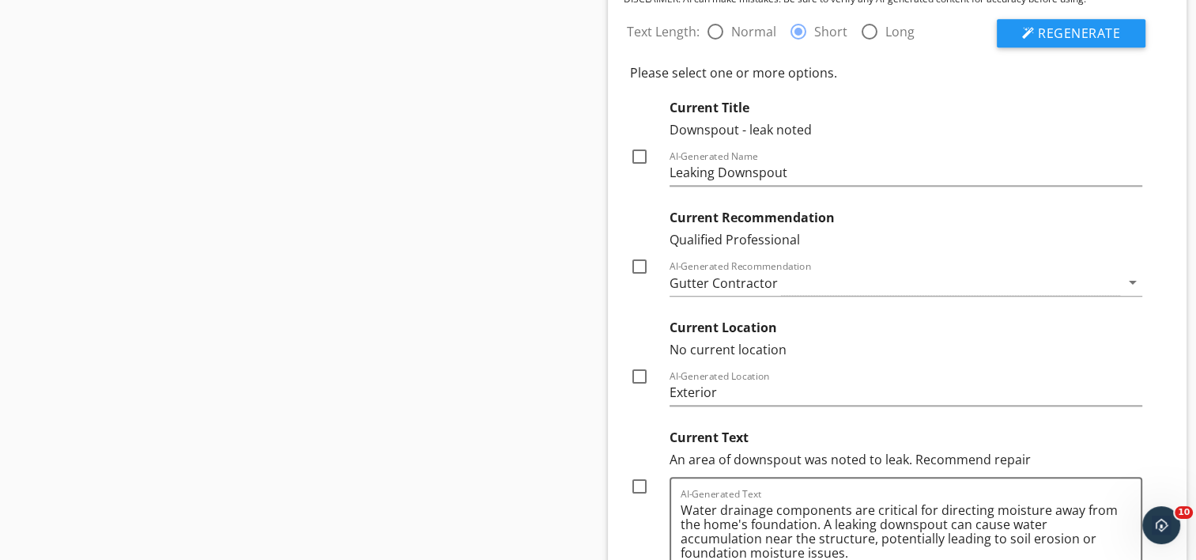
scroll to position [13668, 0]
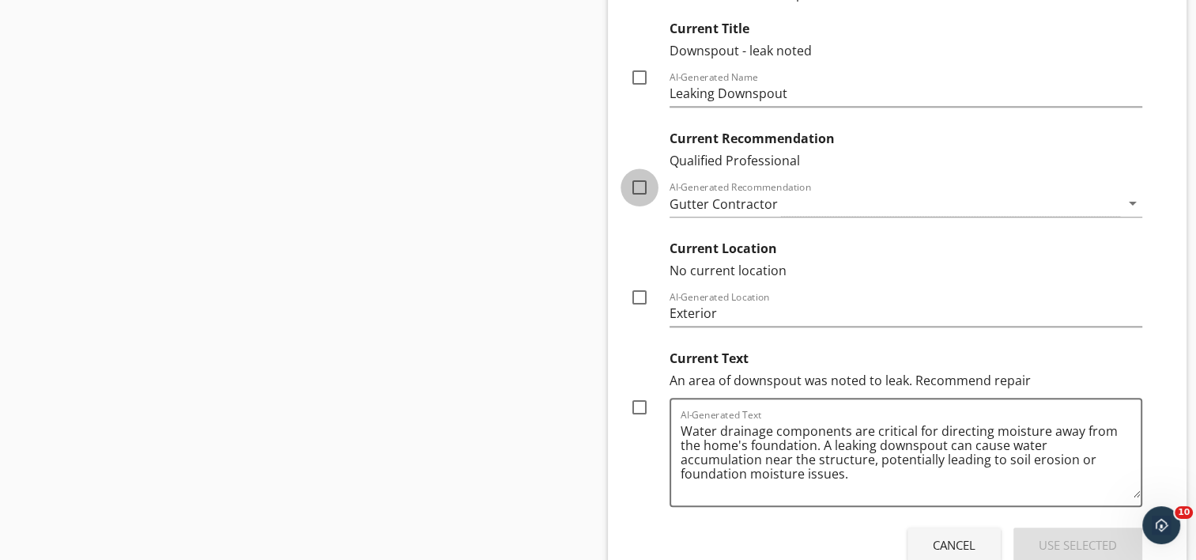
click at [637, 174] on div at bounding box center [639, 187] width 27 height 27
checkbox input "true"
click at [636, 284] on div at bounding box center [639, 297] width 27 height 27
checkbox input "true"
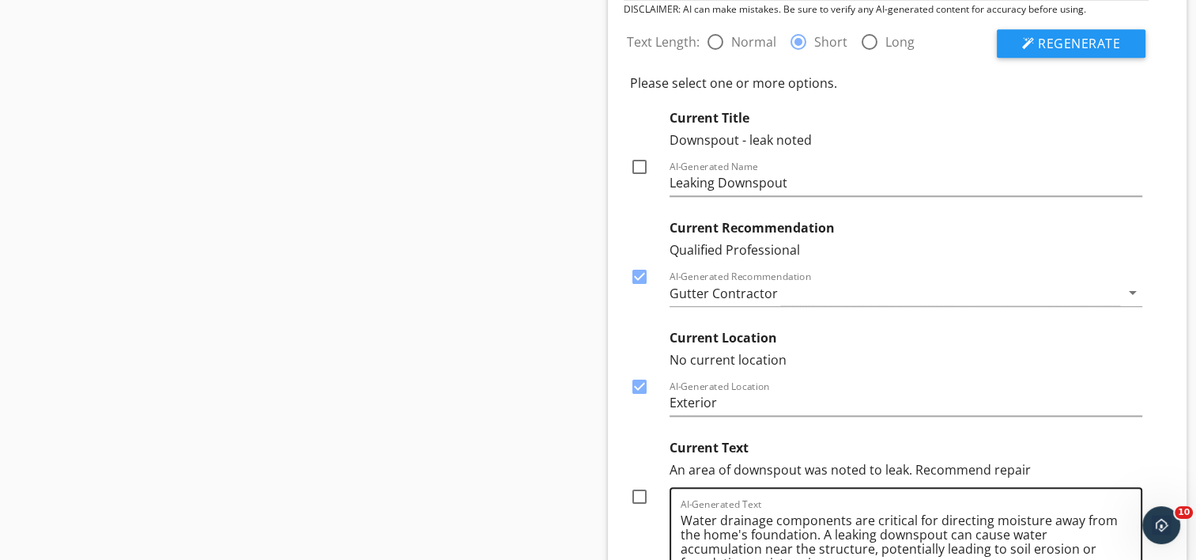
scroll to position [13747, 0]
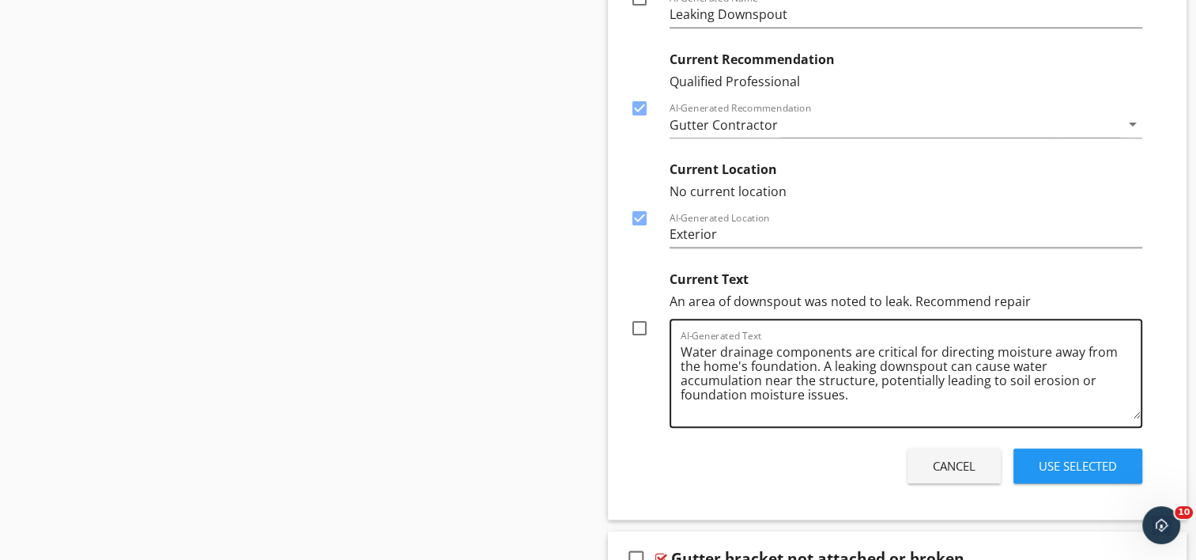
click at [727, 372] on textarea "Water drainage components are critical for directing moisture away from the hom…" at bounding box center [911, 378] width 461 height 79
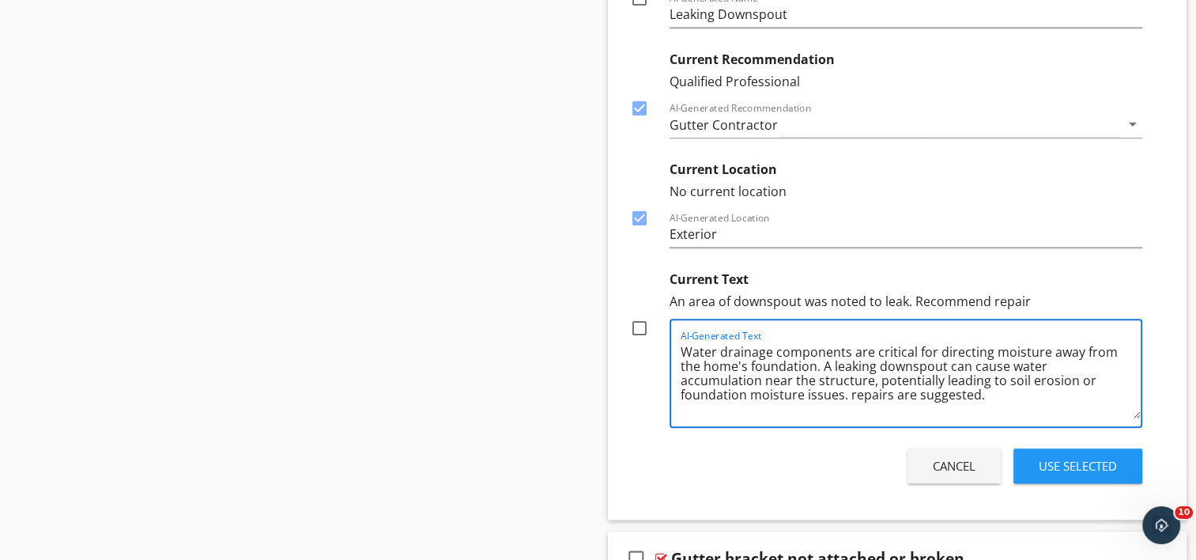
click at [727, 370] on textarea "Water drainage components are critical for directing moisture away from the hom…" at bounding box center [911, 378] width 461 height 79
type textarea "Water drainage components are critical for directing moisture away from the hom…"
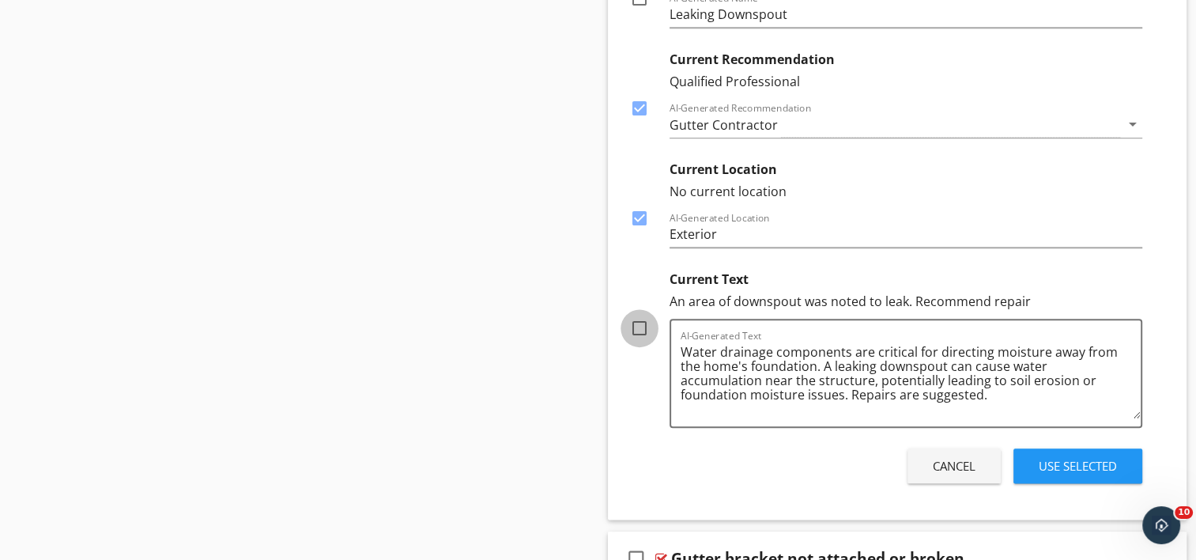
click at [642, 315] on div at bounding box center [639, 328] width 27 height 27
checkbox input "true"
click at [1080, 457] on div "Use Selected" at bounding box center [1078, 466] width 78 height 18
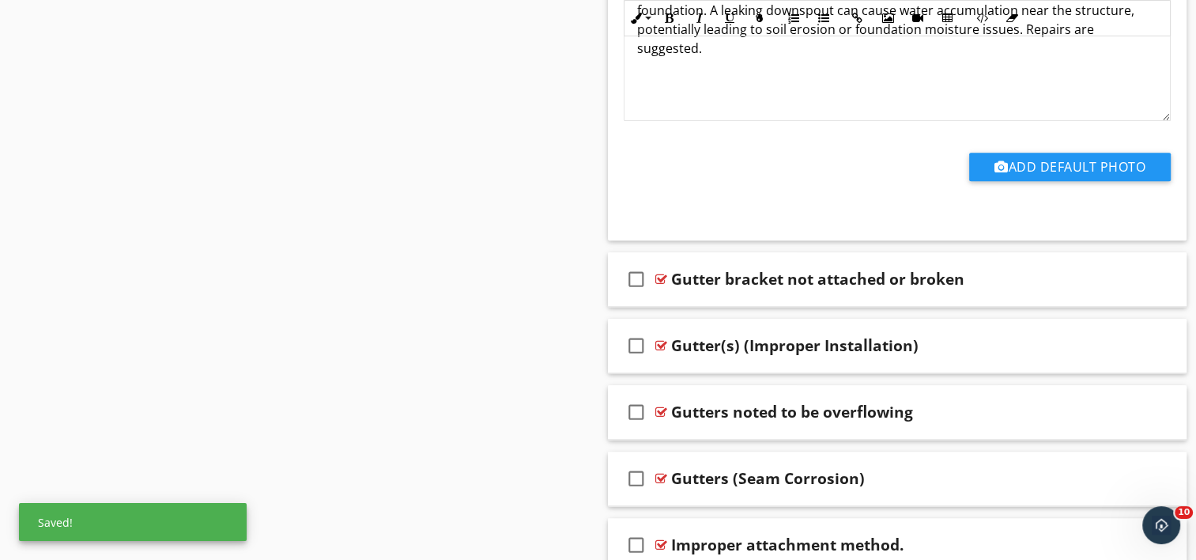
scroll to position [13798, 0]
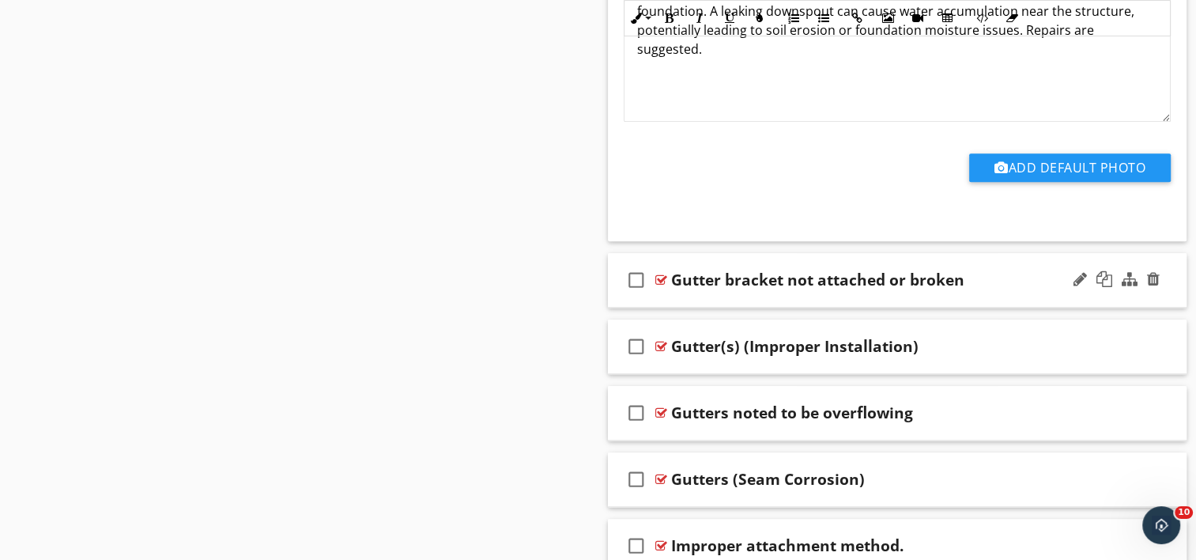
click at [786, 267] on div "check_box_outline_blank Gutter bracket not attached or broken" at bounding box center [898, 280] width 580 height 55
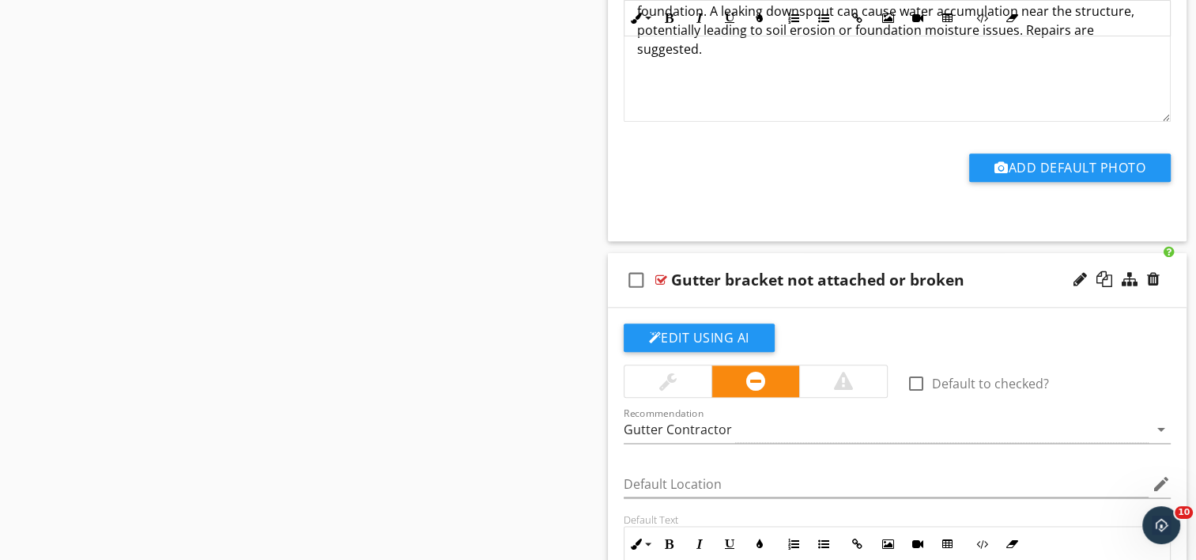
click at [767, 267] on div "check_box_outline_blank Gutter bracket not attached or broken" at bounding box center [898, 280] width 580 height 55
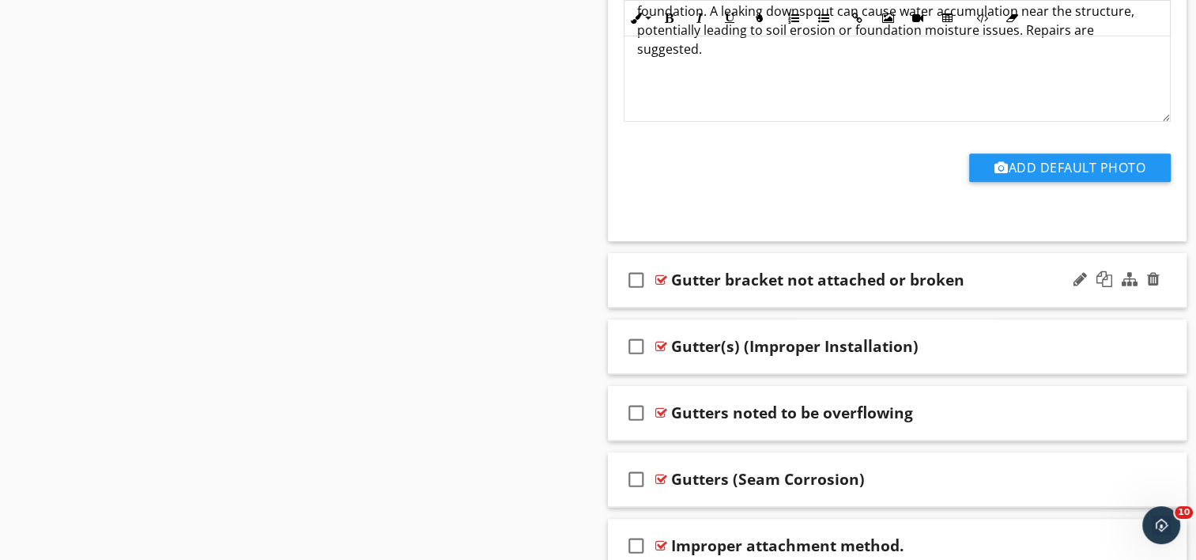
click at [724, 270] on div "Gutter bracket not attached or broken" at bounding box center [817, 279] width 293 height 19
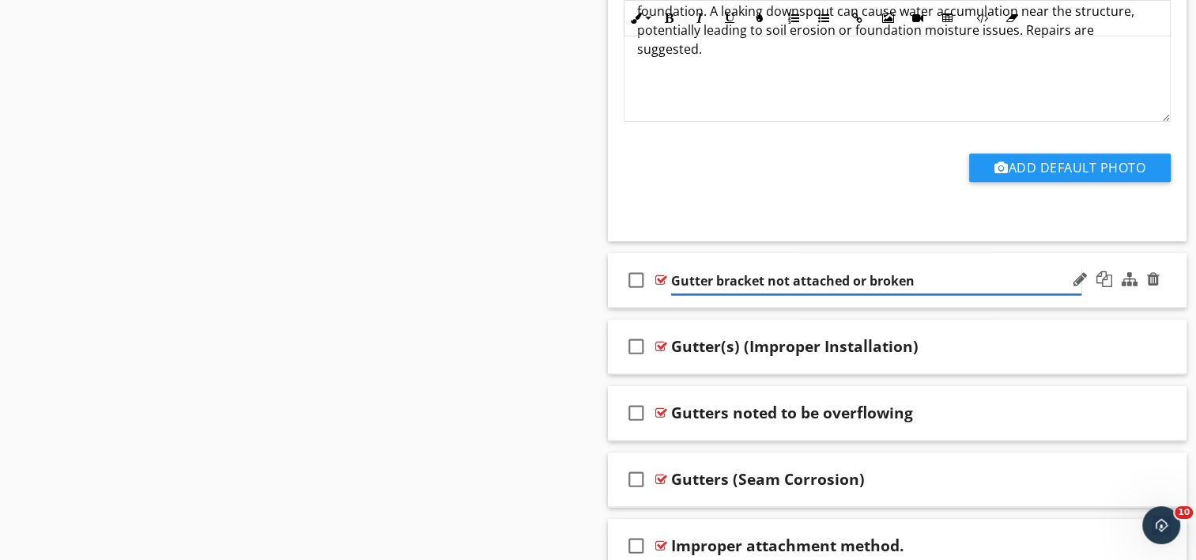
click at [712, 268] on input "Gutter bracket not attached or broken" at bounding box center [876, 281] width 410 height 26
type input "Gutter - bracket not attached or broken"
click at [791, 275] on div "check_box_outline_blank Gutter - bracket not attached or broken" at bounding box center [898, 280] width 580 height 55
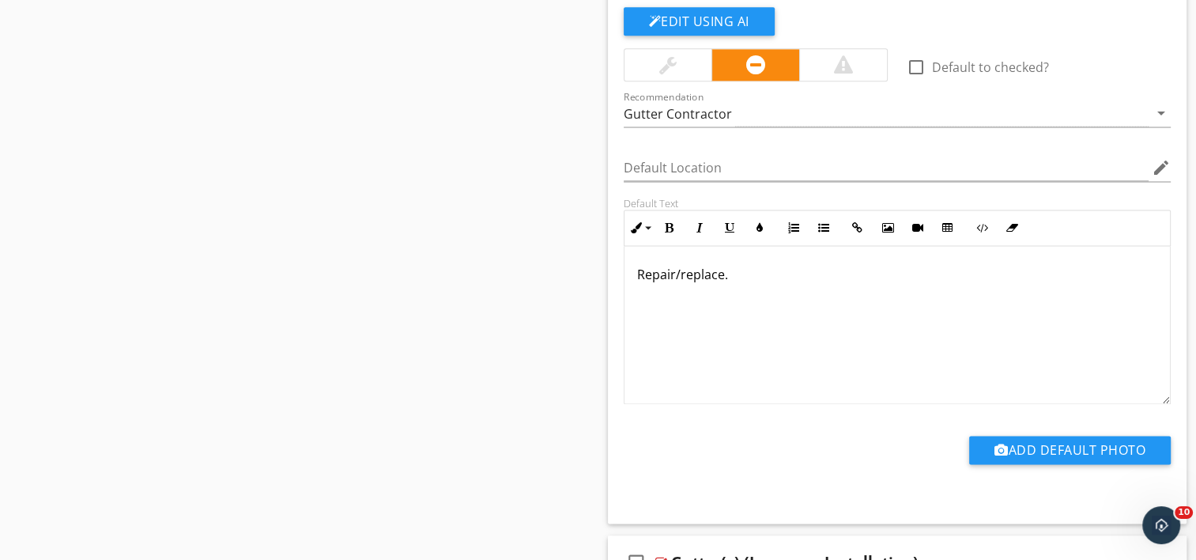
scroll to position [14035, 0]
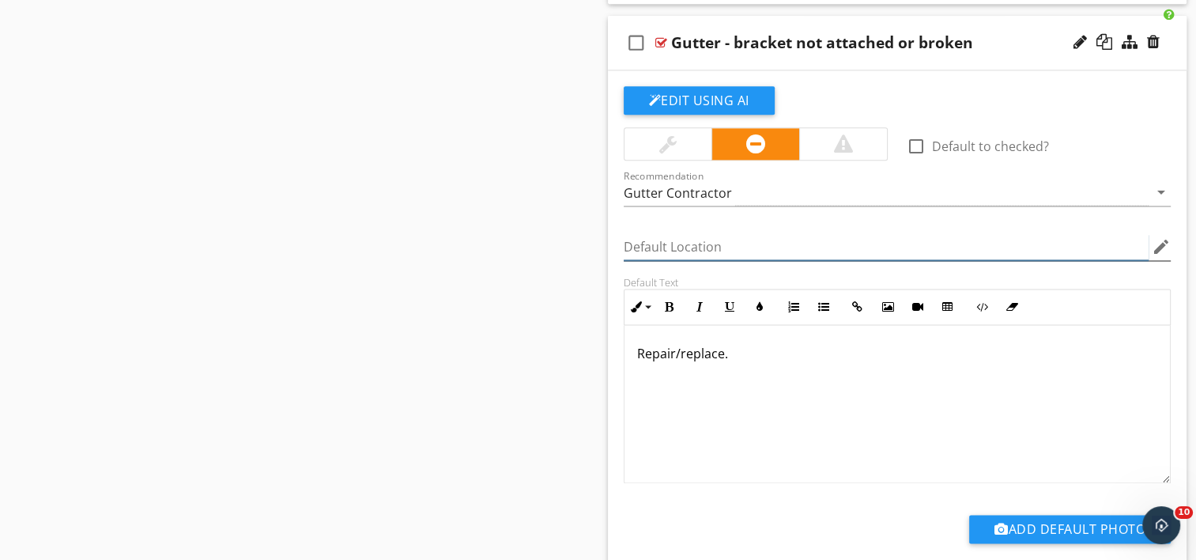
click at [686, 234] on input "Default Location" at bounding box center [887, 247] width 526 height 26
click at [669, 234] on input "Default Location" at bounding box center [887, 247] width 526 height 26
click at [686, 86] on button "Edit Using AI" at bounding box center [699, 100] width 151 height 28
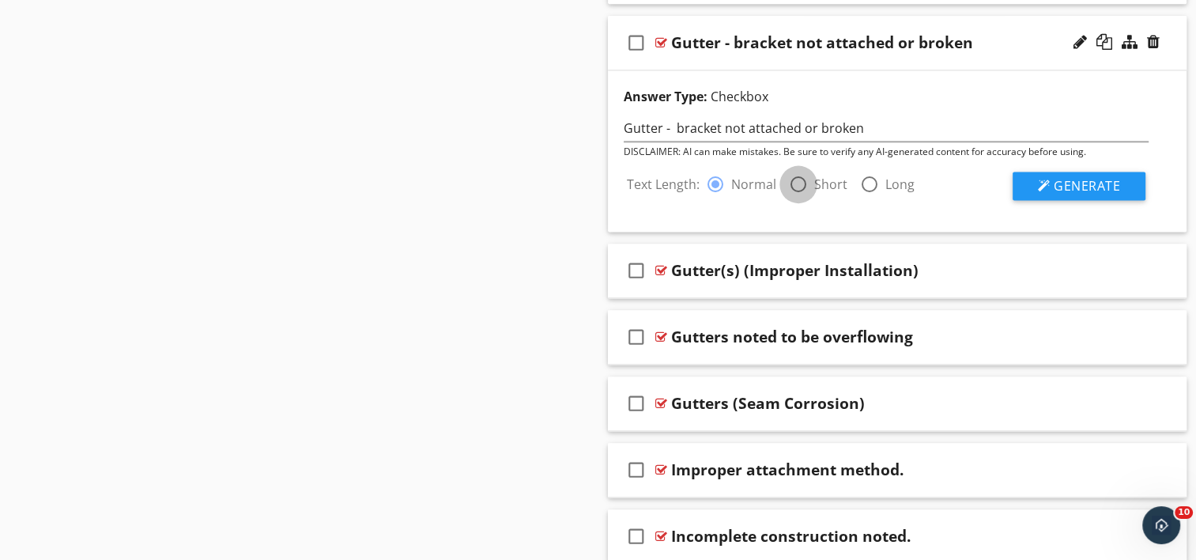
click at [797, 171] on div at bounding box center [798, 184] width 27 height 27
radio input "false"
radio input "true"
click at [1073, 177] on span "Generate" at bounding box center [1087, 185] width 66 height 17
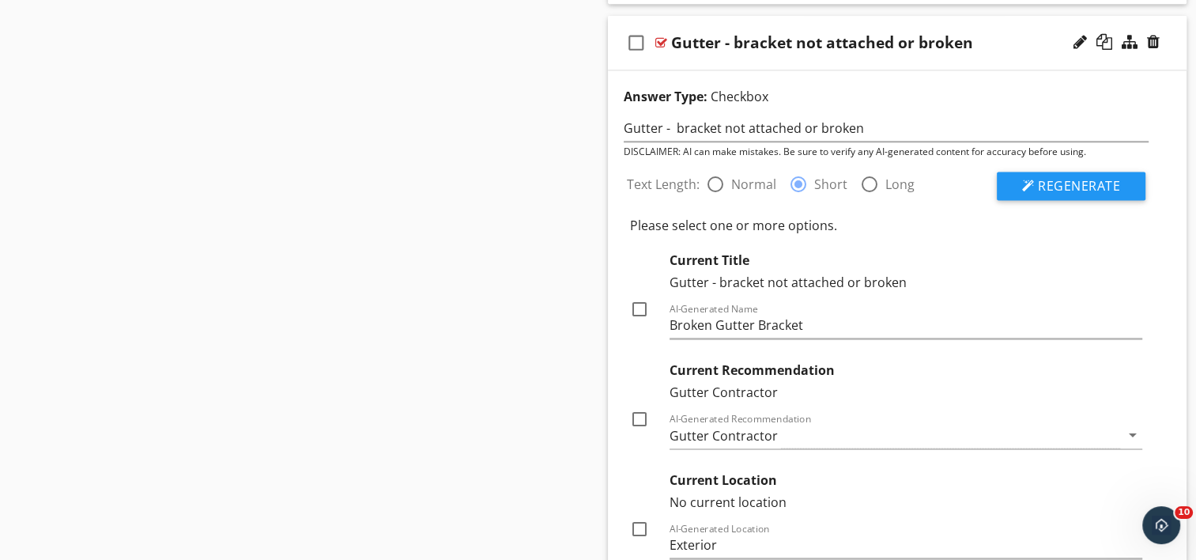
click at [644, 406] on div at bounding box center [639, 419] width 27 height 27
checkbox input "true"
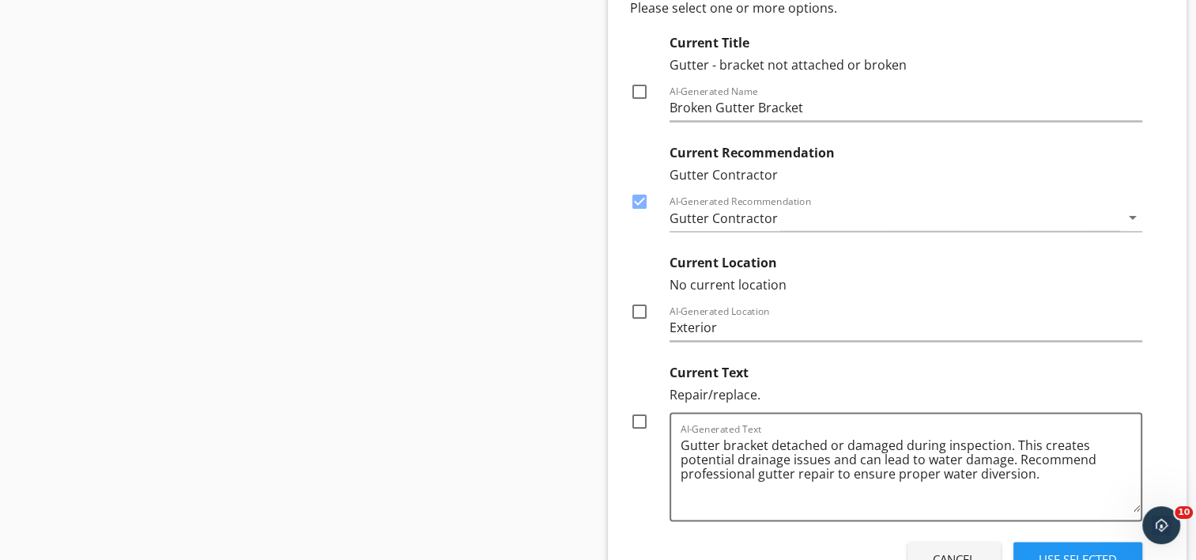
scroll to position [14272, 0]
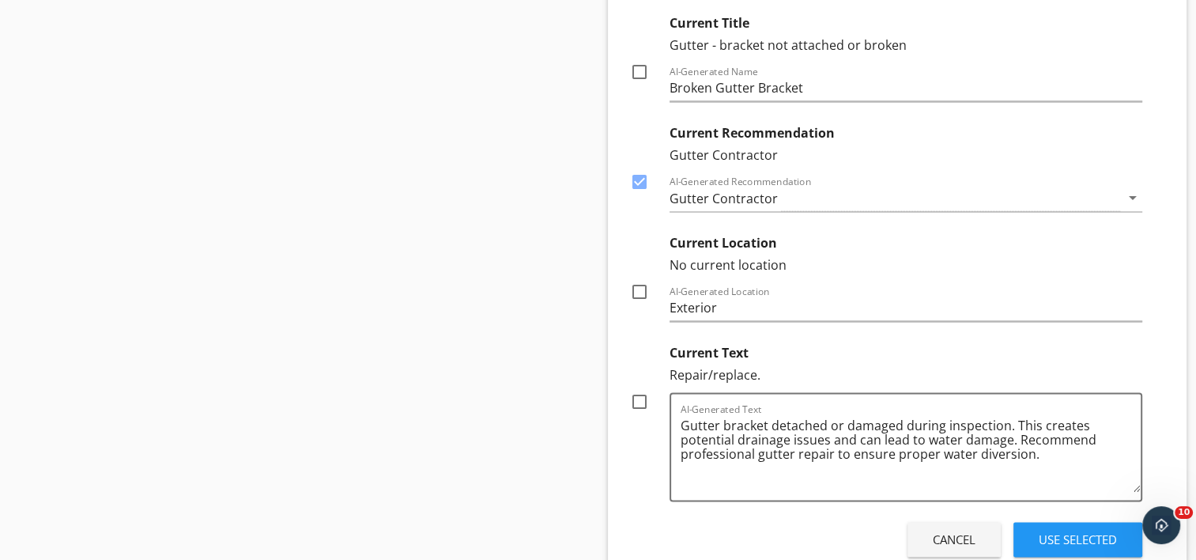
click at [639, 278] on div at bounding box center [639, 291] width 27 height 27
checkbox input "true"
click at [827, 417] on textarea "Gutter bracket detached or damaged during inspection. This creates potential dr…" at bounding box center [911, 452] width 461 height 79
click at [659, 392] on div "check_box_outline_blank" at bounding box center [646, 411] width 32 height 38
click at [640, 388] on div at bounding box center [639, 401] width 27 height 27
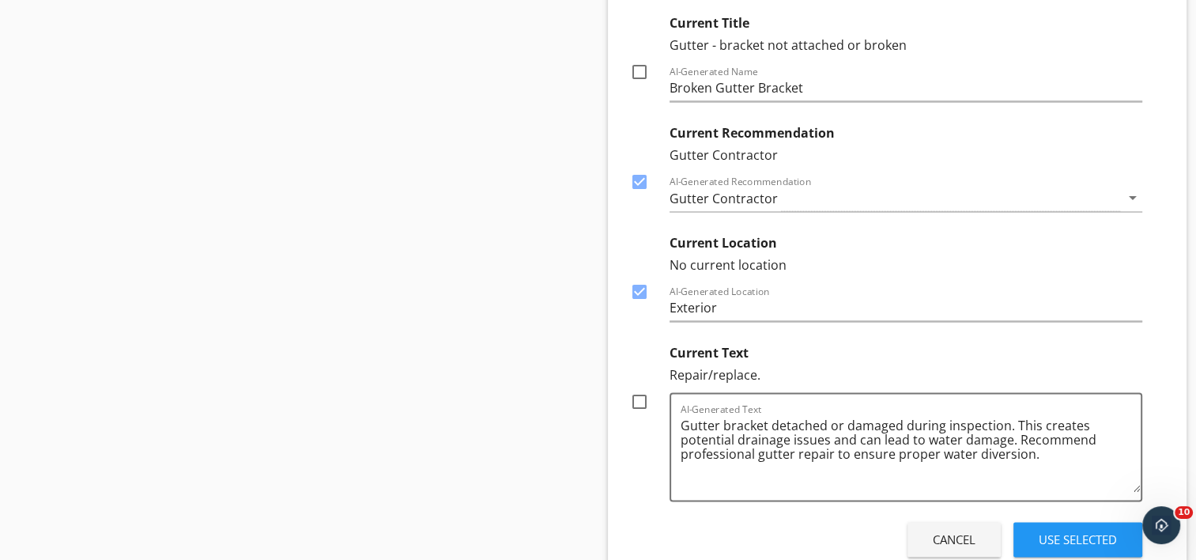
checkbox input "true"
drag, startPoint x: 1074, startPoint y: 518, endPoint x: 1044, endPoint y: 510, distance: 31.8
click at [1074, 530] on div "Use Selected" at bounding box center [1078, 539] width 78 height 18
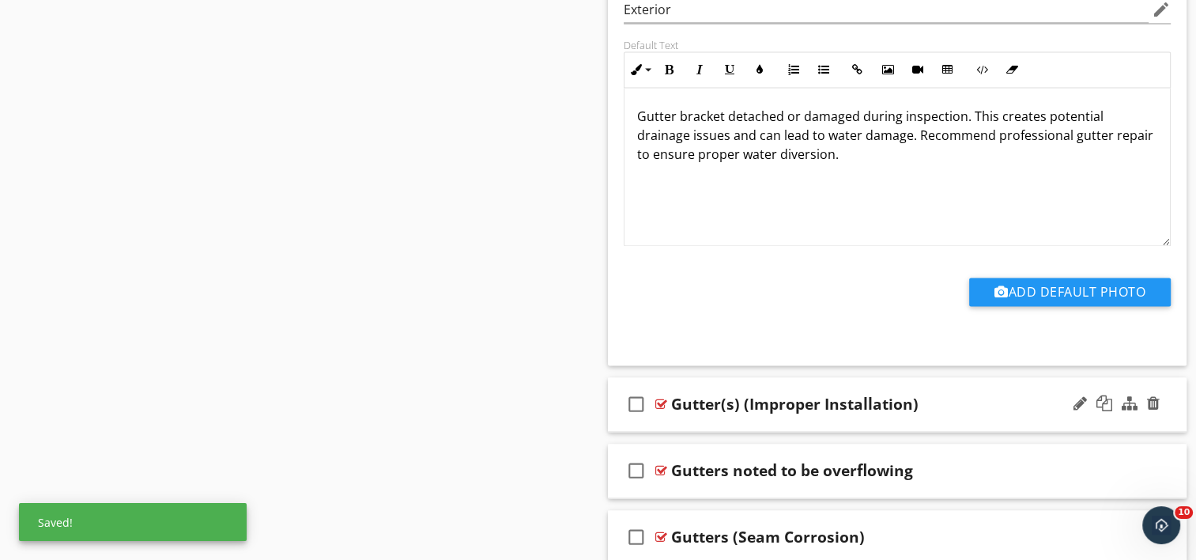
click at [753, 392] on div "check_box_outline_blank Gutter(s) (Improper Installation)" at bounding box center [898, 404] width 580 height 55
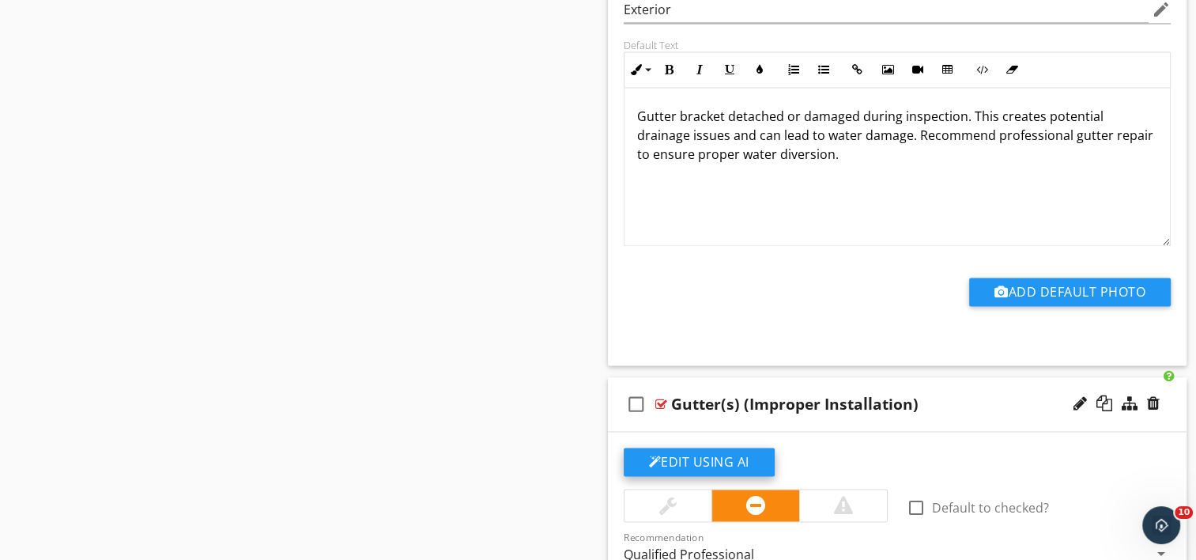
click at [716, 447] on button "Edit Using AI" at bounding box center [699, 461] width 151 height 28
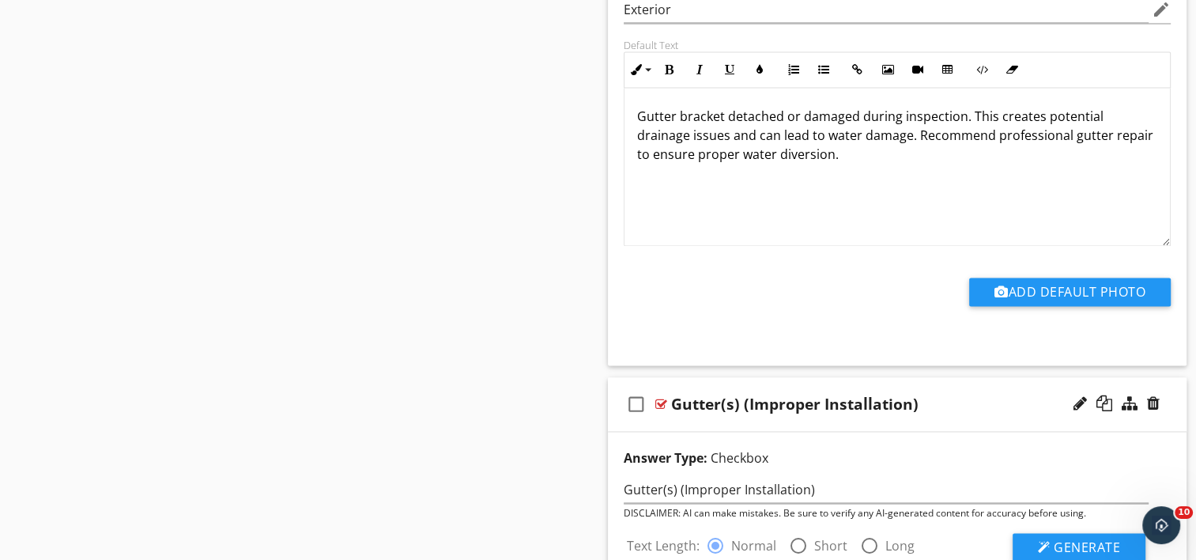
click at [741, 395] on div "Gutter(s) (Improper Installation)" at bounding box center [794, 404] width 247 height 19
click at [734, 393] on input "Gutter(s) (Improper Installation)" at bounding box center [876, 406] width 410 height 26
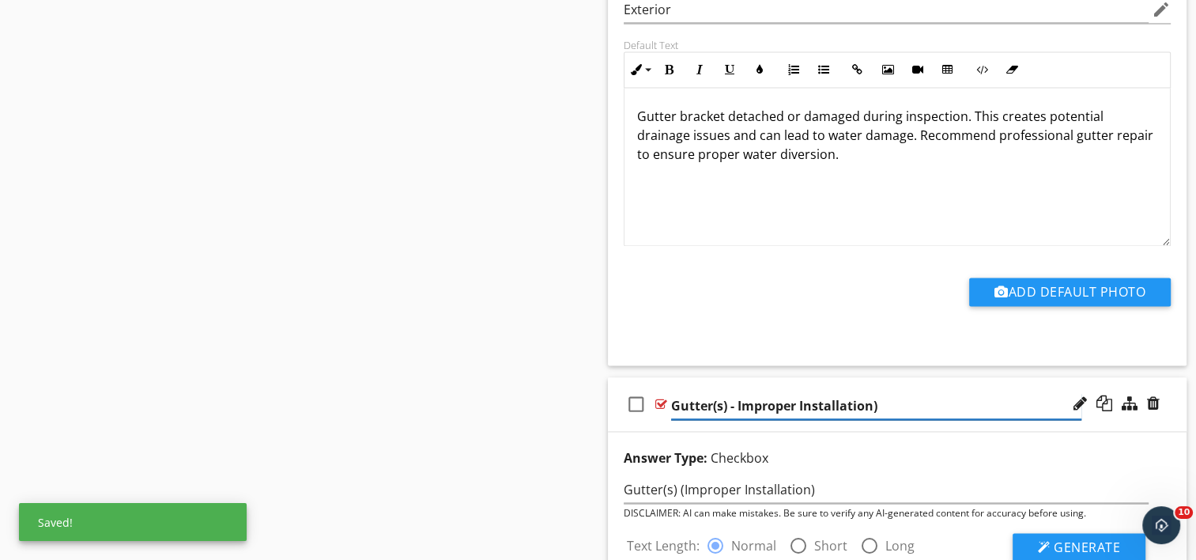
click at [882, 393] on input "Gutter(s) - Improper Installation)" at bounding box center [876, 406] width 410 height 26
click at [725, 393] on input "Gutter(s) - Improper Installation" at bounding box center [876, 406] width 410 height 26
click at [794, 532] on div at bounding box center [798, 545] width 27 height 27
click at [1066, 538] on span "Generate" at bounding box center [1087, 546] width 66 height 17
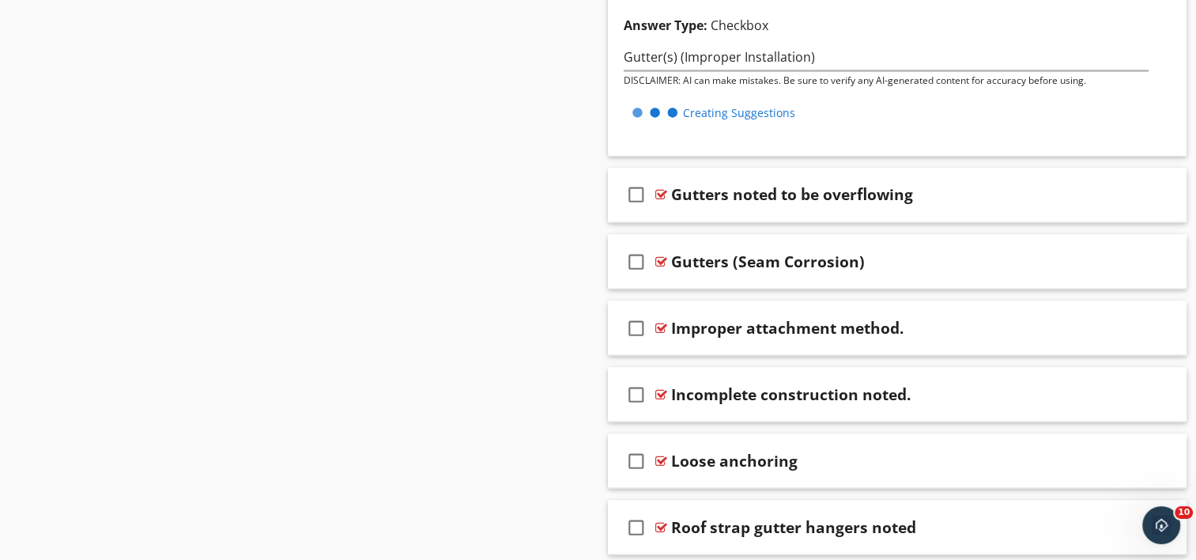
scroll to position [14739, 0]
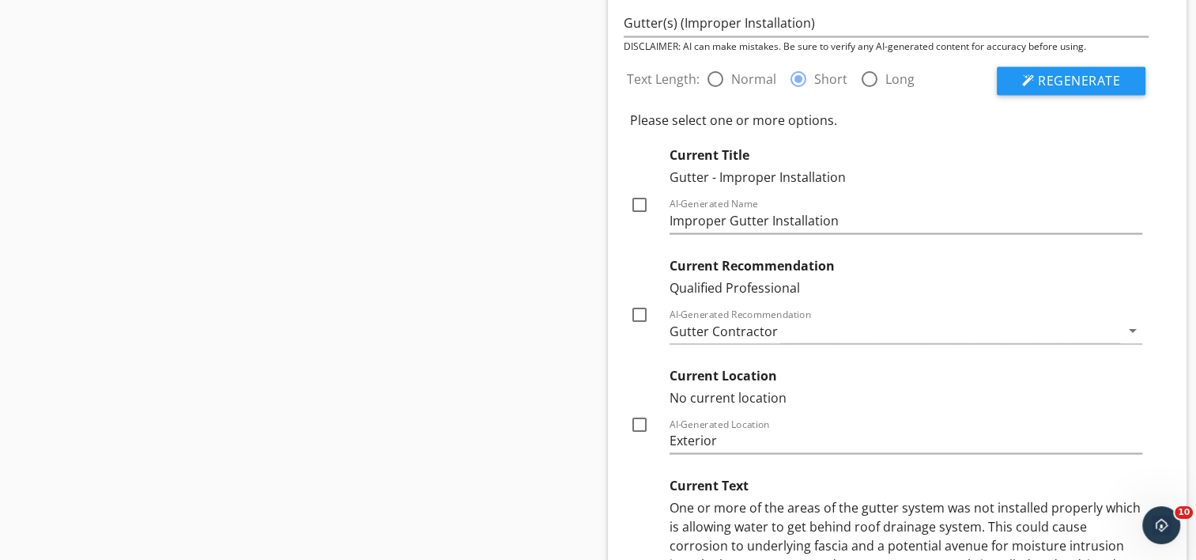
click at [640, 300] on div at bounding box center [639, 313] width 27 height 27
click at [639, 410] on div at bounding box center [639, 423] width 27 height 27
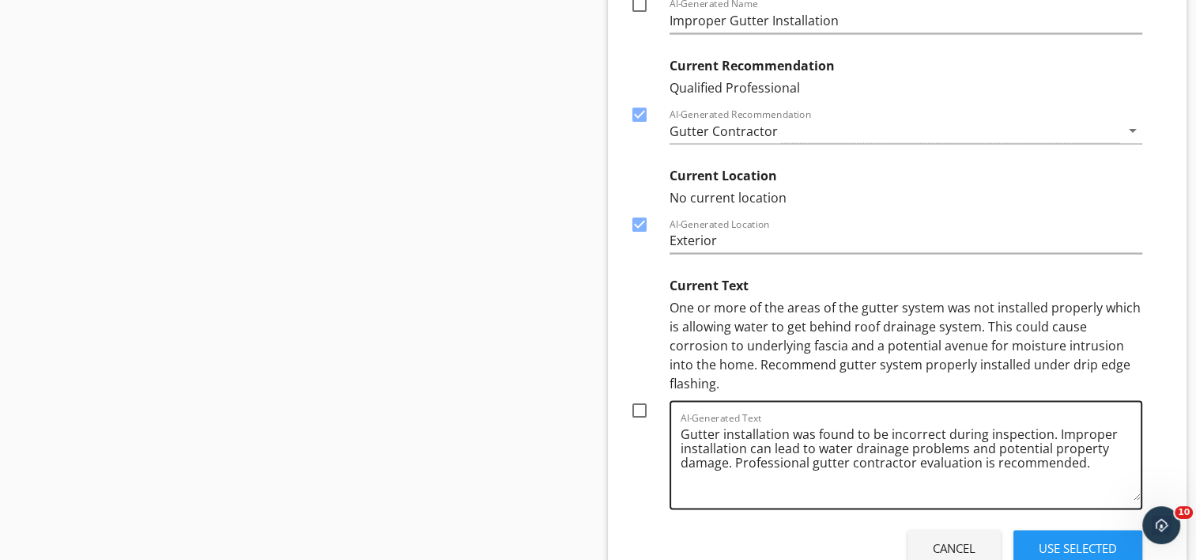
scroll to position [14976, 0]
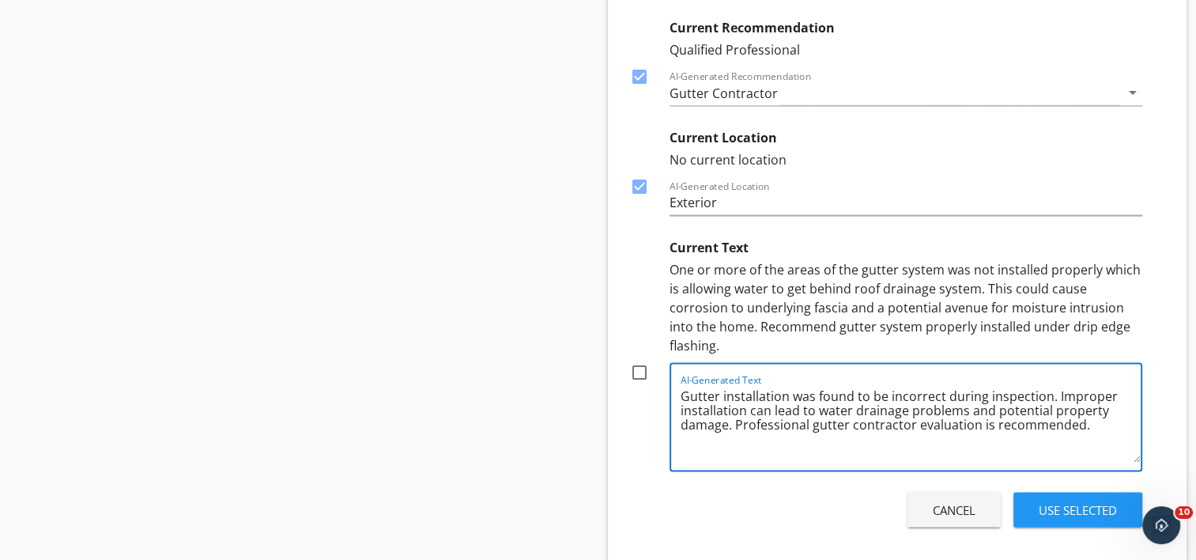
click at [974, 383] on textarea "Gutter installation was found to be incorrect during inspection. Improper insta…" at bounding box center [911, 422] width 461 height 79
click at [639, 359] on div at bounding box center [639, 372] width 27 height 27
click at [1064, 501] on div "Use Selected" at bounding box center [1078, 510] width 78 height 18
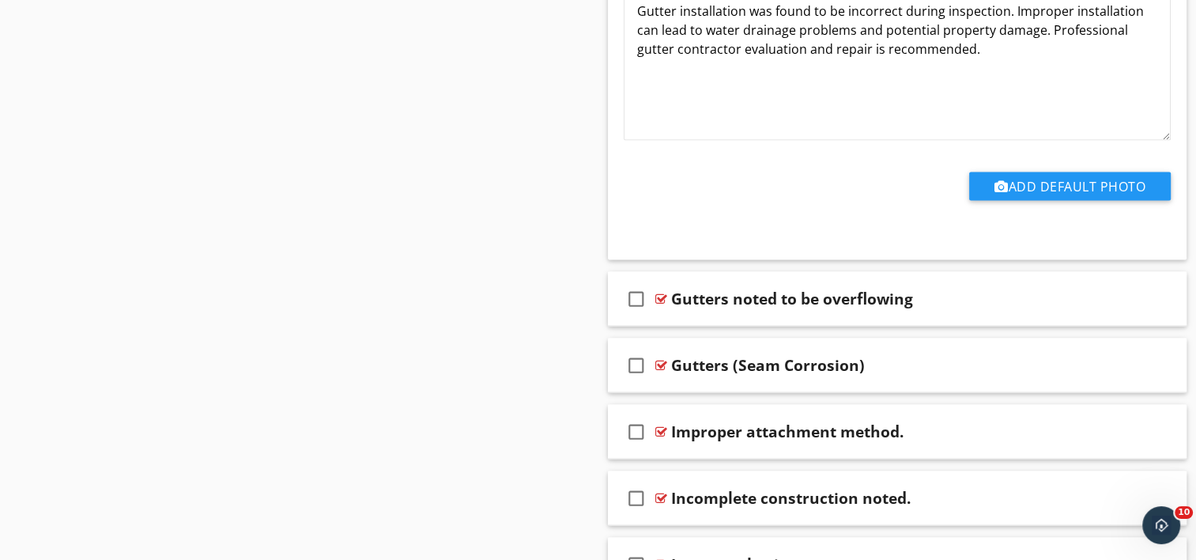
scroll to position [14809, 0]
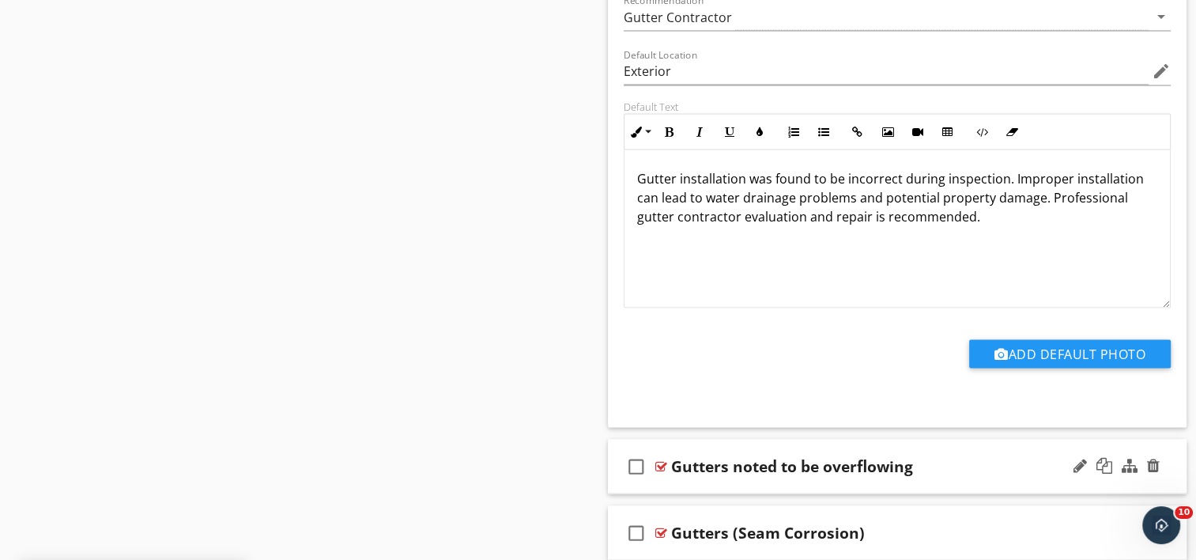
click at [783, 456] on div "check_box_outline_blank Gutters noted to be overflowing" at bounding box center [898, 466] width 580 height 55
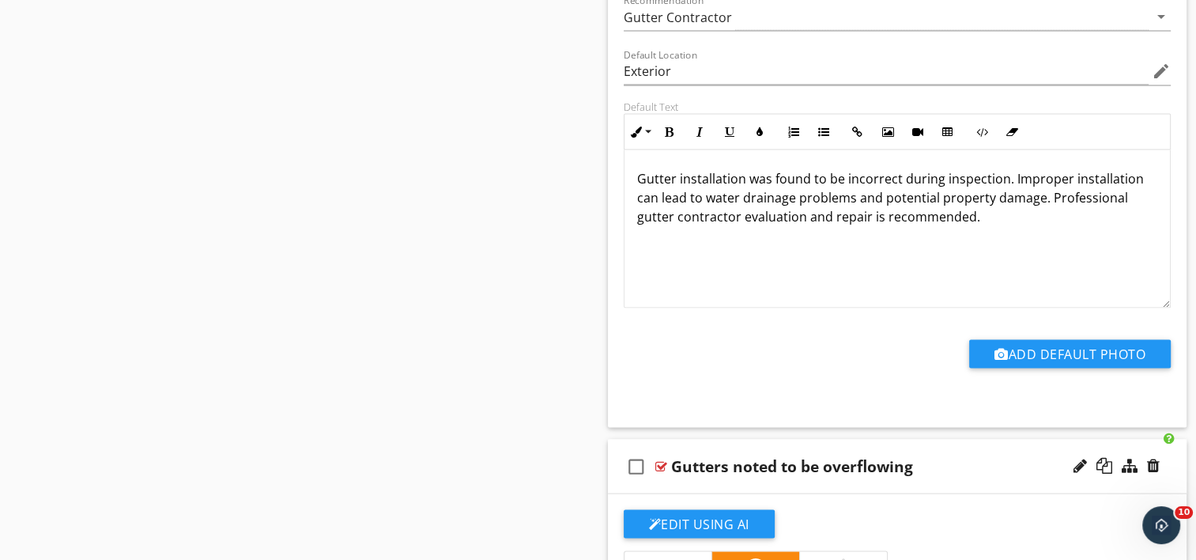
scroll to position [14888, 0]
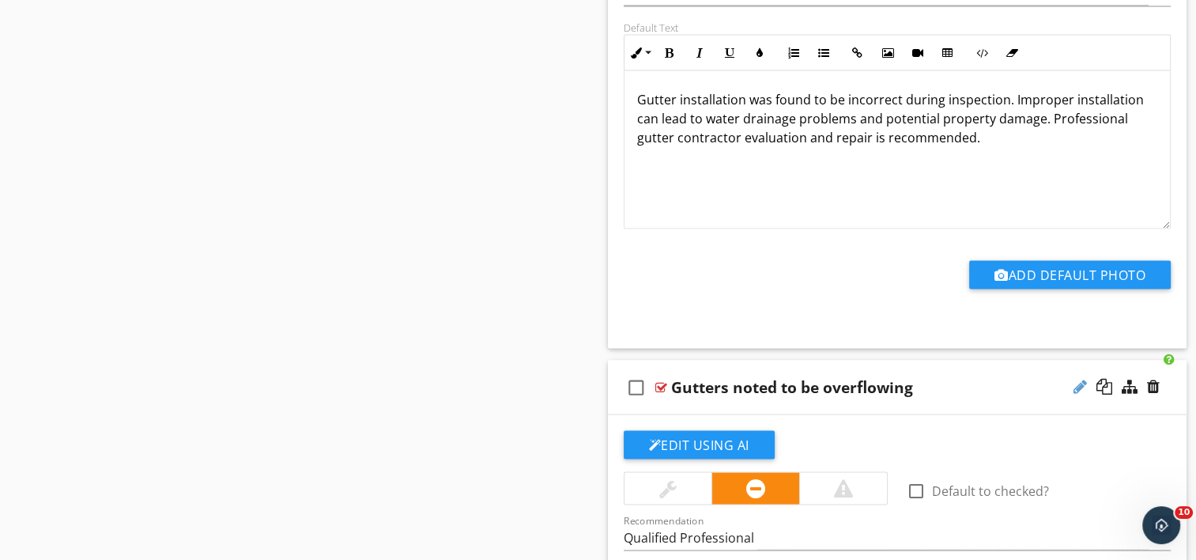
click at [1078, 378] on div at bounding box center [1080, 386] width 13 height 16
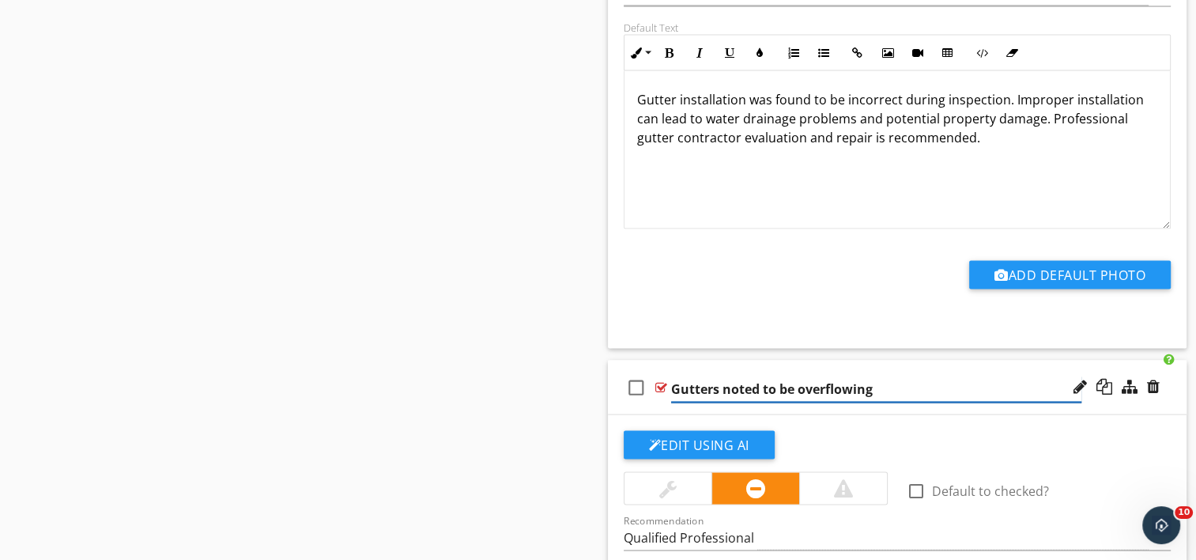
click at [795, 376] on input "Gutters noted to be overflowing" at bounding box center [876, 389] width 410 height 26
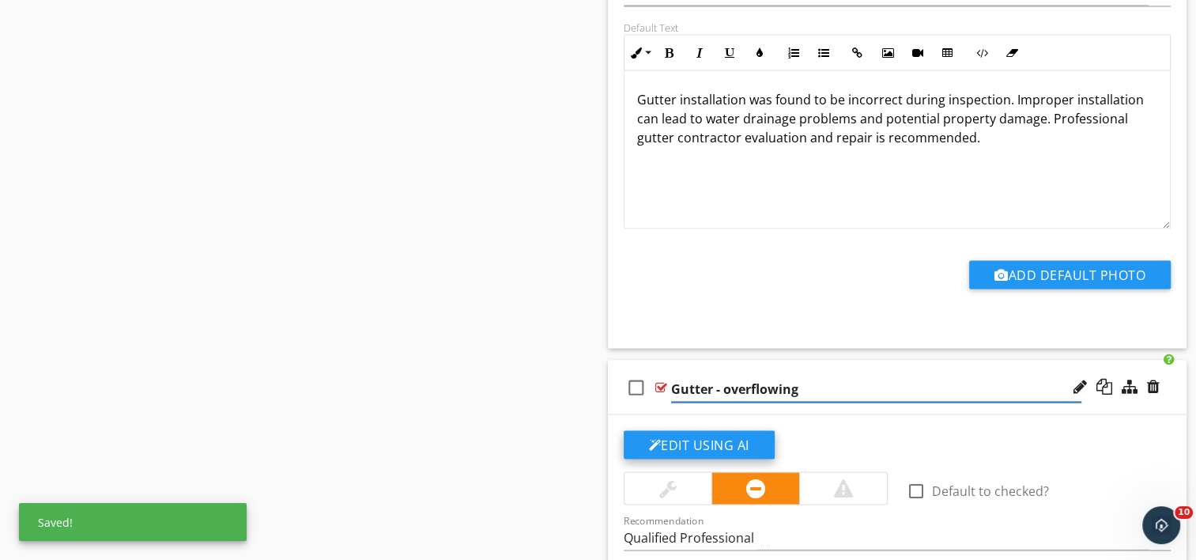
click at [744, 430] on button "Edit Using AI" at bounding box center [699, 444] width 151 height 28
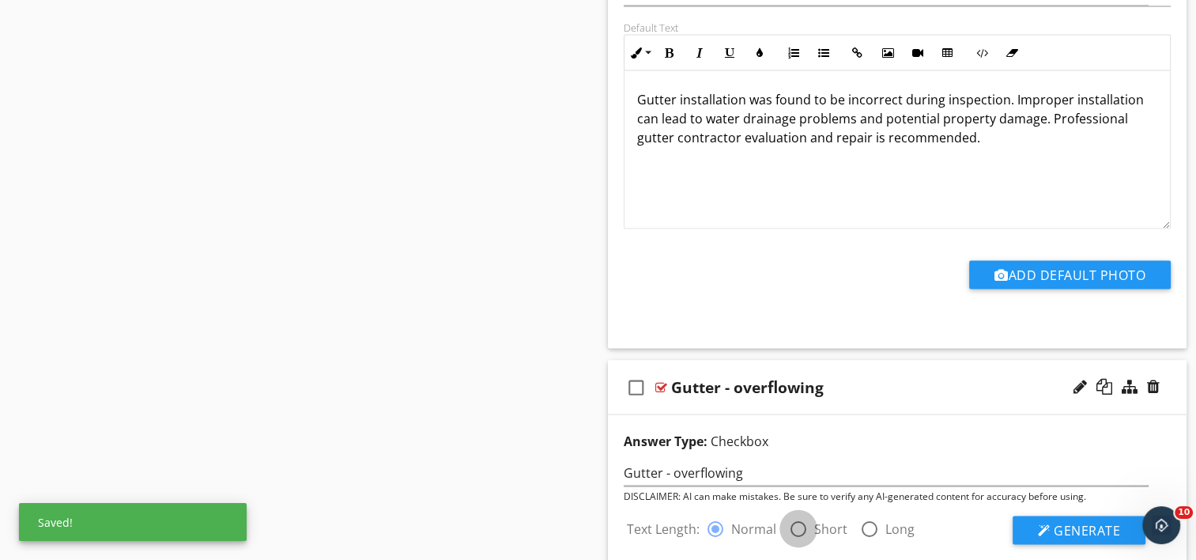
click at [796, 515] on div at bounding box center [798, 528] width 27 height 27
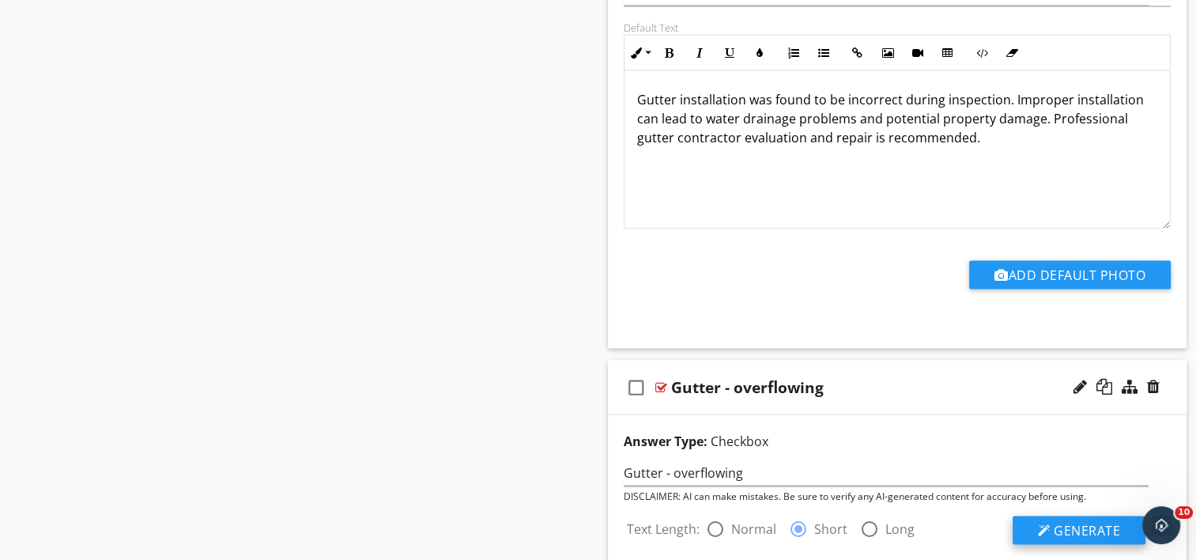
click at [1041, 523] on div at bounding box center [1044, 529] width 13 height 13
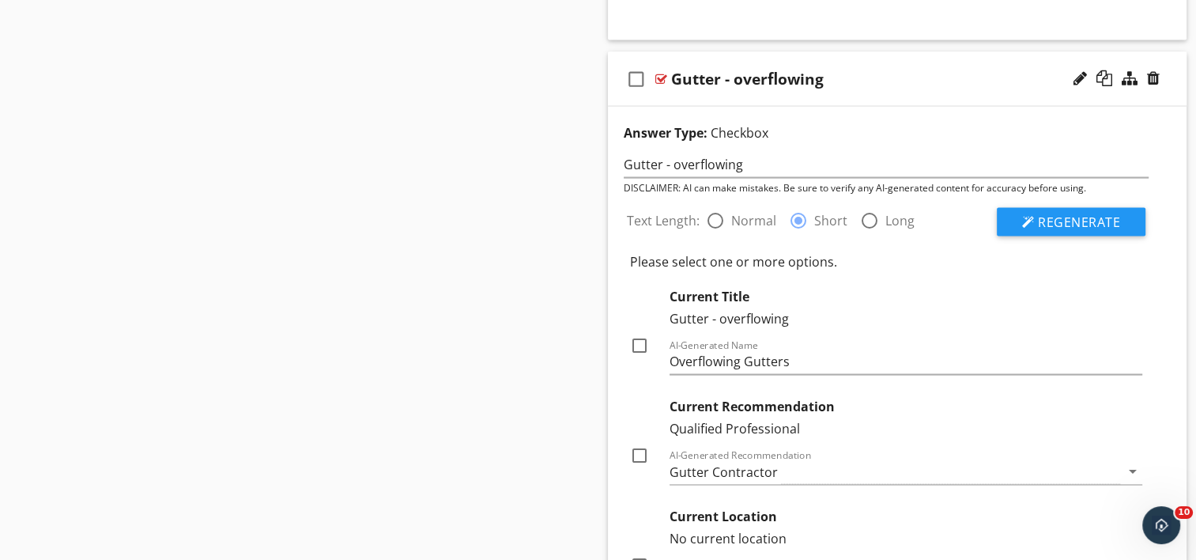
scroll to position [15204, 0]
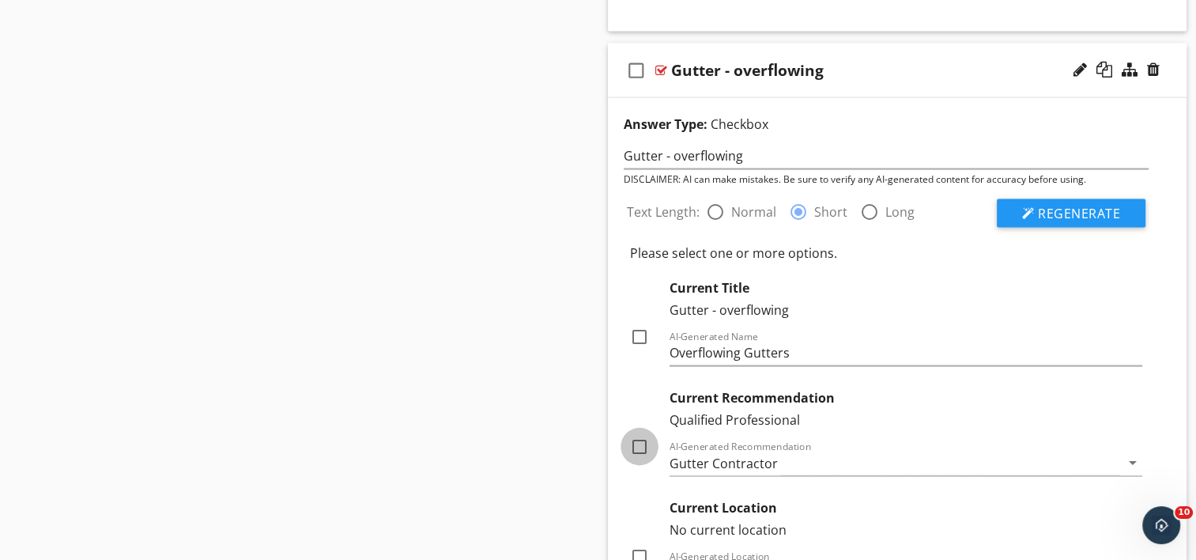
click at [633, 433] on div at bounding box center [639, 446] width 27 height 27
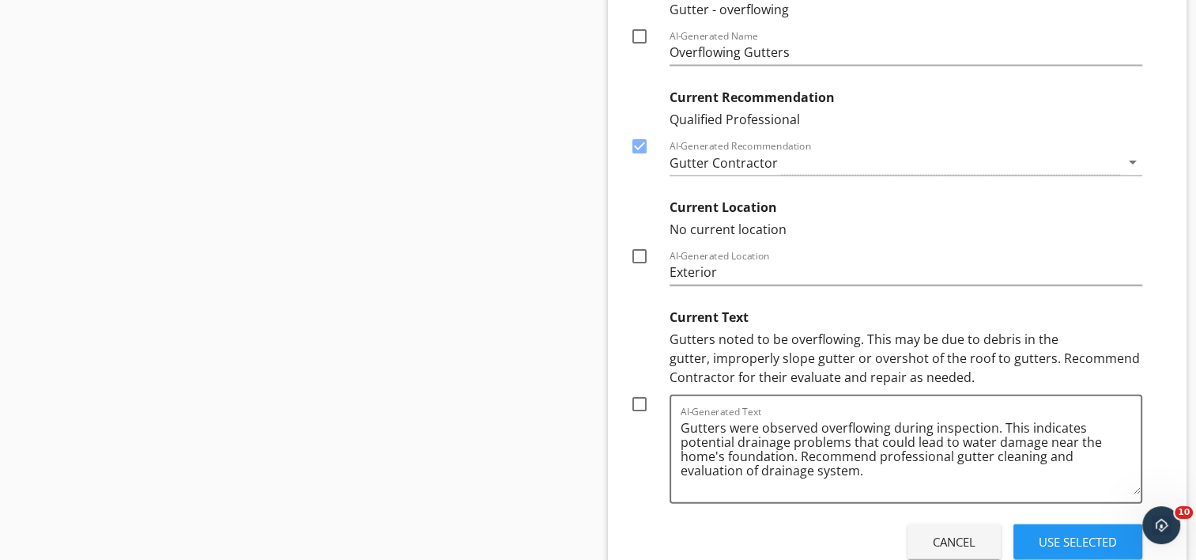
scroll to position [15520, 0]
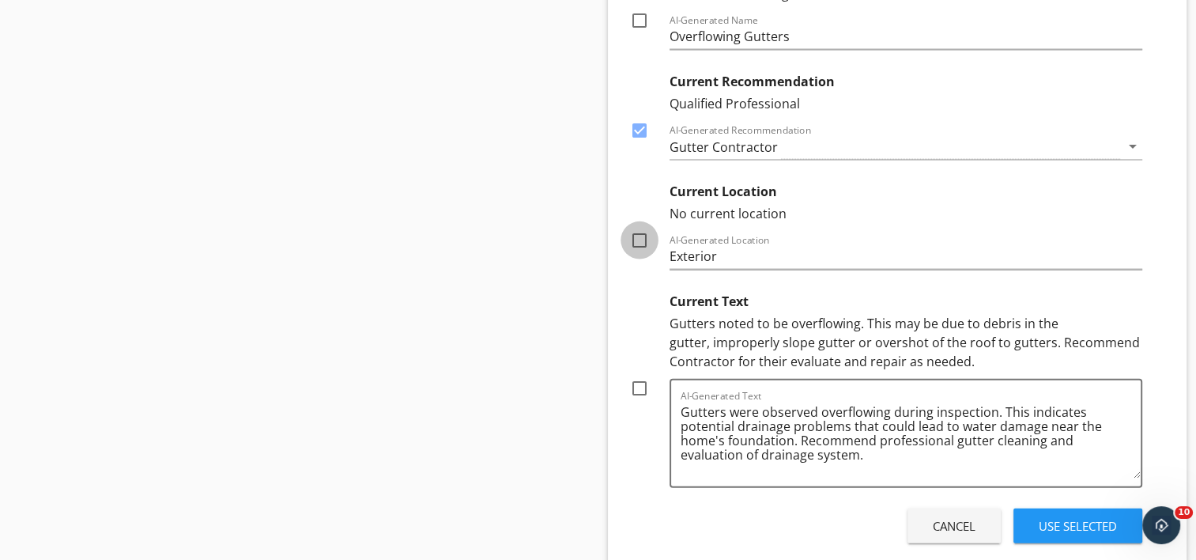
click at [642, 227] on div at bounding box center [639, 240] width 27 height 27
click at [637, 375] on div at bounding box center [639, 388] width 27 height 27
click at [1047, 517] on div "Use Selected" at bounding box center [1078, 526] width 78 height 18
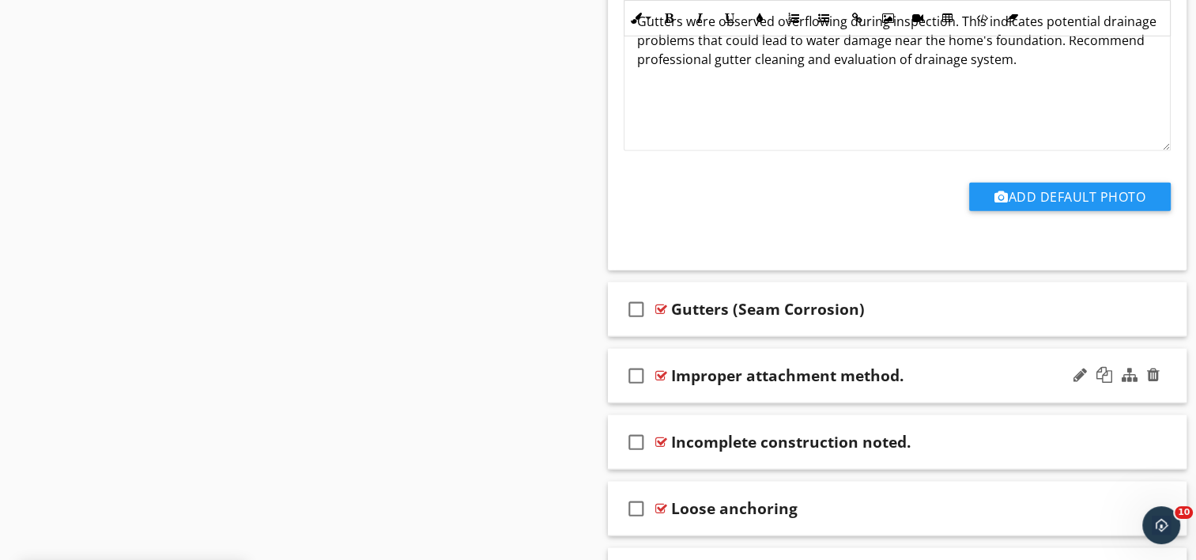
scroll to position [15577, 0]
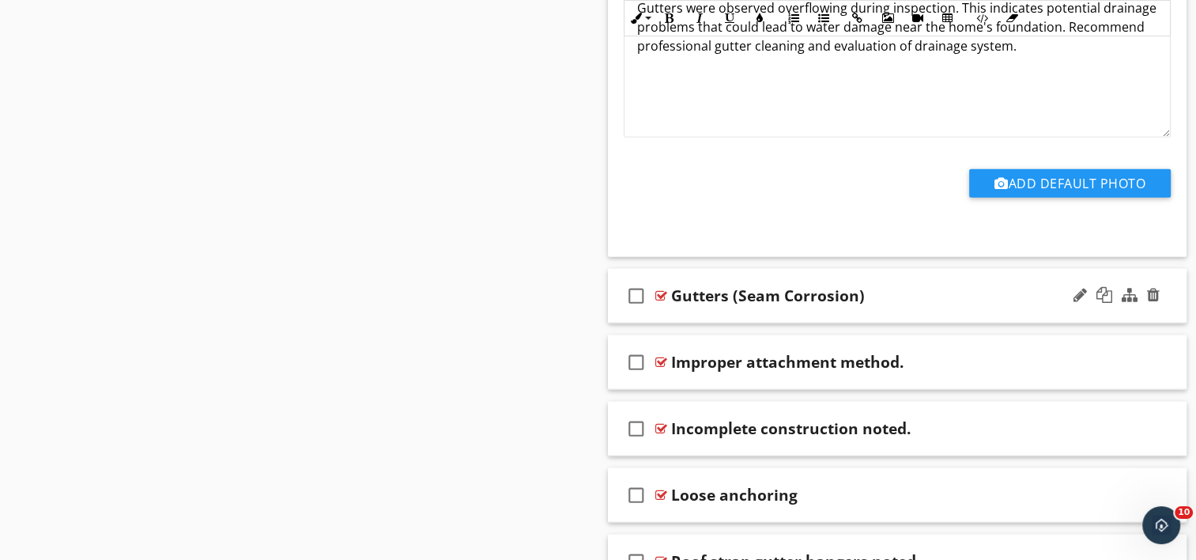
click at [806, 283] on div "check_box_outline_blank Gutters (Seam Corrosion)" at bounding box center [898, 296] width 580 height 55
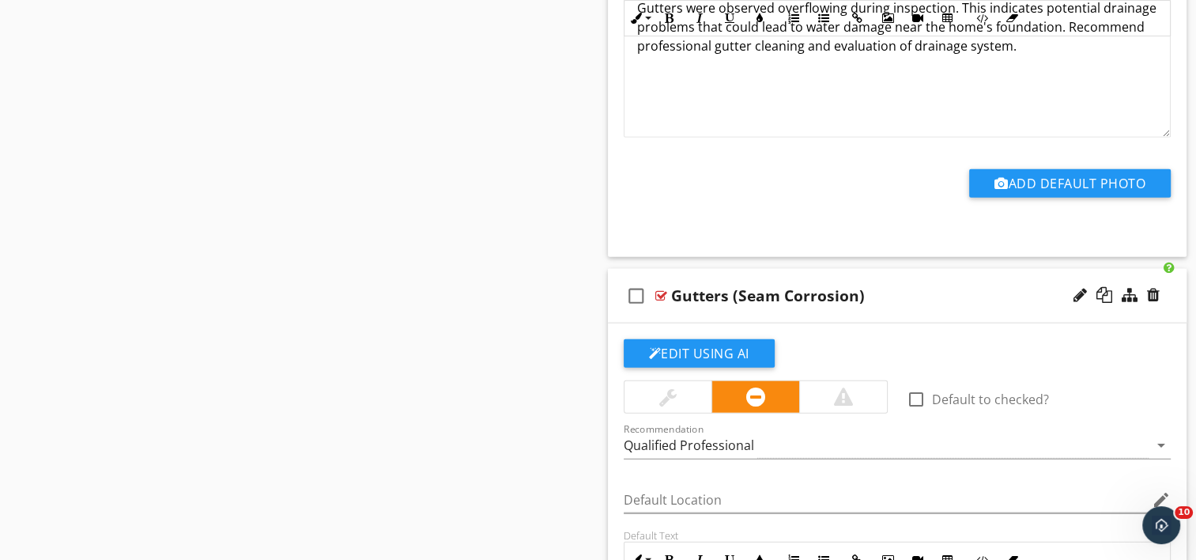
click at [740, 286] on div "Gutters (Seam Corrosion)" at bounding box center [768, 295] width 194 height 19
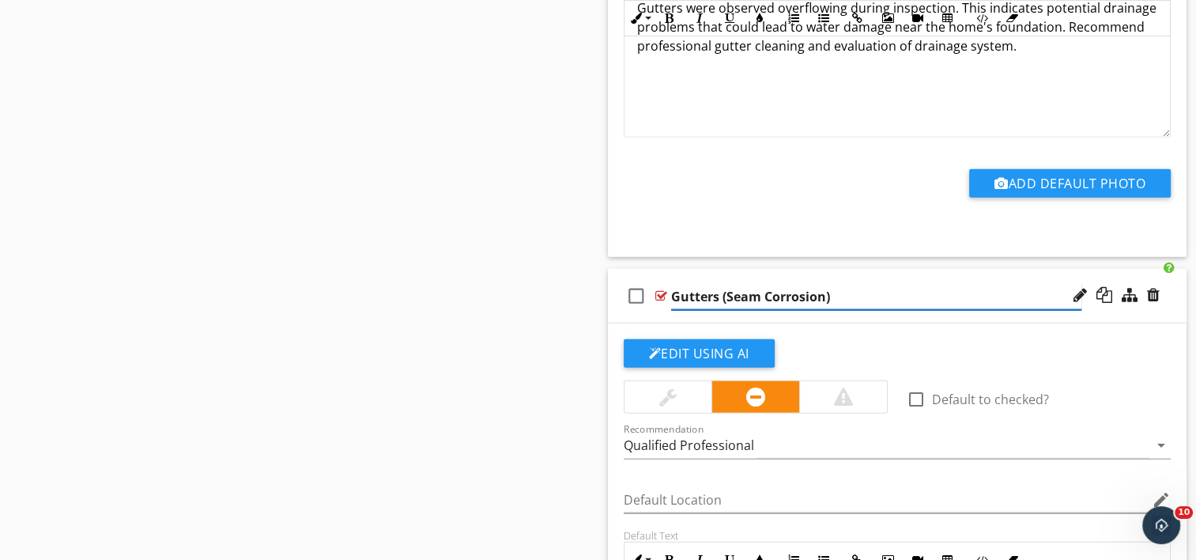
click at [731, 284] on input "Gutters (Seam Corrosion)" at bounding box center [876, 297] width 410 height 26
click at [726, 284] on input "Gutters (Seam Corrosion)" at bounding box center [876, 297] width 410 height 26
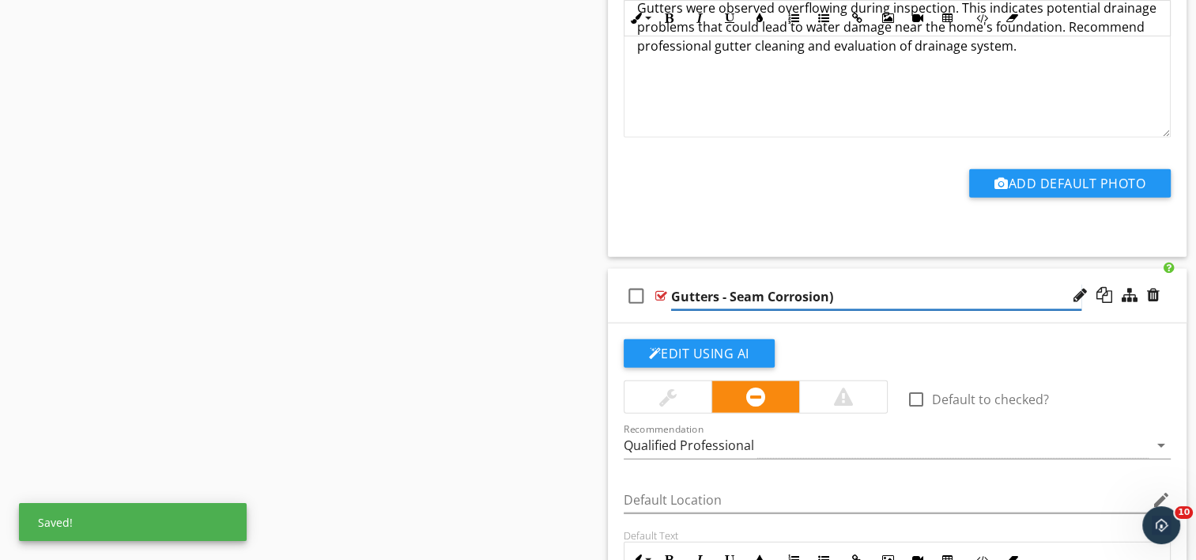
click at [762, 284] on input "Gutters - Seam Corrosion)" at bounding box center [876, 297] width 410 height 26
click at [789, 284] on input "Gutters - Corrosion)" at bounding box center [876, 297] width 410 height 26
click at [802, 284] on input "Gutters - Corrosion)" at bounding box center [876, 297] width 410 height 26
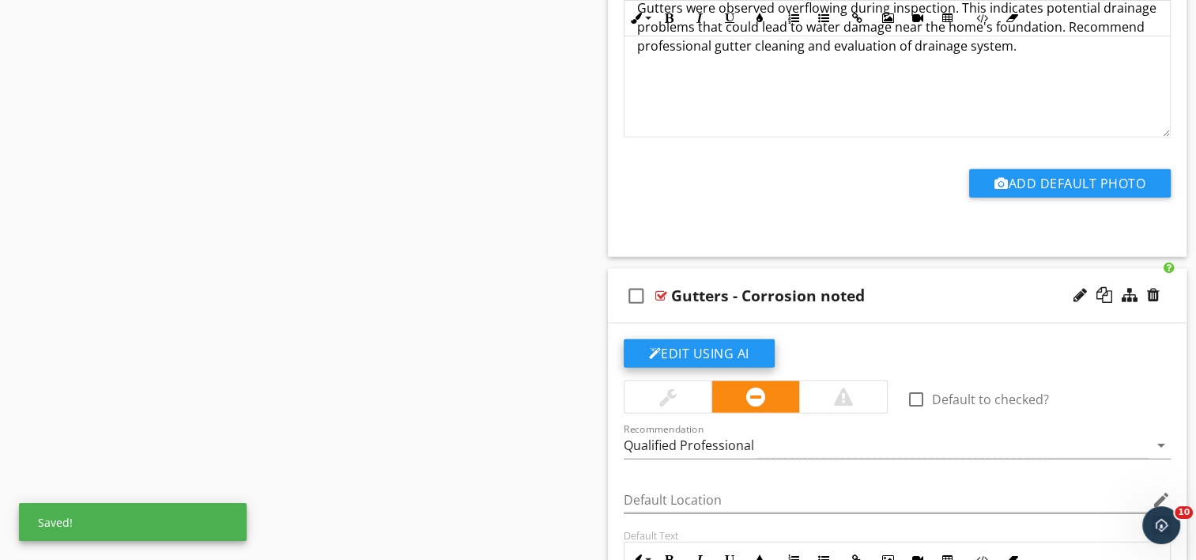
click at [685, 339] on button "Edit Using AI" at bounding box center [699, 353] width 151 height 28
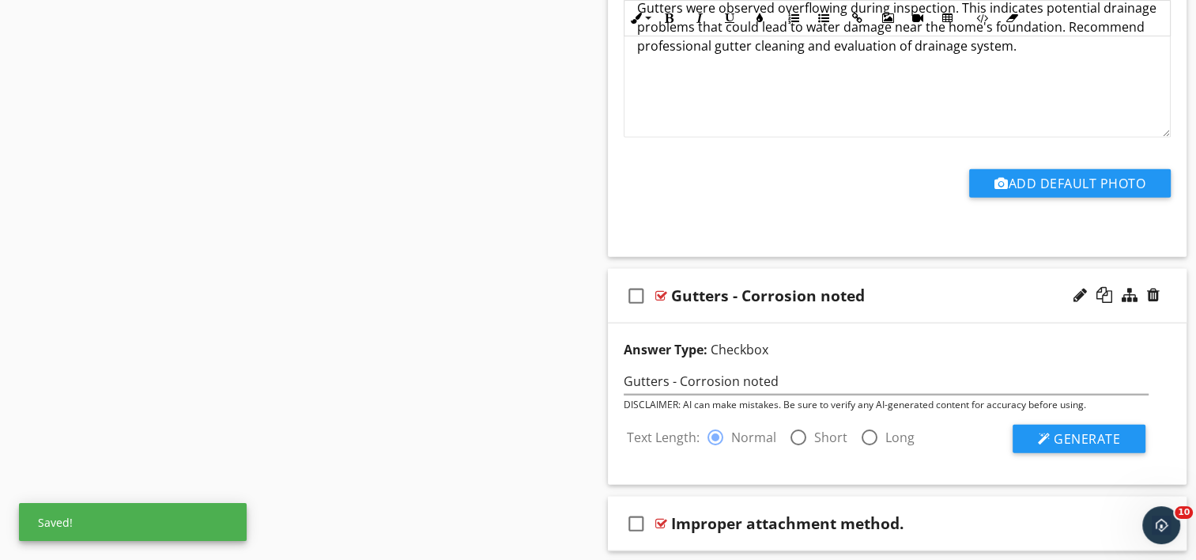
click at [799, 424] on div at bounding box center [798, 437] width 27 height 27
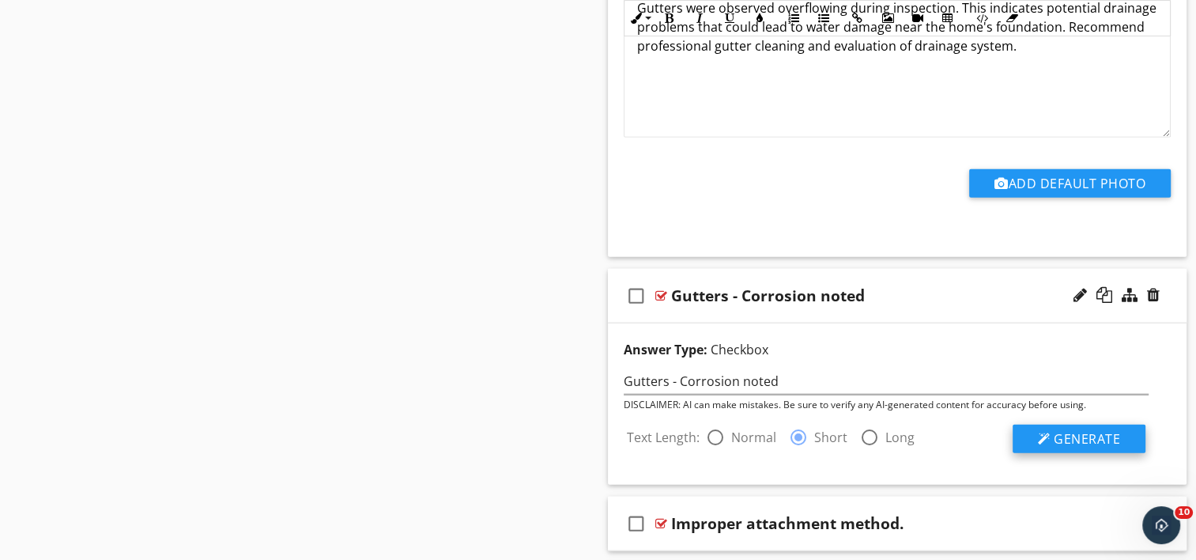
click at [1063, 430] on span "Generate" at bounding box center [1087, 438] width 66 height 17
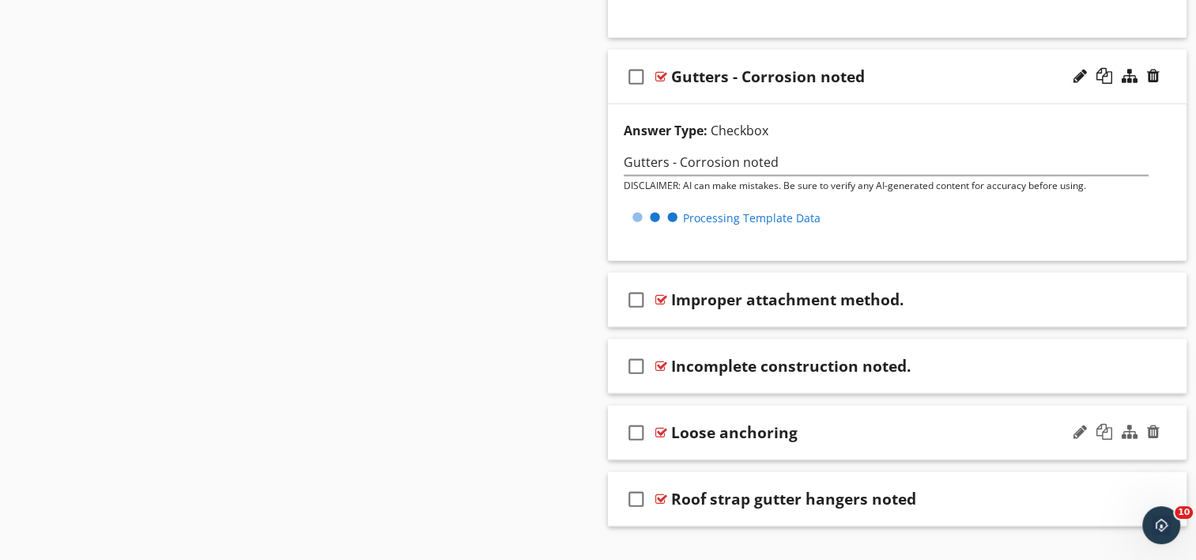
scroll to position [15800, 0]
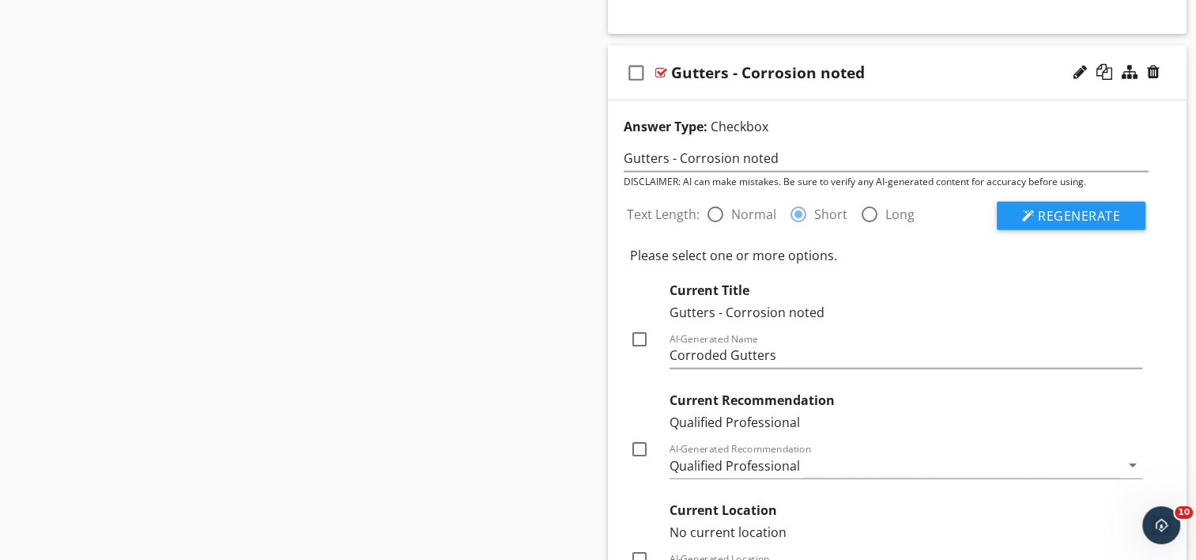
click at [635, 436] on div at bounding box center [639, 449] width 27 height 27
click at [637, 546] on div at bounding box center [639, 559] width 27 height 27
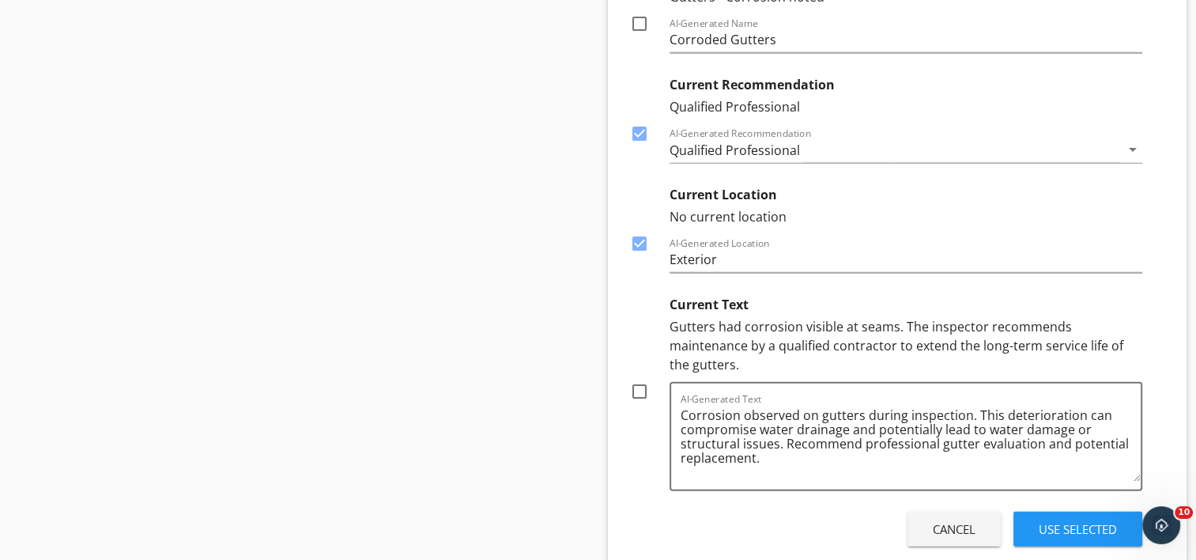
scroll to position [16117, 0]
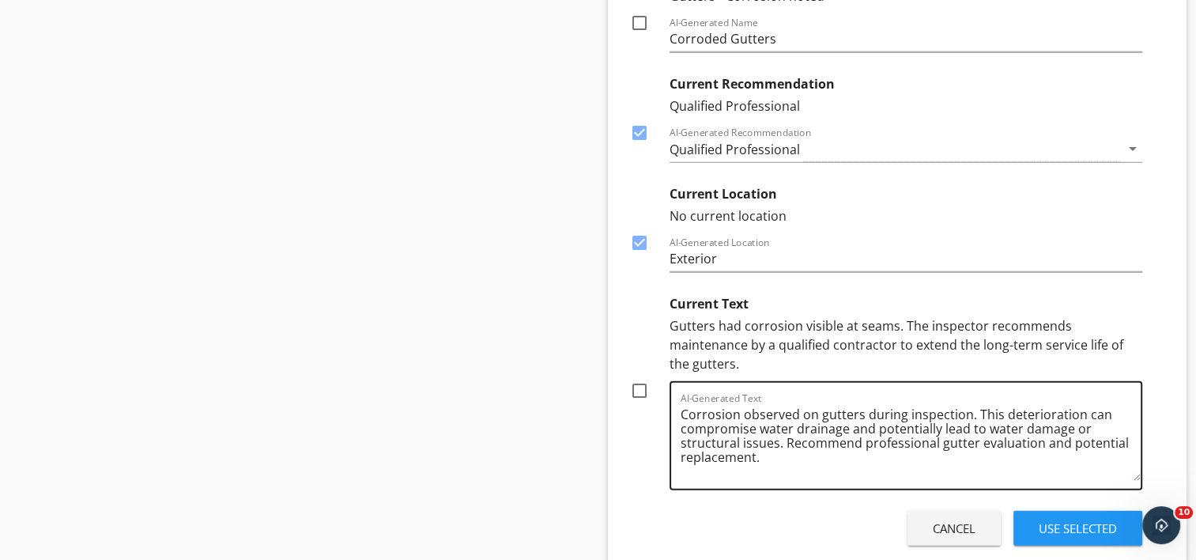
click at [1120, 415] on textarea "Corrosion observed on gutters during inspection. This deterioration can comprom…" at bounding box center [911, 441] width 461 height 79
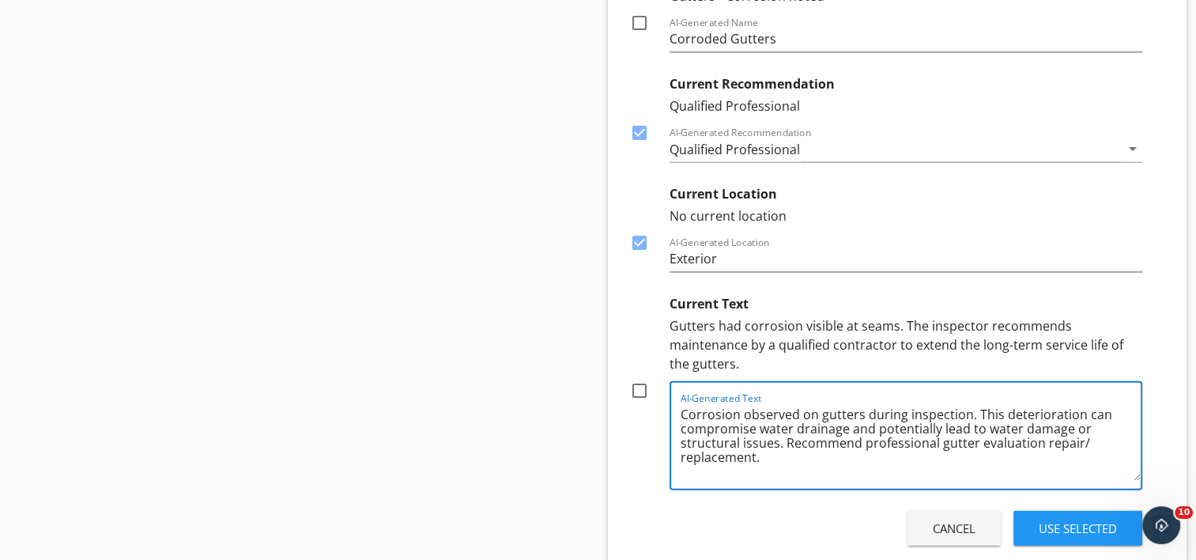
click at [761, 433] on textarea "Corrosion observed on gutters during inspection. This deterioration can comprom…" at bounding box center [911, 441] width 461 height 79
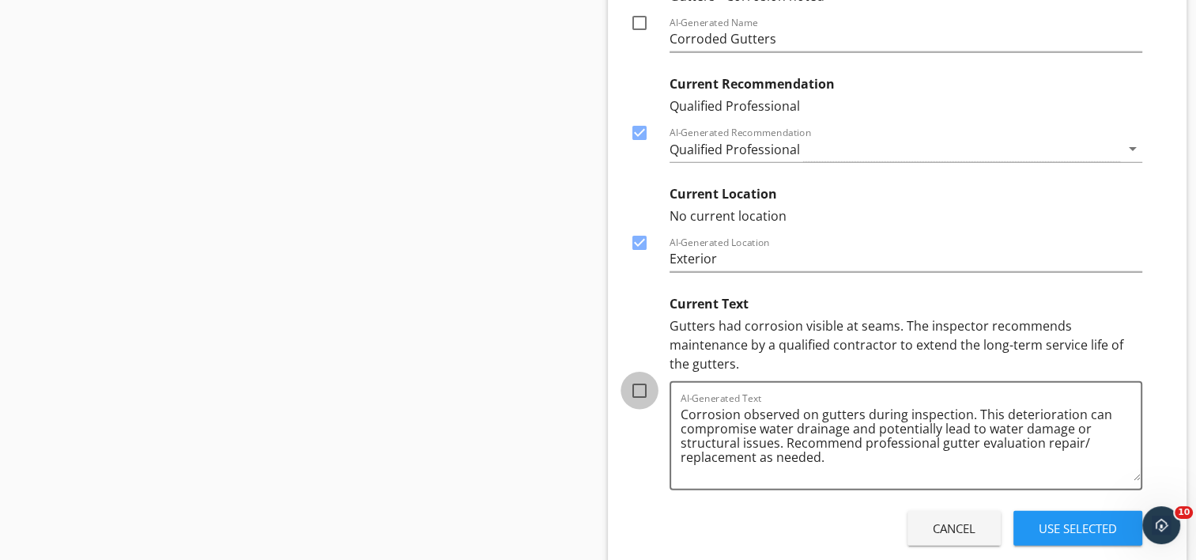
click at [642, 377] on div at bounding box center [639, 390] width 27 height 27
click at [1061, 511] on button "Use Selected" at bounding box center [1078, 528] width 129 height 35
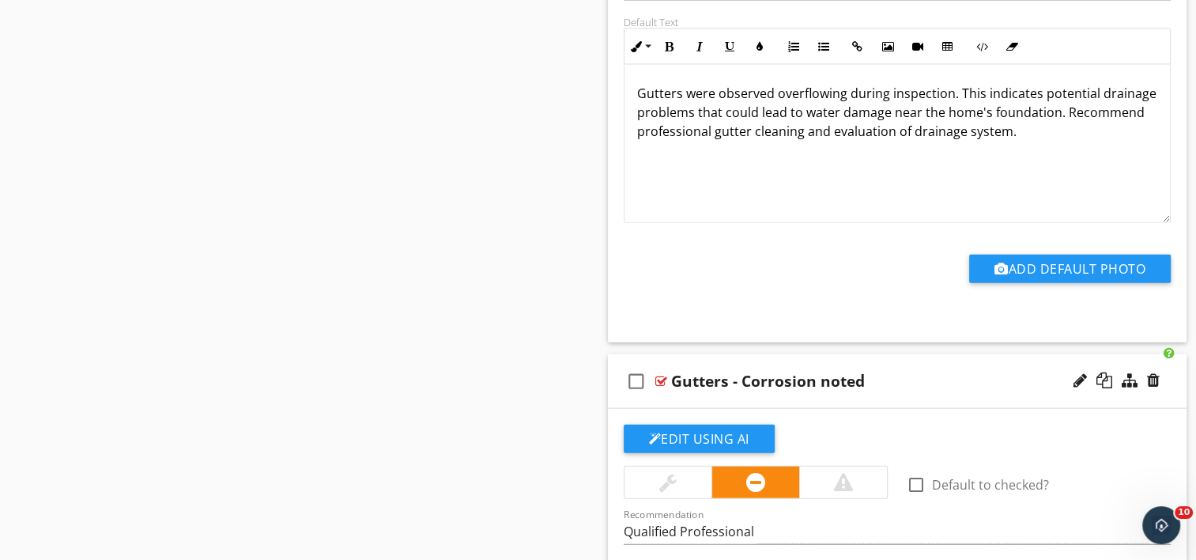
scroll to position [15554, 0]
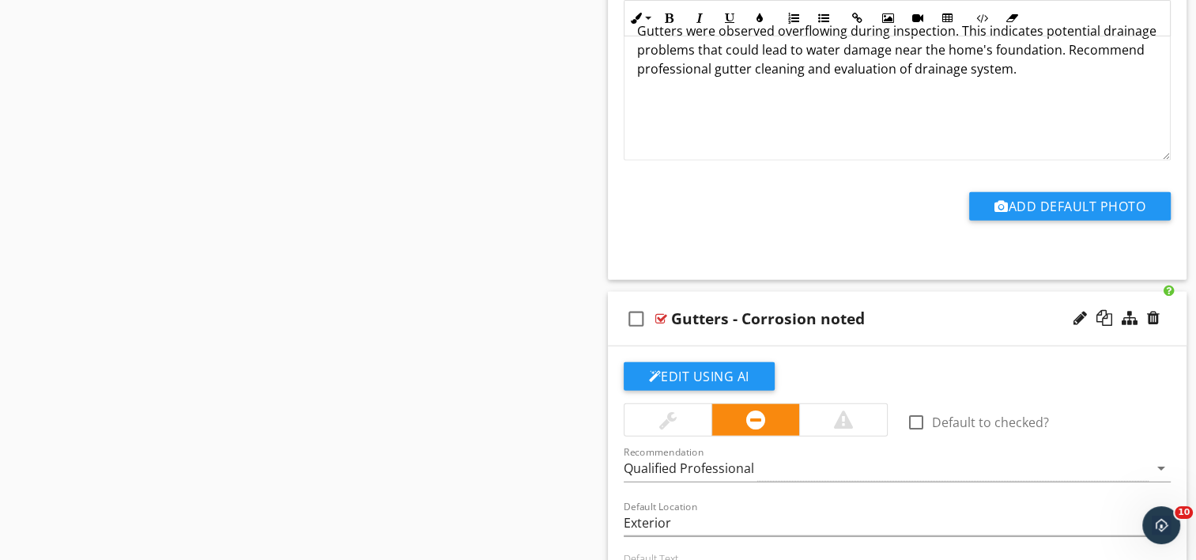
click at [732, 309] on div "Gutters - Corrosion noted" at bounding box center [768, 318] width 194 height 19
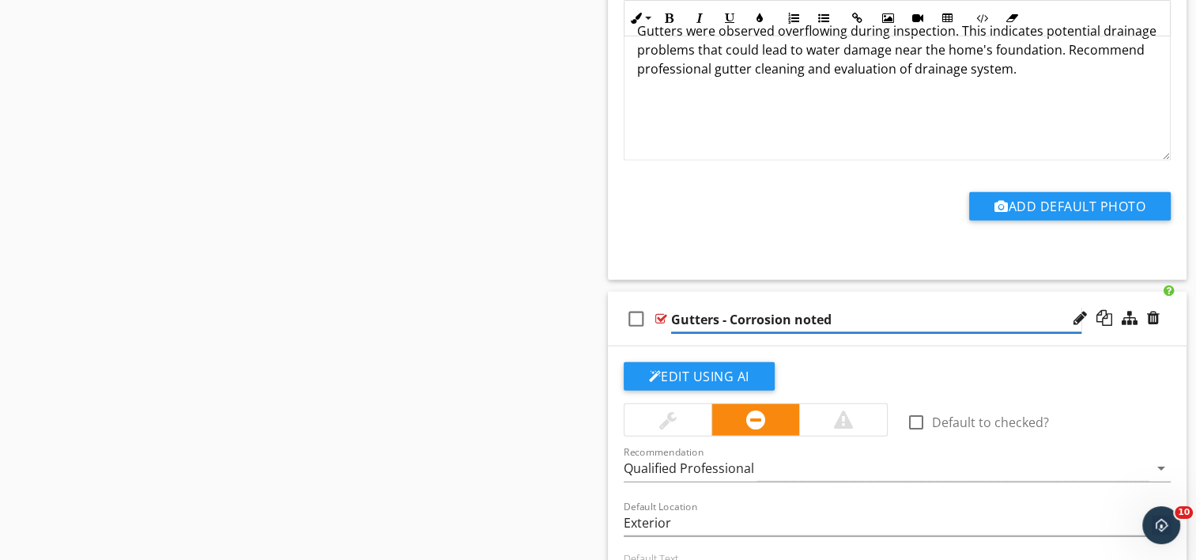
click at [717, 307] on input "Gutters - Corrosion noted" at bounding box center [876, 320] width 410 height 26
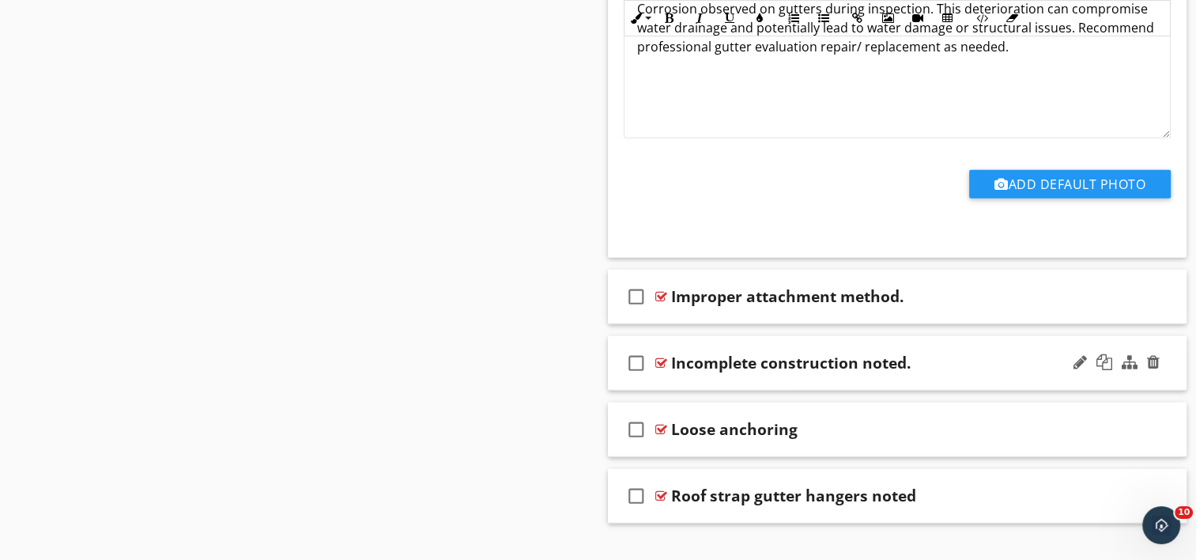
scroll to position [16176, 0]
click at [787, 284] on div "check_box_outline_blank Improper attachment method." at bounding box center [898, 296] width 580 height 55
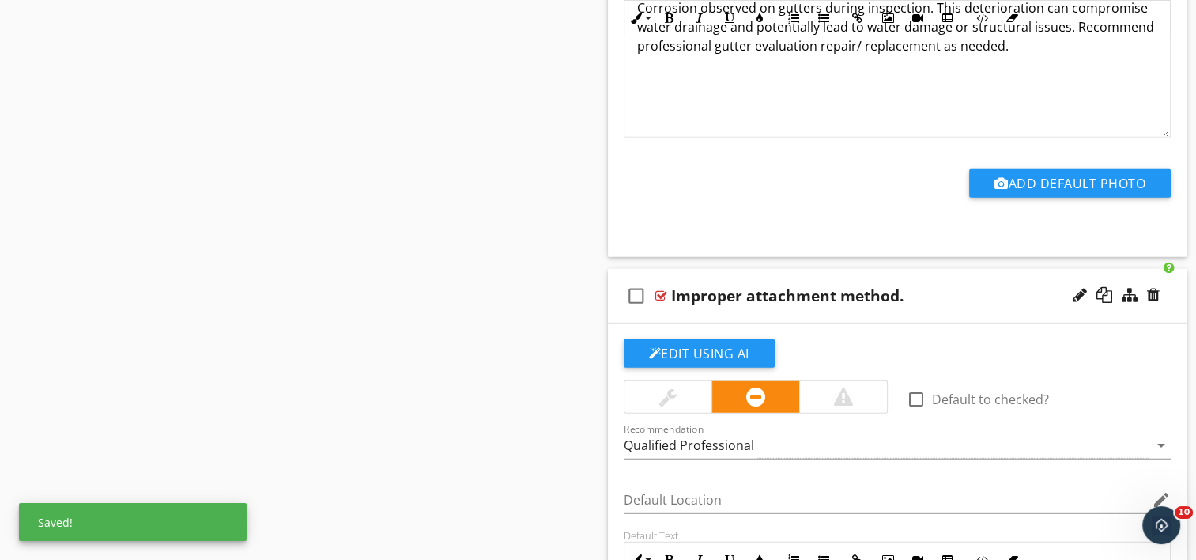
click at [731, 286] on div "Improper attachment method." at bounding box center [787, 295] width 232 height 19
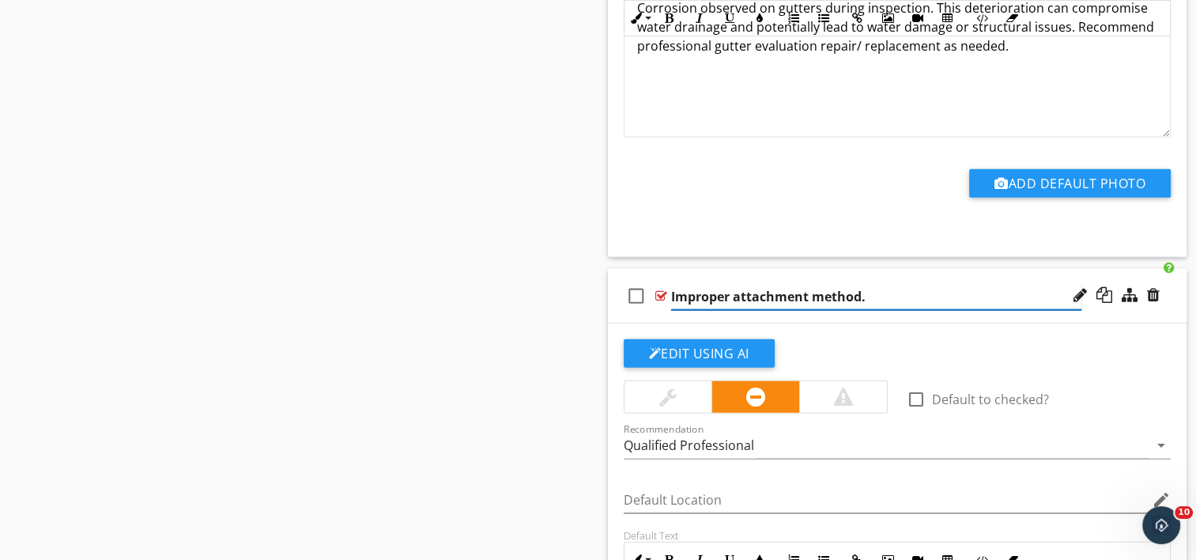
click at [671, 284] on input "Improper attachment method." at bounding box center [876, 297] width 410 height 26
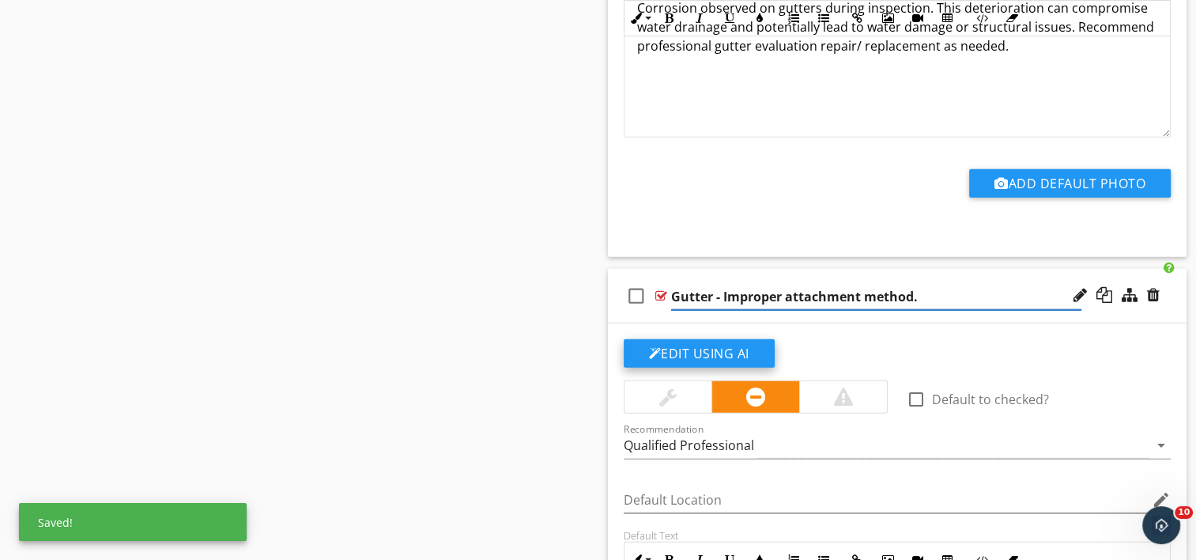
click at [719, 339] on button "Edit Using AI" at bounding box center [699, 353] width 151 height 28
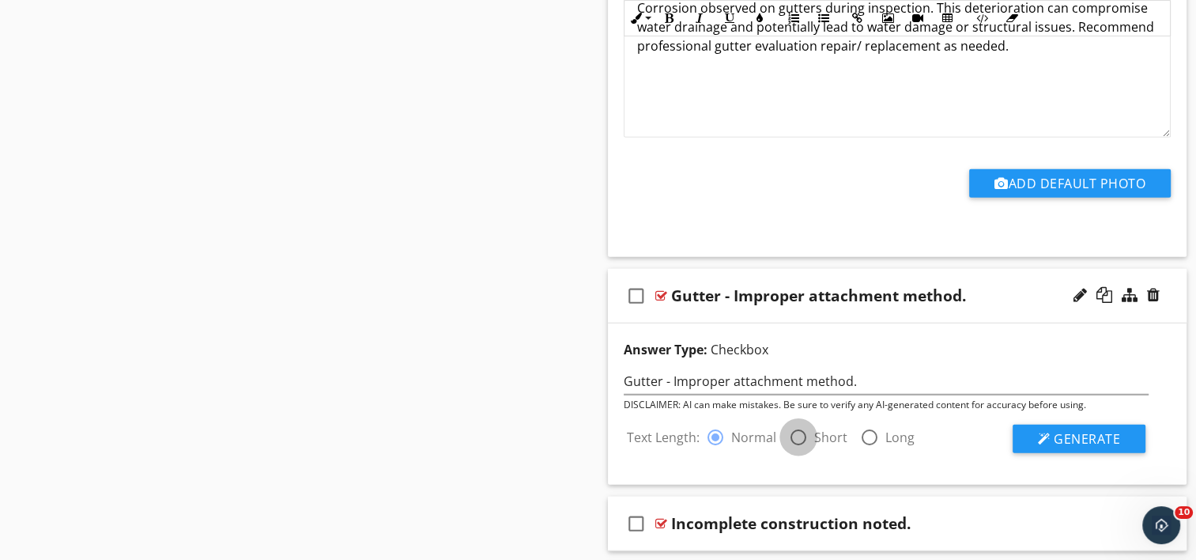
drag, startPoint x: 794, startPoint y: 413, endPoint x: 890, endPoint y: 406, distance: 96.7
click at [797, 424] on div at bounding box center [798, 437] width 27 height 27
click at [1146, 412] on div "Text Length: radio_button_unchecked Normal radio_button_checked Short radio_but…" at bounding box center [886, 432] width 545 height 41
click at [1116, 430] on span "Generate" at bounding box center [1087, 438] width 66 height 17
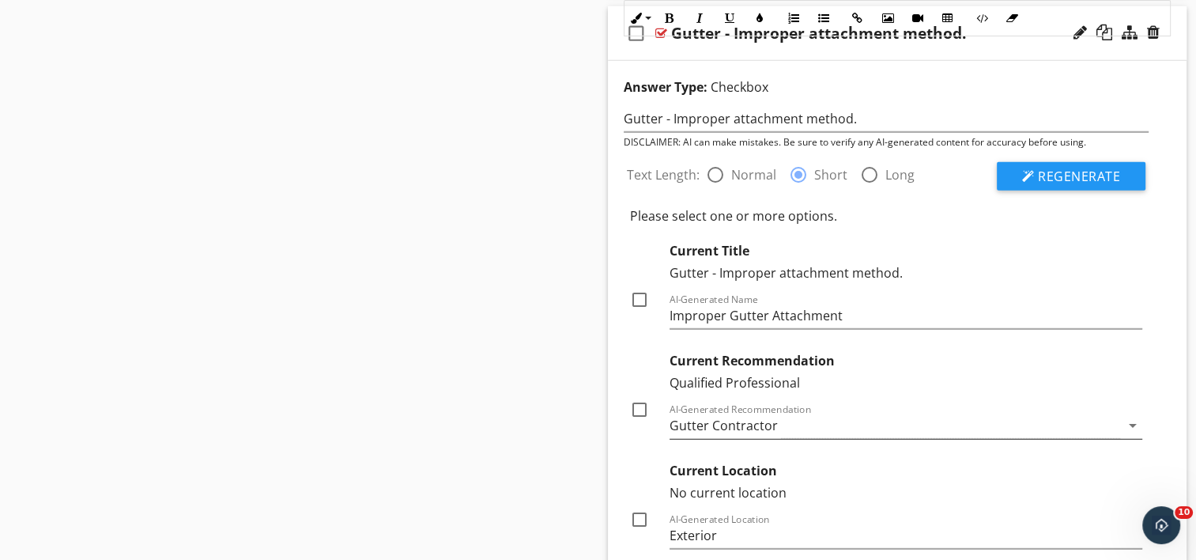
scroll to position [16492, 0]
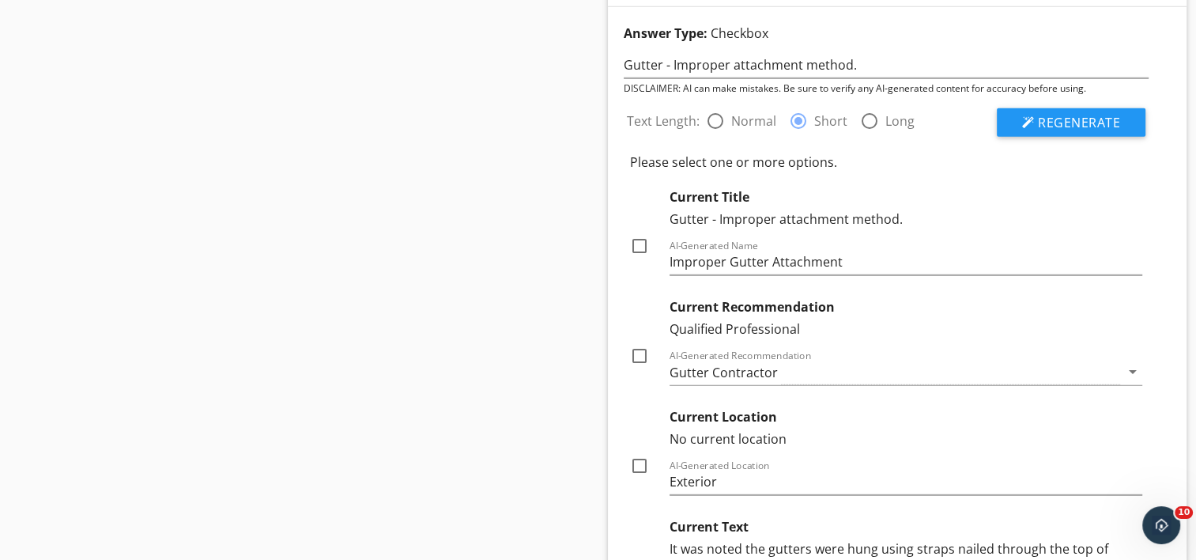
click at [631, 342] on div at bounding box center [639, 355] width 27 height 27
click at [640, 452] on div at bounding box center [639, 465] width 27 height 27
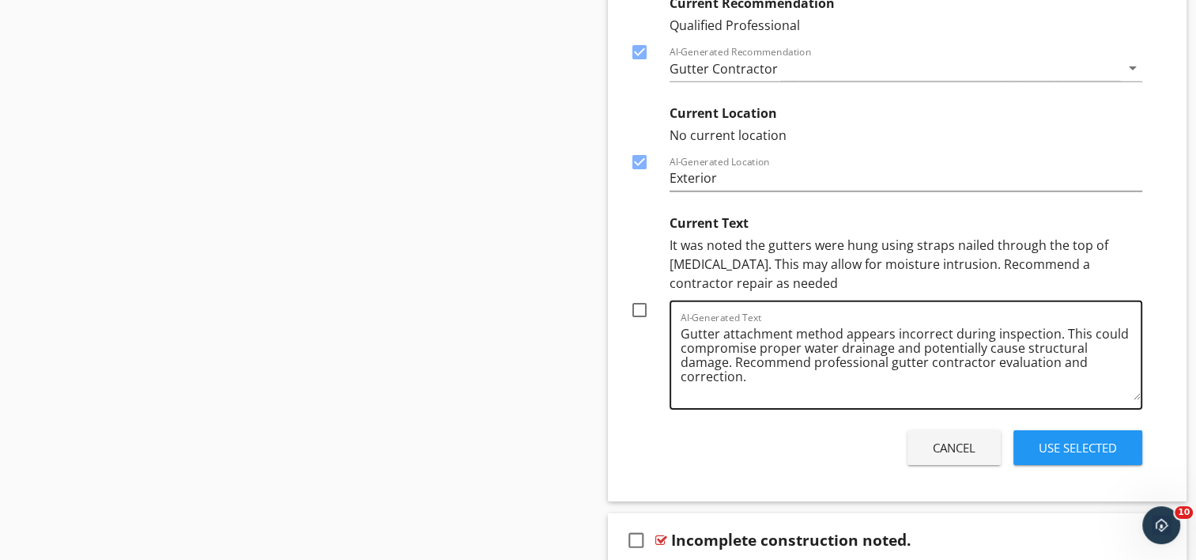
scroll to position [16808, 0]
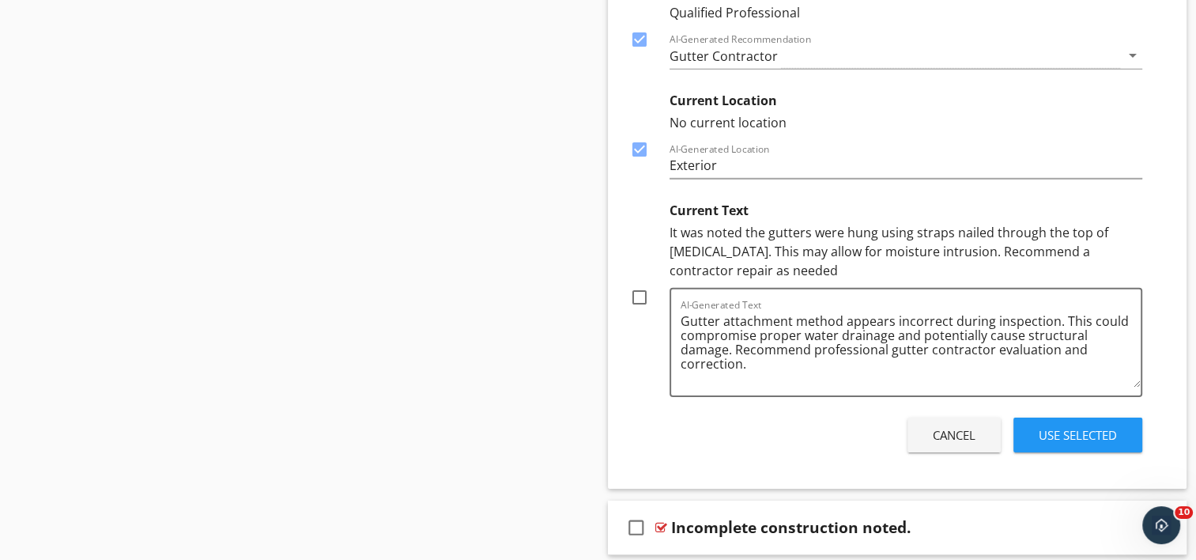
click at [638, 284] on div at bounding box center [639, 297] width 27 height 27
click at [1050, 426] on div "Use Selected" at bounding box center [1078, 435] width 78 height 18
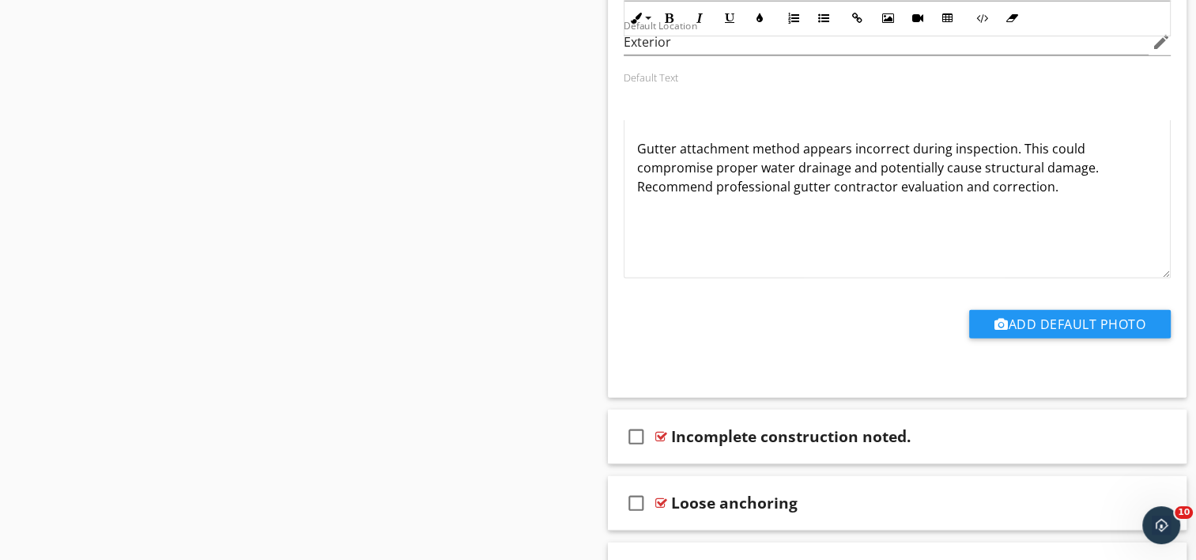
scroll to position [16707, 0]
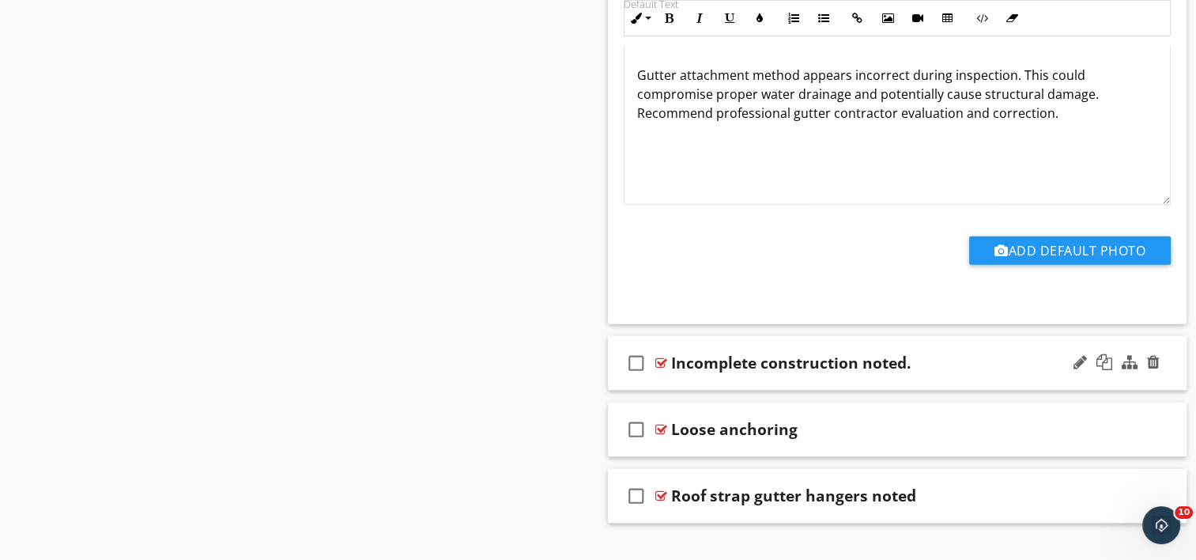
click at [781, 353] on div "check_box_outline_blank Incomplete construction noted." at bounding box center [898, 363] width 580 height 55
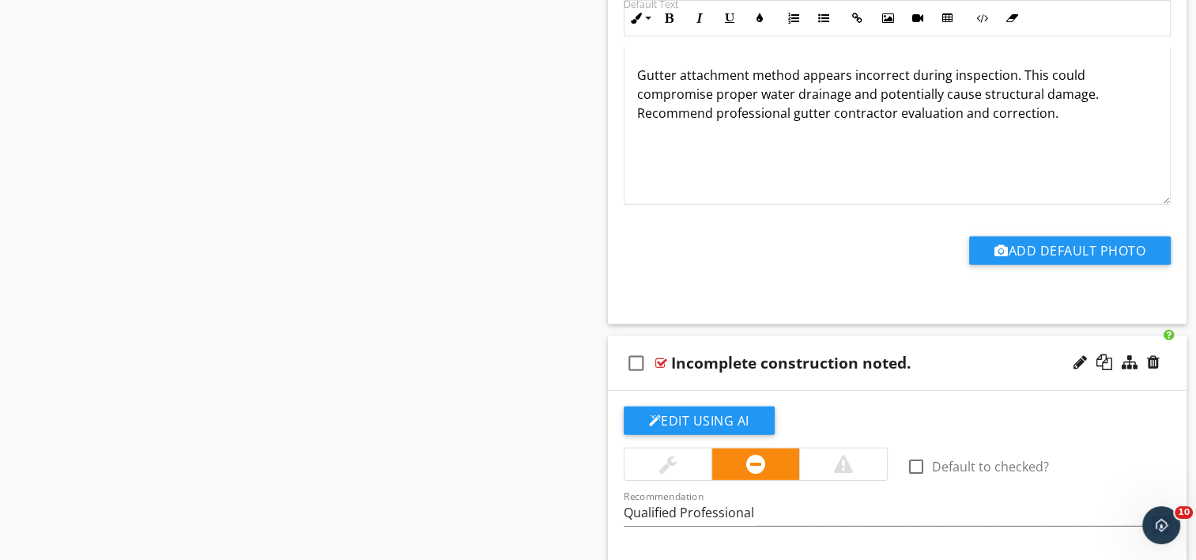
click at [671, 353] on div "Incomplete construction noted." at bounding box center [791, 362] width 240 height 19
click at [671, 351] on input "Incomplete construction noted." at bounding box center [876, 364] width 410 height 26
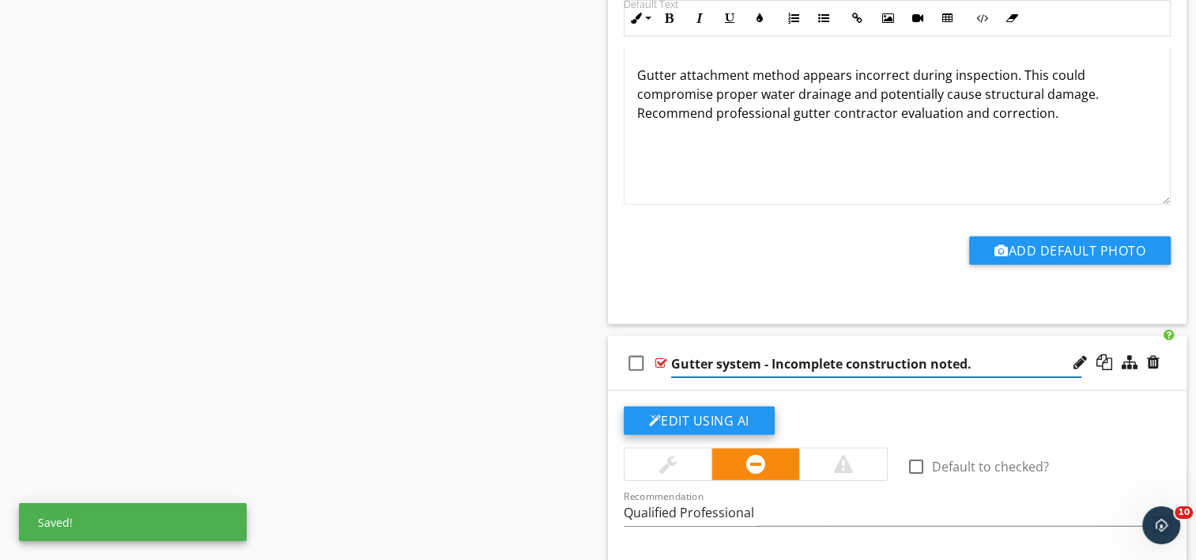
click at [690, 406] on button "Edit Using AI" at bounding box center [699, 420] width 151 height 28
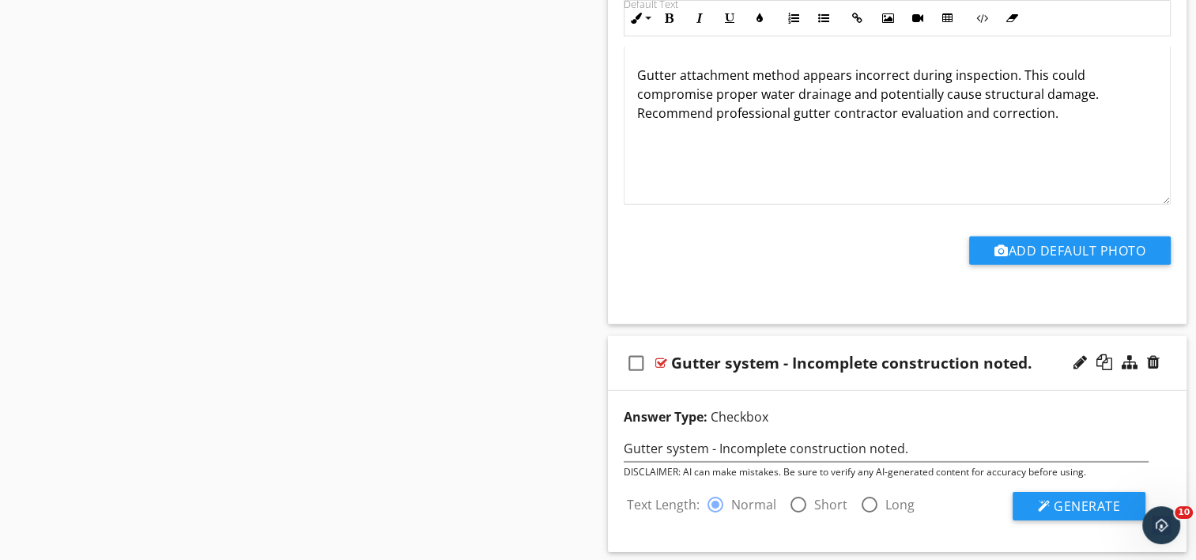
click at [794, 491] on div at bounding box center [798, 504] width 27 height 27
click at [1062, 497] on span "Generate" at bounding box center [1087, 505] width 66 height 17
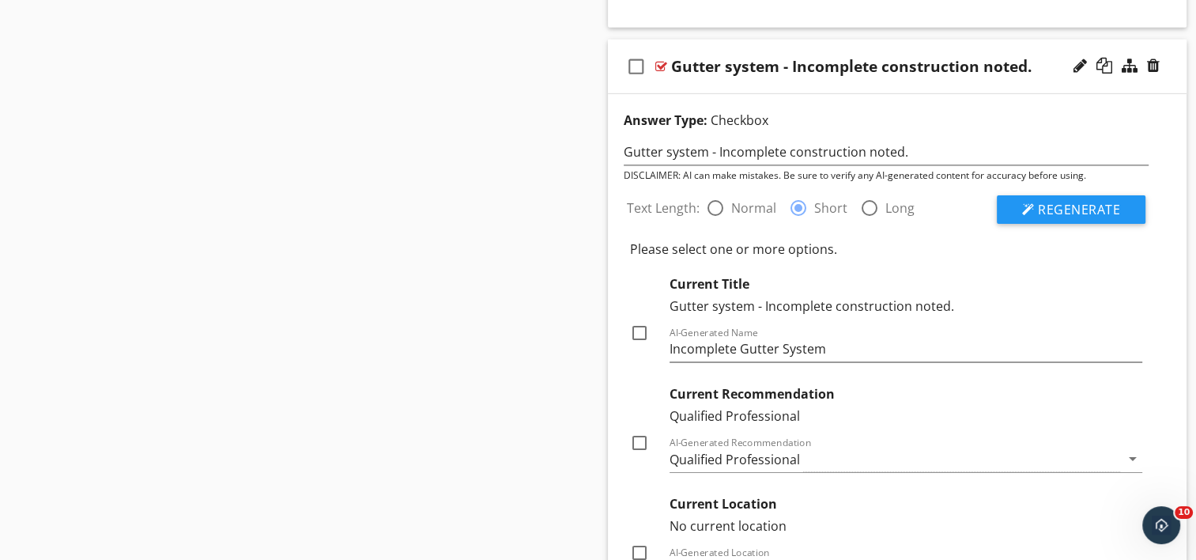
scroll to position [17102, 0]
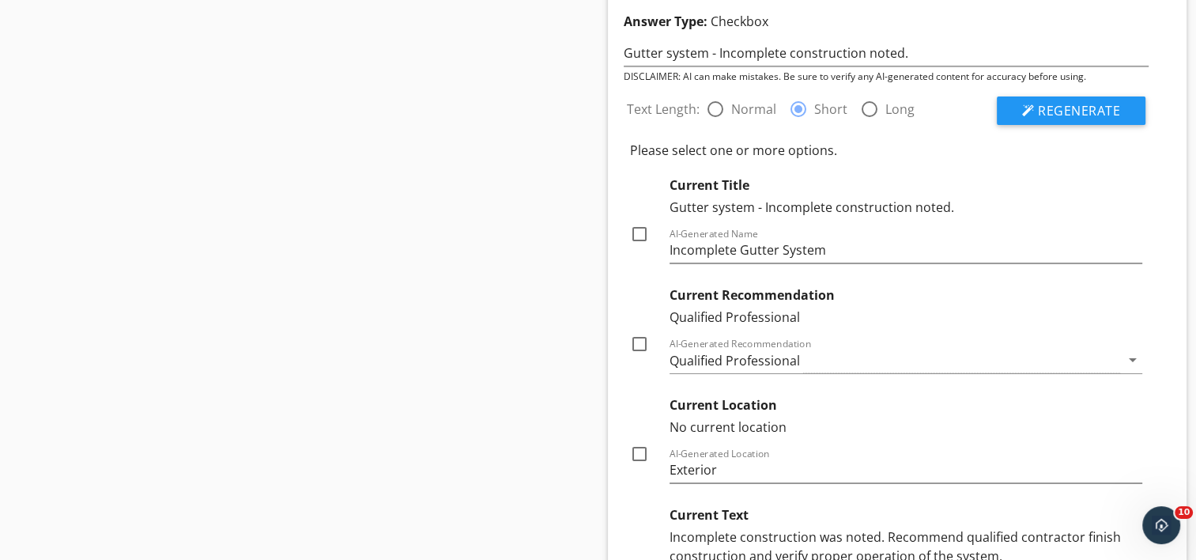
click at [642, 330] on div at bounding box center [639, 343] width 27 height 27
click at [928, 347] on div "Qualified Professional" at bounding box center [895, 360] width 451 height 26
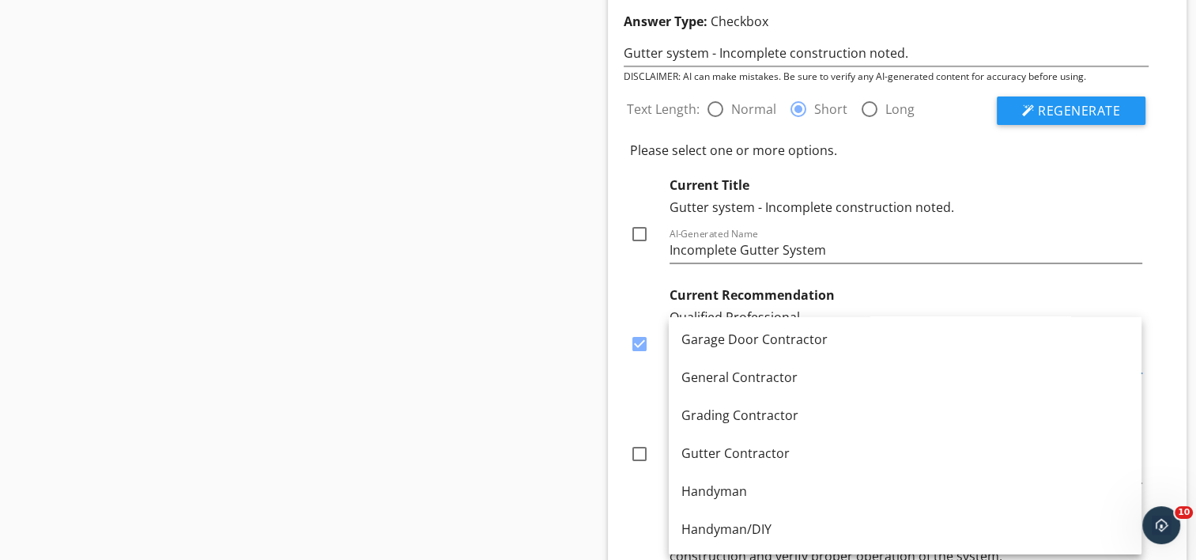
scroll to position [949, 0]
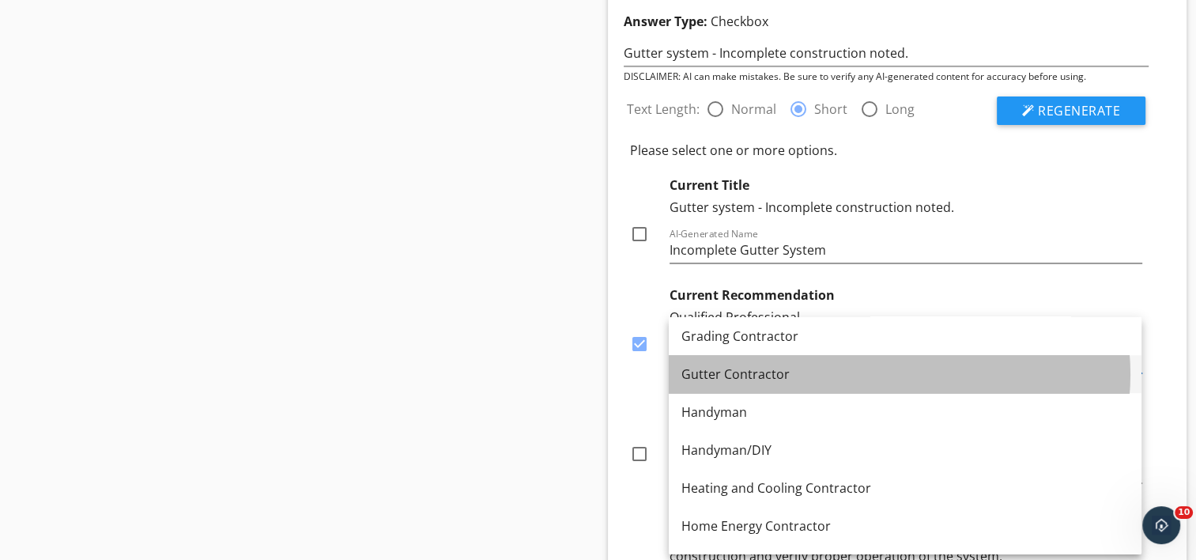
click at [757, 374] on div "Gutter Contractor" at bounding box center [905, 373] width 447 height 19
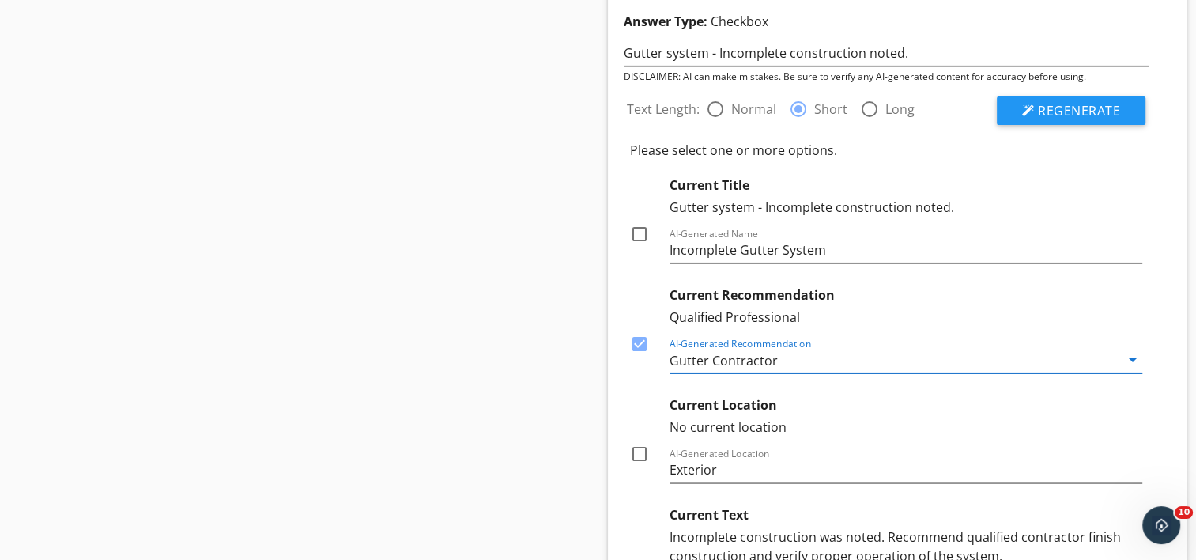
click at [636, 440] on div at bounding box center [639, 453] width 27 height 27
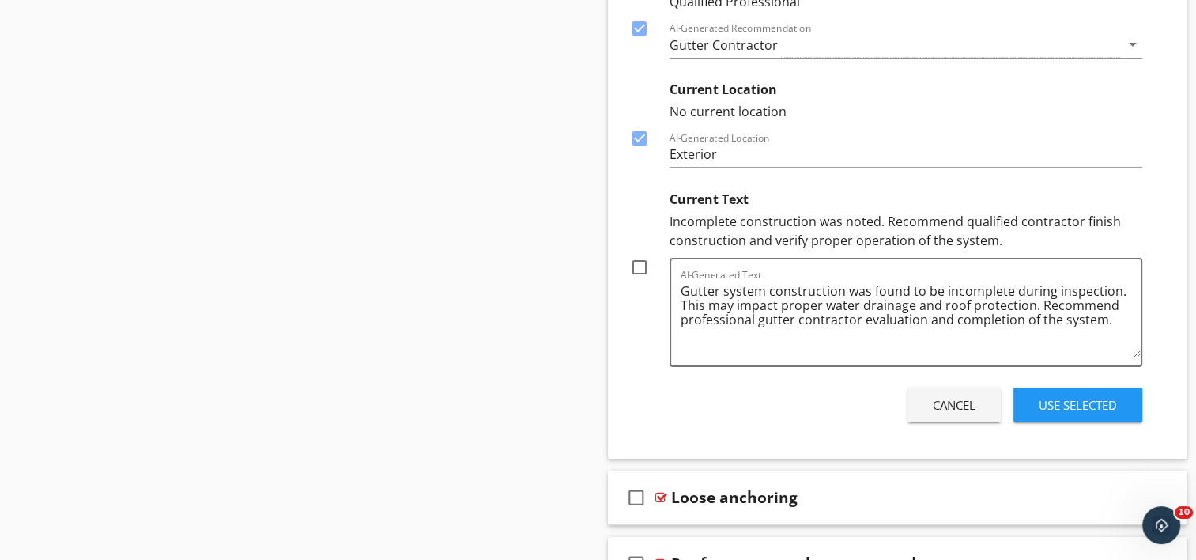
scroll to position [17419, 0]
click at [636, 253] on div at bounding box center [639, 266] width 27 height 27
click at [1067, 395] on div "Use Selected" at bounding box center [1078, 404] width 78 height 18
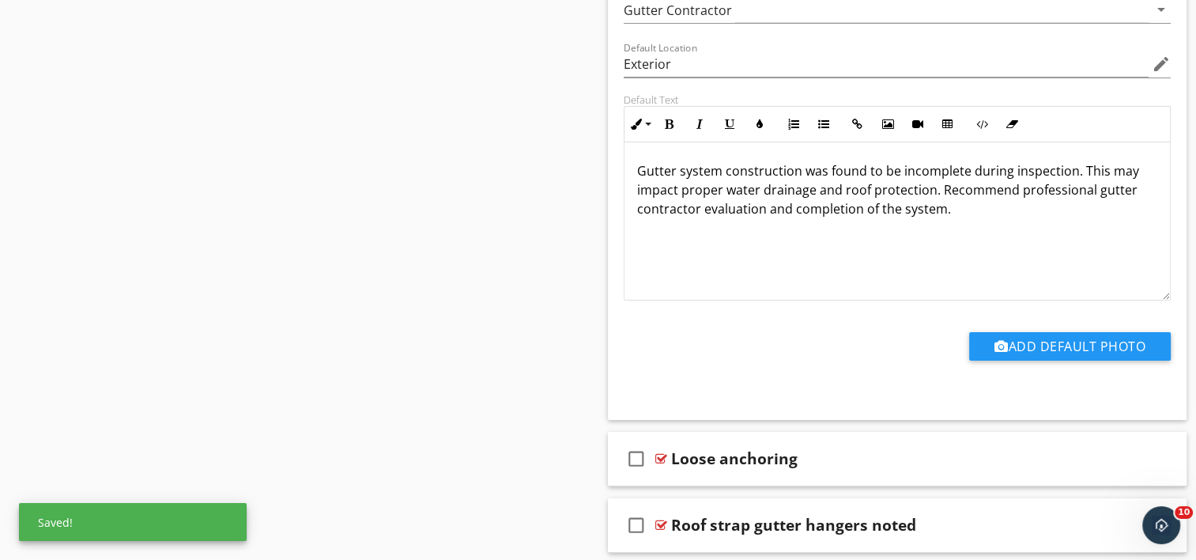
scroll to position [17238, 0]
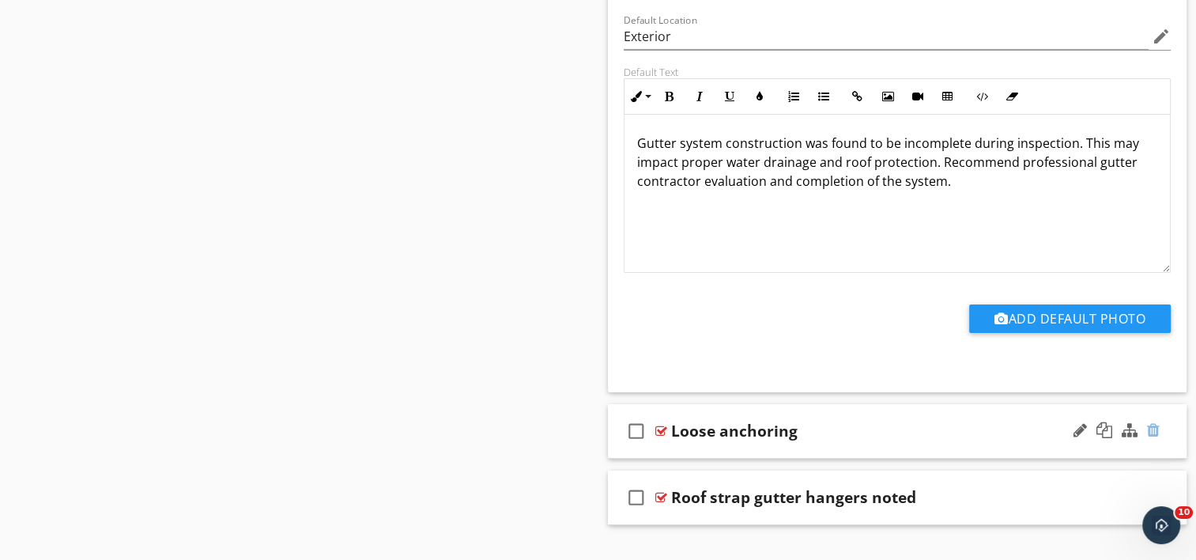
click at [1157, 422] on div at bounding box center [1153, 430] width 13 height 16
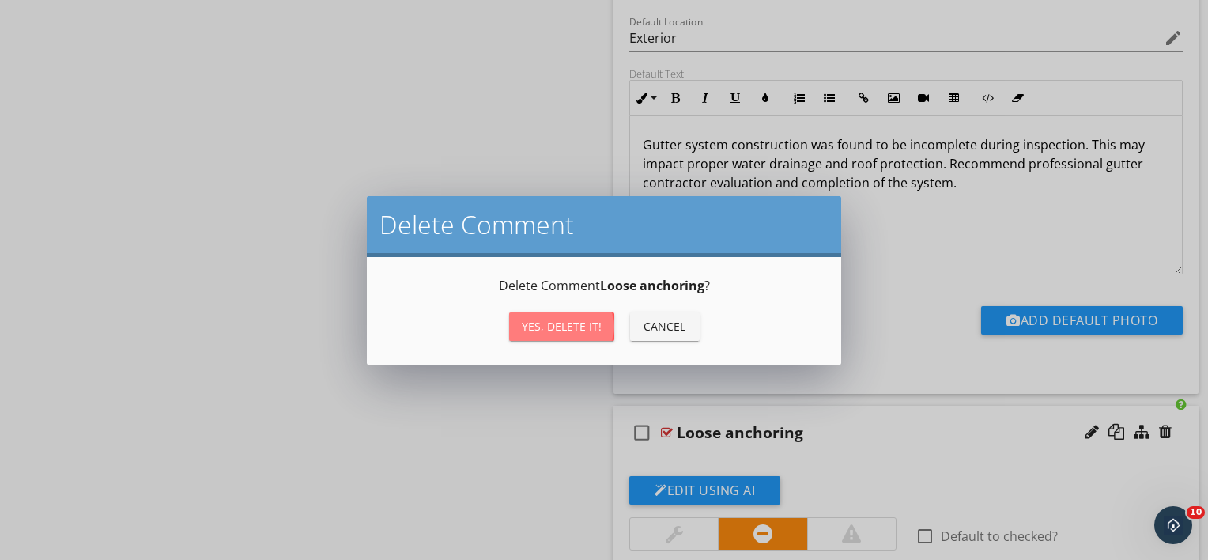
click at [515, 320] on button "Yes, Delete it!" at bounding box center [561, 326] width 105 height 28
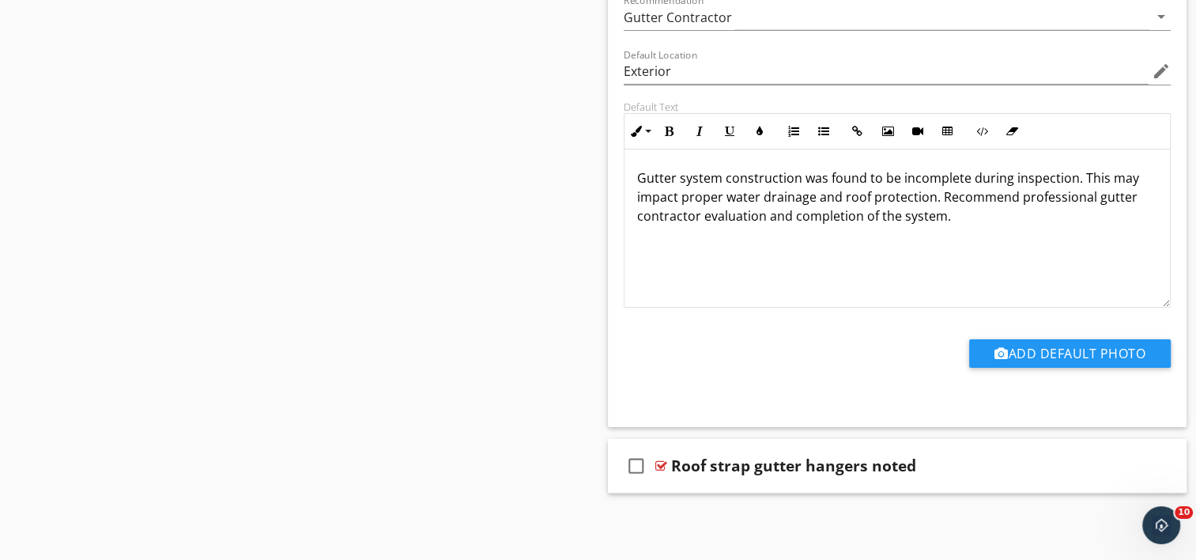
scroll to position [17172, 0]
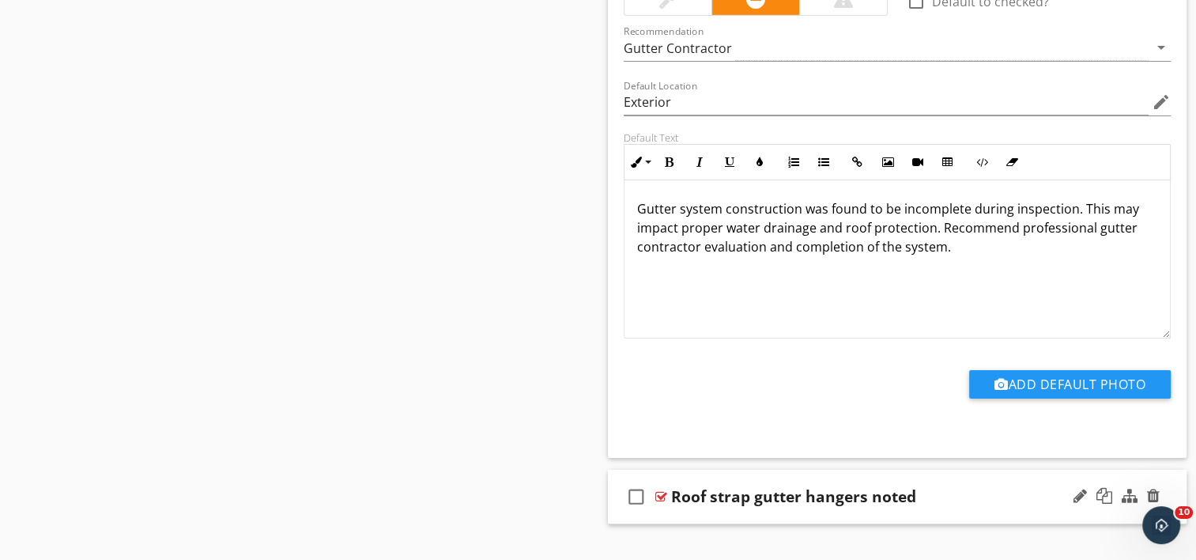
click at [731, 485] on div "check_box_outline_blank Roof strap gutter hangers noted" at bounding box center [898, 497] width 580 height 55
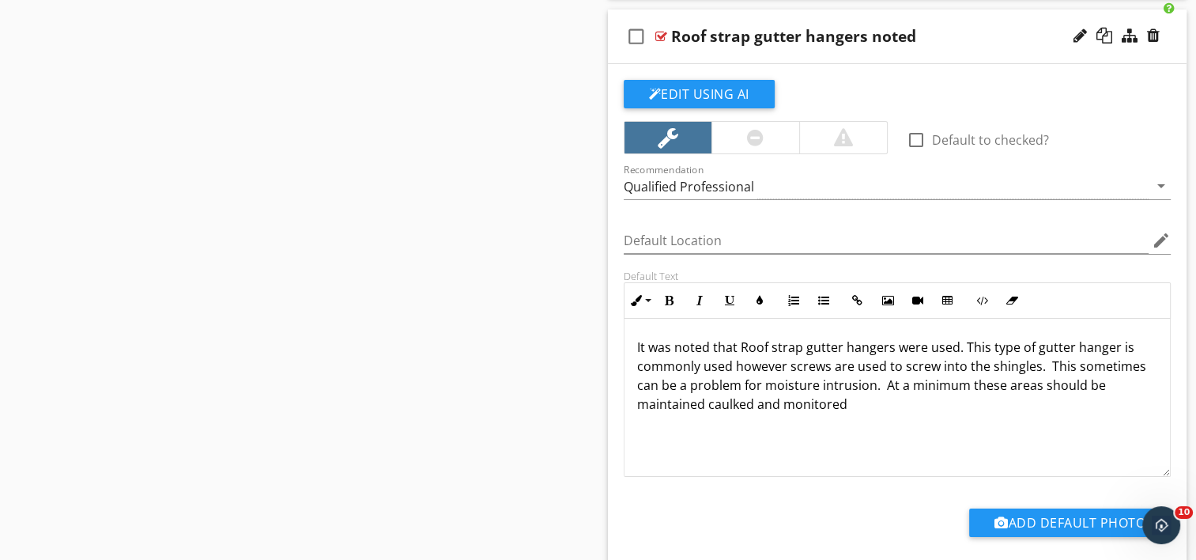
scroll to position [17703, 0]
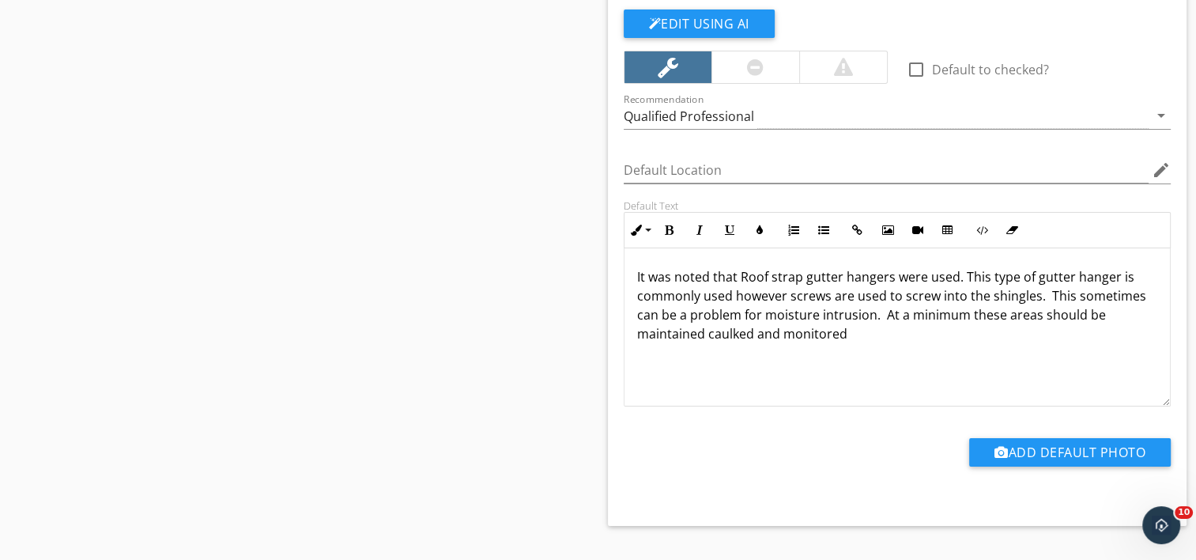
click at [846, 308] on p "It was noted that Roof strap gutter hangers were used. This type of gutter hang…" at bounding box center [897, 305] width 521 height 76
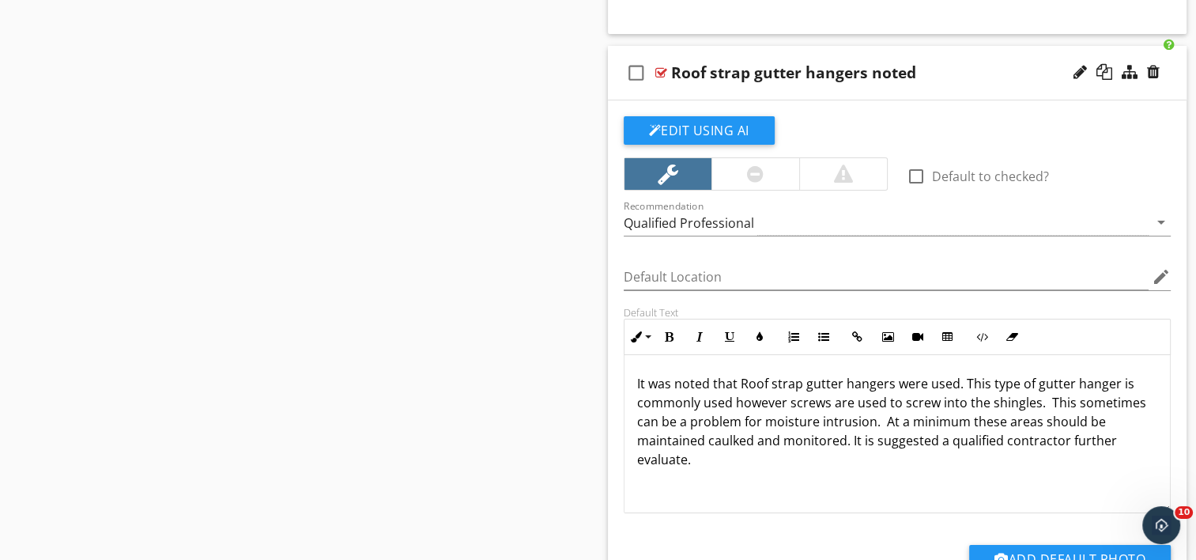
scroll to position [17623, 0]
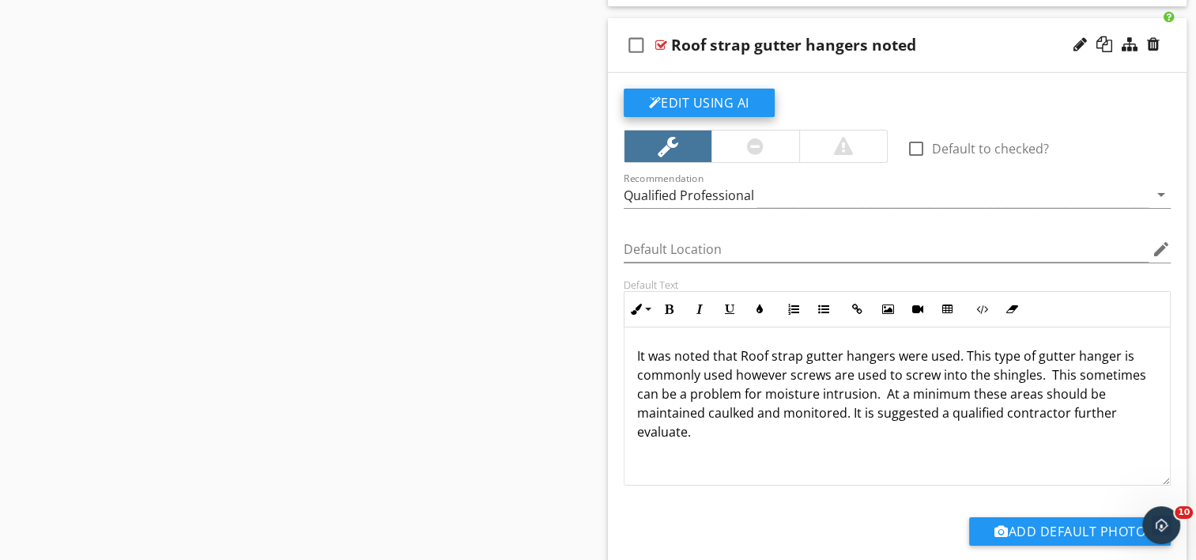
click at [689, 89] on button "Edit Using AI" at bounding box center [699, 103] width 151 height 28
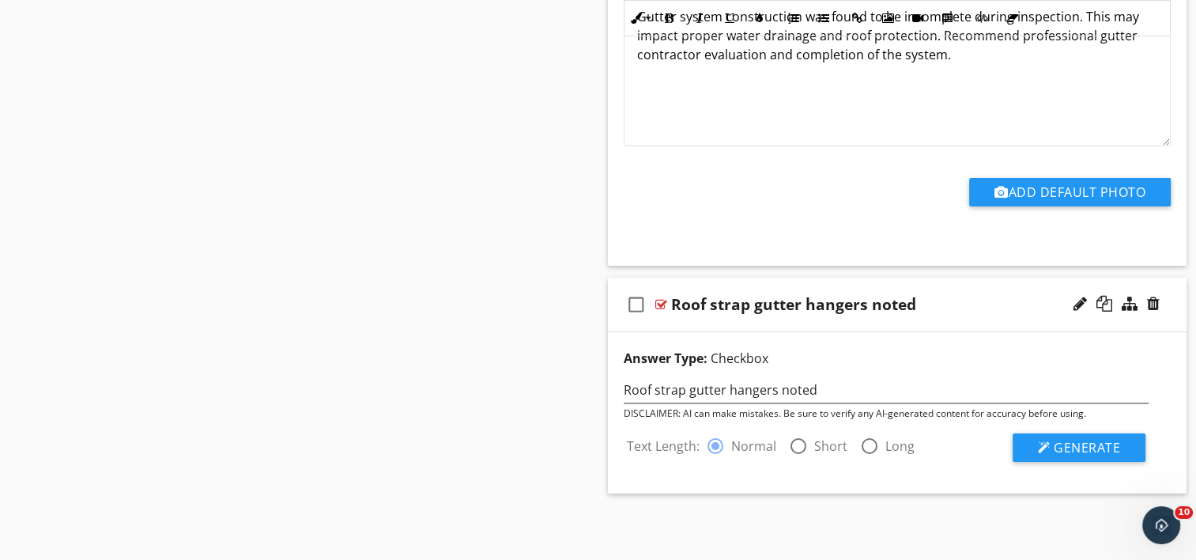
scroll to position [17333, 0]
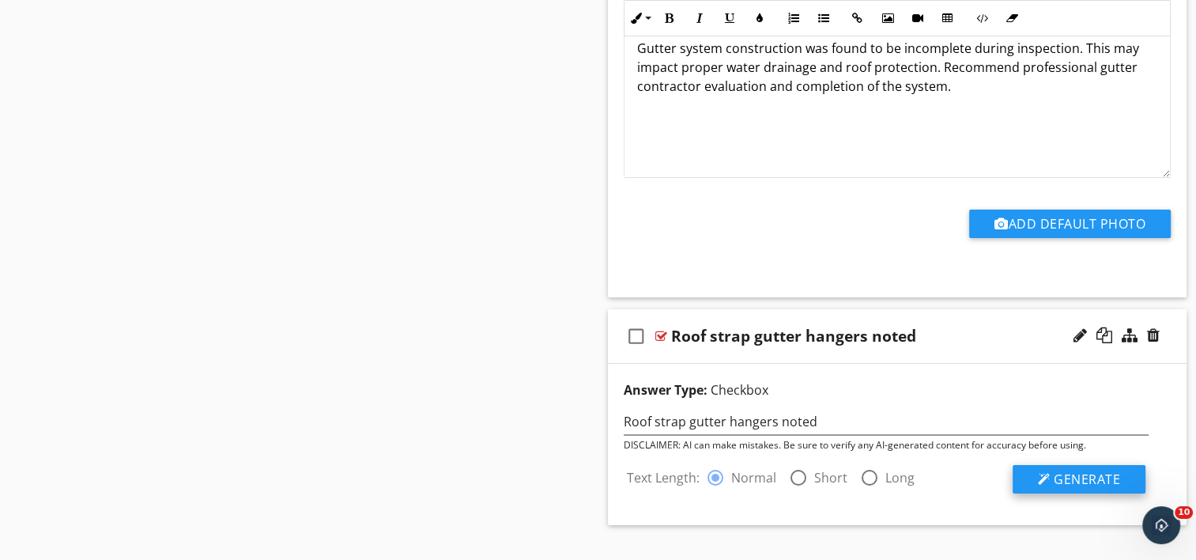
click at [1059, 470] on span "Generate" at bounding box center [1087, 478] width 66 height 17
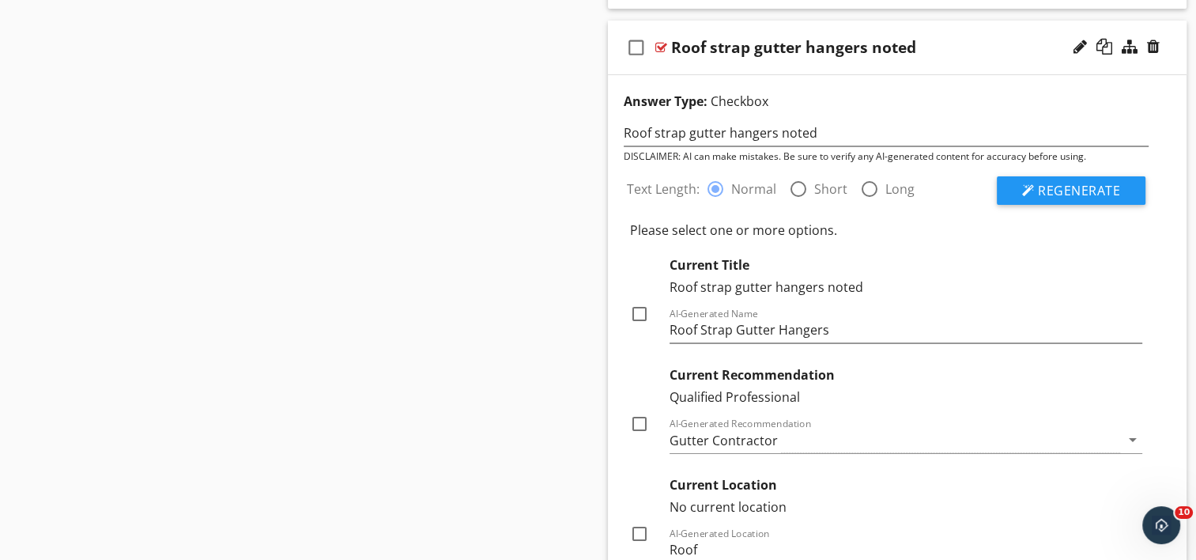
scroll to position [17728, 0]
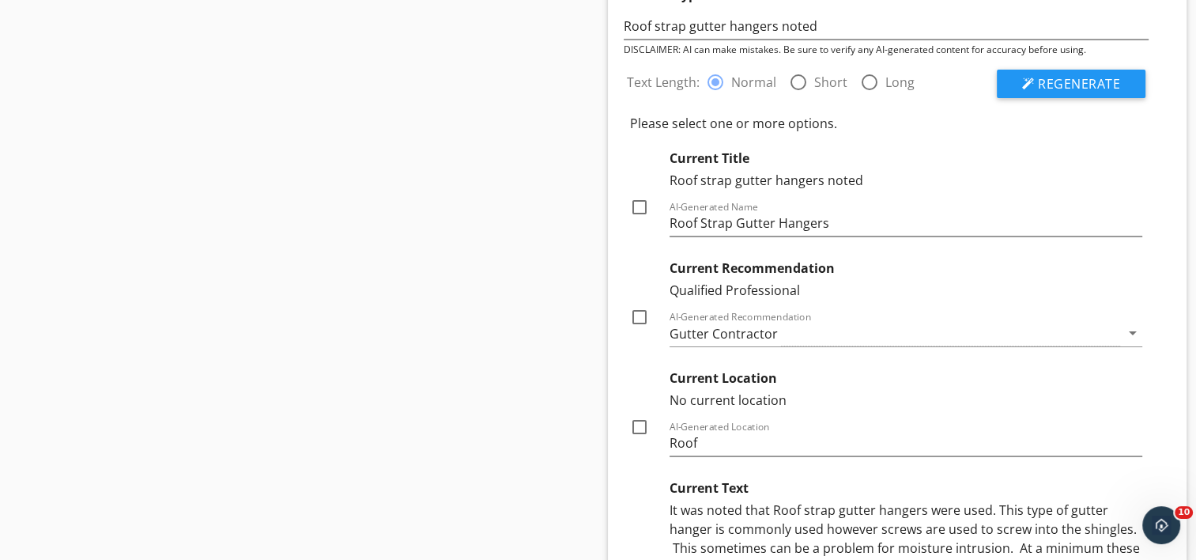
click at [636, 304] on div at bounding box center [639, 317] width 27 height 27
click at [642, 413] on div at bounding box center [639, 426] width 27 height 27
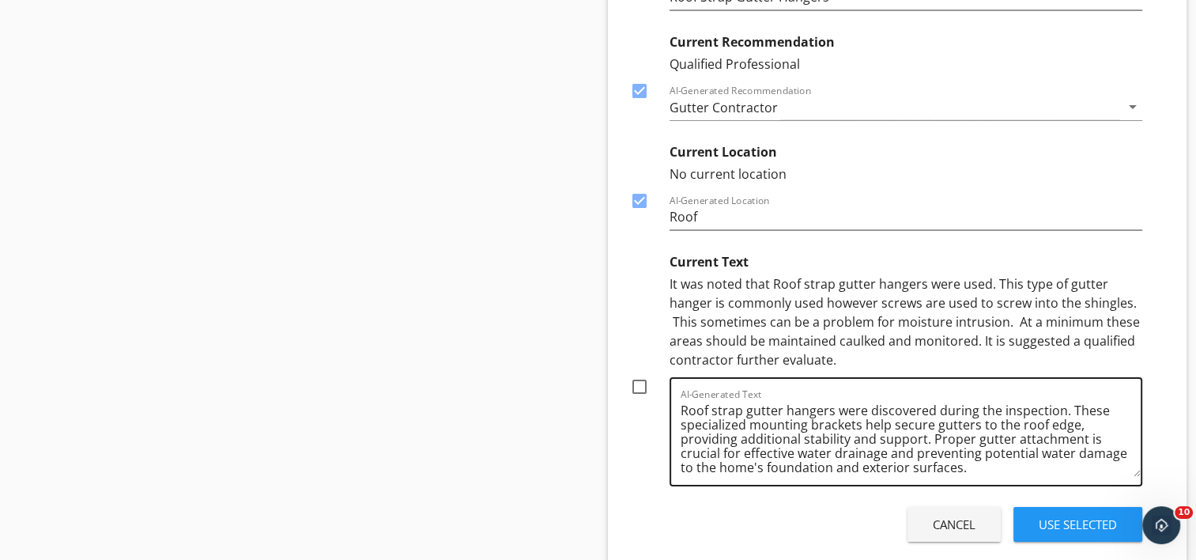
scroll to position [17965, 0]
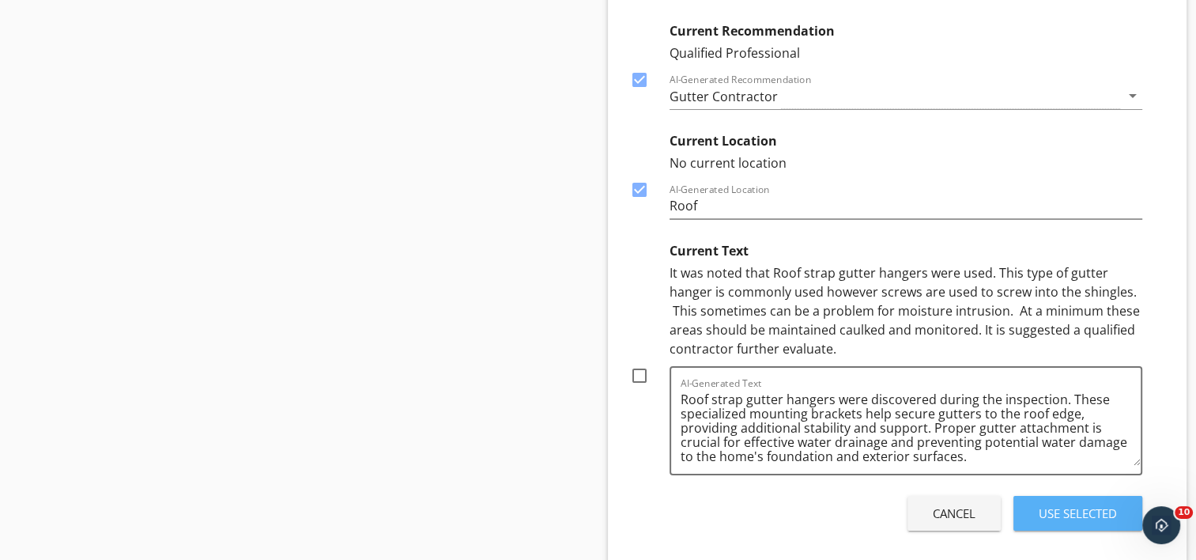
click at [1073, 504] on div "Use Selected" at bounding box center [1078, 513] width 78 height 18
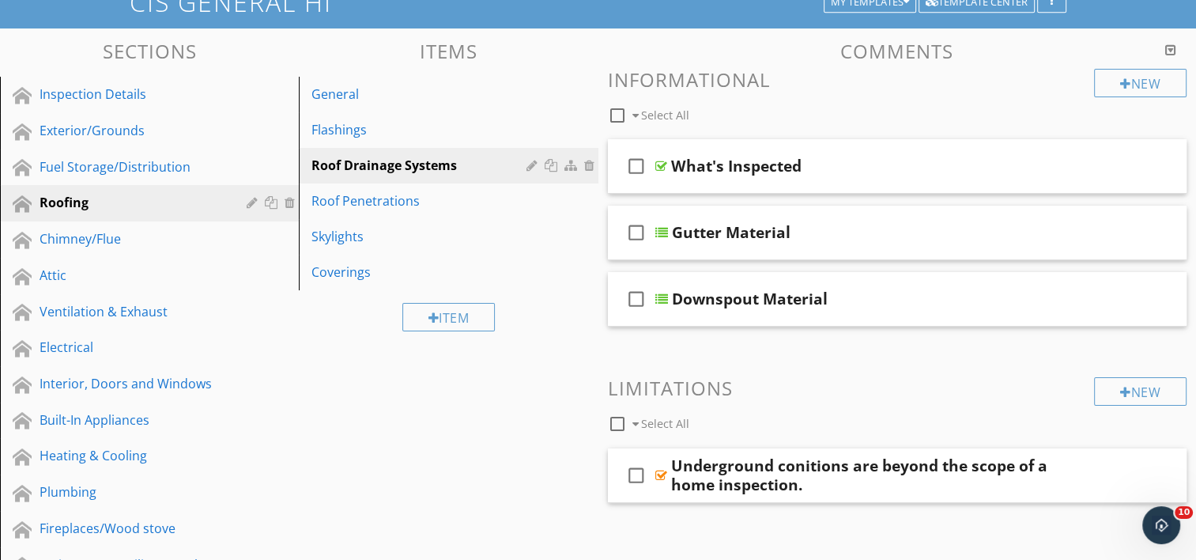
scroll to position [0, 0]
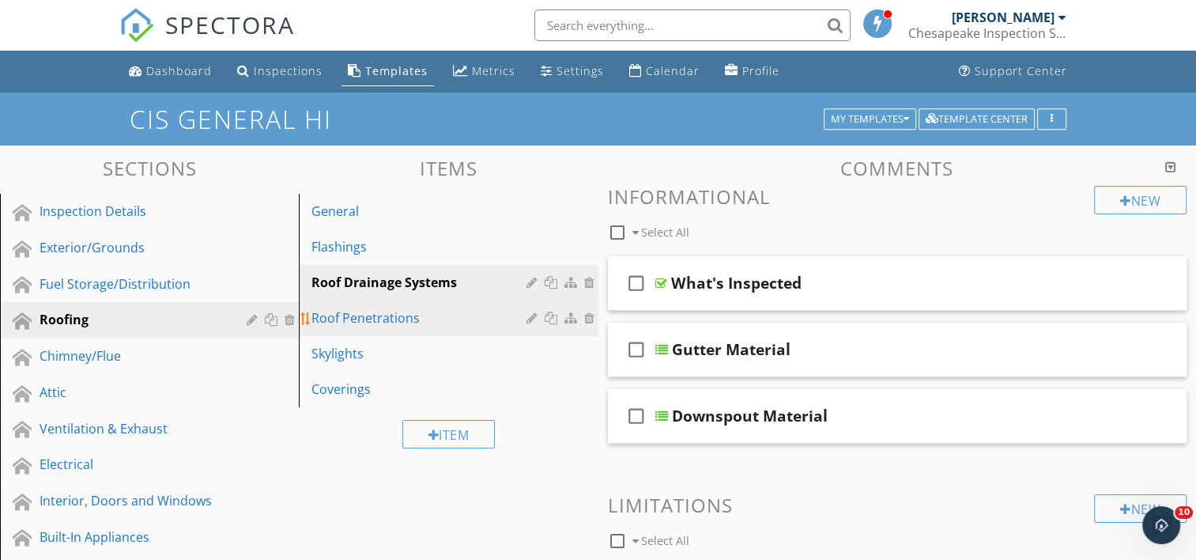
click at [402, 319] on div "Roof Penetrations" at bounding box center [420, 317] width 219 height 19
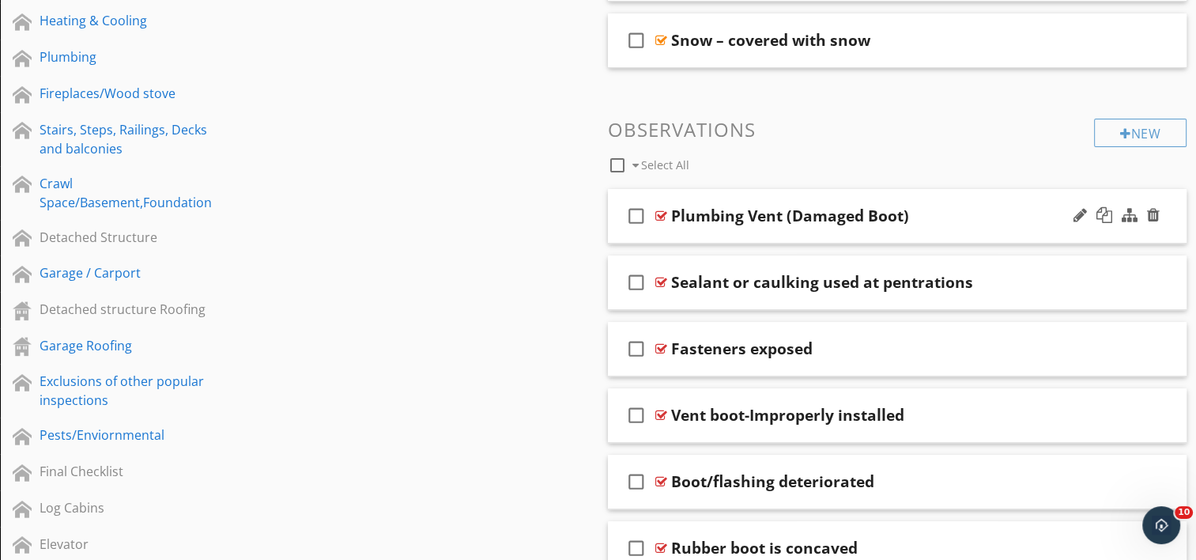
scroll to position [553, 0]
click at [705, 227] on div "check_box_outline_blank Plumbing Vent (Damaged Boot)" at bounding box center [898, 214] width 580 height 55
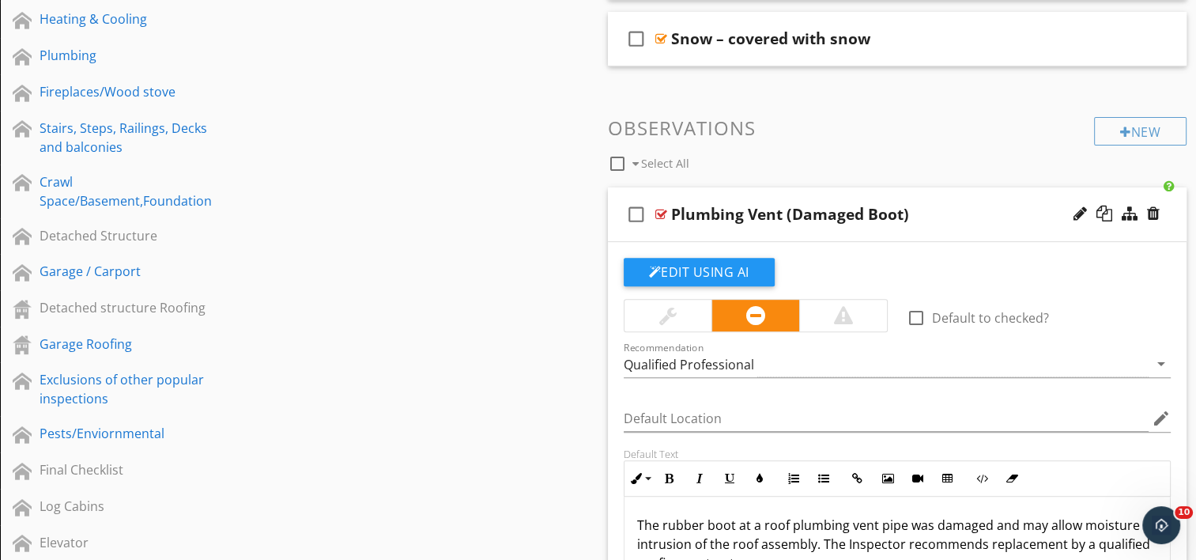
click at [791, 212] on div "Plumbing Vent (Damaged Boot)" at bounding box center [790, 214] width 238 height 19
click at [768, 215] on input "Plumbing Vent (Damaged Boot)" at bounding box center [876, 216] width 410 height 26
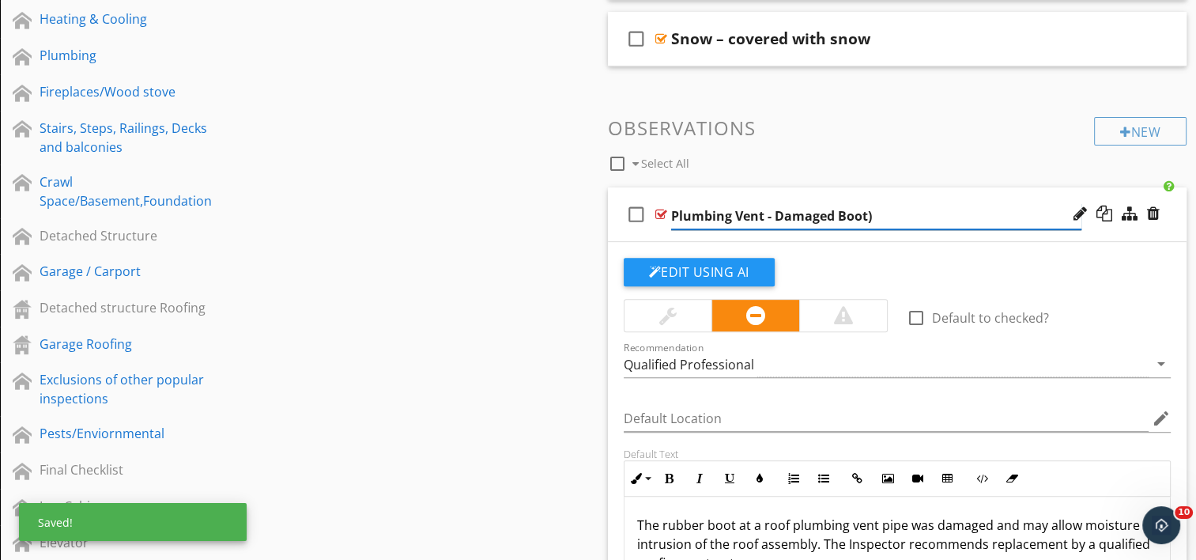
click at [881, 220] on input "Plumbing Vent - Damaged Boot)" at bounding box center [876, 216] width 410 height 26
click at [711, 266] on button "Edit Using AI" at bounding box center [699, 272] width 151 height 28
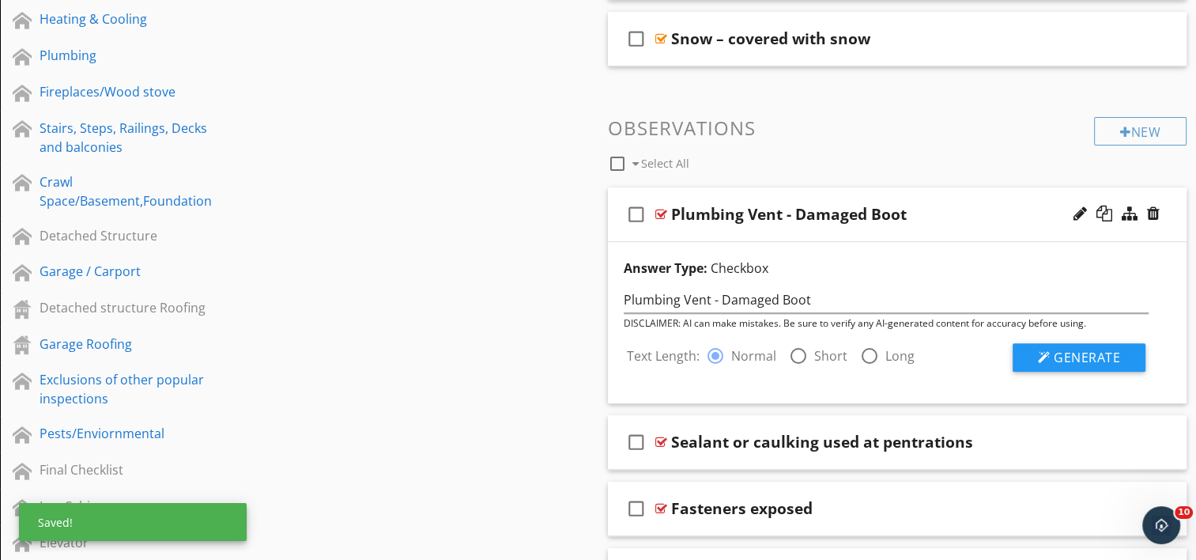
click at [793, 355] on div at bounding box center [798, 355] width 27 height 27
click at [1057, 360] on span "Generate" at bounding box center [1087, 357] width 66 height 17
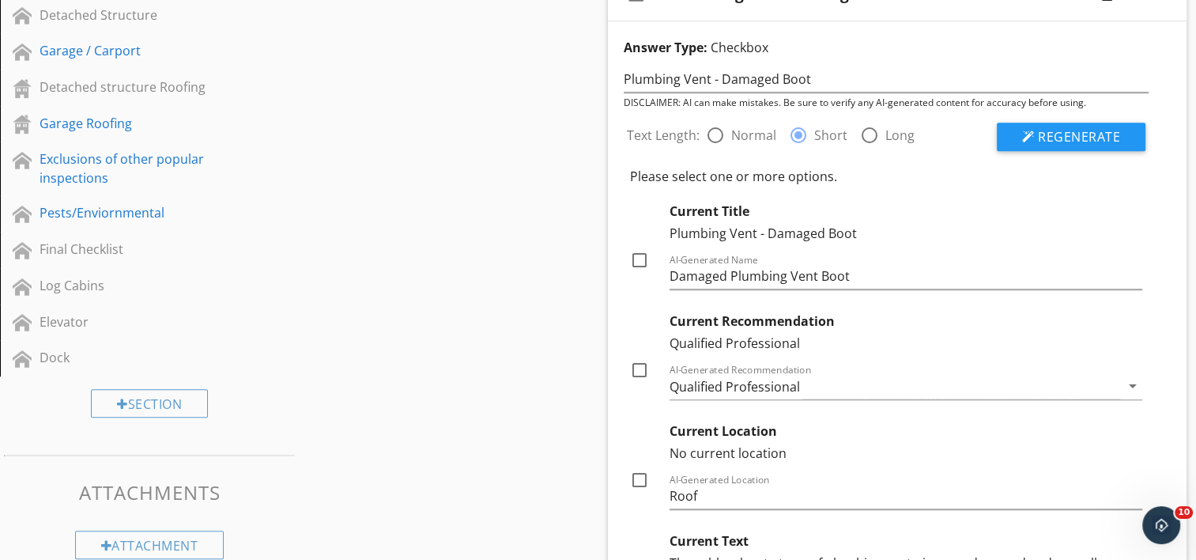
scroll to position [870, 0]
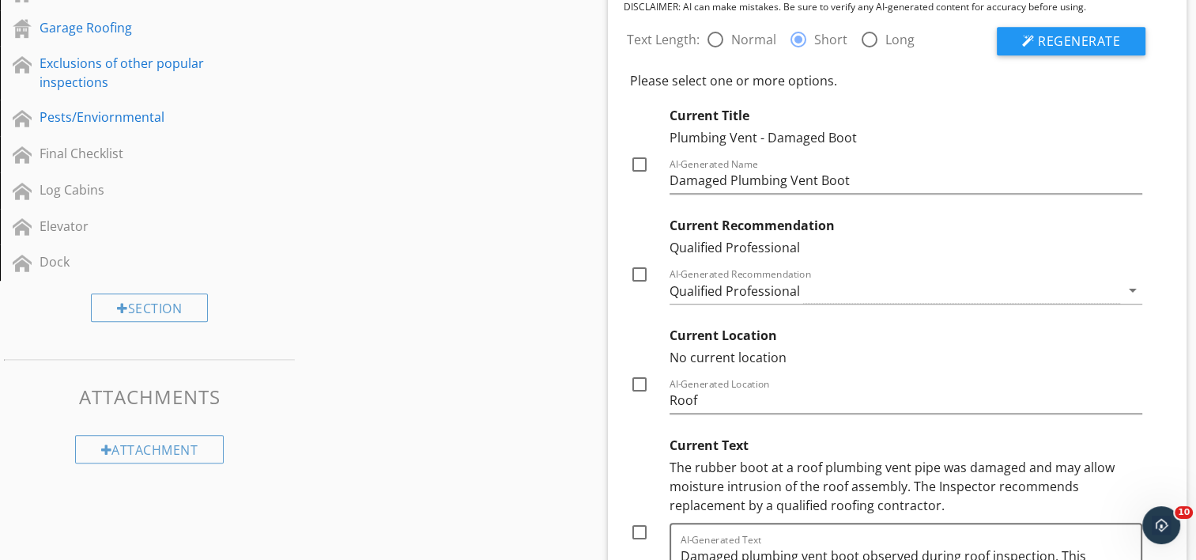
click at [636, 277] on div at bounding box center [639, 274] width 27 height 27
click at [637, 382] on div at bounding box center [639, 384] width 27 height 27
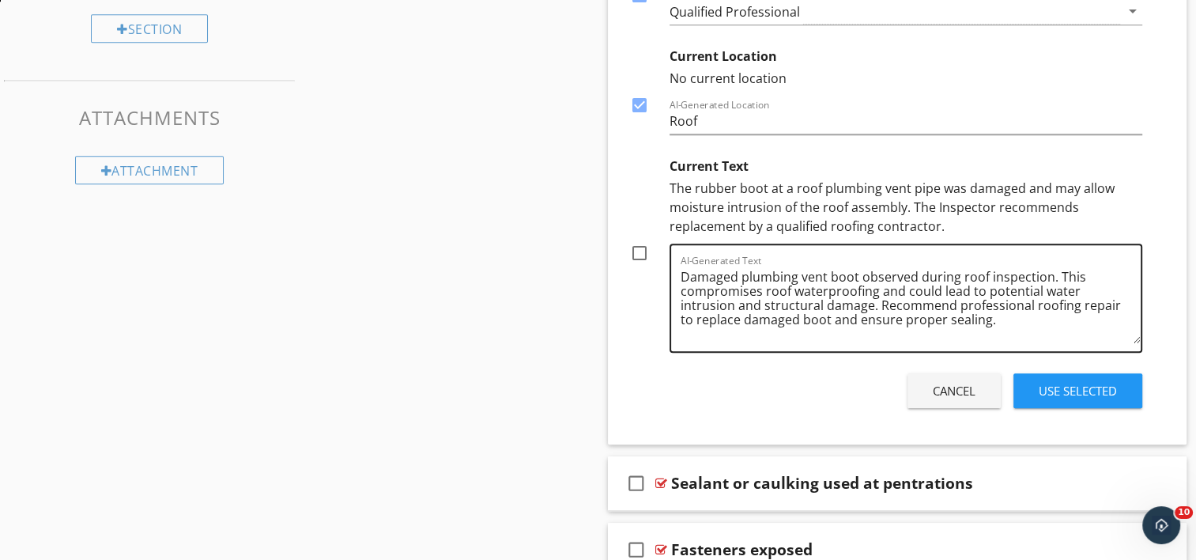
scroll to position [1186, 0]
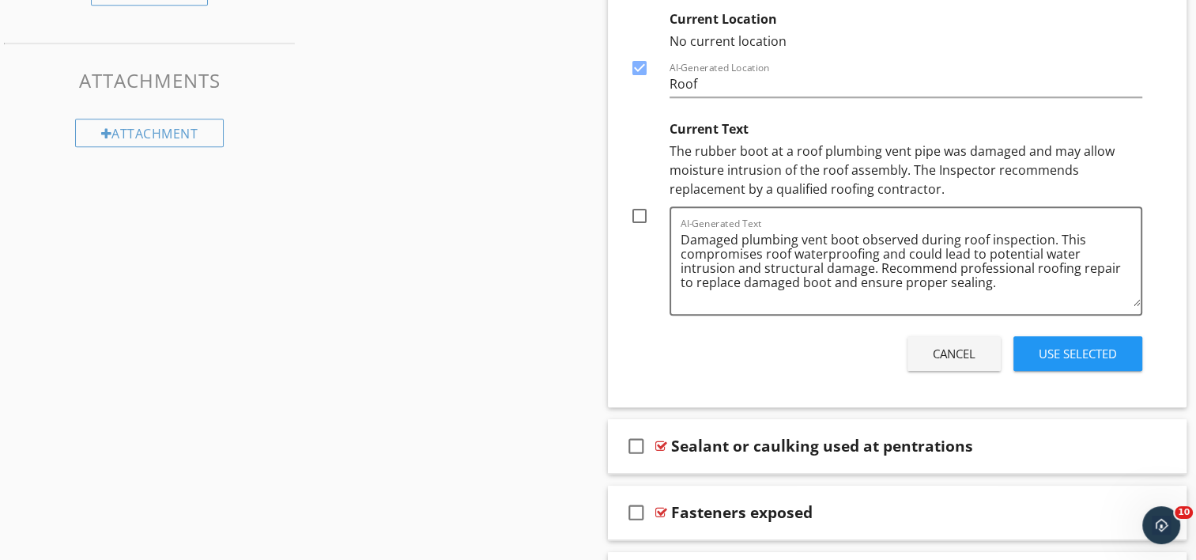
click at [638, 215] on div at bounding box center [639, 215] width 27 height 27
click at [1086, 353] on div "Use Selected" at bounding box center [1078, 354] width 78 height 18
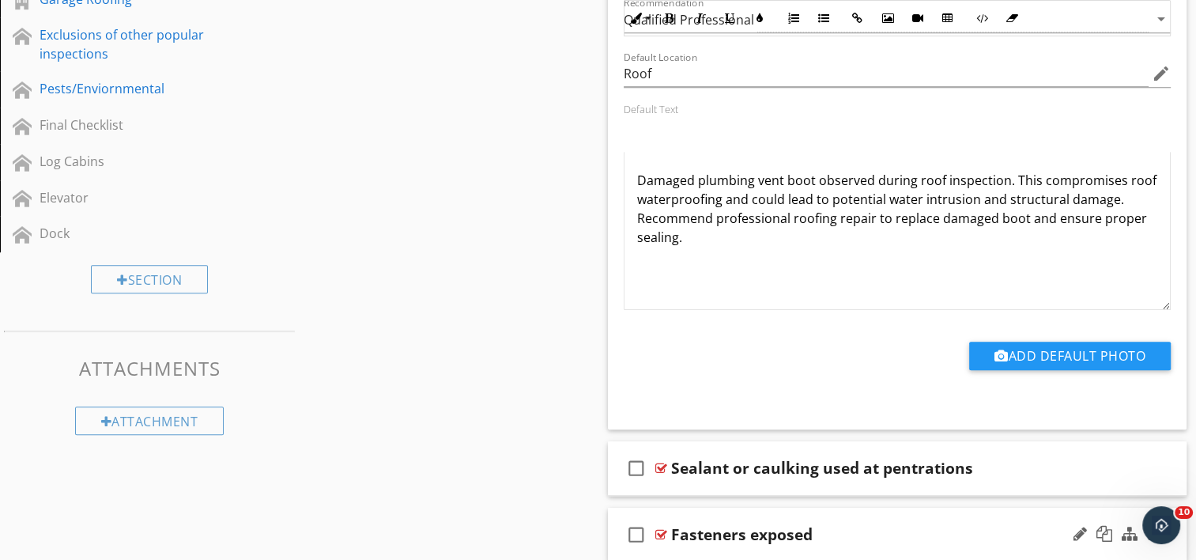
scroll to position [1107, 0]
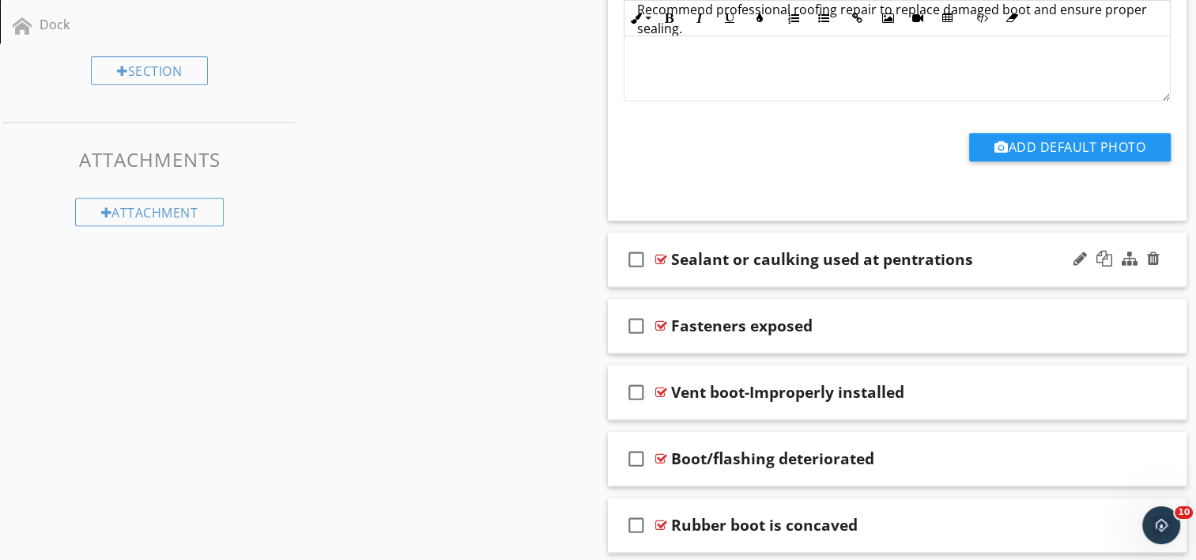
click at [742, 278] on div "check_box_outline_blank Sealant or caulking used at pentrations" at bounding box center [898, 259] width 580 height 55
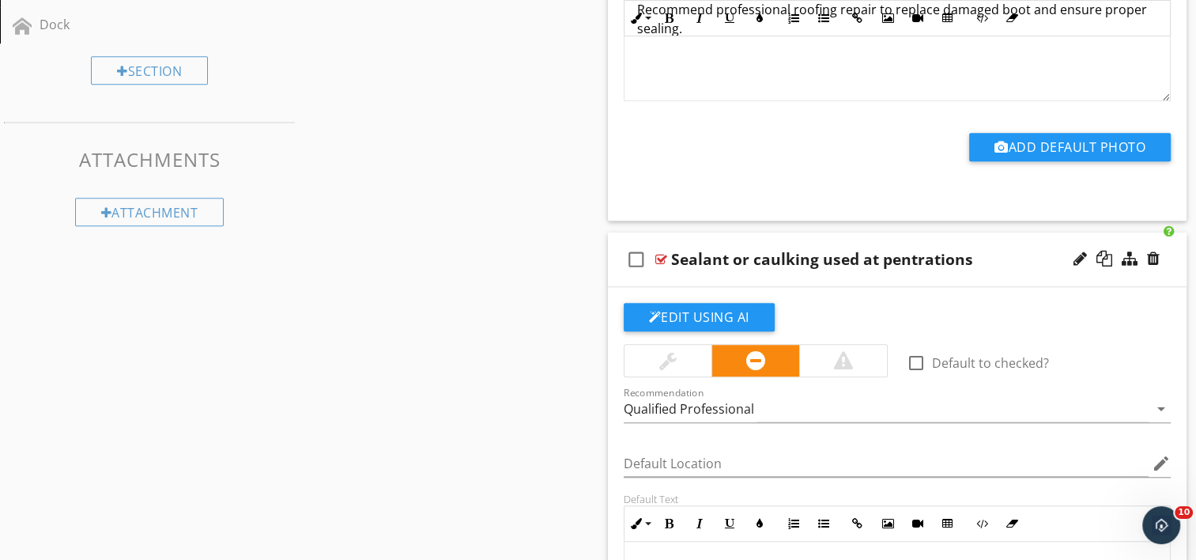
click at [671, 262] on div "Sealant or caulking used at pentrations" at bounding box center [822, 259] width 302 height 19
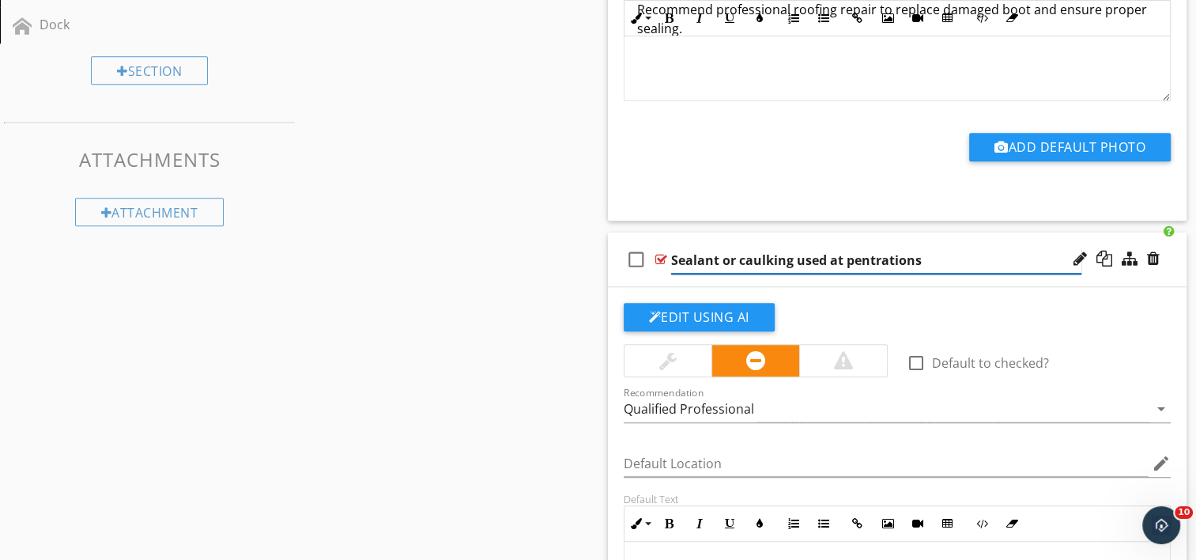
click at [671, 257] on input "Sealant or caulking used at pentrations" at bounding box center [876, 260] width 410 height 26
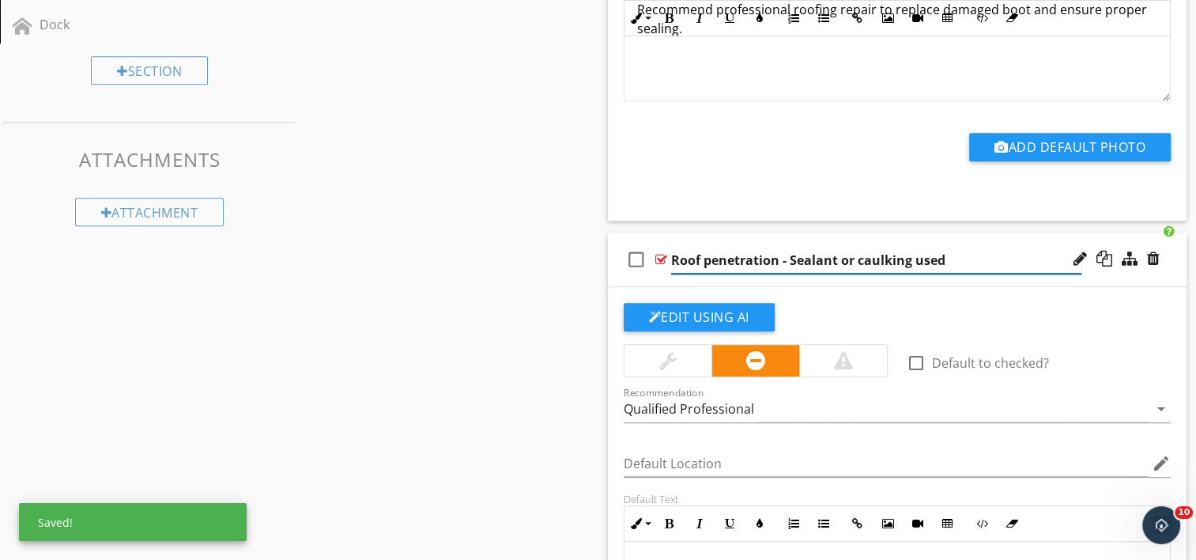
click at [1043, 256] on input "Roof penetration - Sealant or caulking used" at bounding box center [876, 260] width 410 height 26
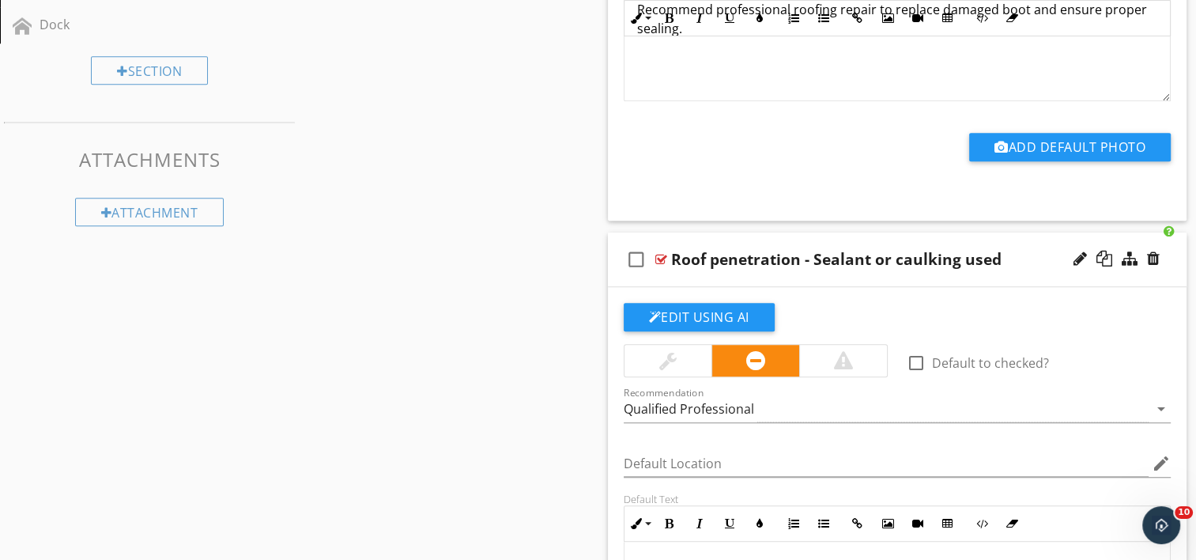
click at [923, 289] on div "Edit Using AI check_box_outline_blank Default to checked? Recommendation Qualif…" at bounding box center [898, 553] width 580 height 532
drag, startPoint x: 797, startPoint y: 255, endPoint x: 761, endPoint y: 253, distance: 36.4
click at [761, 253] on div "Roof penetration - Sealant or caulking used" at bounding box center [836, 259] width 330 height 19
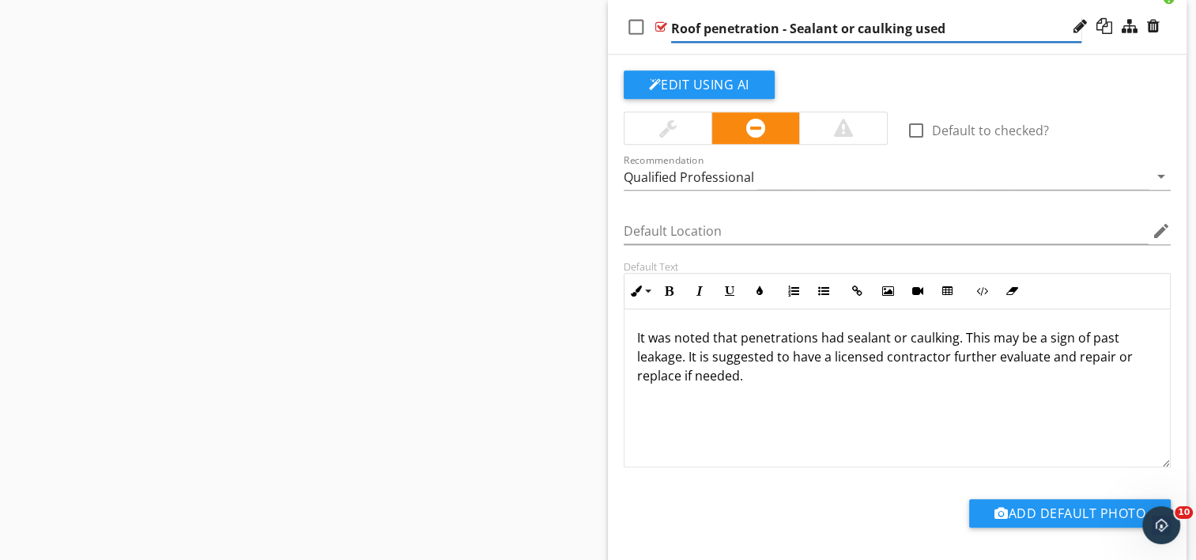
scroll to position [1344, 0]
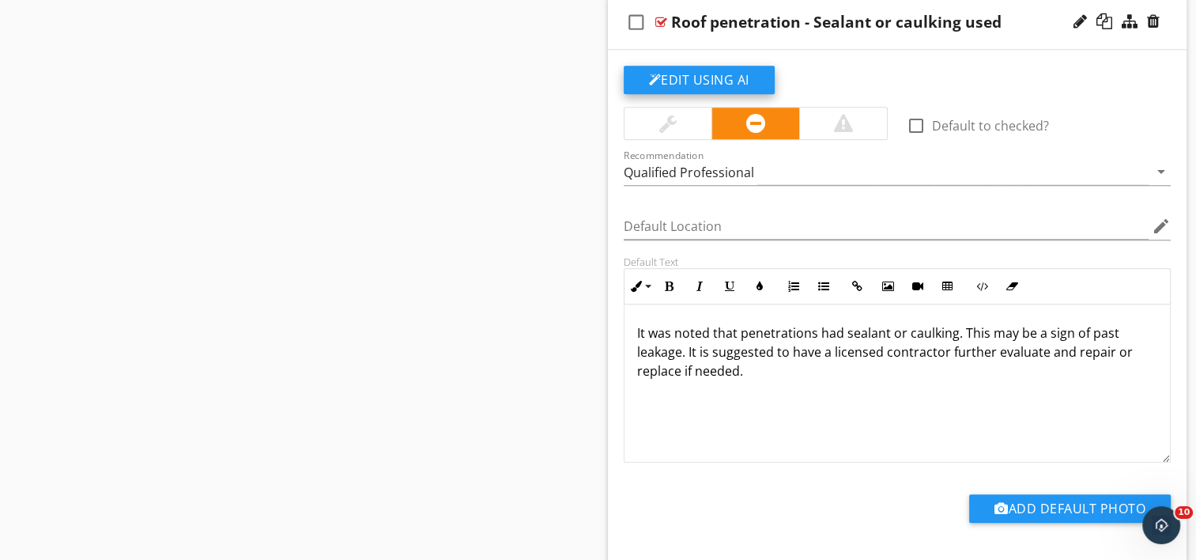
click at [686, 77] on button "Edit Using AI" at bounding box center [699, 80] width 151 height 28
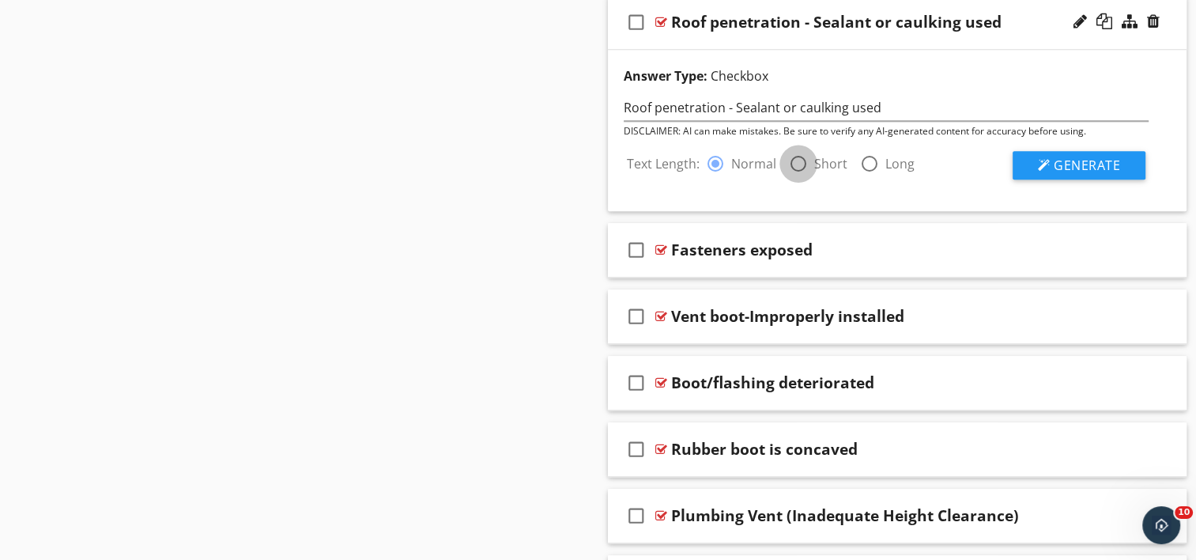
click at [795, 164] on div at bounding box center [798, 163] width 27 height 27
click at [1045, 161] on div at bounding box center [1044, 165] width 13 height 13
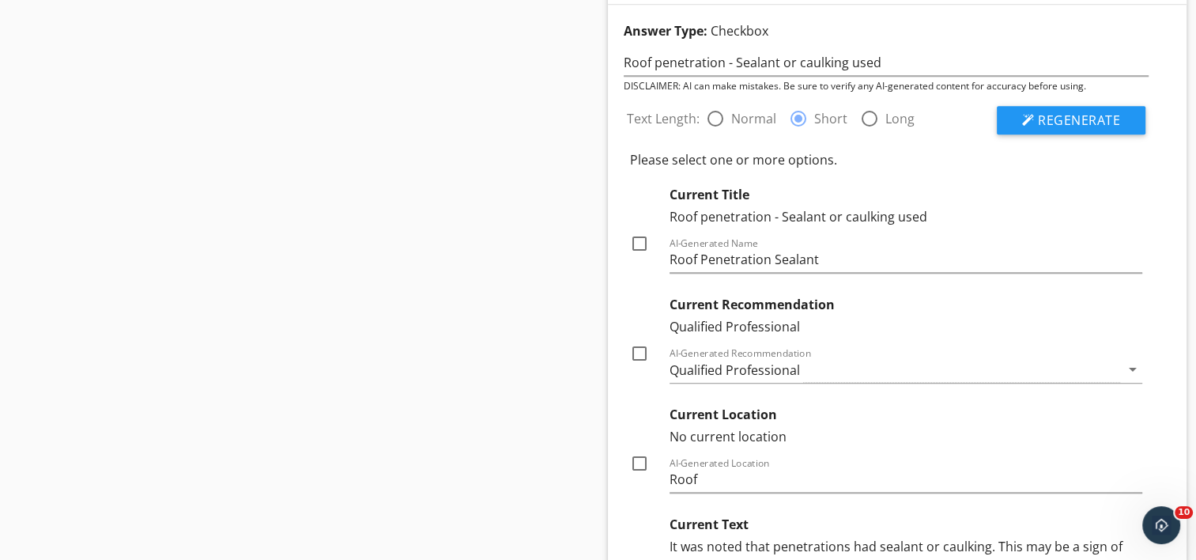
scroll to position [1423, 0]
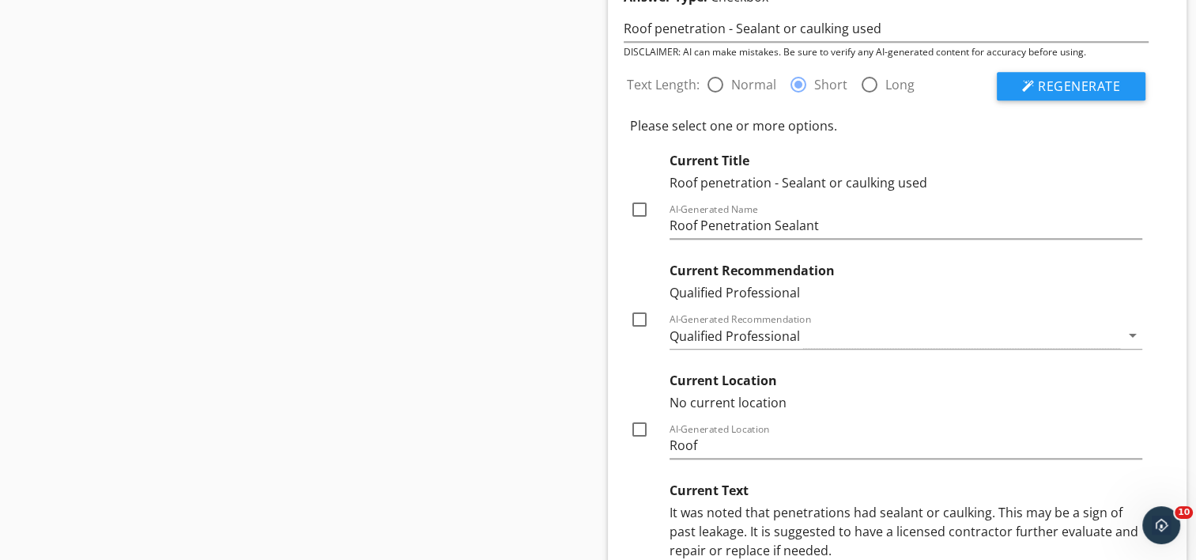
click at [637, 317] on div at bounding box center [639, 319] width 27 height 27
click at [636, 433] on div at bounding box center [639, 429] width 27 height 27
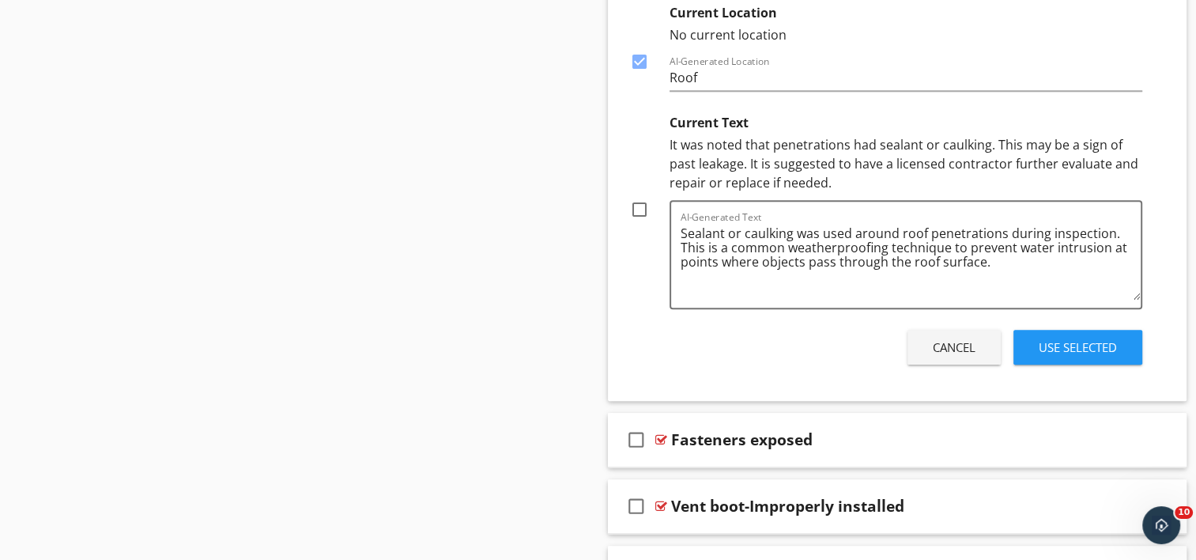
scroll to position [1818, 0]
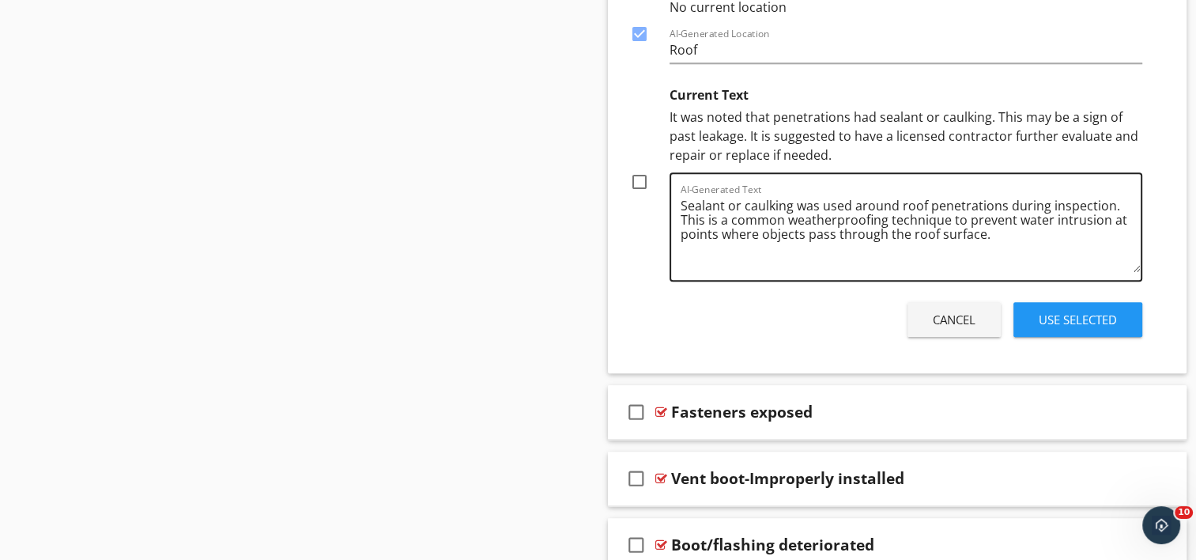
click at [988, 231] on textarea "Sealant or caulking was used around roof penetrations during inspection. This i…" at bounding box center [911, 232] width 461 height 79
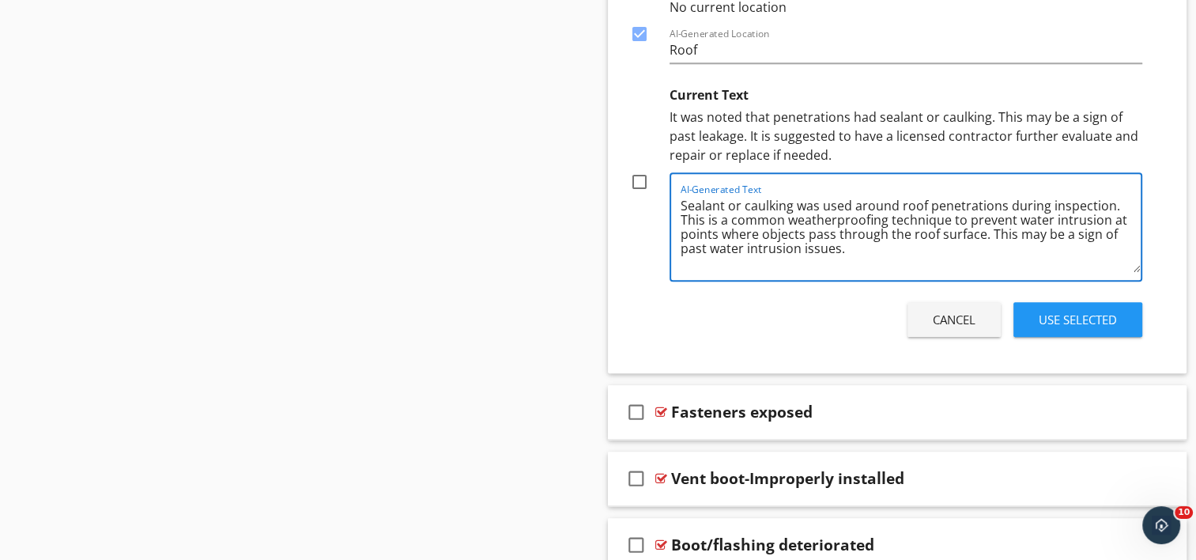
click at [640, 178] on div at bounding box center [639, 181] width 27 height 27
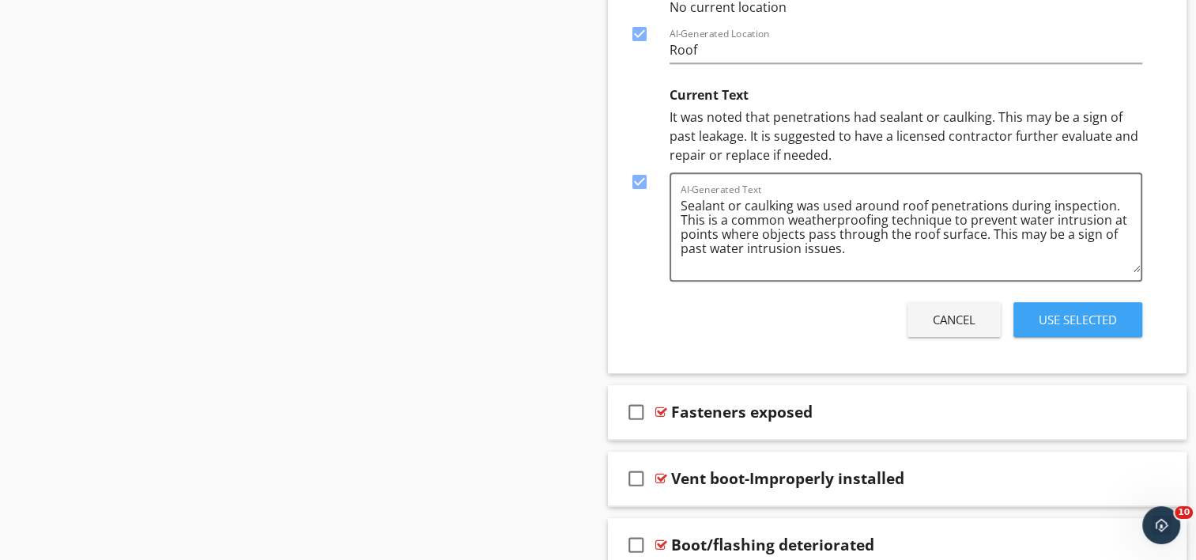
click at [1073, 316] on div "Use Selected" at bounding box center [1078, 320] width 78 height 18
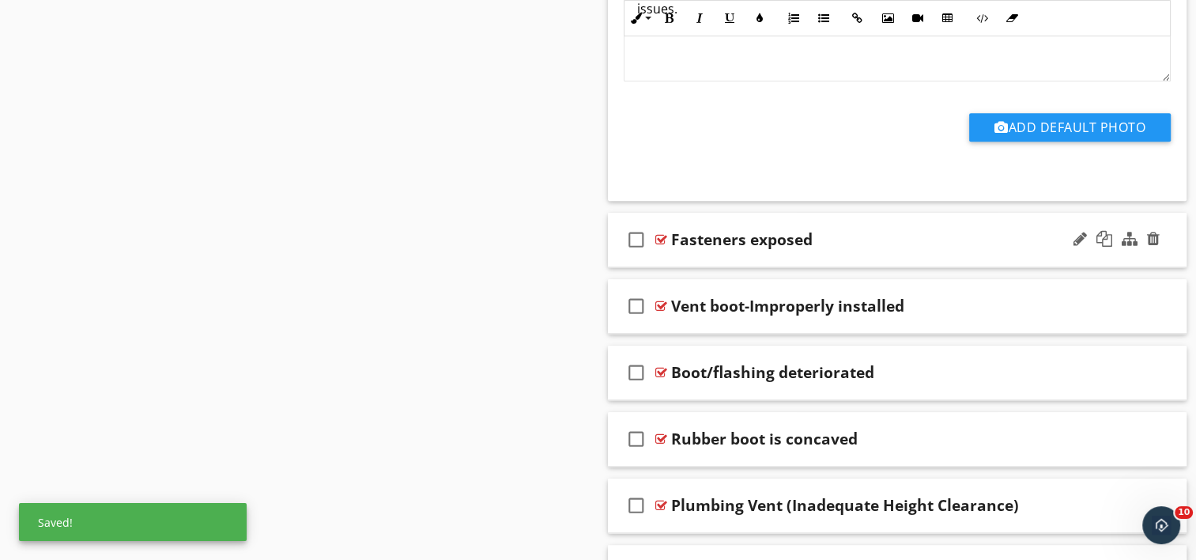
scroll to position [1712, 0]
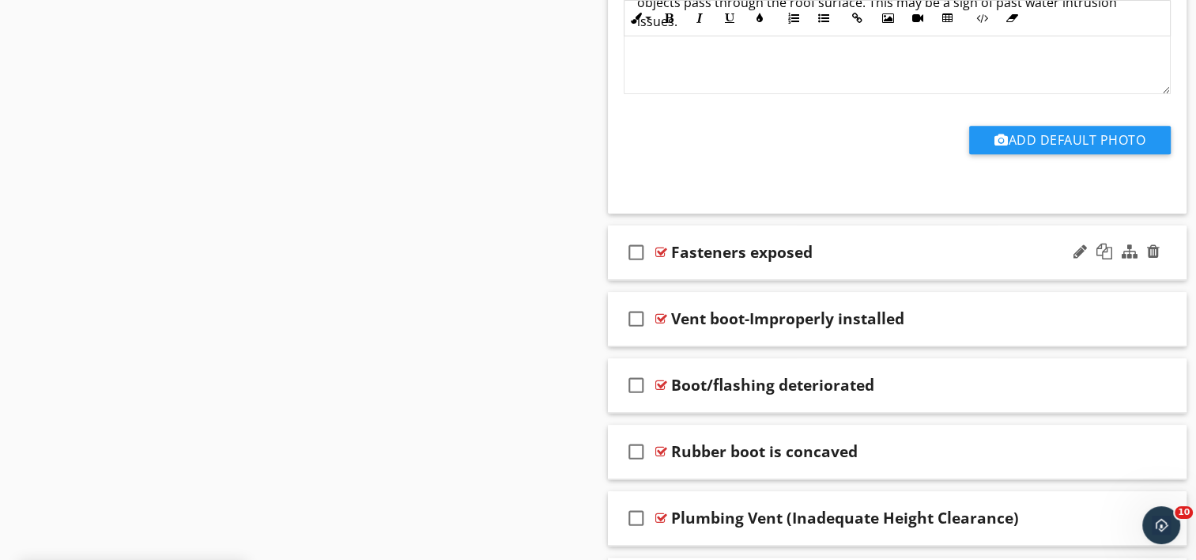
click at [734, 261] on div "check_box_outline_blank Fasteners exposed" at bounding box center [898, 252] width 580 height 55
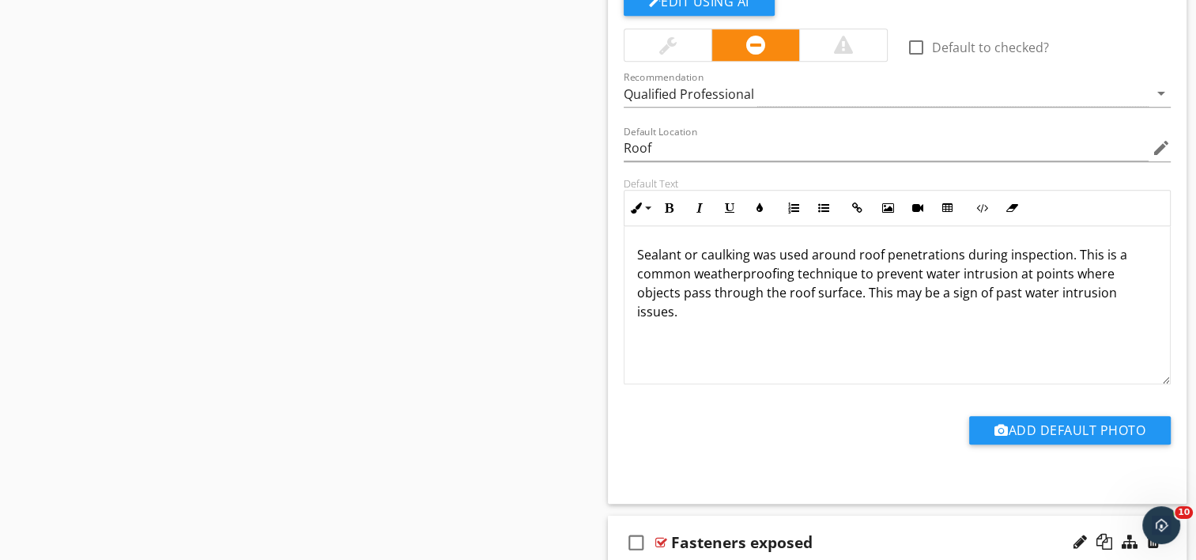
scroll to position [1396, 0]
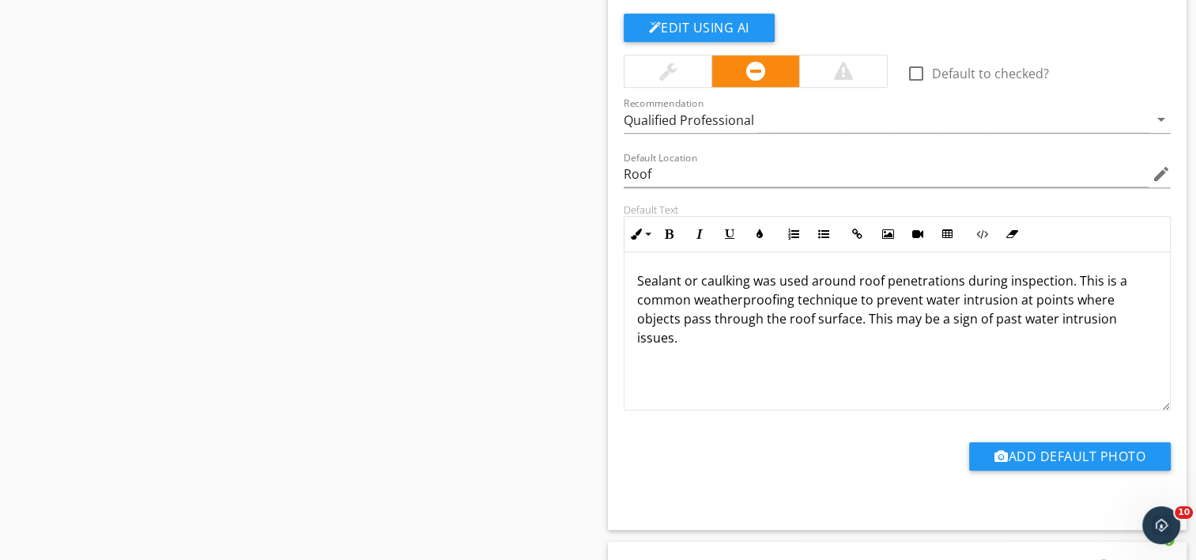
click at [696, 335] on p "Sealant or caulking was used around roof penetrations during inspection. This i…" at bounding box center [897, 309] width 521 height 76
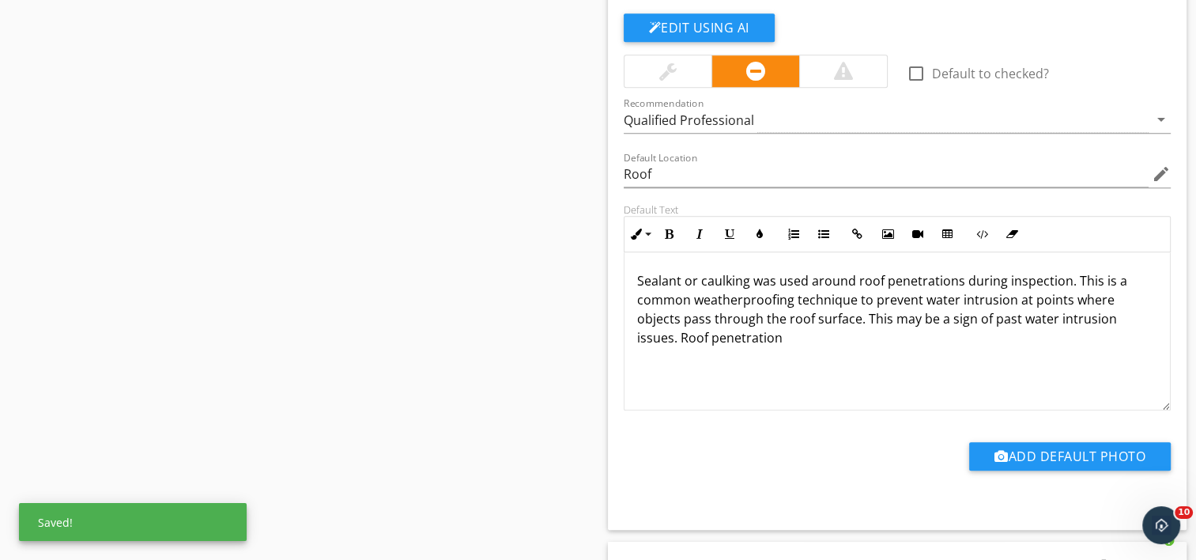
drag, startPoint x: 781, startPoint y: 336, endPoint x: 678, endPoint y: 342, distance: 103.7
click at [678, 342] on p "Sealant or caulking was used around roof penetrations during inspection. This i…" at bounding box center [897, 309] width 521 height 76
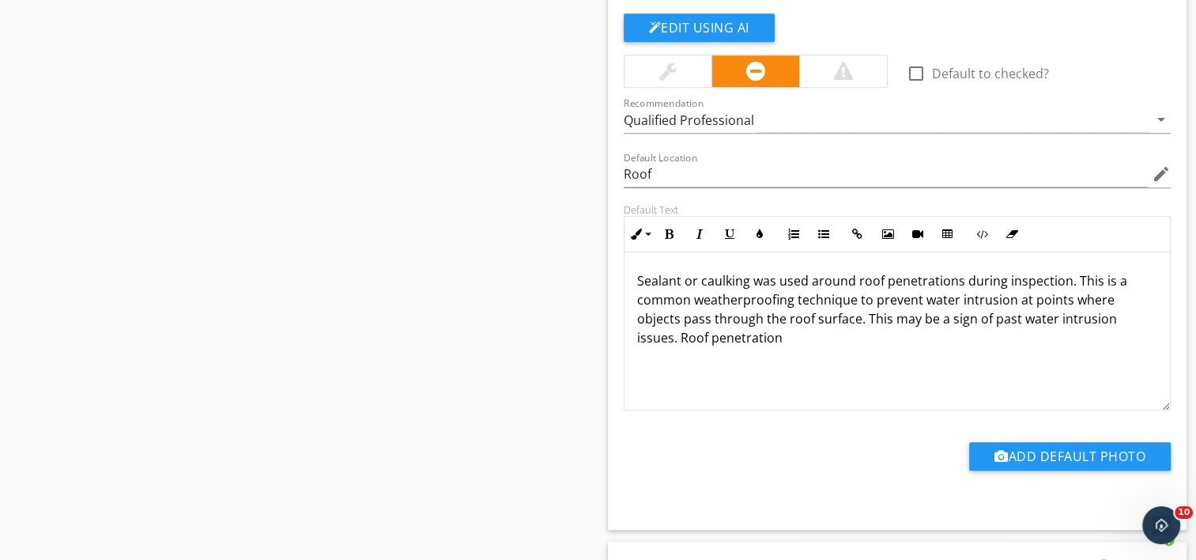
copy p "Roof penetration"
click at [791, 341] on p "Sealant or caulking was used around roof penetrations during inspection. This i…" at bounding box center [897, 309] width 521 height 76
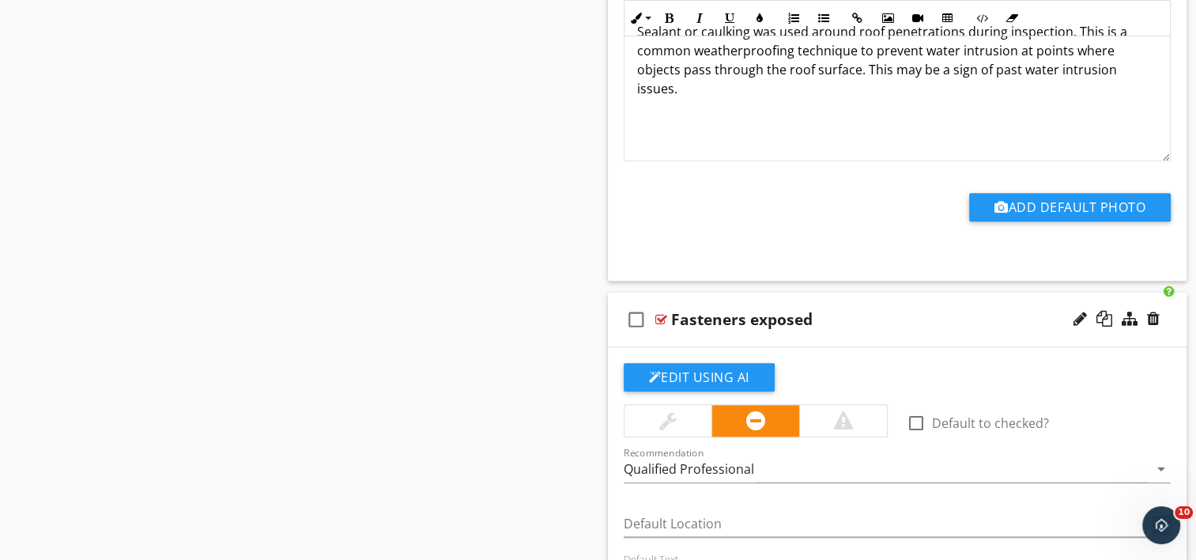
scroll to position [1712, 0]
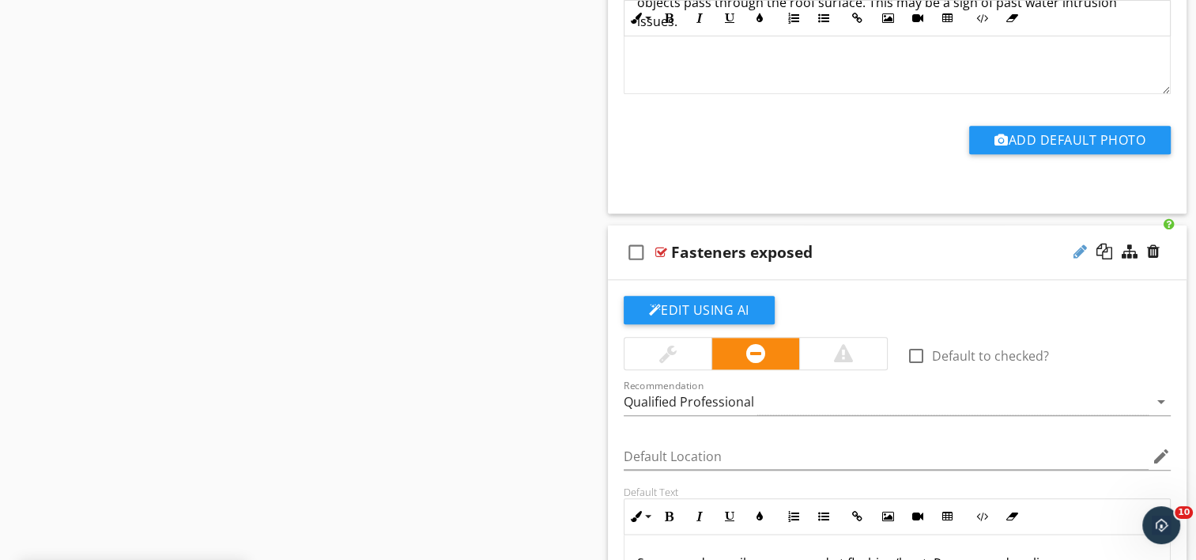
click at [1076, 248] on div at bounding box center [1080, 252] width 13 height 16
click at [670, 249] on div "check_box_outline_blank Fasteners exposed" at bounding box center [898, 252] width 580 height 55
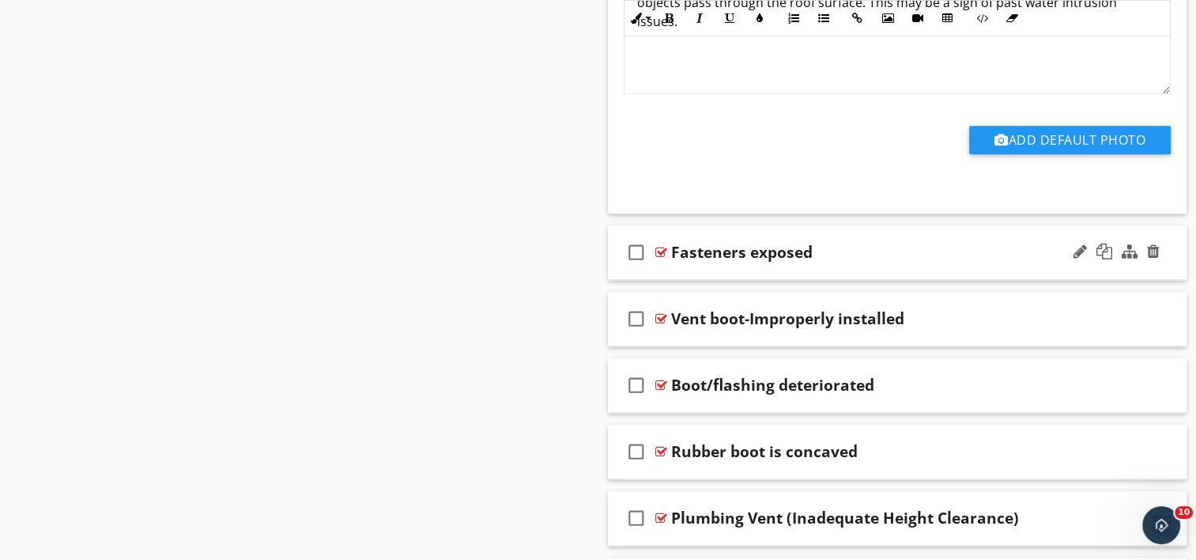
drag, startPoint x: 670, startPoint y: 249, endPoint x: 658, endPoint y: 262, distance: 17.9
click at [658, 262] on div "check_box_outline_blank Fasteners exposed" at bounding box center [898, 252] width 580 height 55
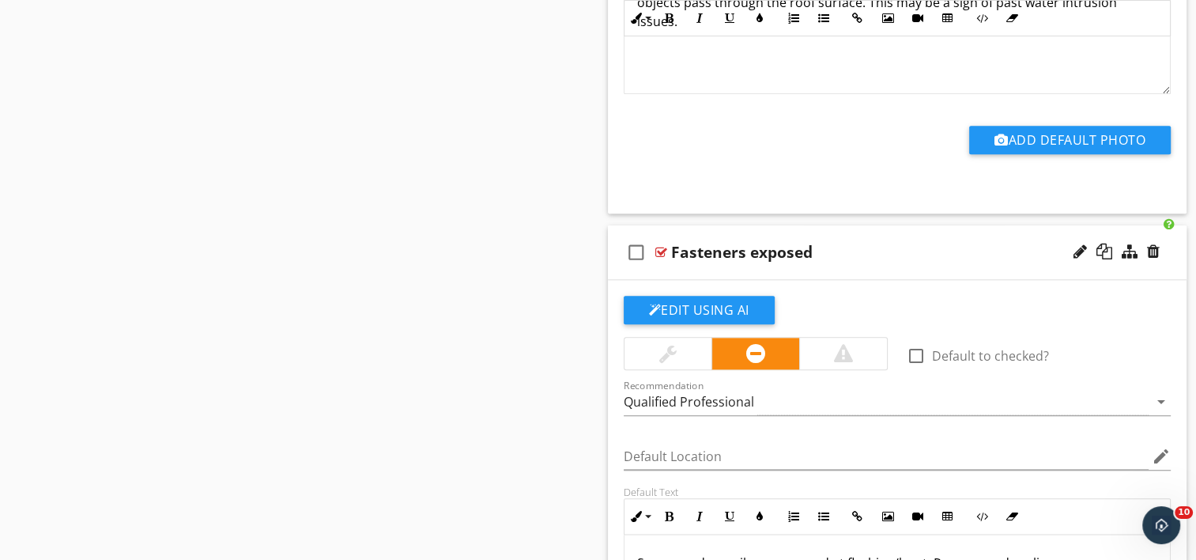
click at [674, 262] on div "check_box_outline_blank Fasteners exposed" at bounding box center [898, 252] width 580 height 55
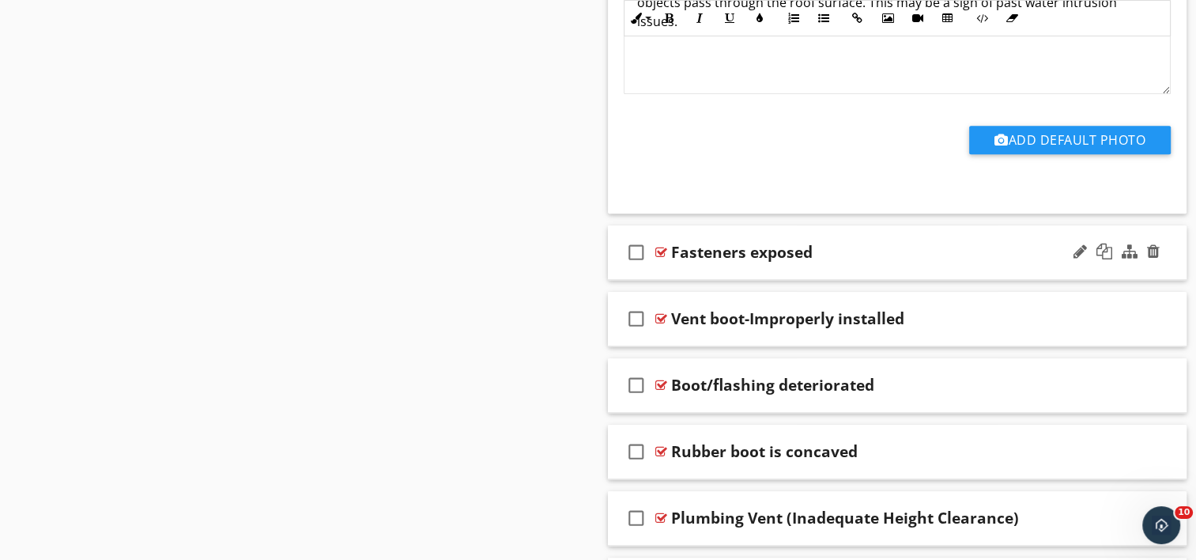
click at [704, 262] on div "check_box_outline_blank Fasteners exposed" at bounding box center [898, 252] width 580 height 55
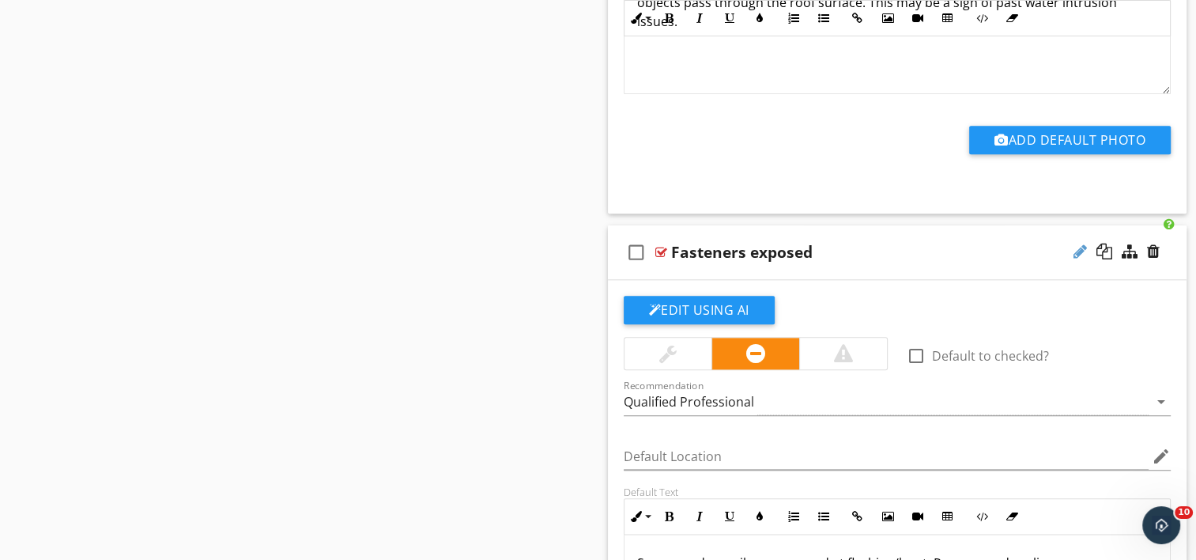
click at [1078, 249] on div at bounding box center [1080, 252] width 13 height 16
click at [671, 250] on input "Fasteners exposed" at bounding box center [876, 253] width 410 height 26
paste input "Roof penetration"
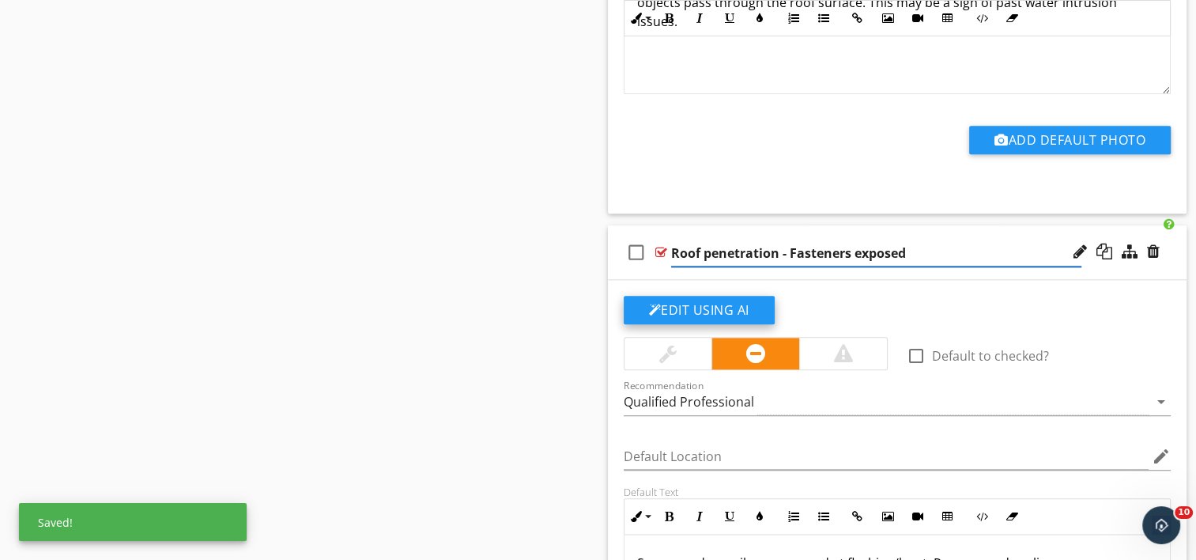
click at [693, 302] on button "Edit Using AI" at bounding box center [699, 310] width 151 height 28
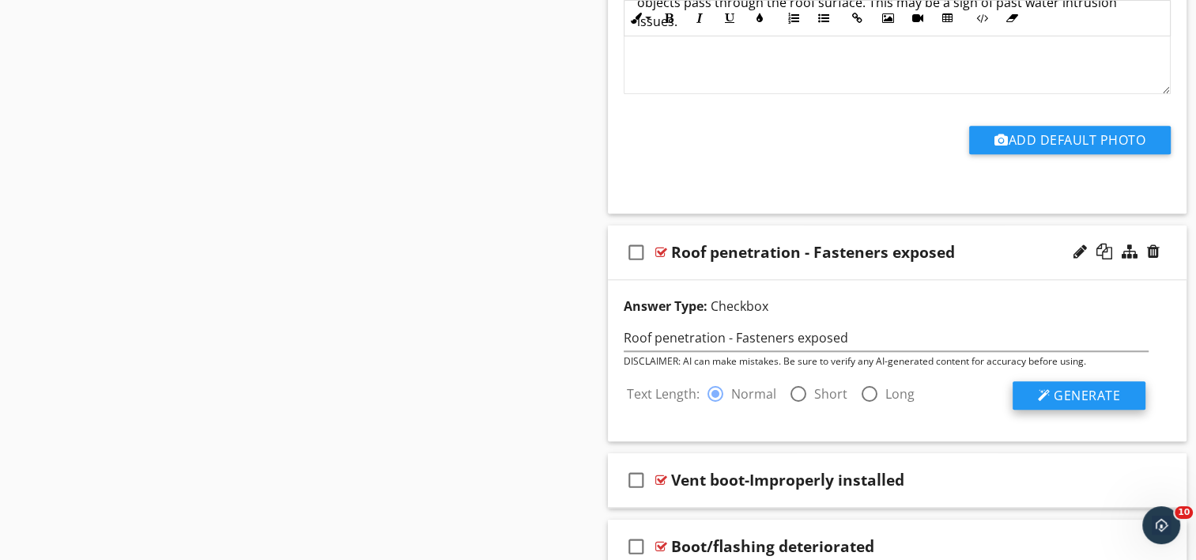
click at [1069, 387] on span "Generate" at bounding box center [1087, 395] width 66 height 17
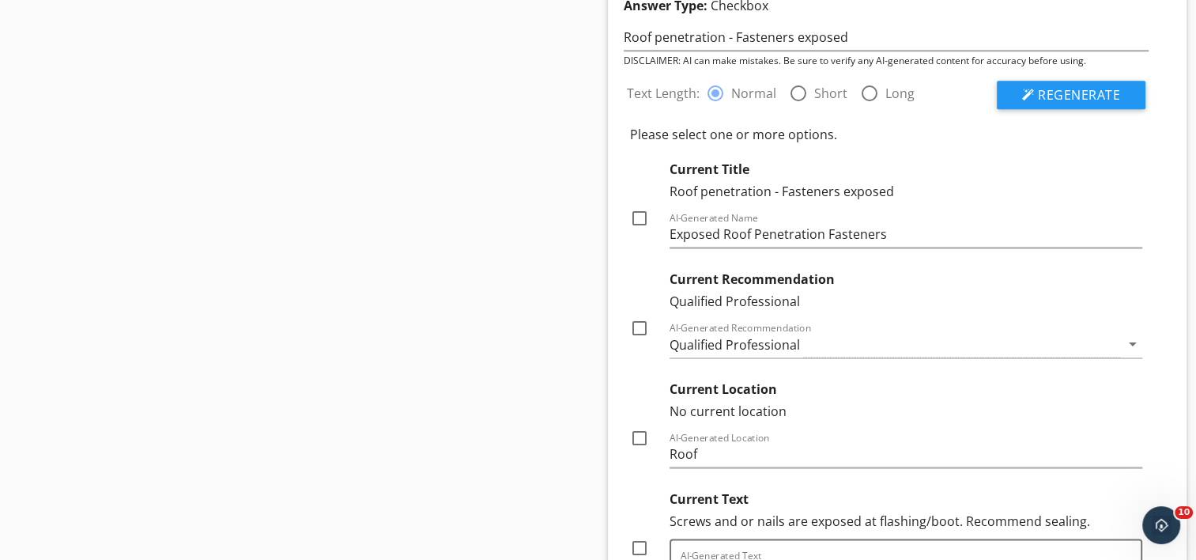
scroll to position [2029, 0]
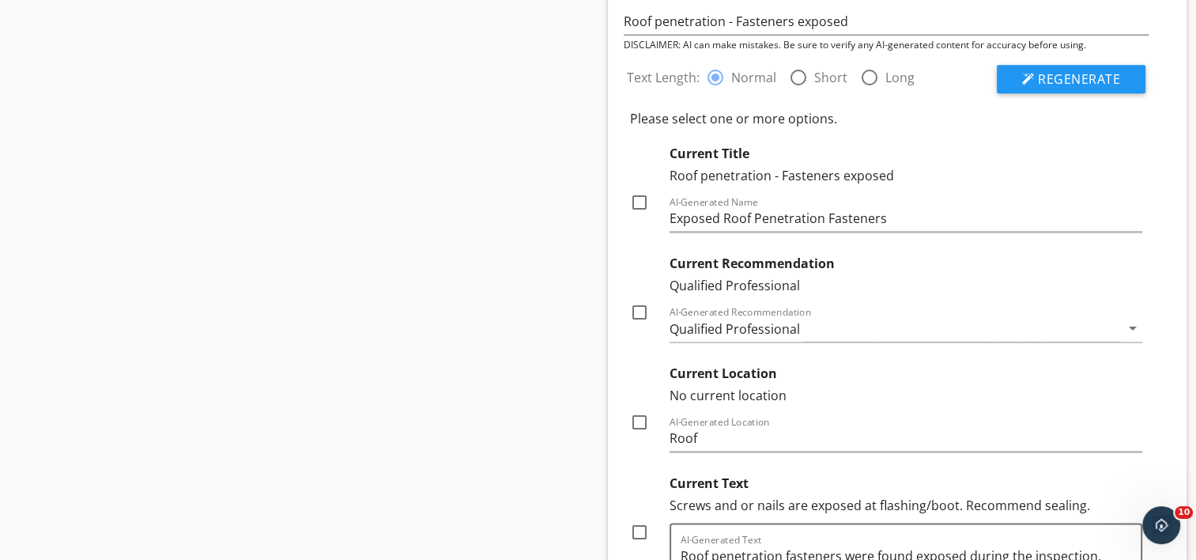
click at [638, 308] on div at bounding box center [639, 312] width 27 height 27
click at [647, 413] on div at bounding box center [639, 422] width 27 height 27
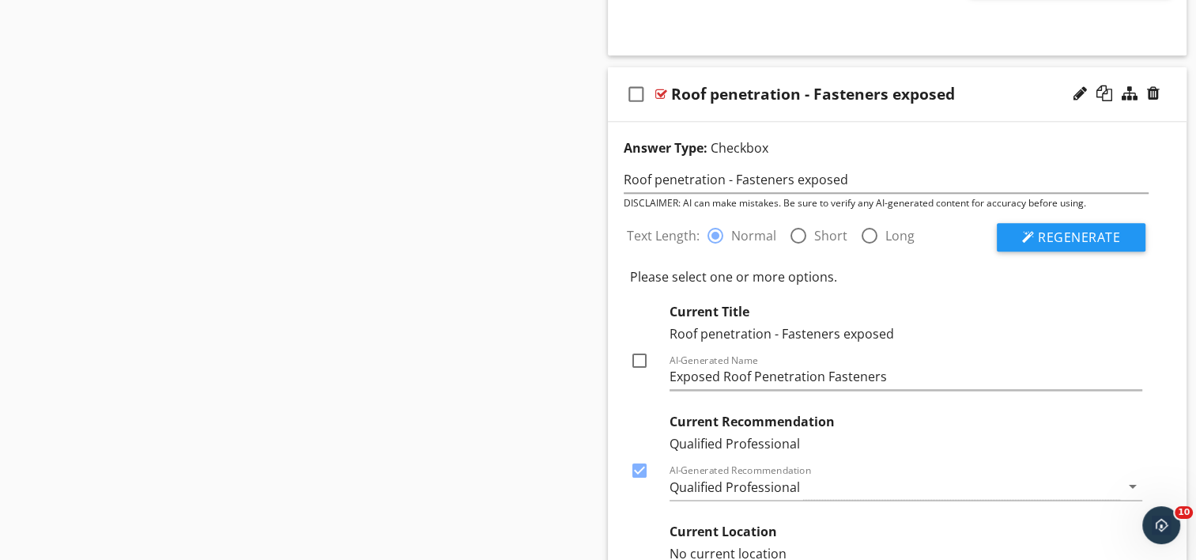
scroll to position [1633, 0]
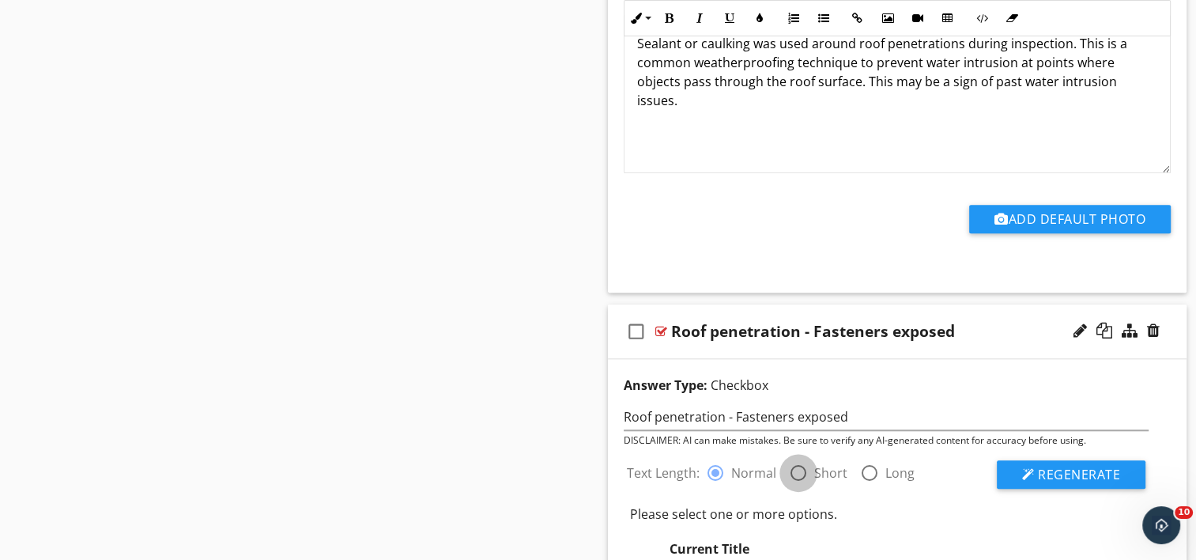
click at [800, 468] on div at bounding box center [798, 472] width 27 height 27
click at [1007, 466] on button "Regenerate" at bounding box center [1071, 474] width 149 height 28
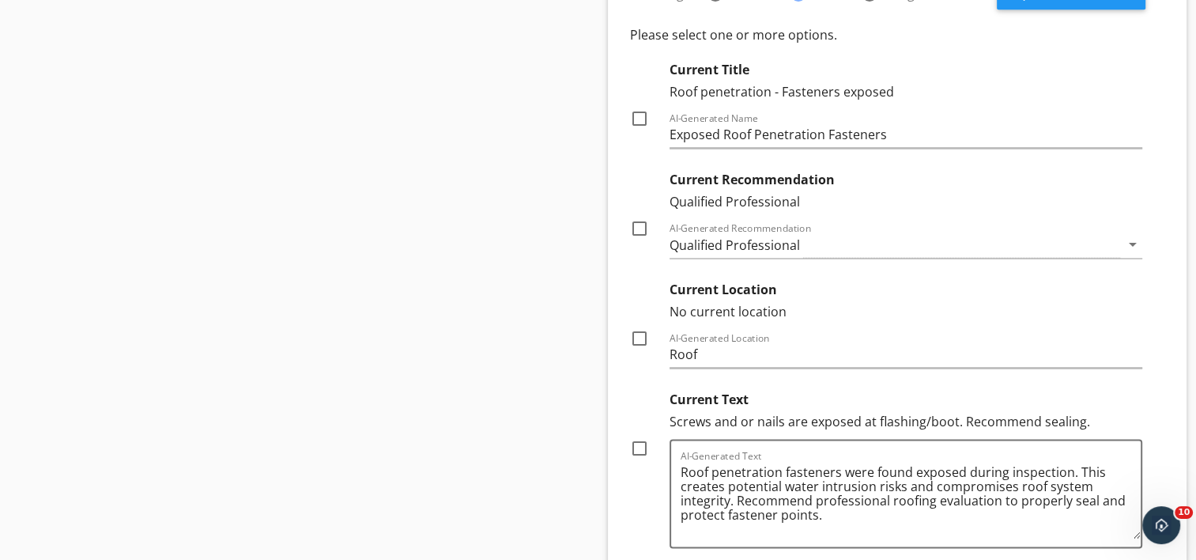
scroll to position [2187, 0]
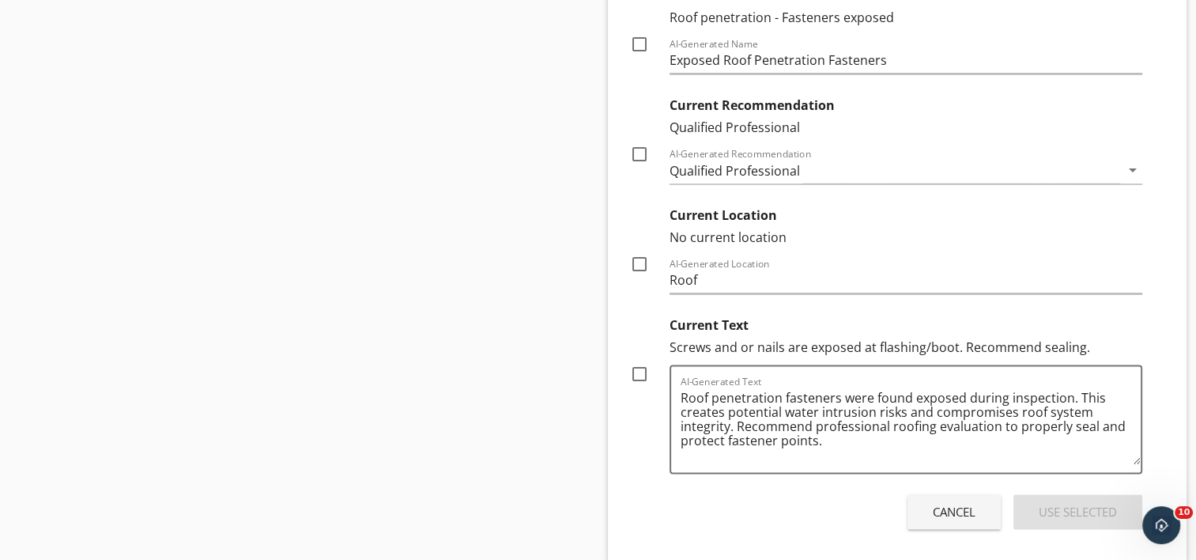
click at [633, 149] on div at bounding box center [639, 154] width 27 height 27
click at [641, 262] on div at bounding box center [639, 264] width 27 height 27
click at [637, 373] on div at bounding box center [639, 374] width 27 height 27
click at [1069, 503] on div "Use Selected" at bounding box center [1078, 512] width 78 height 18
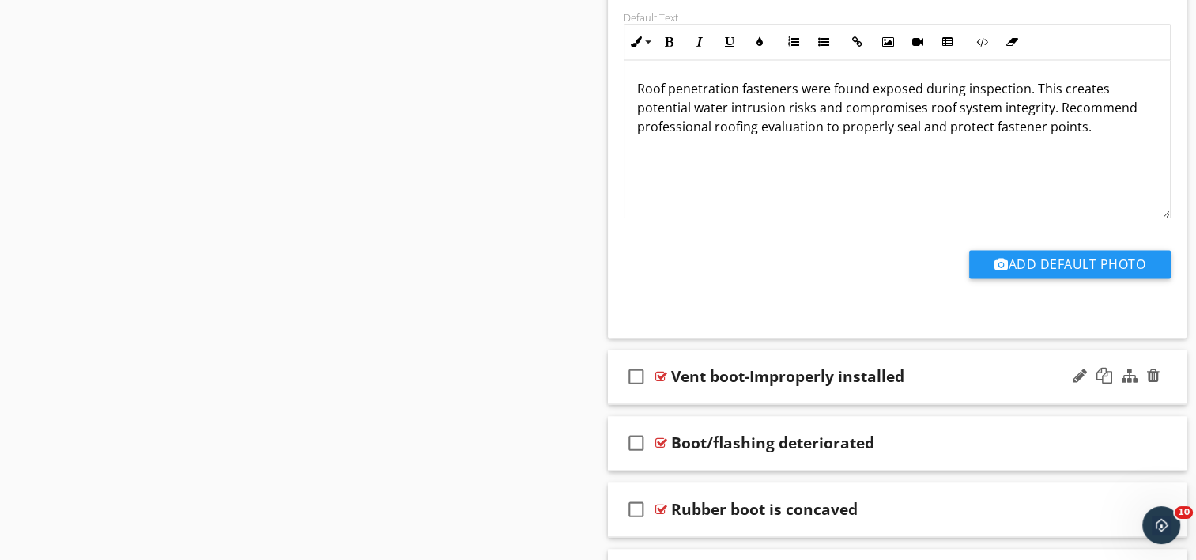
click at [787, 386] on div "check_box_outline_blank Vent boot-Improperly installed" at bounding box center [898, 376] width 580 height 55
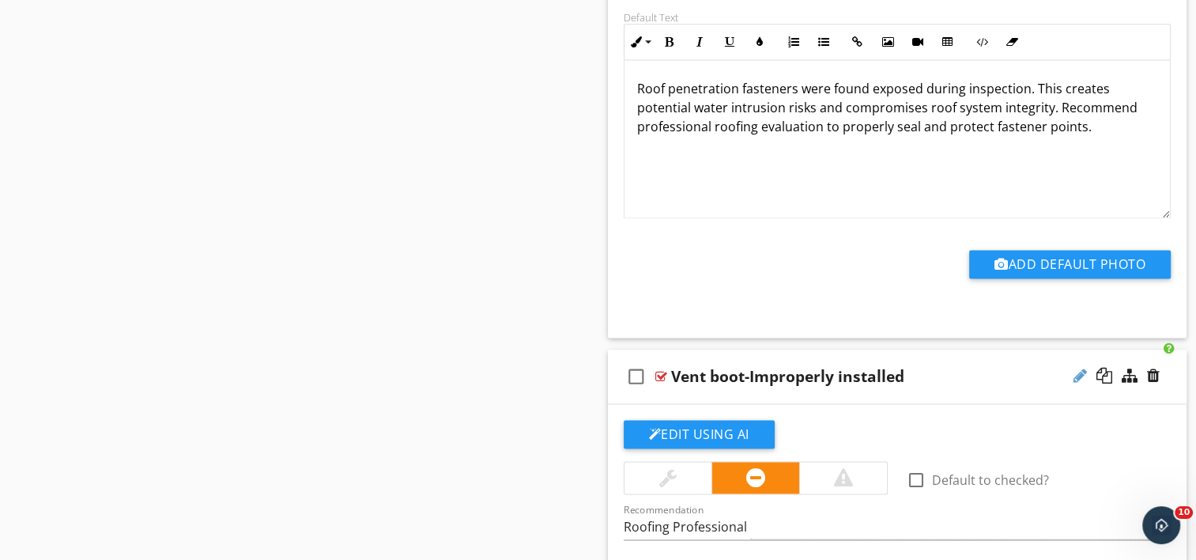
click at [1078, 371] on div at bounding box center [1080, 376] width 13 height 16
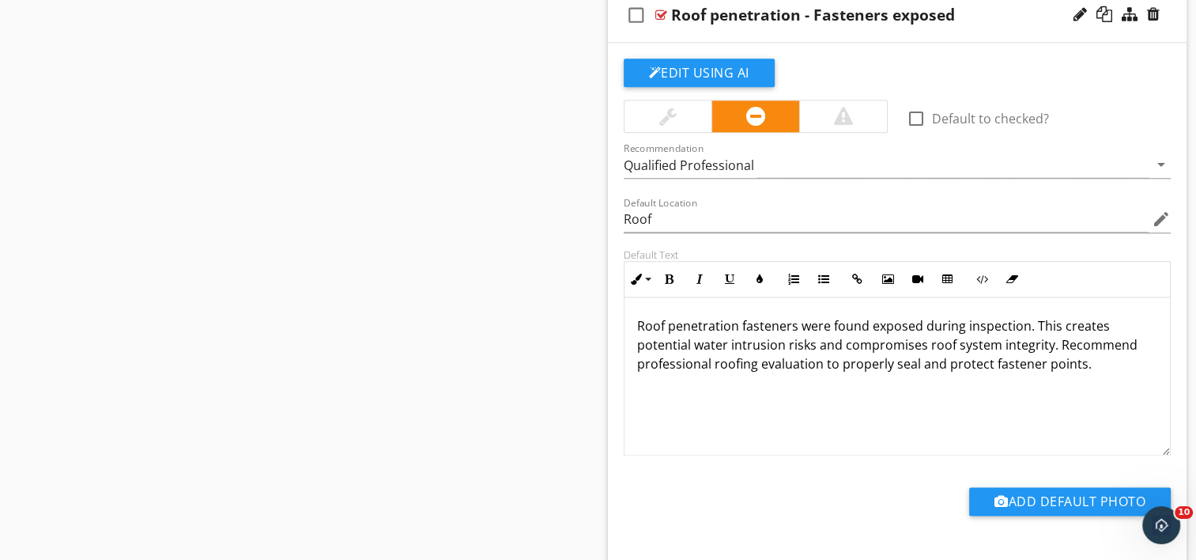
scroll to position [0, 0]
click at [738, 322] on p "Roof penetration fasteners were found exposed during inspection. This creates p…" at bounding box center [897, 344] width 521 height 57
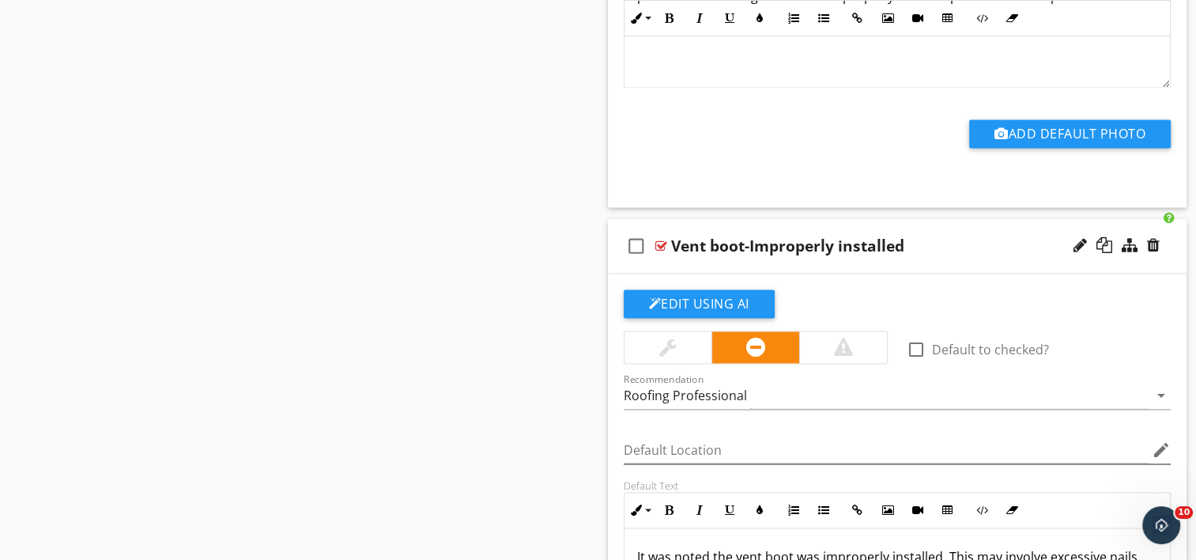
scroll to position [2345, 0]
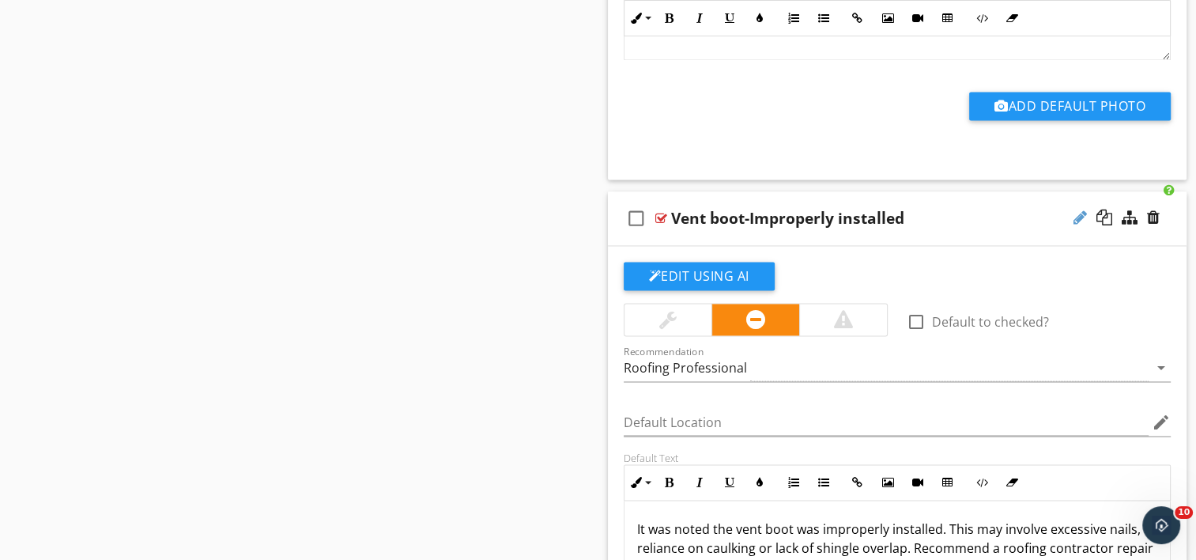
click at [1086, 215] on div at bounding box center [1080, 218] width 13 height 16
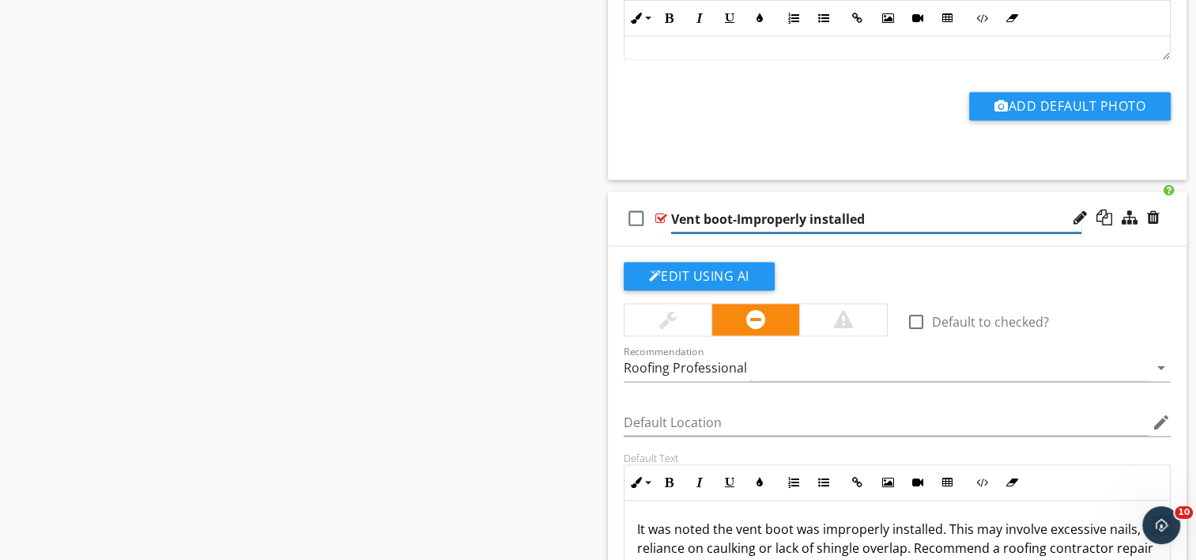
click at [671, 217] on input "Vent boot-Improperly installed" at bounding box center [876, 219] width 410 height 26
paste input "Roof penetration"
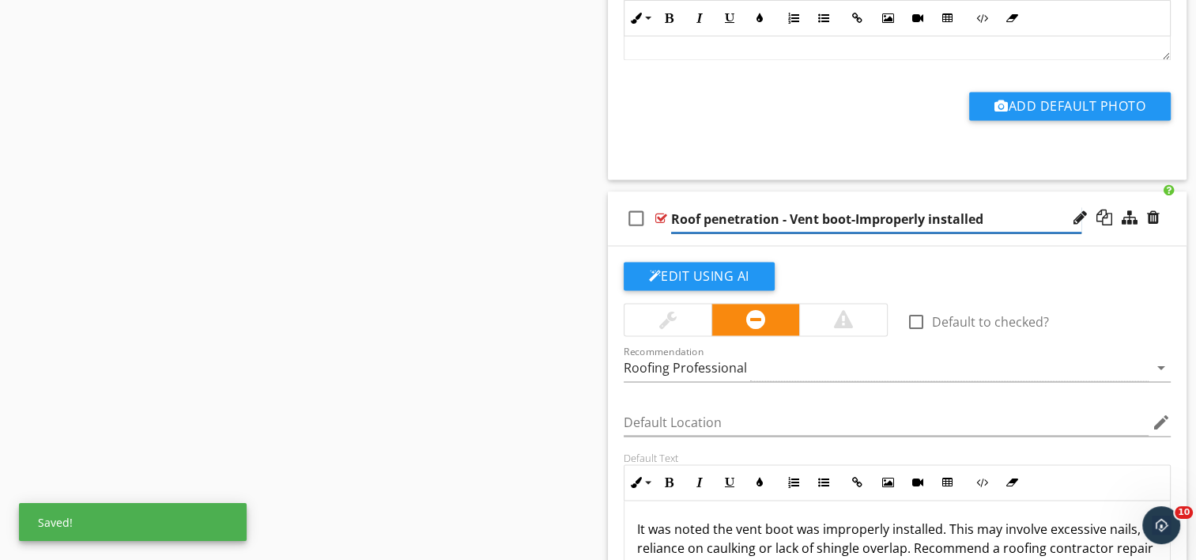
click at [854, 215] on input "Roof penetration - Vent boot-Improperly installed" at bounding box center [876, 219] width 410 height 26
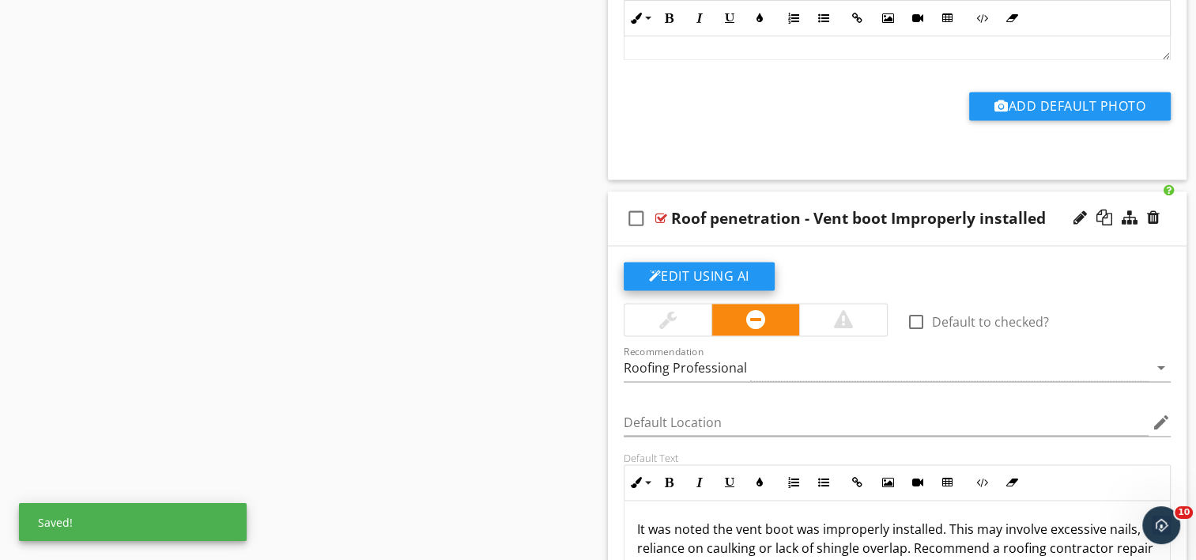
click at [686, 273] on button "Edit Using AI" at bounding box center [699, 276] width 151 height 28
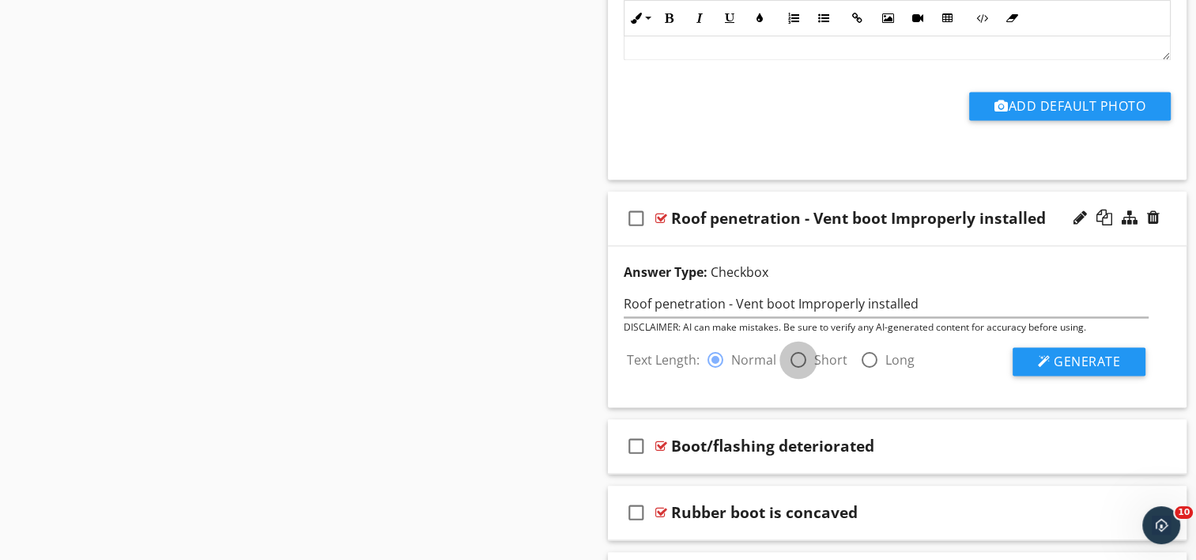
click at [791, 360] on div at bounding box center [798, 359] width 27 height 27
click at [1088, 357] on span "Generate" at bounding box center [1087, 361] width 66 height 17
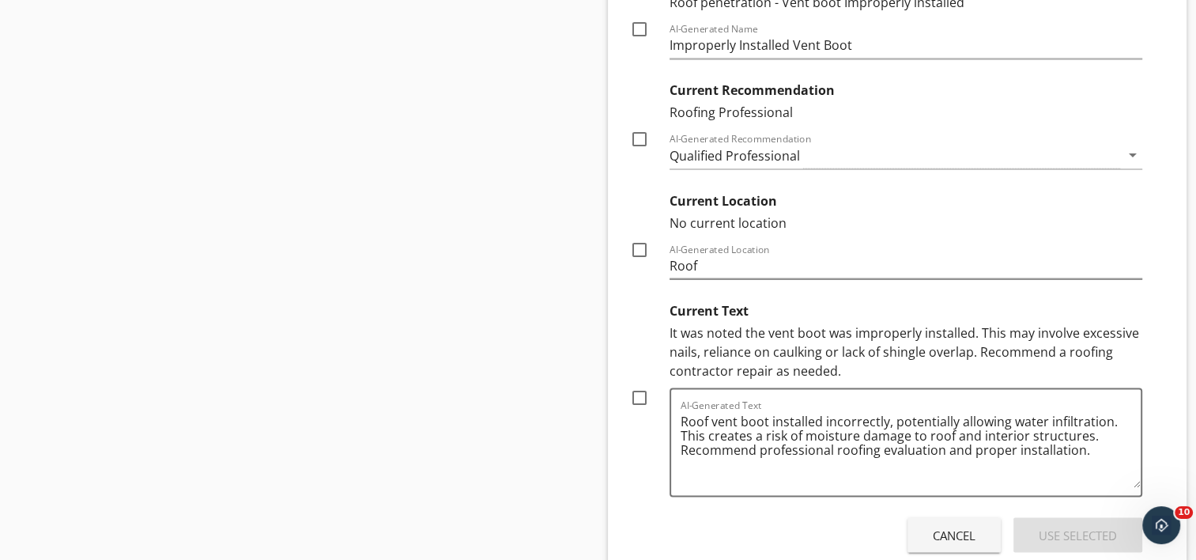
scroll to position [2819, 0]
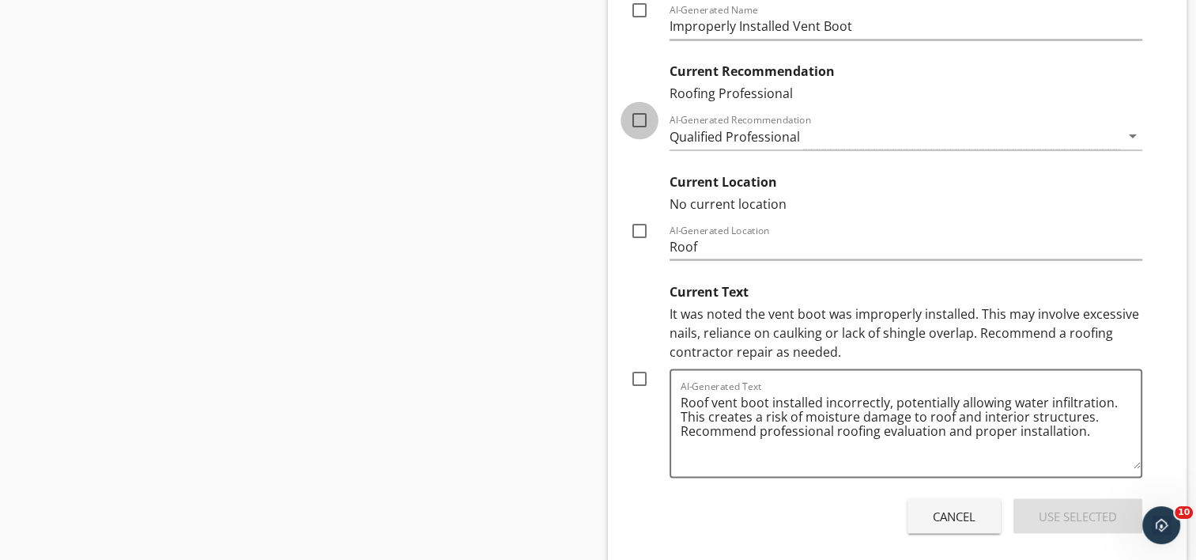
click at [642, 116] on div at bounding box center [639, 120] width 27 height 27
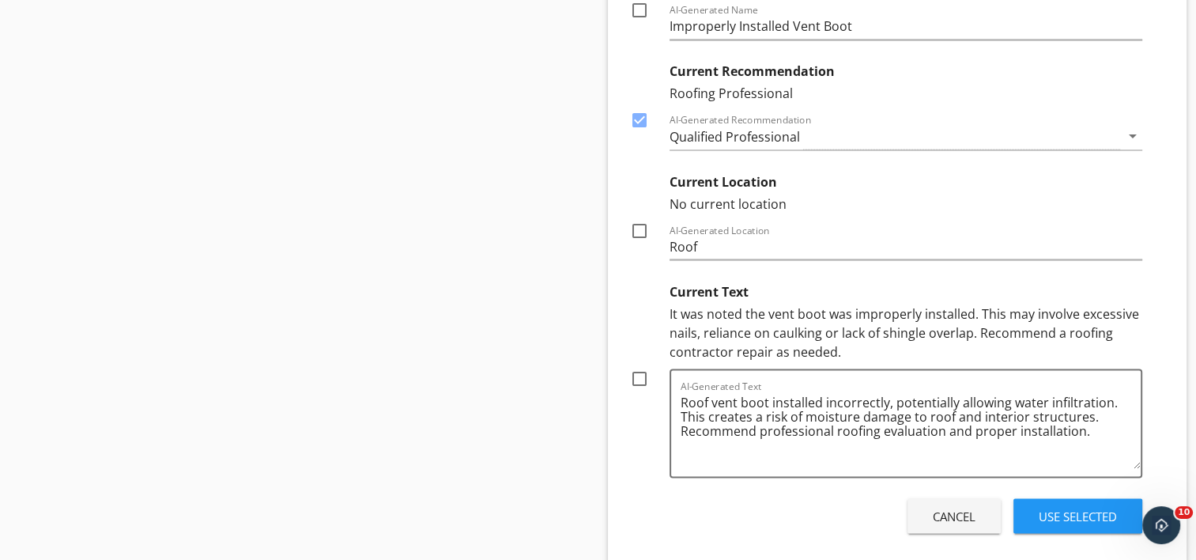
click at [644, 229] on div at bounding box center [639, 230] width 27 height 27
click at [640, 376] on div at bounding box center [639, 377] width 27 height 27
drag, startPoint x: 1056, startPoint y: 513, endPoint x: 1031, endPoint y: 503, distance: 27.3
click at [1056, 512] on div "Use Selected" at bounding box center [1078, 516] width 78 height 18
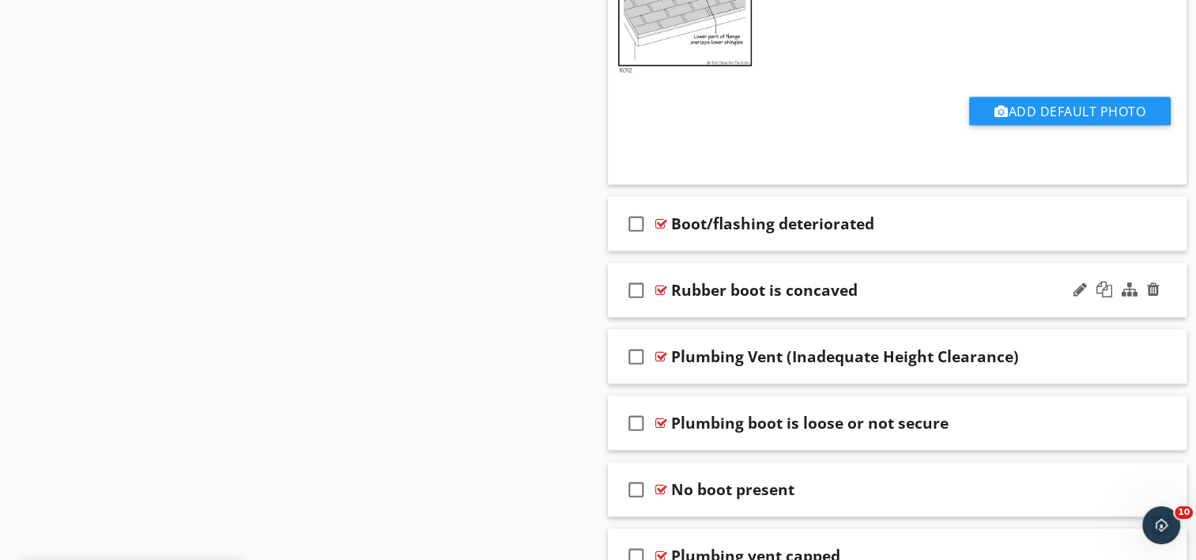
scroll to position [3136, 0]
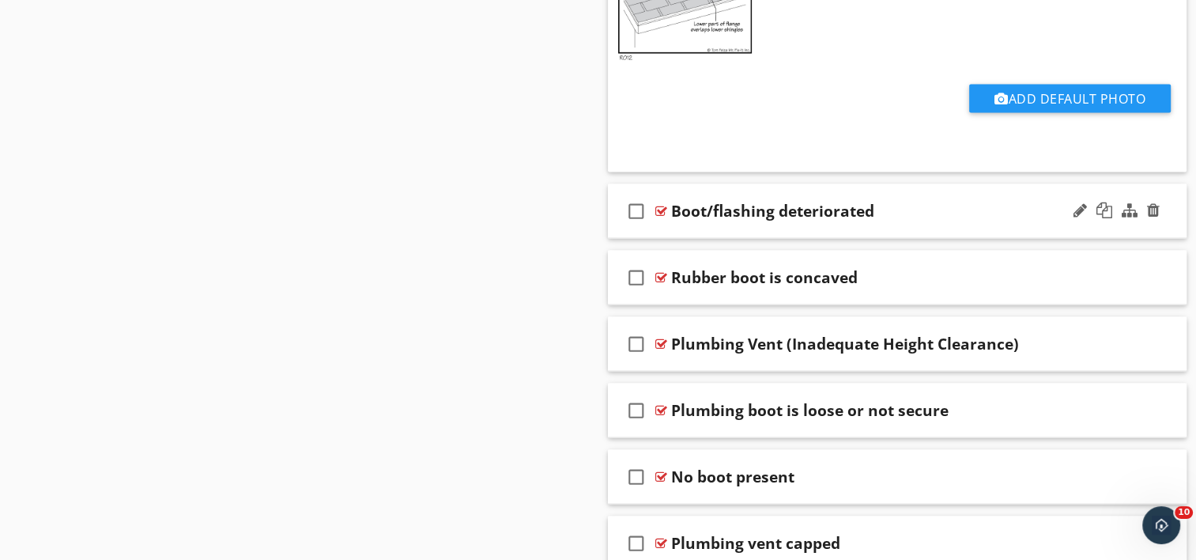
click at [751, 222] on div "check_box_outline_blank Boot/flashing deteriorated" at bounding box center [898, 211] width 580 height 55
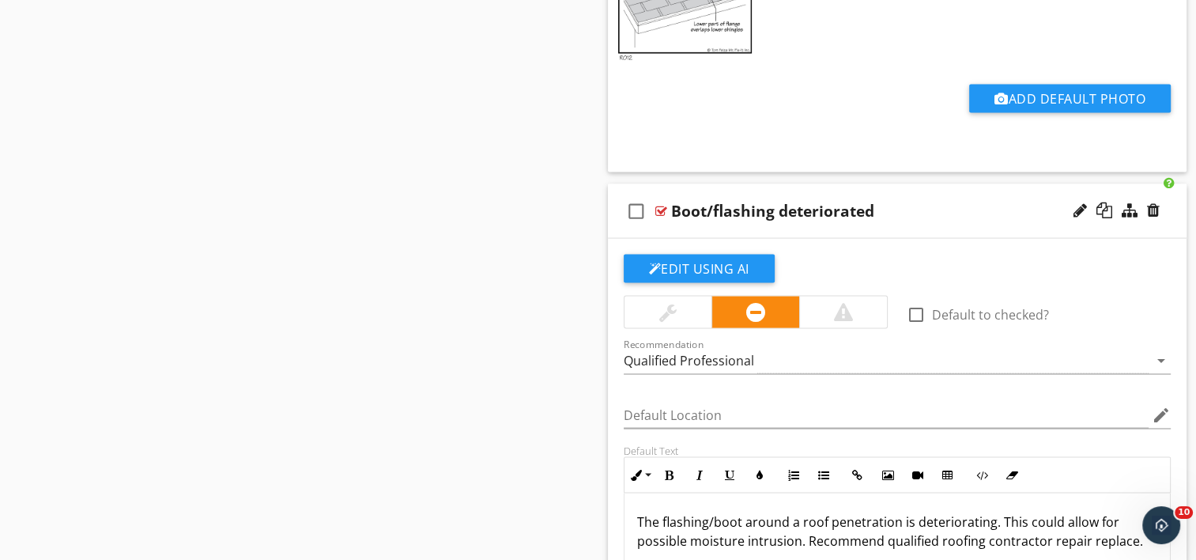
click at [671, 205] on div "Boot/flashing deteriorated" at bounding box center [772, 211] width 203 height 19
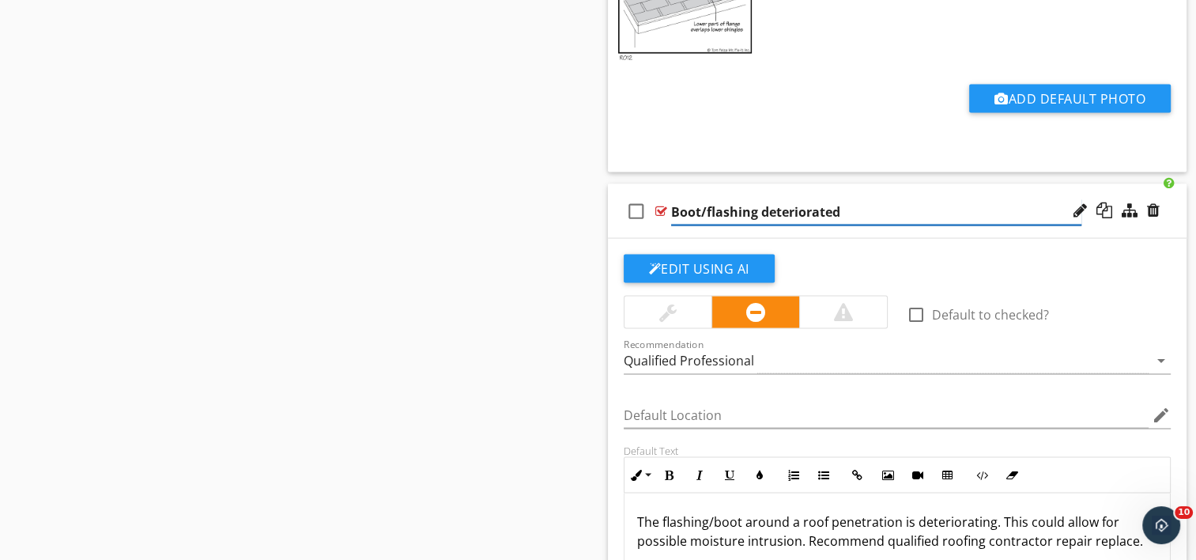
click at [671, 205] on input "Boot/flashing deteriorated" at bounding box center [876, 212] width 410 height 26
paste input "Roof penetration"
click at [822, 207] on input "Roof penetration - Boot/flashing deteriorated" at bounding box center [876, 212] width 410 height 26
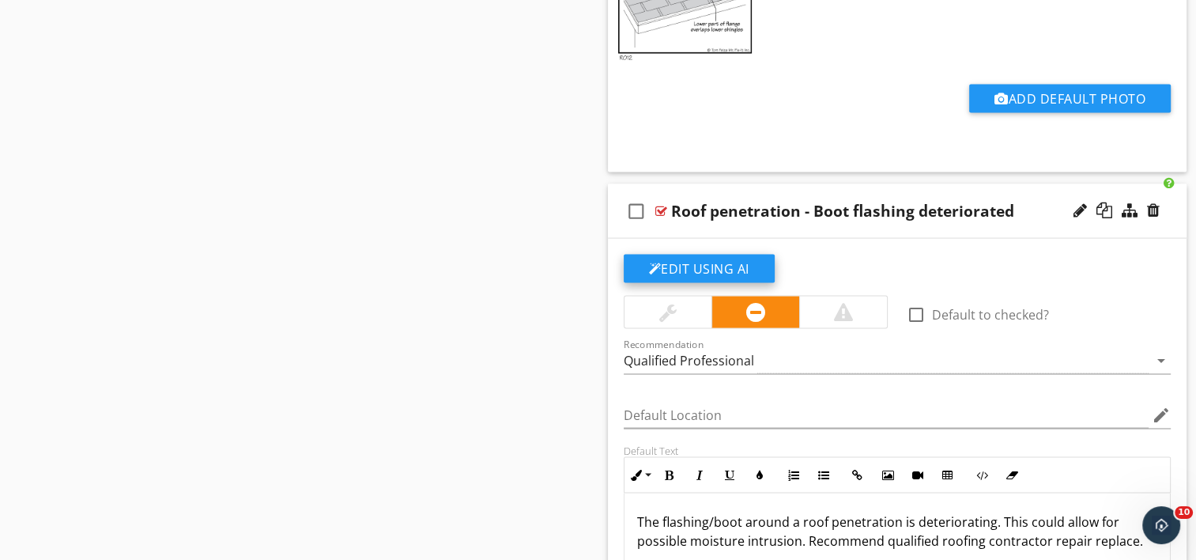
click at [703, 263] on button "Edit Using AI" at bounding box center [699, 269] width 151 height 28
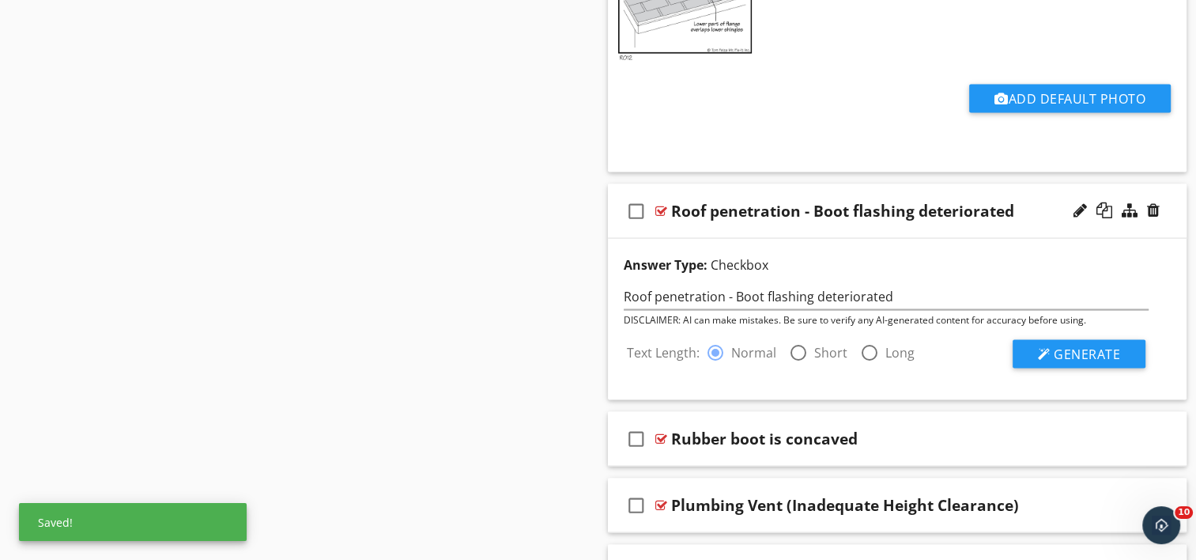
click at [794, 346] on div at bounding box center [798, 352] width 27 height 27
click at [1039, 348] on div at bounding box center [1044, 354] width 13 height 13
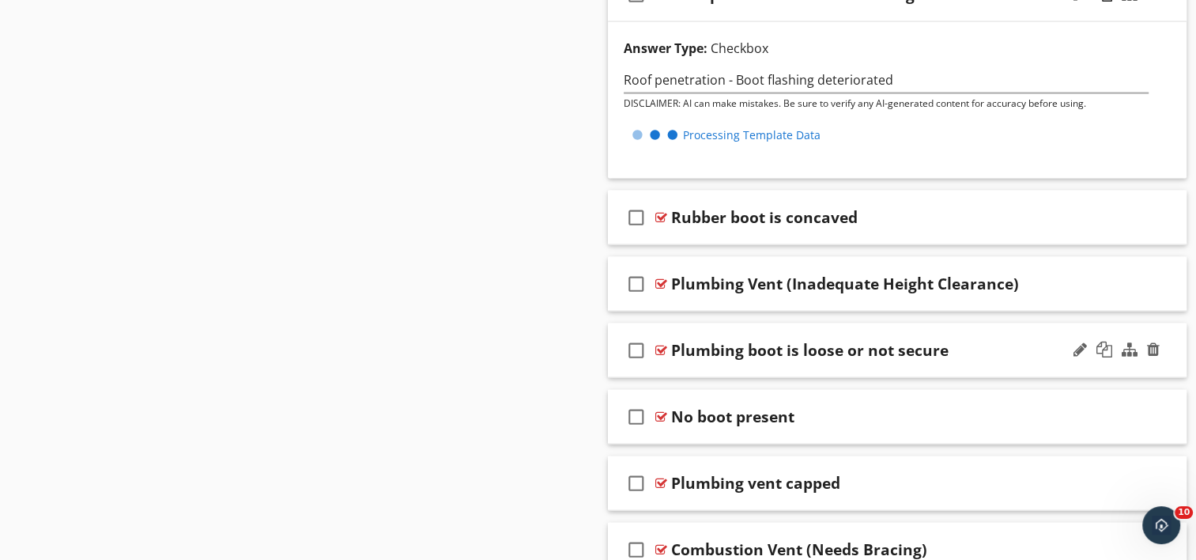
scroll to position [3373, 0]
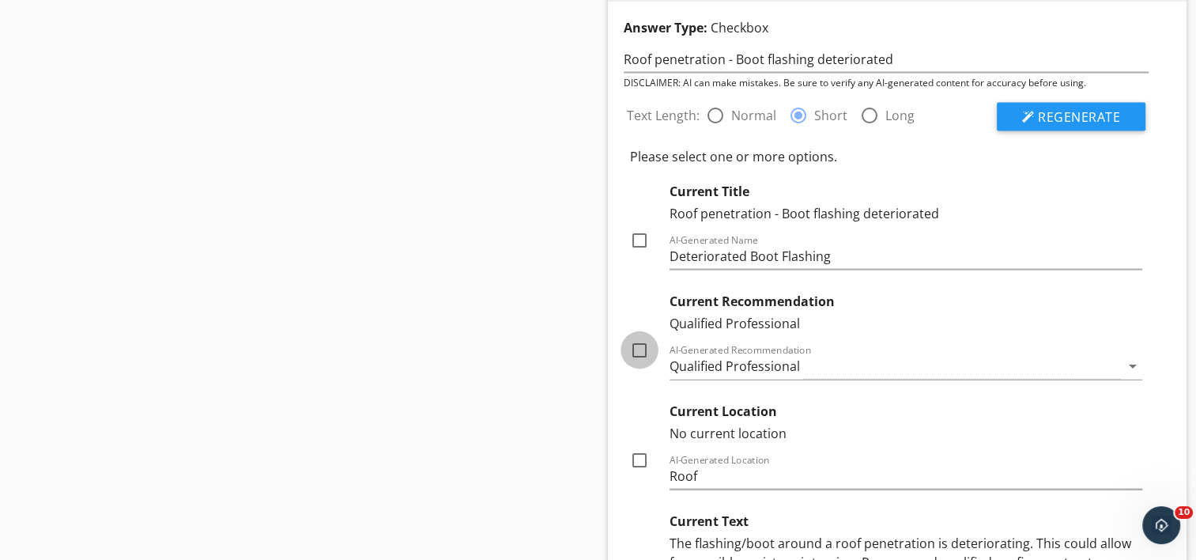
click at [645, 345] on div at bounding box center [639, 350] width 27 height 27
click at [648, 455] on div at bounding box center [639, 460] width 27 height 27
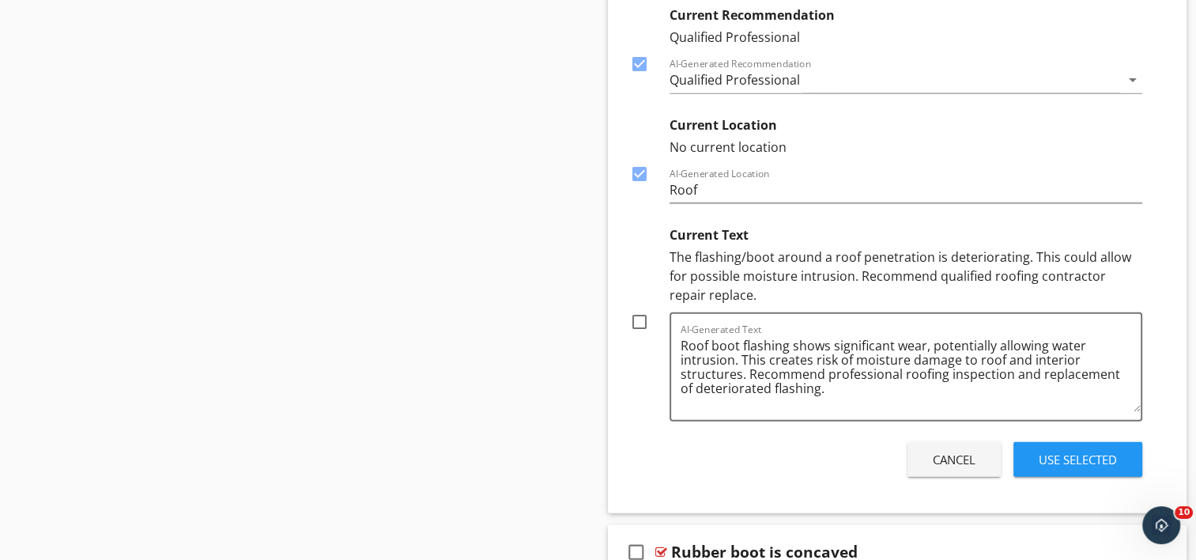
scroll to position [3689, 0]
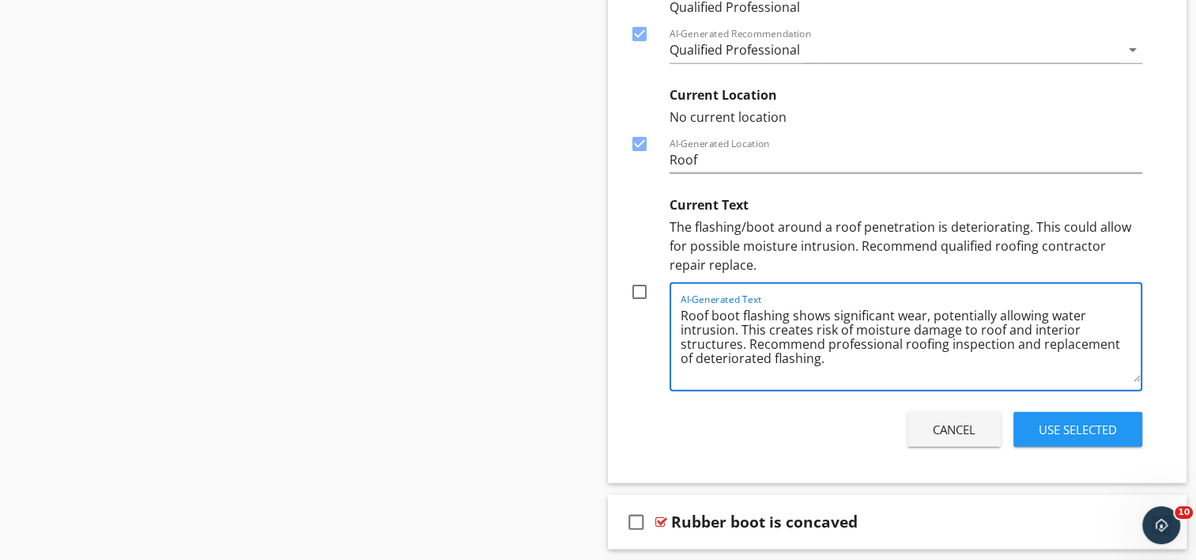
click at [923, 308] on textarea "Roof boot flashing shows significant wear, potentially allowing water intrusion…" at bounding box center [911, 342] width 461 height 79
click at [1006, 341] on textarea "Roof boot flashing shows significant wear, potentially allowing water intrusion…" at bounding box center [911, 342] width 461 height 79
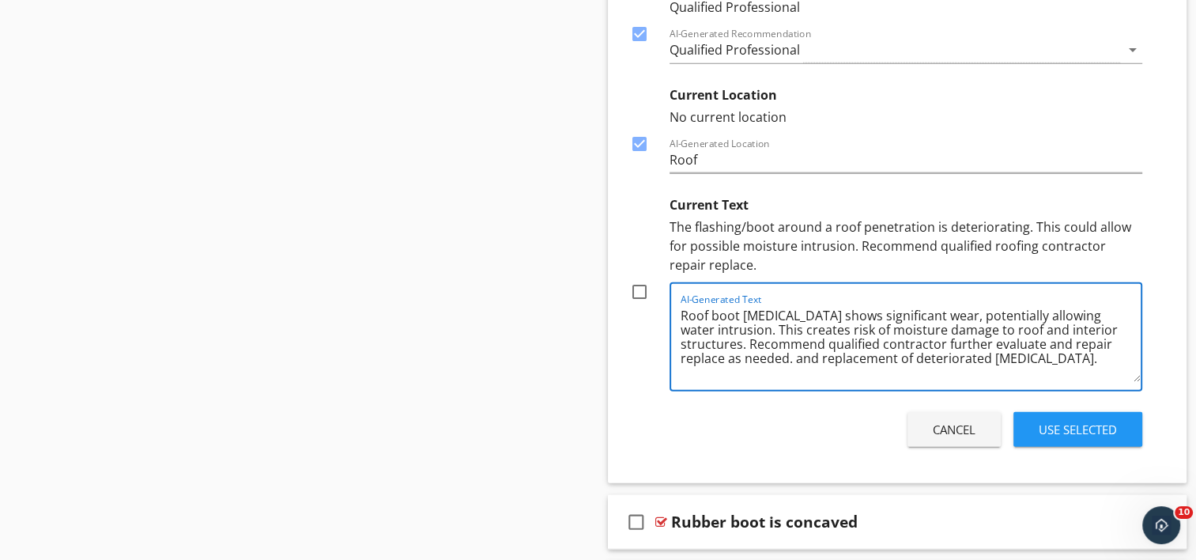
click at [1051, 351] on textarea "Roof boot [MEDICAL_DATA] shows significant wear, potentially allowing water int…" at bounding box center [911, 342] width 461 height 79
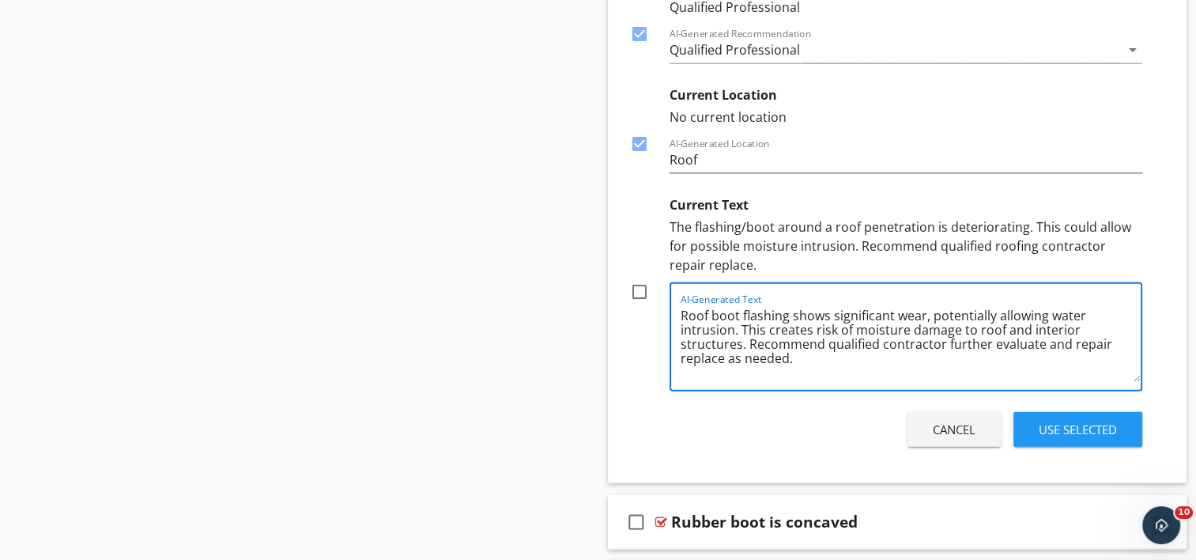
click at [642, 288] on div at bounding box center [639, 291] width 27 height 27
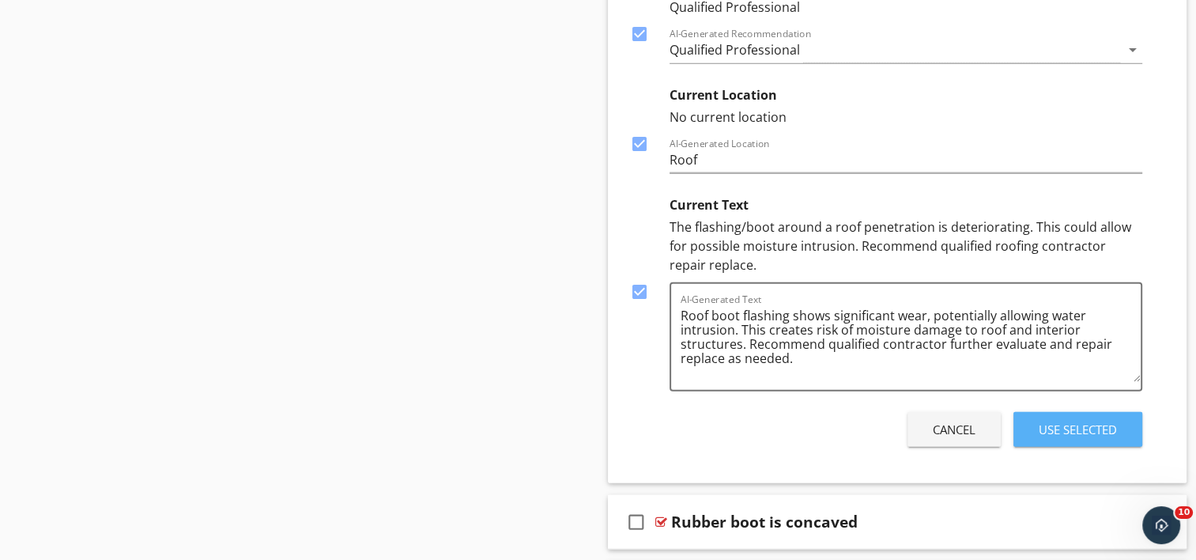
click at [1094, 429] on div "Use Selected" at bounding box center [1078, 430] width 78 height 18
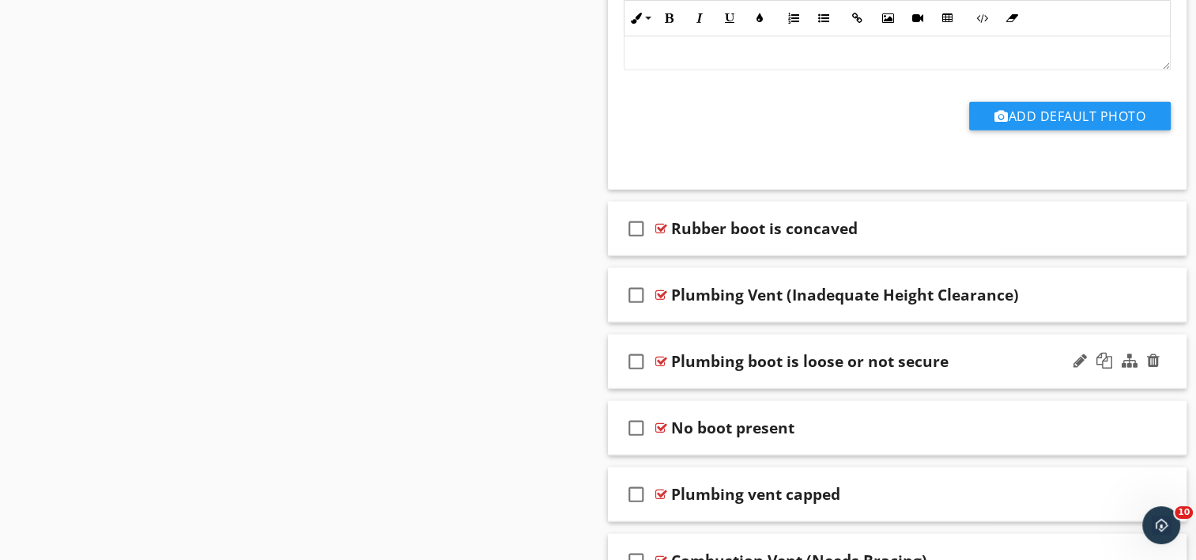
scroll to position [3741, 0]
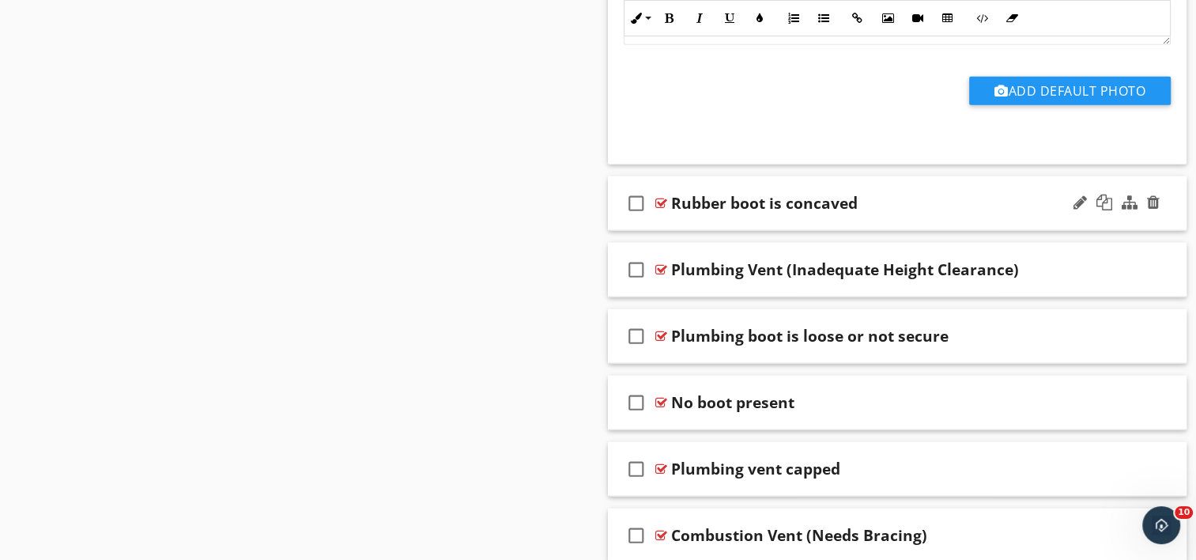
click at [780, 212] on div "check_box_outline_blank Rubber boot is concaved" at bounding box center [898, 203] width 580 height 55
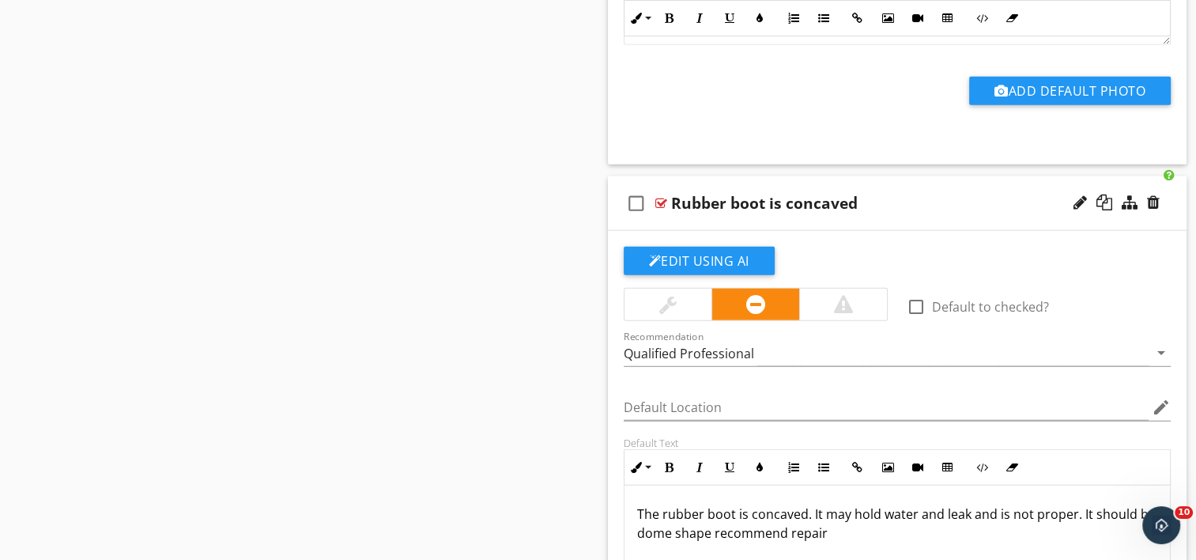
click at [671, 200] on div "Rubber boot is concaved" at bounding box center [764, 203] width 187 height 19
click at [671, 197] on input "Rubber boot is concaved" at bounding box center [876, 205] width 410 height 26
paste input "Roof penetration"
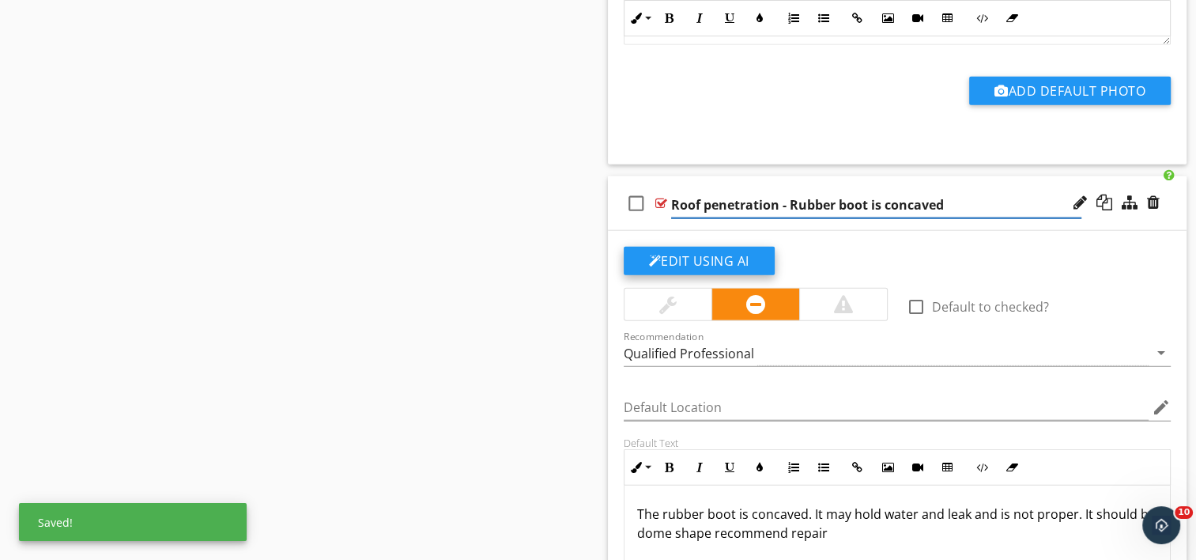
click at [691, 248] on button "Edit Using AI" at bounding box center [699, 261] width 151 height 28
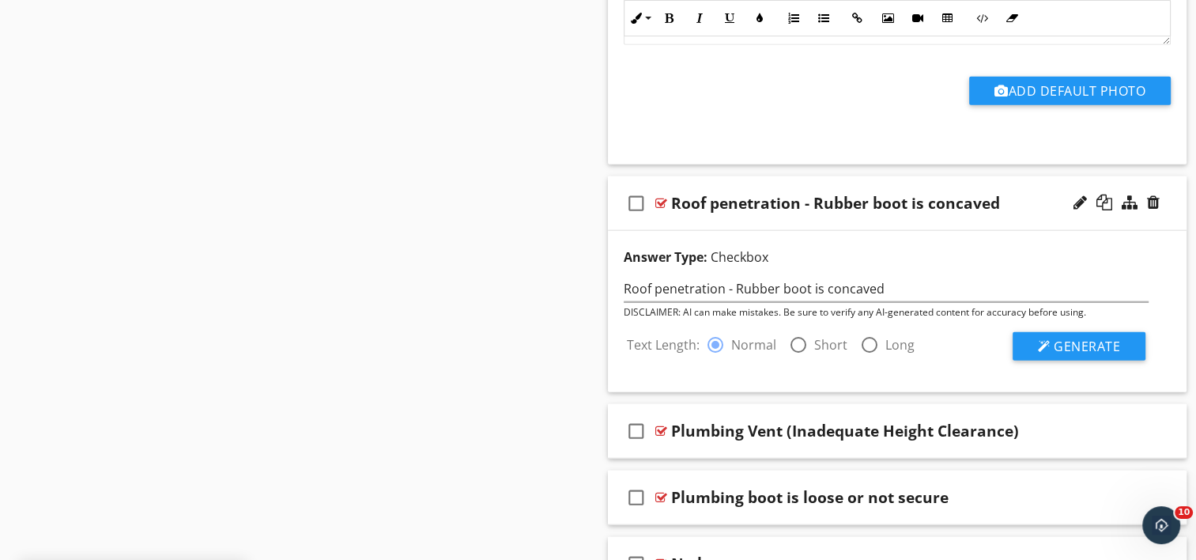
click at [797, 338] on div at bounding box center [798, 344] width 27 height 27
click at [1021, 334] on button "Generate" at bounding box center [1079, 346] width 133 height 28
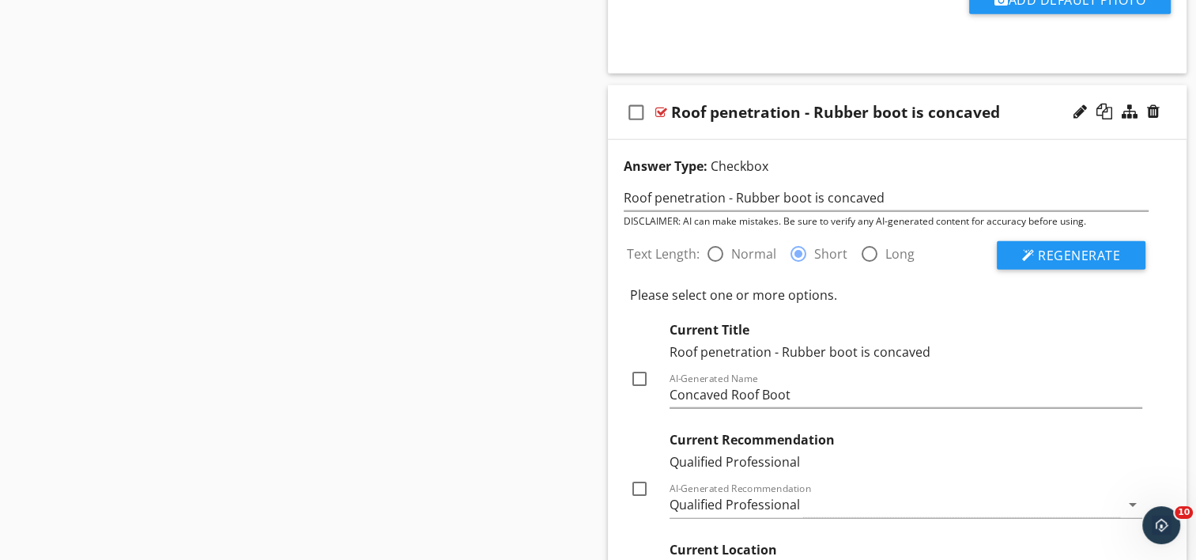
scroll to position [4057, 0]
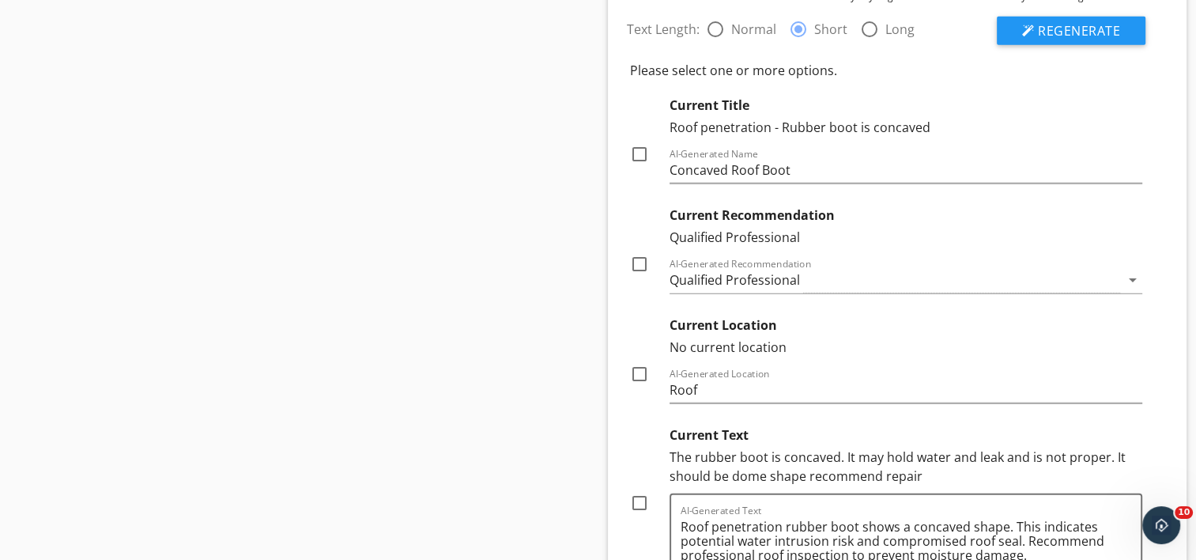
click at [640, 262] on div at bounding box center [639, 264] width 27 height 27
click at [638, 367] on div at bounding box center [639, 374] width 27 height 27
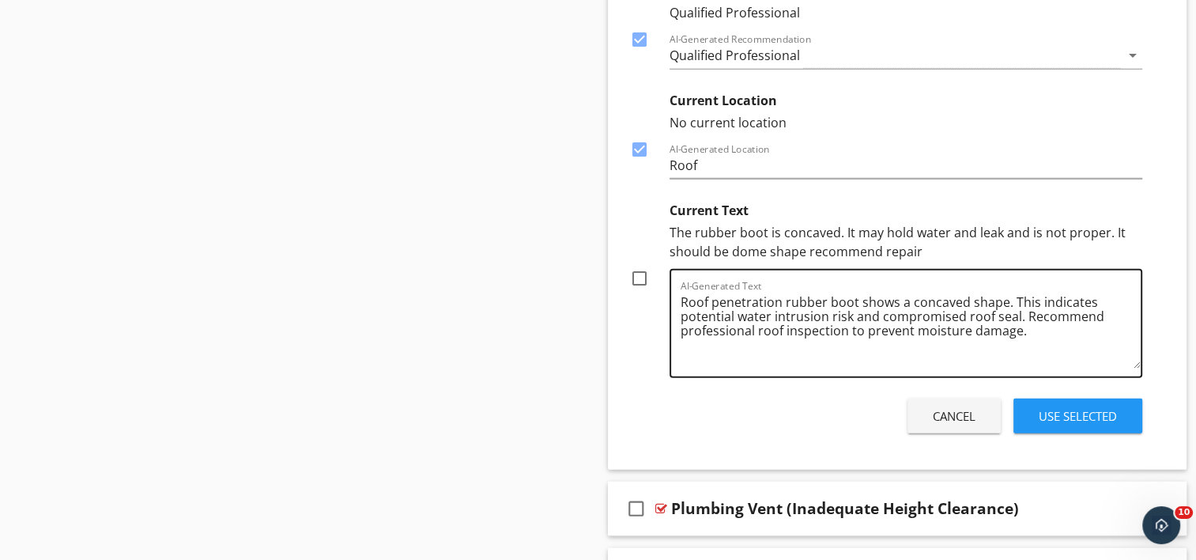
scroll to position [4295, 0]
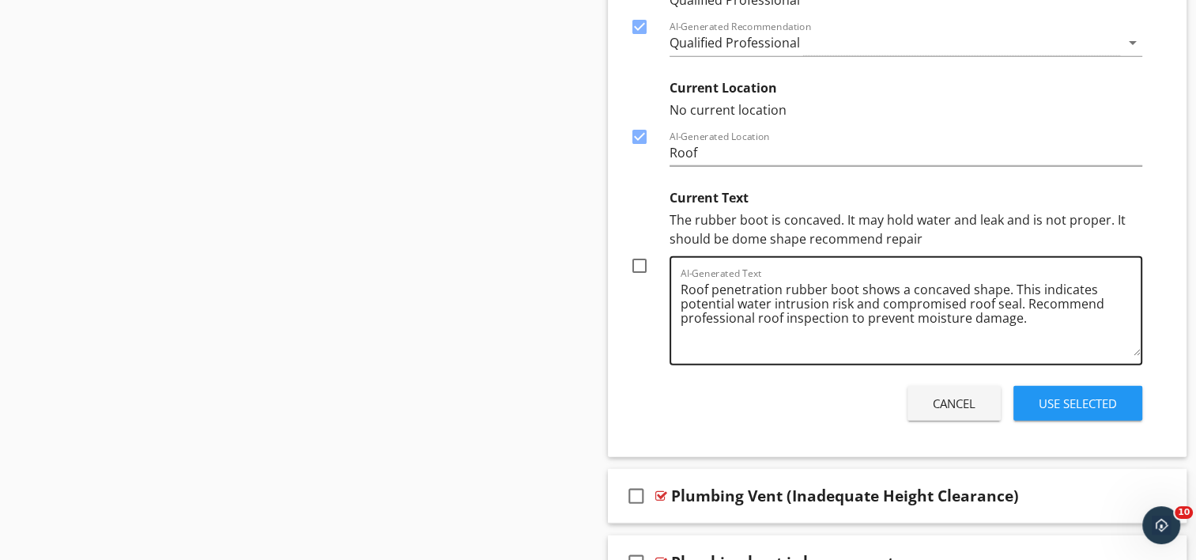
click at [844, 312] on textarea "Roof penetration rubber boot shows a concaved shape. This indicates potential w…" at bounding box center [911, 316] width 461 height 79
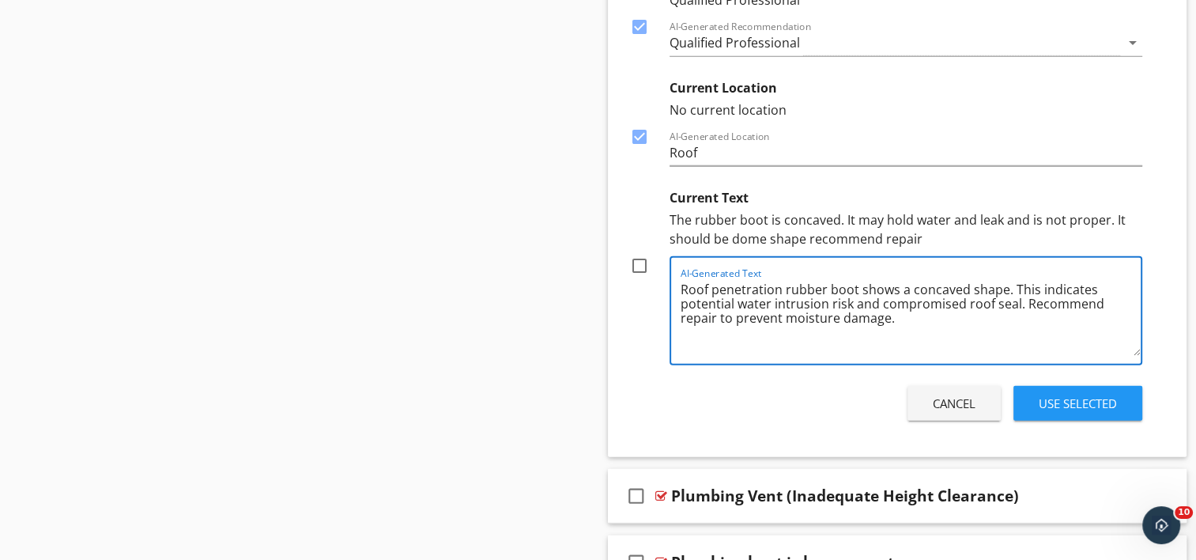
click at [641, 259] on div at bounding box center [639, 265] width 27 height 27
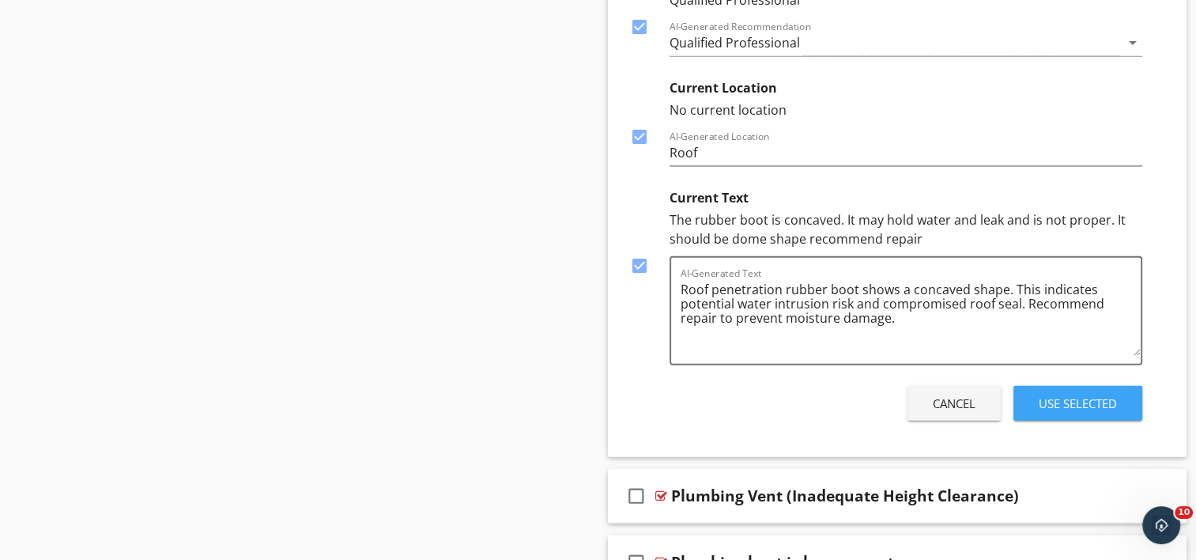
click at [1049, 395] on div "Use Selected" at bounding box center [1078, 404] width 78 height 18
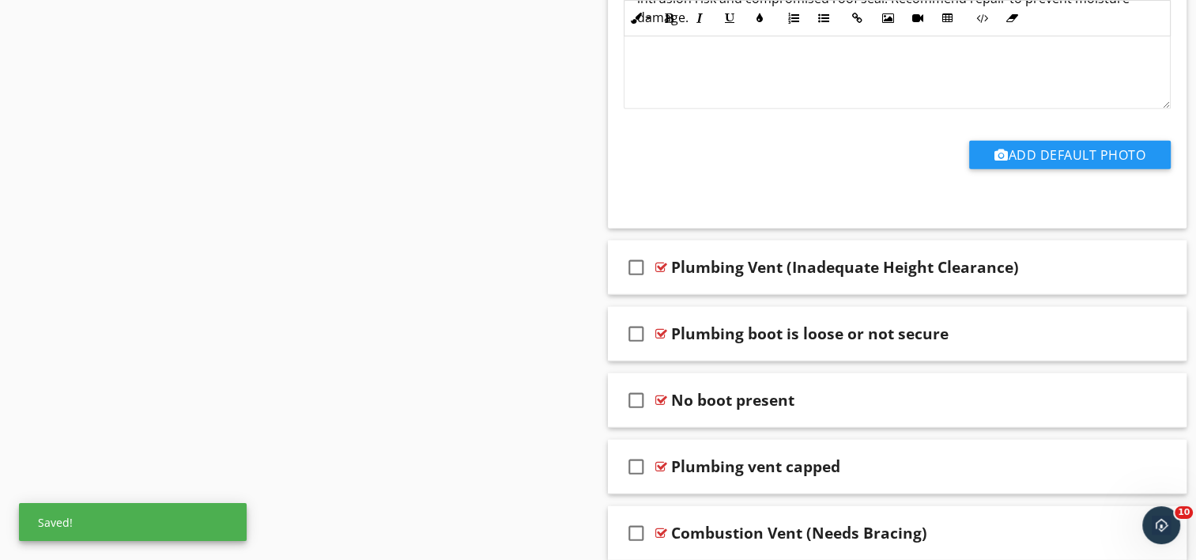
scroll to position [4268, 0]
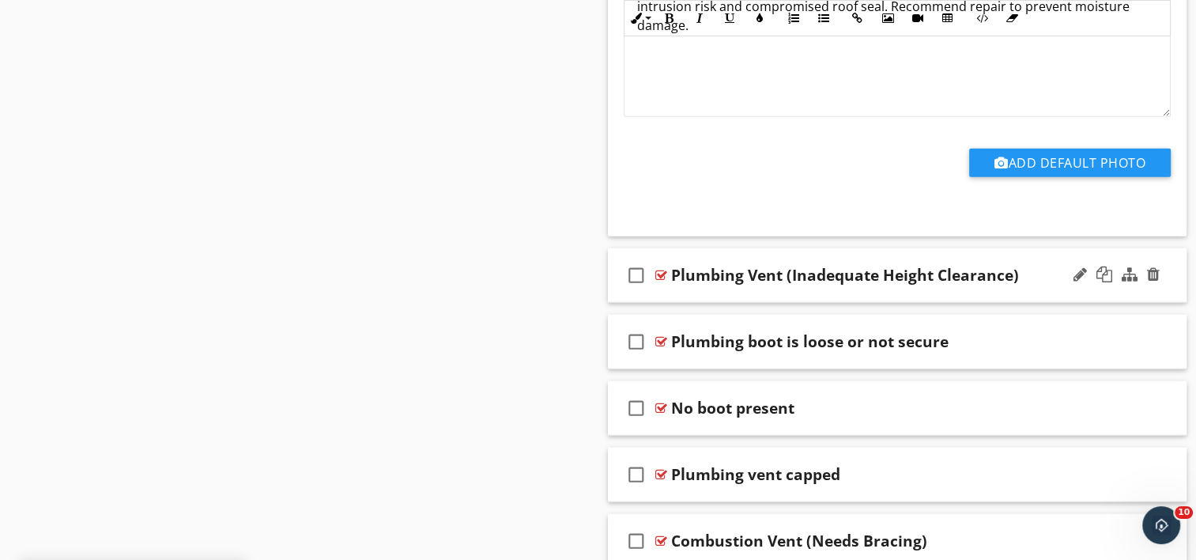
click at [762, 285] on div "check_box_outline_blank Plumbing Vent (Inadequate Height Clearance)" at bounding box center [898, 275] width 580 height 55
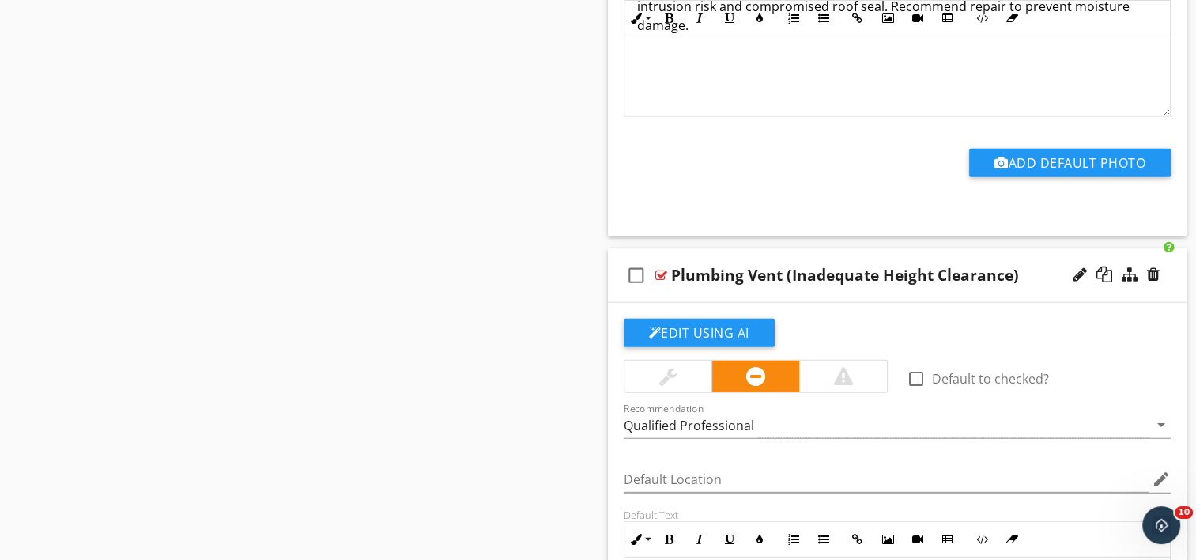
click at [673, 268] on div "Plumbing Vent (Inadequate Height Clearance)" at bounding box center [845, 275] width 348 height 19
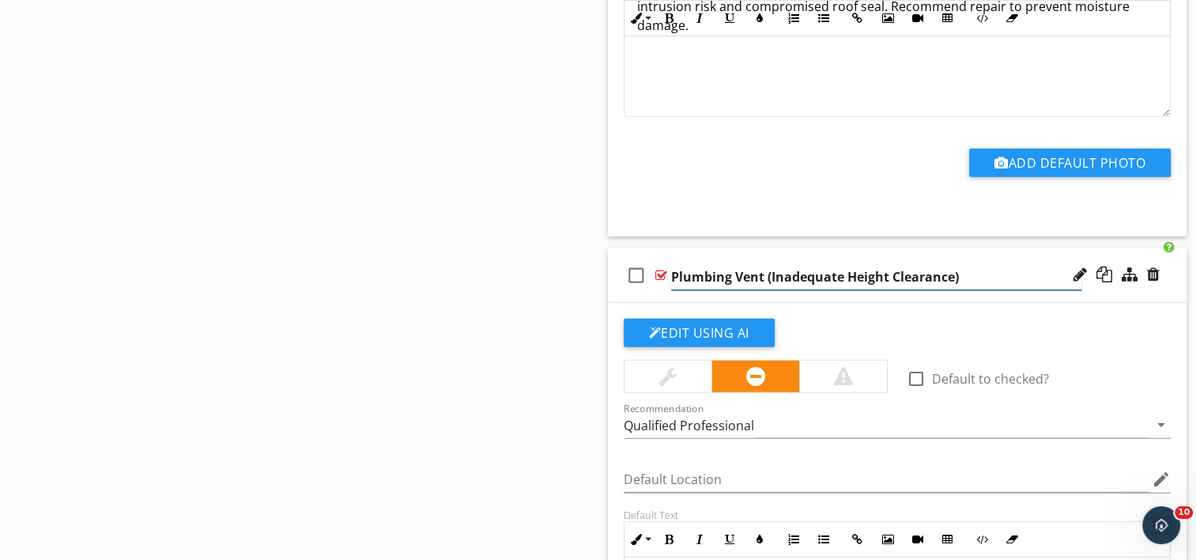
click at [673, 268] on input "Plumbing Vent (Inadequate Height Clearance)" at bounding box center [876, 277] width 410 height 26
paste input "Roof penetration"
click at [889, 270] on input "Roof penetration - Plumbing Vent (Inadequate Height Clearance)" at bounding box center [876, 277] width 410 height 26
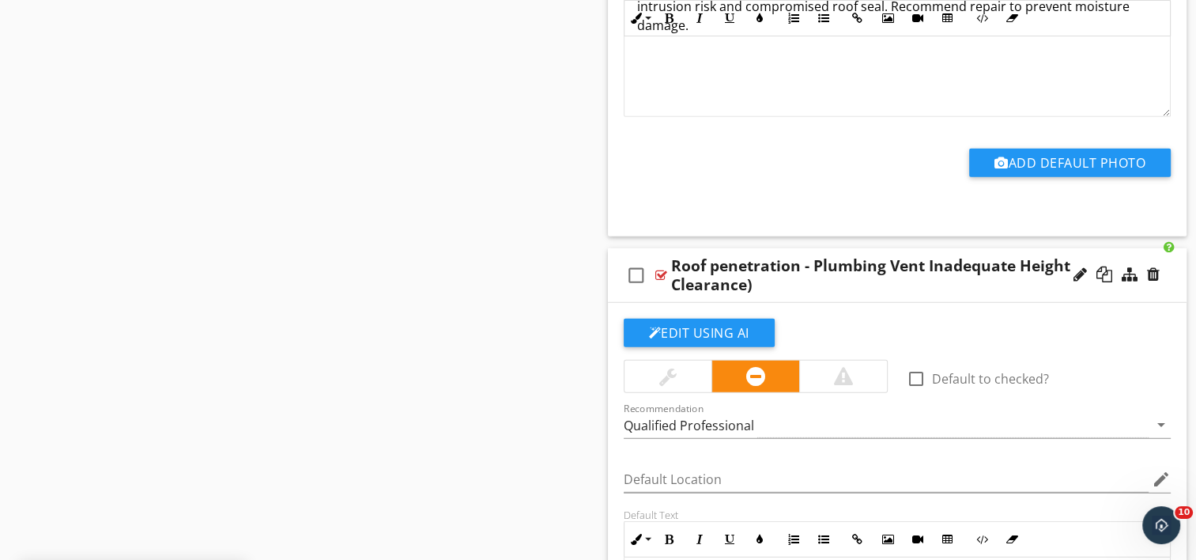
click at [1072, 276] on div at bounding box center [1116, 275] width 93 height 38
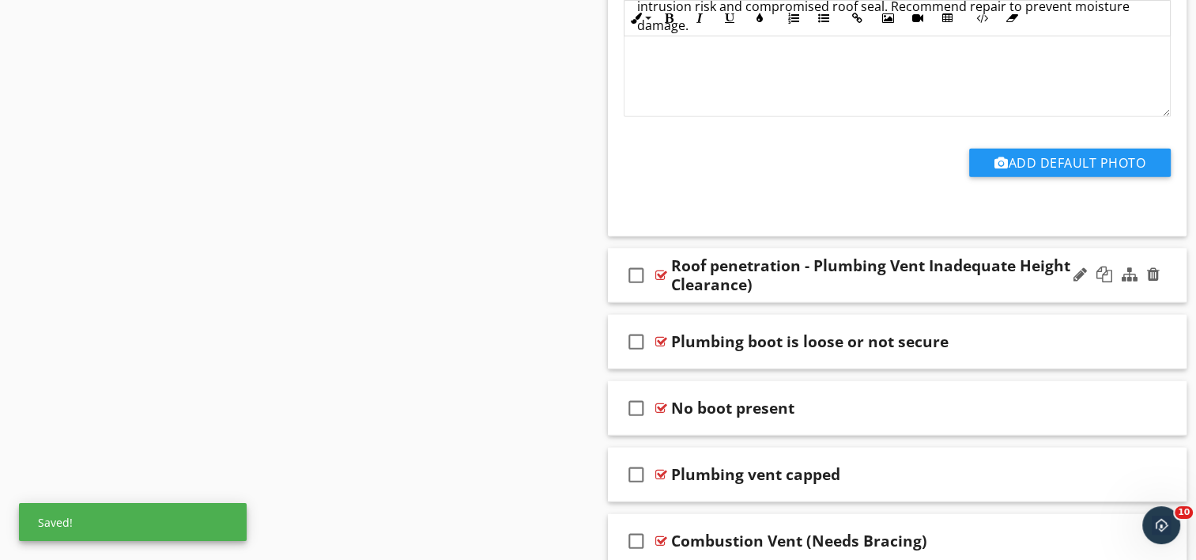
click at [754, 278] on div "Roof penetration - Plumbing Vent Inadequate Height Clearance)" at bounding box center [876, 275] width 410 height 38
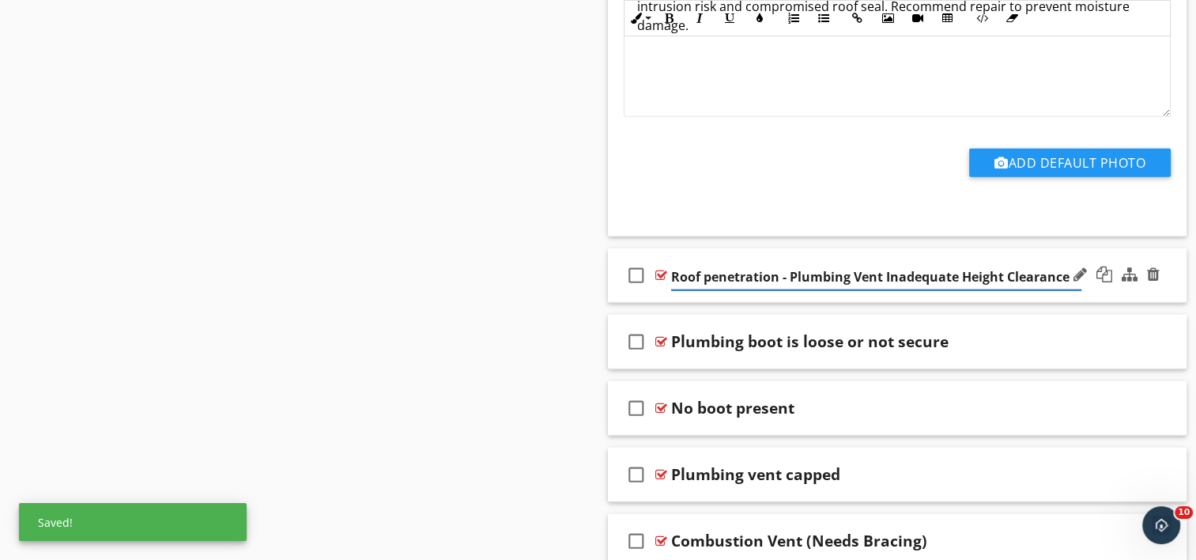
click at [959, 290] on div "check_box_outline_blank Roof penetration - Plumbing Vent Inadequate Height Clea…" at bounding box center [898, 275] width 580 height 55
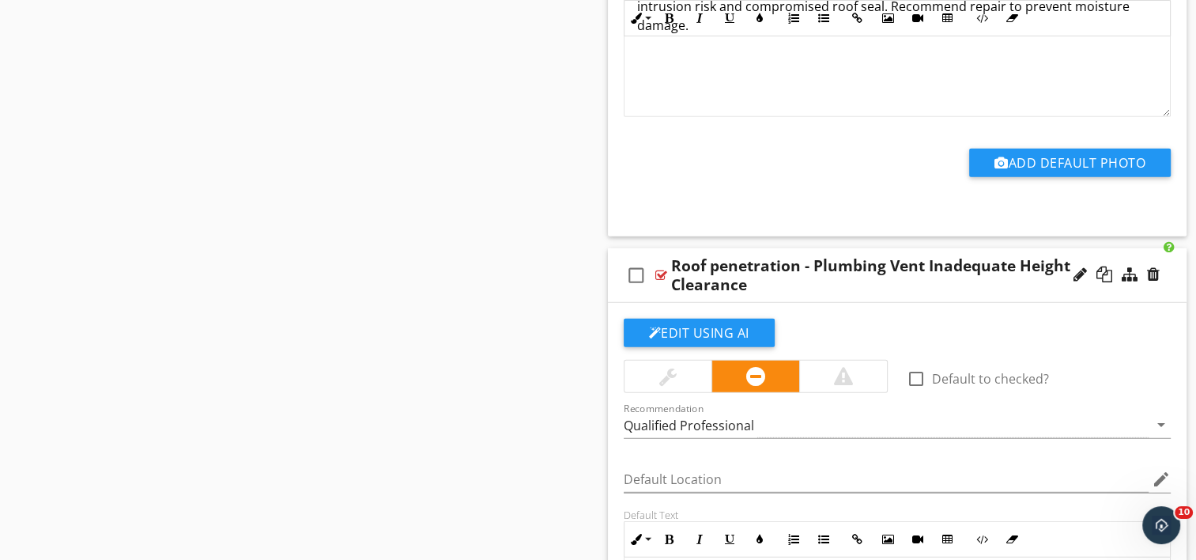
click at [1070, 261] on div at bounding box center [1116, 275] width 93 height 38
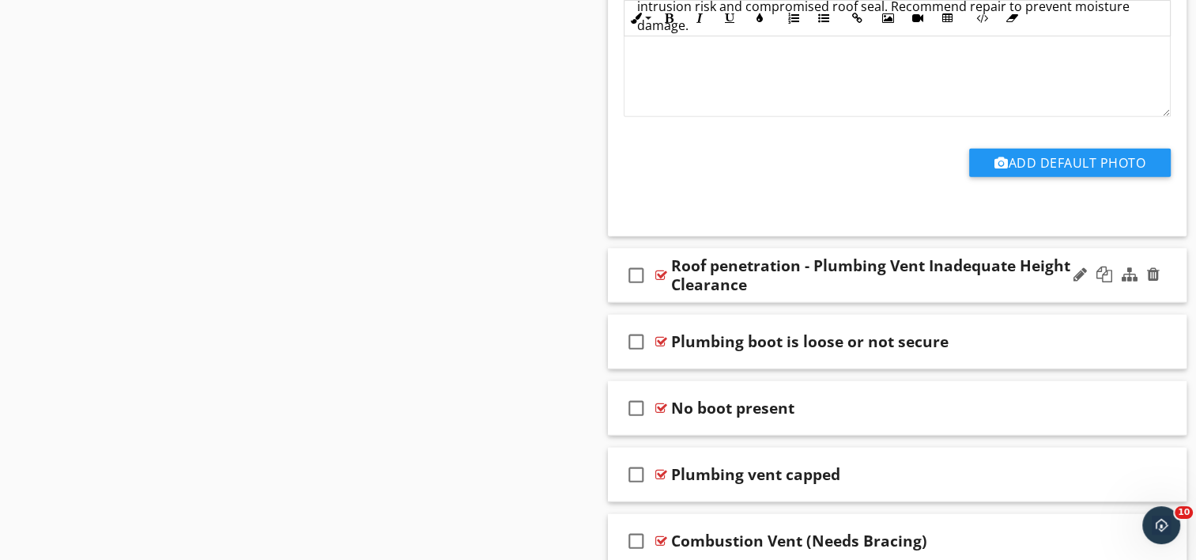
click at [1070, 262] on div at bounding box center [1116, 275] width 93 height 38
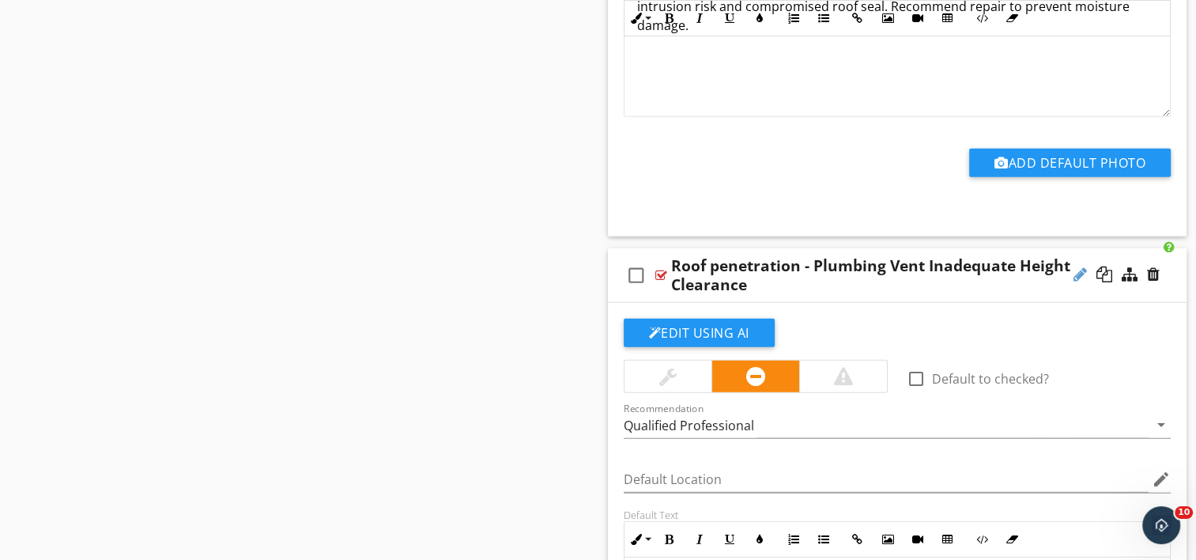
click at [1074, 270] on div at bounding box center [1080, 274] width 13 height 16
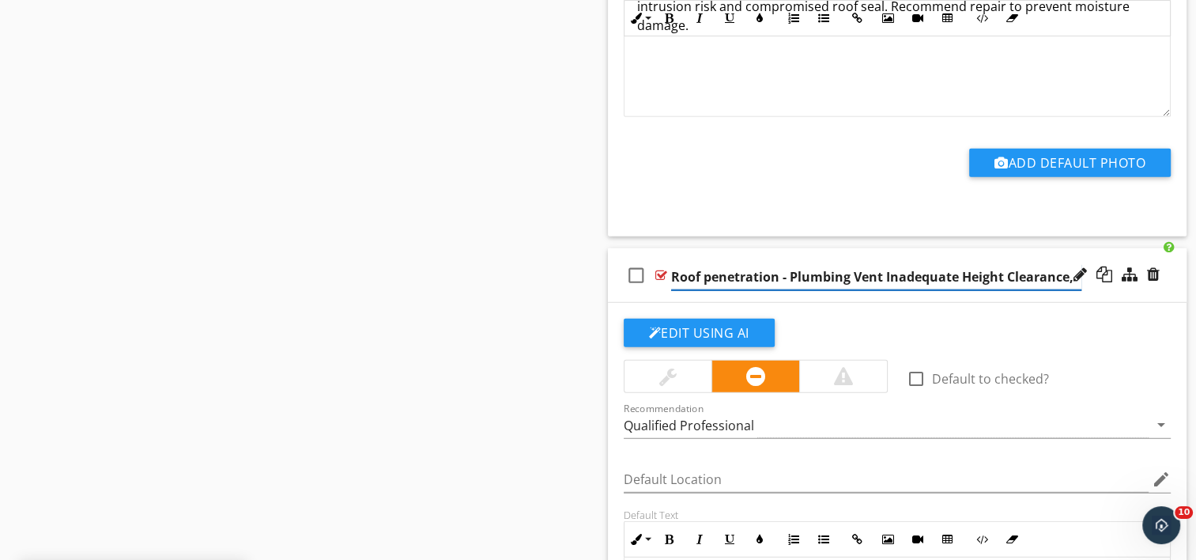
click at [1003, 273] on input "Roof penetration - Plumbing Vent Inadequate Height Clearance," at bounding box center [876, 277] width 410 height 26
click at [1002, 272] on input "Roof penetration - Plumbing Vent Inadequate Height, Clearance," at bounding box center [876, 277] width 410 height 26
click at [1008, 271] on input "Roof penetration - Plumbing Vent Inadequate Height, Clearance," at bounding box center [876, 277] width 410 height 26
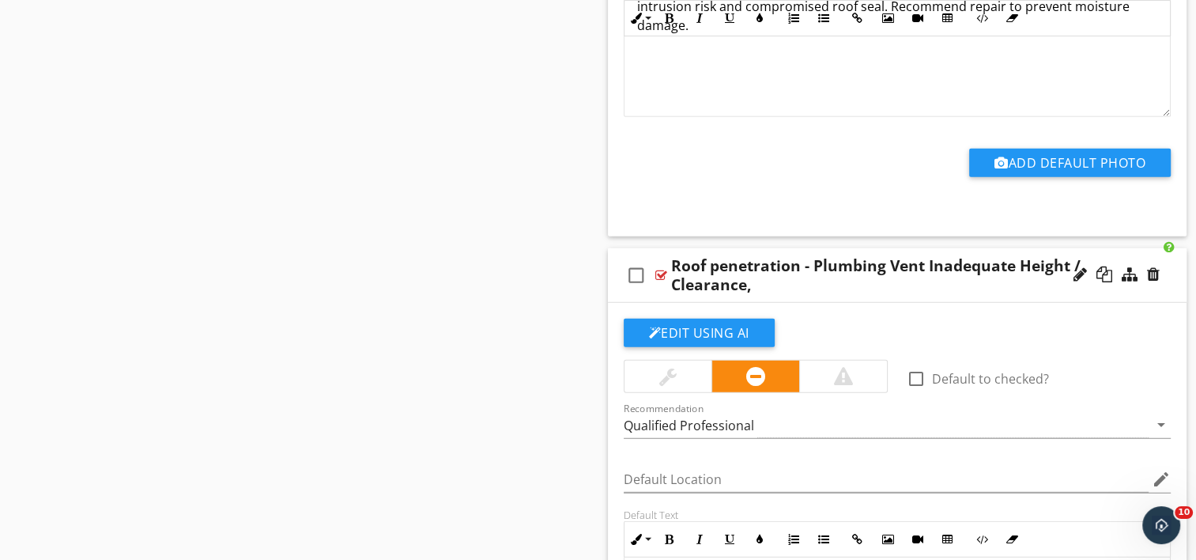
click at [1082, 278] on div at bounding box center [1116, 275] width 93 height 38
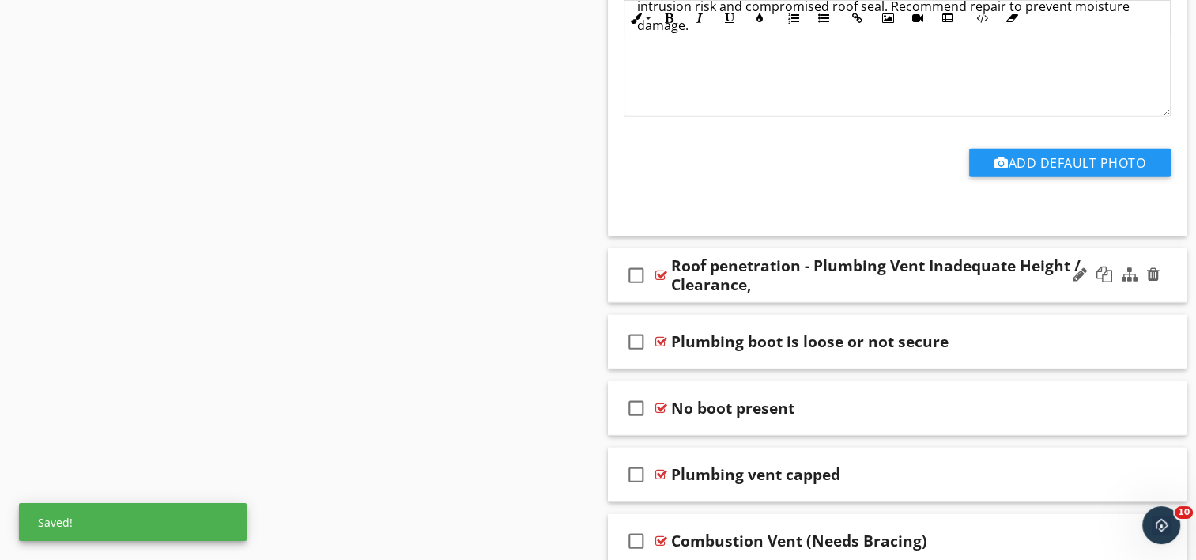
click at [760, 282] on div "Roof penetration - Plumbing Vent Inadequate Height / Clearance," at bounding box center [876, 275] width 410 height 38
click at [819, 294] on div "check_box_outline_blank Roof penetration - Plumbing Vent Inadequate Height / Cl…" at bounding box center [898, 275] width 580 height 55
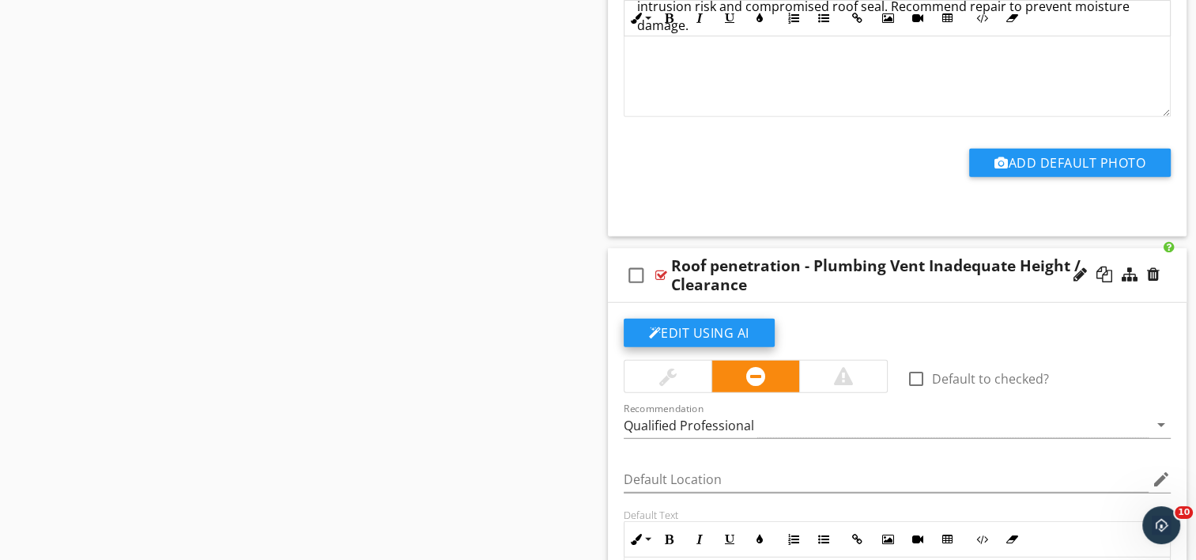
click at [693, 329] on button "Edit Using AI" at bounding box center [699, 333] width 151 height 28
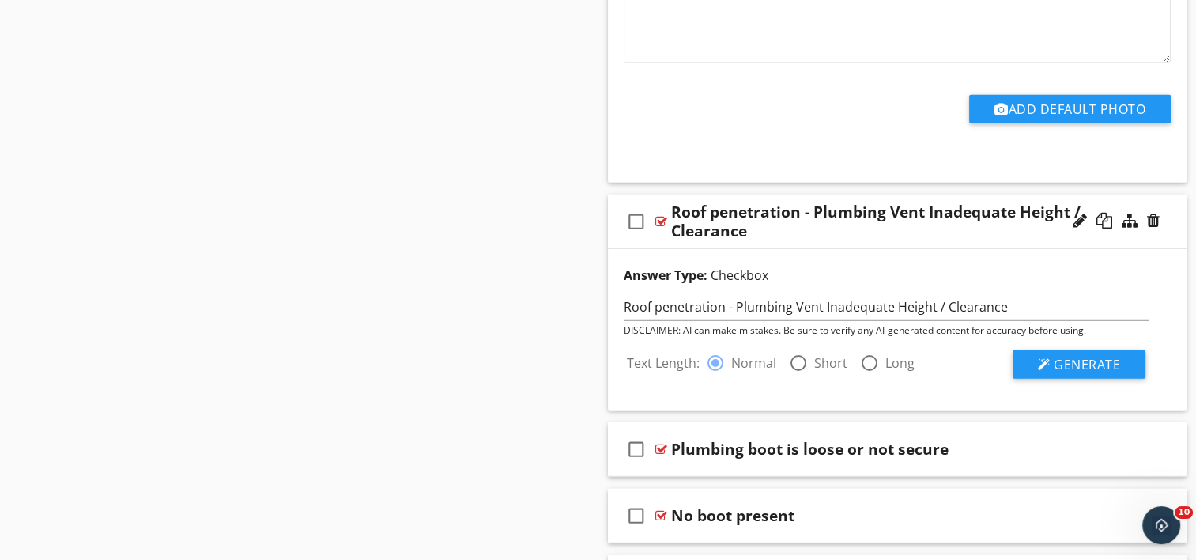
scroll to position [4347, 0]
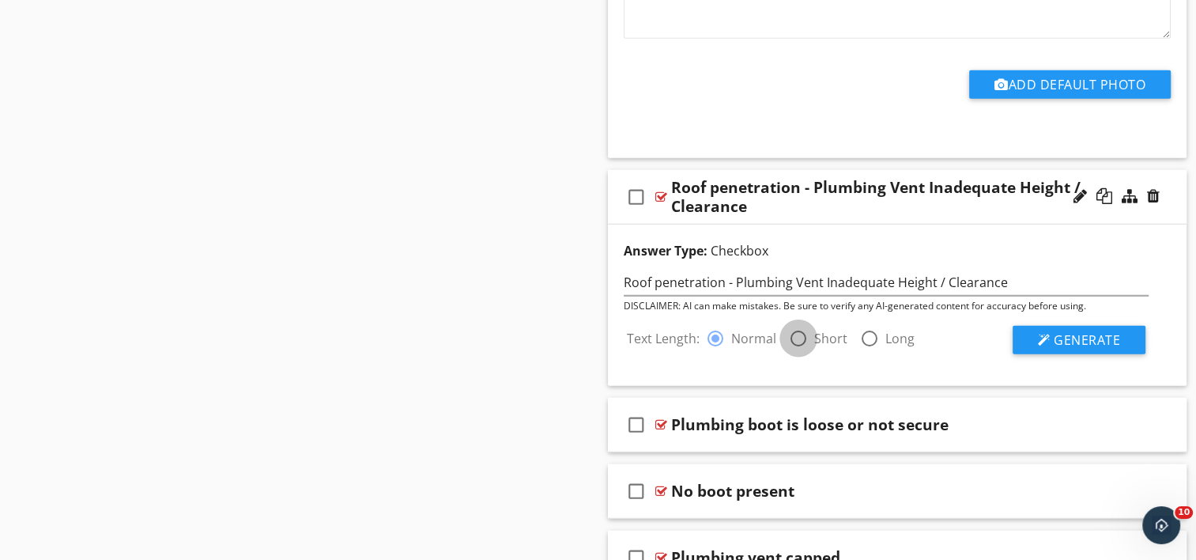
click at [799, 338] on div at bounding box center [798, 338] width 27 height 27
click at [1074, 338] on span "Generate" at bounding box center [1087, 339] width 66 height 17
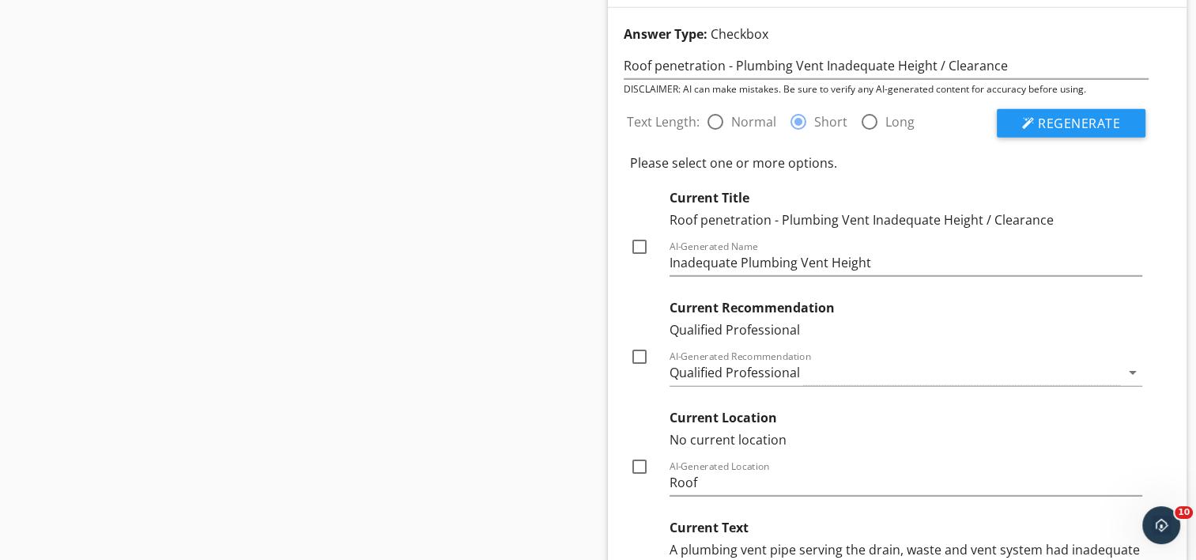
scroll to position [4663, 0]
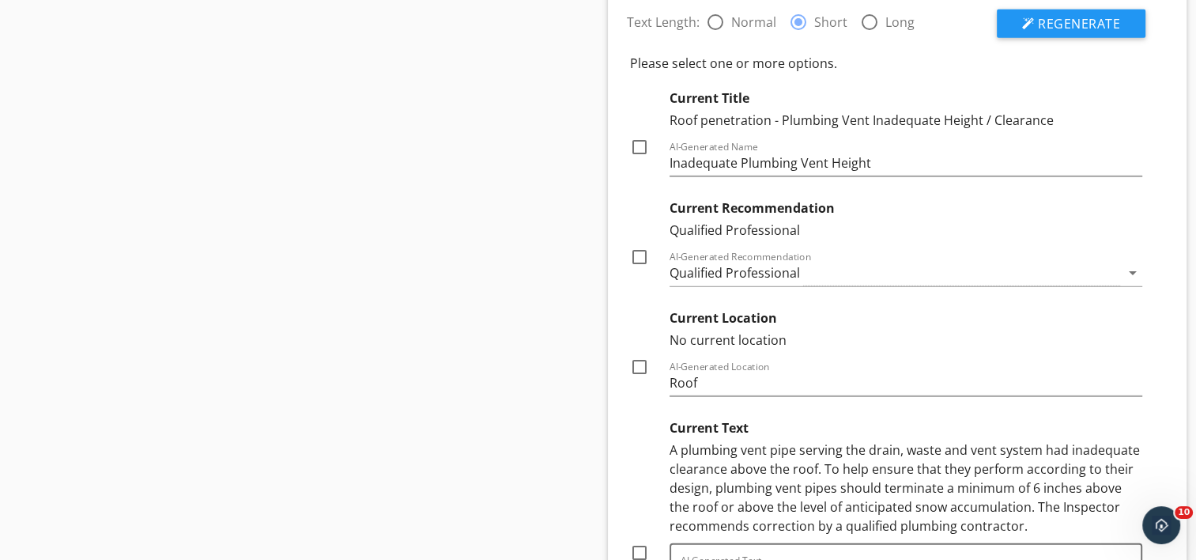
click at [639, 247] on div at bounding box center [639, 257] width 27 height 27
click at [636, 361] on div at bounding box center [639, 366] width 27 height 27
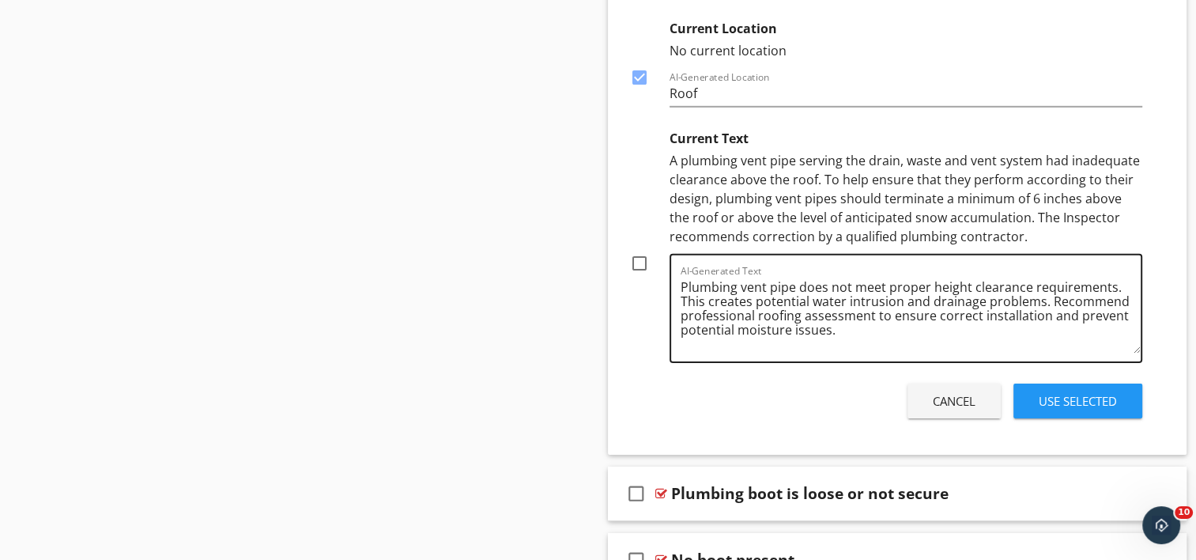
scroll to position [4979, 0]
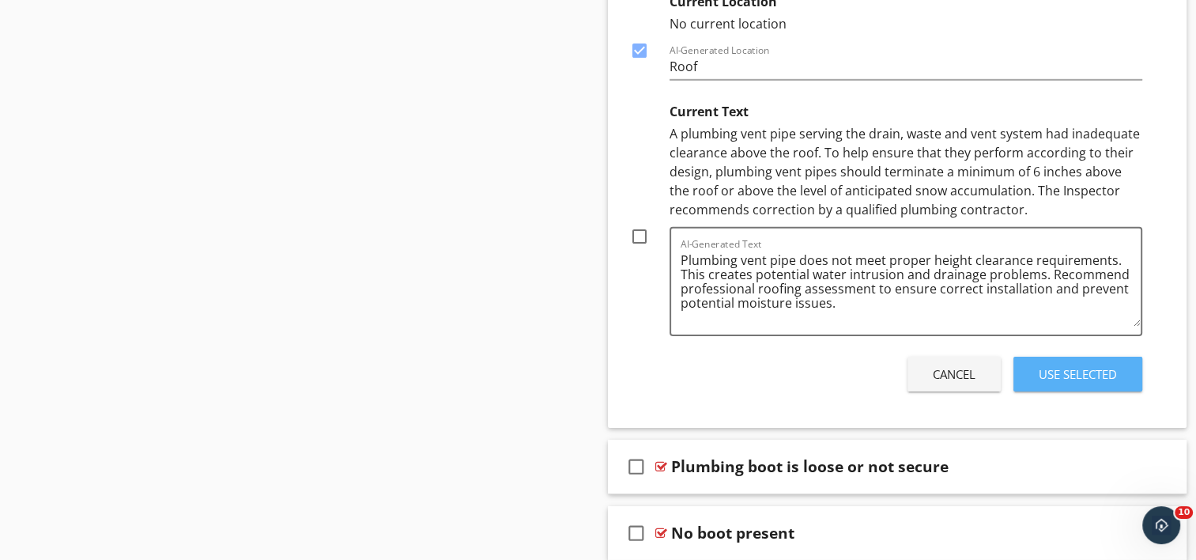
click at [1086, 365] on div "Use Selected" at bounding box center [1078, 374] width 78 height 18
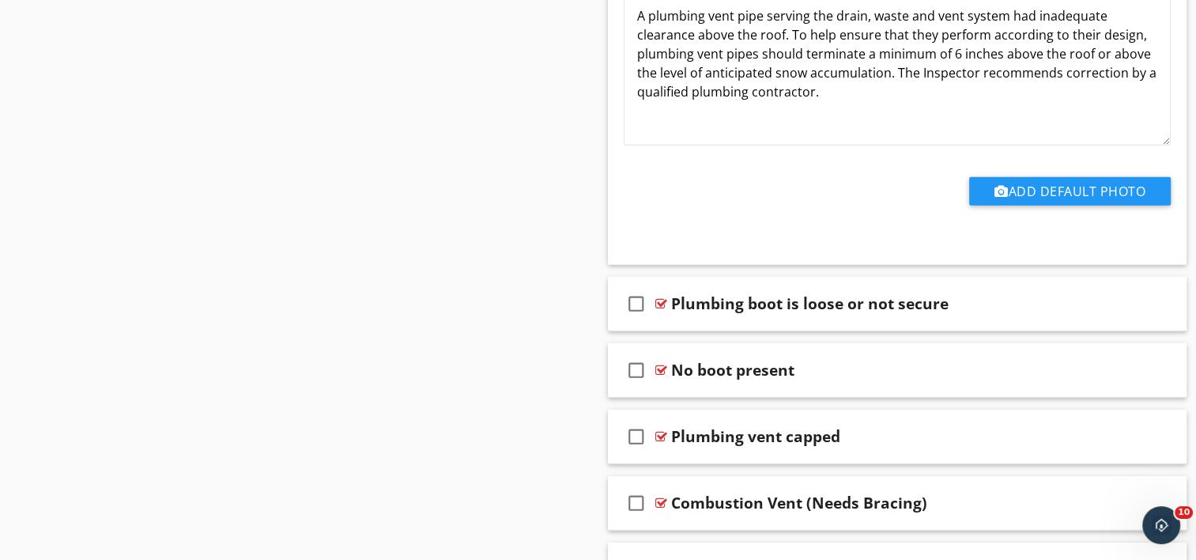
scroll to position [5014, 0]
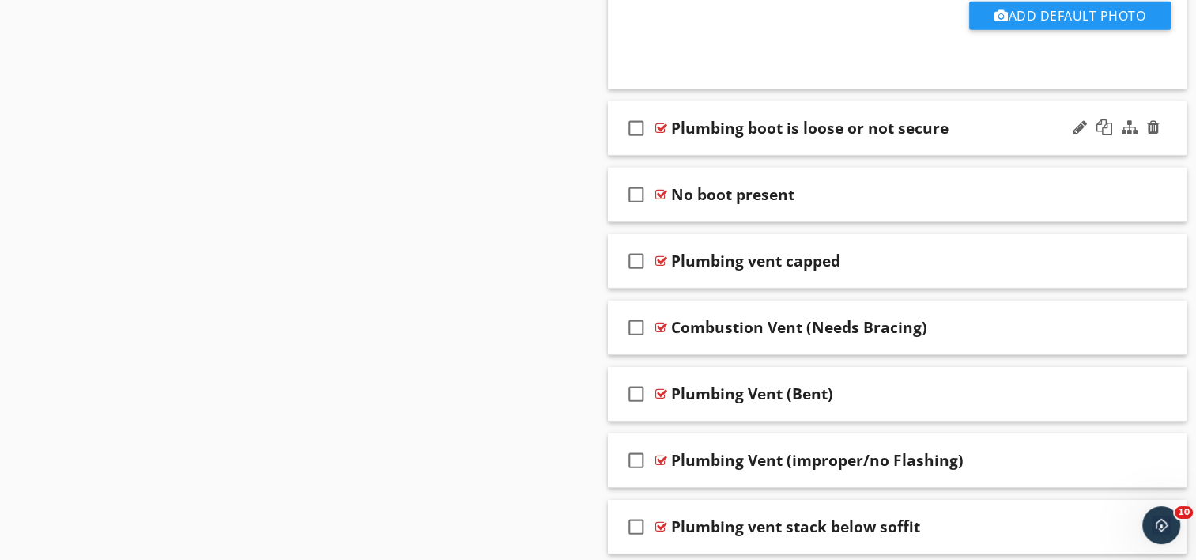
click at [802, 134] on div "check_box_outline_blank Plumbing boot is loose or not secure" at bounding box center [898, 128] width 580 height 55
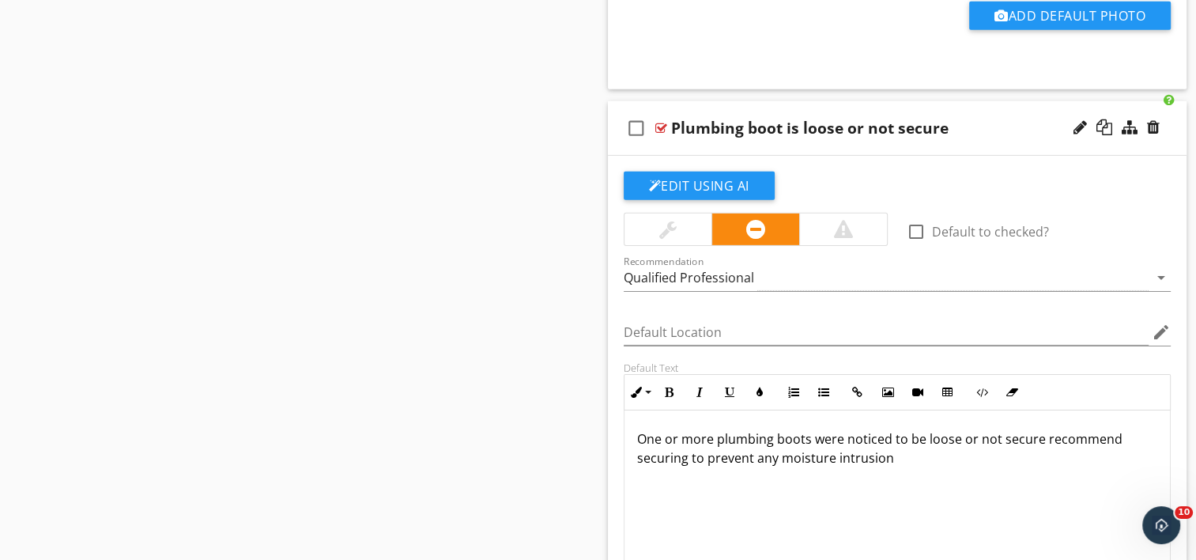
click at [674, 122] on div "Plumbing boot is loose or not secure" at bounding box center [810, 128] width 278 height 19
click at [671, 117] on input "Plumbing boot is loose or not secure" at bounding box center [876, 129] width 410 height 26
paste input "Roof penetration"
click at [684, 179] on button "Edit Using AI" at bounding box center [699, 186] width 151 height 28
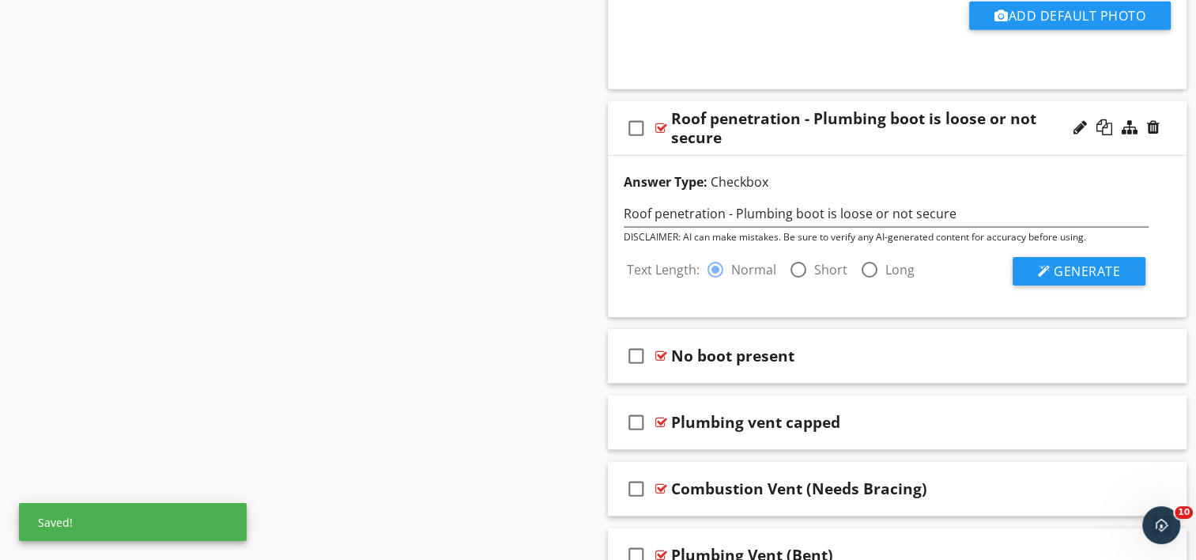
drag, startPoint x: 793, startPoint y: 262, endPoint x: 808, endPoint y: 259, distance: 15.2
click at [794, 262] on div at bounding box center [798, 269] width 27 height 27
click at [1058, 262] on span "Generate" at bounding box center [1087, 270] width 66 height 17
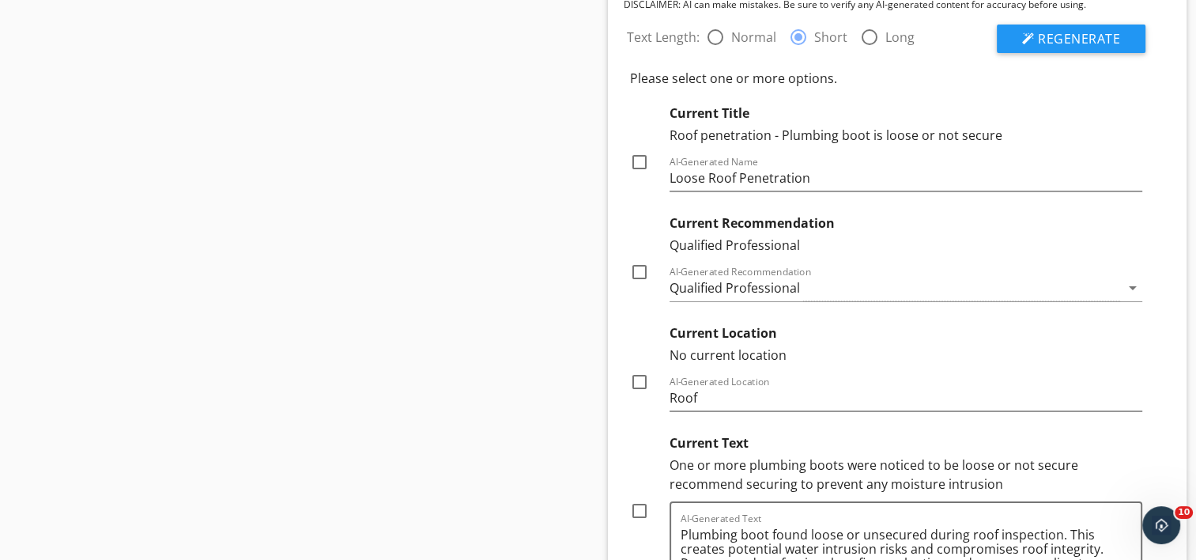
scroll to position [5251, 0]
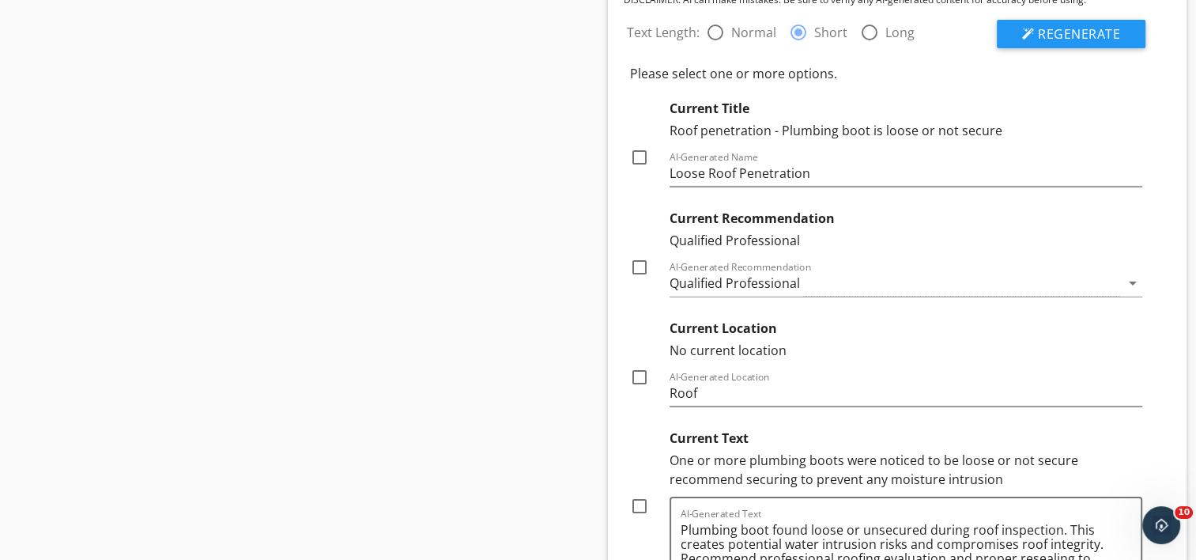
click at [642, 259] on div at bounding box center [639, 267] width 27 height 27
click at [639, 372] on div at bounding box center [639, 377] width 27 height 27
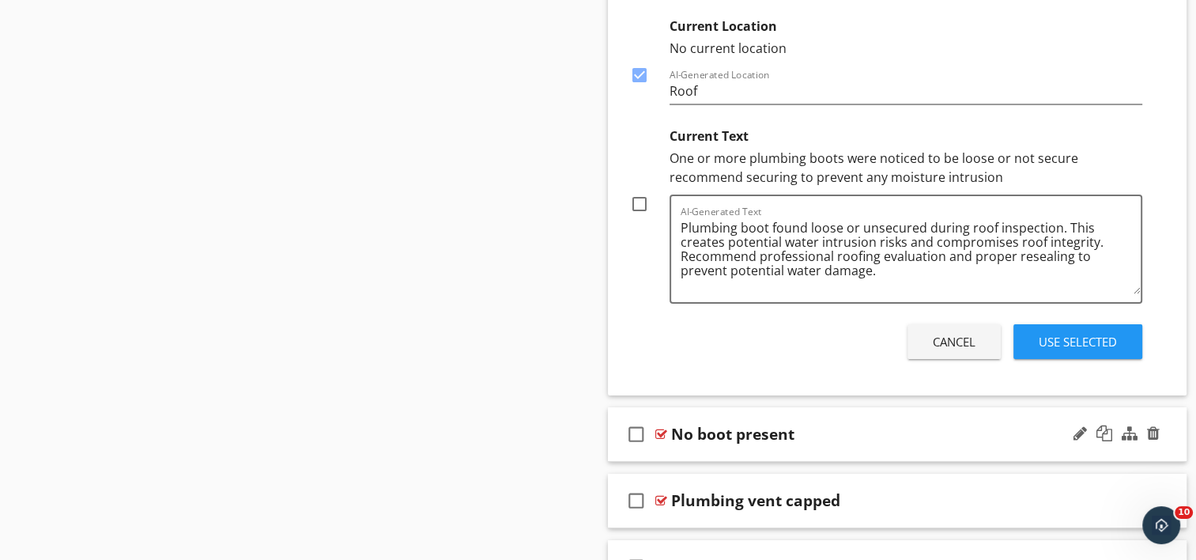
scroll to position [5647, 0]
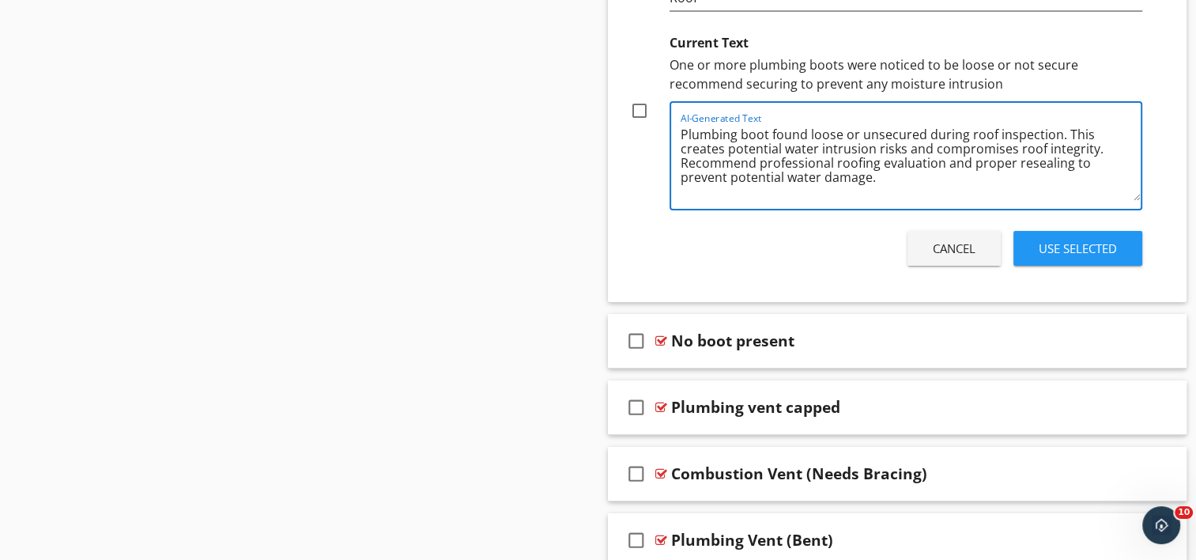
click at [941, 153] on textarea "Plumbing boot found loose or unsecured during roof inspection. This creates pot…" at bounding box center [911, 161] width 461 height 79
click at [732, 168] on textarea "Plumbing boot found loose or unsecured during roof inspection. This creates pot…" at bounding box center [911, 161] width 461 height 79
click at [637, 97] on div at bounding box center [639, 110] width 27 height 27
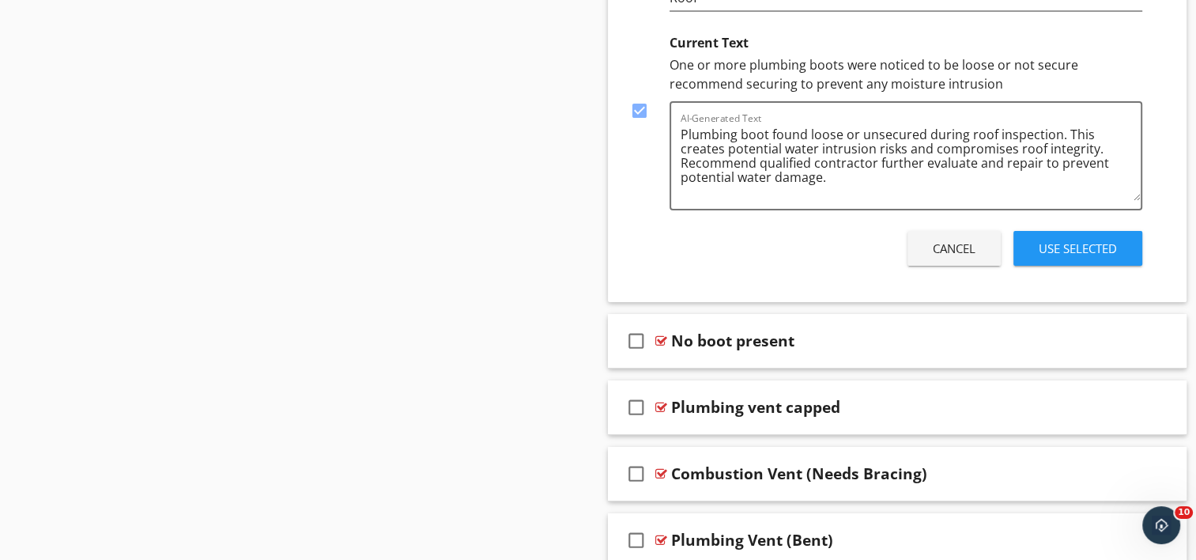
click at [1092, 246] on div "Use Selected" at bounding box center [1078, 249] width 78 height 18
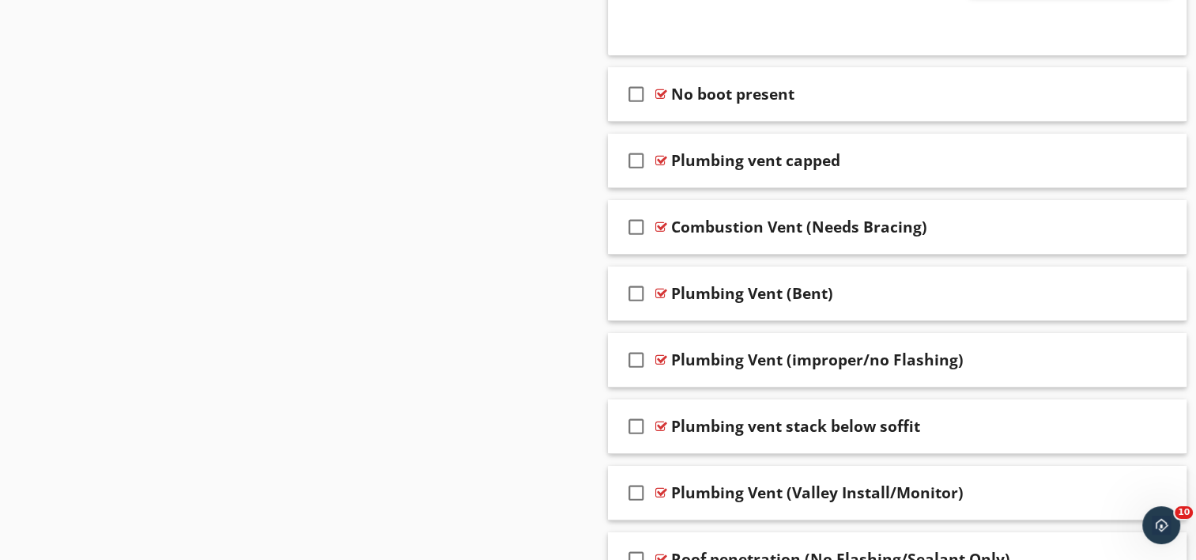
scroll to position [5767, 0]
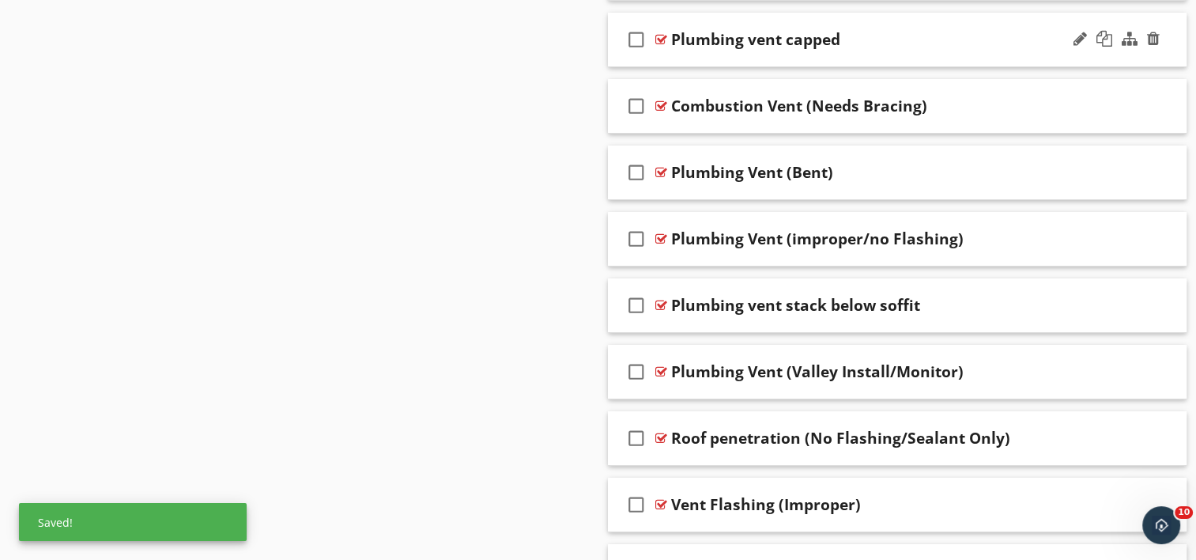
click at [772, 46] on div "check_box_outline_blank Plumbing vent capped" at bounding box center [898, 40] width 580 height 55
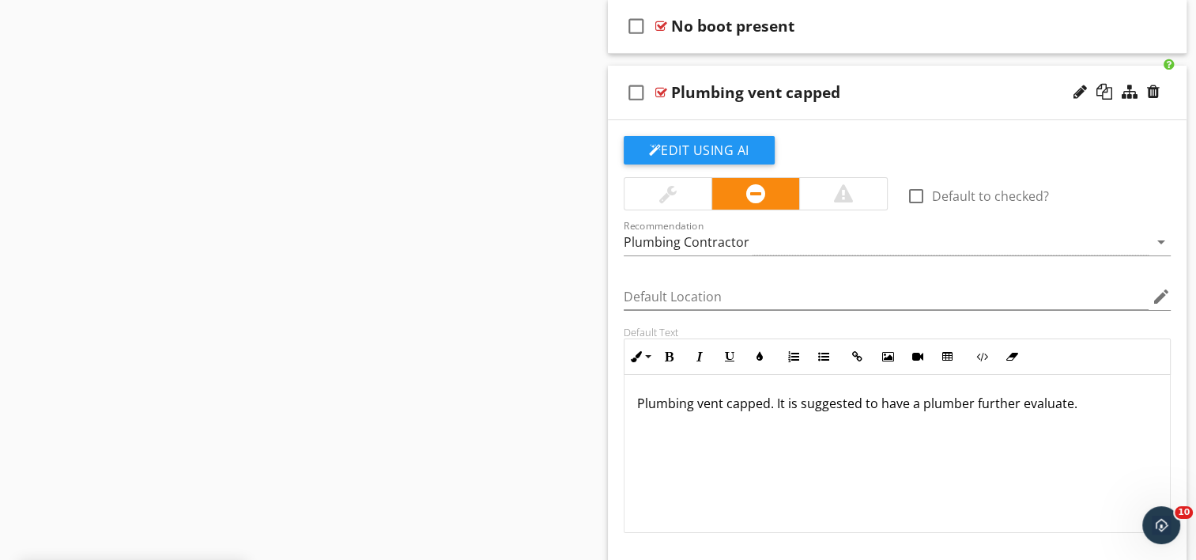
scroll to position [5688, 0]
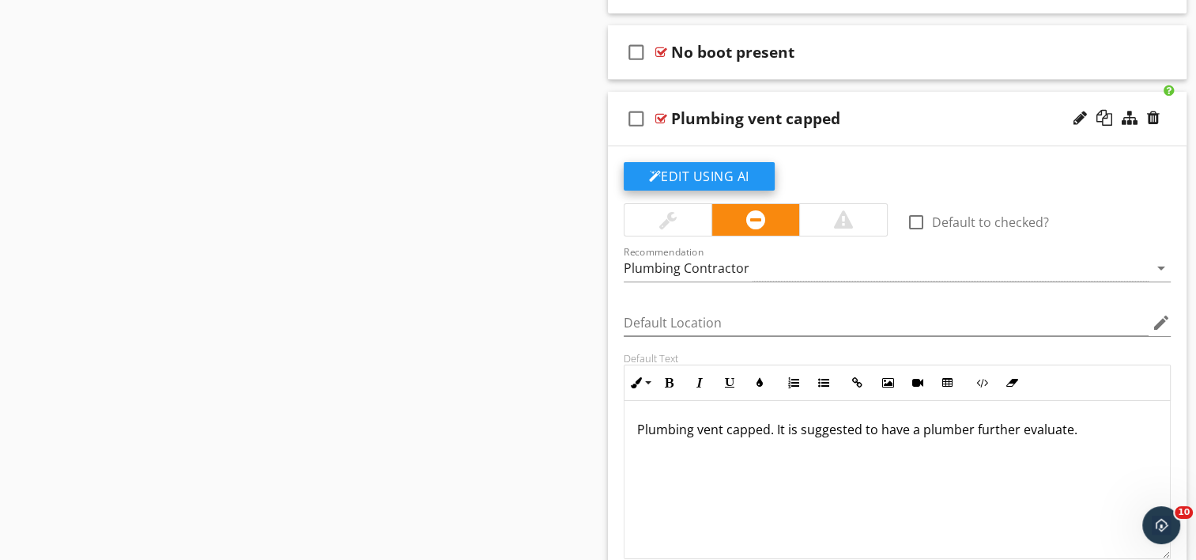
click at [691, 171] on button "Edit Using AI" at bounding box center [699, 176] width 151 height 28
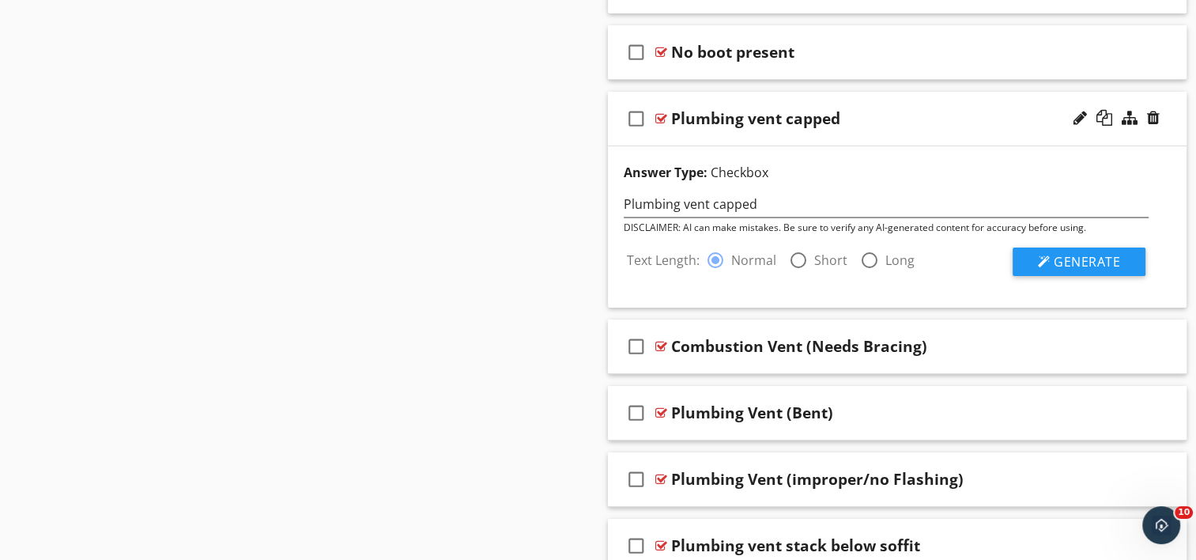
click at [793, 247] on div at bounding box center [798, 260] width 27 height 27
click at [1082, 253] on span "Generate" at bounding box center [1087, 261] width 66 height 17
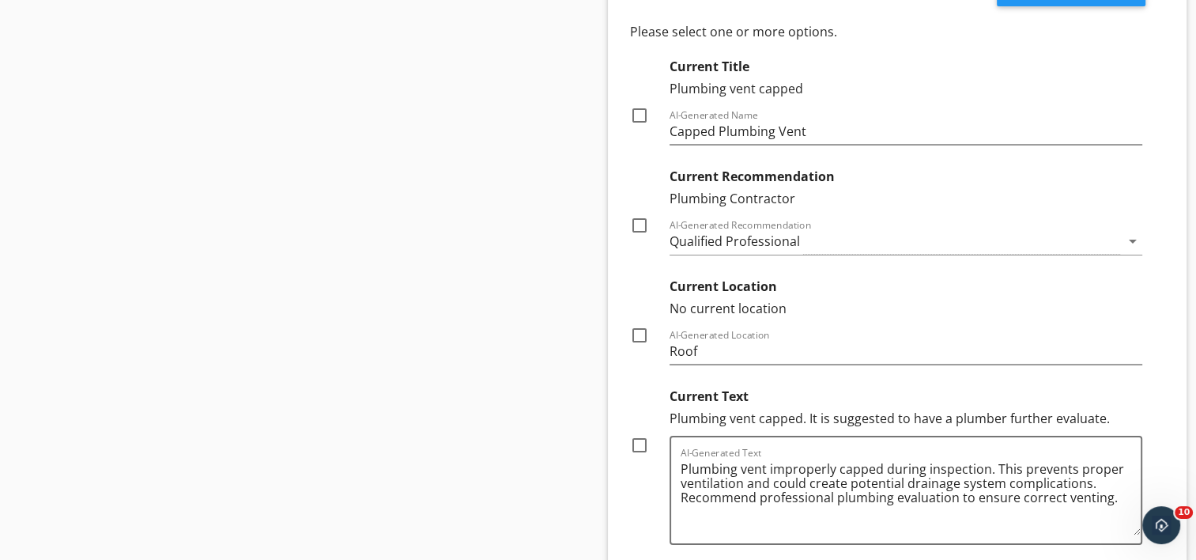
scroll to position [6005, 0]
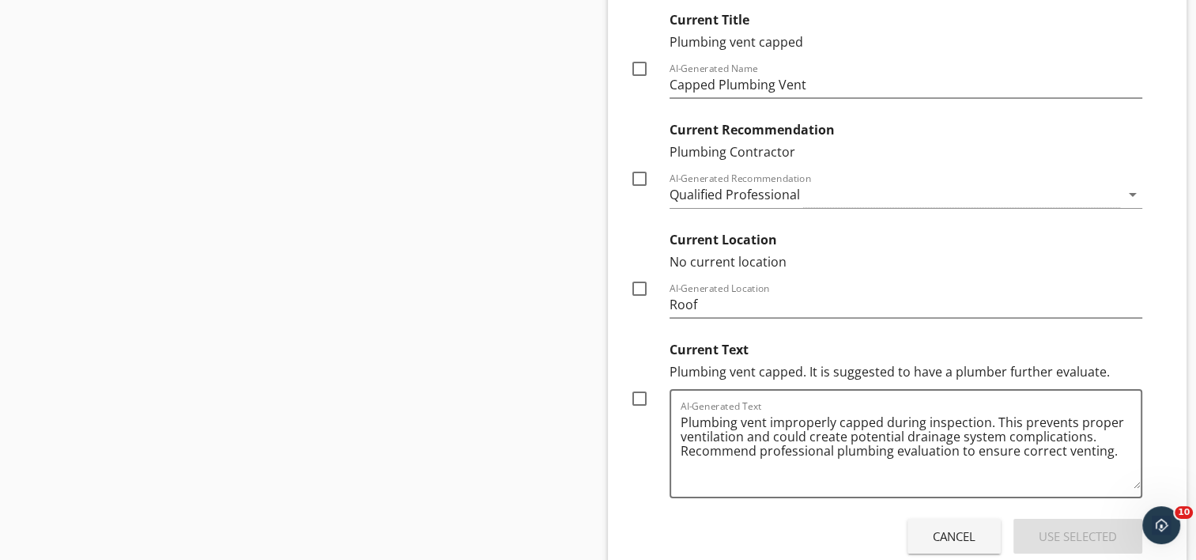
click at [633, 172] on div at bounding box center [639, 178] width 27 height 27
click at [627, 275] on div at bounding box center [639, 288] width 27 height 27
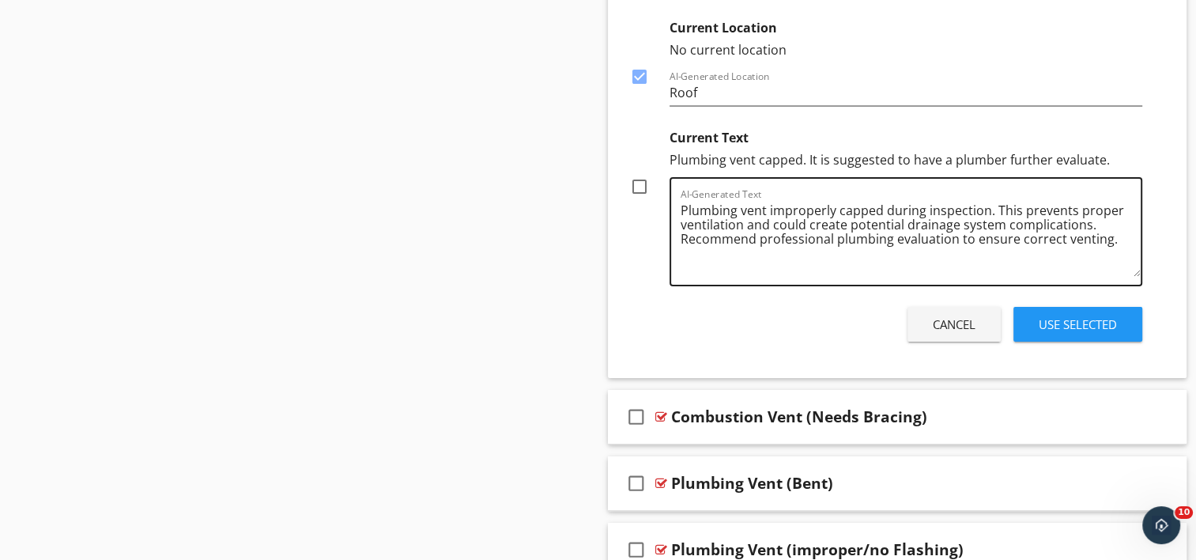
scroll to position [6242, 0]
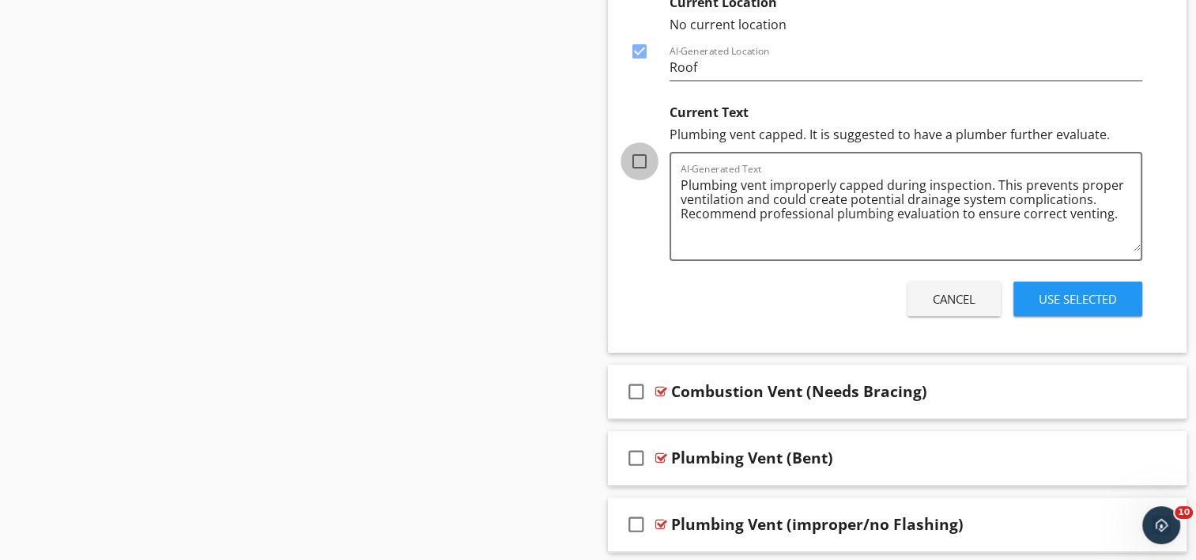
click at [639, 153] on div at bounding box center [639, 161] width 27 height 27
click at [1115, 290] on div "Use Selected" at bounding box center [1078, 299] width 78 height 18
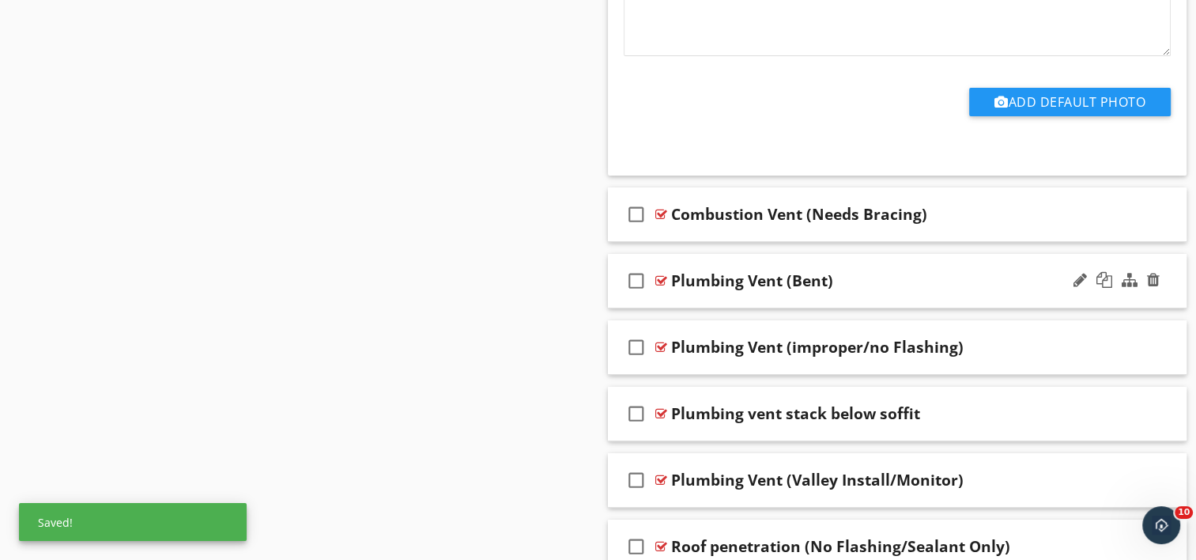
scroll to position [6219, 0]
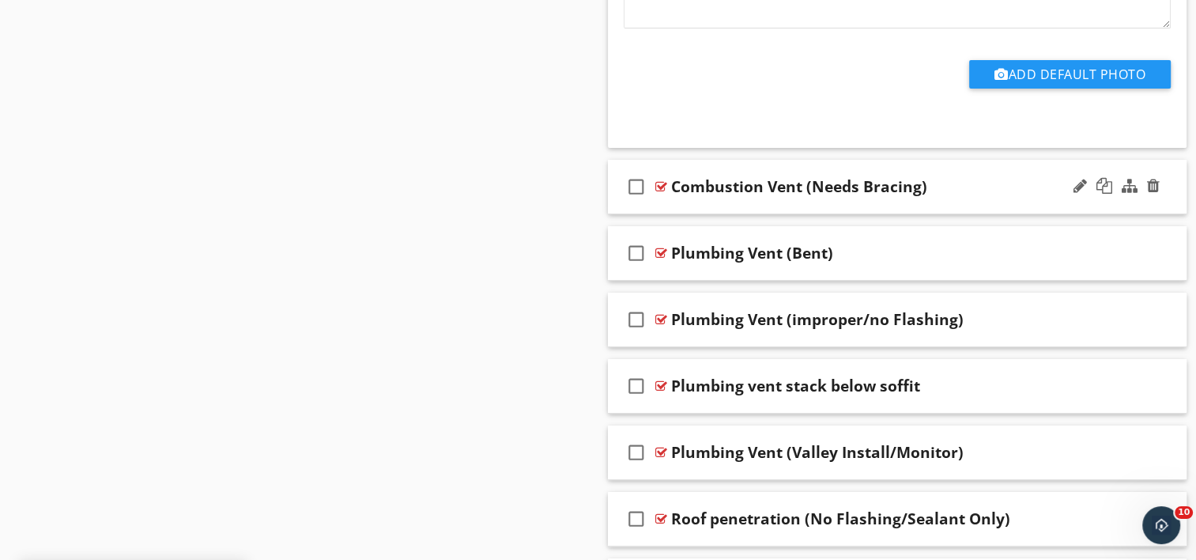
click at [762, 190] on div "check_box_outline_blank Combustion Vent (Needs Bracing)" at bounding box center [898, 187] width 580 height 55
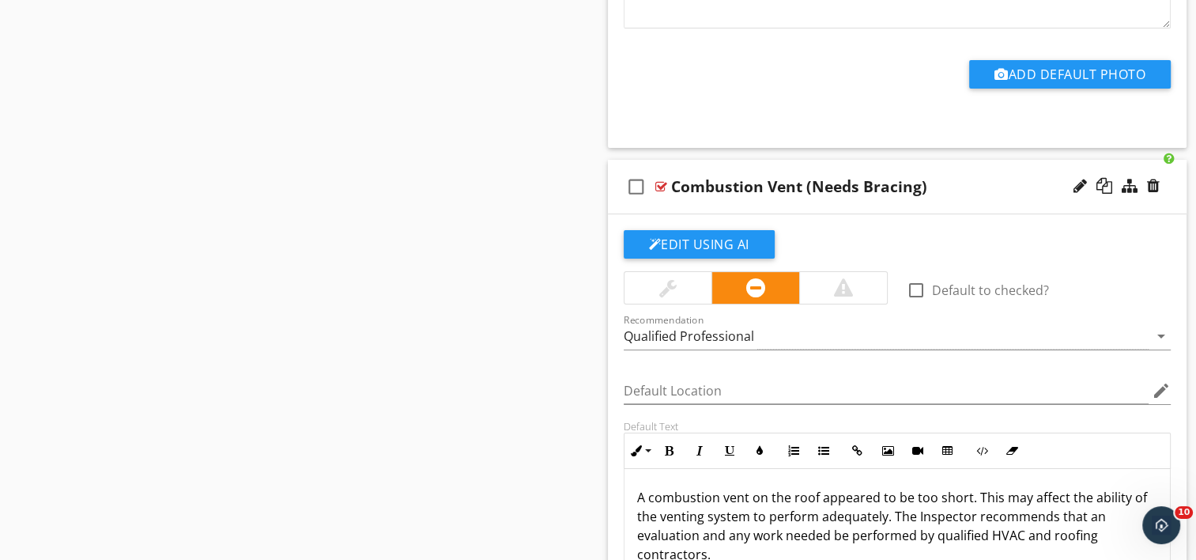
click at [674, 177] on div "Combustion Vent (Needs Bracing)" at bounding box center [799, 186] width 256 height 19
click at [671, 175] on input "Combustion Vent (Needs Bracing)" at bounding box center [876, 188] width 410 height 26
paste input "Roof penetration"
click at [909, 175] on input "Roof penetration - Combustion Vent (Needs Bracing)" at bounding box center [876, 188] width 410 height 26
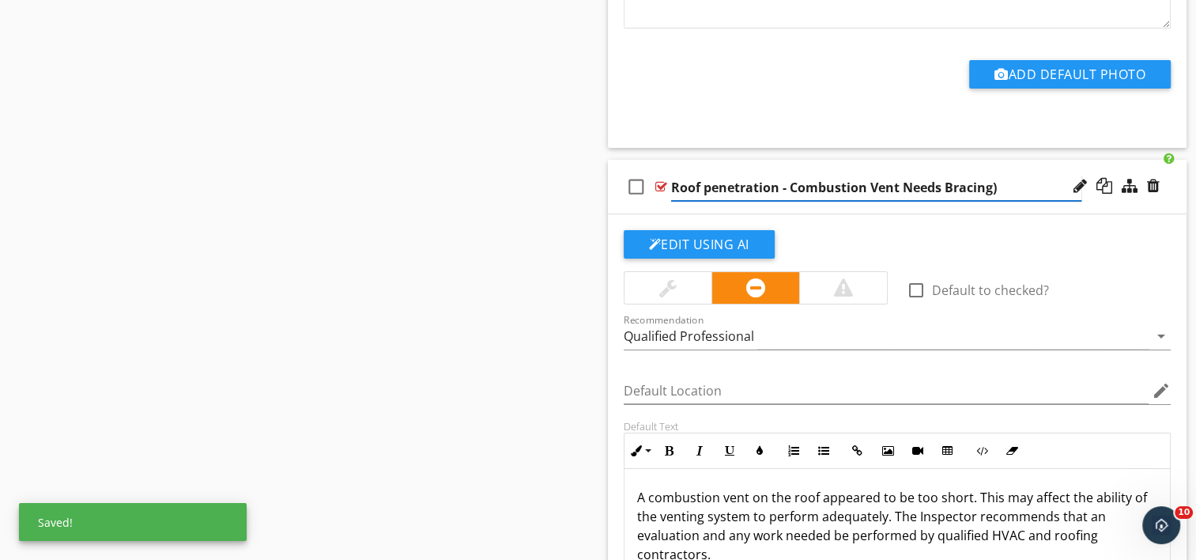
click at [1008, 175] on input "Roof penetration - Combustion Vent Needs Bracing)" at bounding box center [876, 188] width 410 height 26
click at [900, 175] on input "Roof penetration - Combustion Vent Needs Bracing" at bounding box center [876, 188] width 410 height 26
click at [705, 232] on button "Edit Using AI" at bounding box center [699, 244] width 151 height 28
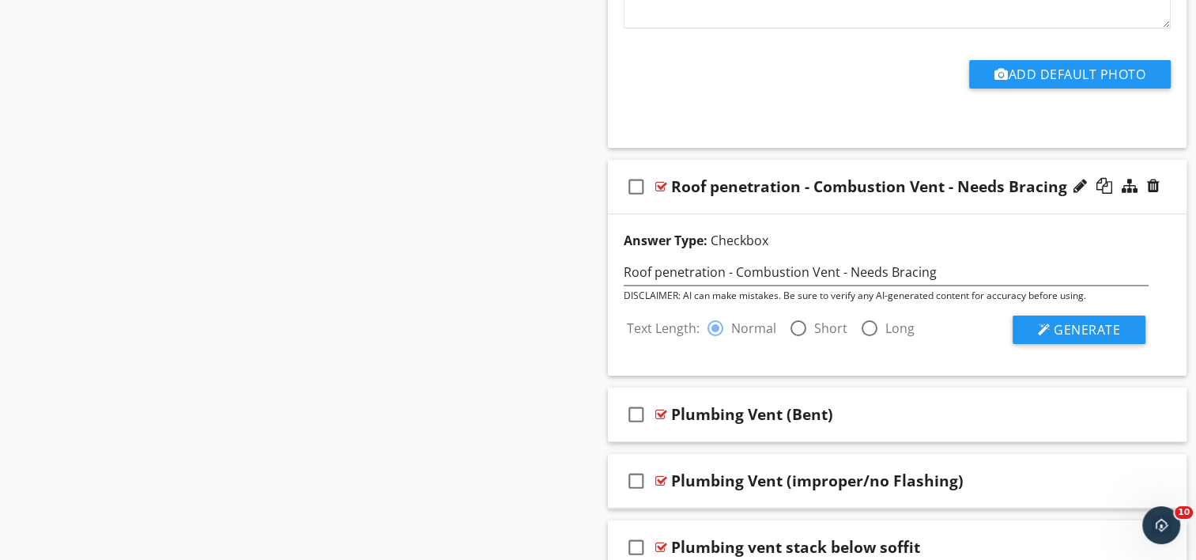
click at [795, 321] on div at bounding box center [798, 328] width 27 height 27
click at [1058, 321] on span "Generate" at bounding box center [1087, 329] width 66 height 17
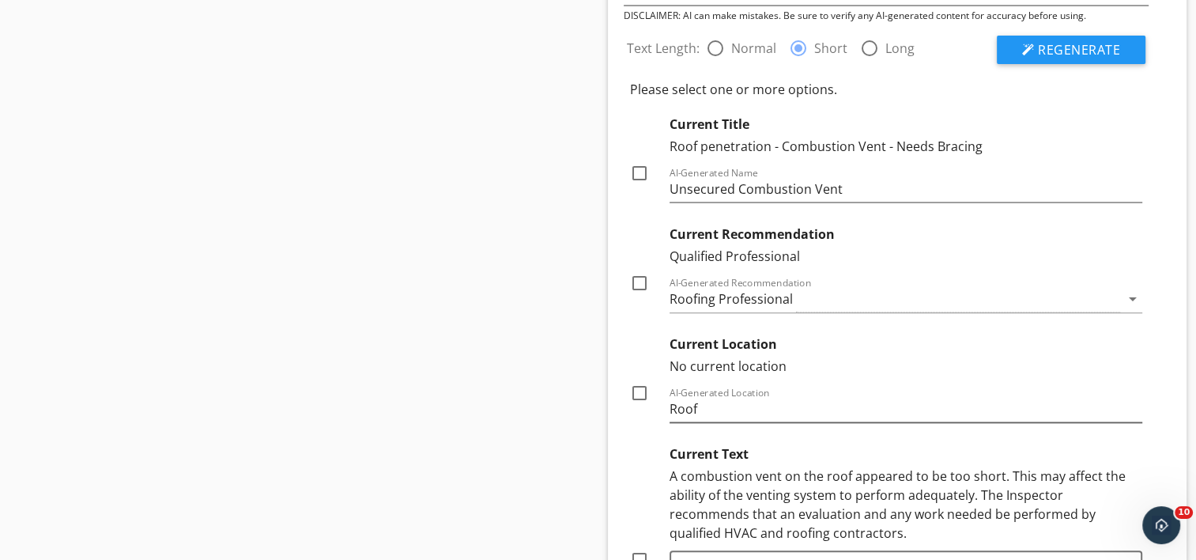
scroll to position [6535, 0]
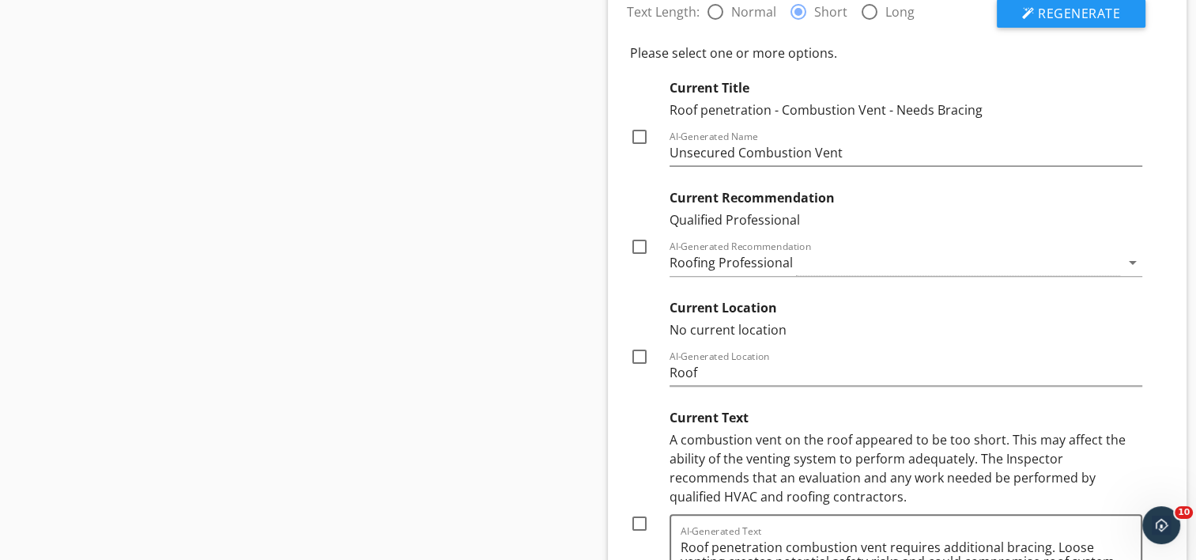
click at [636, 237] on div at bounding box center [639, 246] width 27 height 27
click at [638, 347] on div at bounding box center [639, 356] width 27 height 27
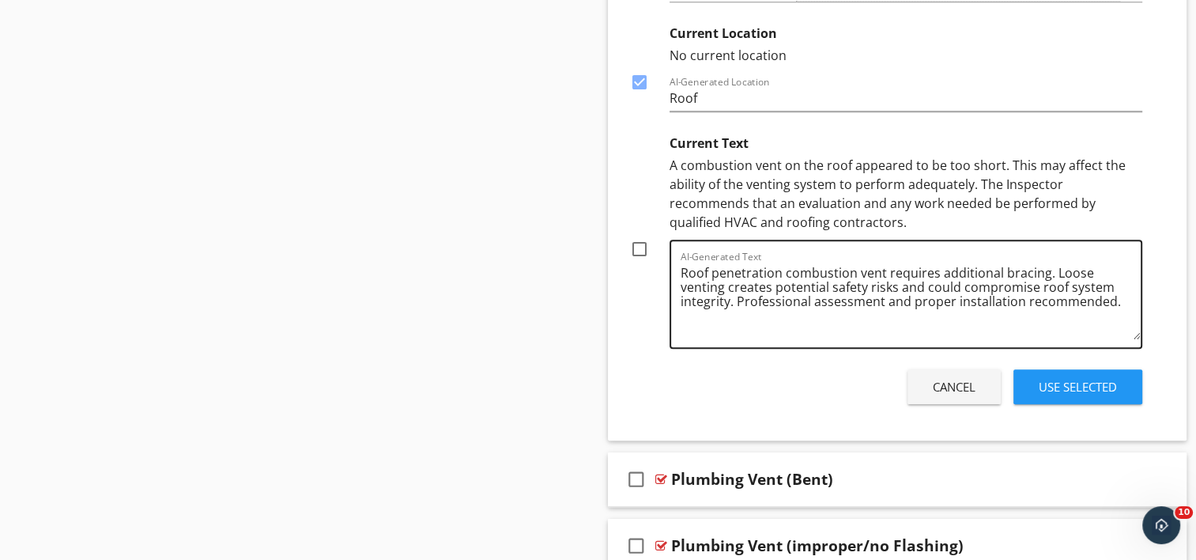
scroll to position [6851, 0]
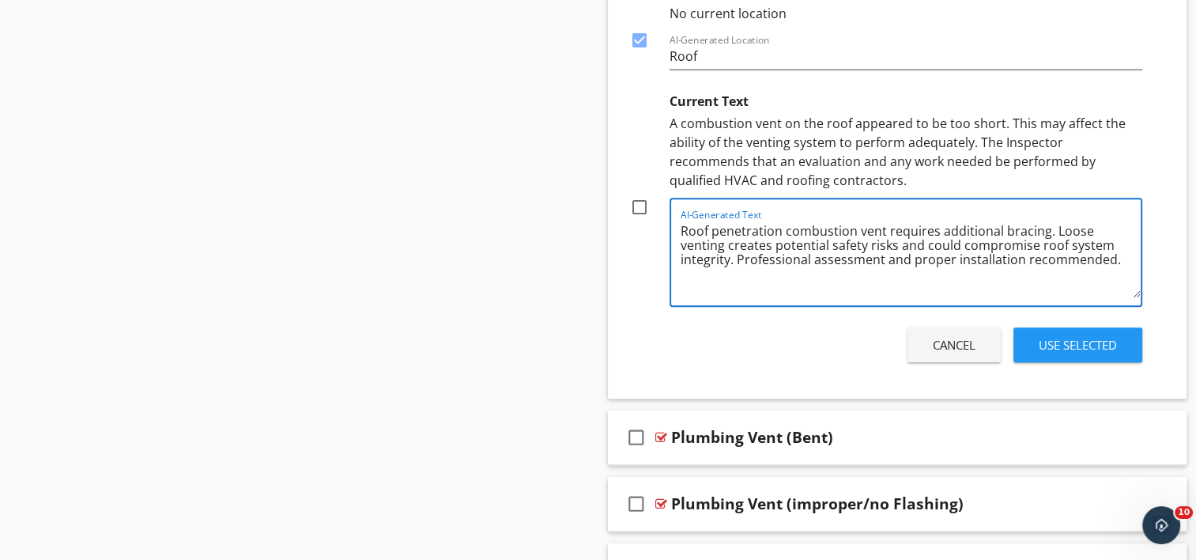
drag, startPoint x: 781, startPoint y: 219, endPoint x: 685, endPoint y: 219, distance: 95.7
click at [686, 219] on textarea "Roof penetration combustion vent requires additional bracing. Loose venting cre…" at bounding box center [911, 257] width 461 height 79
click at [677, 220] on div "AI-Generated Text Roof penetration combustion vent requires additional bracing.…" at bounding box center [907, 252] width 474 height 109
drag, startPoint x: 780, startPoint y: 218, endPoint x: 686, endPoint y: 228, distance: 93.8
click at [686, 228] on textarea "Roof penetration combustion vent requires additional bracing. Loose venting cre…" at bounding box center [911, 257] width 461 height 79
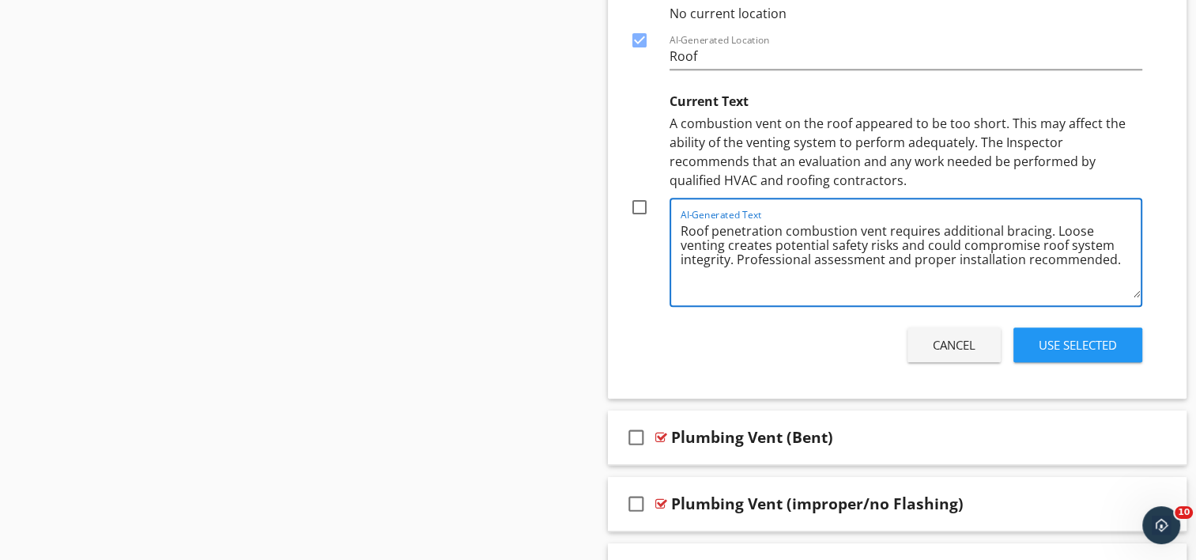
click at [790, 218] on textarea "Roof penetration combustion vent requires additional bracing. Loose venting cre…" at bounding box center [911, 257] width 461 height 79
drag, startPoint x: 779, startPoint y: 217, endPoint x: 674, endPoint y: 225, distance: 104.7
click at [674, 225] on div "AI-Generated Text Roof penetration combustion vent requires additional bracing.…" at bounding box center [907, 252] width 474 height 109
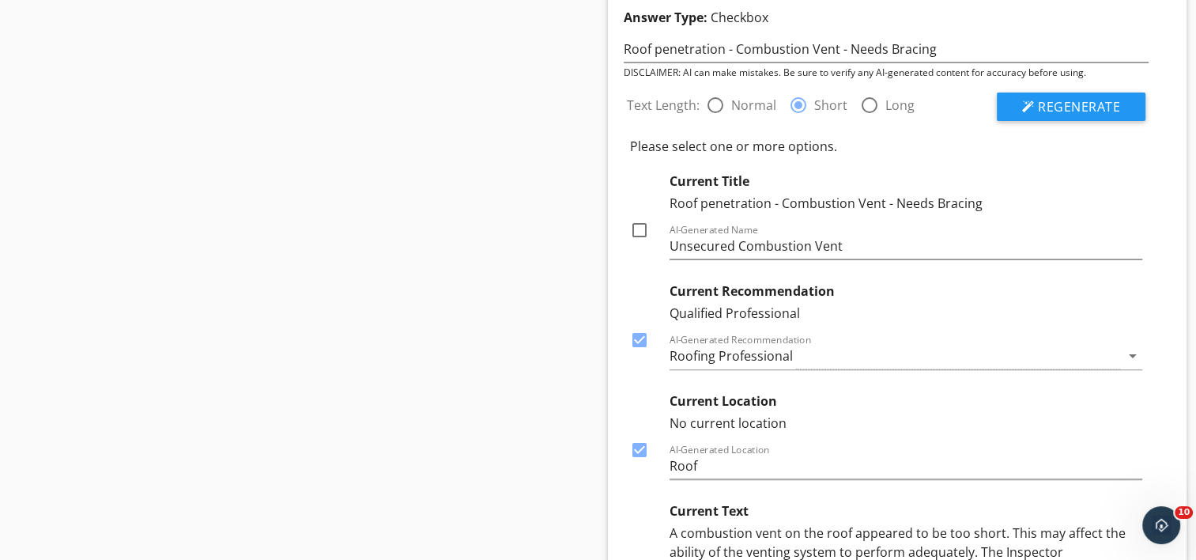
scroll to position [6298, 0]
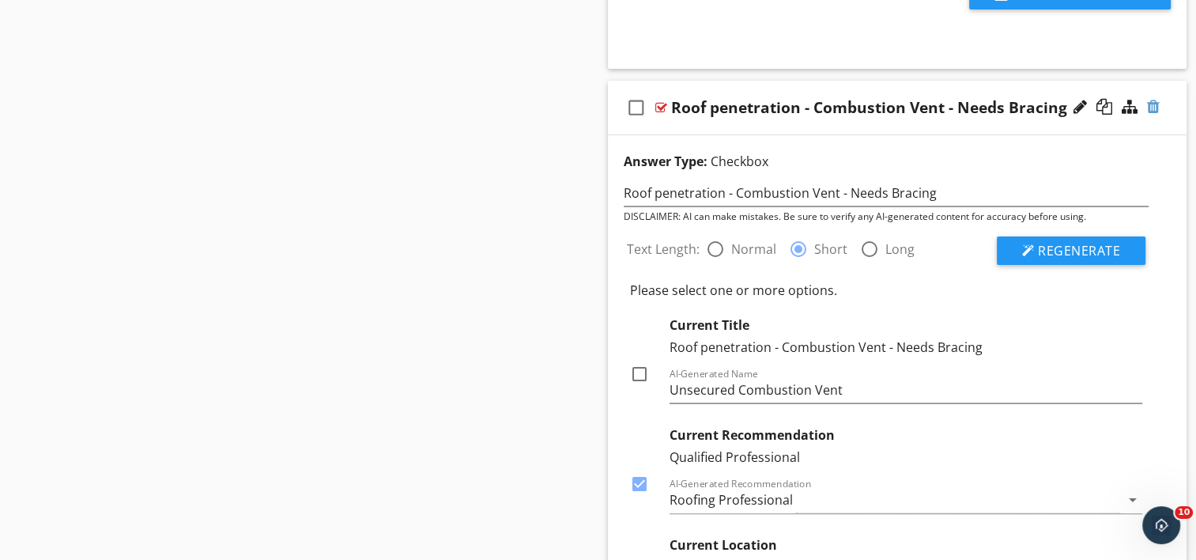
click at [1156, 99] on div at bounding box center [1153, 107] width 13 height 16
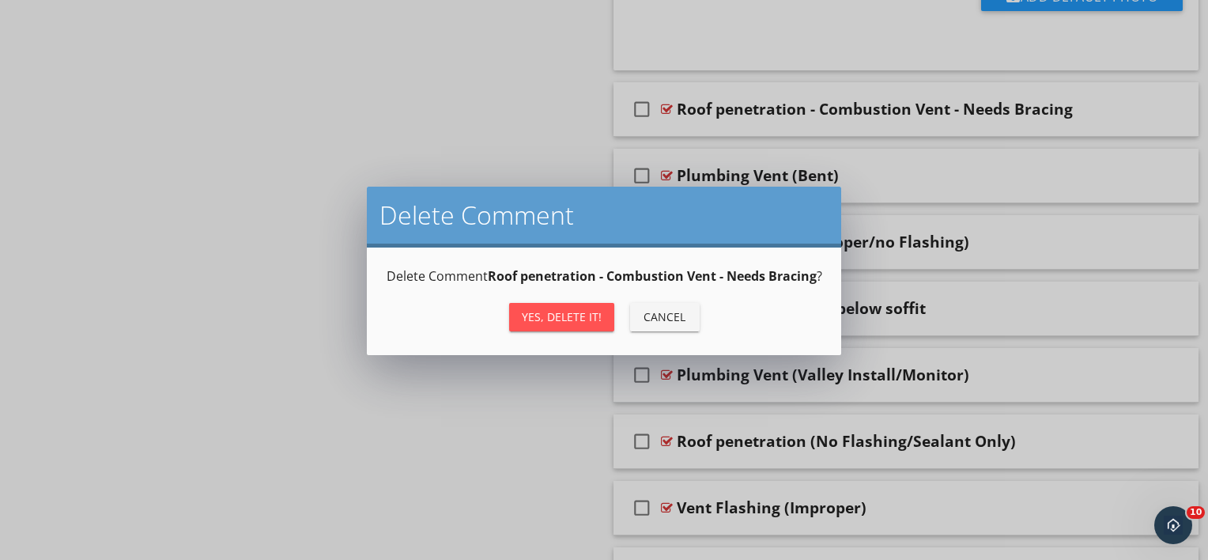
click at [545, 325] on div "Yes, Delete it!" at bounding box center [562, 316] width 80 height 17
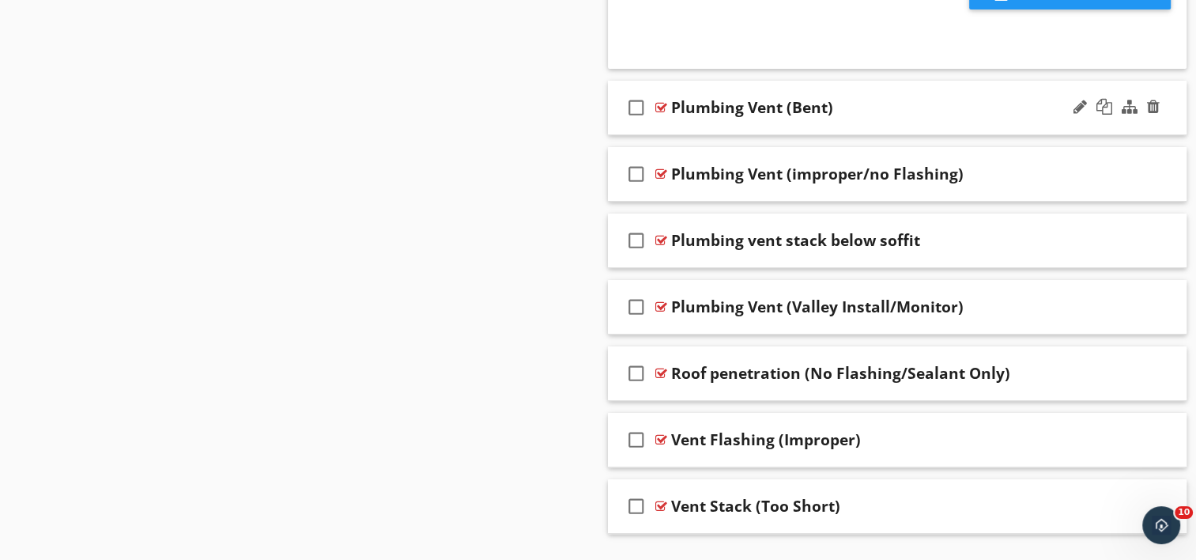
click at [830, 98] on div "Plumbing Vent (Bent)" at bounding box center [752, 107] width 162 height 19
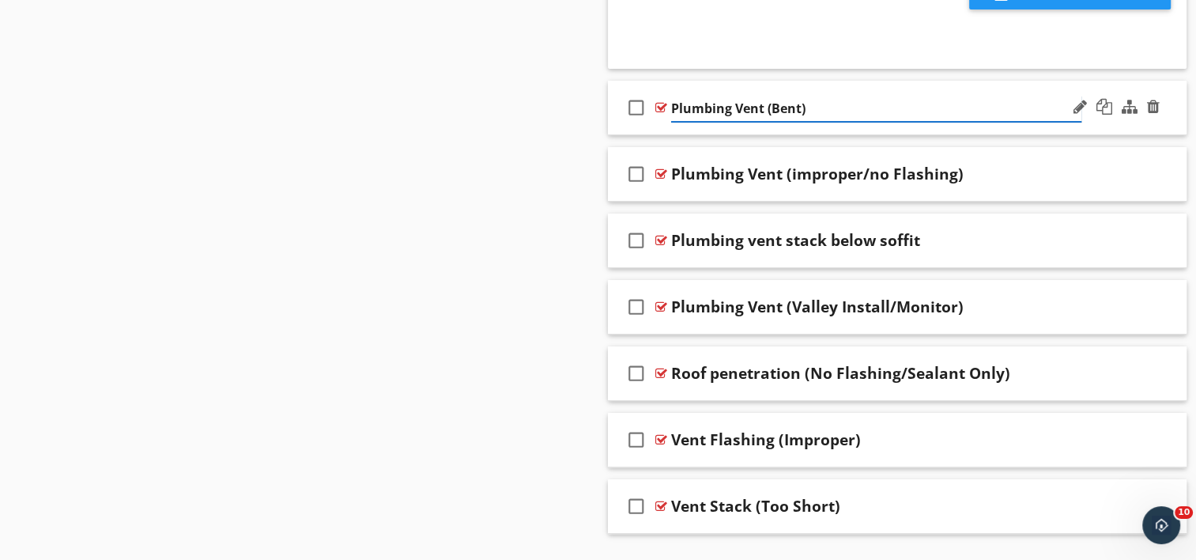
click at [771, 98] on input "Plumbing Vent (Bent)" at bounding box center [876, 109] width 410 height 26
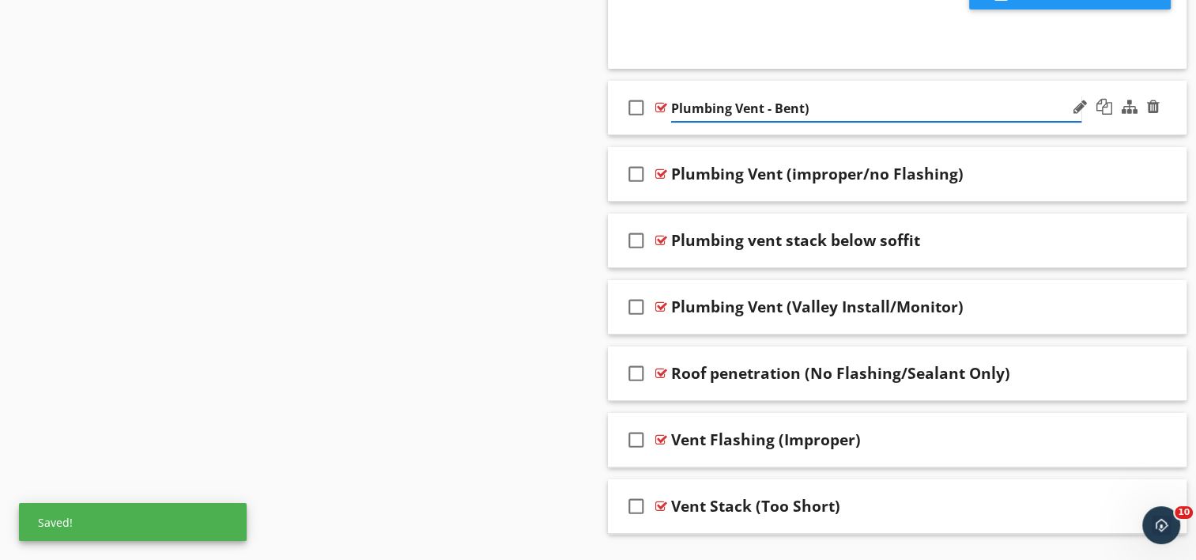
click at [831, 96] on input "Plumbing Vent - Bent)" at bounding box center [876, 109] width 410 height 26
click at [744, 110] on div "Plumbing Vent - Bent" at bounding box center [876, 109] width 410 height 26
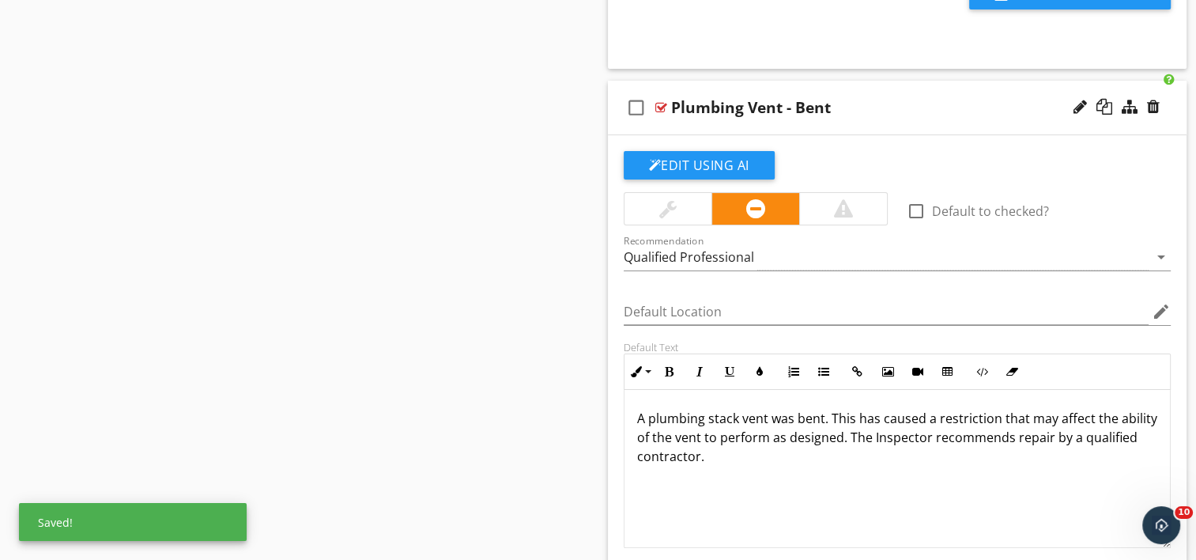
click at [738, 135] on div "Edit Using AI check_box_outline_blank Default to checked? Recommendation Qualif…" at bounding box center [898, 401] width 580 height 532
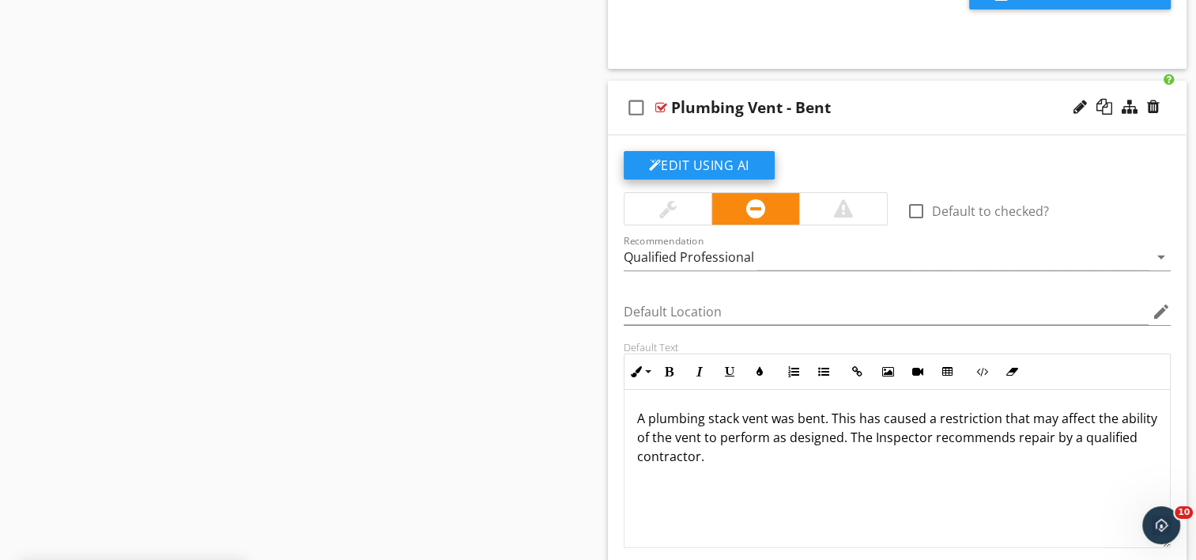
click at [696, 154] on button "Edit Using AI" at bounding box center [699, 165] width 151 height 28
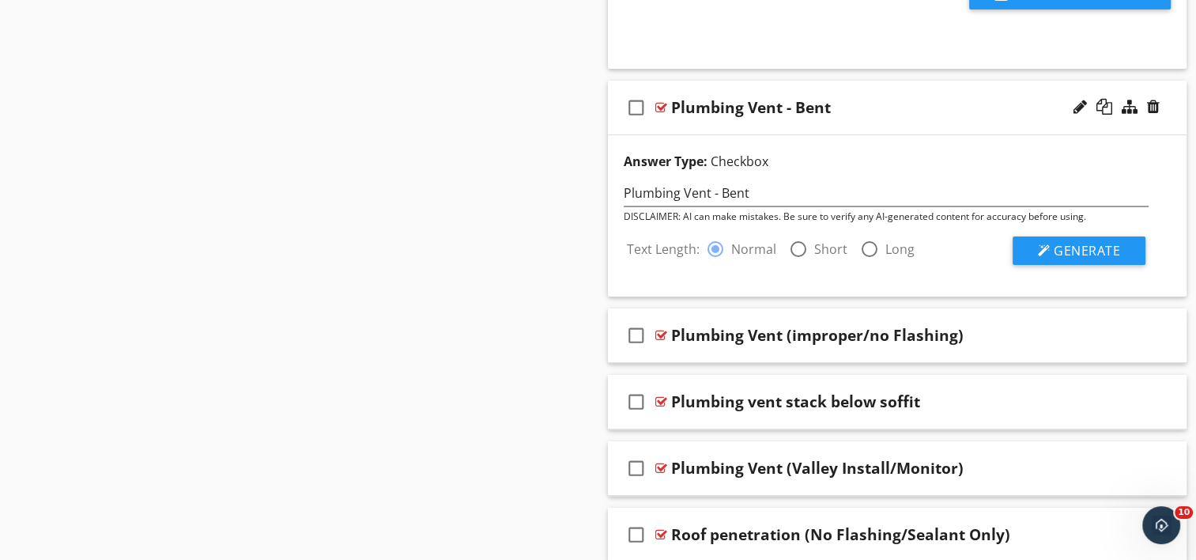
click at [795, 237] on div at bounding box center [798, 249] width 27 height 27
click at [1072, 242] on span "Generate" at bounding box center [1087, 250] width 66 height 17
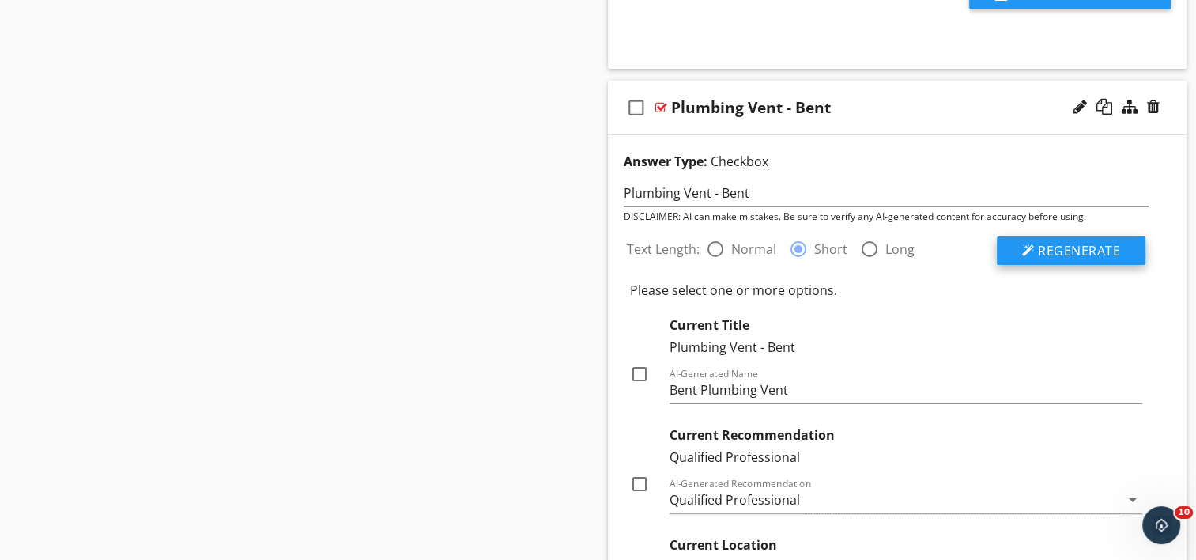
click at [1037, 240] on button "Regenerate" at bounding box center [1071, 250] width 149 height 28
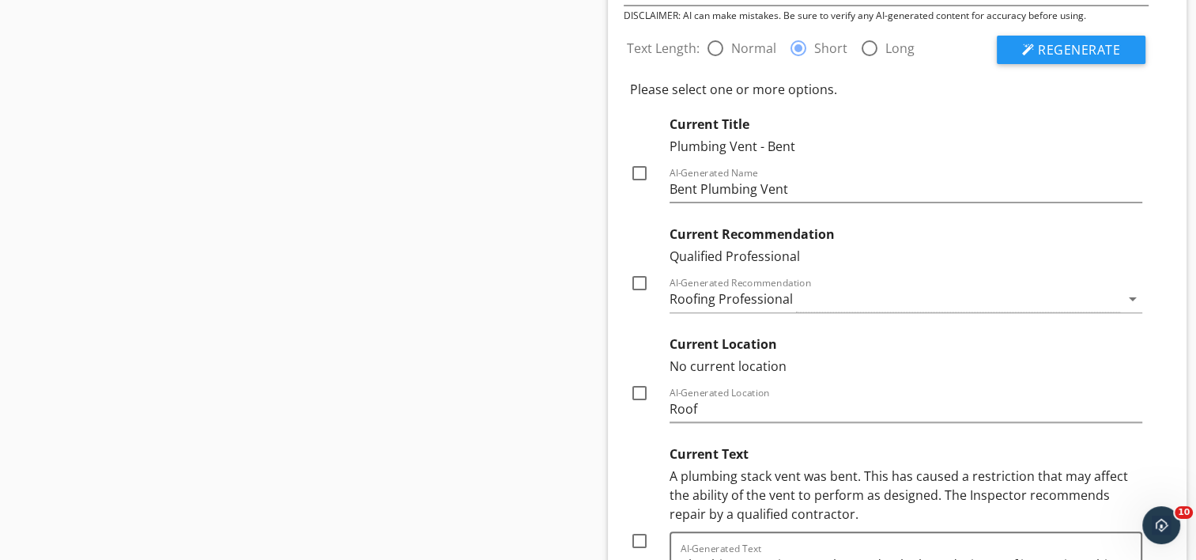
scroll to position [6535, 0]
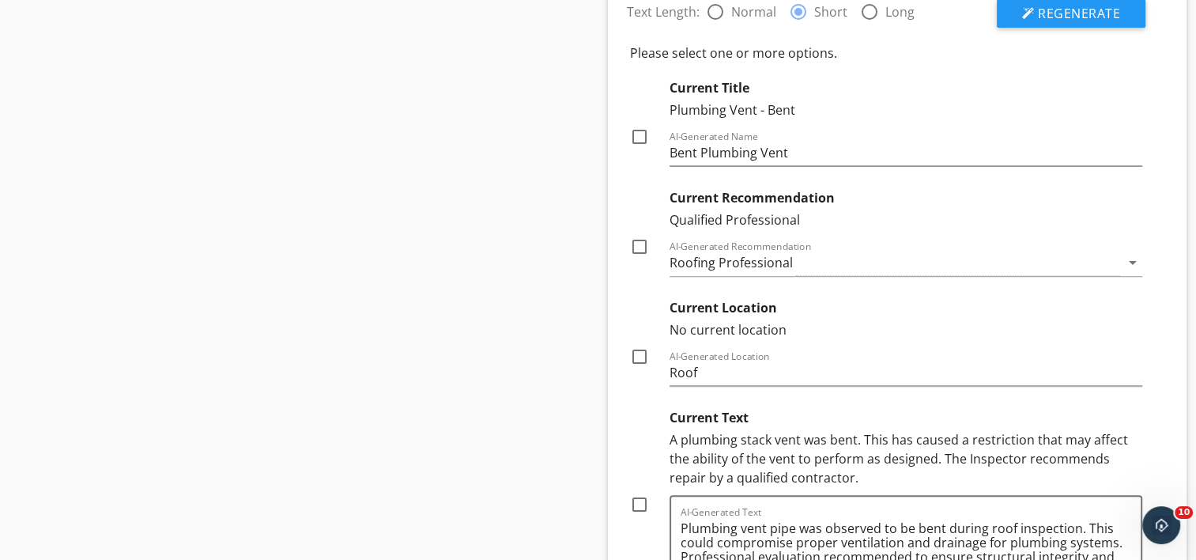
click at [640, 239] on div at bounding box center [639, 246] width 27 height 27
click at [632, 343] on div at bounding box center [639, 356] width 27 height 27
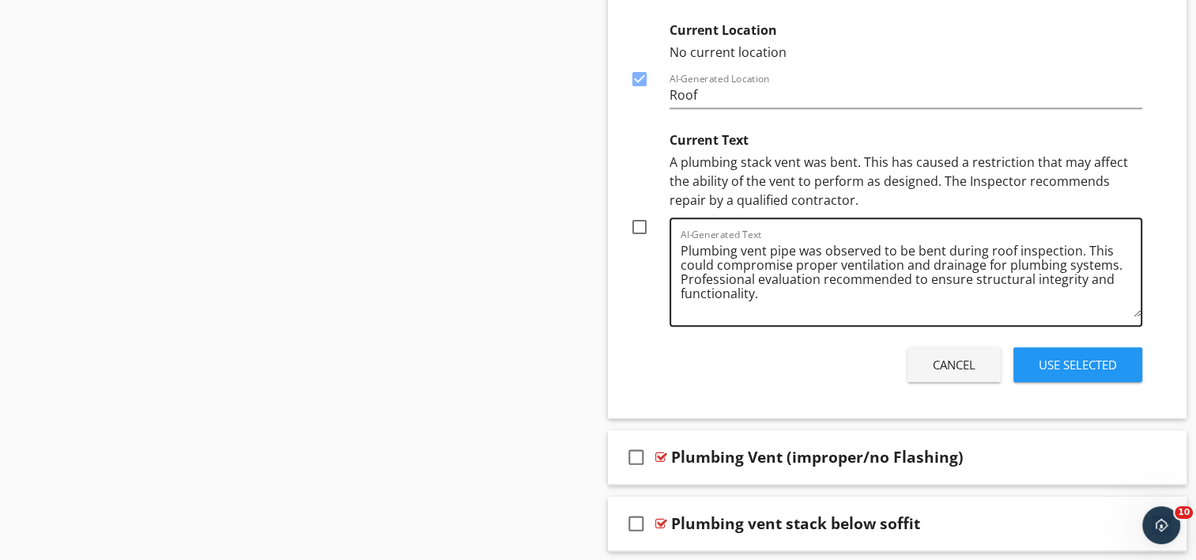
scroll to position [6851, 0]
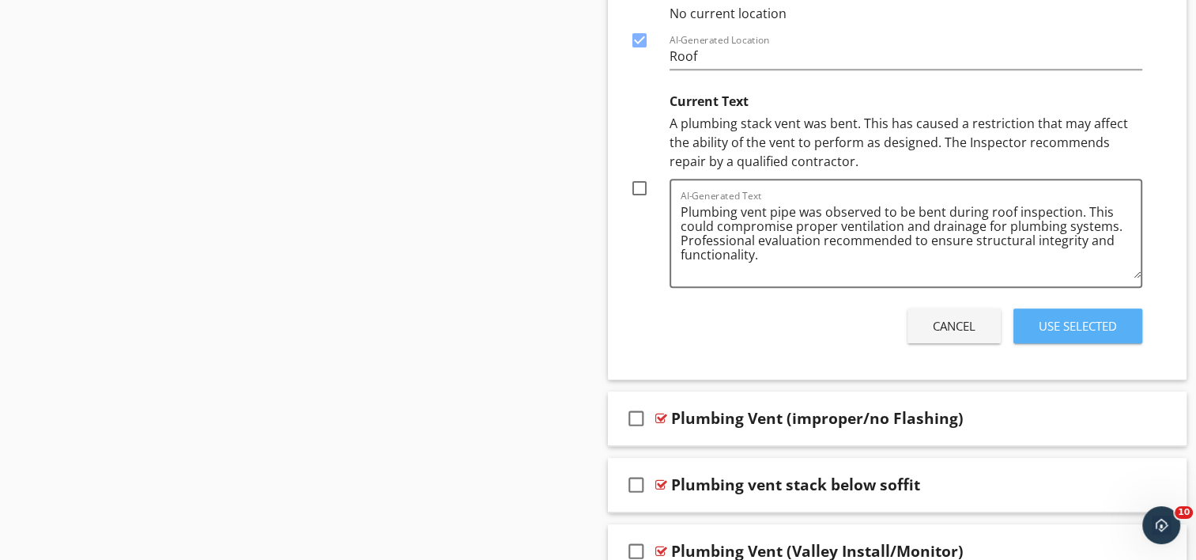
click at [1098, 317] on div "Use Selected" at bounding box center [1078, 326] width 78 height 18
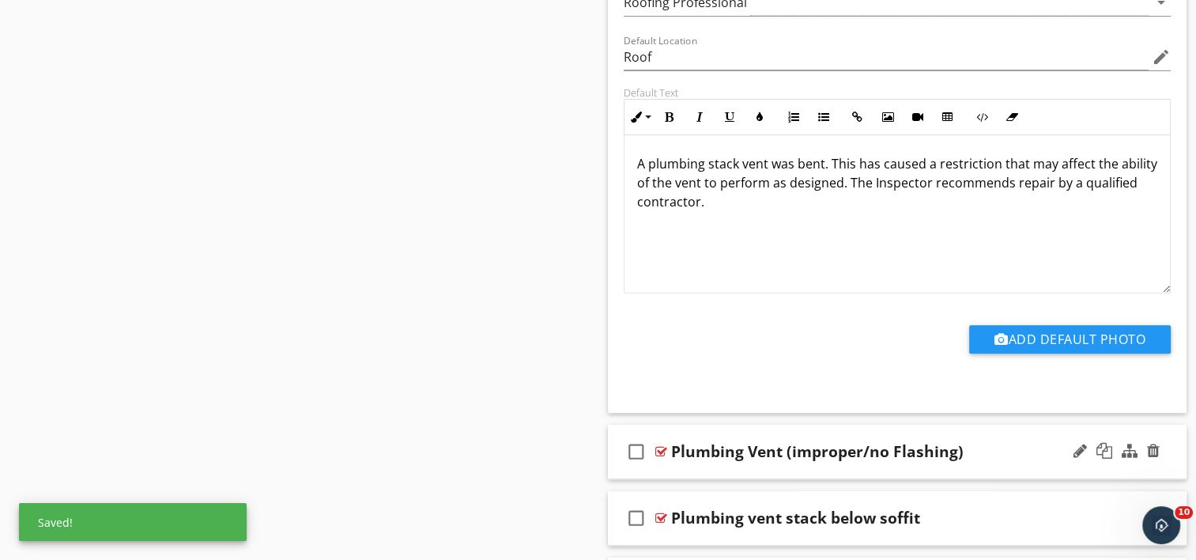
click at [769, 451] on div "check_box_outline_blank Plumbing Vent (improper/no Flashing)" at bounding box center [898, 452] width 580 height 55
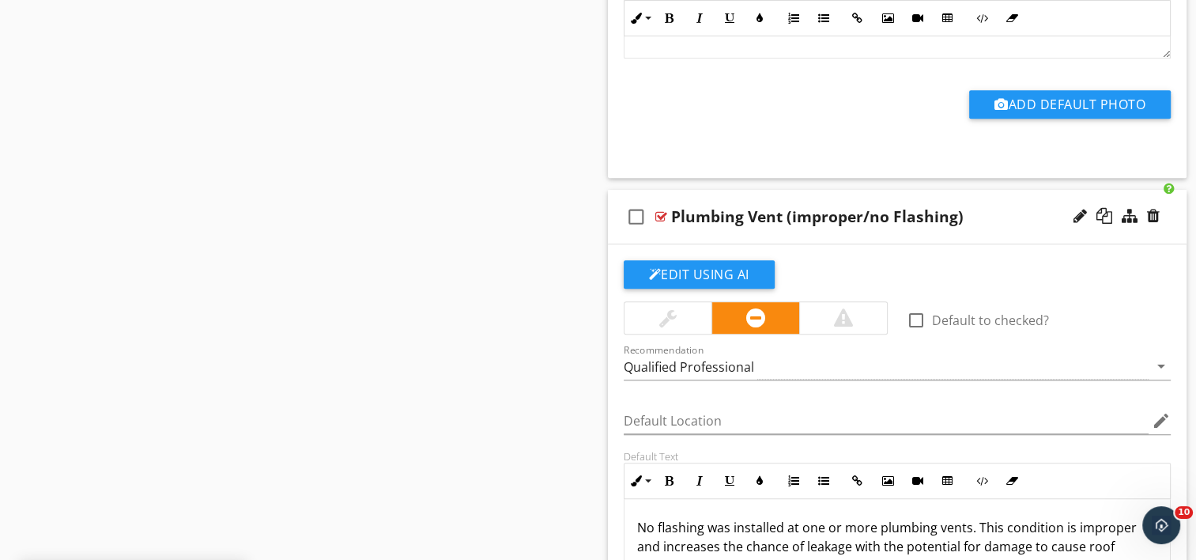
scroll to position [6790, 0]
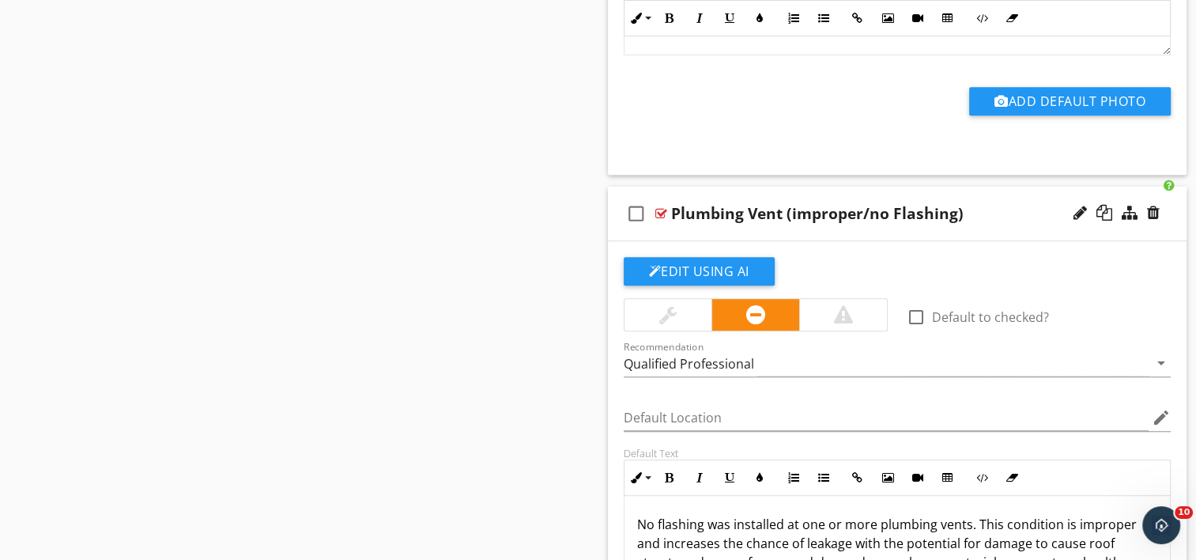
click at [791, 204] on div "Plumbing Vent (improper/no Flashing)" at bounding box center [817, 213] width 293 height 19
click at [772, 202] on input "Plumbing Vent (improper/no Flashing)" at bounding box center [876, 215] width 410 height 26
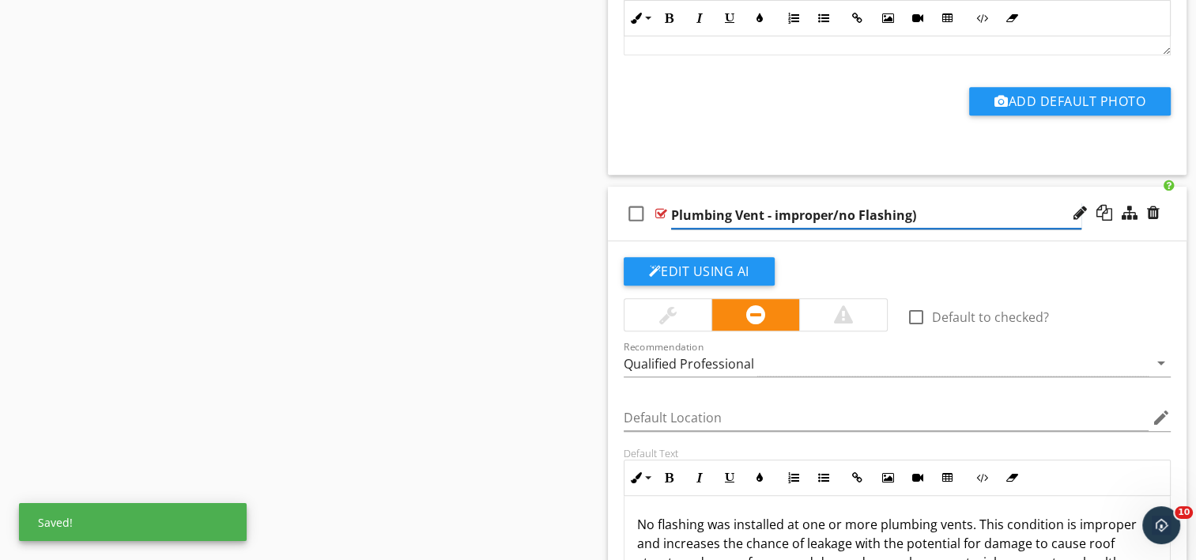
click at [926, 205] on input "Plumbing Vent - improper/no Flashing)" at bounding box center [876, 215] width 410 height 26
click at [837, 202] on input "Plumbing Vent - improper/no [MEDICAL_DATA]" at bounding box center [876, 215] width 410 height 26
click at [832, 203] on input "Plumbing Vent - improper/ no Flashing" at bounding box center [876, 215] width 410 height 26
click at [702, 257] on button "Edit Using AI" at bounding box center [699, 271] width 151 height 28
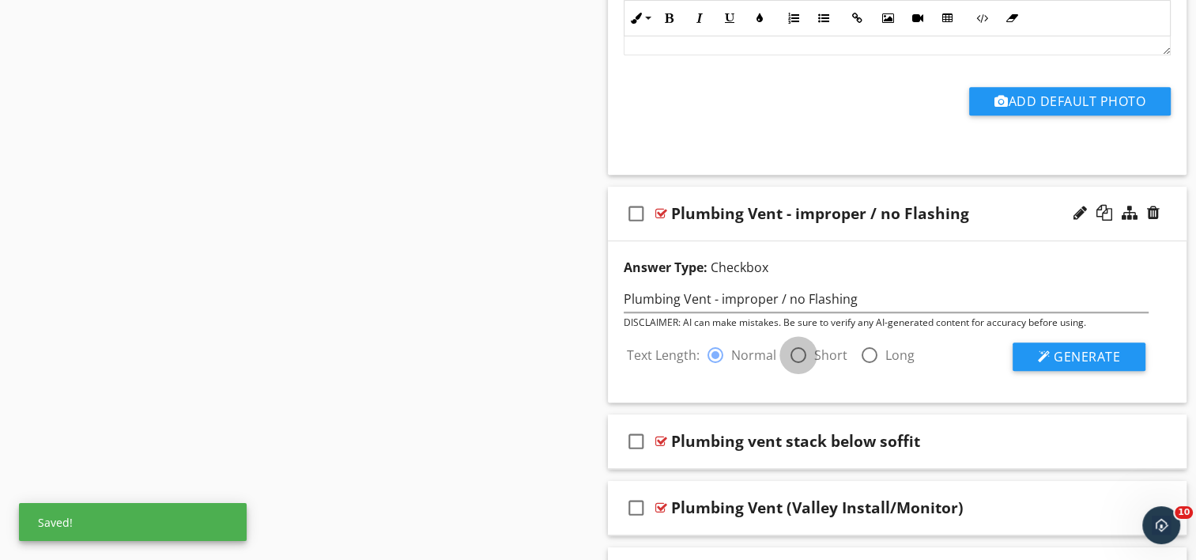
drag, startPoint x: 792, startPoint y: 343, endPoint x: 887, endPoint y: 336, distance: 95.1
click at [793, 343] on div at bounding box center [798, 355] width 27 height 27
click at [1116, 361] on div "Answer Type: Checkbox Plumbing Vent - improper / no Flashing DISCLAIMER: AI can…" at bounding box center [898, 321] width 580 height 161
click at [1092, 348] on span "Generate" at bounding box center [1087, 356] width 66 height 17
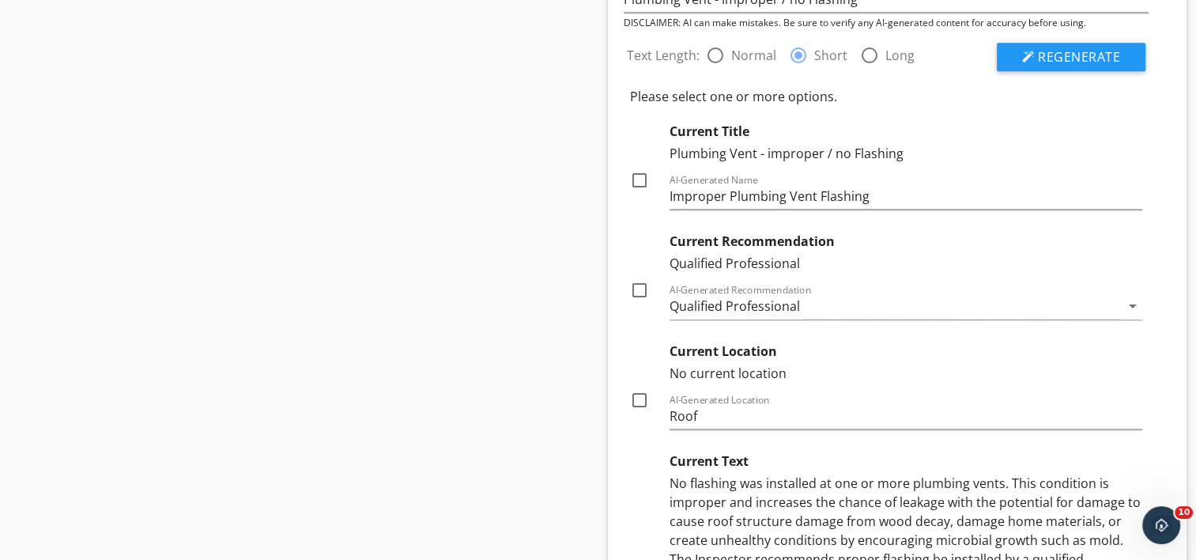
scroll to position [7106, 0]
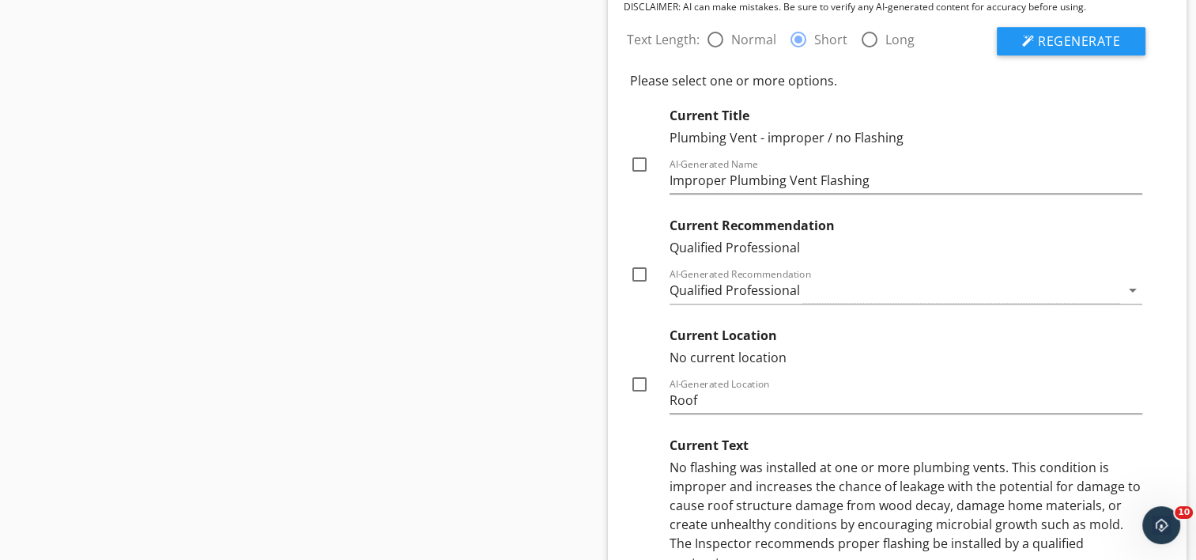
drag, startPoint x: 653, startPoint y: 264, endPoint x: 644, endPoint y: 262, distance: 8.8
click at [652, 265] on div "check_box_outline_blank" at bounding box center [642, 274] width 25 height 19
click at [642, 262] on div at bounding box center [639, 274] width 27 height 27
click at [639, 371] on div at bounding box center [639, 384] width 27 height 27
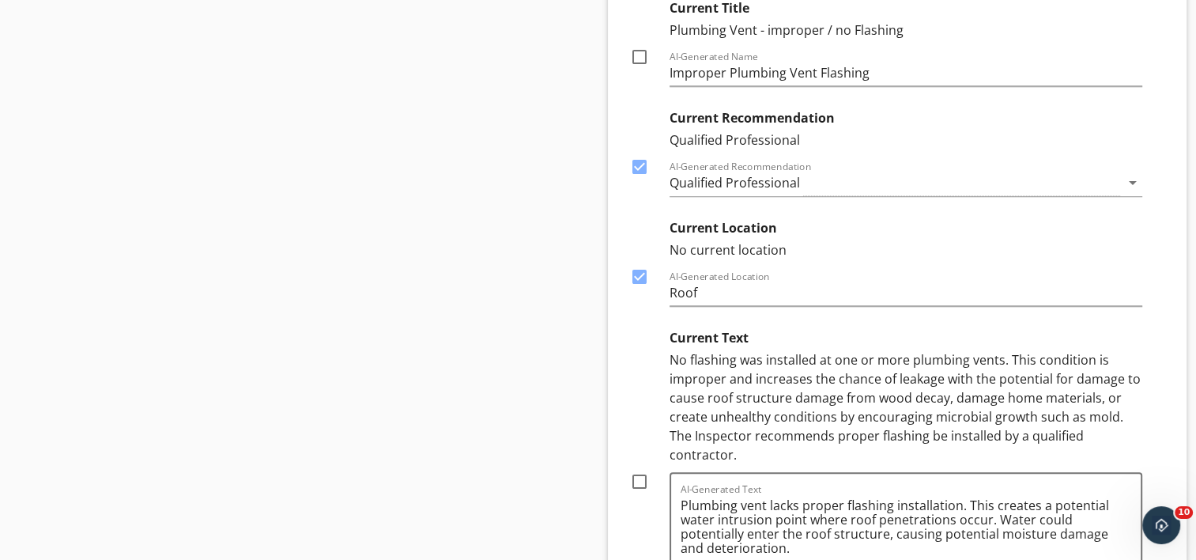
scroll to position [7422, 0]
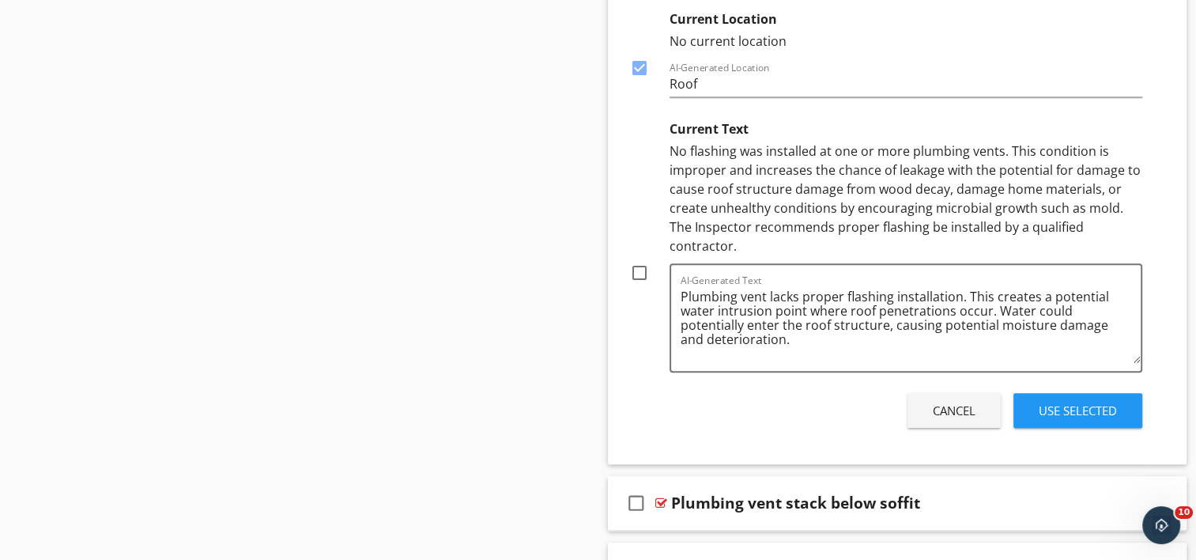
click at [635, 259] on div at bounding box center [639, 272] width 27 height 27
click at [1088, 393] on button "Use Selected" at bounding box center [1078, 410] width 129 height 35
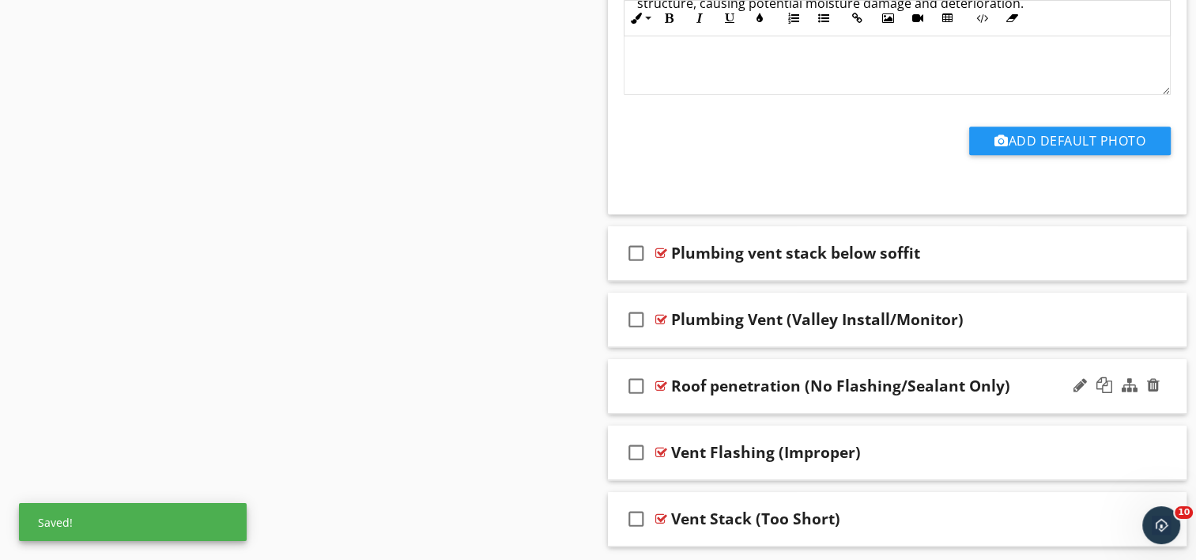
scroll to position [7388, 0]
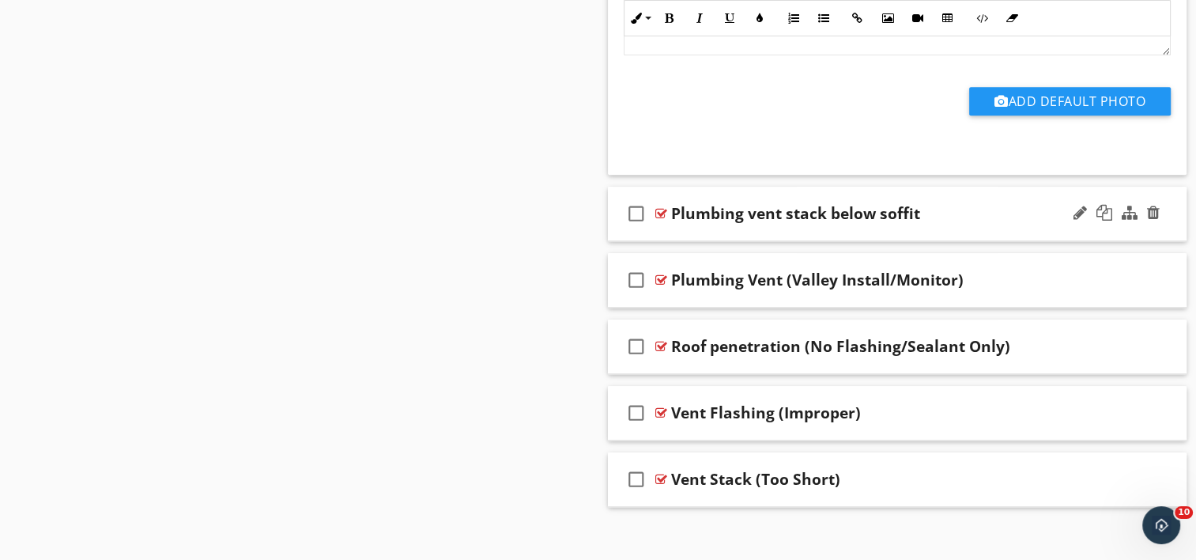
click at [756, 222] on div "check_box_outline_blank Plumbing vent stack below soffit" at bounding box center [898, 214] width 580 height 55
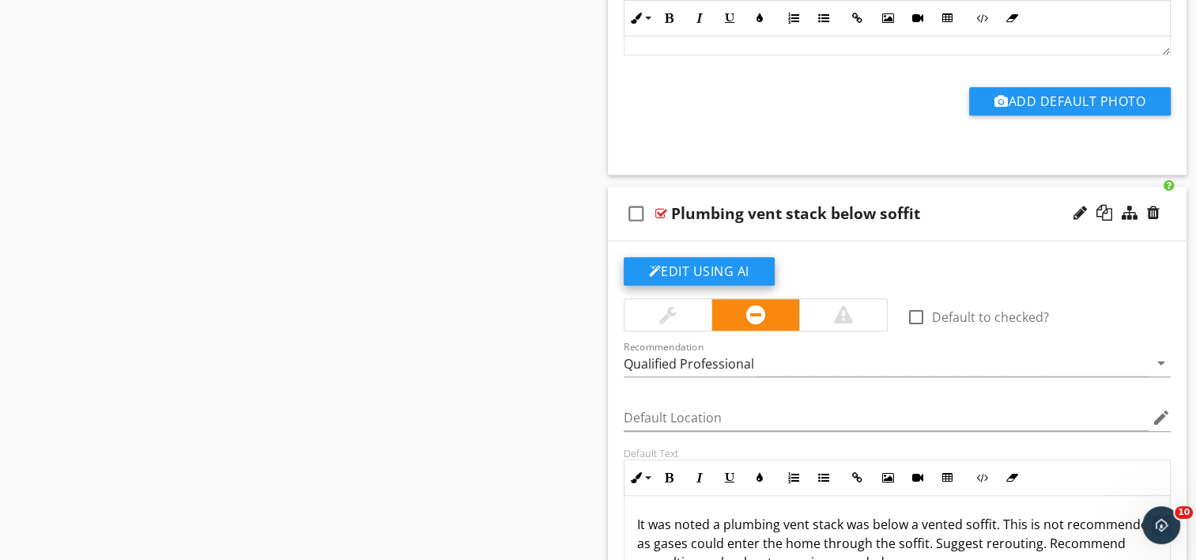
click at [680, 259] on button "Edit Using AI" at bounding box center [699, 271] width 151 height 28
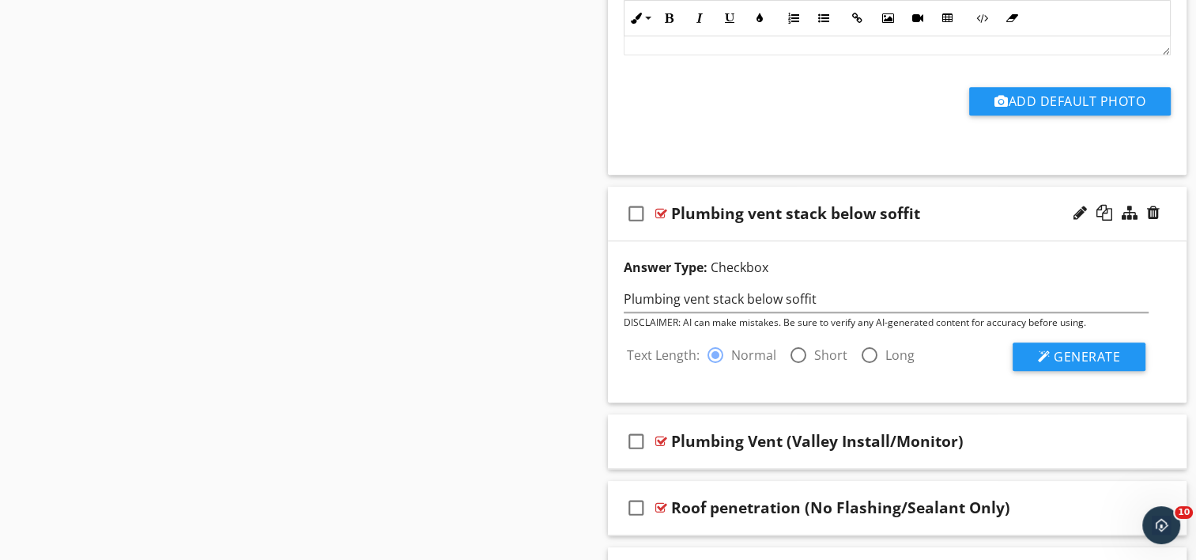
click at [674, 204] on div "Plumbing vent stack below soffit" at bounding box center [795, 213] width 249 height 19
click at [796, 345] on div at bounding box center [798, 355] width 27 height 27
click at [1057, 361] on div "Answer Type: Checkbox Plumbing vent stack below soffit DISCLAIMER: AI can make …" at bounding box center [898, 321] width 580 height 161
click at [1055, 348] on span "Generate" at bounding box center [1087, 356] width 66 height 17
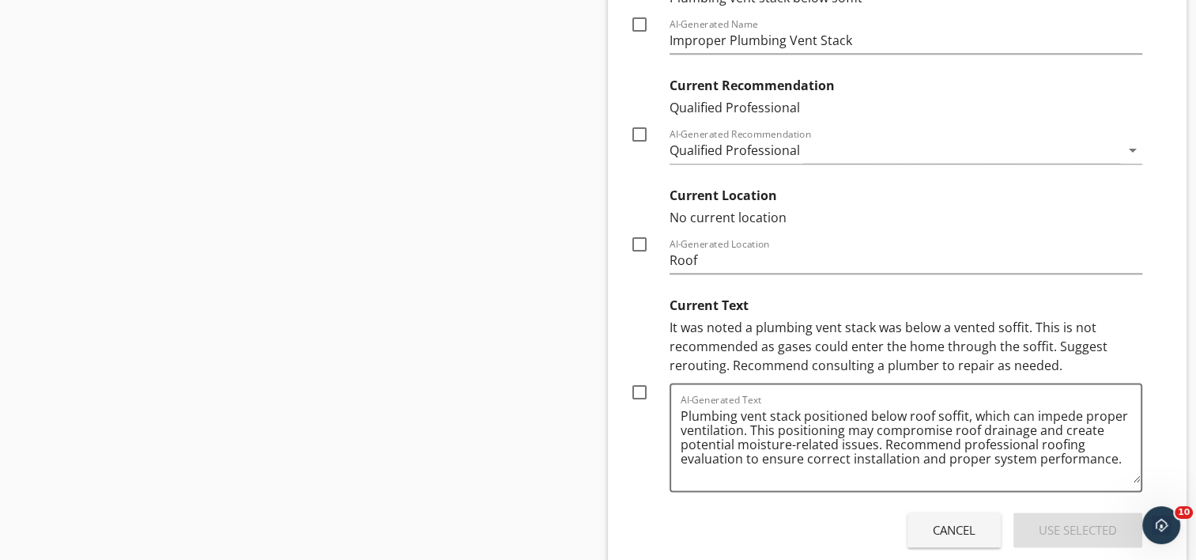
scroll to position [7863, 0]
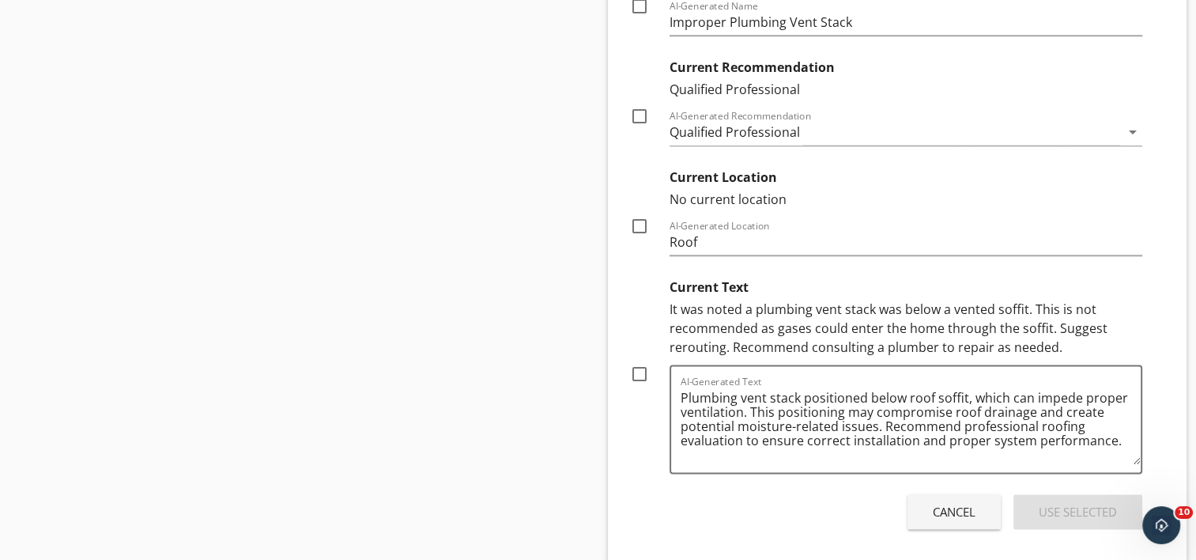
click at [641, 213] on div at bounding box center [639, 226] width 27 height 27
click at [637, 104] on div at bounding box center [639, 116] width 27 height 27
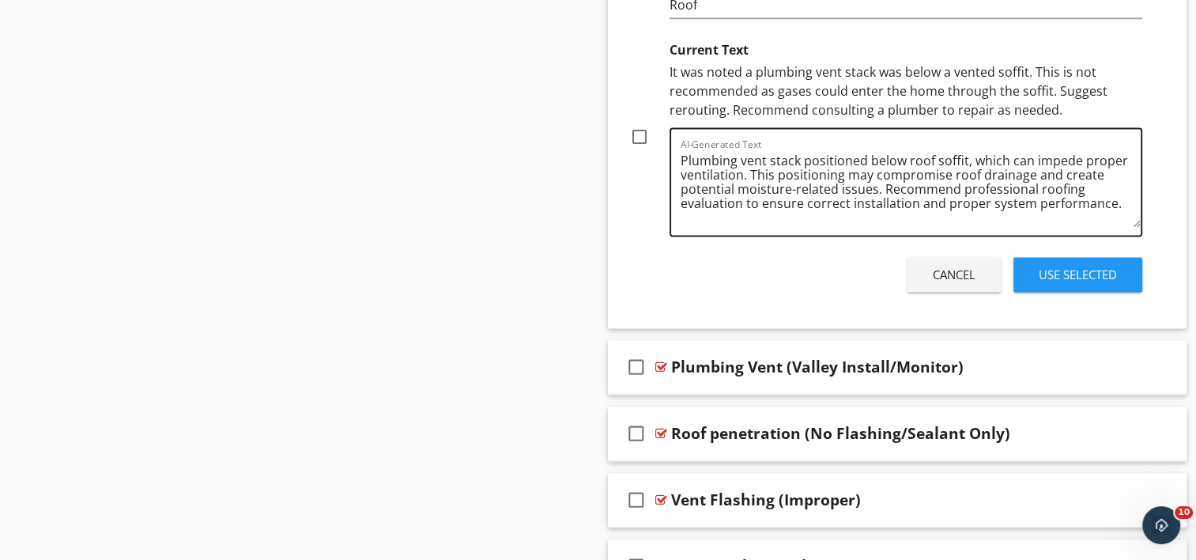
scroll to position [7784, 0]
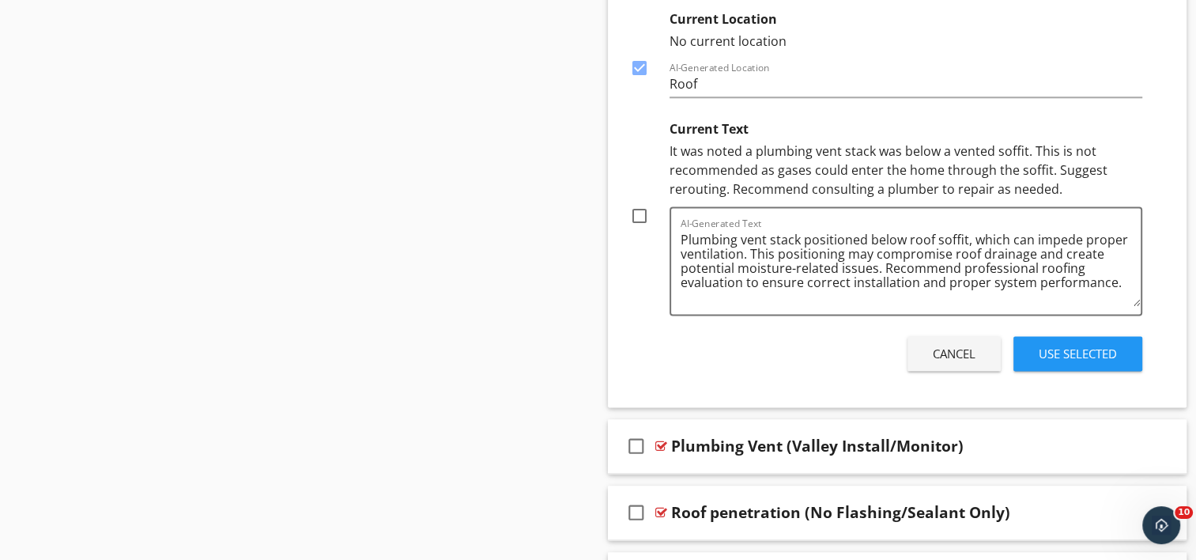
click at [1067, 345] on div "Use Selected" at bounding box center [1078, 354] width 78 height 18
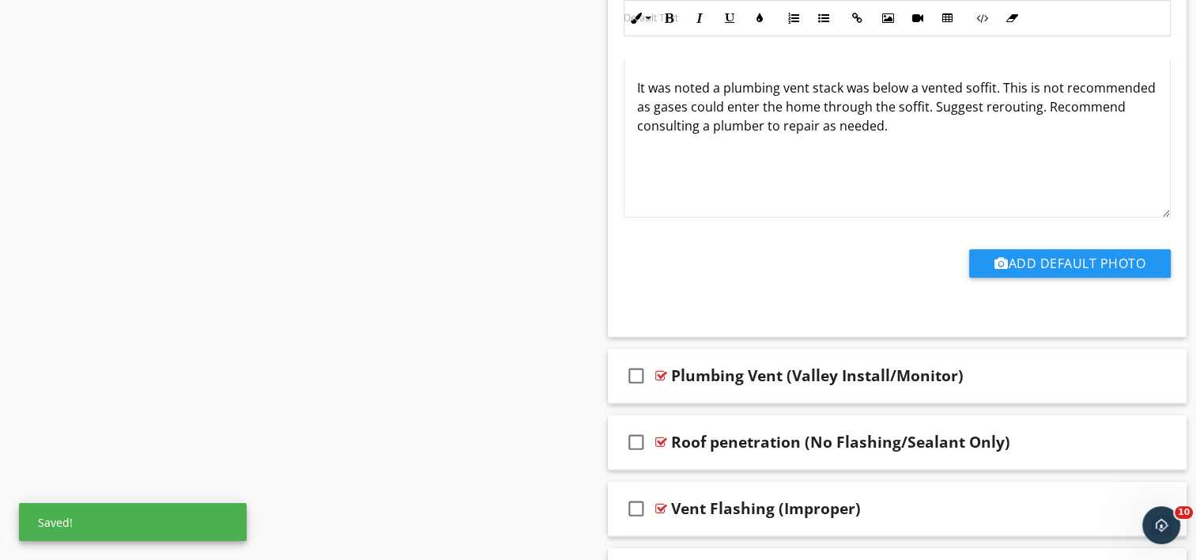
scroll to position [7852, 0]
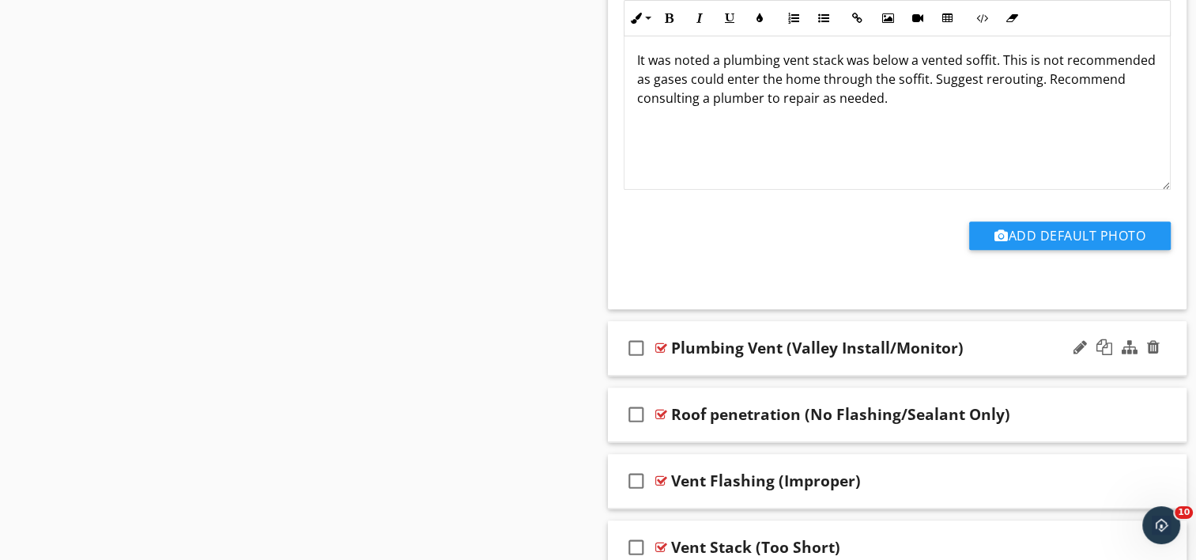
click at [768, 352] on div "check_box_outline_blank Plumbing Vent (Valley Install/Monitor)" at bounding box center [898, 348] width 580 height 55
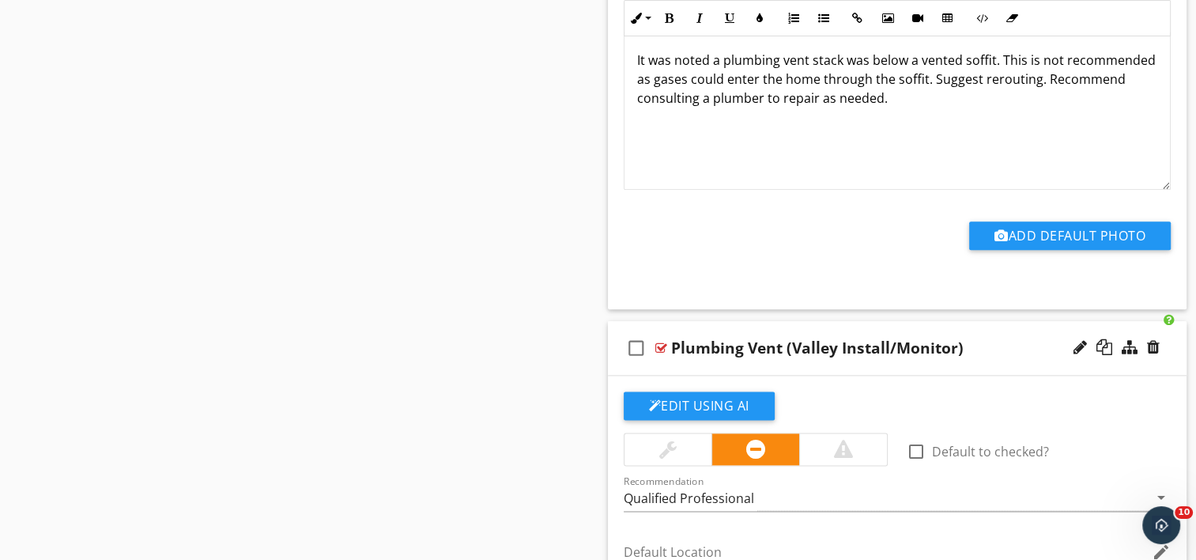
click at [791, 338] on div "Plumbing Vent (Valley Install/Monitor)" at bounding box center [817, 347] width 293 height 19
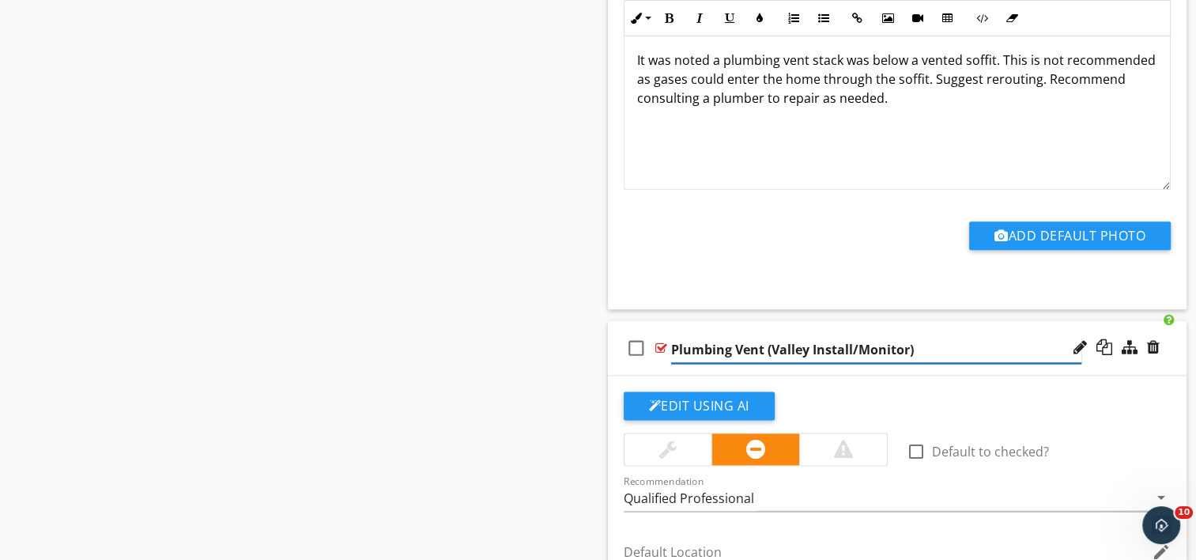
click at [772, 337] on input "Plumbing Vent (Valley Install/Monitor)" at bounding box center [876, 350] width 410 height 26
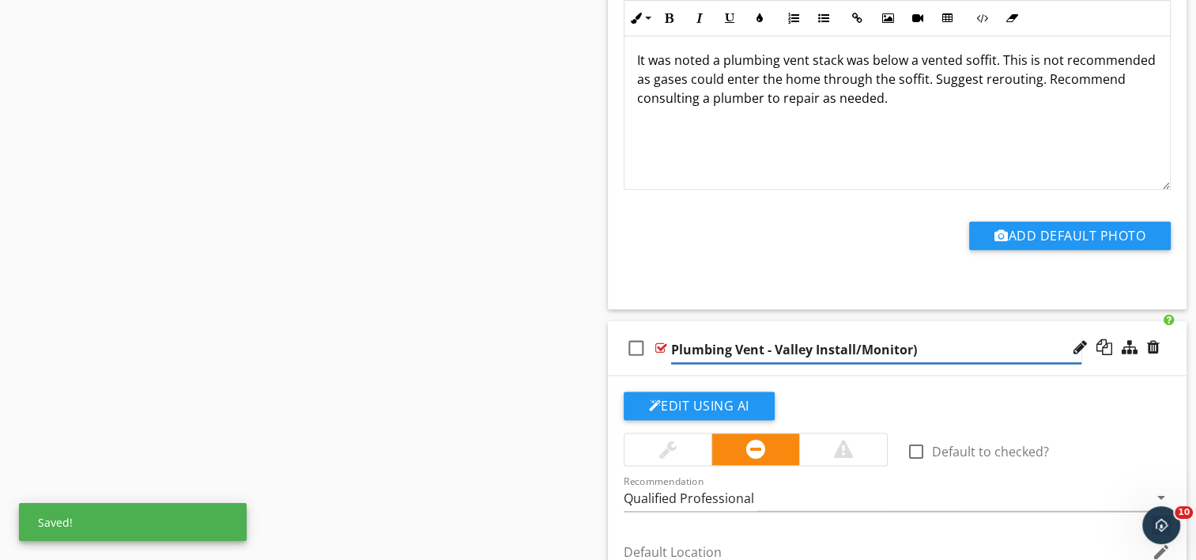
click at [918, 337] on input "Plumbing Vent - Valley Install/Monitor)" at bounding box center [876, 350] width 410 height 26
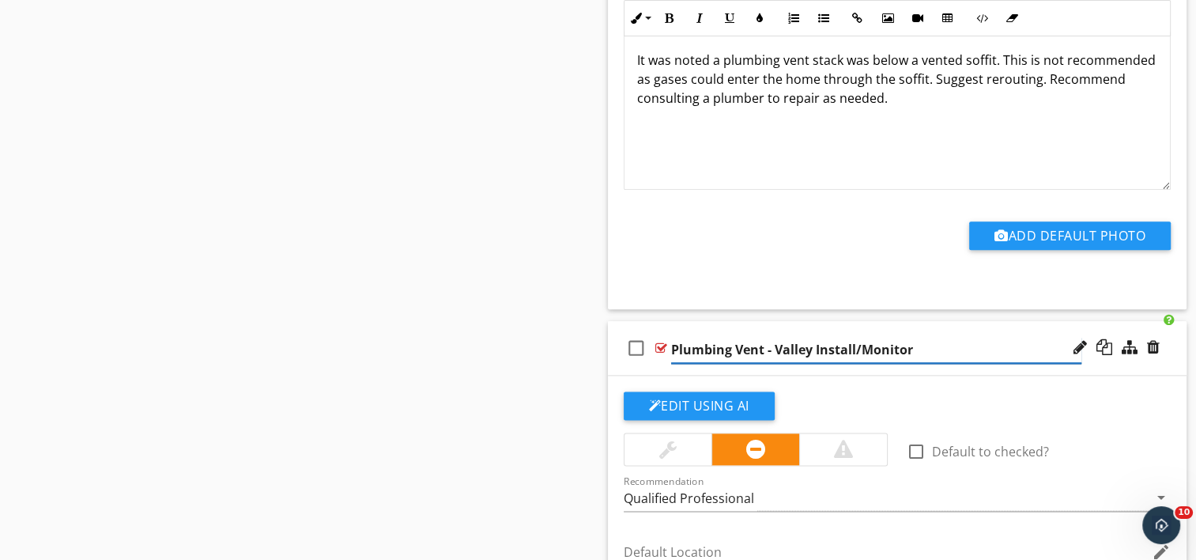
click at [861, 337] on input "Plumbing Vent - Valley Install/Monitor" at bounding box center [876, 350] width 410 height 26
click at [855, 337] on input "Plumbing Vent - Valley Install/ Monitor" at bounding box center [876, 350] width 410 height 26
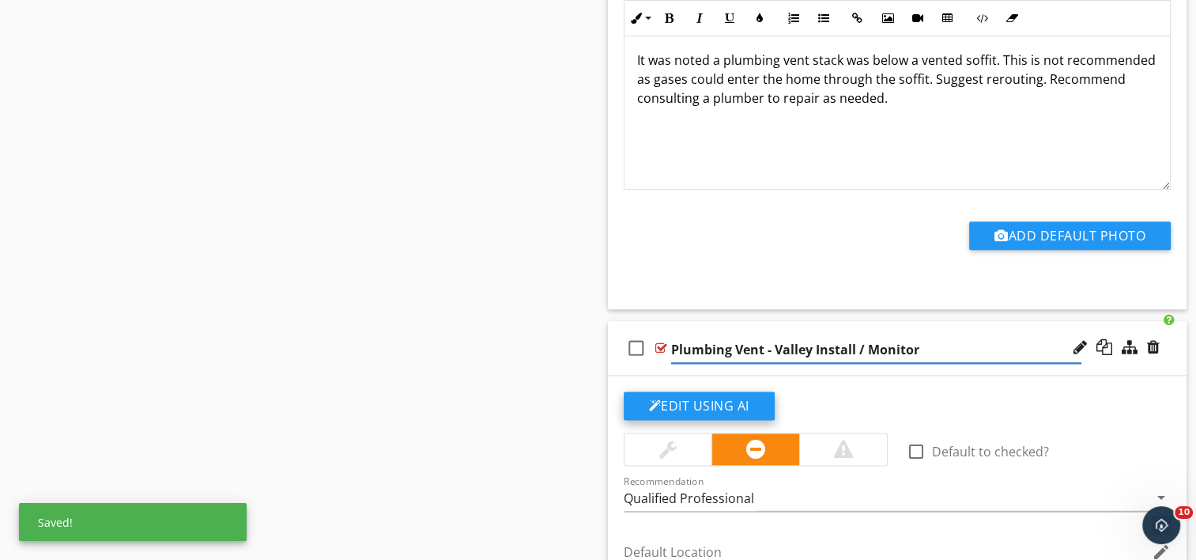
click at [717, 393] on button "Edit Using AI" at bounding box center [699, 405] width 151 height 28
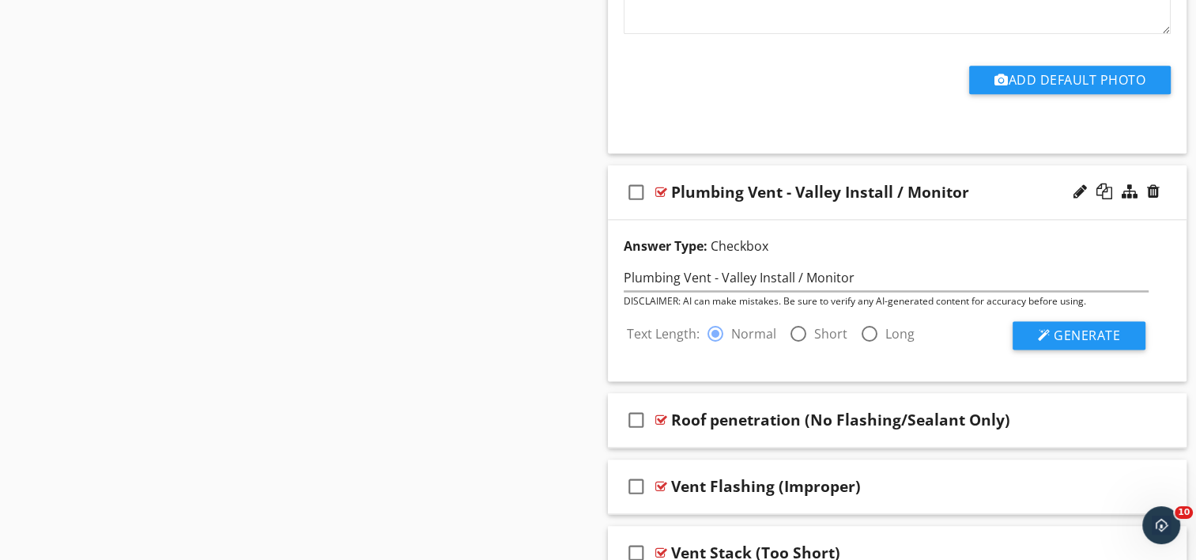
scroll to position [8010, 0]
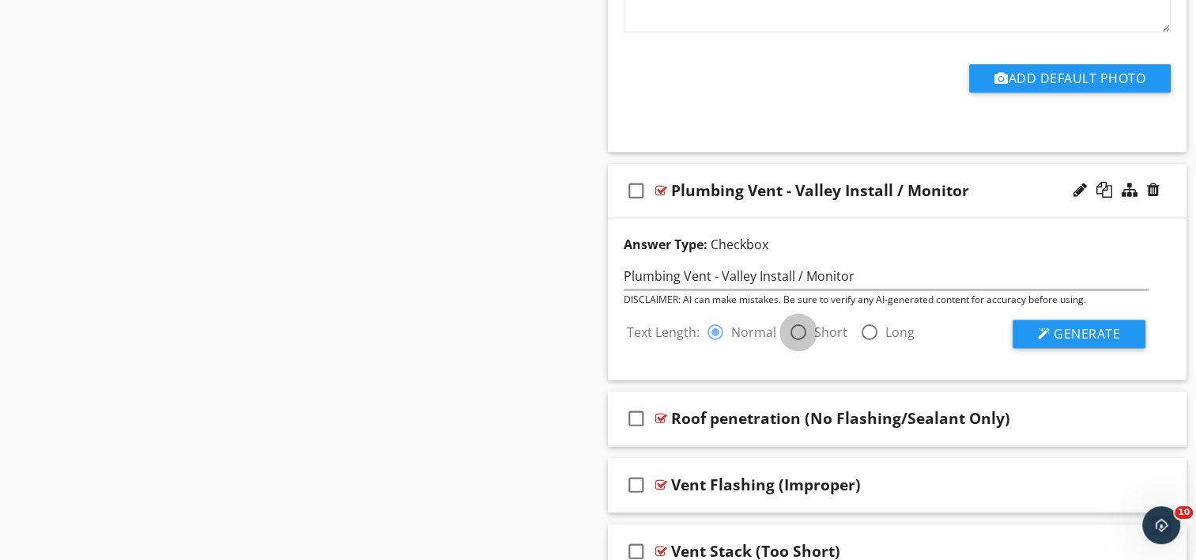
click at [798, 319] on div at bounding box center [798, 332] width 27 height 27
click at [1085, 325] on span "Generate" at bounding box center [1087, 333] width 66 height 17
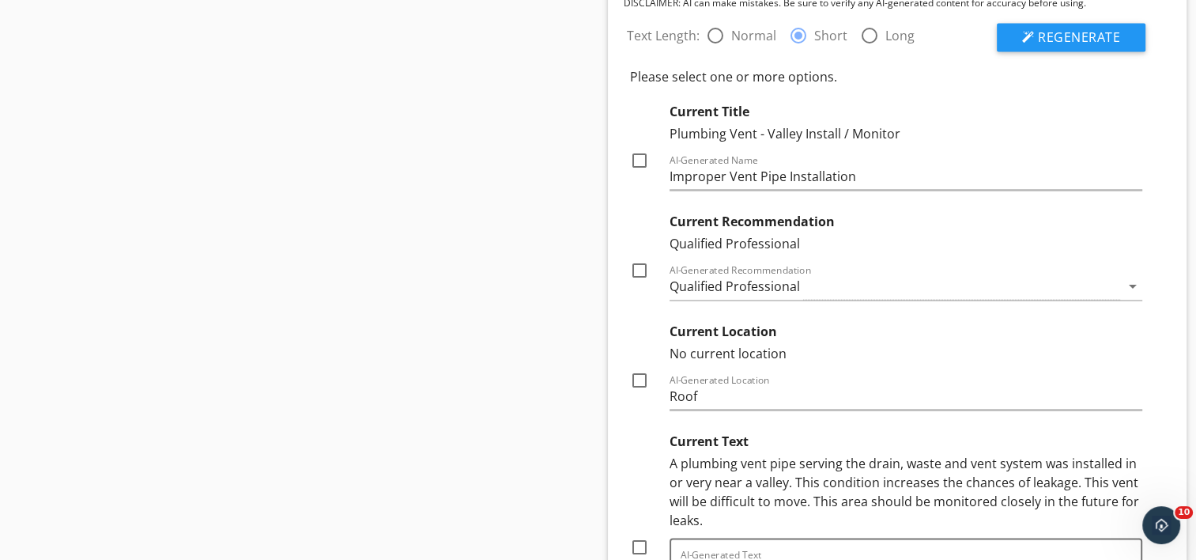
scroll to position [8327, 0]
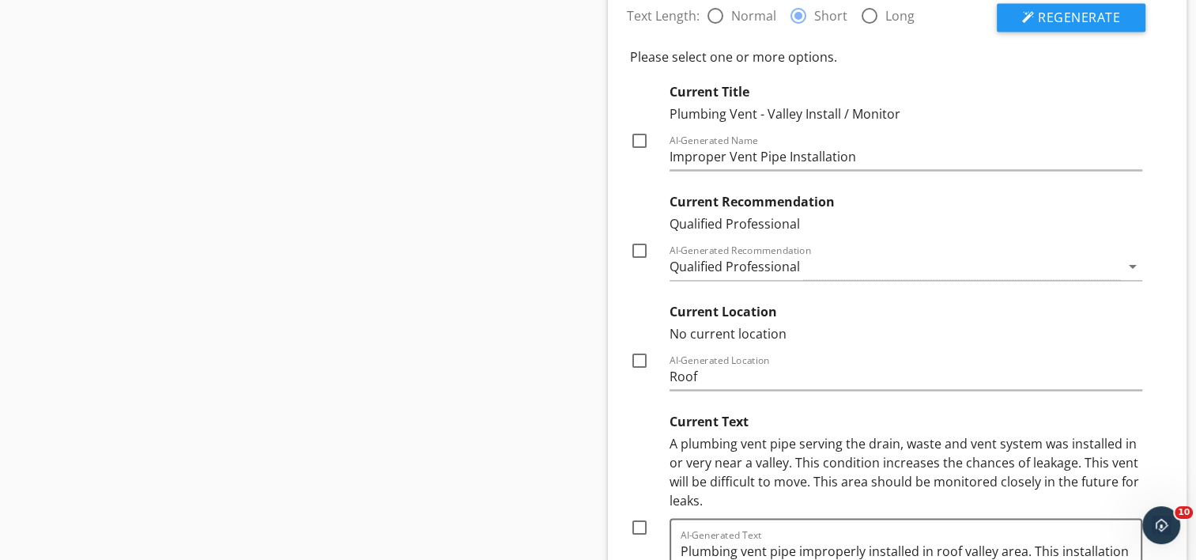
click at [636, 237] on div at bounding box center [639, 250] width 27 height 27
click at [636, 347] on div at bounding box center [639, 360] width 27 height 27
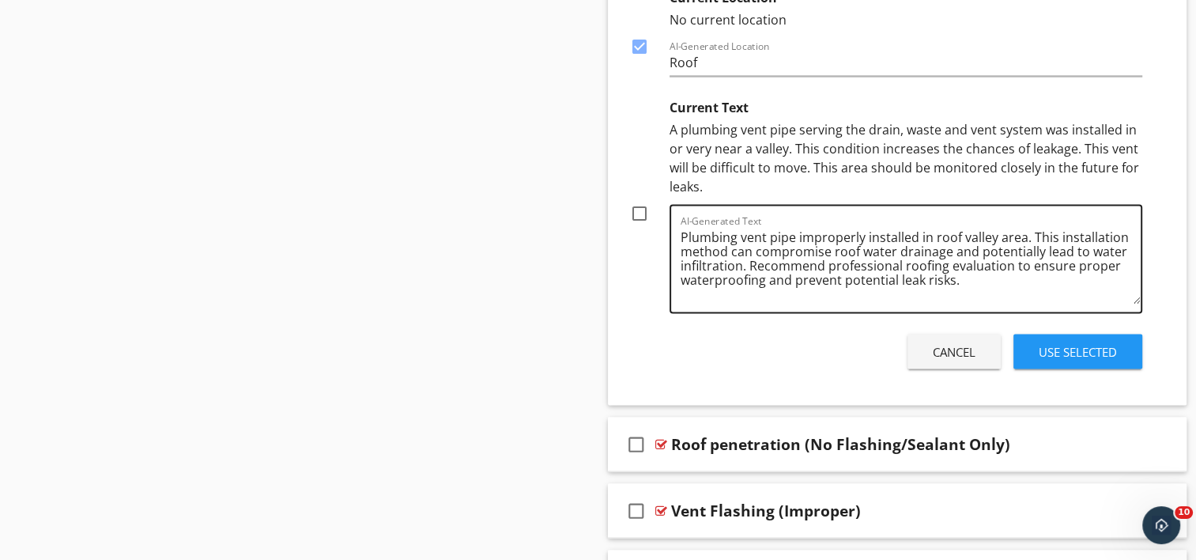
scroll to position [8643, 0]
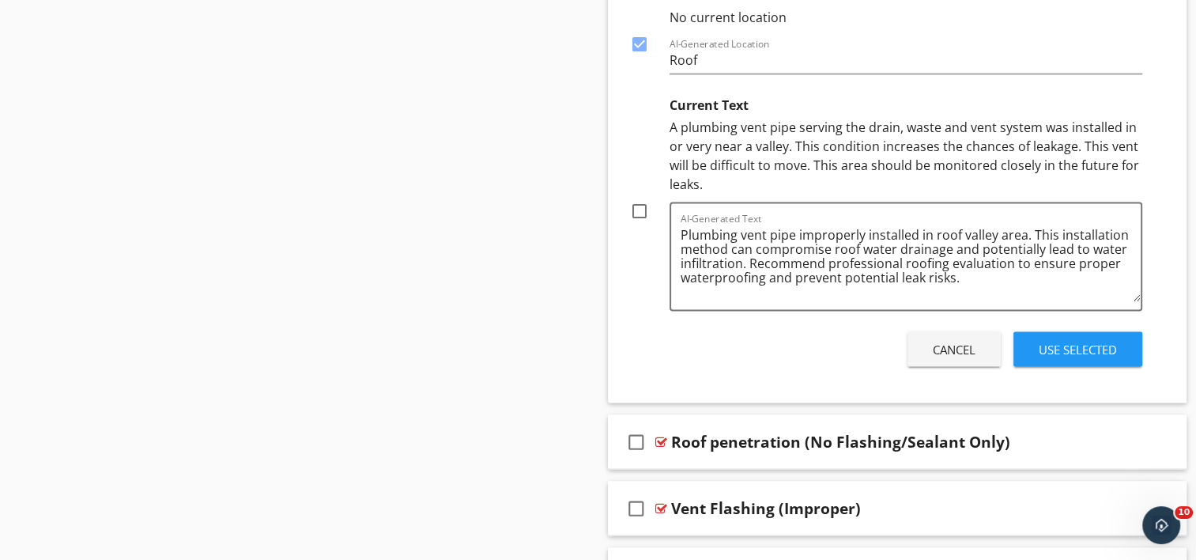
click at [640, 198] on div at bounding box center [639, 211] width 27 height 27
click at [1088, 340] on div "Use Selected" at bounding box center [1078, 349] width 78 height 18
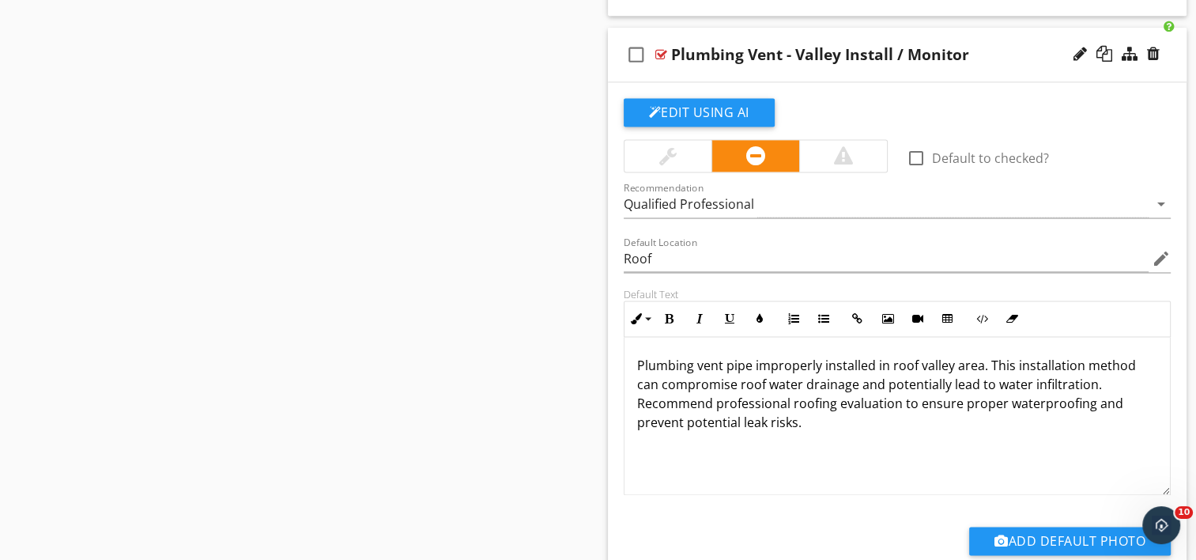
scroll to position [0, 0]
click at [974, 45] on div "Plumbing Vent - Valley Install / Monitor" at bounding box center [876, 54] width 410 height 19
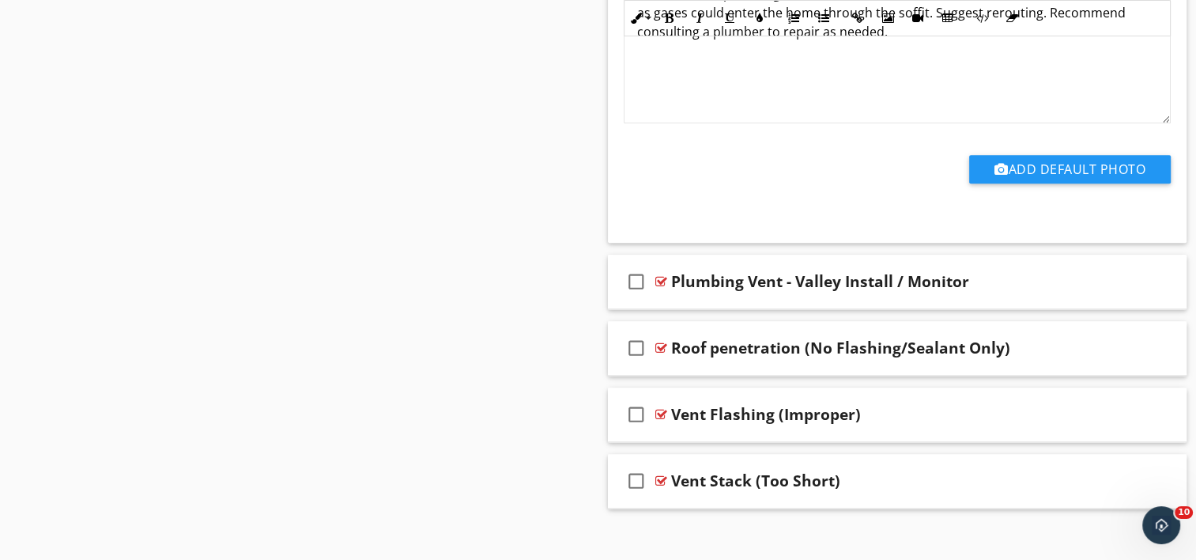
scroll to position [7920, 0]
click at [1021, 271] on div "Plumbing Vent - Valley Install / Monitor" at bounding box center [876, 280] width 410 height 19
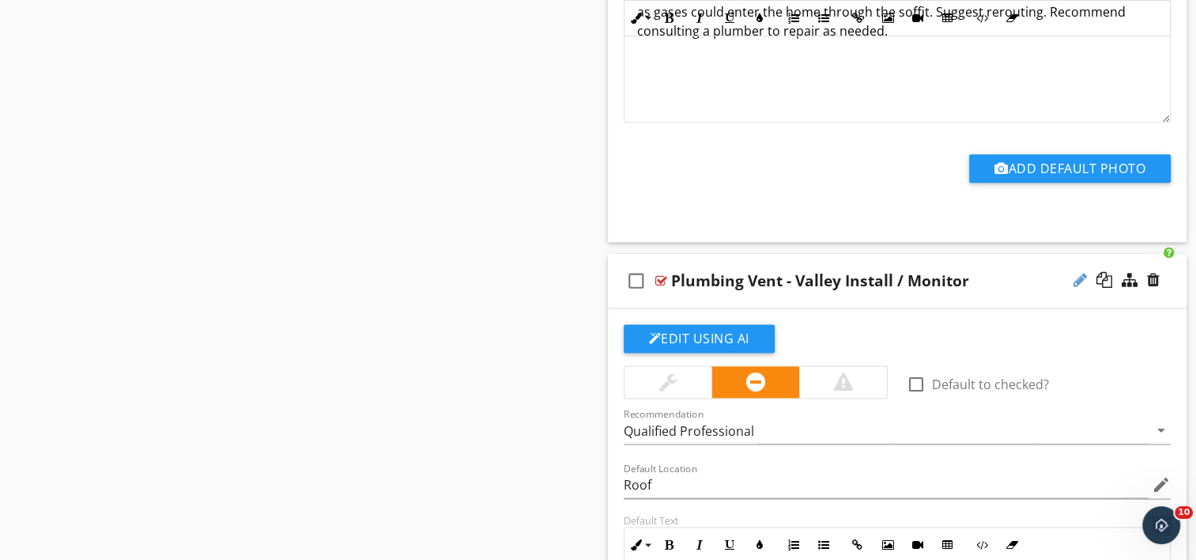
click at [1078, 272] on div at bounding box center [1080, 280] width 13 height 16
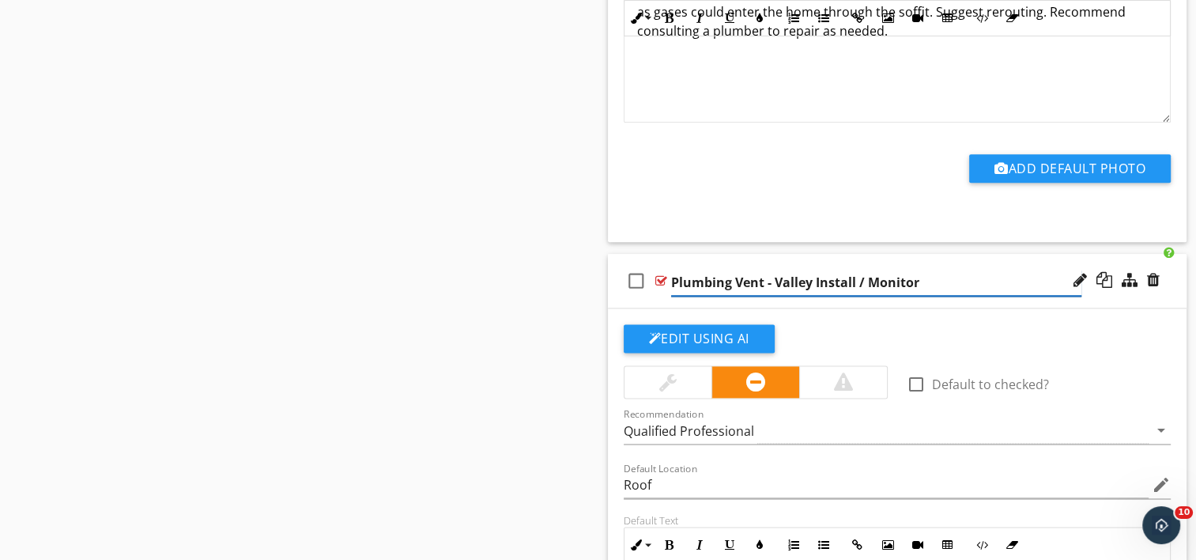
click at [922, 270] on input "Plumbing Vent - Valley Install / Monitor" at bounding box center [876, 283] width 410 height 26
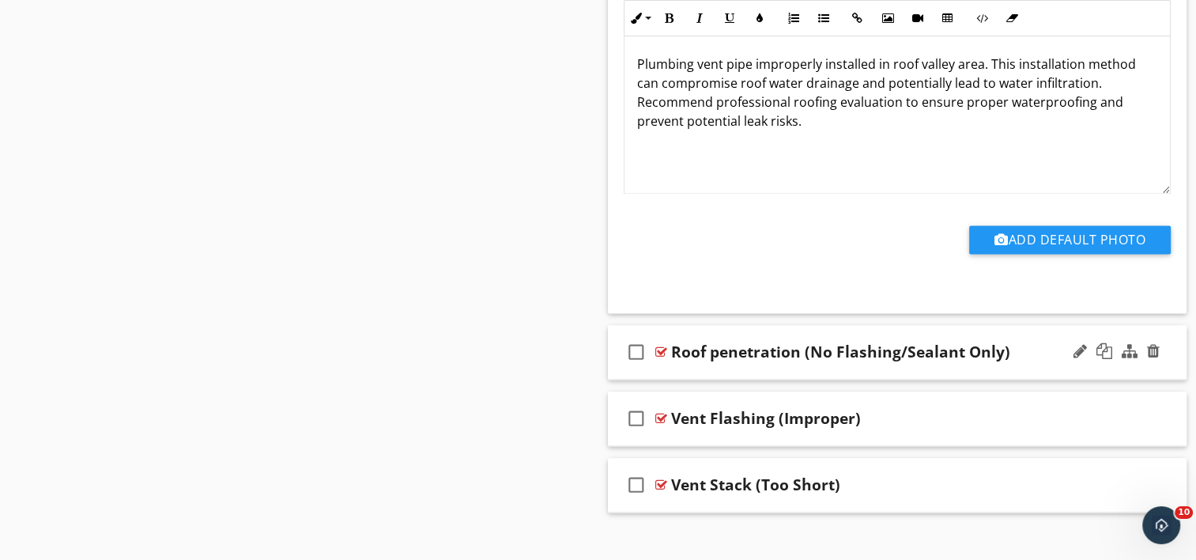
scroll to position [8451, 0]
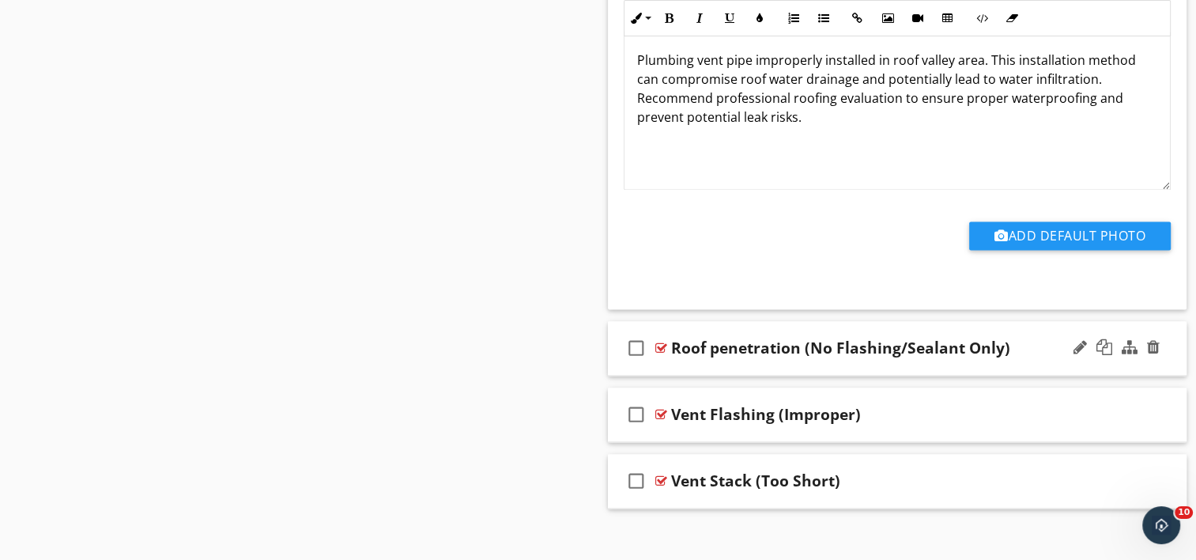
click at [821, 351] on div "check_box_outline_blank Roof penetration (No Flashing/Sealant Only)" at bounding box center [898, 348] width 580 height 55
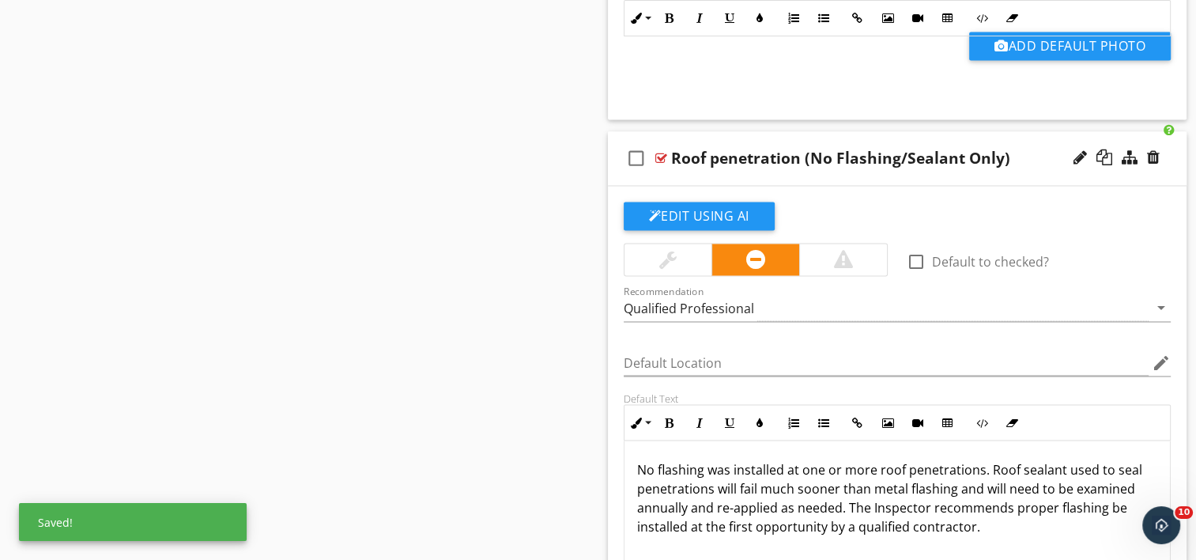
scroll to position [8688, 0]
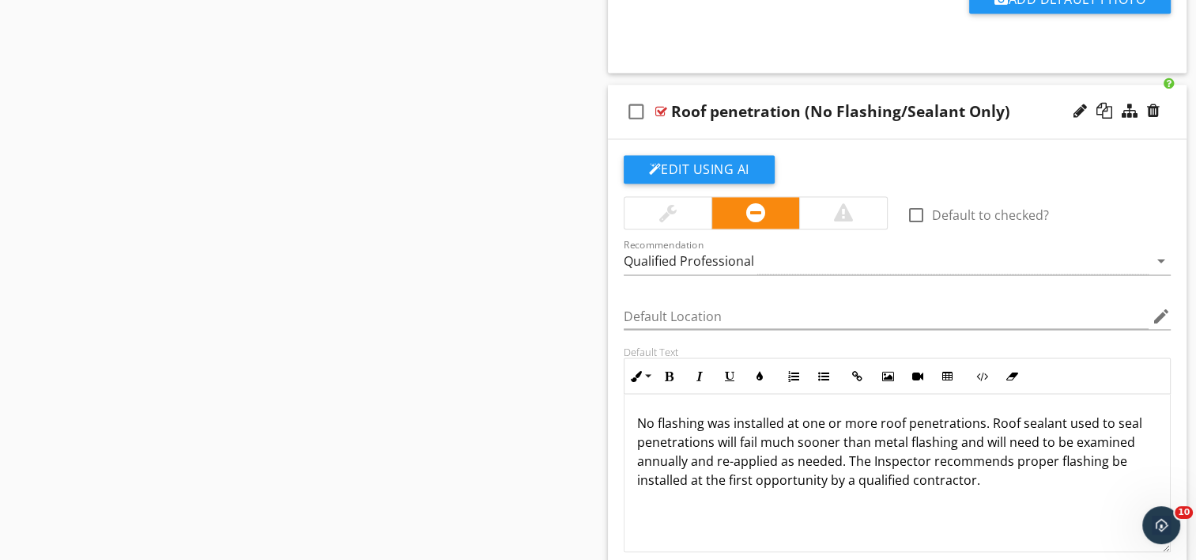
click at [811, 102] on div "Roof penetration (No Flashing/Sealant Only)" at bounding box center [840, 111] width 339 height 19
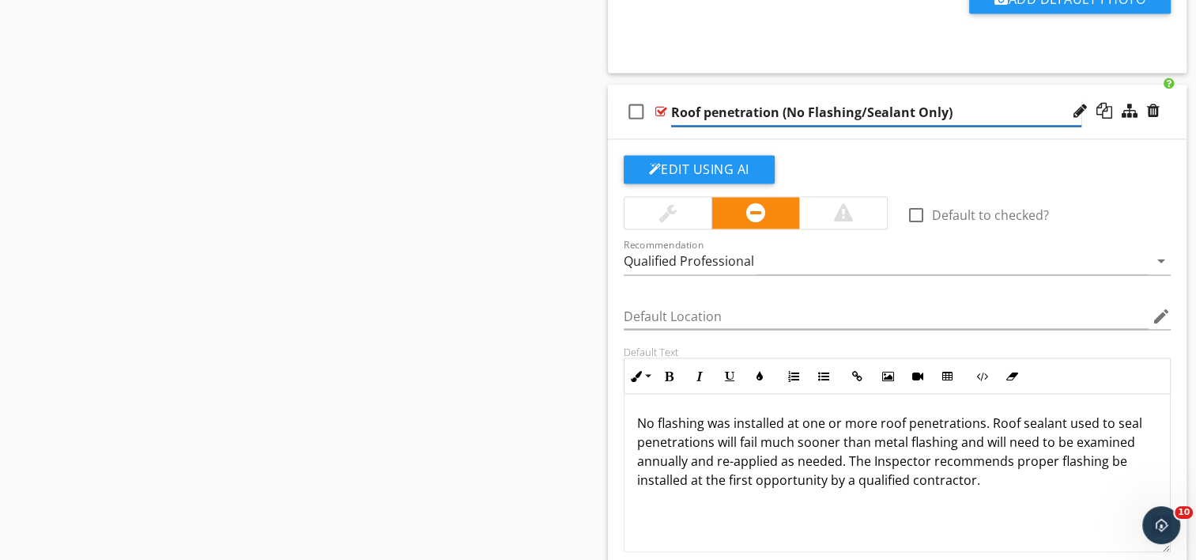
click at [783, 100] on input "Roof penetration (No Flashing/Sealant Only)" at bounding box center [876, 113] width 410 height 26
click at [791, 100] on input "Roof penetration (No Flashing/Sealant Only)" at bounding box center [876, 113] width 410 height 26
click at [783, 100] on input "Roof penetration (No Flashing/Sealant Only)" at bounding box center [876, 113] width 410 height 26
click at [787, 100] on input "Roof penetration (No Flashing/Sealant Only)" at bounding box center [876, 113] width 410 height 26
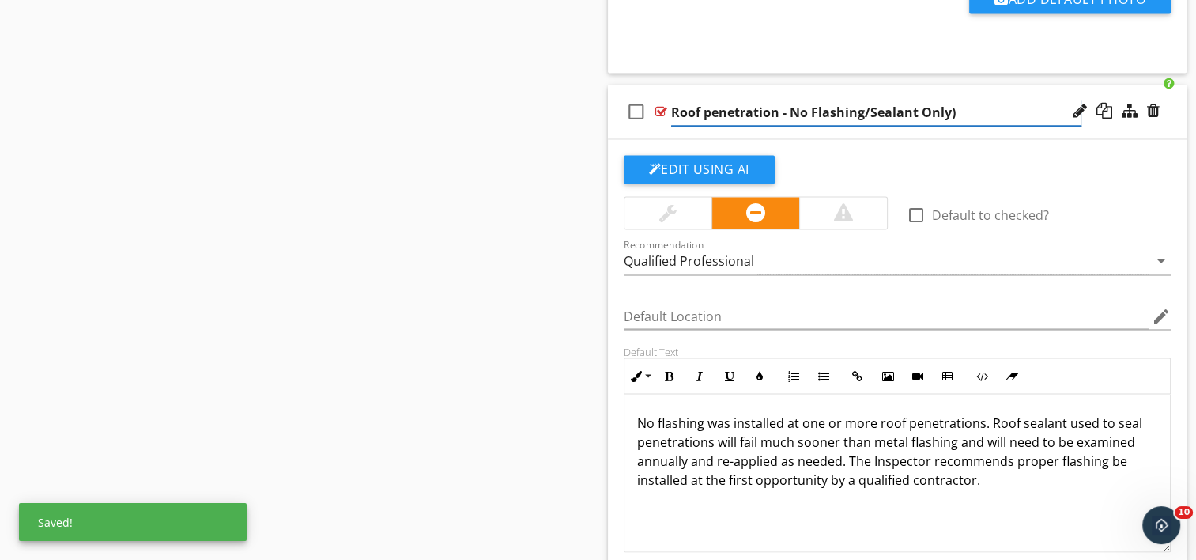
click at [953, 101] on input "Roof penetration - No Flashing/Sealant Only)" at bounding box center [876, 113] width 410 height 26
click at [870, 100] on input "Roof penetration - No Flashing/Sealant Only" at bounding box center [876, 113] width 410 height 26
click at [693, 155] on button "Edit Using AI" at bounding box center [699, 169] width 151 height 28
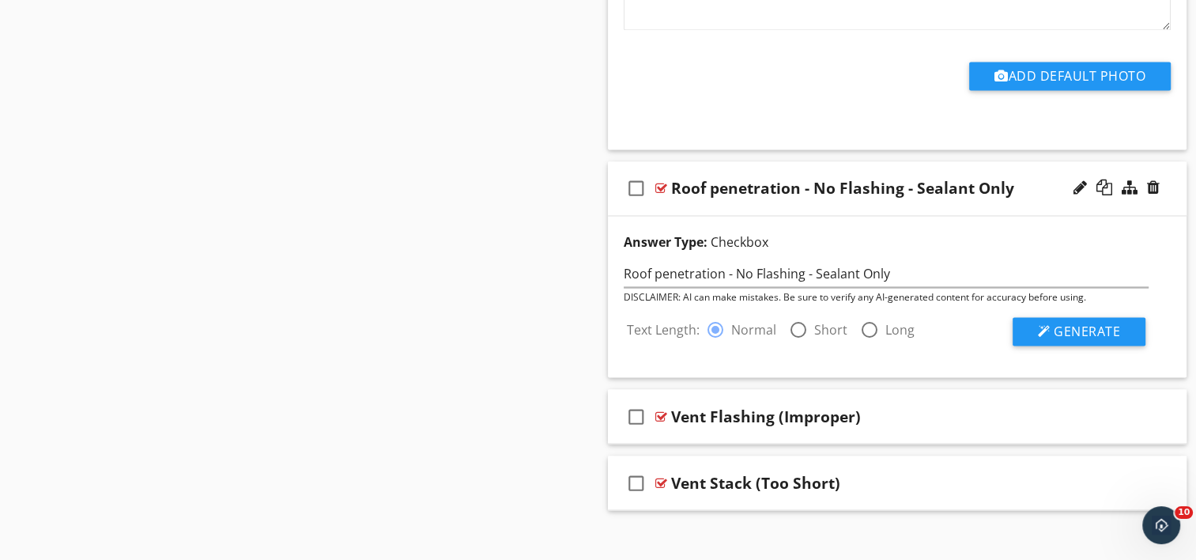
click at [802, 316] on div at bounding box center [798, 329] width 27 height 27
click at [1097, 323] on span "Generate" at bounding box center [1087, 331] width 66 height 17
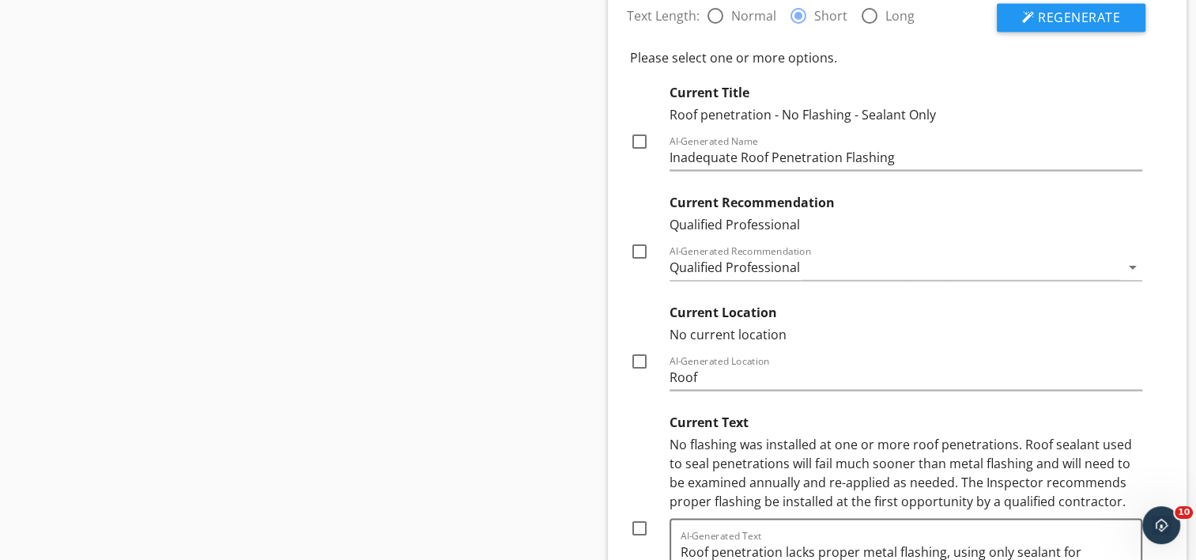
scroll to position [8928, 0]
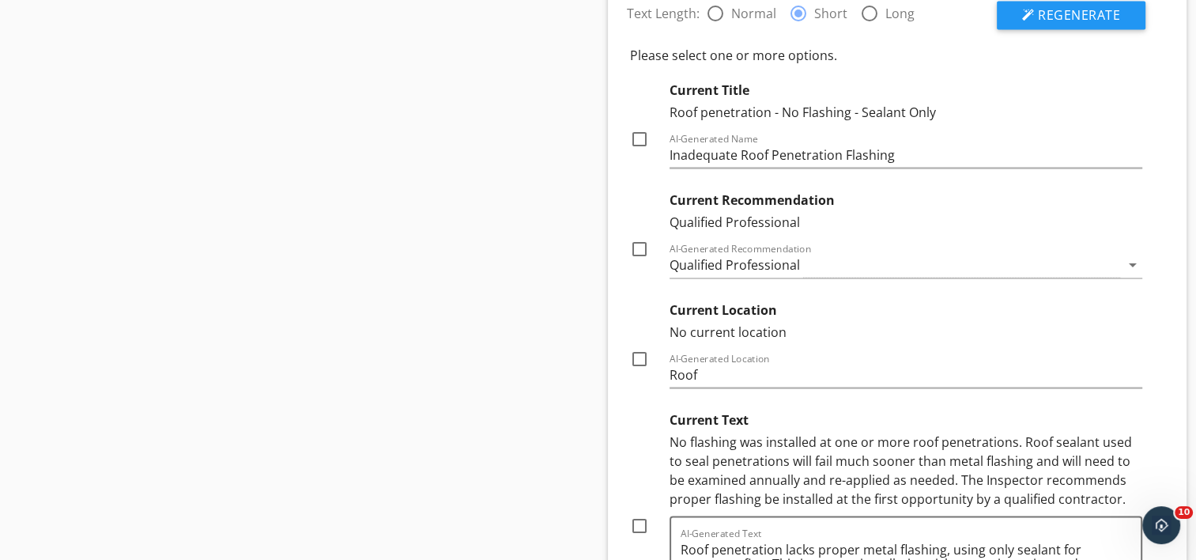
click at [639, 235] on div at bounding box center [639, 248] width 27 height 27
click at [635, 345] on div at bounding box center [639, 358] width 27 height 27
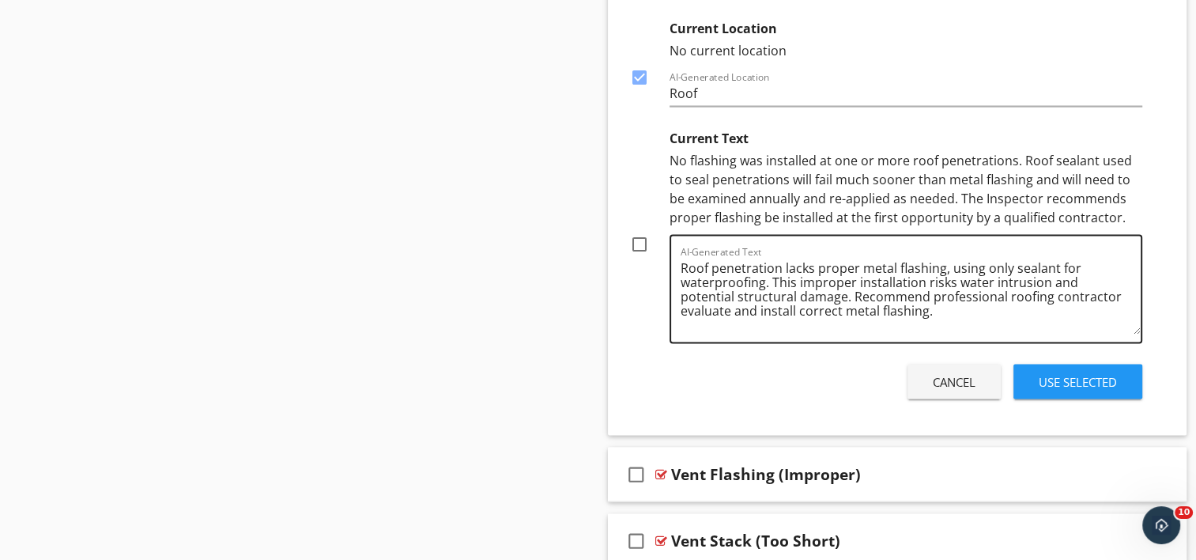
scroll to position [9244, 0]
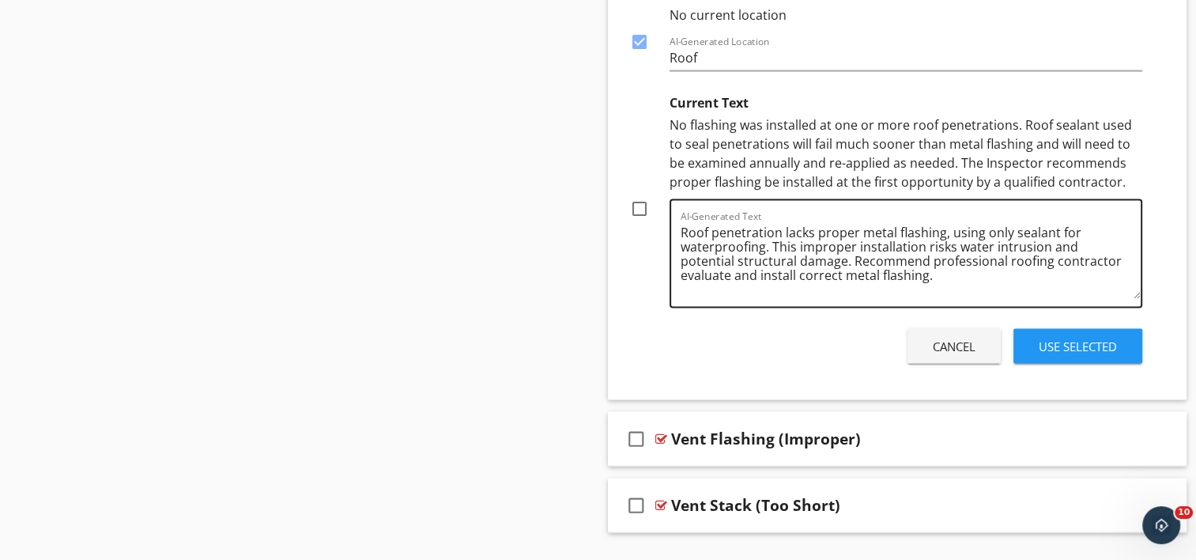
click at [893, 220] on textarea "Roof penetration lacks proper metal flashing, using only sealant for waterproof…" at bounding box center [911, 259] width 461 height 79
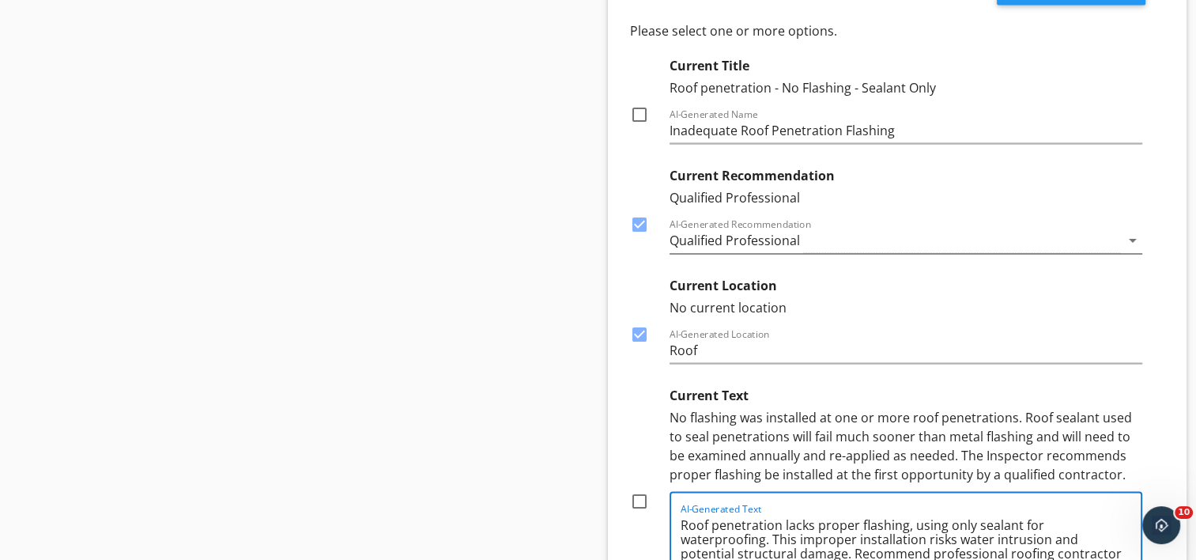
scroll to position [9165, 0]
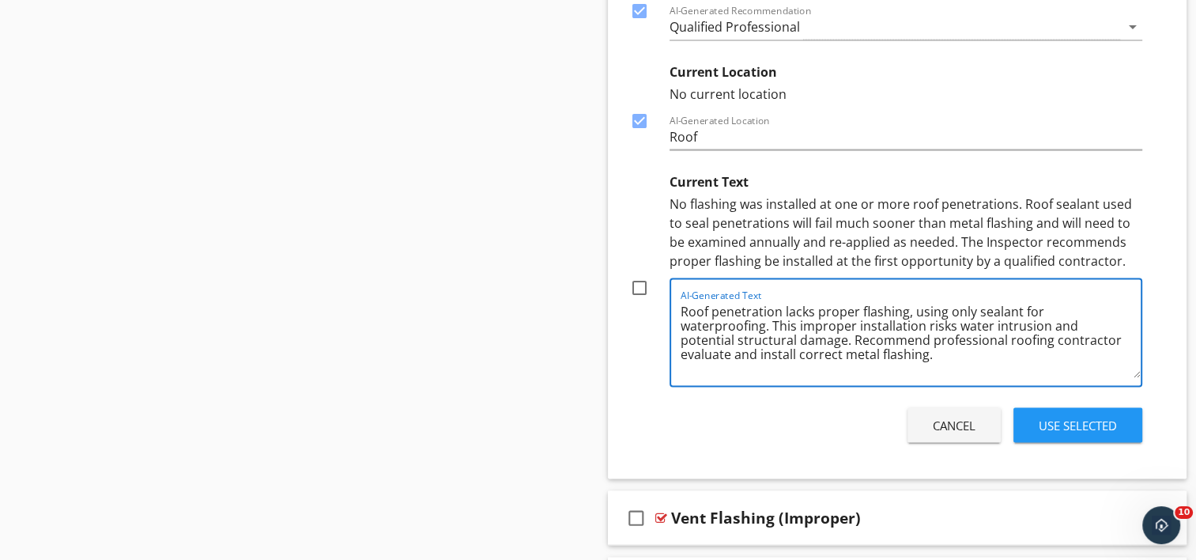
click at [759, 312] on textarea "Roof penetration lacks proper flashing, using only sealant for waterproofing. T…" at bounding box center [911, 338] width 461 height 79
click at [760, 311] on textarea "Roof penetration lacks proper flashing, using only sealant for waterproofing. T…" at bounding box center [911, 338] width 461 height 79
click at [713, 338] on textarea "Roof penetration lacks proper flashing, using only sealant for waterproofing. T…" at bounding box center [911, 338] width 461 height 79
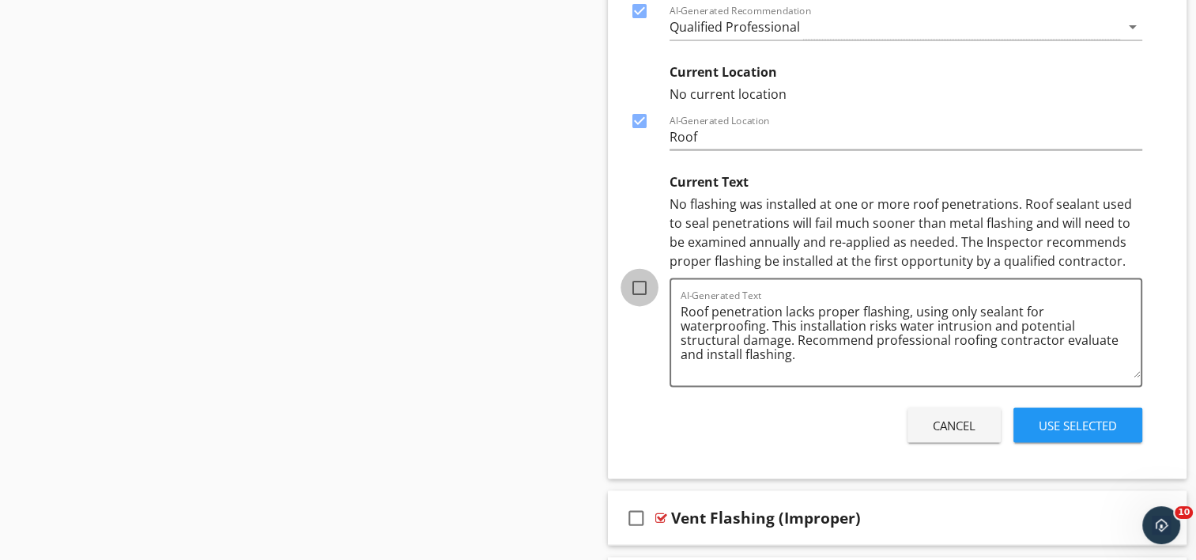
click at [639, 274] on div at bounding box center [639, 287] width 27 height 27
click at [638, 274] on div at bounding box center [639, 287] width 27 height 27
click at [1094, 417] on div "Use Selected" at bounding box center [1078, 426] width 78 height 18
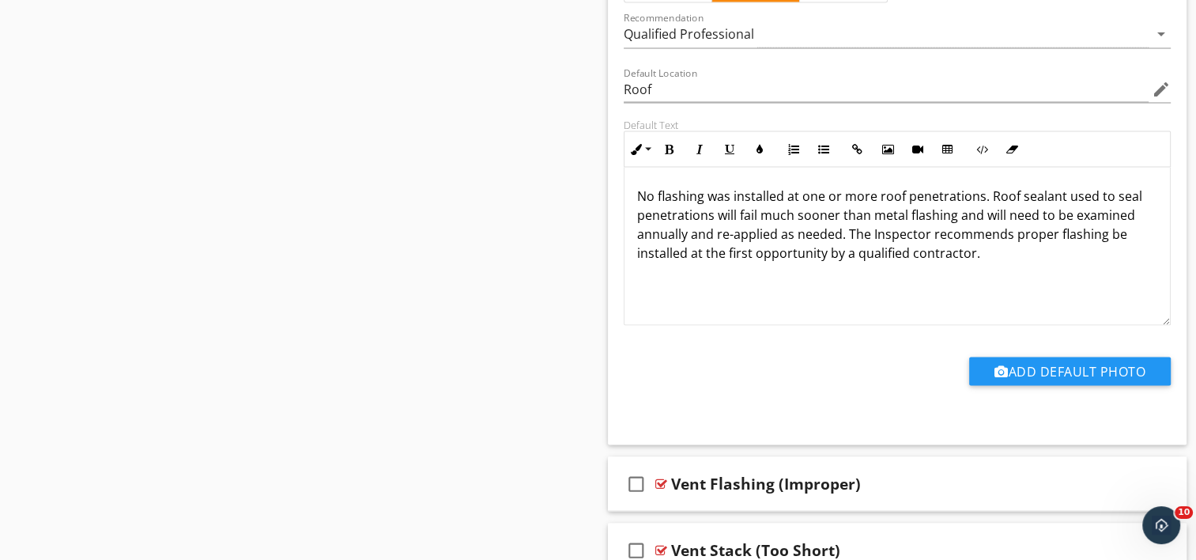
scroll to position [8981, 0]
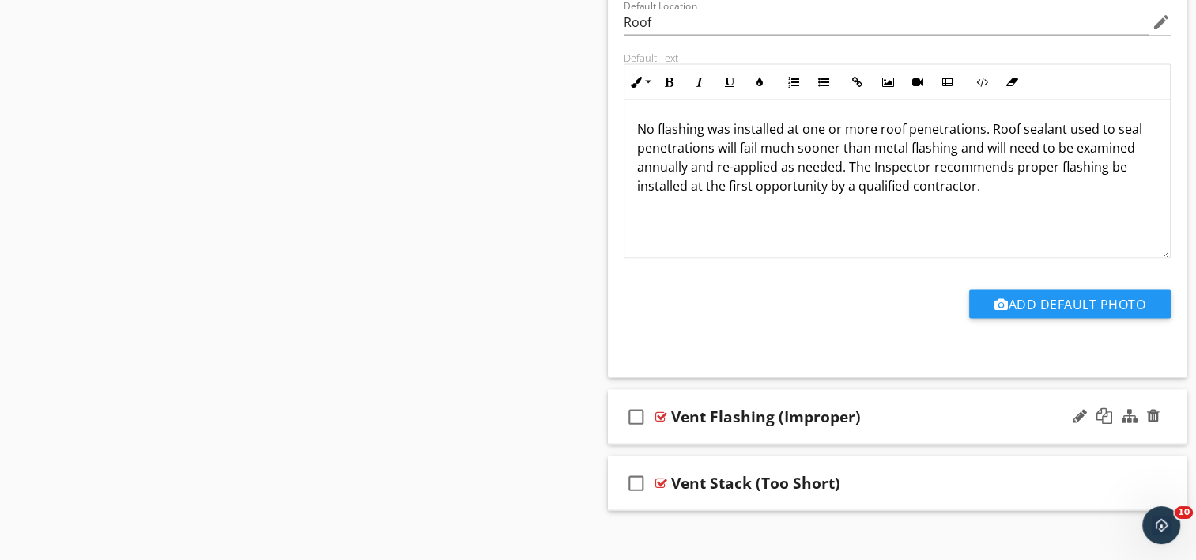
click at [746, 419] on div "check_box_outline_blank Vent Flashing (Improper)" at bounding box center [898, 417] width 580 height 55
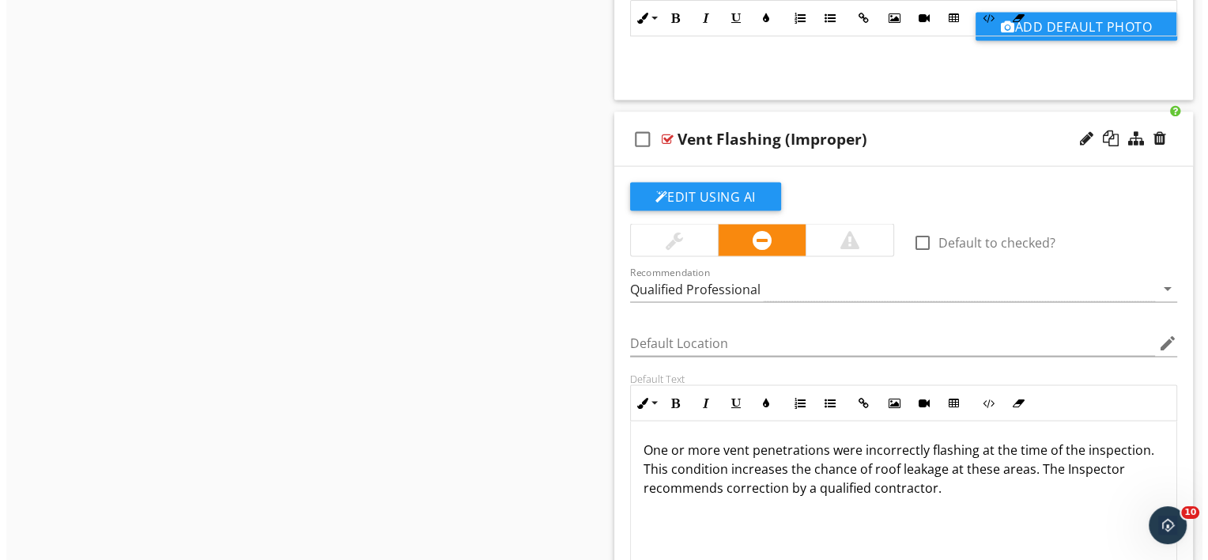
scroll to position [9139, 0]
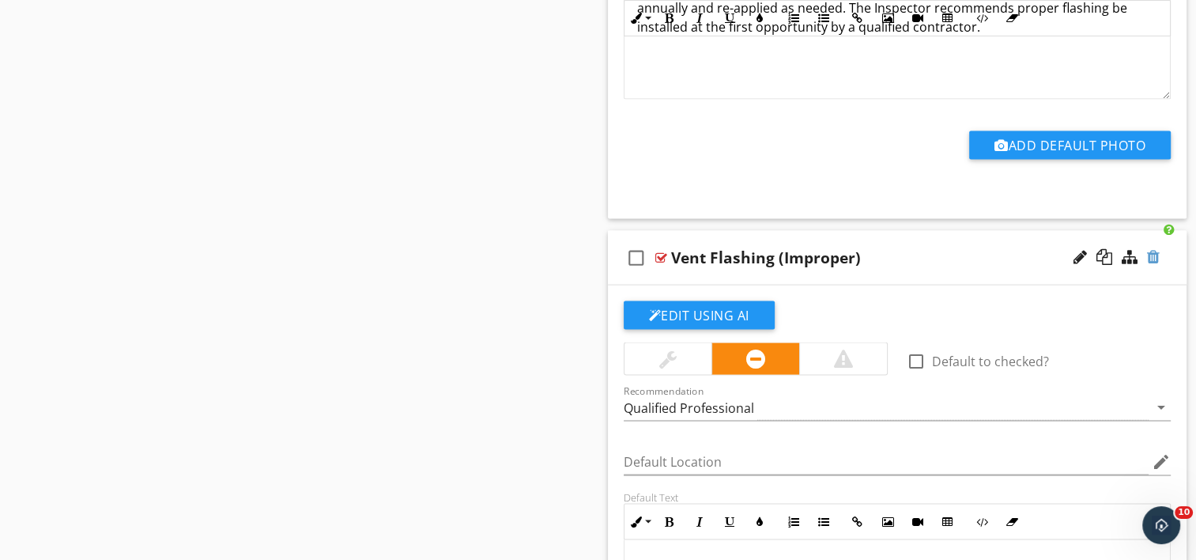
click at [1157, 249] on div at bounding box center [1153, 257] width 13 height 16
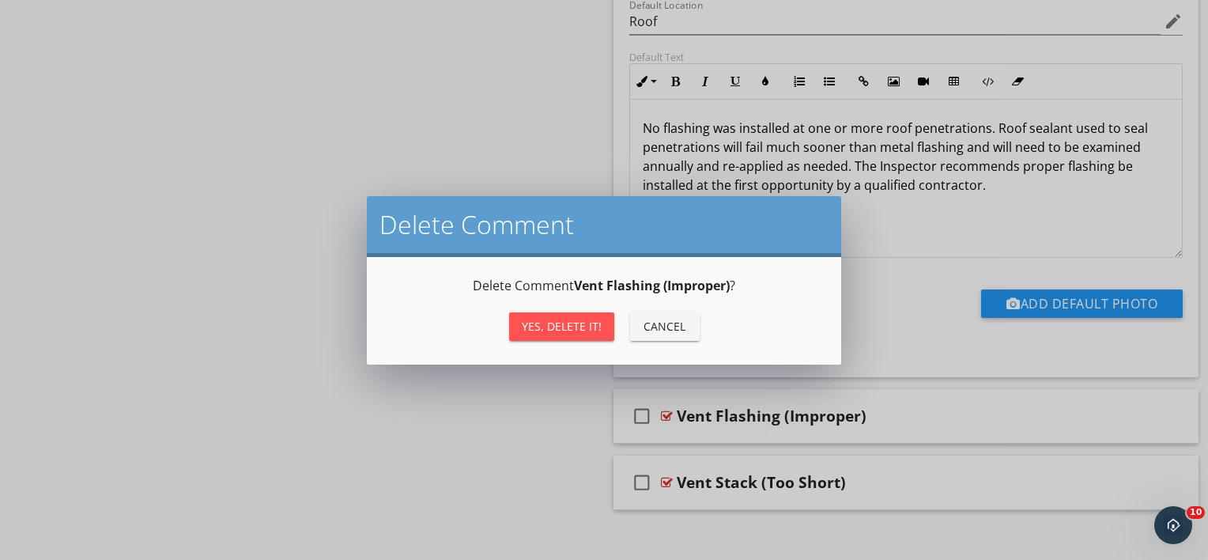
click at [568, 316] on button "Yes, Delete it!" at bounding box center [561, 326] width 105 height 28
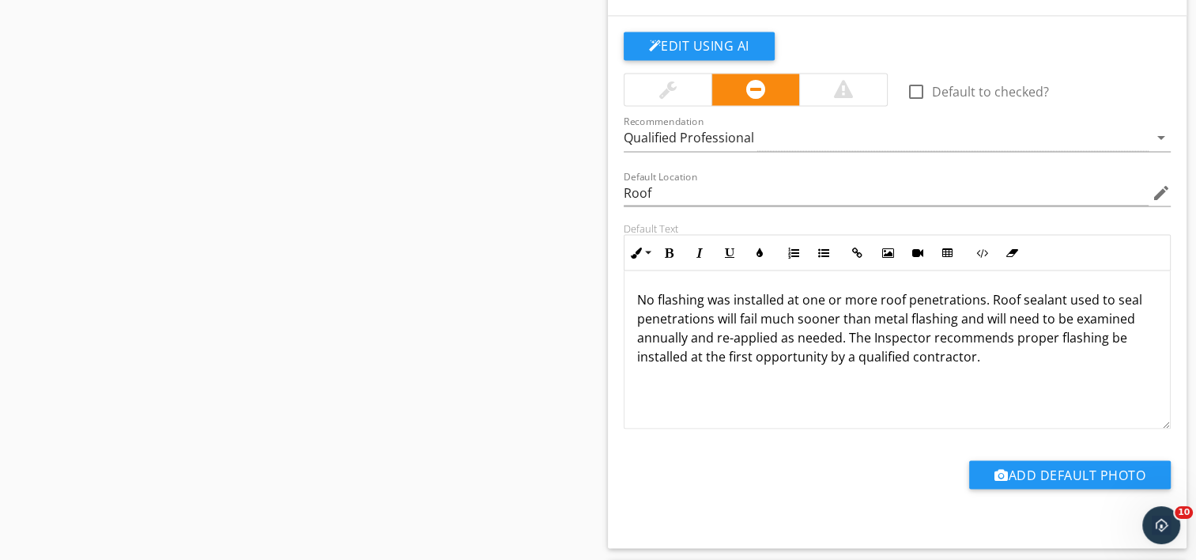
scroll to position [8916, 0]
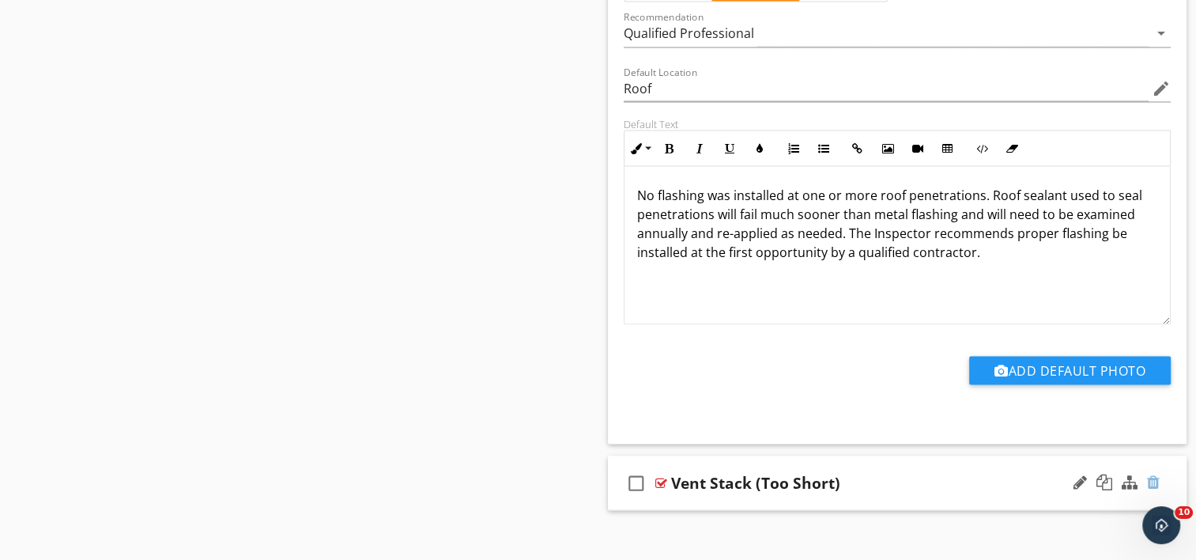
click at [1152, 474] on div at bounding box center [1153, 482] width 13 height 16
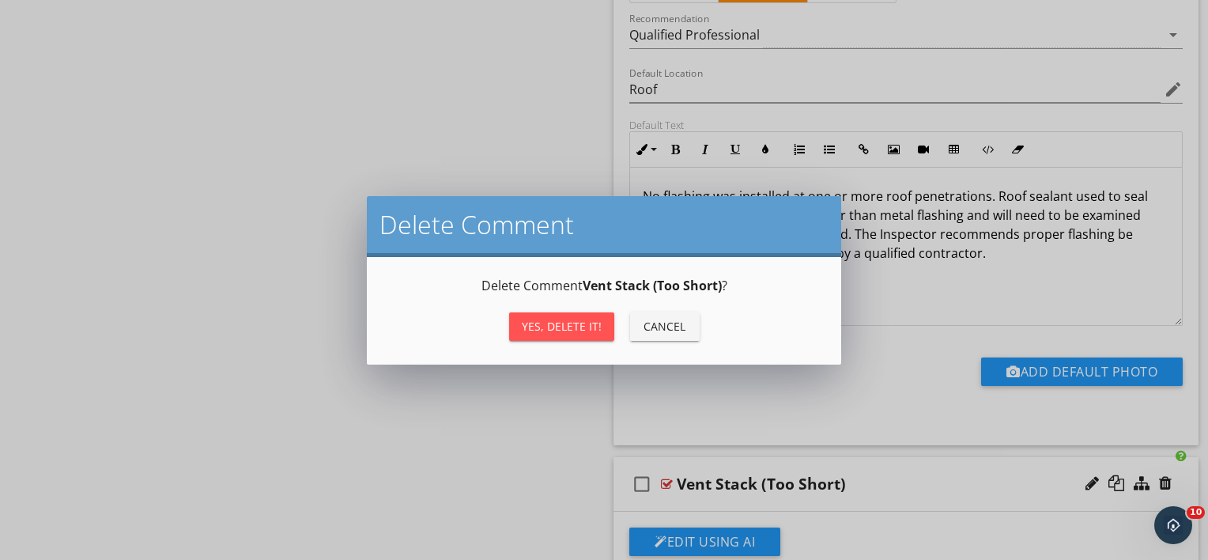
click at [529, 329] on div "Yes, Delete it!" at bounding box center [562, 326] width 80 height 17
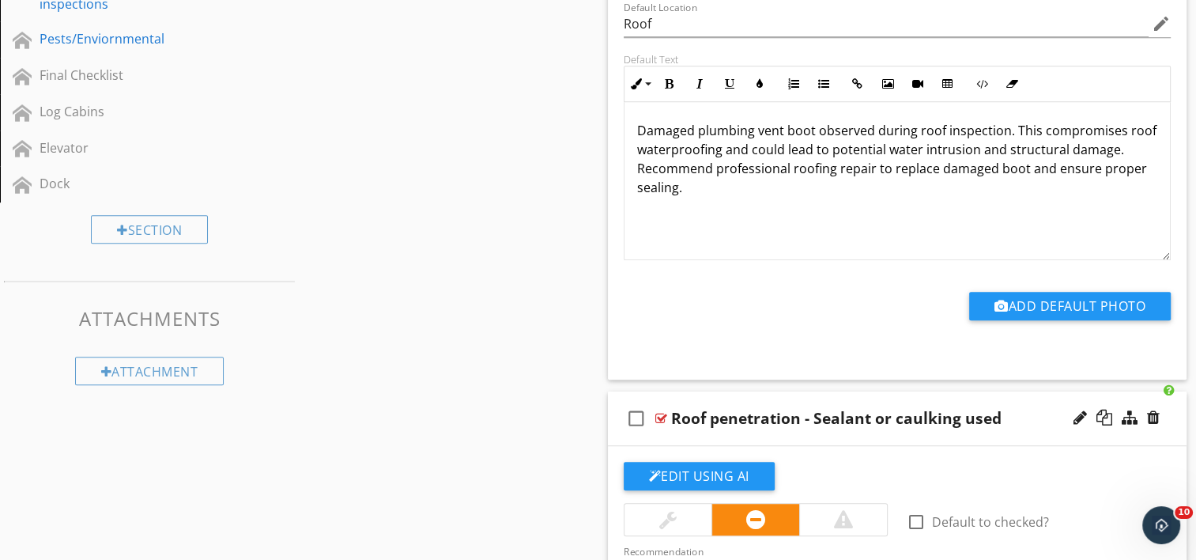
scroll to position [0, 0]
